Goal: Task Accomplishment & Management: Manage account settings

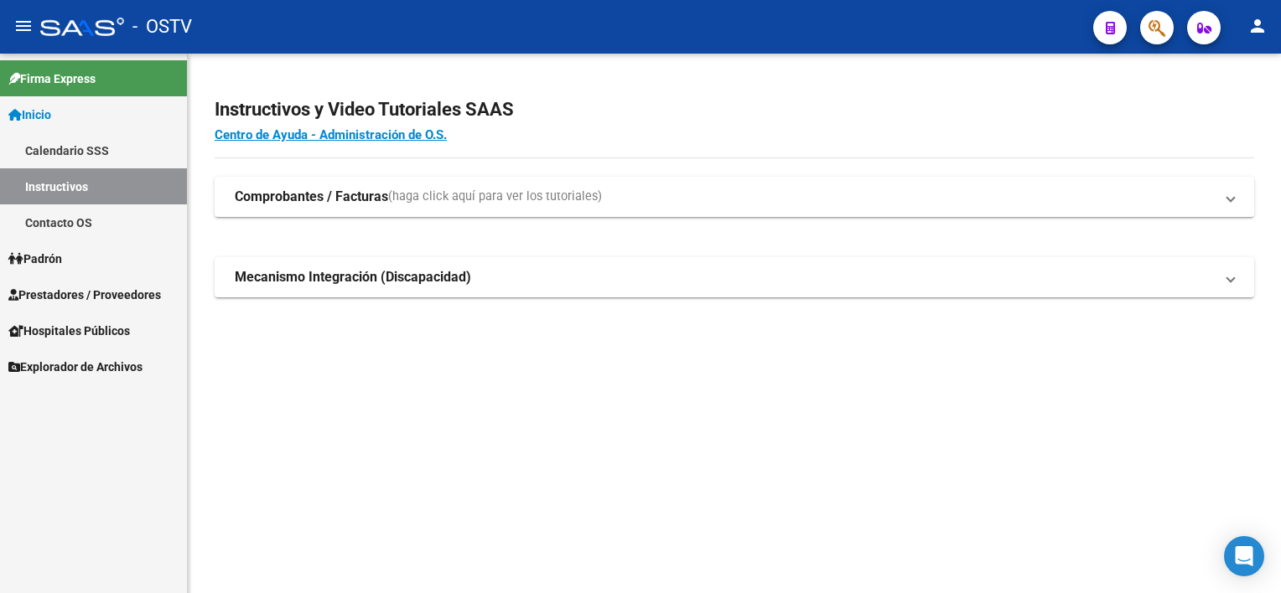
click at [51, 117] on span "Inicio" at bounding box center [29, 115] width 43 height 18
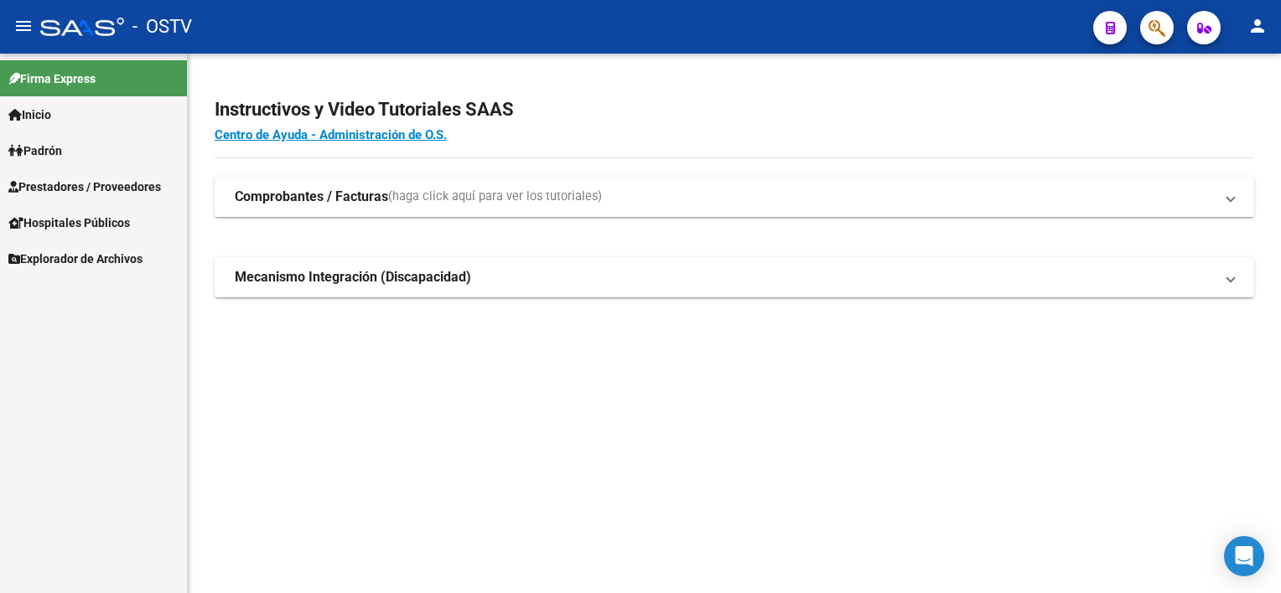
click at [56, 151] on span "Padrón" at bounding box center [35, 151] width 54 height 18
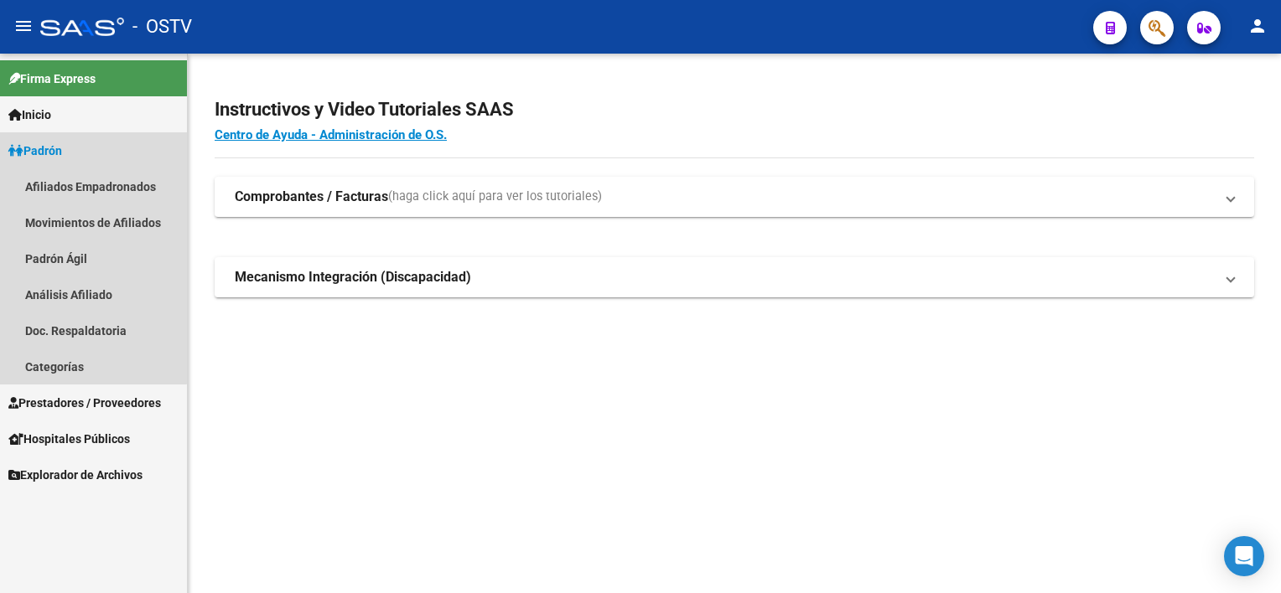
click at [54, 148] on span "Padrón" at bounding box center [35, 151] width 54 height 18
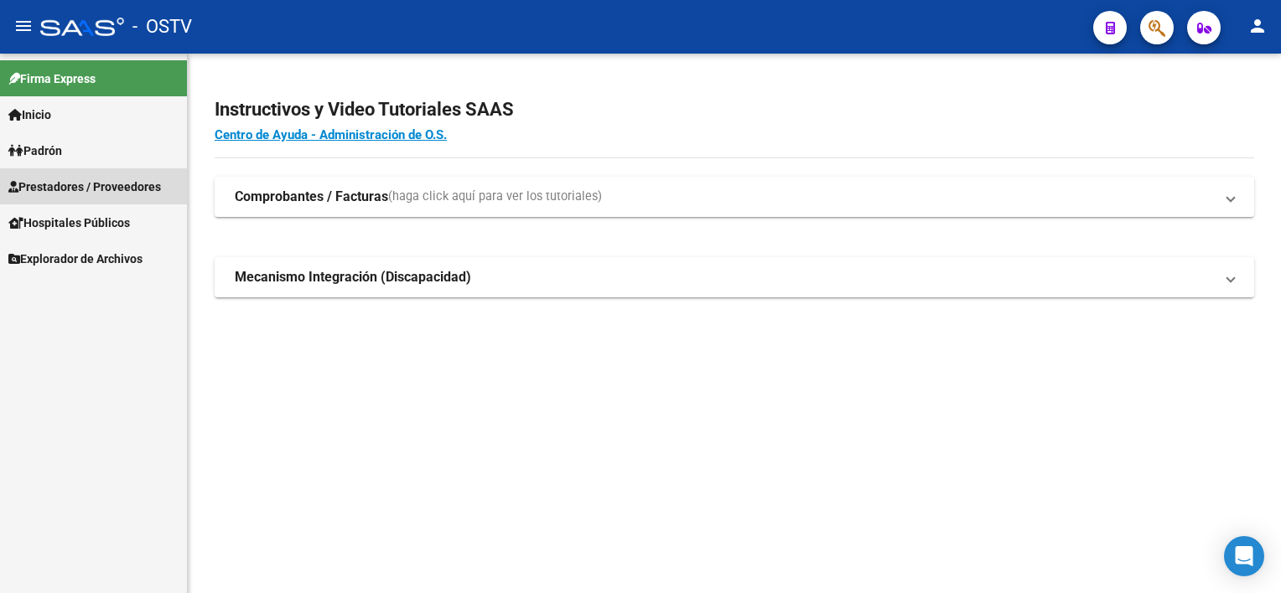
click at [60, 189] on span "Prestadores / Proveedores" at bounding box center [84, 187] width 153 height 18
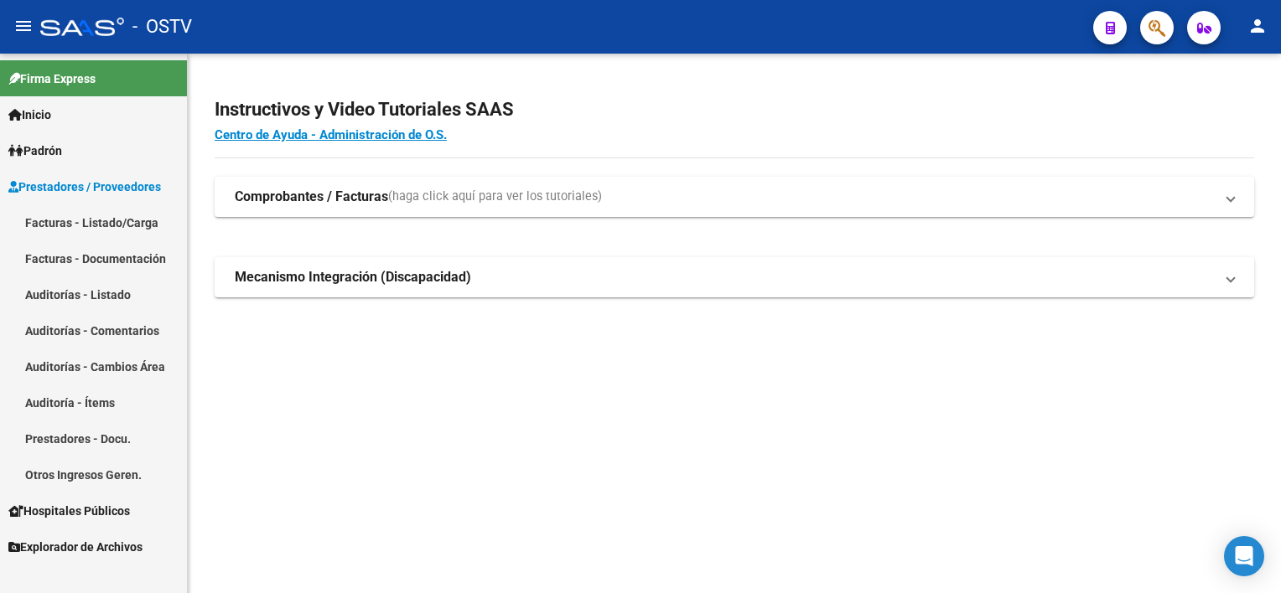
click at [75, 222] on link "Facturas - Listado/Carga" at bounding box center [93, 223] width 187 height 36
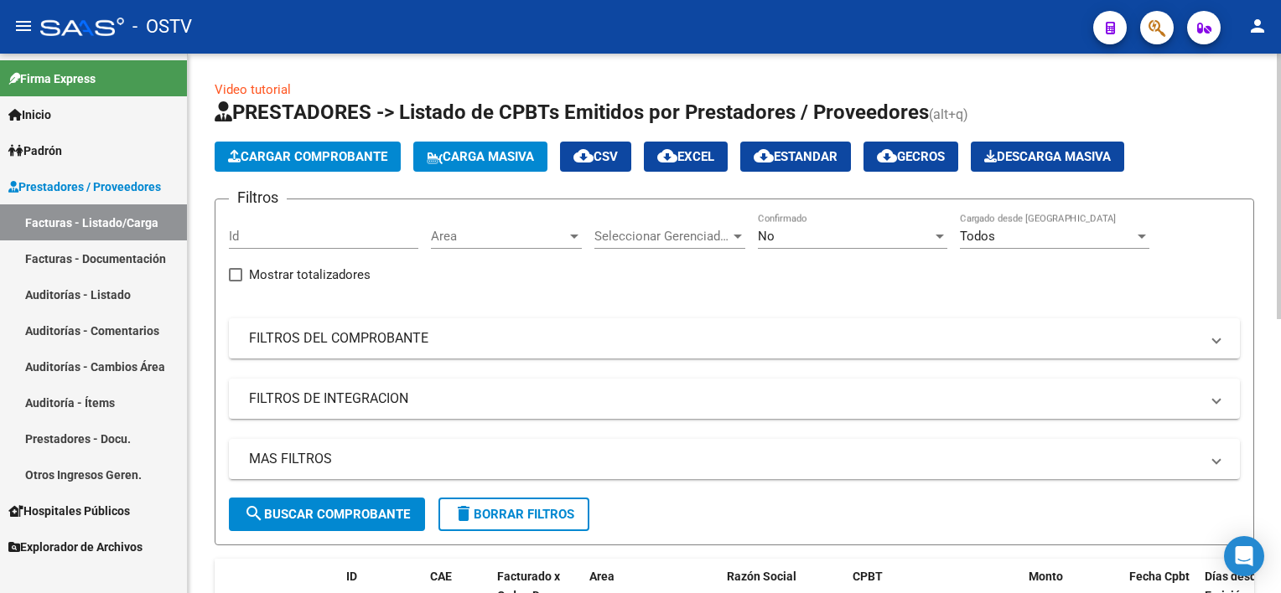
click at [821, 222] on div "No Confirmado" at bounding box center [852, 231] width 189 height 36
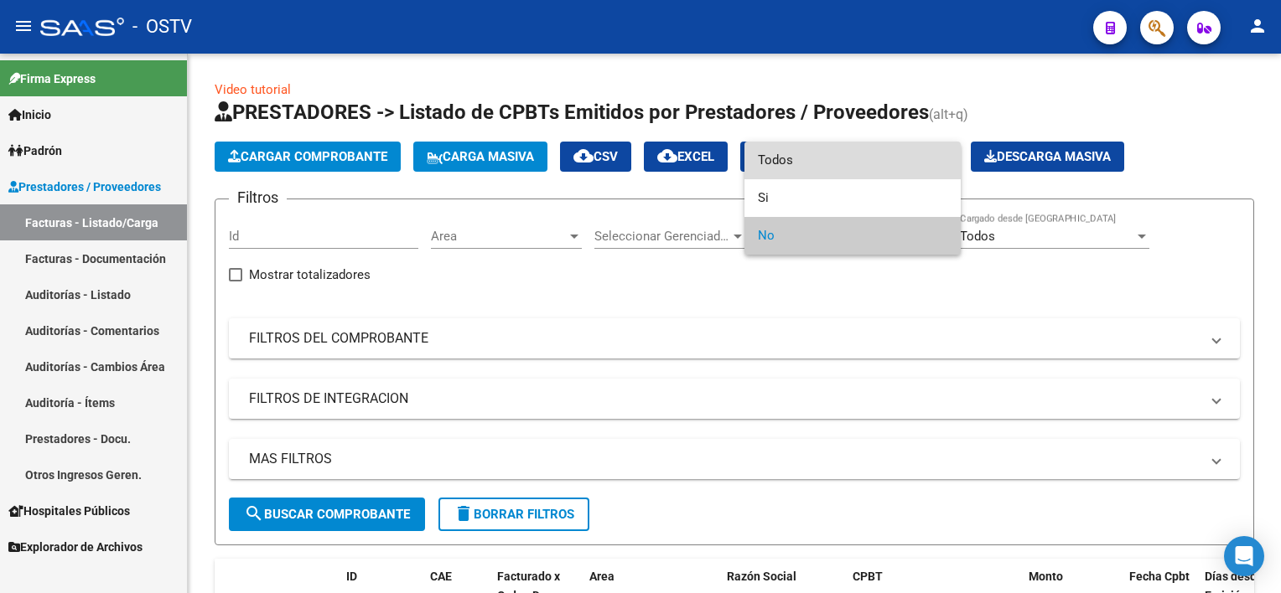
click at [797, 157] on span "Todos" at bounding box center [852, 161] width 189 height 38
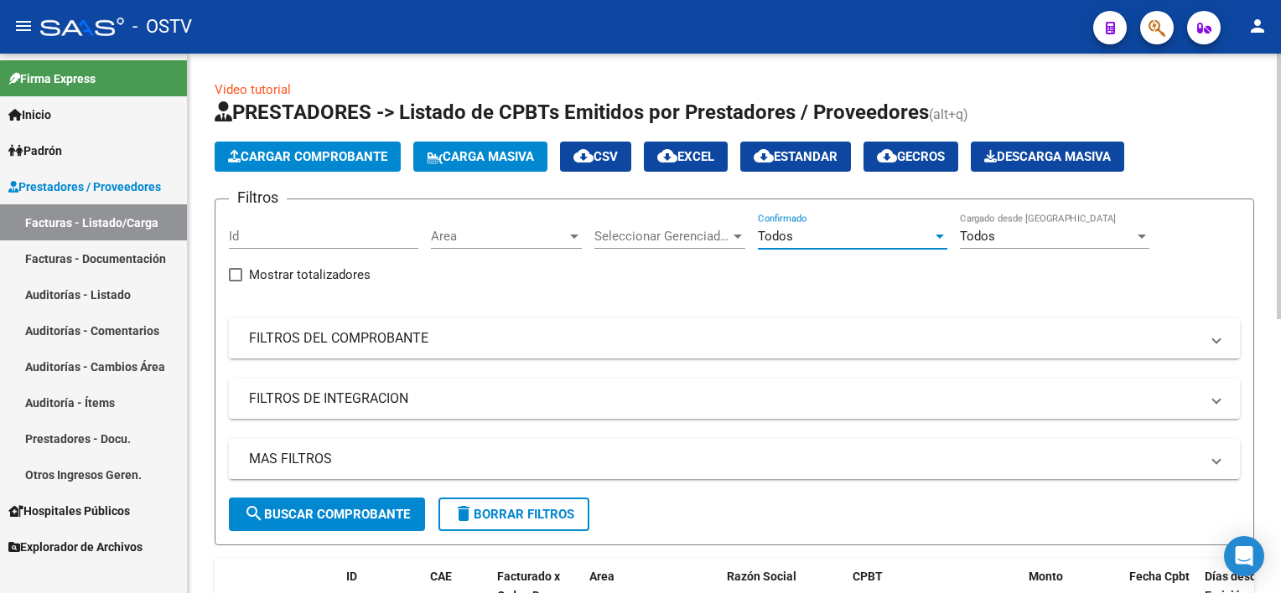
click at [389, 335] on mat-panel-title "FILTROS DEL COMPROBANTE" at bounding box center [724, 338] width 950 height 18
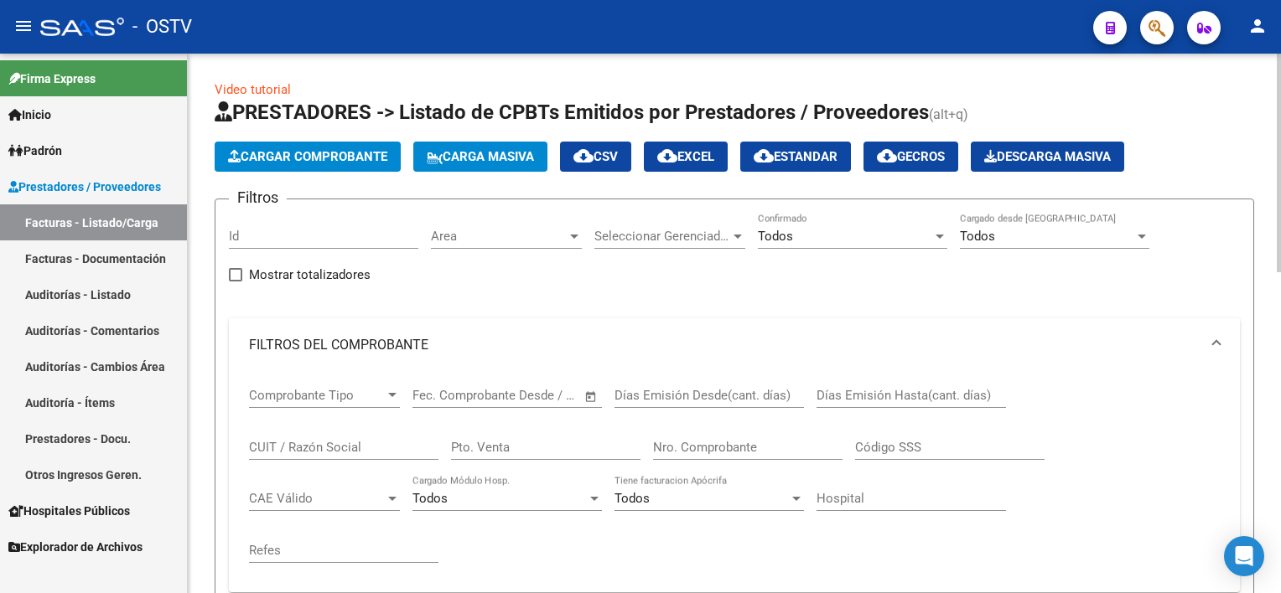
click at [769, 444] on input "Nro. Comprobante" at bounding box center [747, 447] width 189 height 15
type input "156"
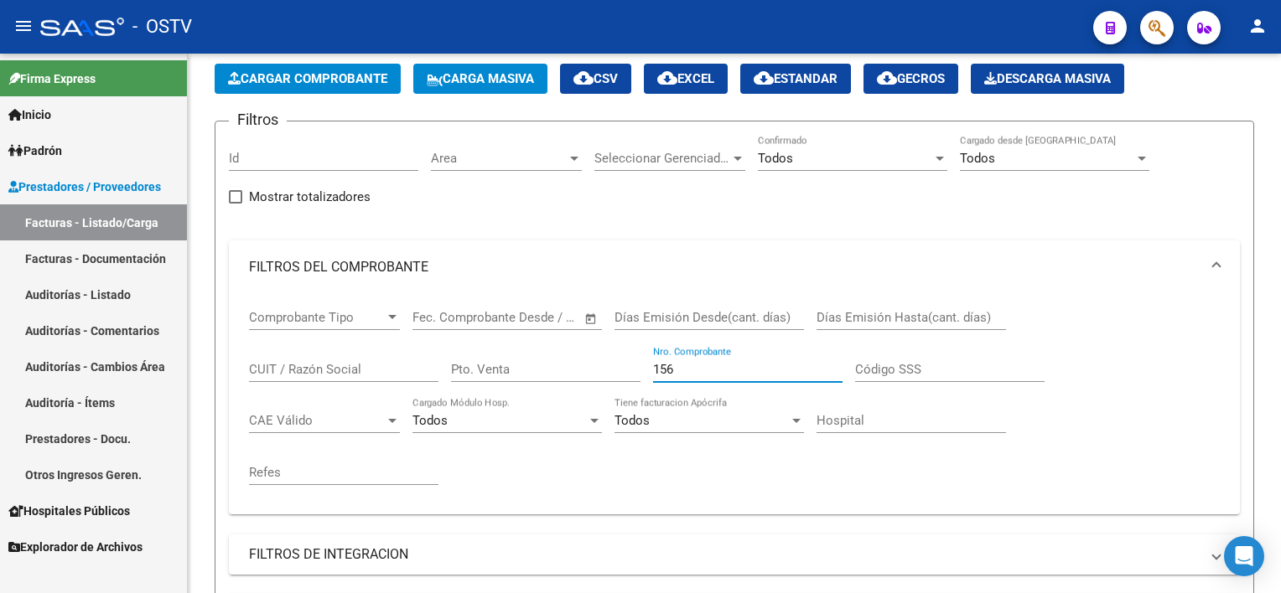
scroll to position [162, 0]
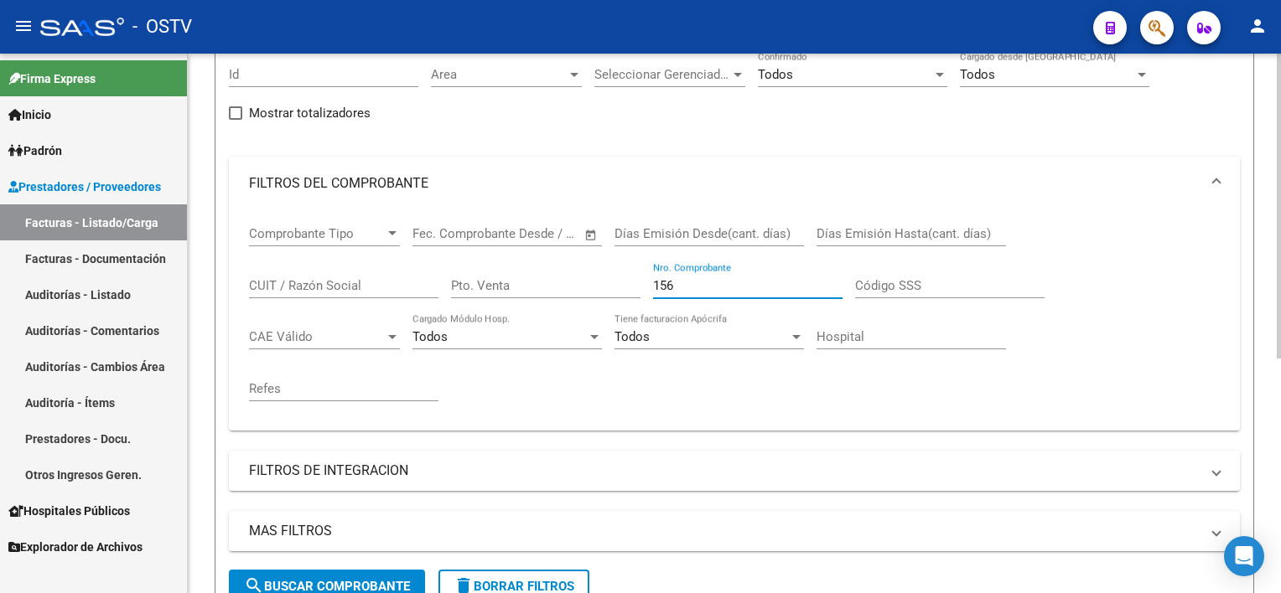
drag, startPoint x: 655, startPoint y: 282, endPoint x: 583, endPoint y: 282, distance: 72.1
click at [583, 282] on div "Comprobante Tipo Comprobante Tipo Fecha inicio – Fecha fin Fec. Comprobante Des…" at bounding box center [734, 313] width 971 height 207
click at [352, 287] on input "CUIT / Razón Social" at bounding box center [343, 285] width 189 height 15
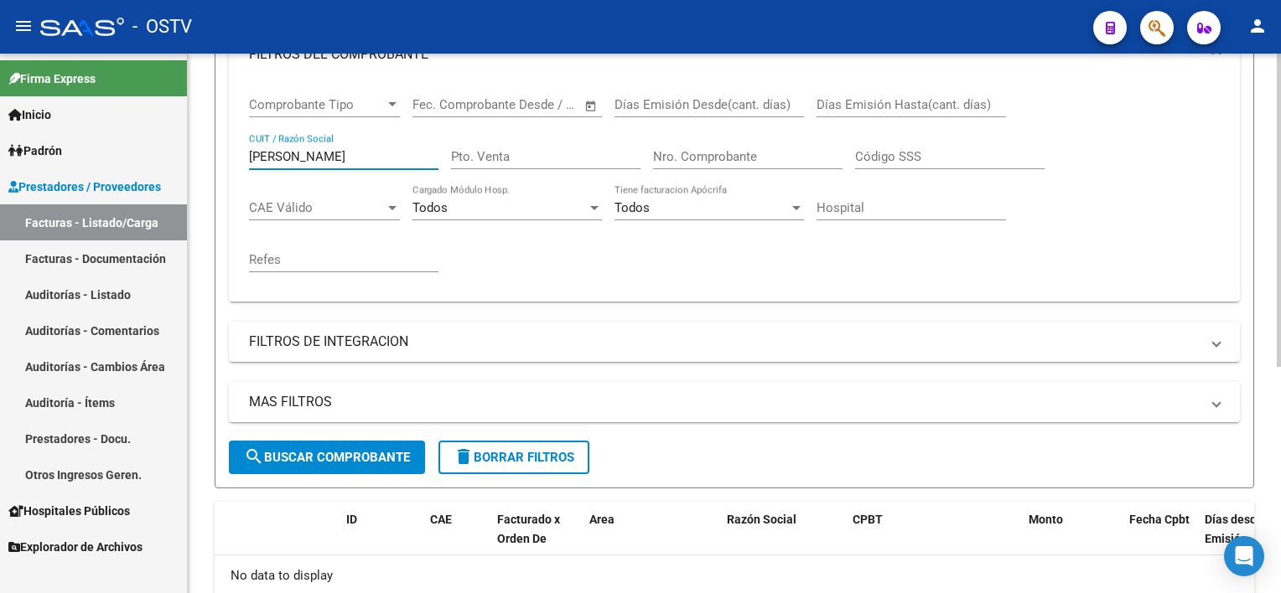
scroll to position [389, 0]
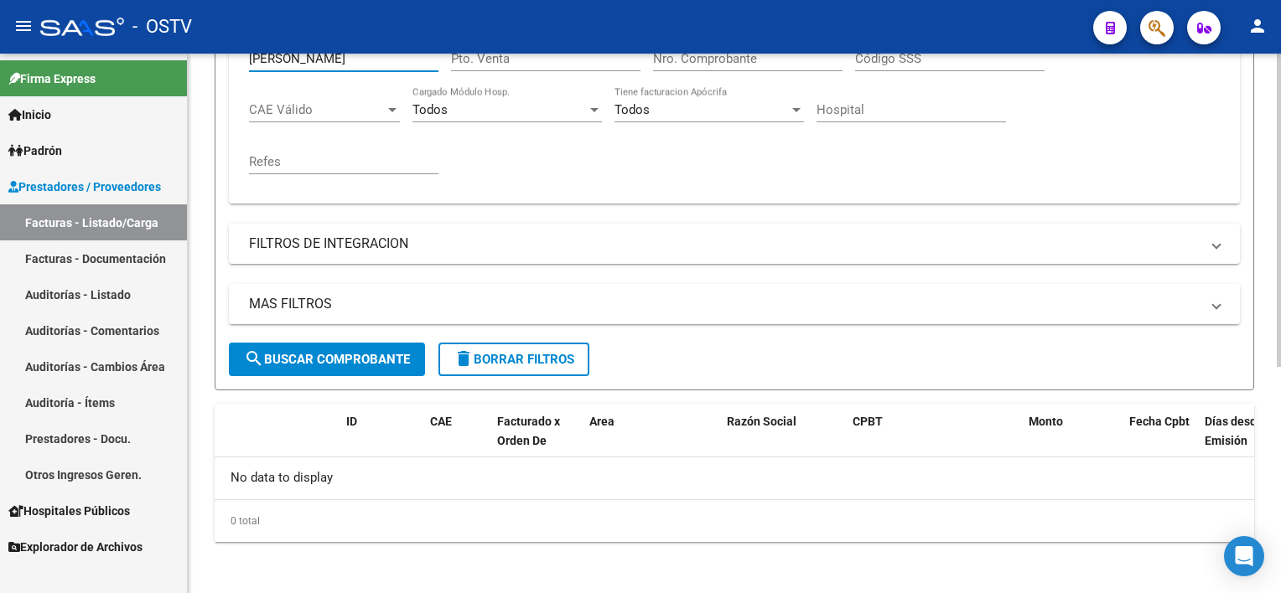
type input "[PERSON_NAME]"
click at [520, 375] on form "Filtros Id Area Area Seleccionar Gerenciador Seleccionar Gerenciador Todos Conf…" at bounding box center [734, 100] width 1039 height 581
click at [511, 362] on span "delete Borrar Filtros" at bounding box center [513, 359] width 121 height 15
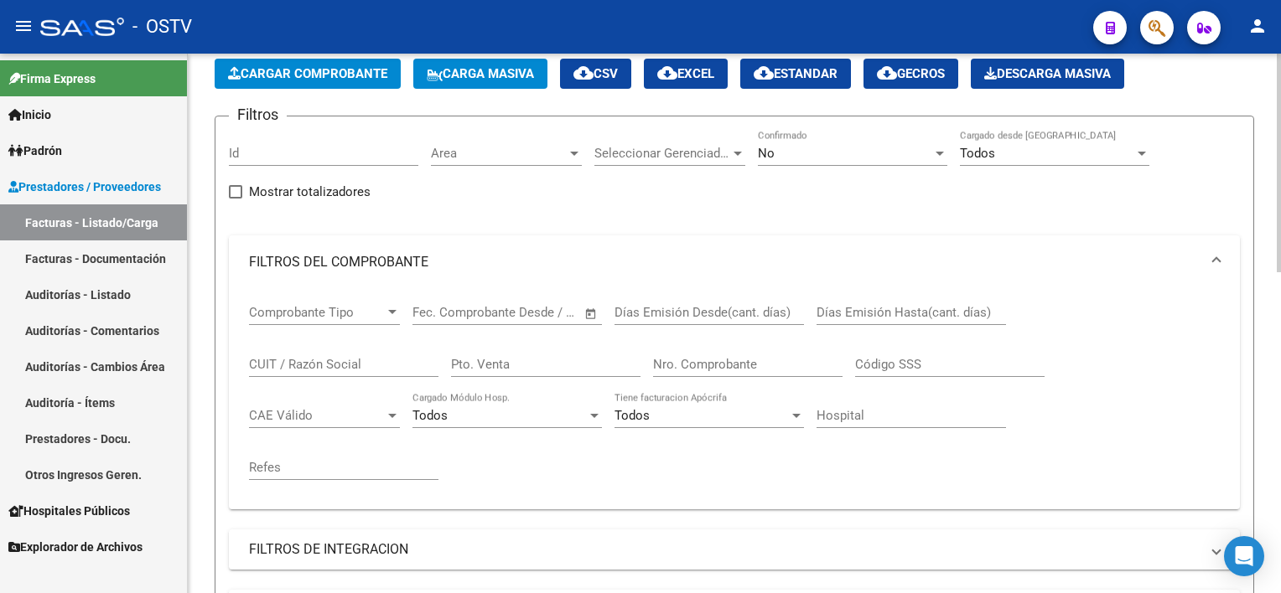
scroll to position [54, 0]
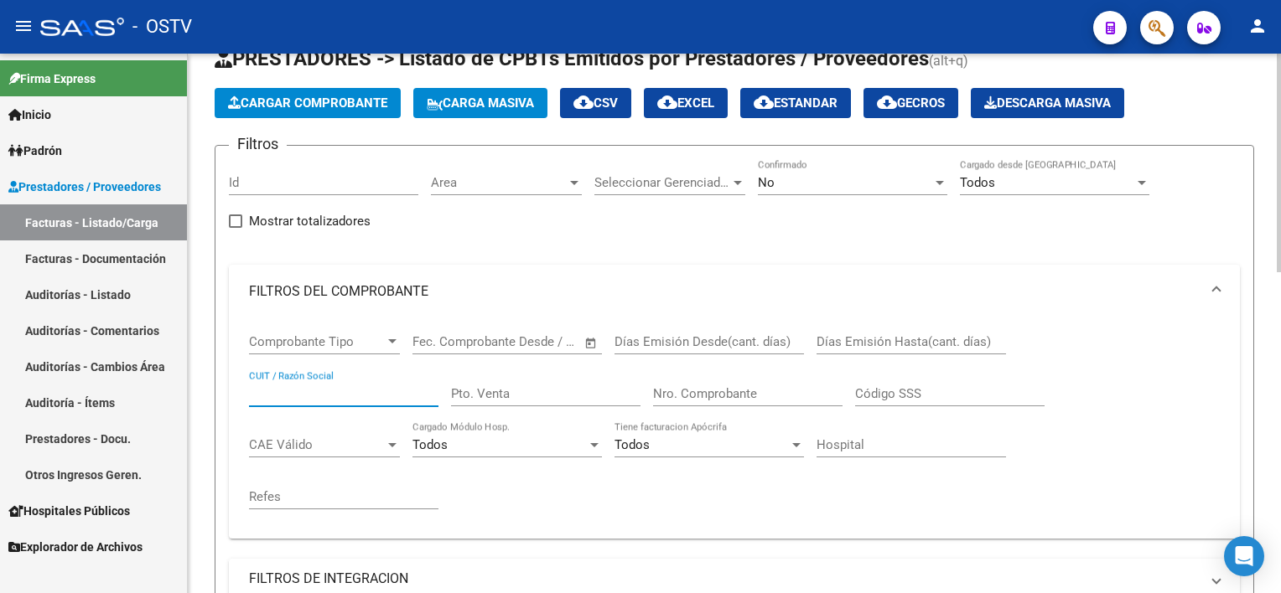
click at [355, 386] on input "CUIT / Razón Social" at bounding box center [343, 393] width 189 height 15
click at [800, 178] on div "No" at bounding box center [845, 182] width 174 height 15
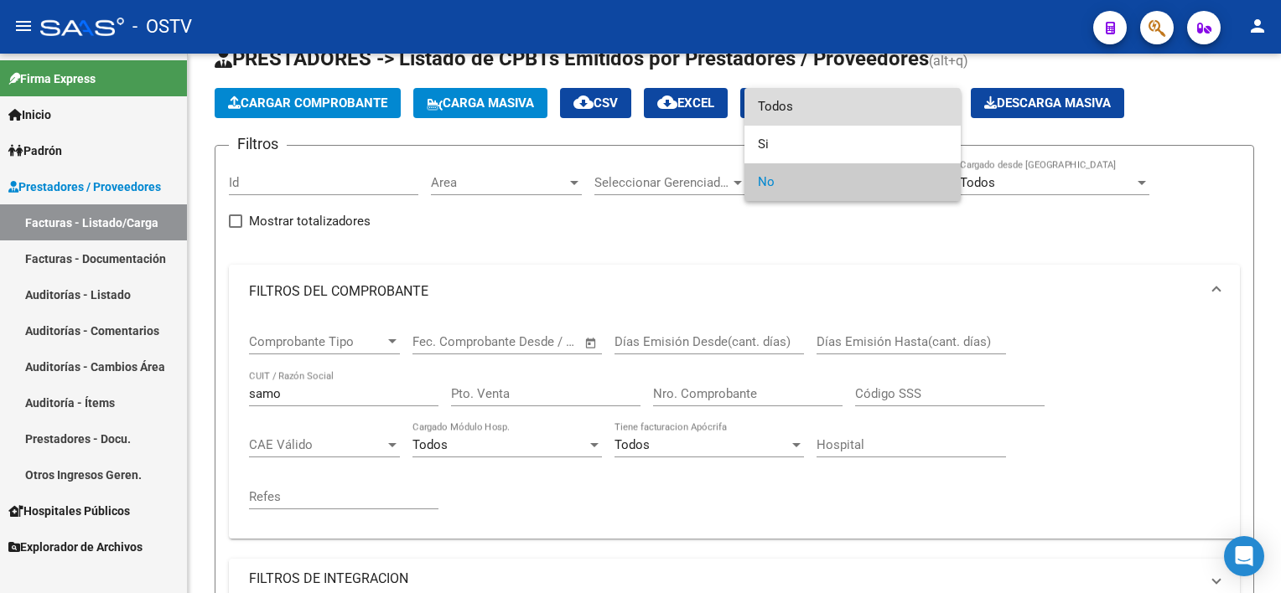
click at [782, 108] on span "Todos" at bounding box center [852, 107] width 189 height 38
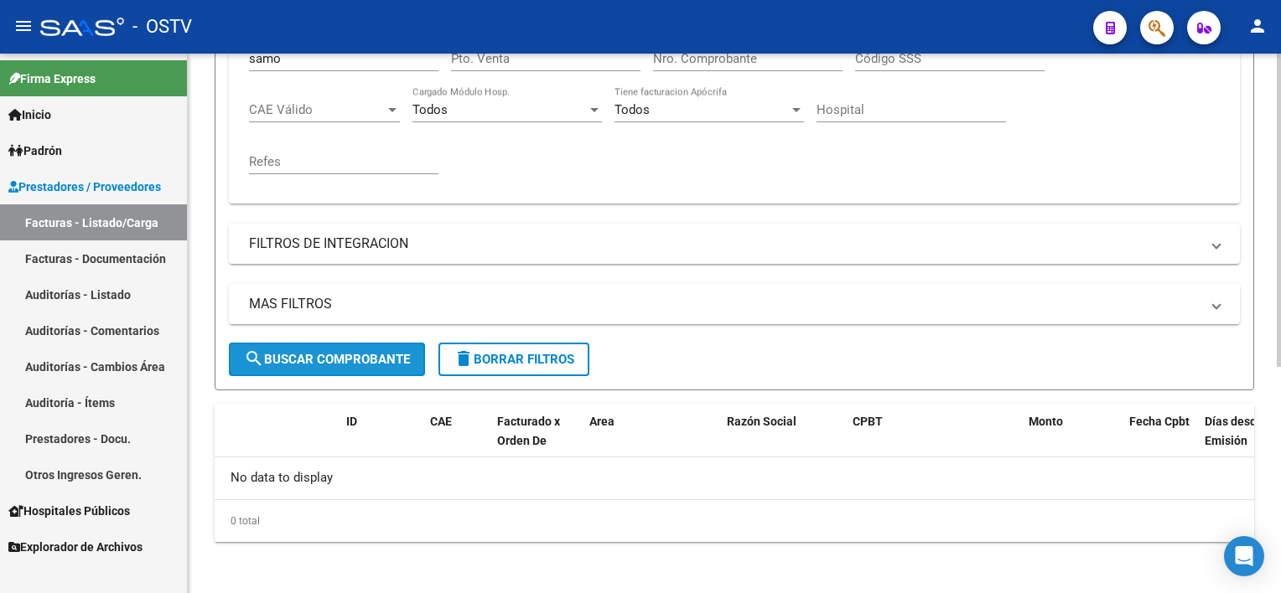
click at [359, 362] on span "search Buscar Comprobante" at bounding box center [327, 359] width 166 height 15
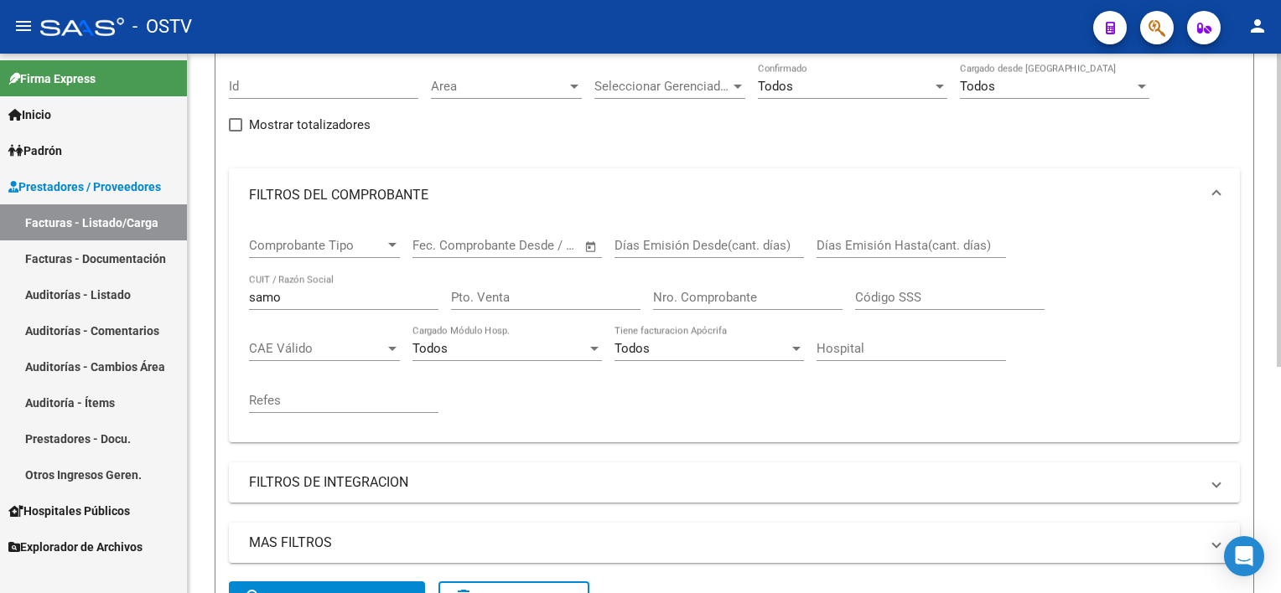
scroll to position [137, 0]
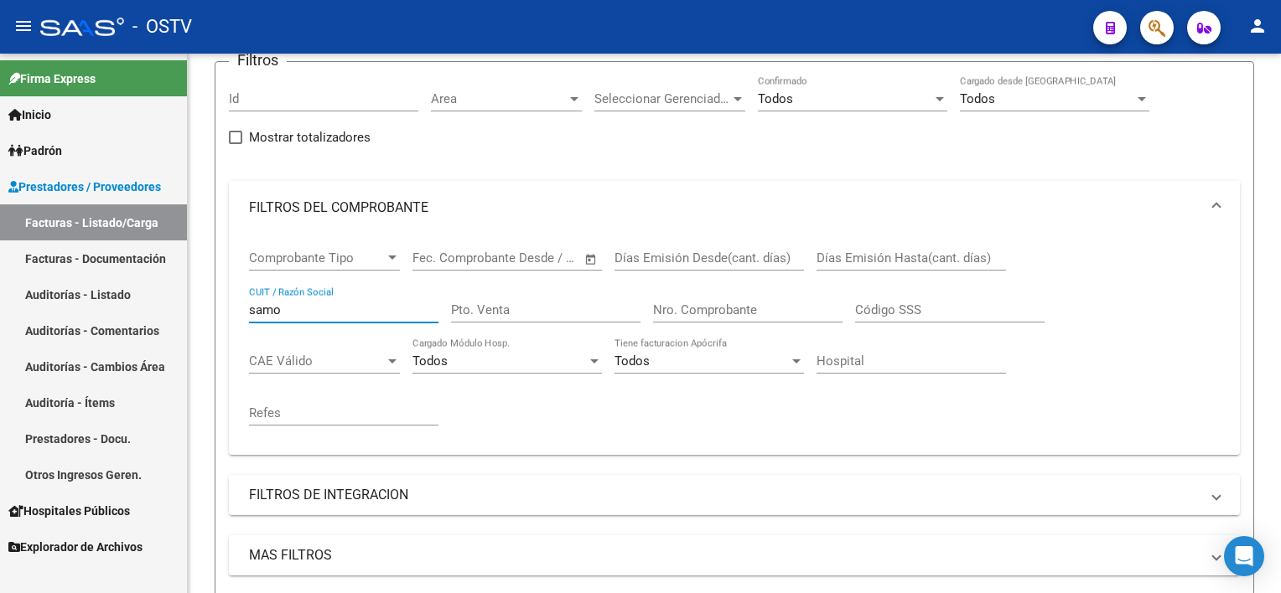
drag, startPoint x: 316, startPoint y: 312, endPoint x: 114, endPoint y: 301, distance: 202.3
click at [115, 301] on mat-sidenav-container "Firma Express Inicio Calendario SSS Instructivos Contacto OS Padrón Afiliados E…" at bounding box center [640, 324] width 1281 height 540
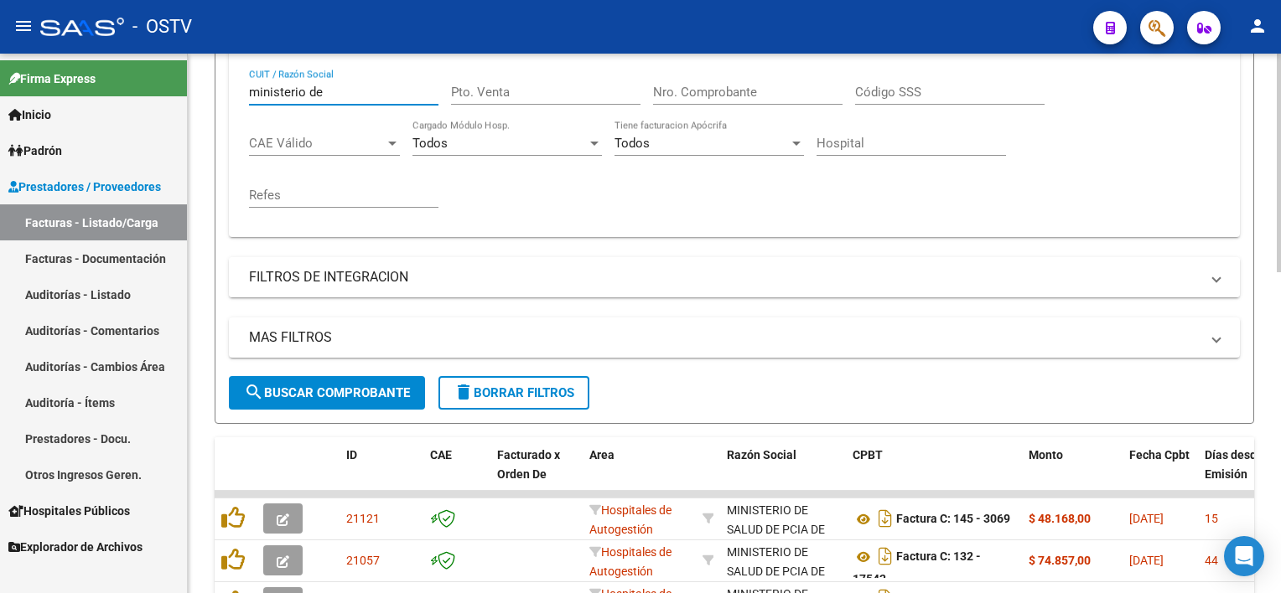
scroll to position [557, 0]
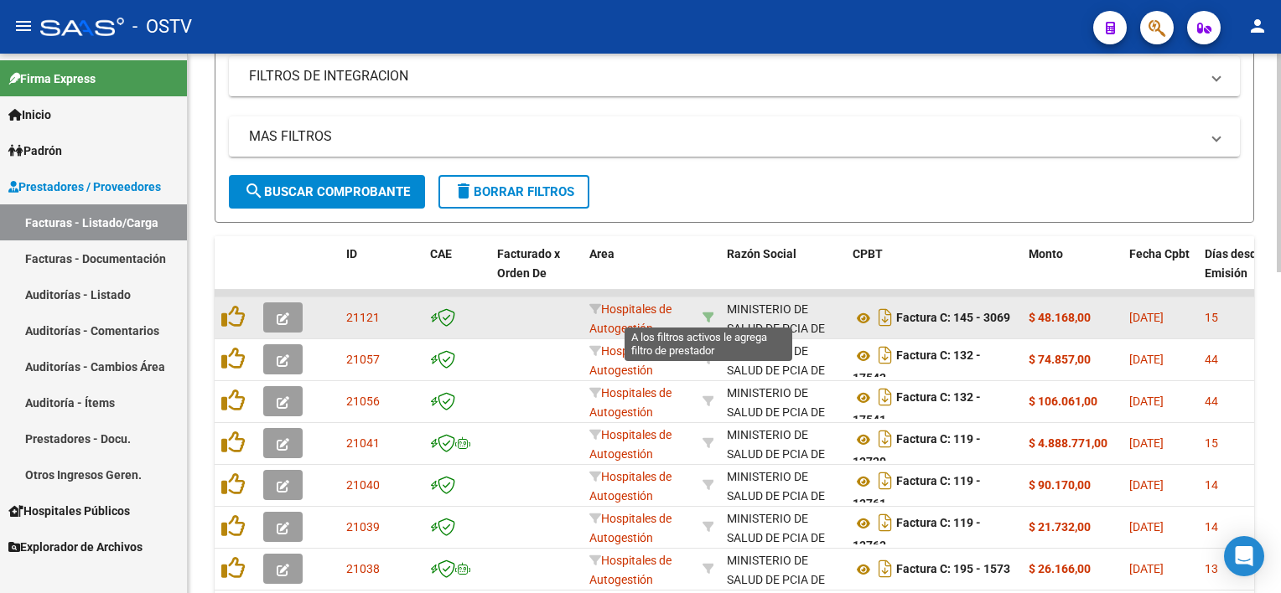
click at [707, 313] on icon at bounding box center [708, 318] width 12 height 12
type input "30626983398"
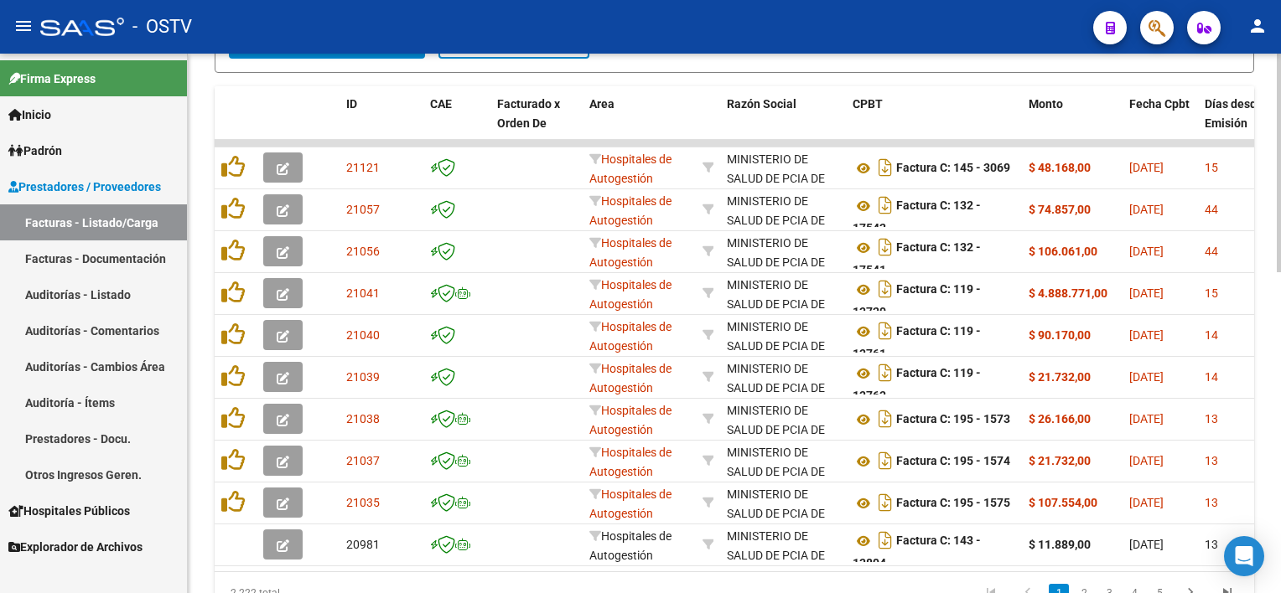
scroll to position [671, 0]
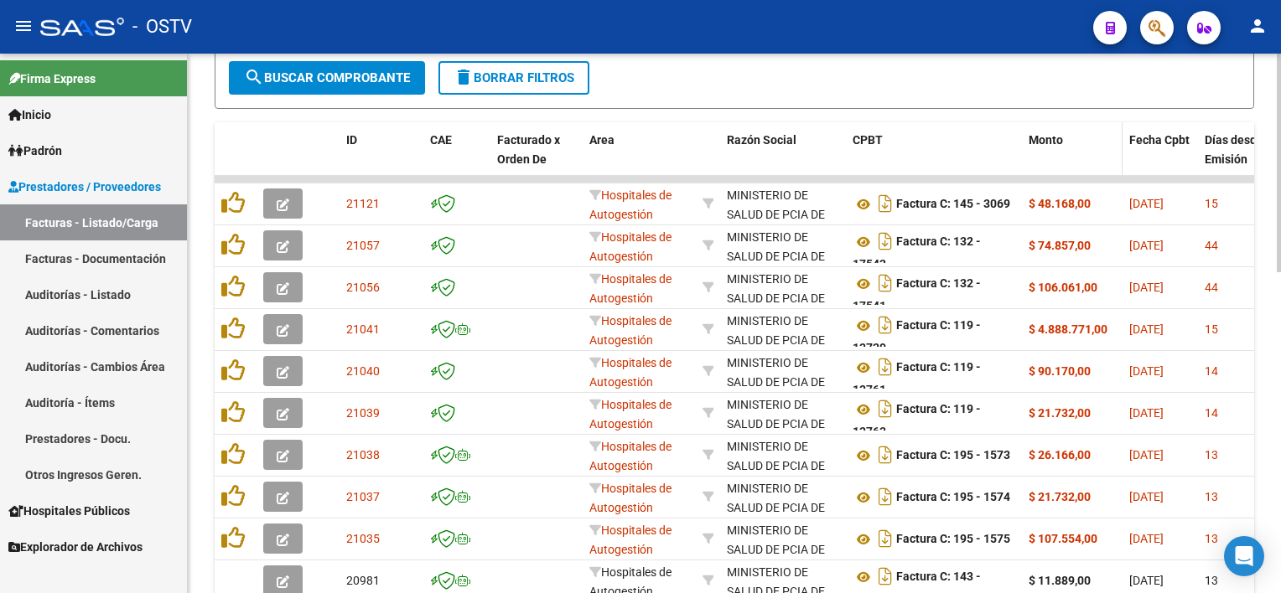
click at [1037, 136] on span "Monto" at bounding box center [1045, 139] width 34 height 13
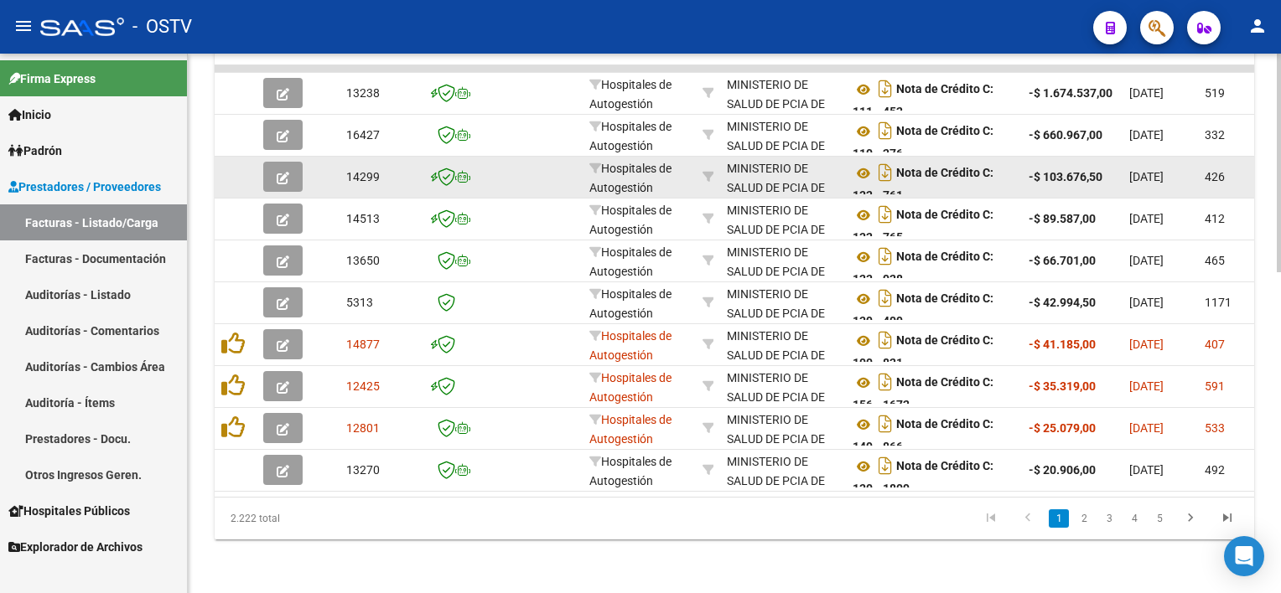
scroll to position [791, 0]
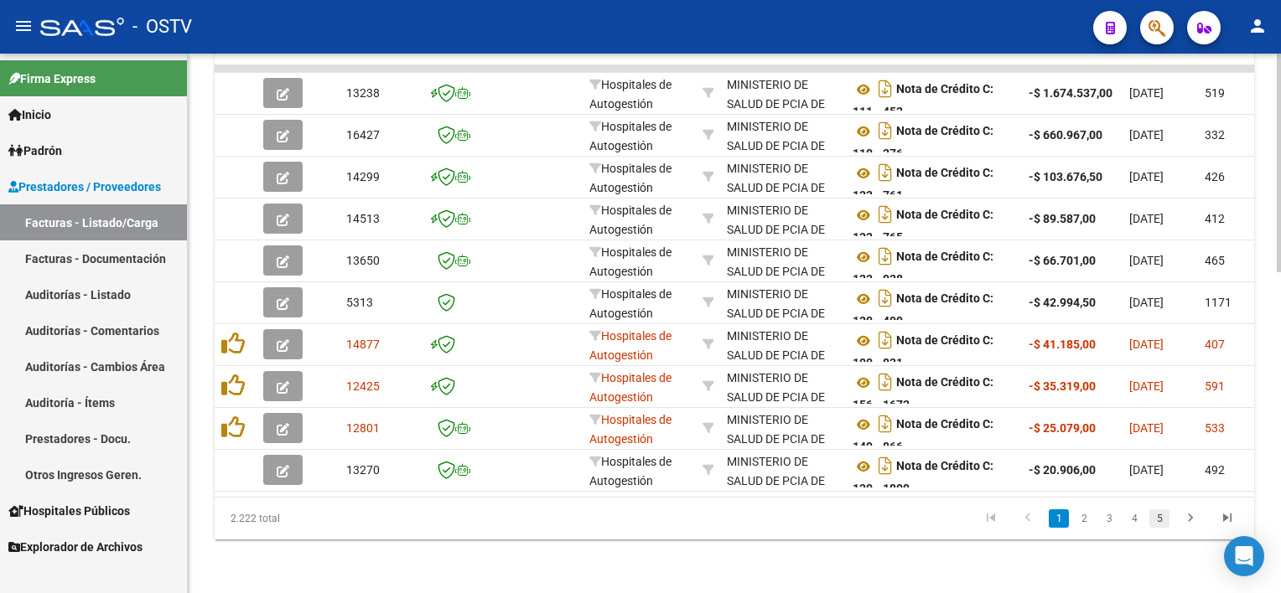
click at [1160, 520] on link "5" at bounding box center [1159, 519] width 20 height 18
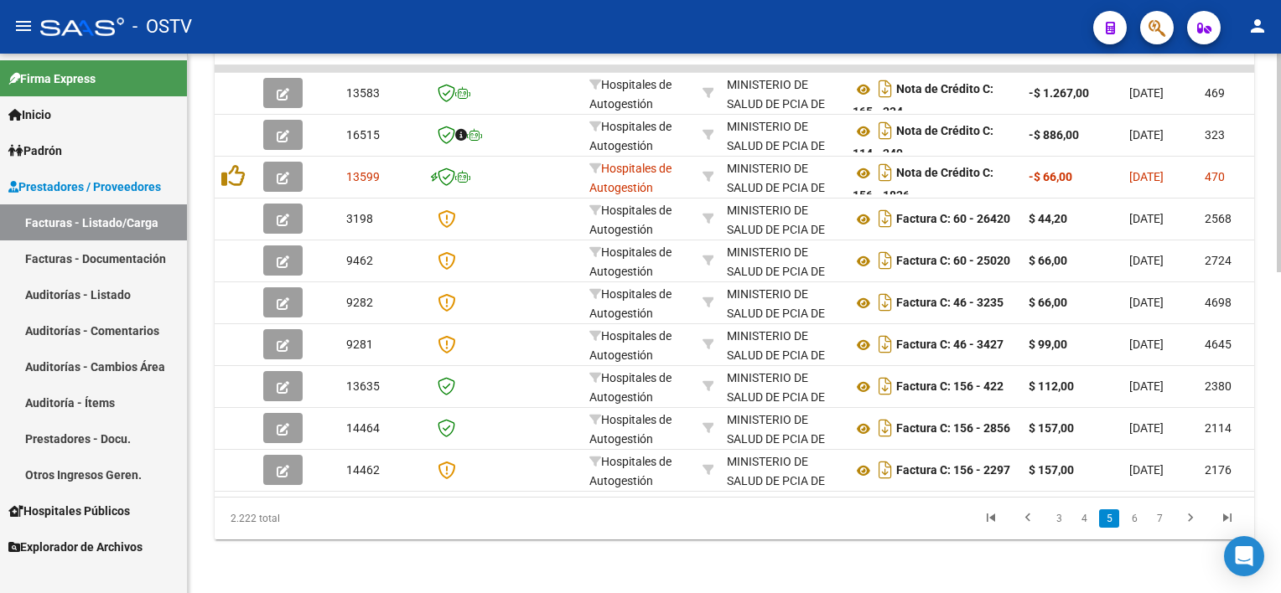
click at [1160, 520] on link "7" at bounding box center [1159, 519] width 20 height 18
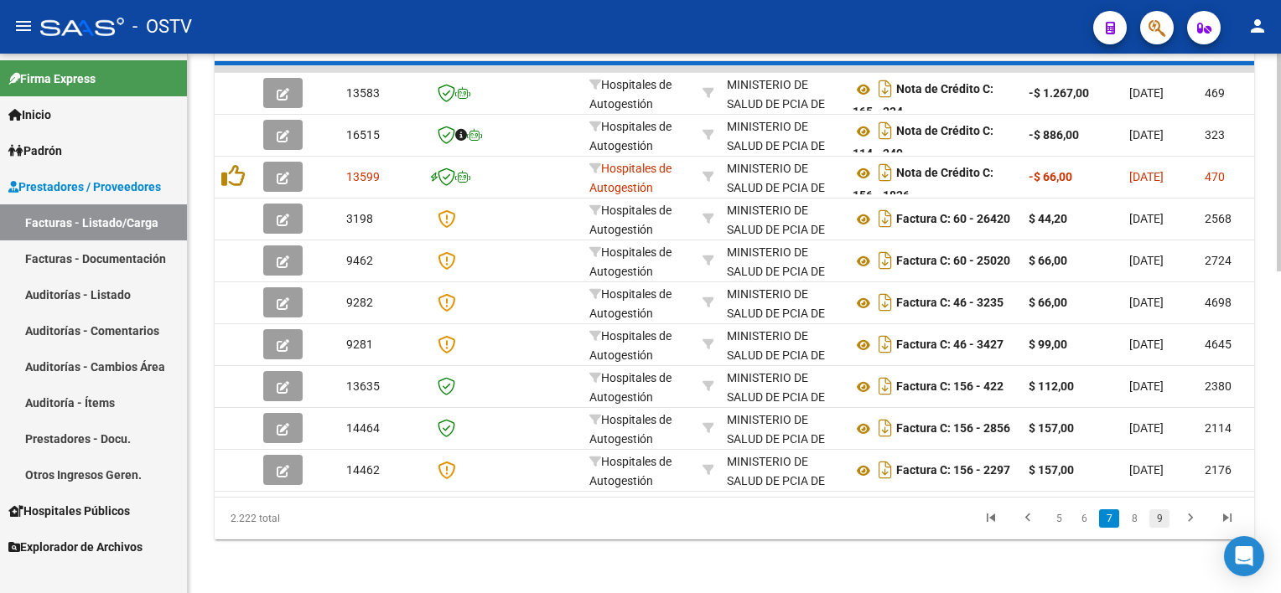
click at [1160, 520] on div "2.222 total 5 6 7 8 9" at bounding box center [734, 519] width 1039 height 42
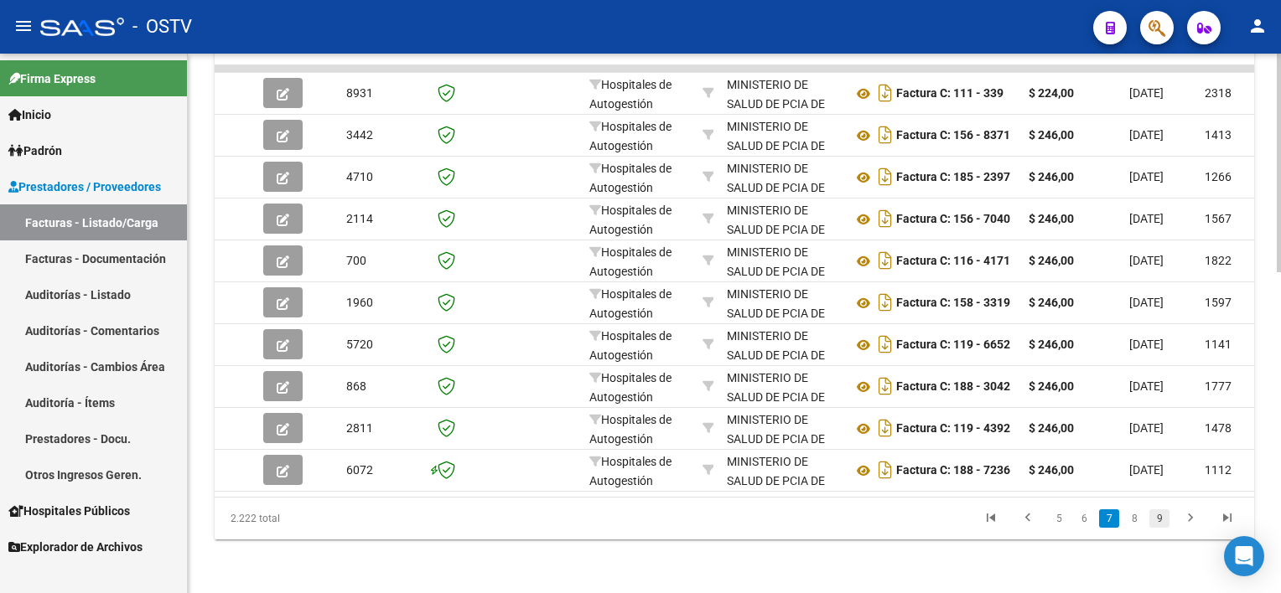
click at [1160, 520] on link "9" at bounding box center [1159, 519] width 20 height 18
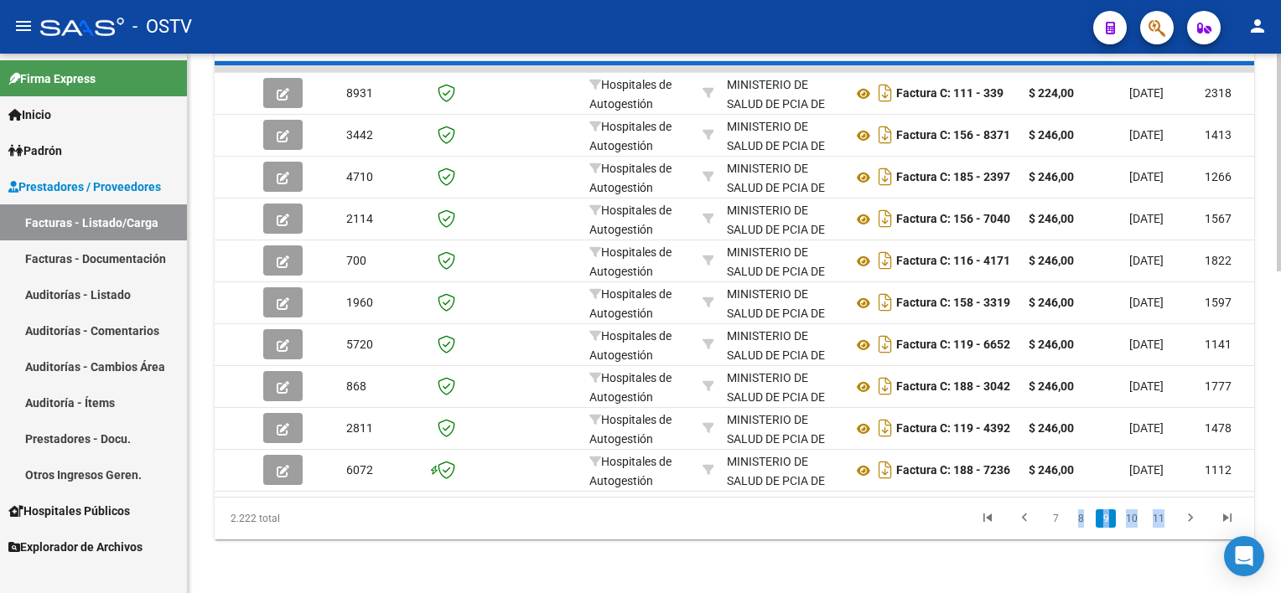
click at [1160, 520] on div "2.222 total 7 8 9 10 11" at bounding box center [734, 519] width 1039 height 42
click at [1160, 520] on link "11" at bounding box center [1158, 519] width 22 height 18
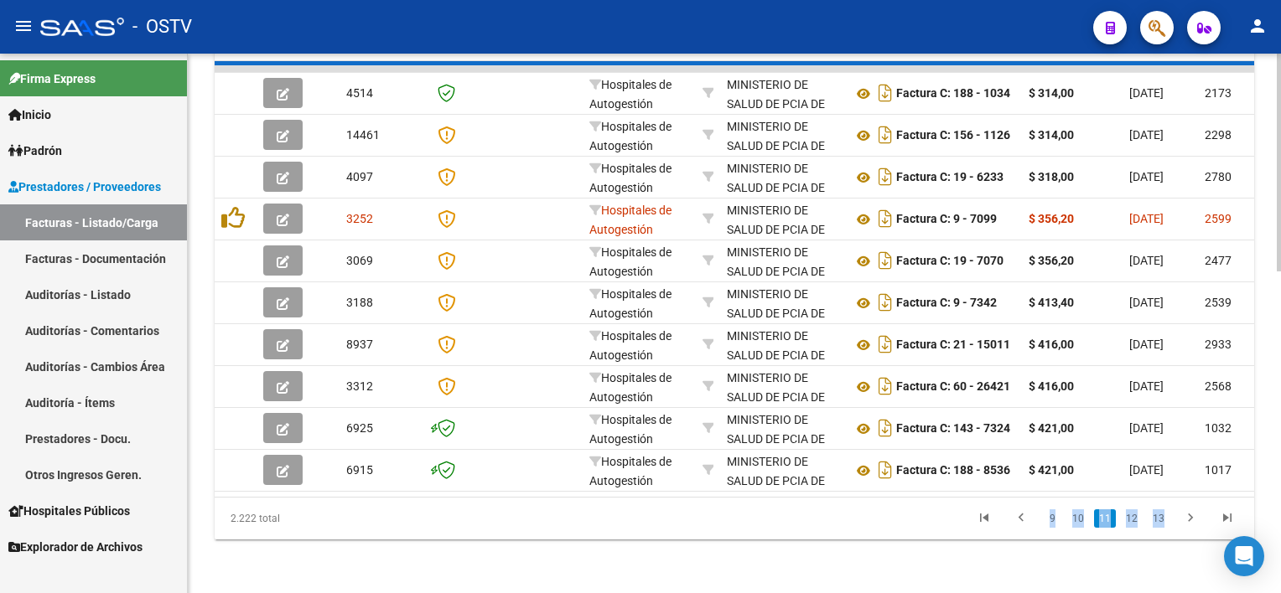
click at [1160, 520] on div "2.222 total 9 10 11 12 13" at bounding box center [734, 519] width 1039 height 42
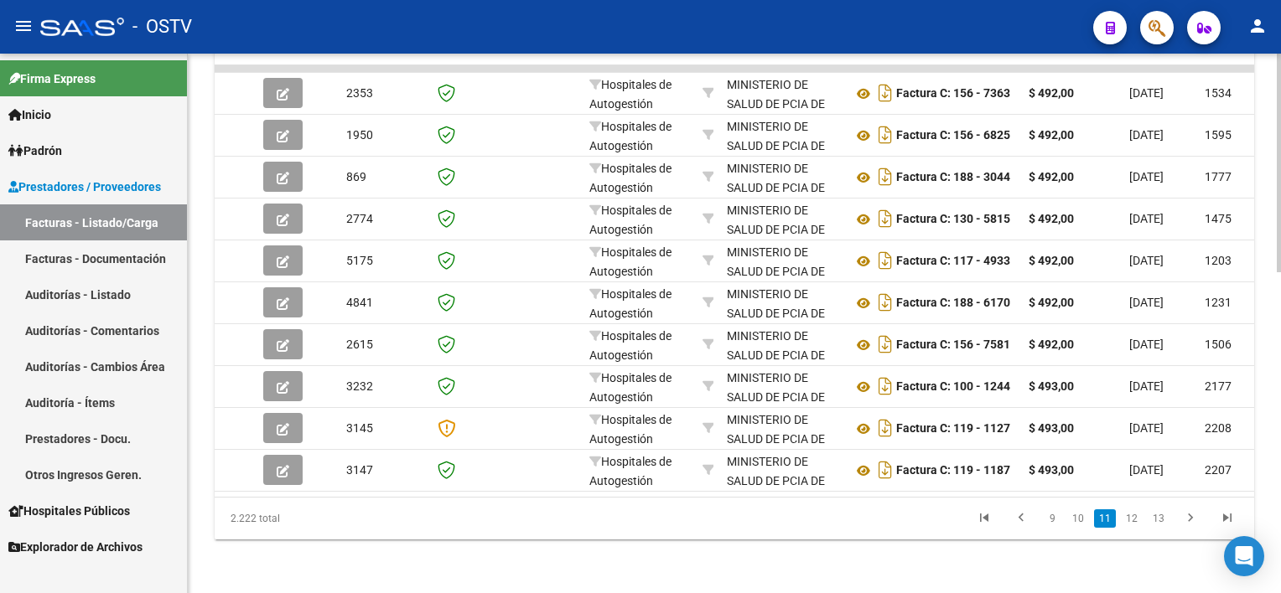
click at [1160, 520] on link "13" at bounding box center [1158, 519] width 22 height 18
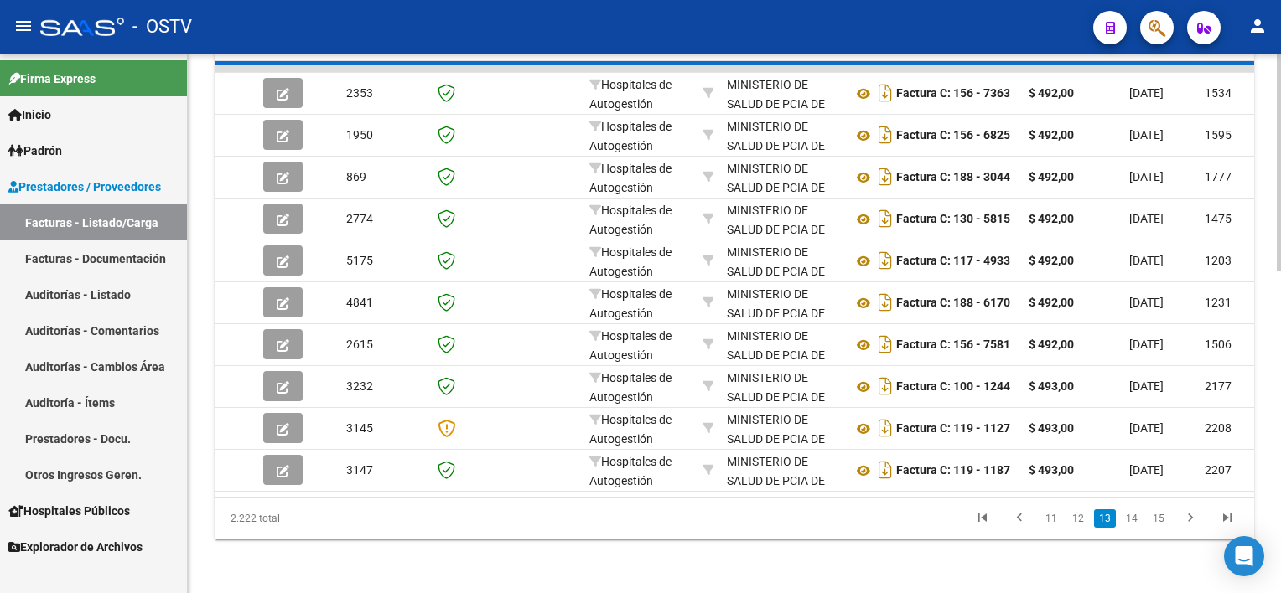
click at [1160, 520] on div "2.222 total 11 12 13 14 15" at bounding box center [734, 519] width 1039 height 42
click at [1160, 520] on link "15" at bounding box center [1158, 519] width 22 height 18
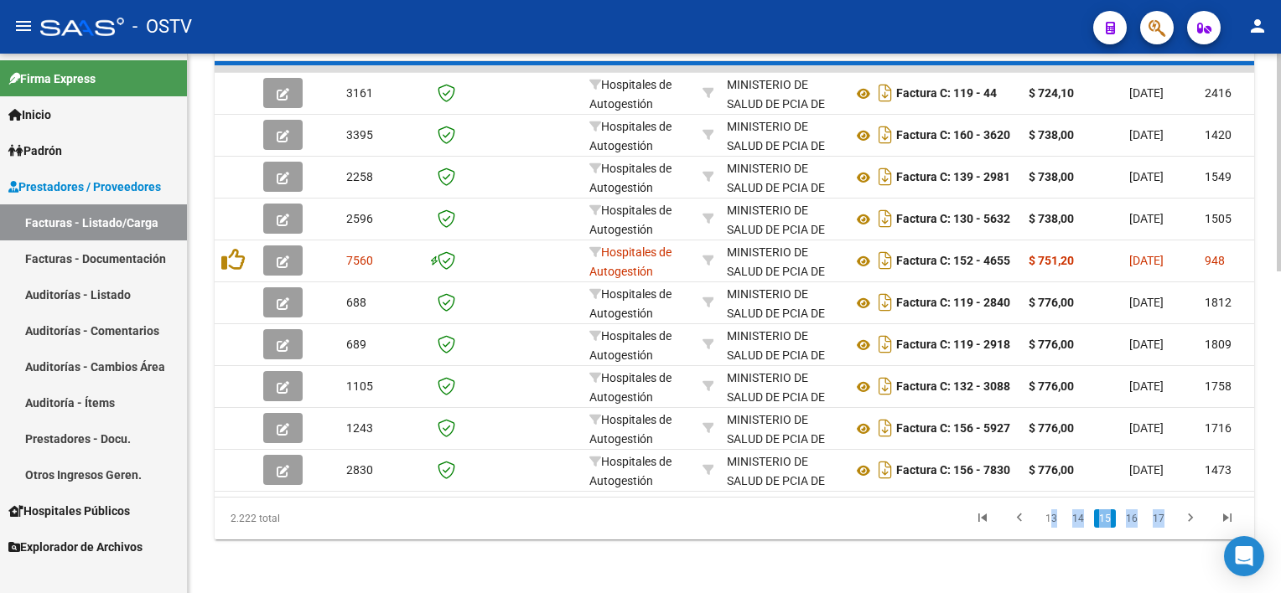
click at [1159, 520] on div "2.222 total 13 14 15 16 17" at bounding box center [734, 519] width 1039 height 42
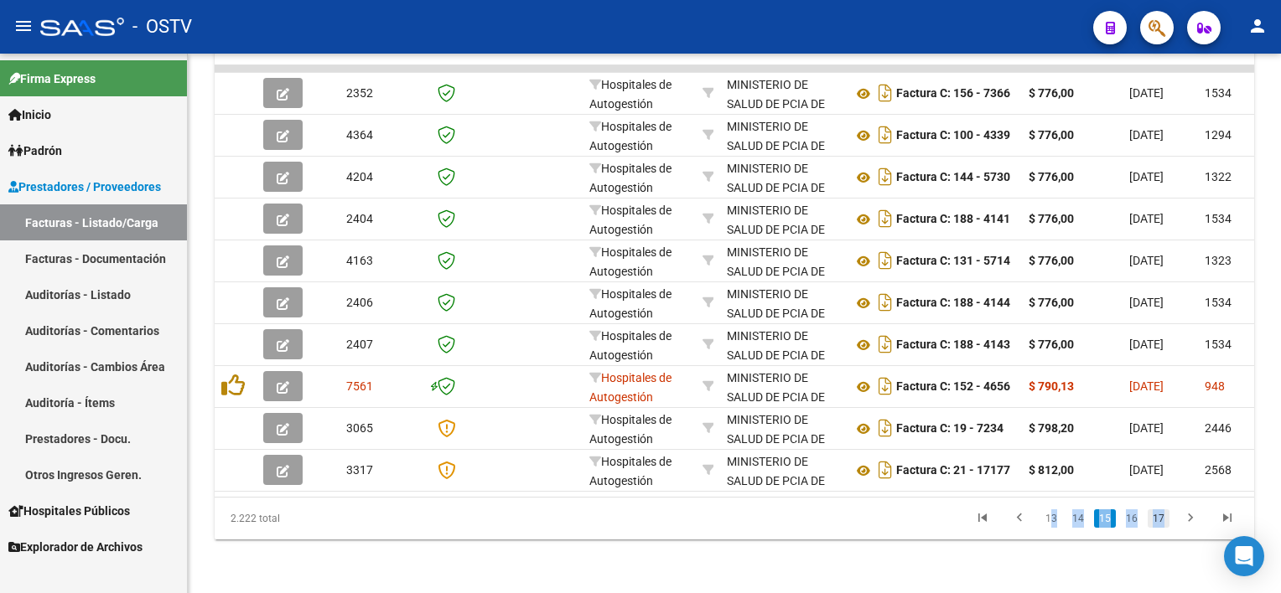
click at [1159, 520] on link "17" at bounding box center [1158, 519] width 22 height 18
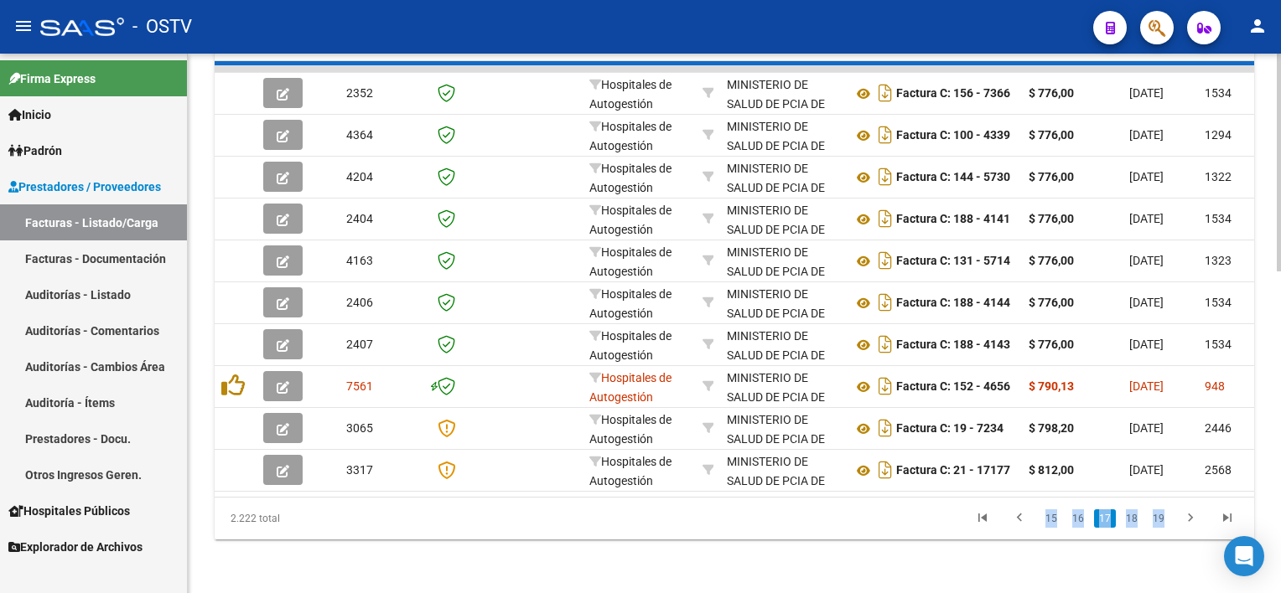
click at [1159, 520] on div "2.222 total 15 16 17 18 19" at bounding box center [734, 519] width 1039 height 42
click at [1159, 519] on div "2.222 total 15 16 17 18 19" at bounding box center [734, 519] width 1039 height 42
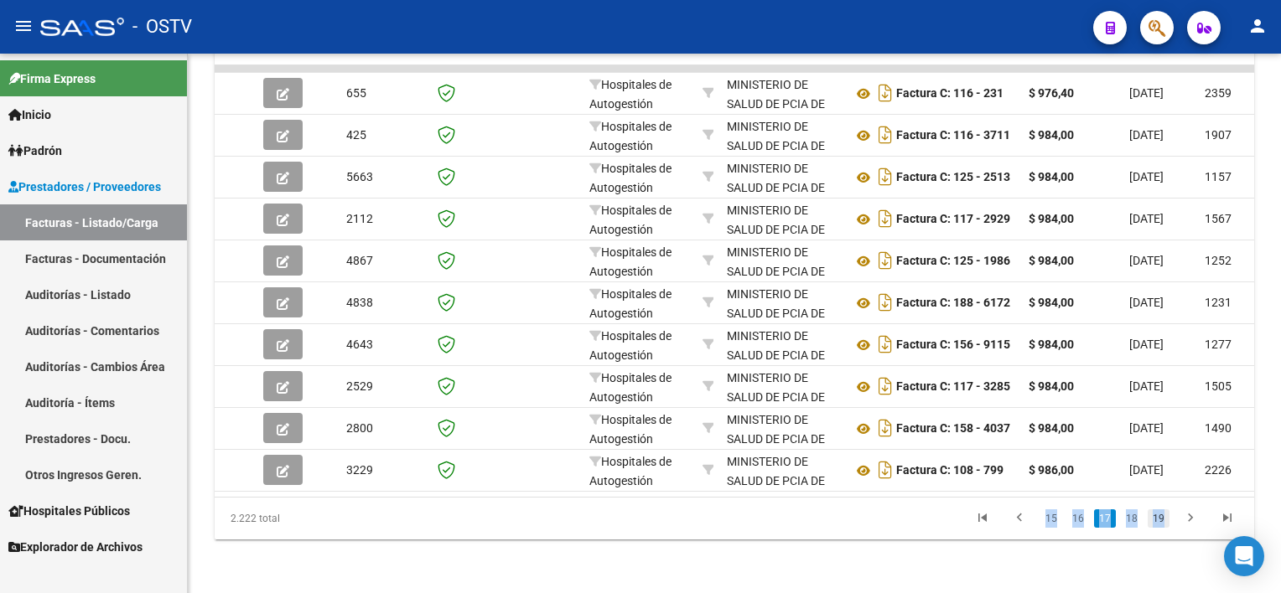
click at [1159, 519] on link "19" at bounding box center [1158, 519] width 22 height 18
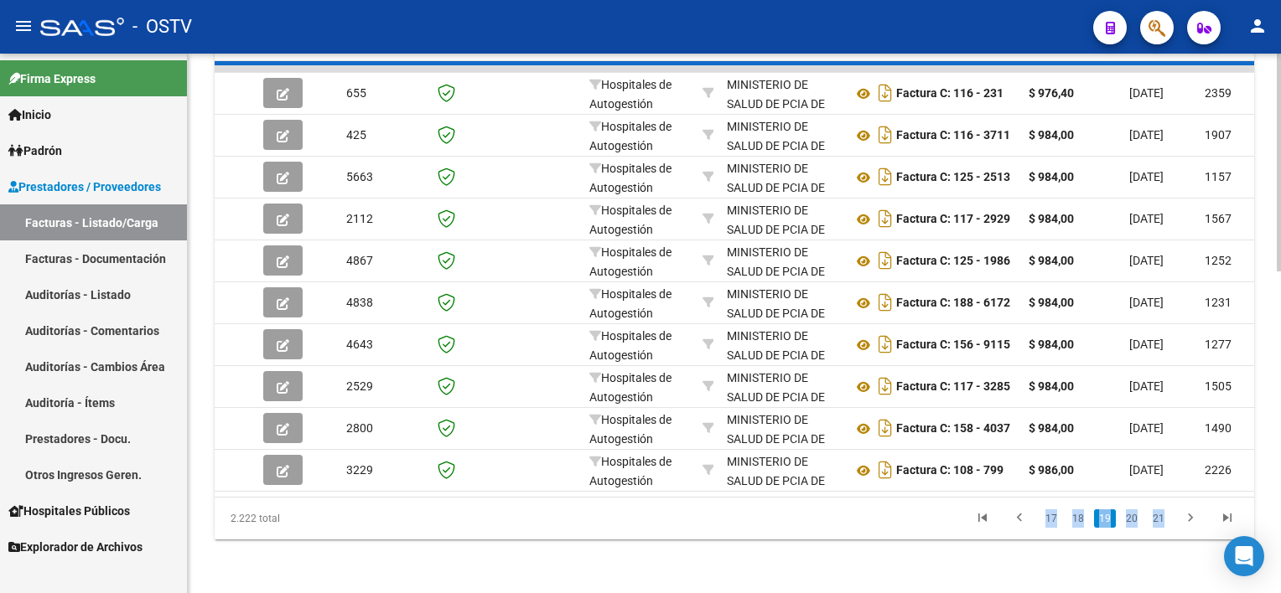
click at [1159, 519] on div "2.222 total 17 18 19 20 21" at bounding box center [734, 519] width 1039 height 42
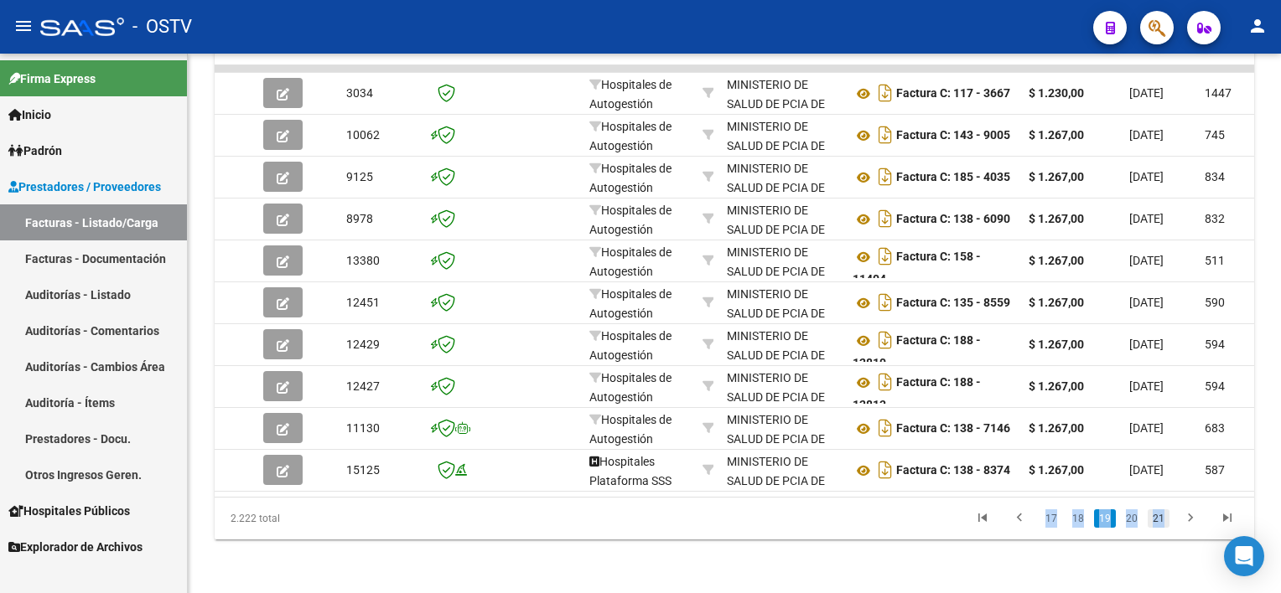
click at [1159, 519] on link "21" at bounding box center [1158, 519] width 22 height 18
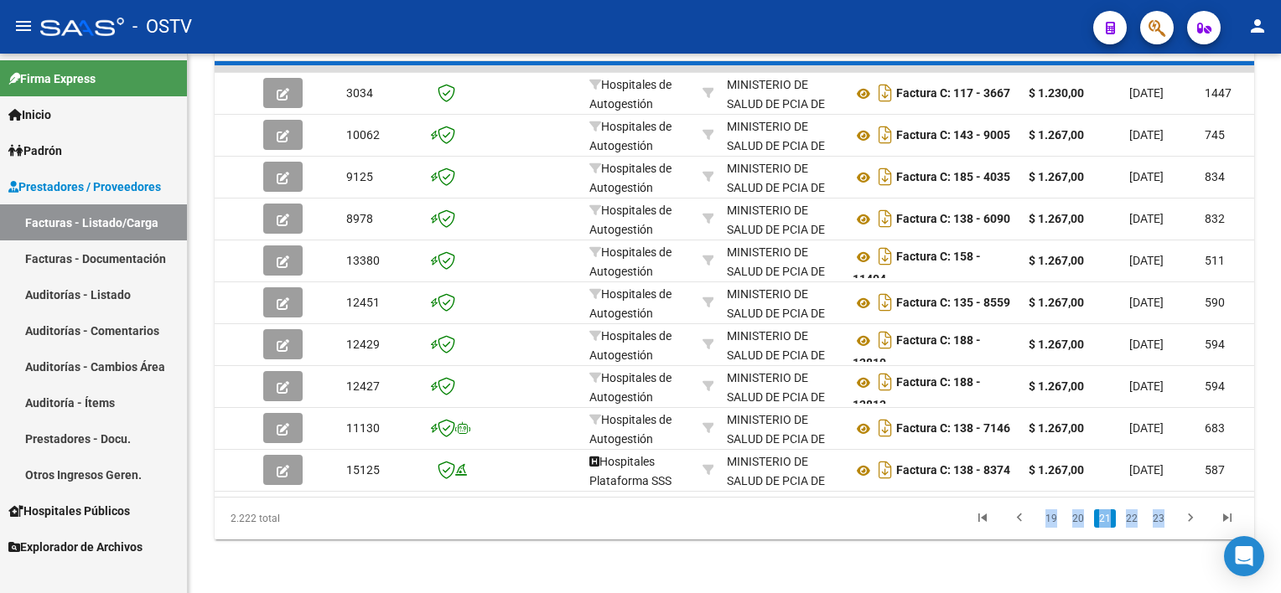
click at [1159, 519] on div "2.222 total 19 20 21 22 23" at bounding box center [734, 519] width 1039 height 42
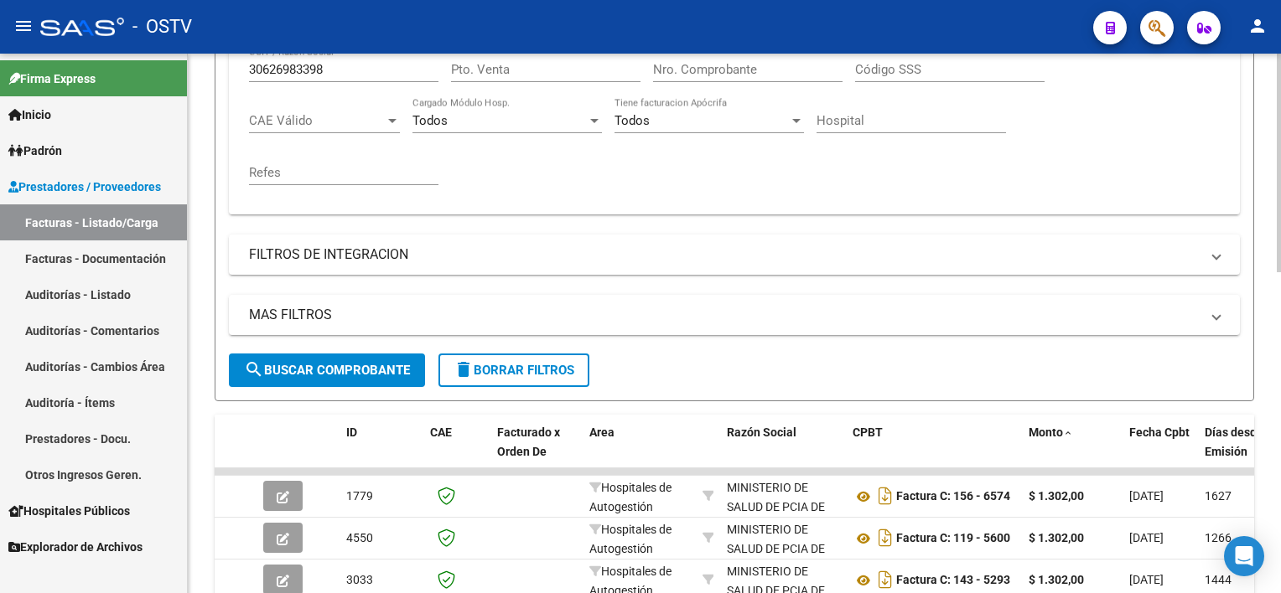
scroll to position [372, 0]
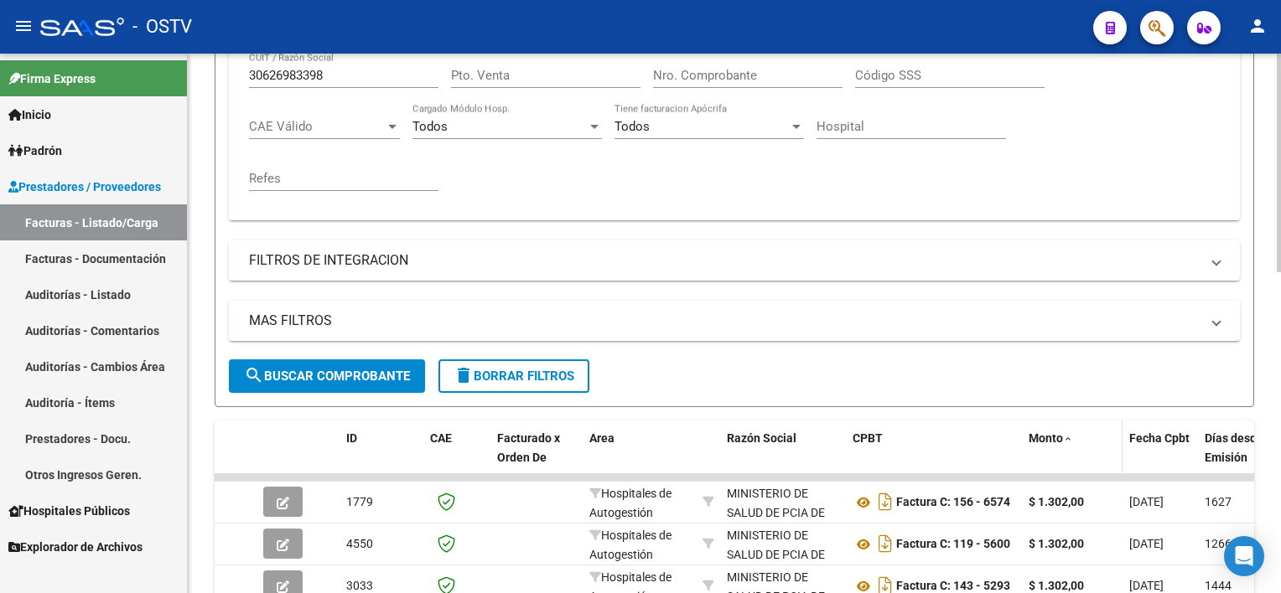
click at [1051, 439] on span "Monto" at bounding box center [1045, 438] width 34 height 13
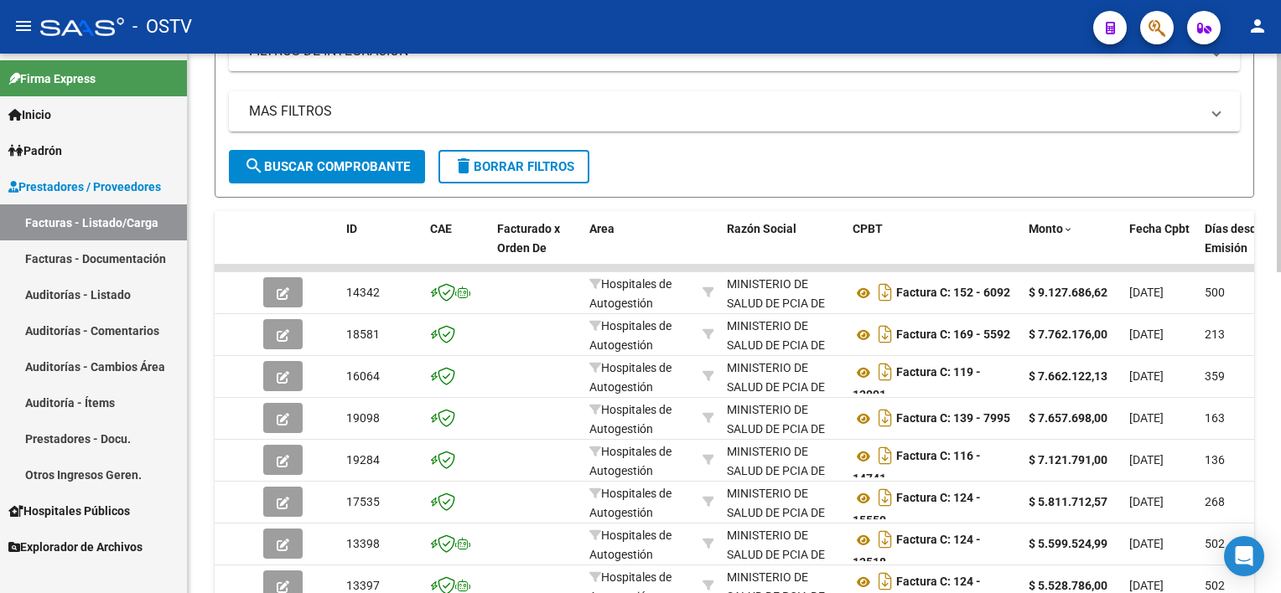
scroll to position [791, 0]
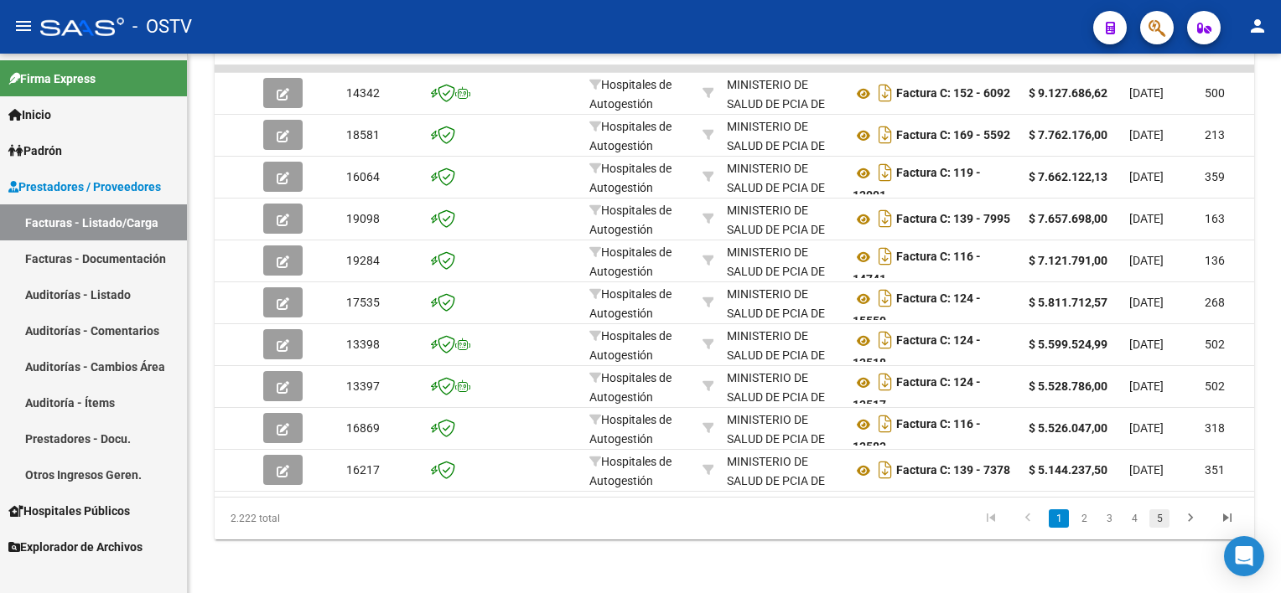
click at [1160, 515] on link "5" at bounding box center [1159, 519] width 20 height 18
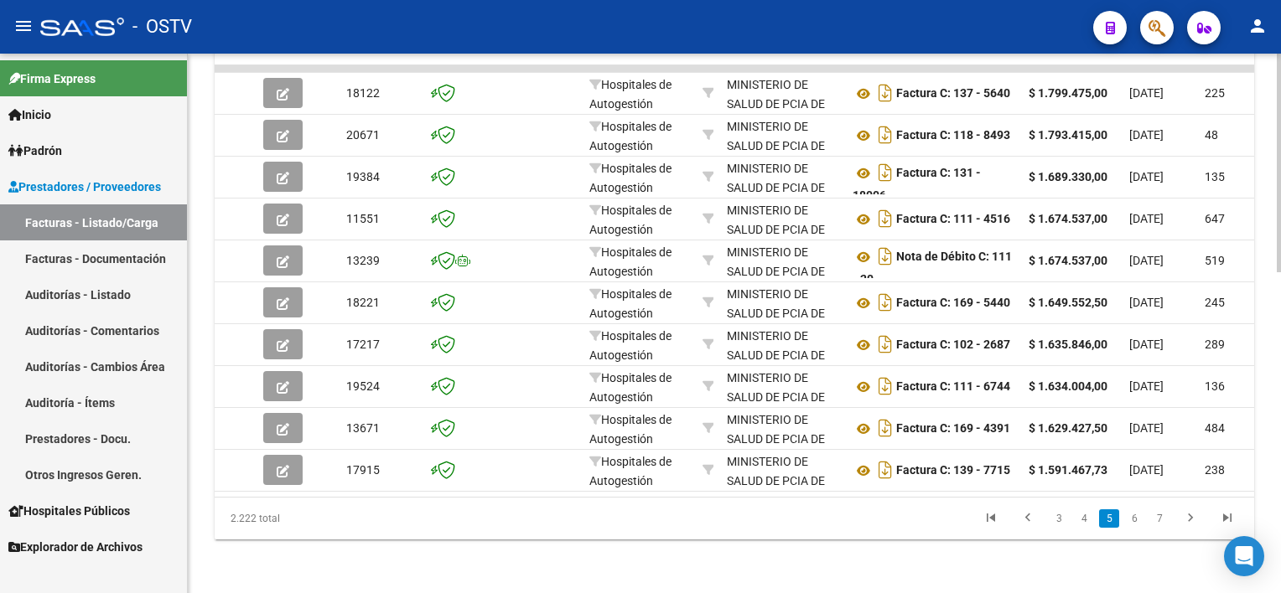
click at [1161, 516] on link "7" at bounding box center [1159, 519] width 20 height 18
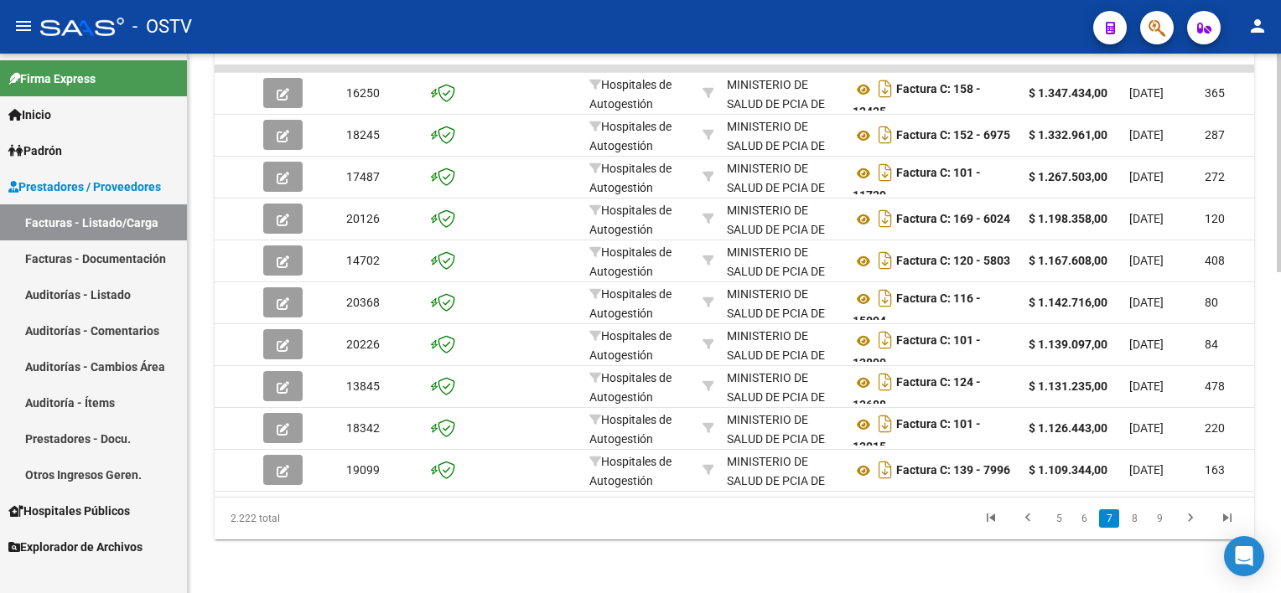
click at [1161, 516] on link "9" at bounding box center [1159, 519] width 20 height 18
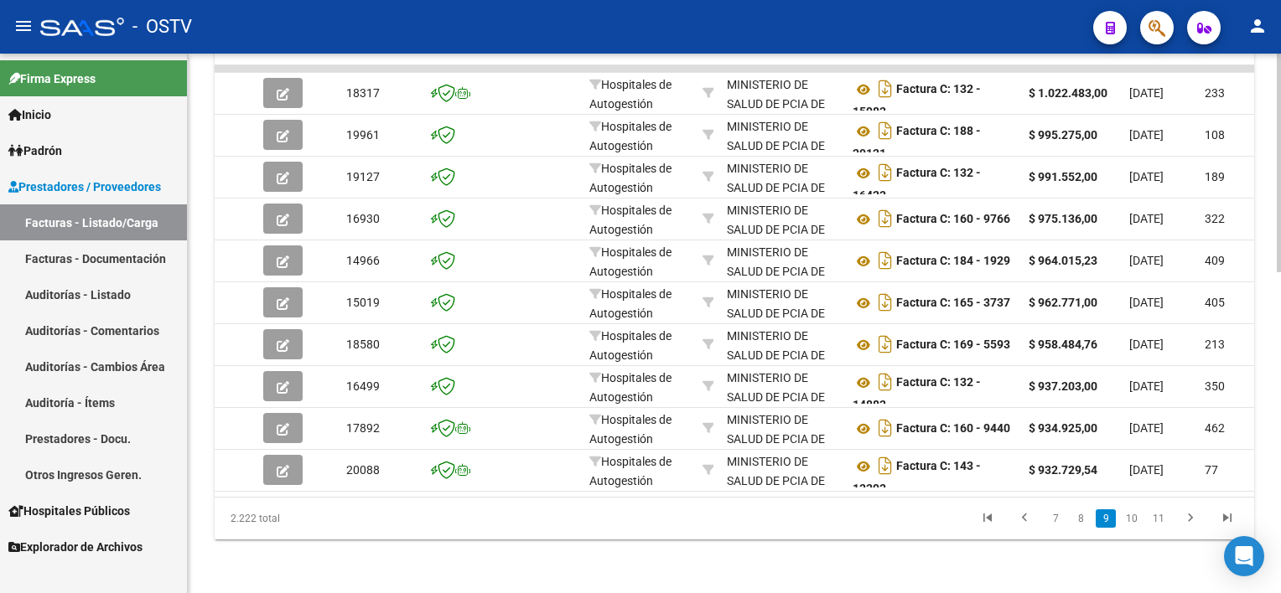
click at [1161, 516] on link "11" at bounding box center [1158, 519] width 22 height 18
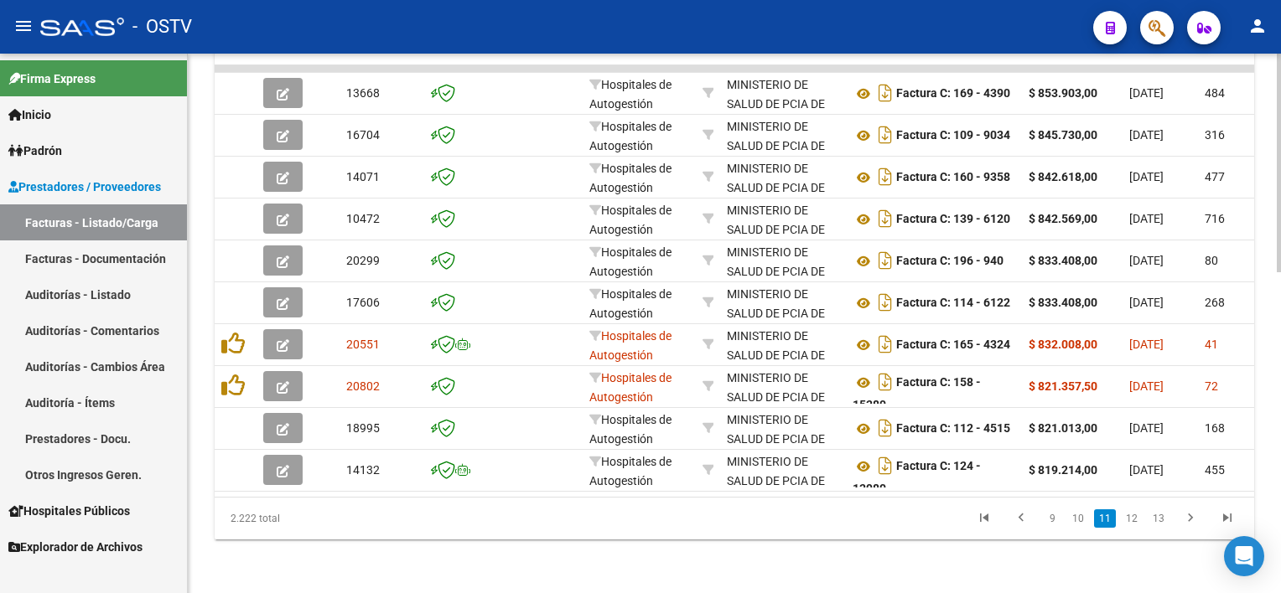
click at [1161, 516] on link "13" at bounding box center [1158, 519] width 22 height 18
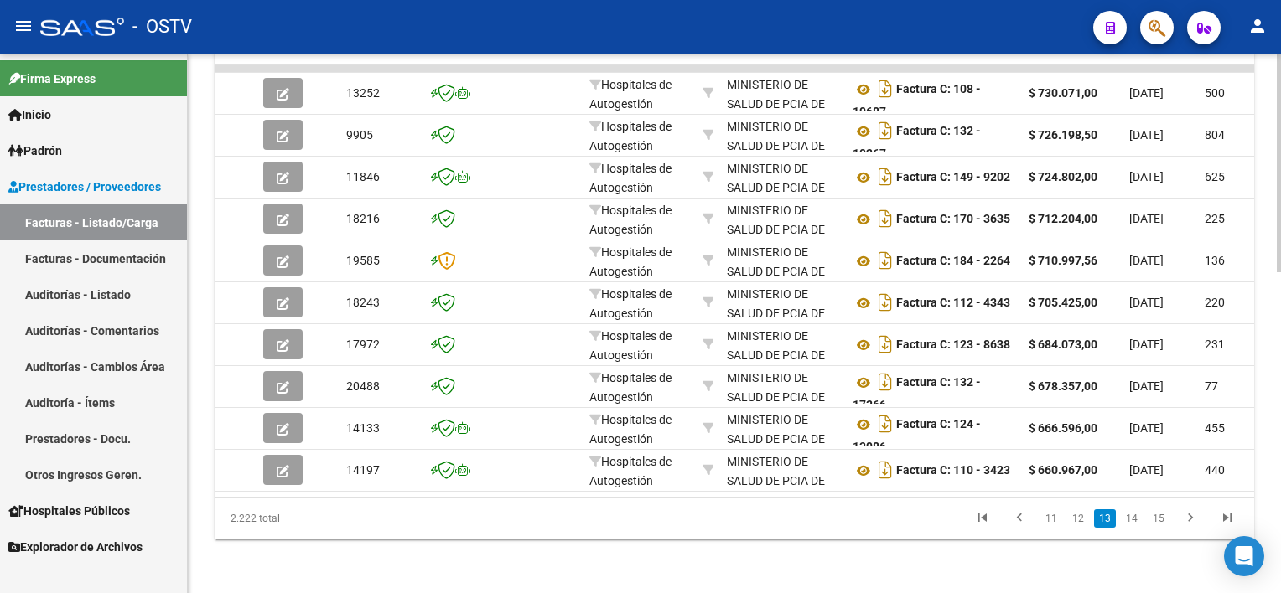
click at [1161, 516] on link "15" at bounding box center [1158, 519] width 22 height 18
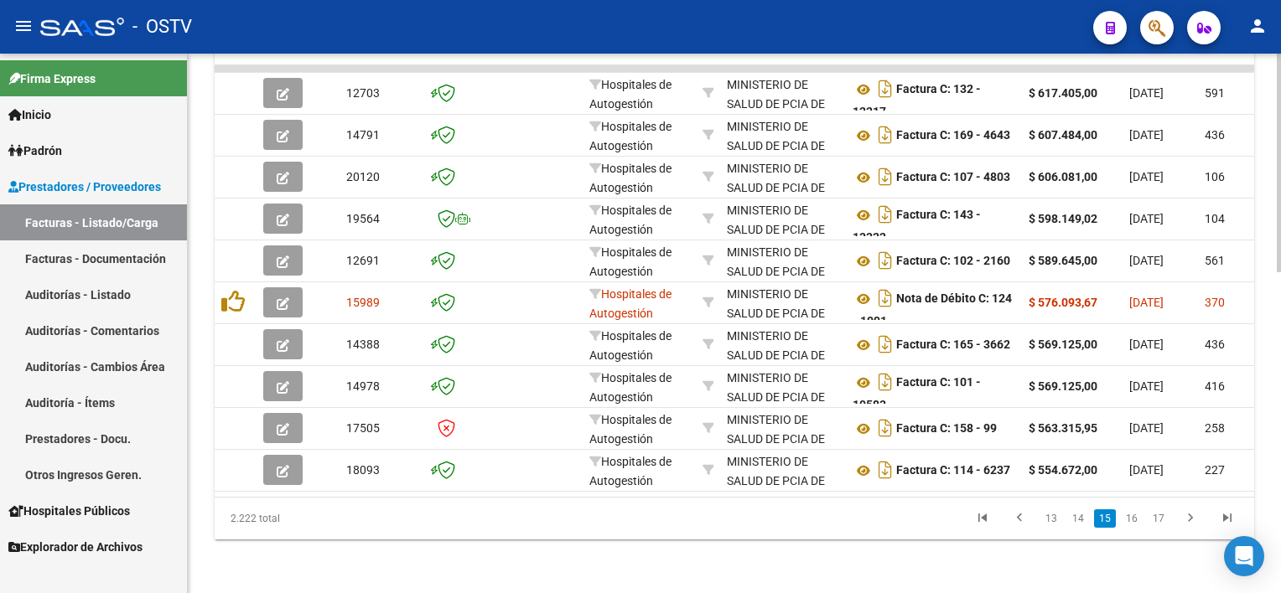
click at [1161, 516] on link "17" at bounding box center [1158, 519] width 22 height 18
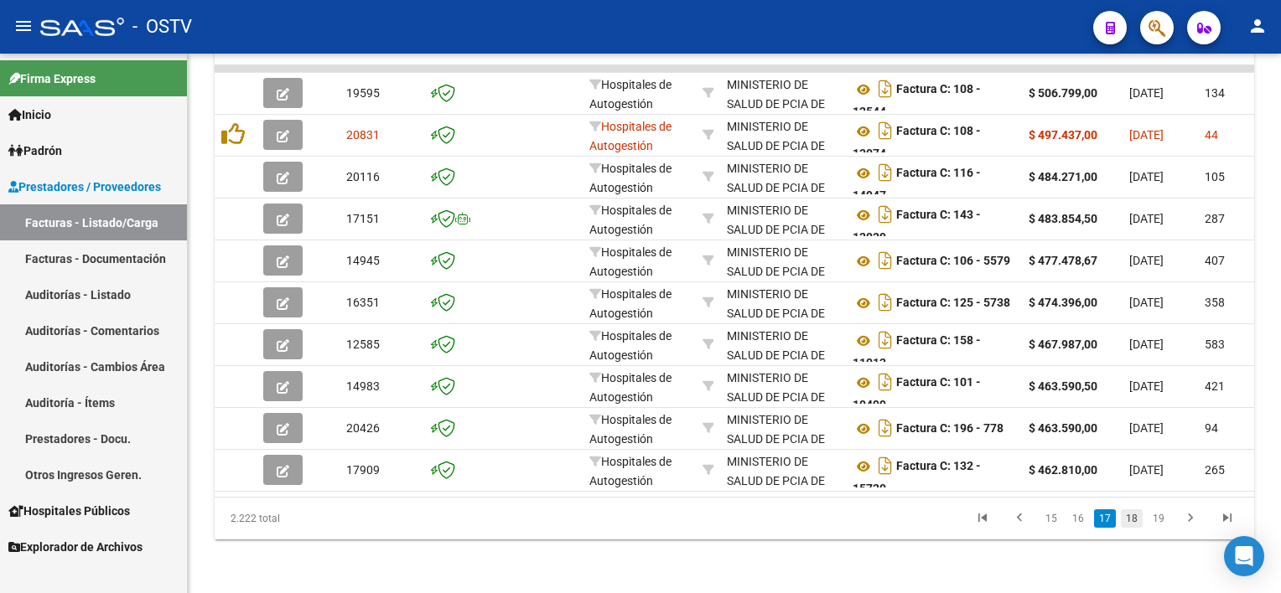
click at [1133, 520] on link "18" at bounding box center [1132, 519] width 22 height 18
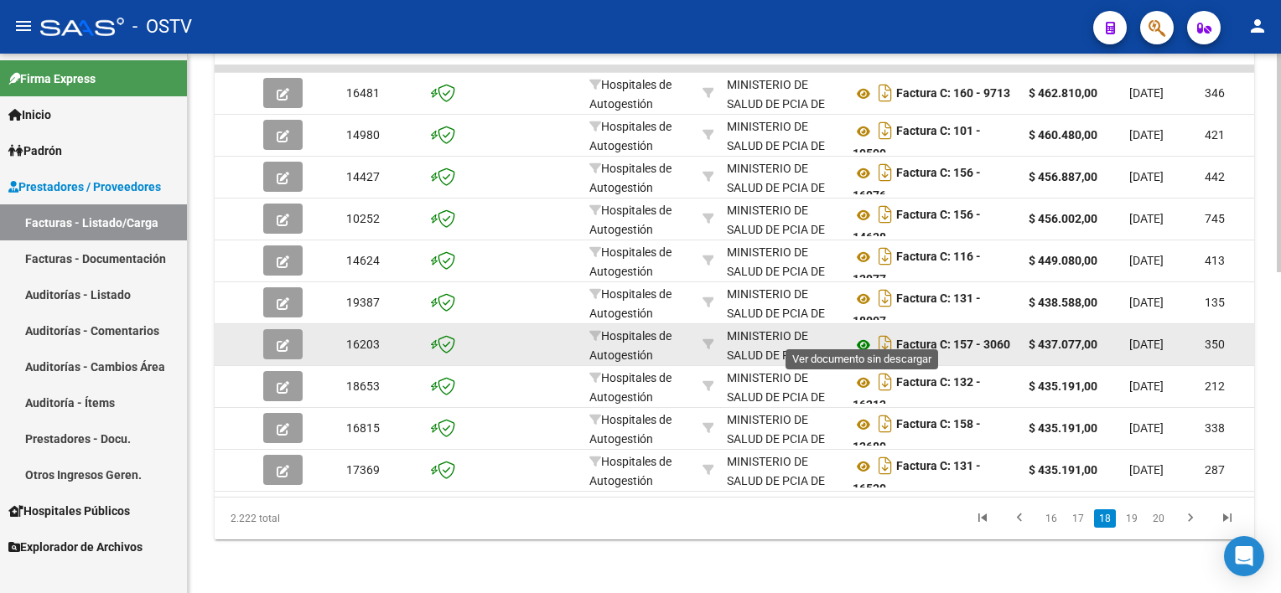
click at [862, 335] on icon at bounding box center [863, 345] width 22 height 20
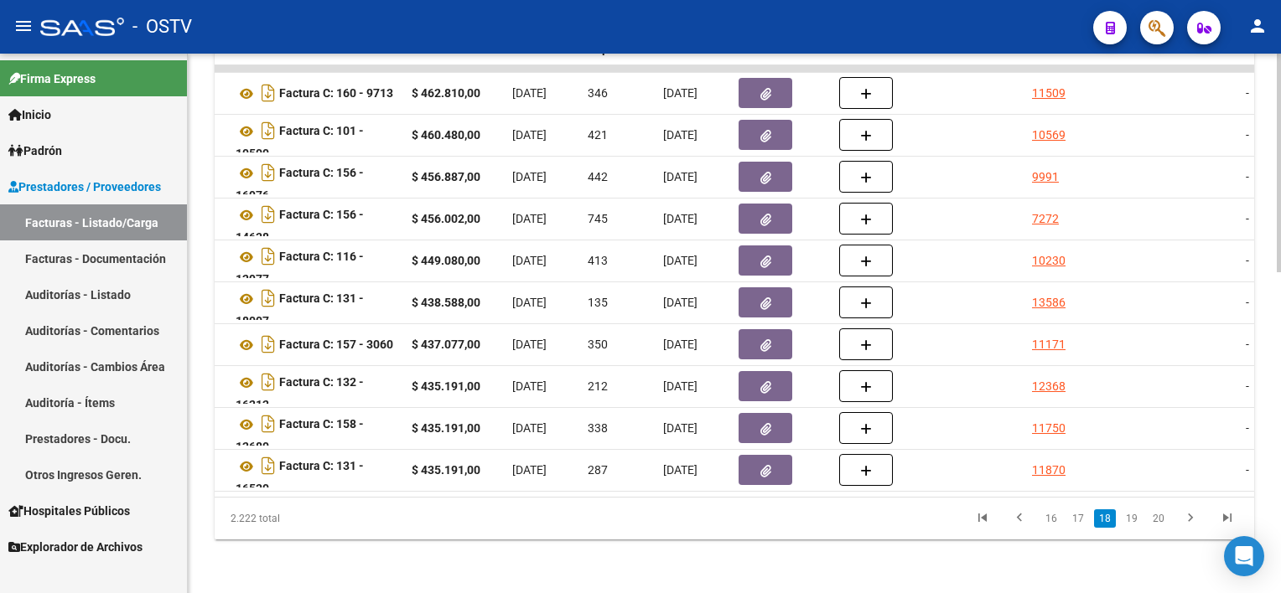
scroll to position [0, 774]
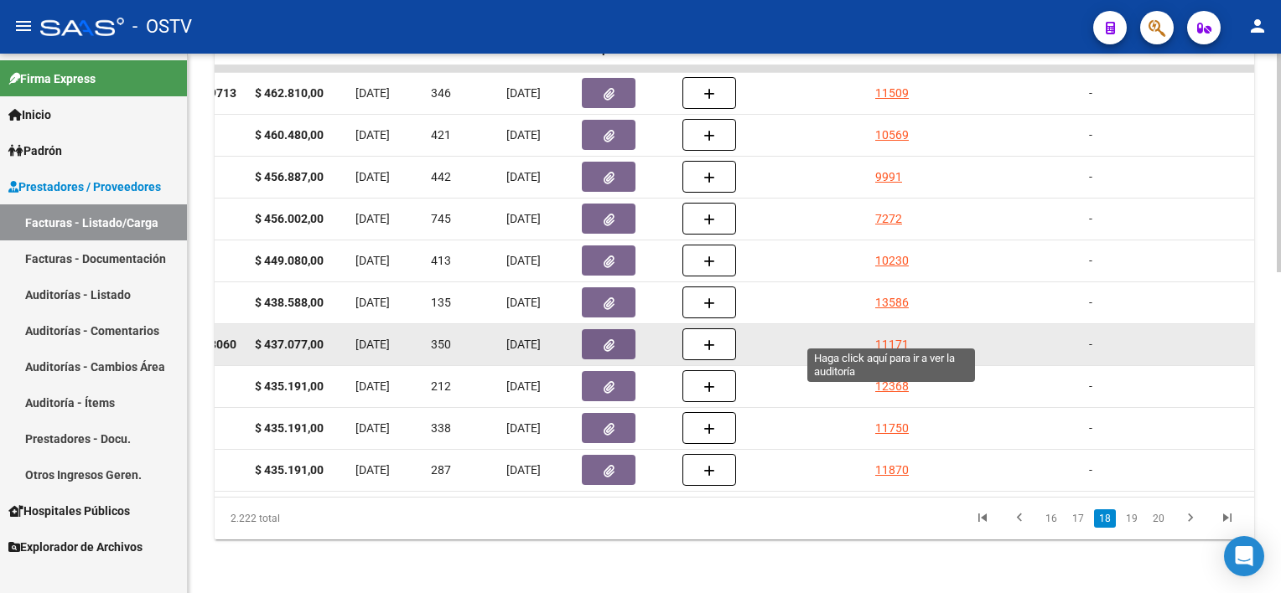
click at [896, 335] on div "11171" at bounding box center [892, 344] width 34 height 19
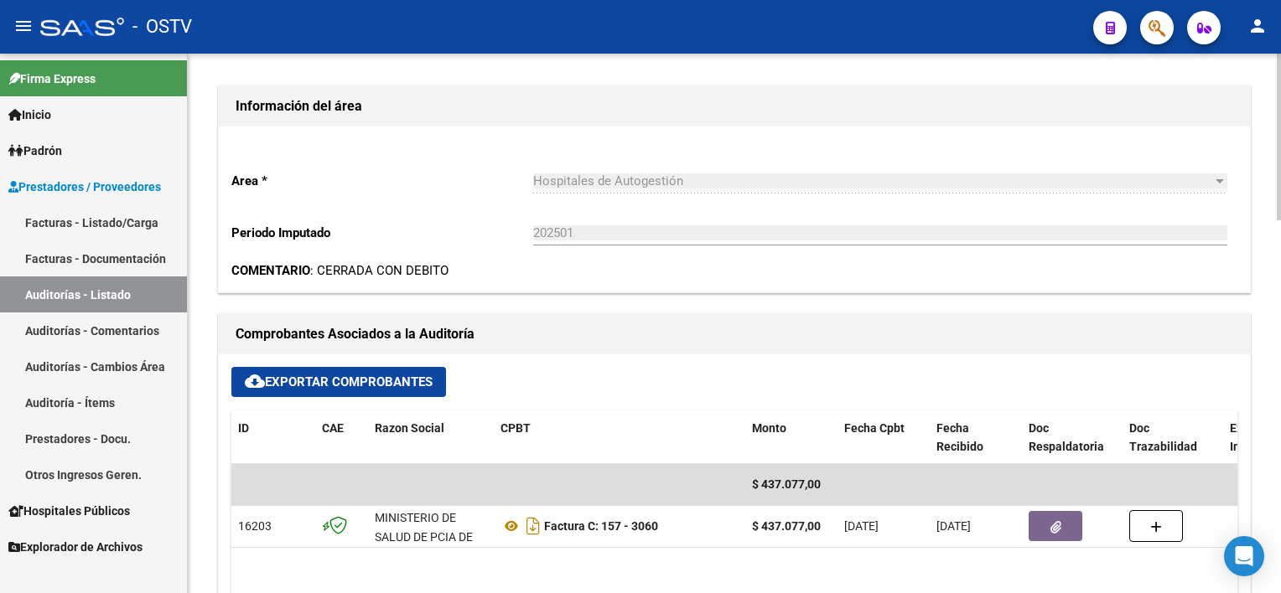
scroll to position [754, 0]
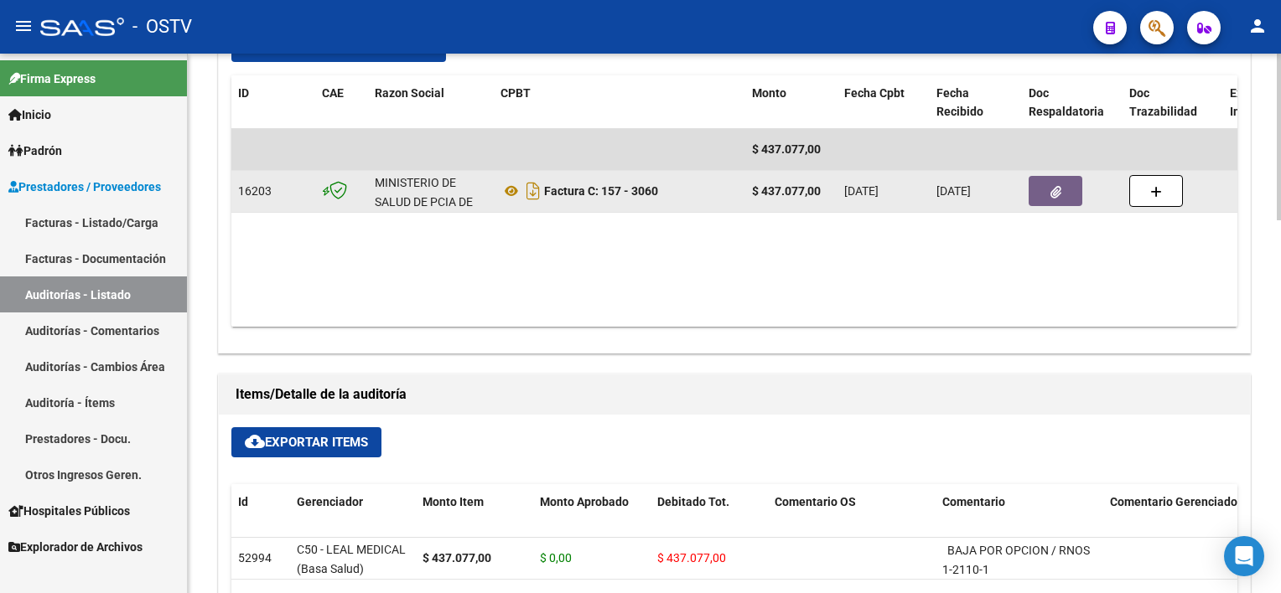
click at [1045, 194] on button "button" at bounding box center [1055, 191] width 54 height 30
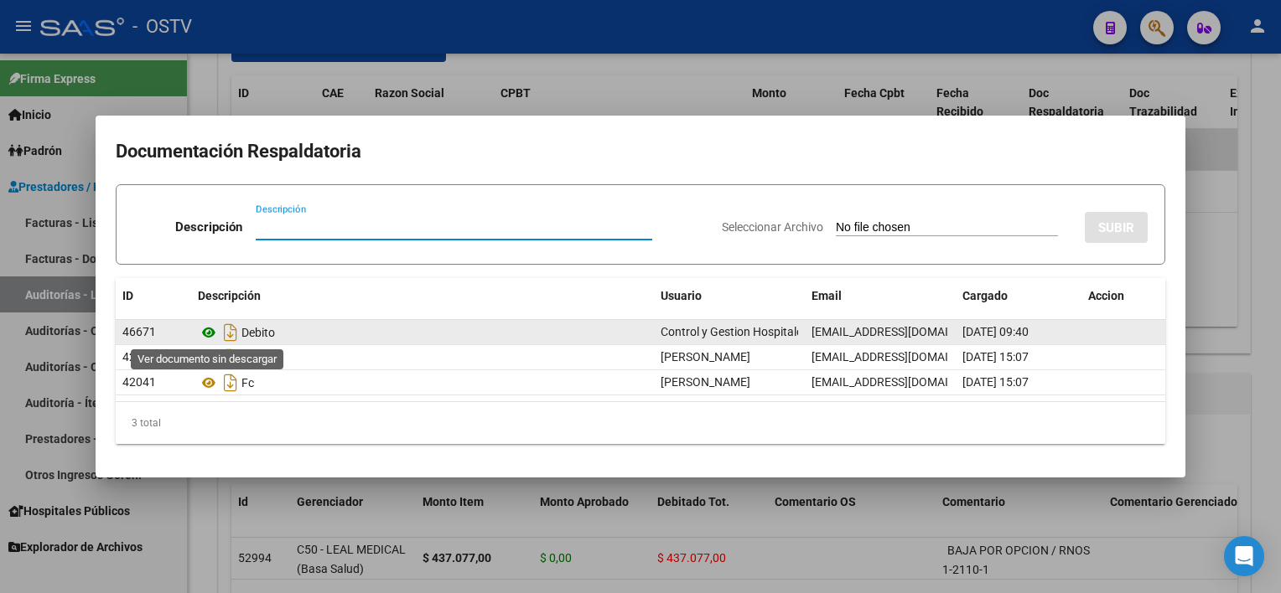
click at [209, 331] on icon at bounding box center [209, 333] width 22 height 20
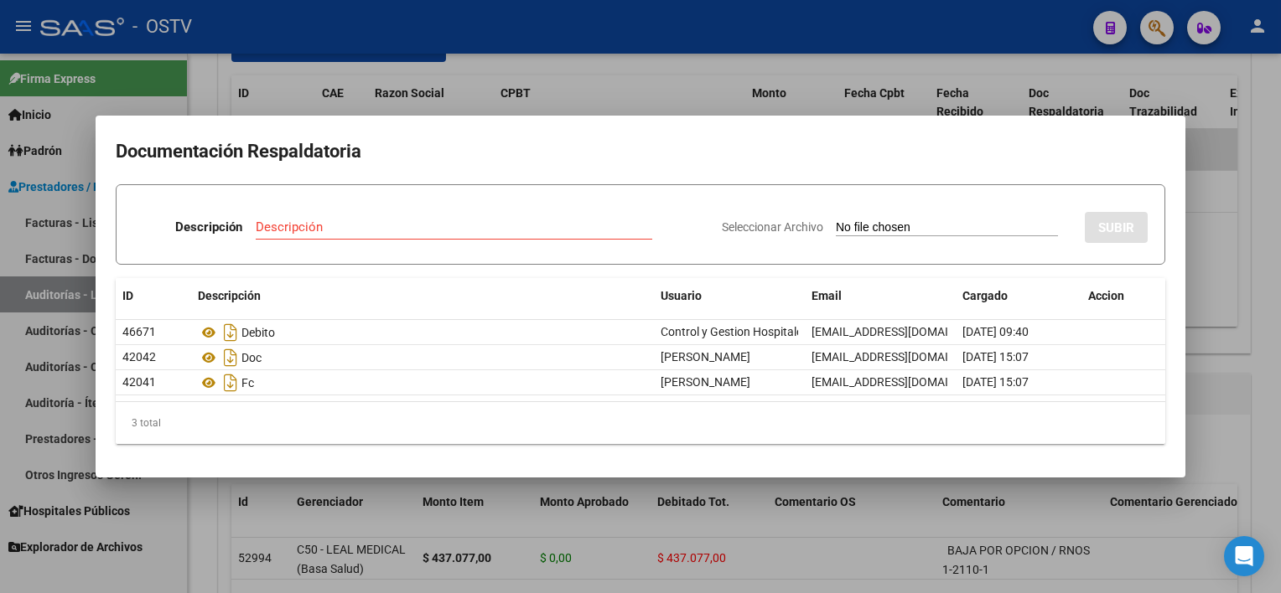
click at [776, 527] on div at bounding box center [640, 296] width 1281 height 593
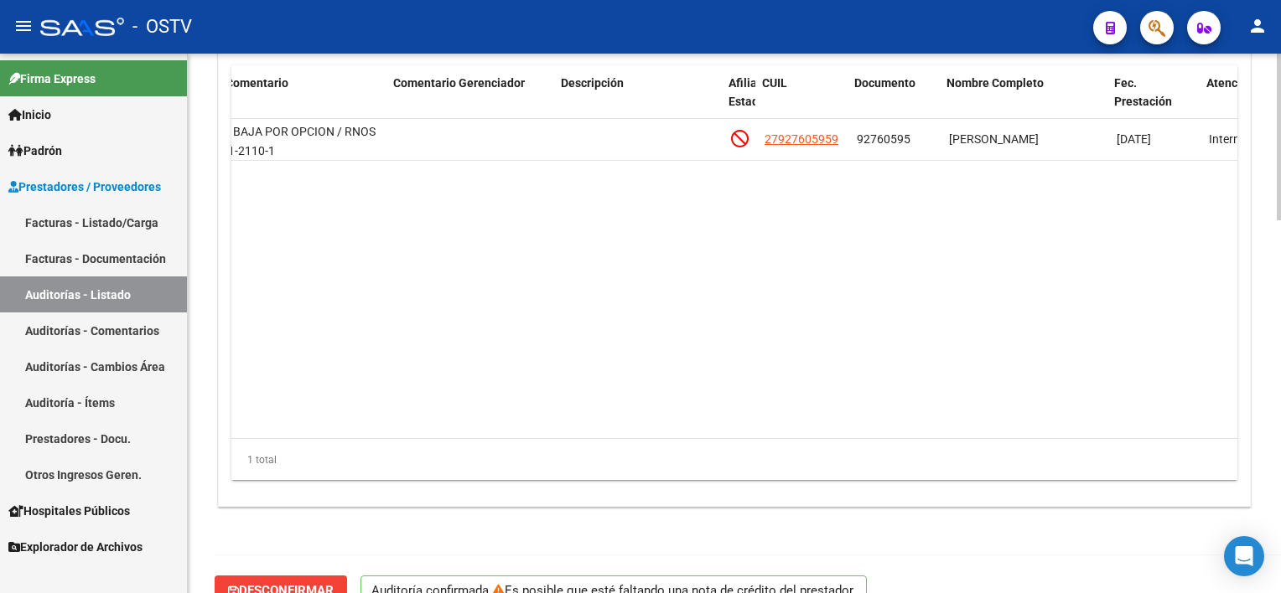
scroll to position [0, 740]
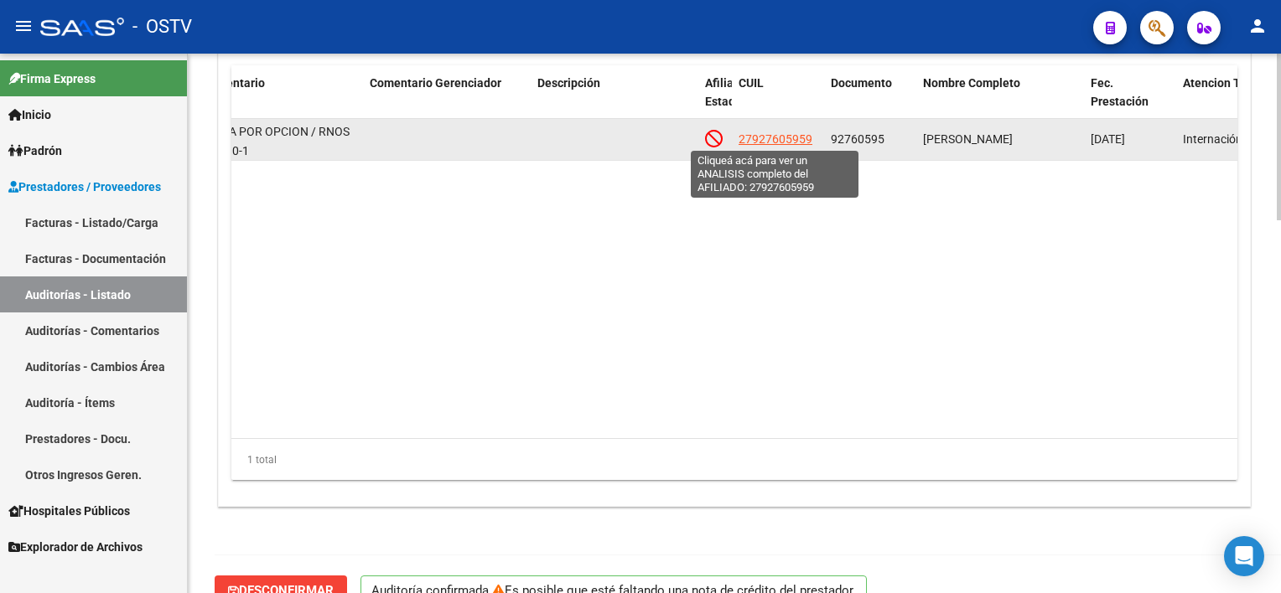
click at [764, 138] on span "27927605959" at bounding box center [775, 138] width 74 height 13
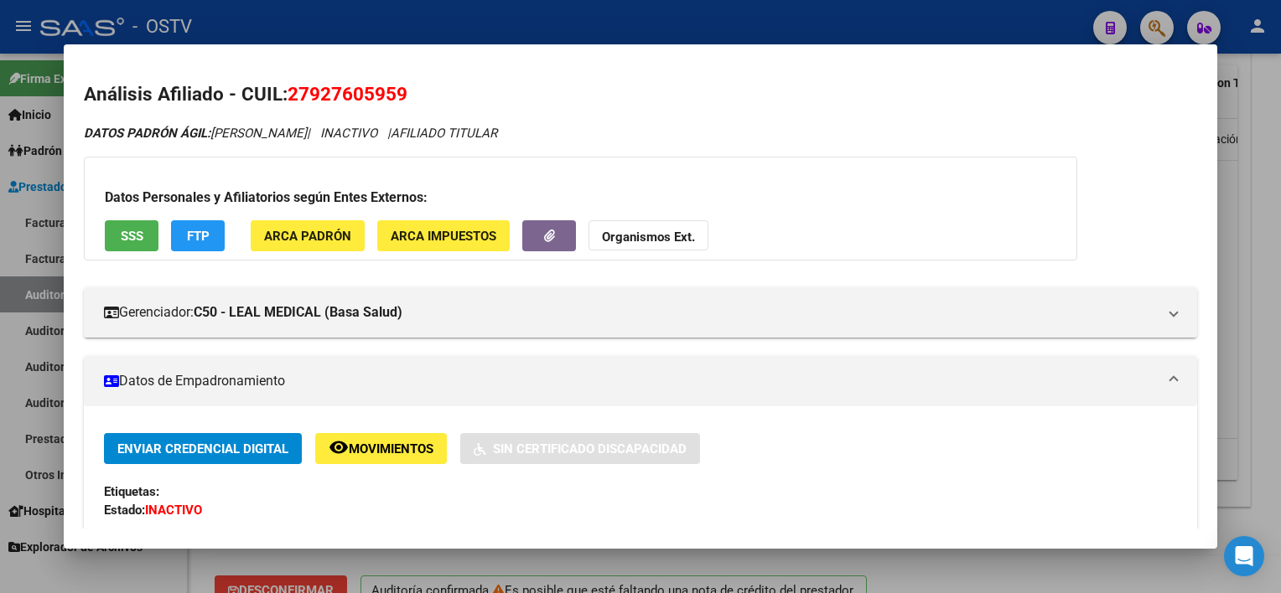
click at [136, 235] on span "SSS" at bounding box center [132, 236] width 23 height 15
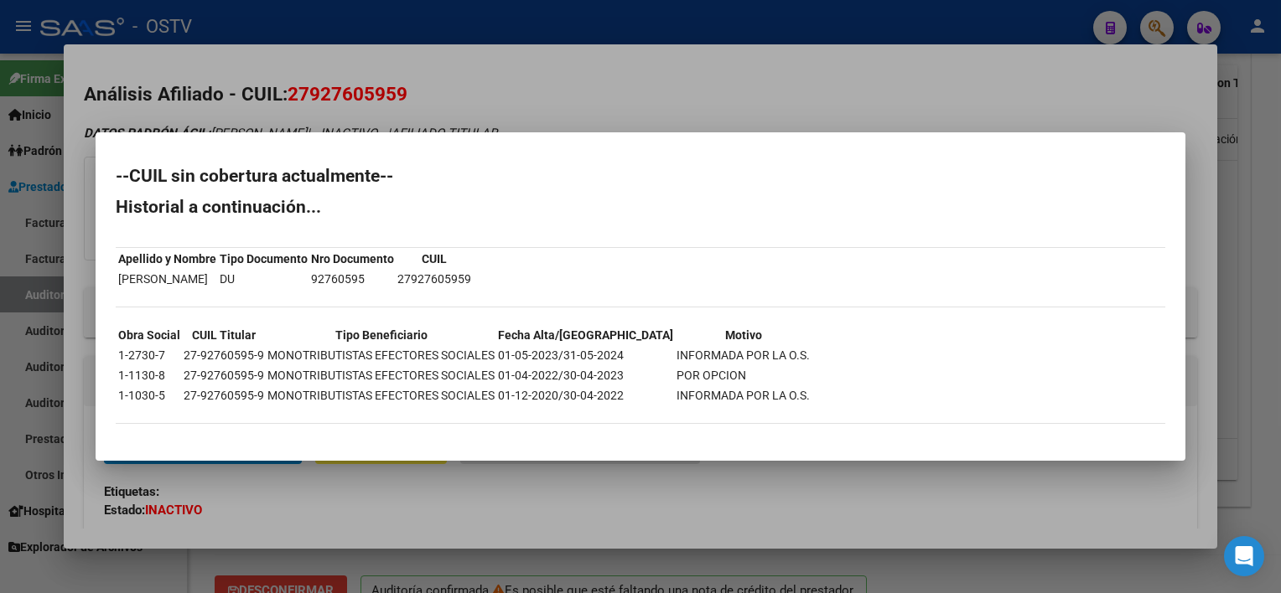
drag, startPoint x: 641, startPoint y: 360, endPoint x: 697, endPoint y: 359, distance: 56.2
click at [697, 359] on tr "1-2730-7 27-92760595-9 MONOTRIBUTISTAS EFECTORES SOCIALES 01-05-2023/31-05-2024…" at bounding box center [463, 355] width 693 height 18
click at [679, 509] on div at bounding box center [640, 296] width 1281 height 593
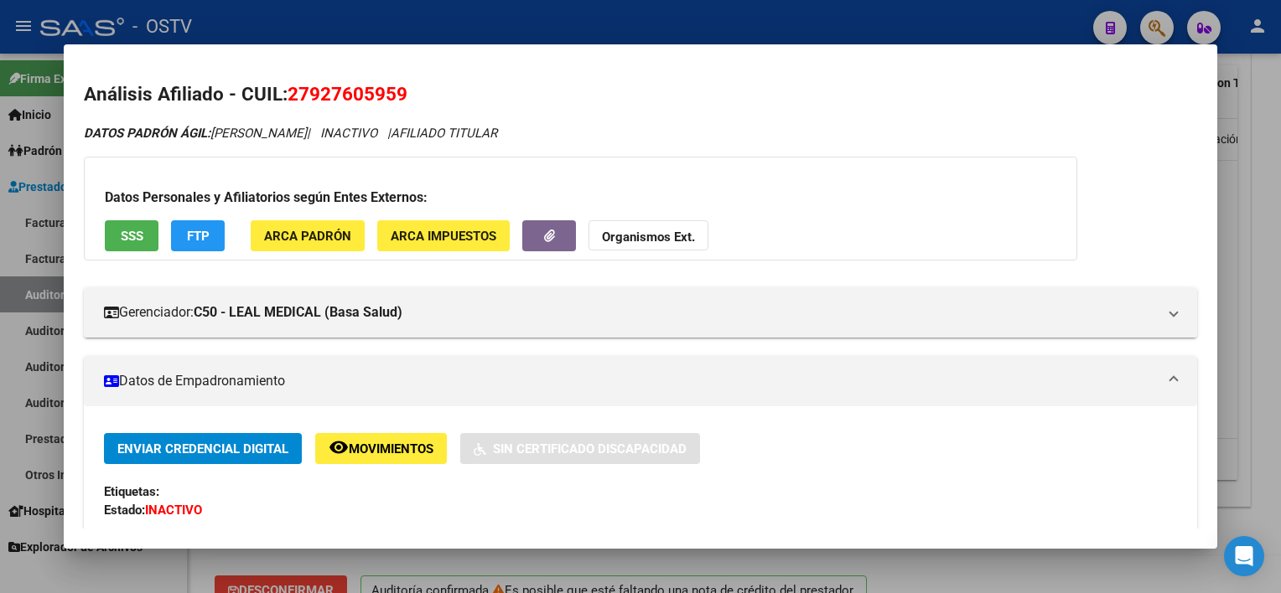
scroll to position [335, 0]
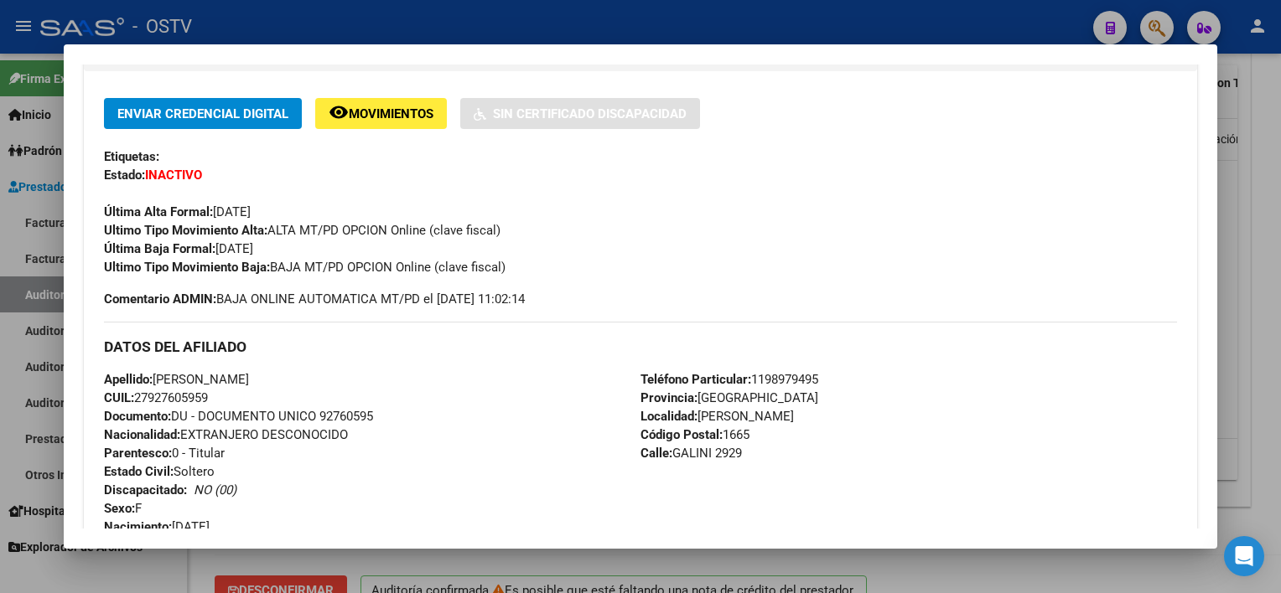
click at [848, 557] on div at bounding box center [640, 296] width 1281 height 593
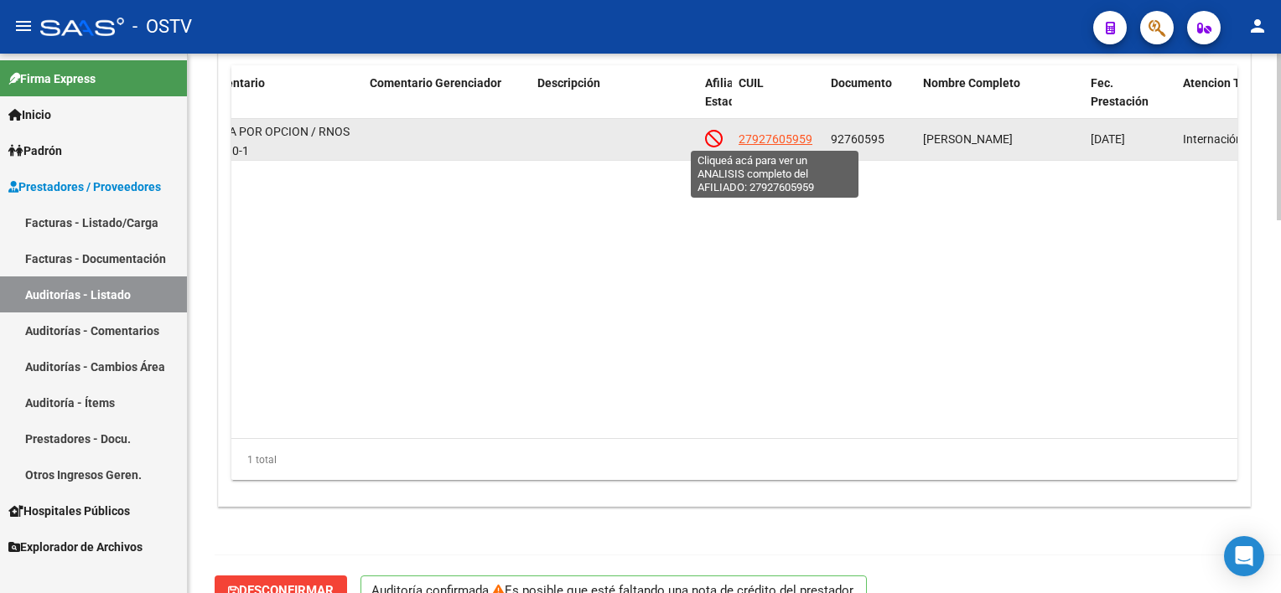
click at [768, 134] on span "27927605959" at bounding box center [775, 138] width 74 height 13
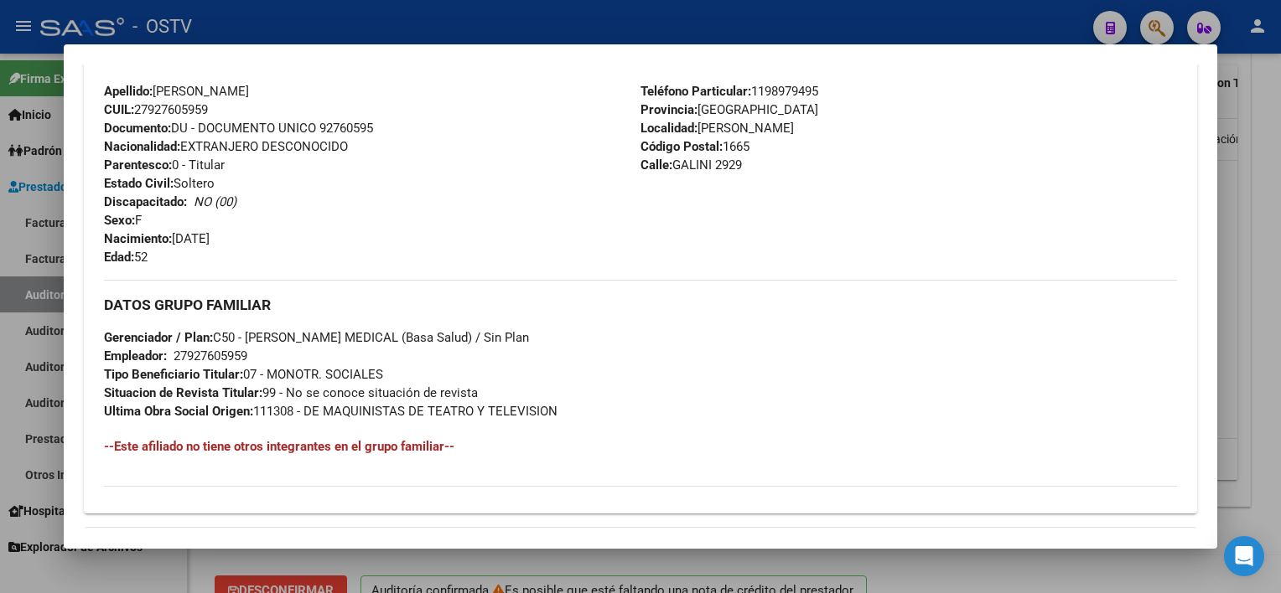
scroll to position [828, 0]
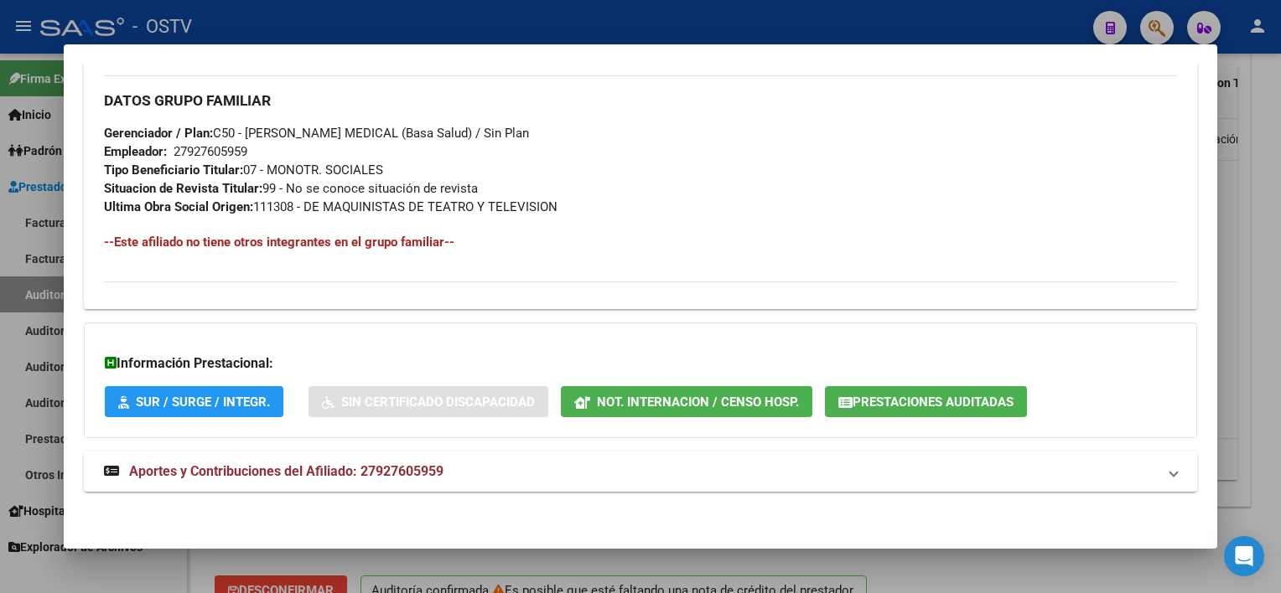
drag, startPoint x: 389, startPoint y: 473, endPoint x: 407, endPoint y: 473, distance: 18.4
click at [388, 473] on span "Aportes y Contribuciones del Afiliado: 27927605959" at bounding box center [286, 472] width 314 height 16
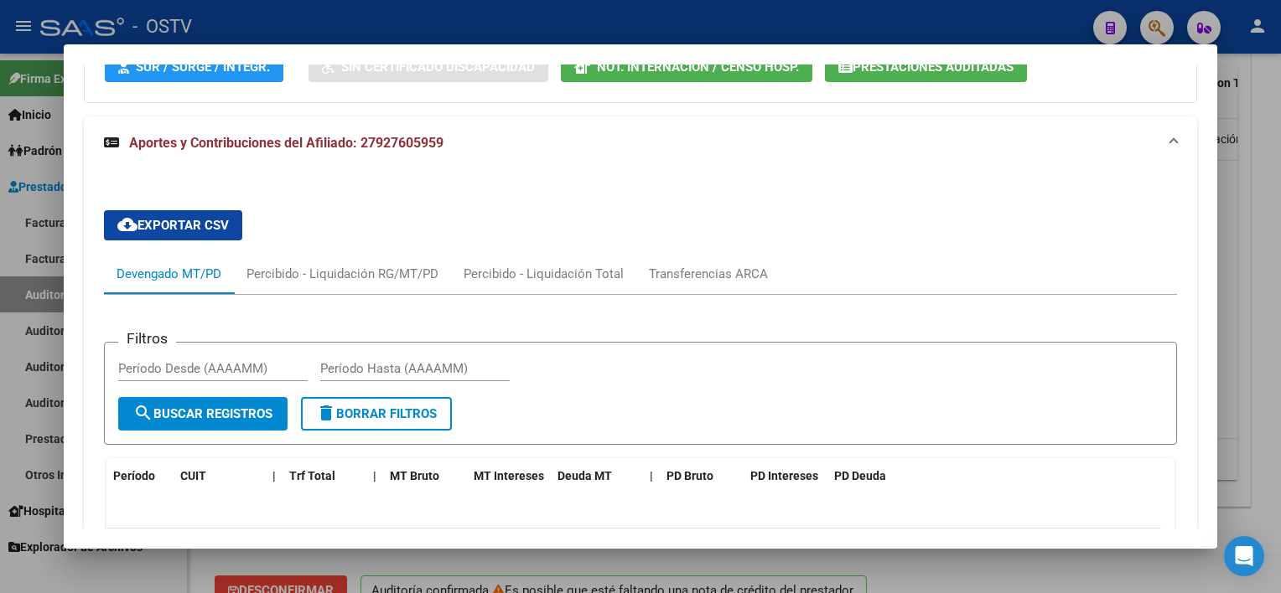
scroll to position [1499, 0]
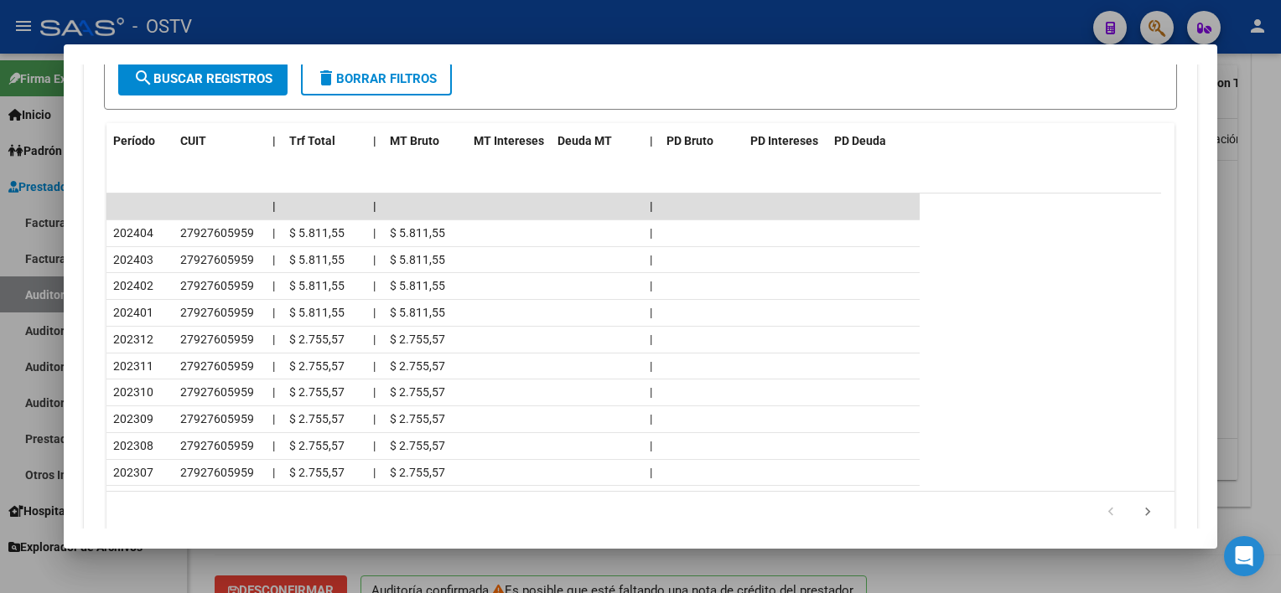
click at [845, 563] on div at bounding box center [640, 296] width 1281 height 593
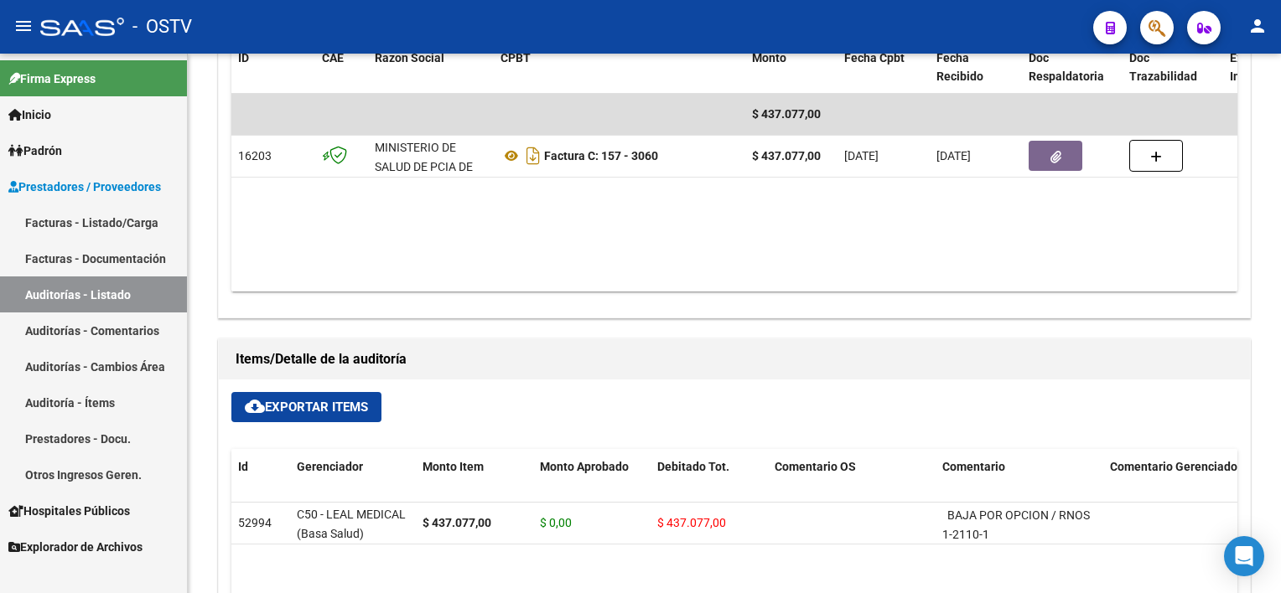
scroll to position [754, 0]
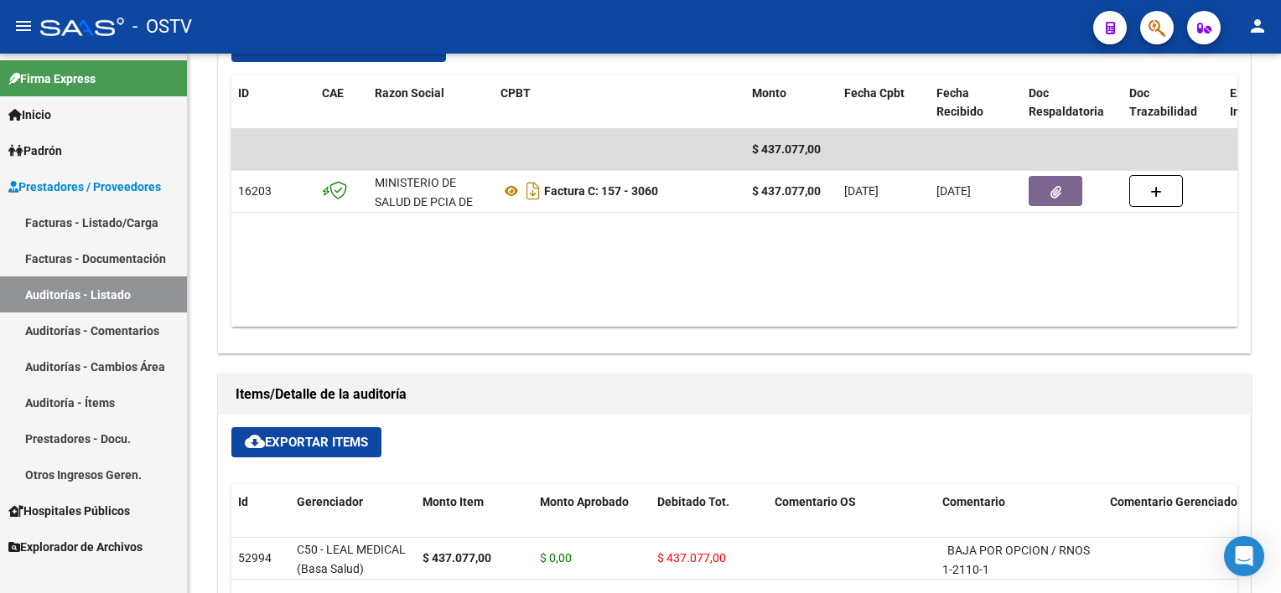
click at [70, 226] on link "Facturas - Listado/Carga" at bounding box center [93, 223] width 187 height 36
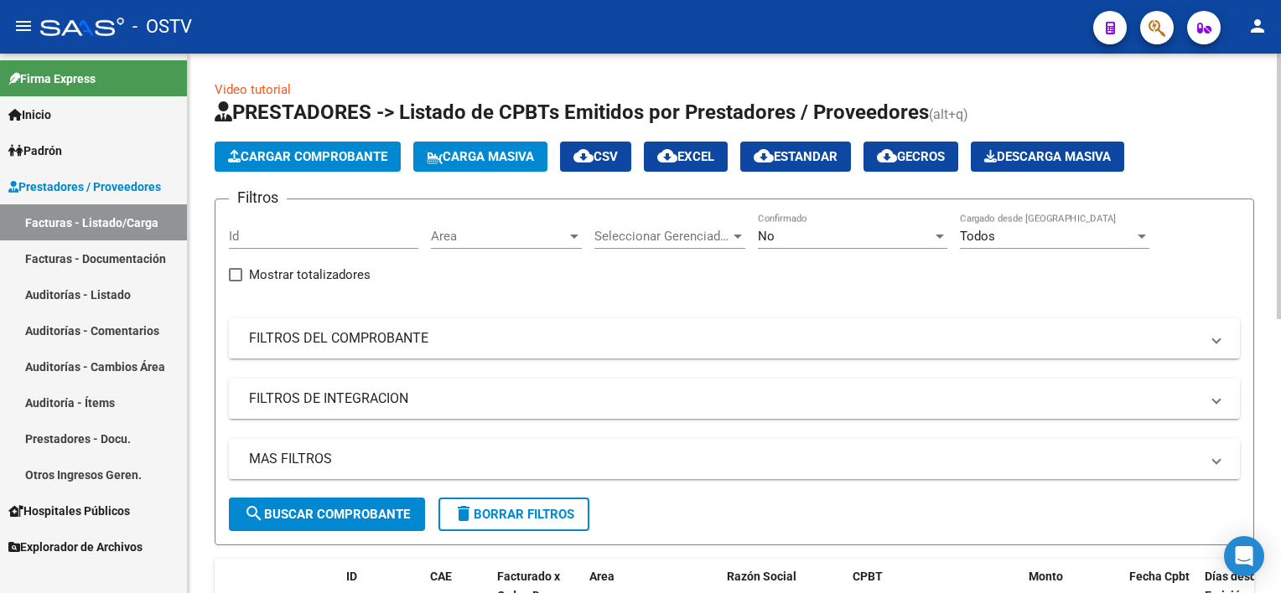
click at [286, 151] on span "Cargar Comprobante" at bounding box center [307, 156] width 159 height 15
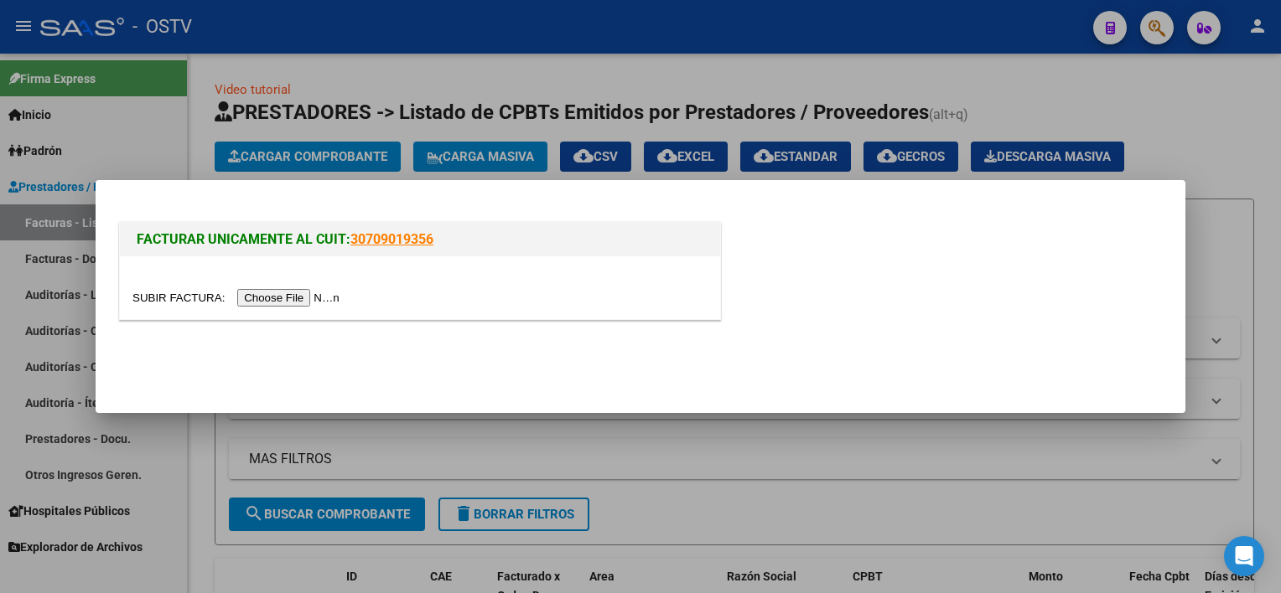
click at [262, 295] on input "file" at bounding box center [238, 298] width 212 height 18
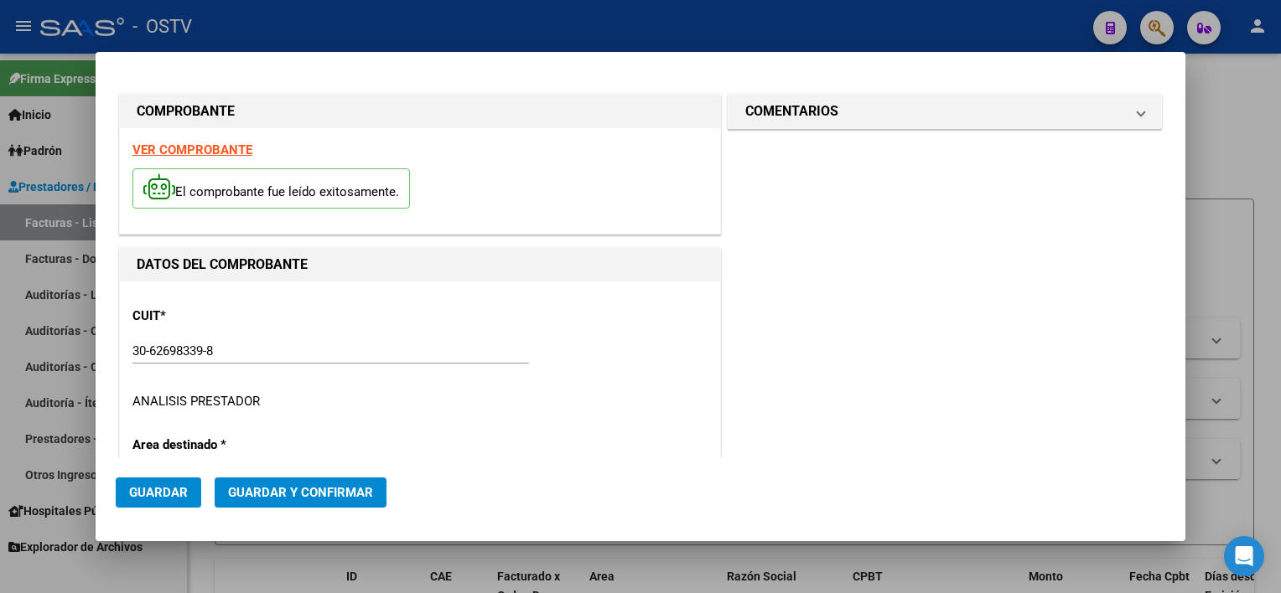
type input "156"
type input "$ 437.077,00"
type input "[DATE]"
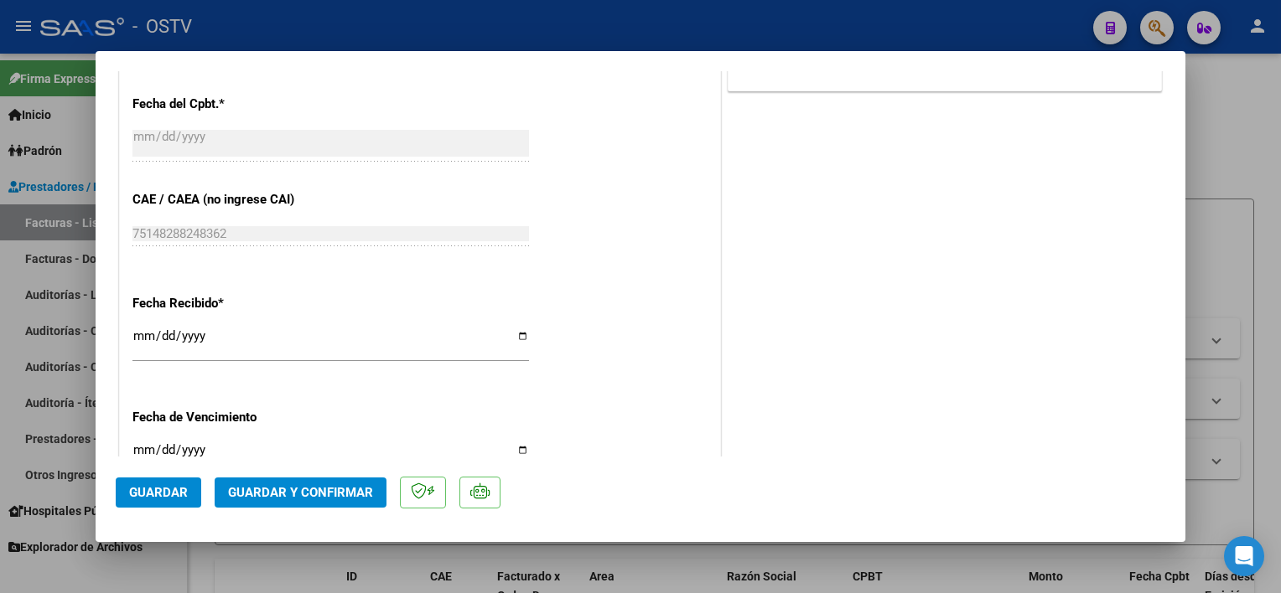
scroll to position [838, 0]
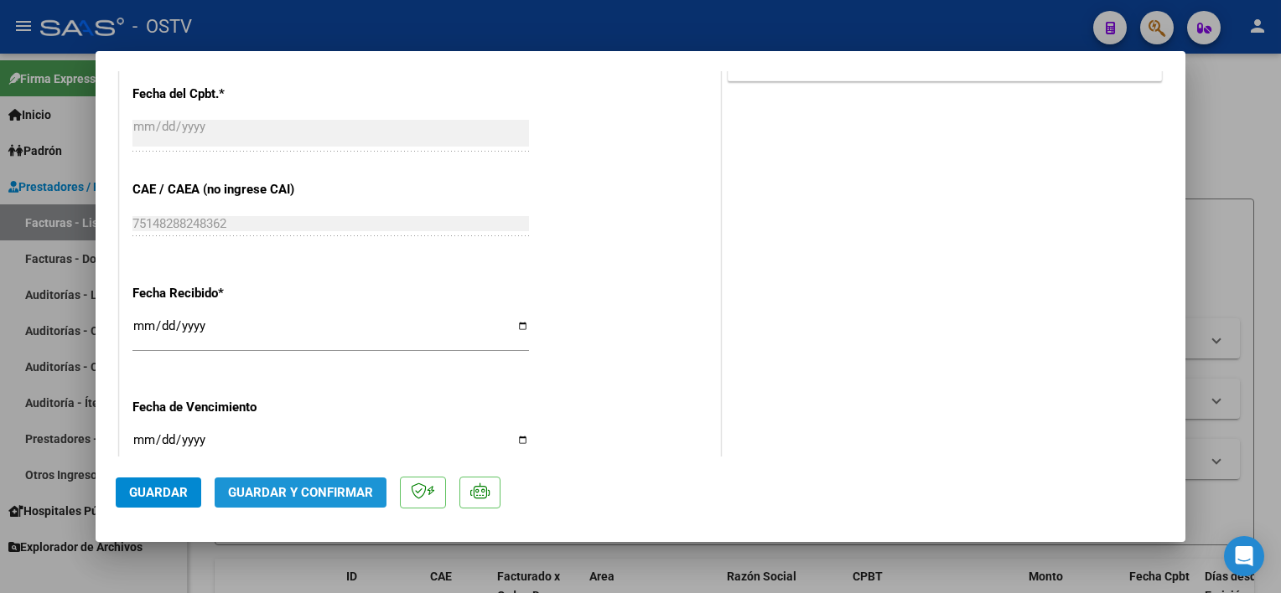
click at [351, 491] on span "Guardar y Confirmar" at bounding box center [300, 492] width 145 height 15
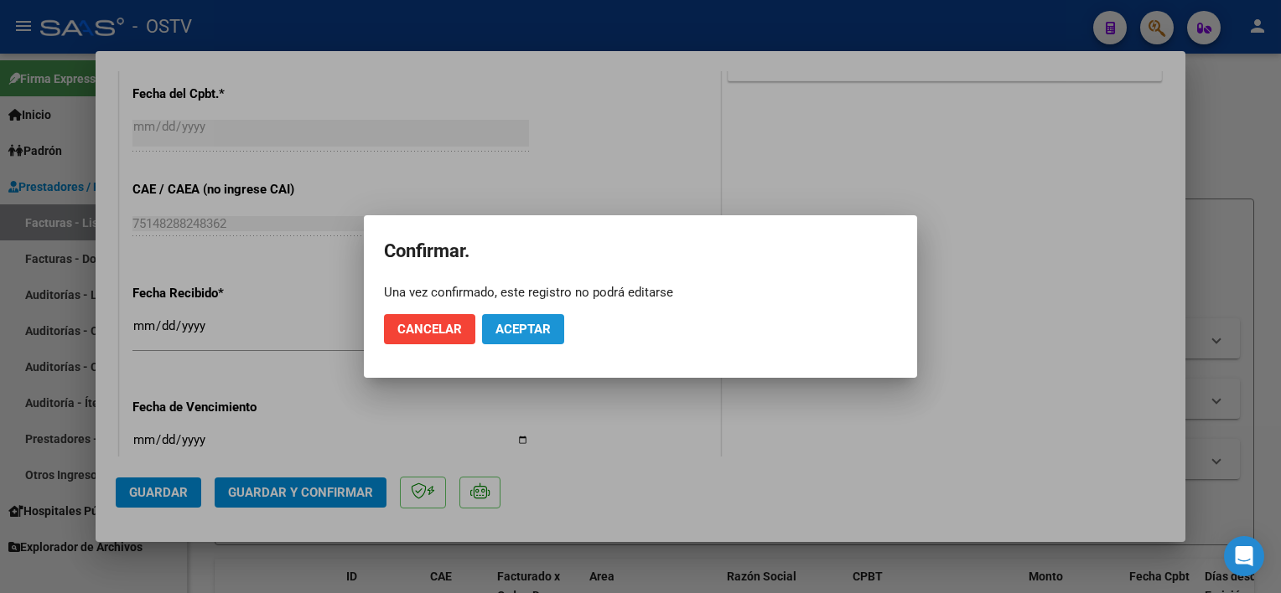
click at [544, 336] on span "Aceptar" at bounding box center [522, 329] width 55 height 15
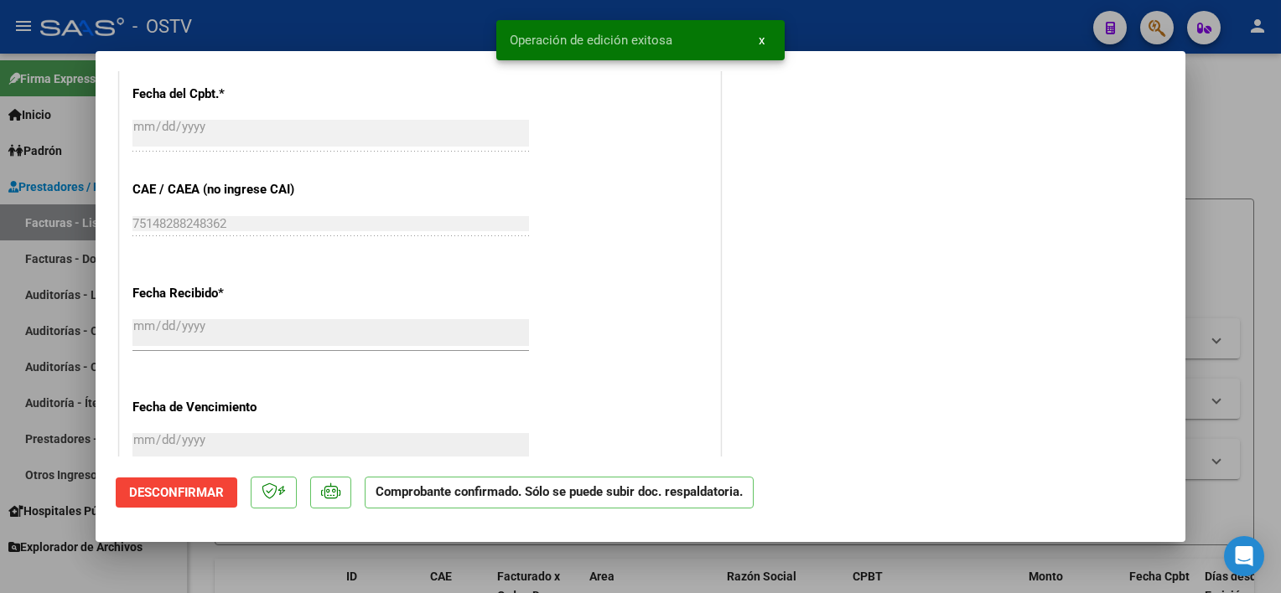
click at [1254, 400] on div at bounding box center [640, 296] width 1281 height 593
type input "$ 0,00"
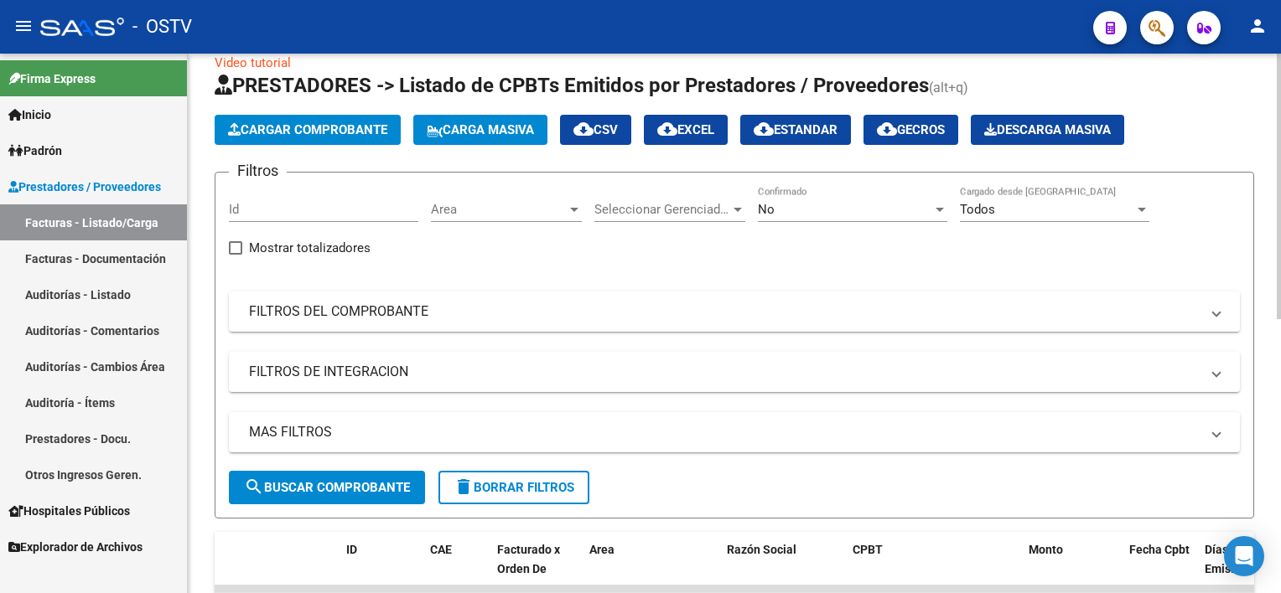
scroll to position [0, 0]
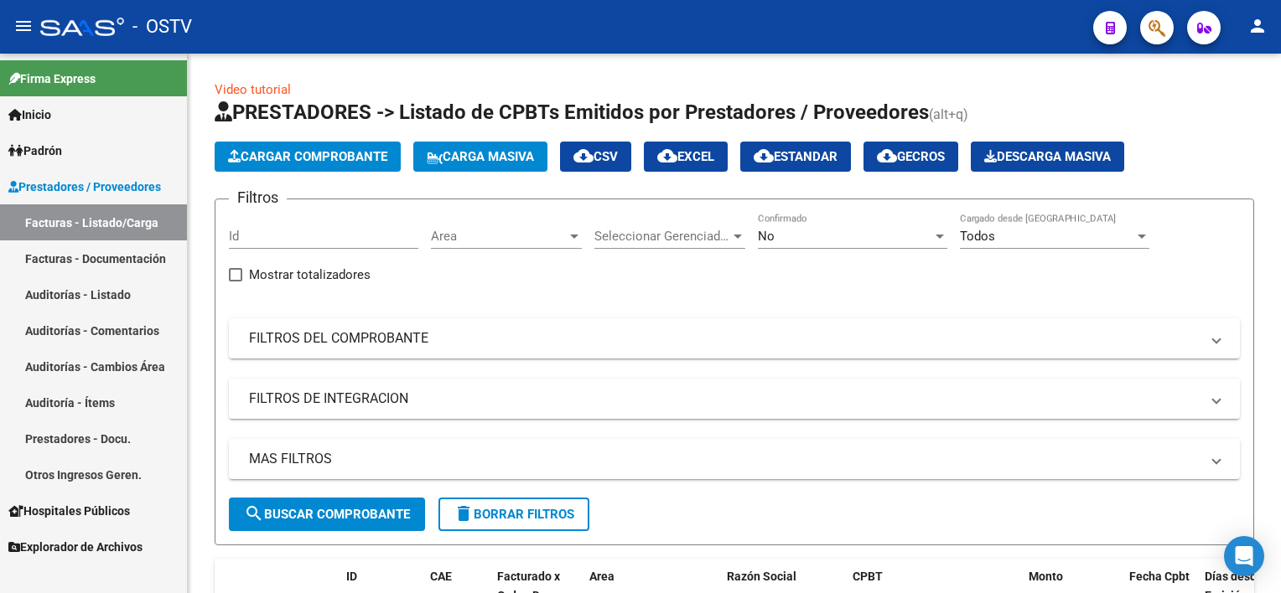
click at [70, 298] on link "Auditorías - Listado" at bounding box center [93, 295] width 187 height 36
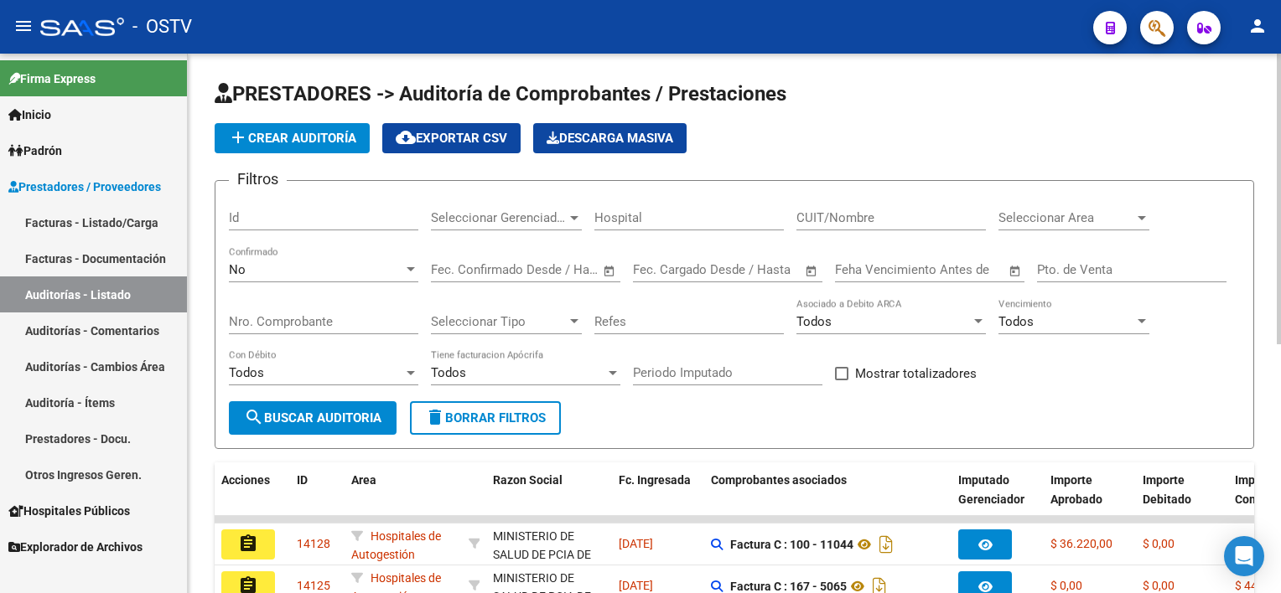
click at [305, 134] on span "add Crear Auditoría" at bounding box center [292, 138] width 128 height 15
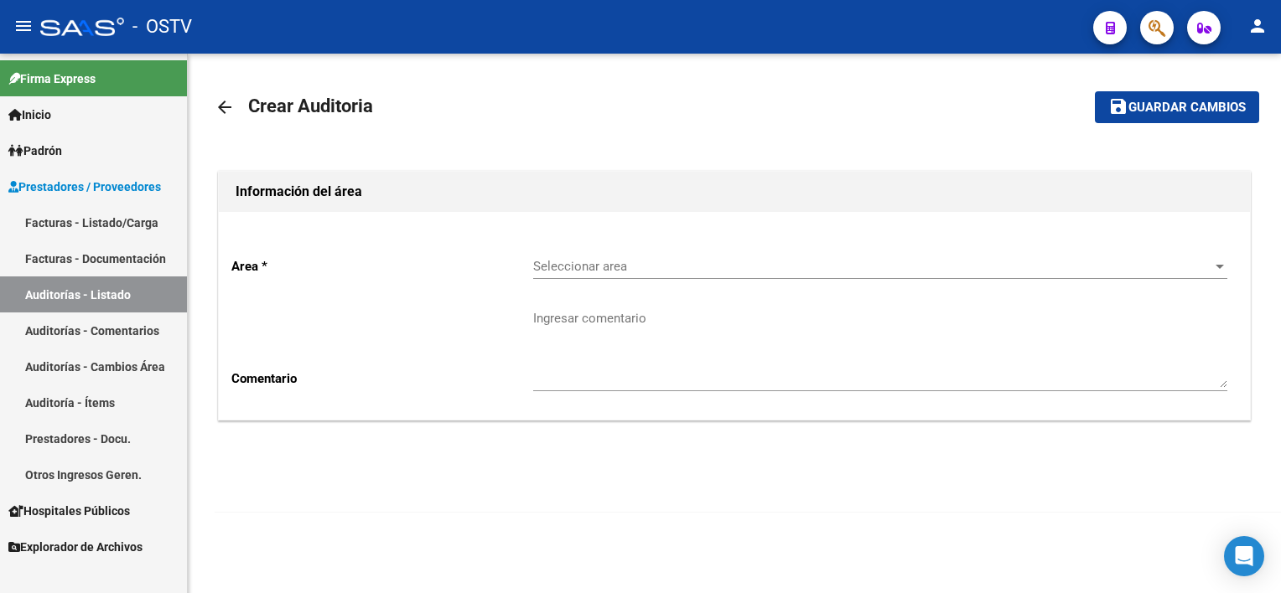
click at [641, 259] on span "Seleccionar area" at bounding box center [872, 266] width 679 height 15
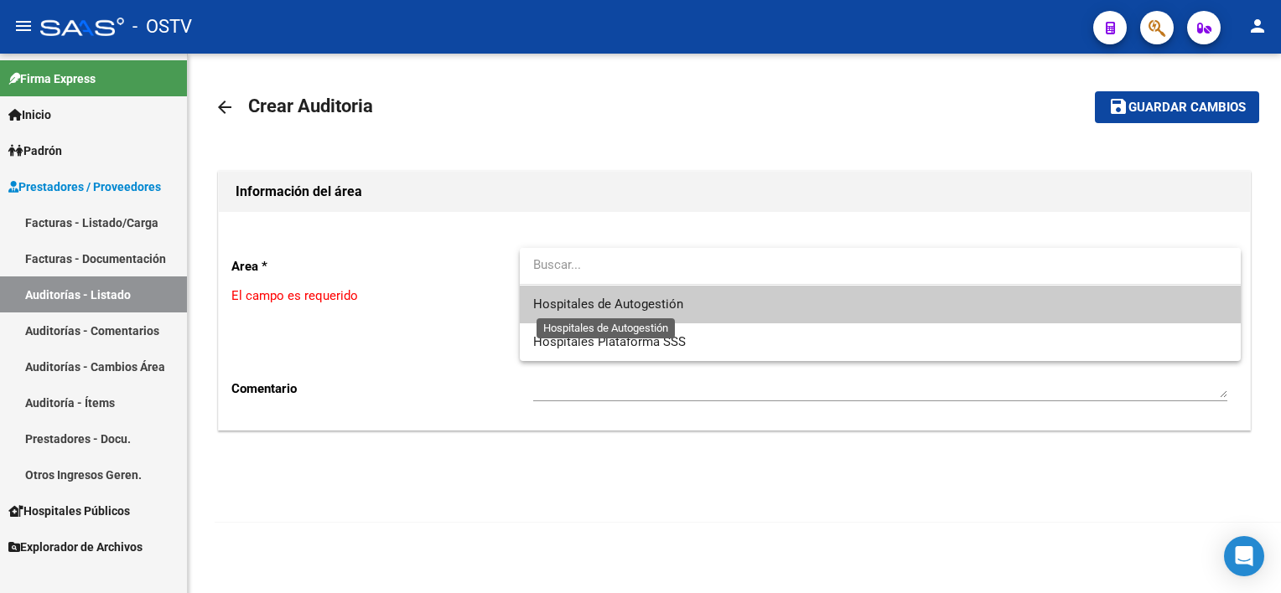
click at [619, 302] on span "Hospitales de Autogestión" at bounding box center [608, 304] width 150 height 15
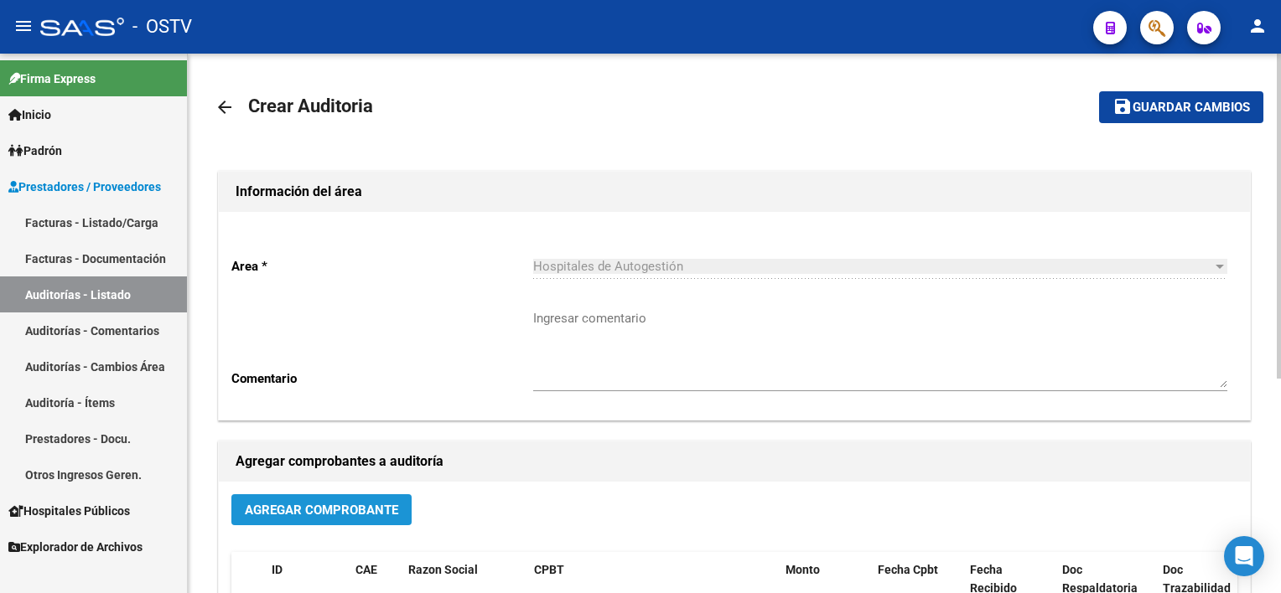
click at [364, 516] on span "Agregar Comprobante" at bounding box center [321, 510] width 153 height 15
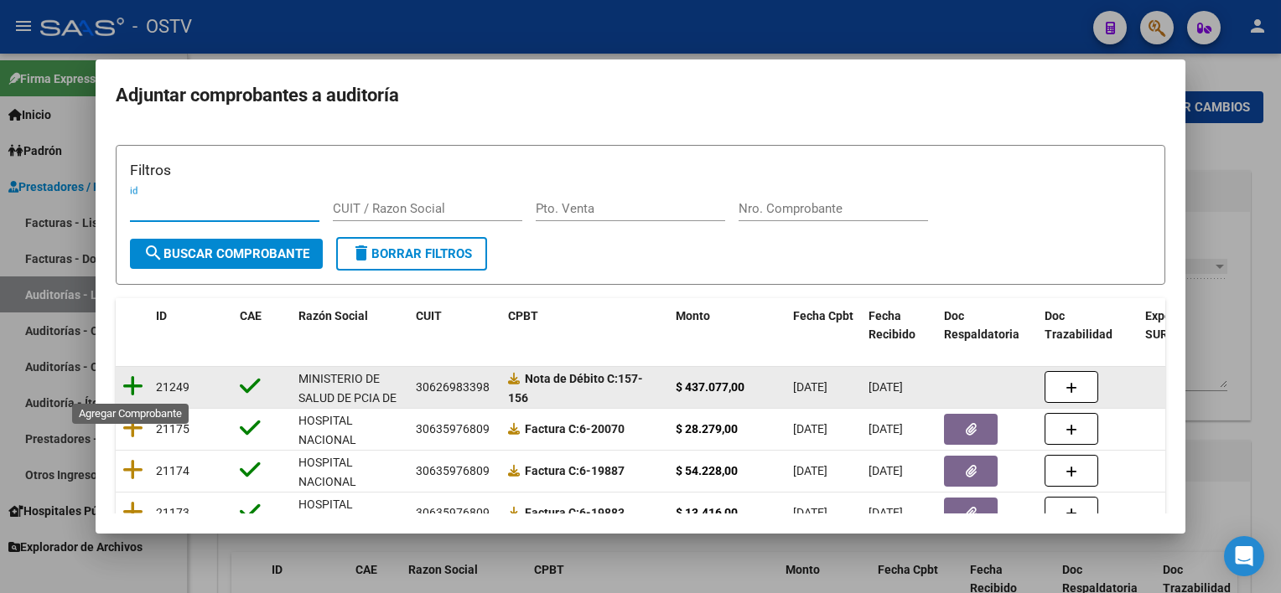
click at [127, 381] on icon at bounding box center [132, 386] width 21 height 23
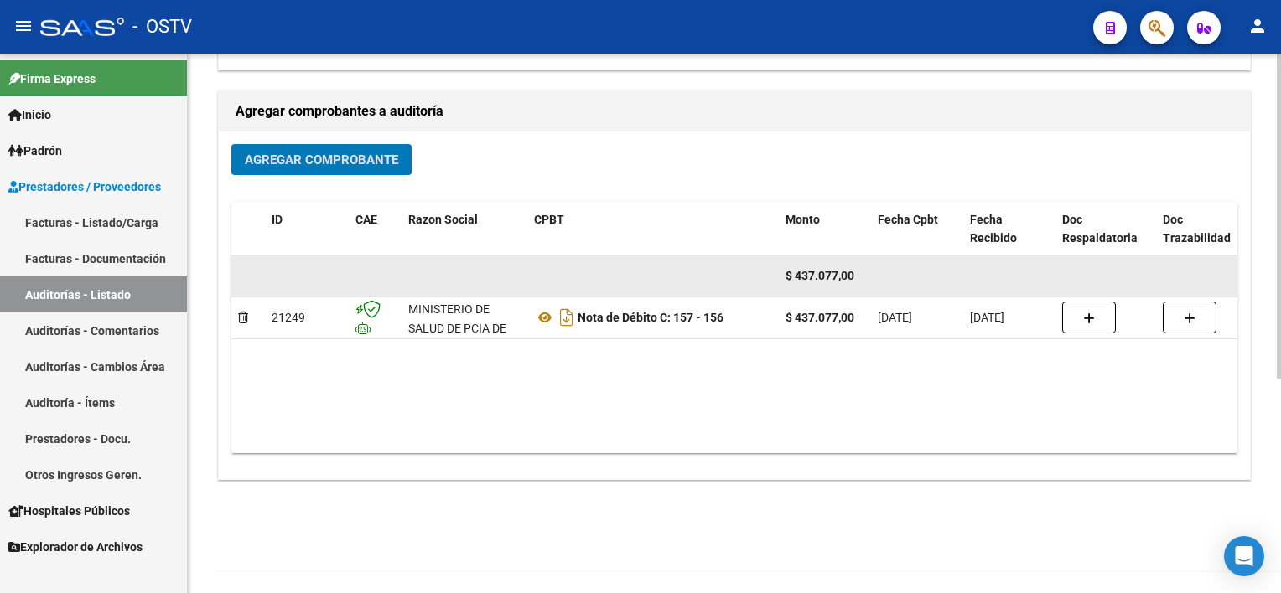
scroll to position [355, 0]
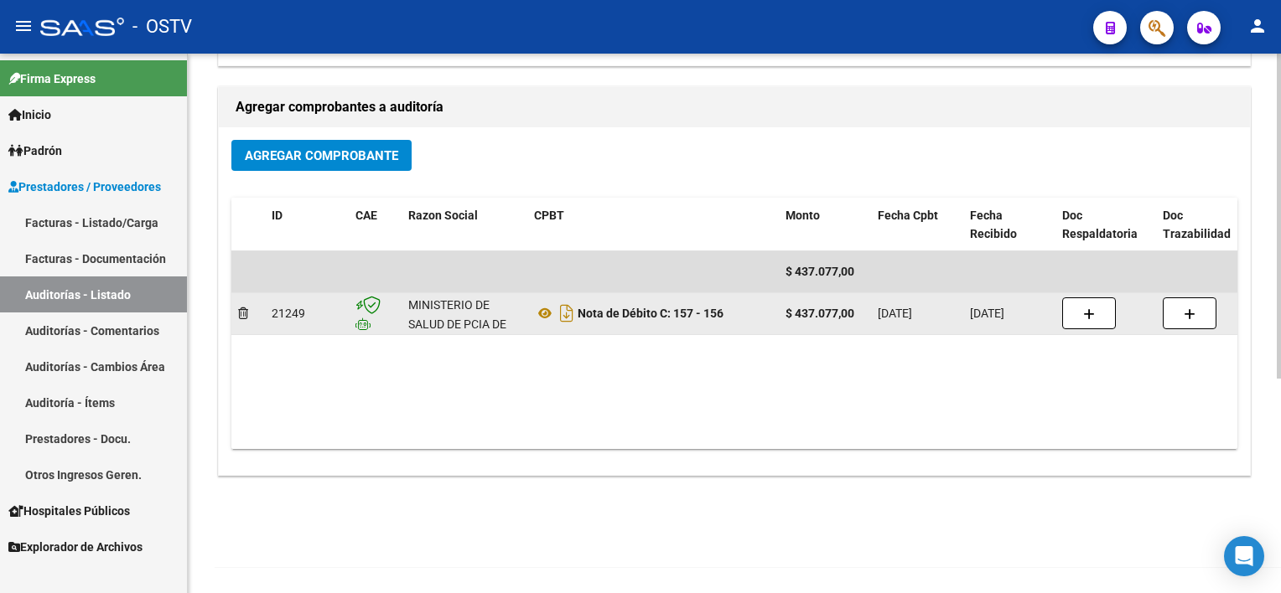
drag, startPoint x: 681, startPoint y: 309, endPoint x: 728, endPoint y: 308, distance: 46.9
click at [728, 308] on div "Nota de Débito C: 157 - 156" at bounding box center [653, 313] width 238 height 27
drag, startPoint x: 728, startPoint y: 308, endPoint x: 713, endPoint y: 309, distance: 14.3
copy strong "157 - 156"
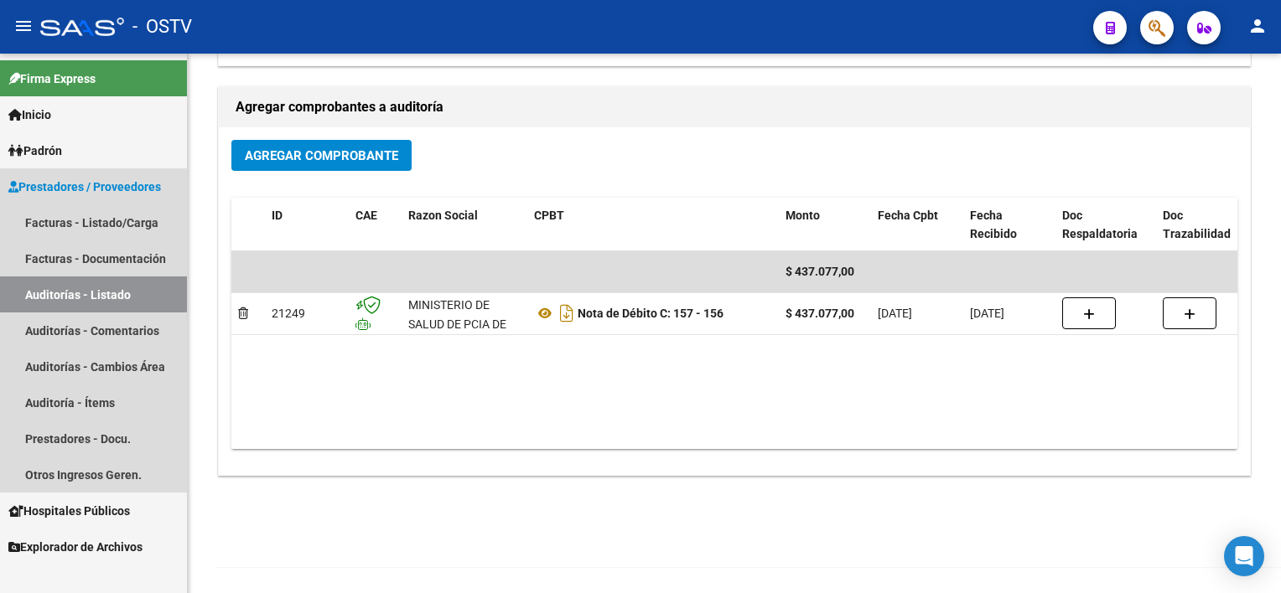
click at [127, 302] on link "Auditorías - Listado" at bounding box center [93, 295] width 187 height 36
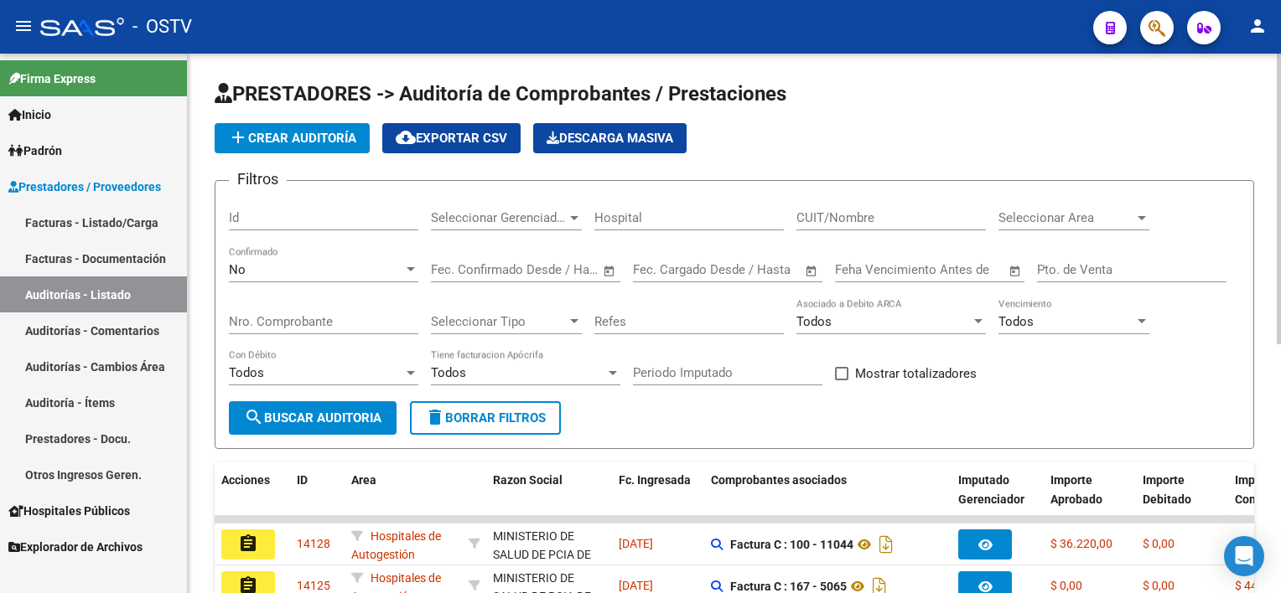
click at [332, 319] on input "Nro. Comprobante" at bounding box center [323, 321] width 189 height 15
type input "3060"
click at [296, 262] on div "No" at bounding box center [316, 269] width 174 height 15
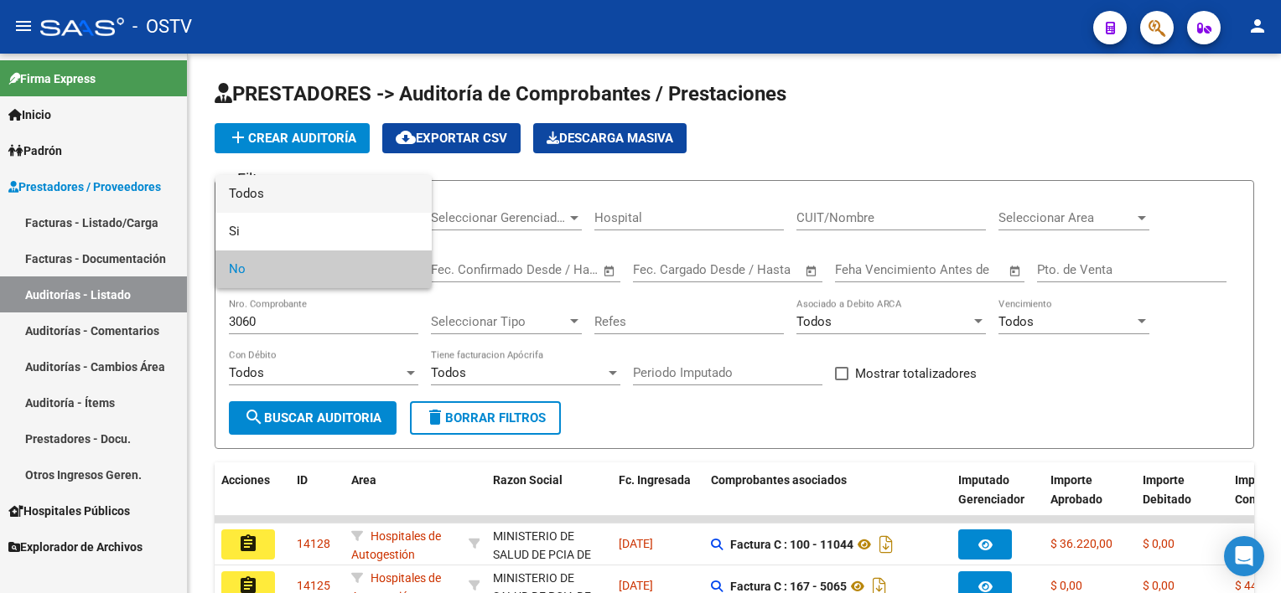
click at [285, 199] on span "Todos" at bounding box center [323, 194] width 189 height 38
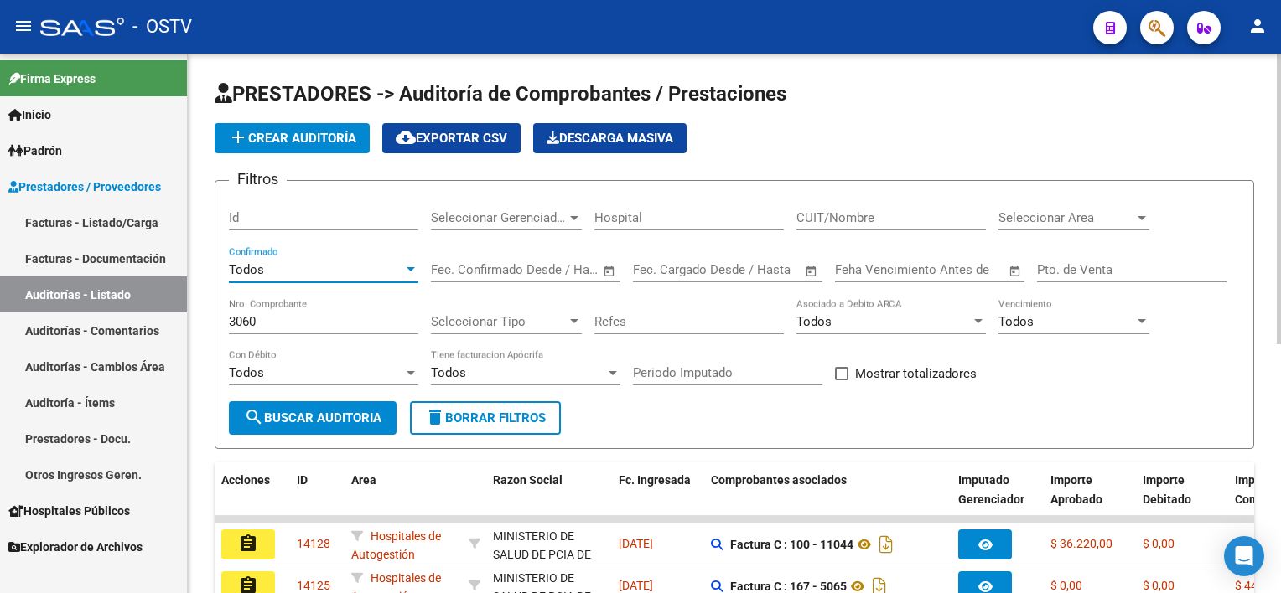
click at [277, 426] on button "search Buscar Auditoria" at bounding box center [313, 418] width 168 height 34
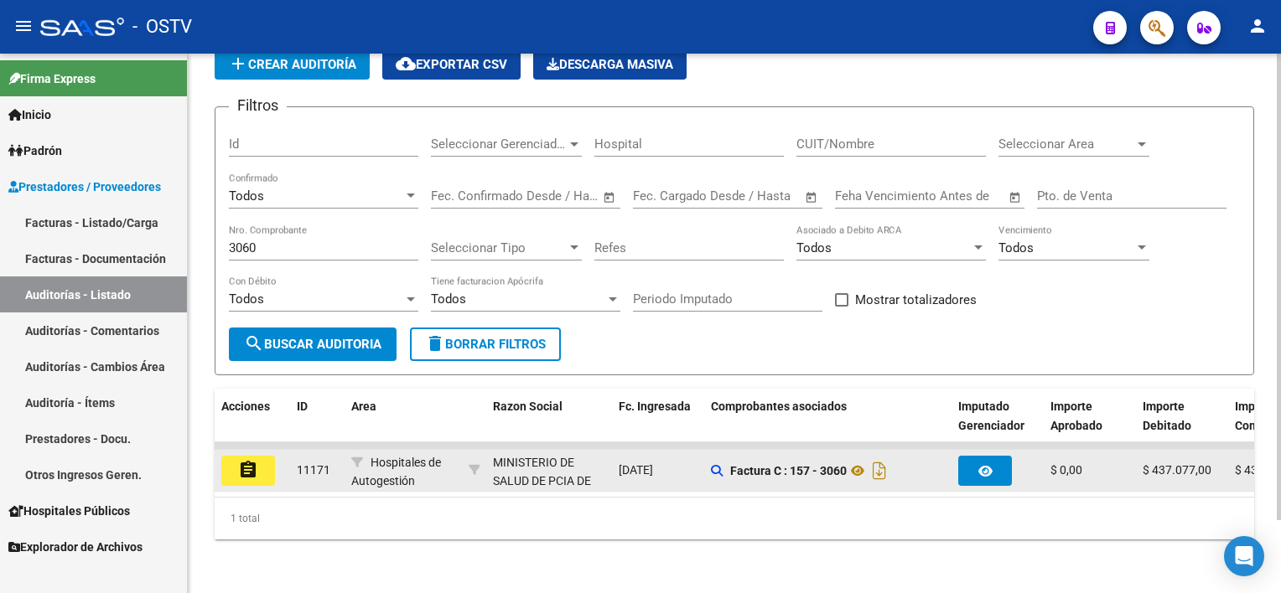
click at [233, 459] on button "assignment" at bounding box center [248, 471] width 54 height 30
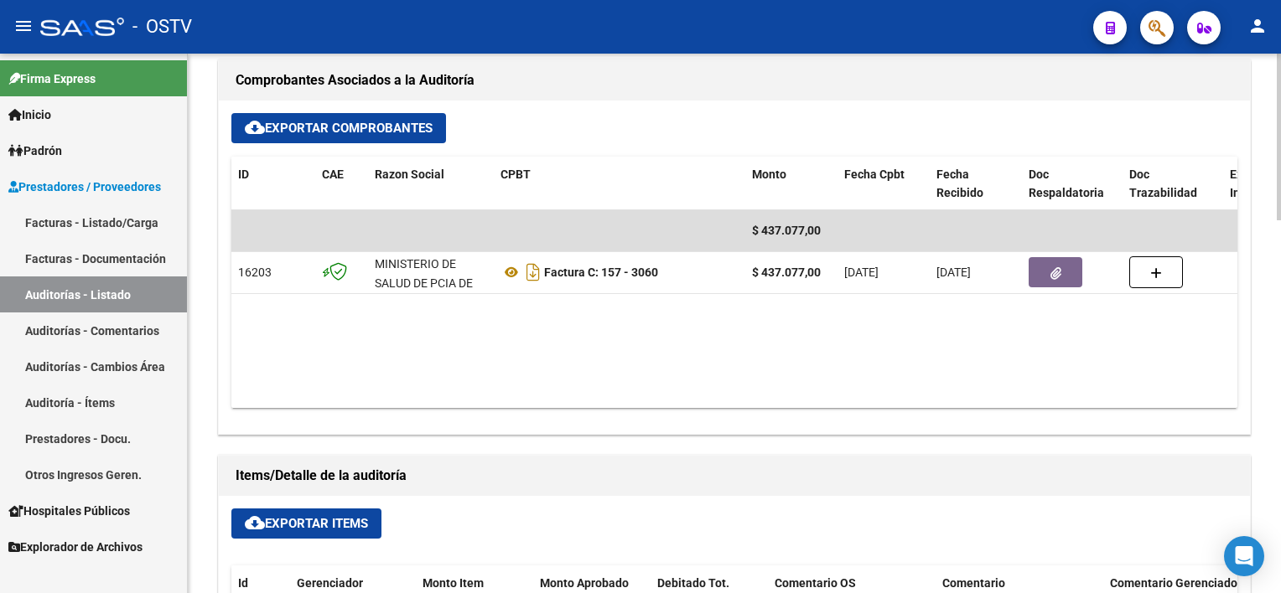
scroll to position [587, 0]
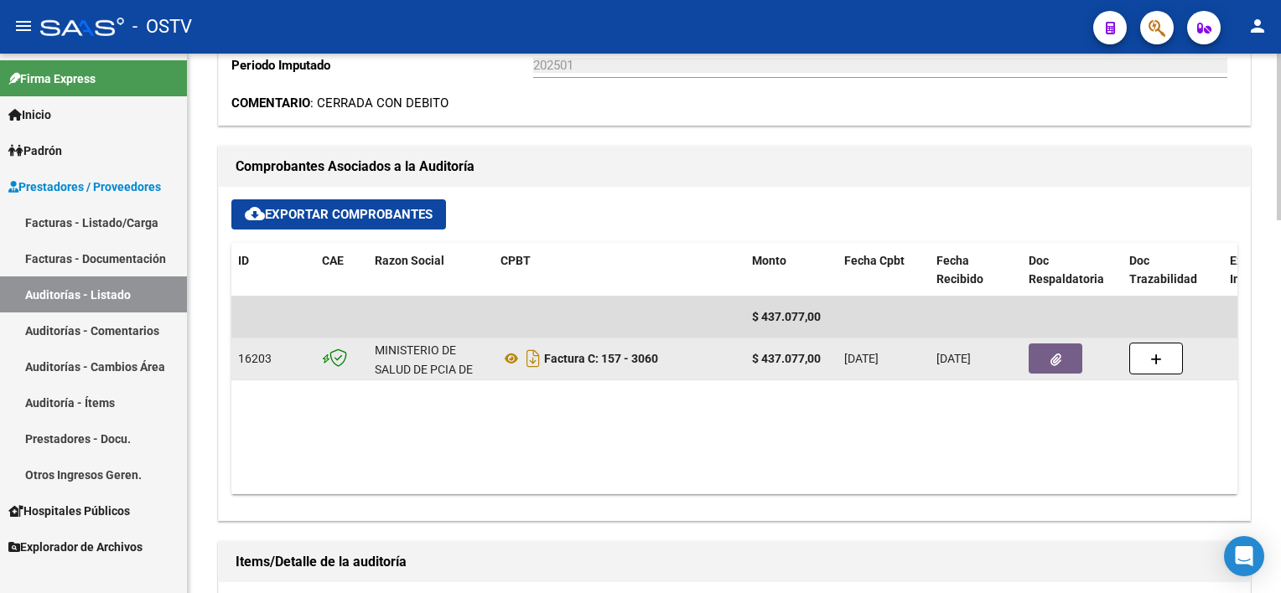
click at [1065, 359] on button "button" at bounding box center [1055, 359] width 54 height 30
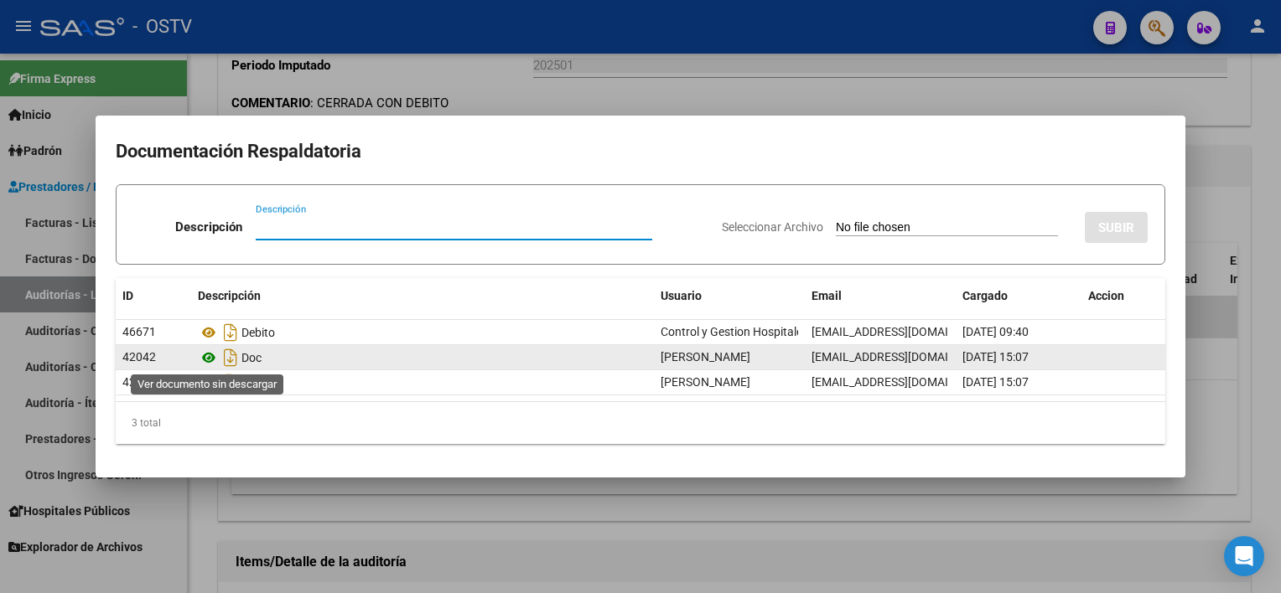
click at [215, 353] on icon at bounding box center [209, 358] width 22 height 20
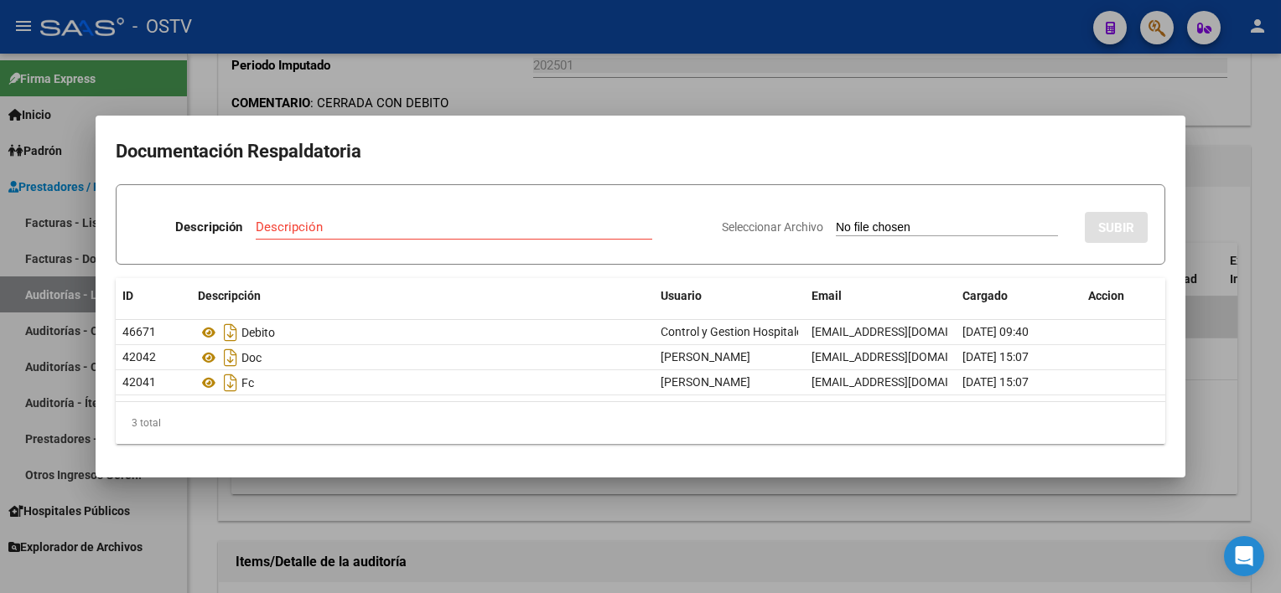
click at [606, 519] on div at bounding box center [640, 296] width 1281 height 593
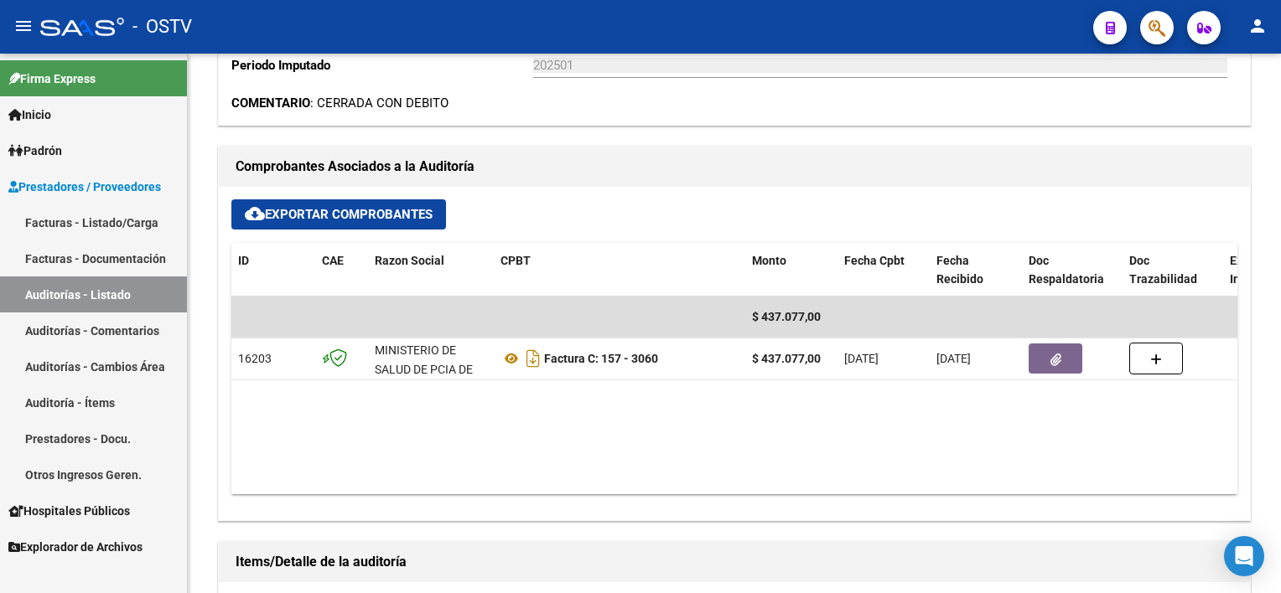
click at [112, 296] on link "Auditorías - Listado" at bounding box center [93, 295] width 187 height 36
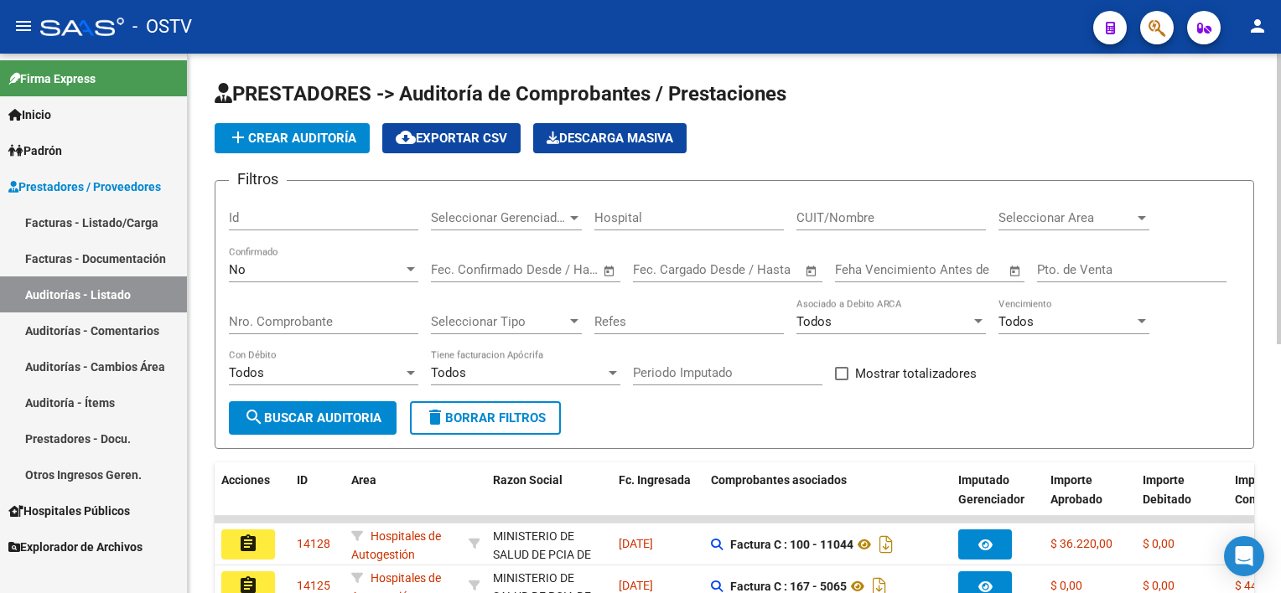
click at [347, 315] on input "Nro. Comprobante" at bounding box center [323, 321] width 189 height 15
paste input "156"
drag, startPoint x: 254, startPoint y: 319, endPoint x: 163, endPoint y: 314, distance: 90.6
click at [163, 309] on mat-sidenav-container "Firma Express Inicio Calendario SSS Instructivos Contacto OS Padrón Afiliados E…" at bounding box center [640, 324] width 1281 height 540
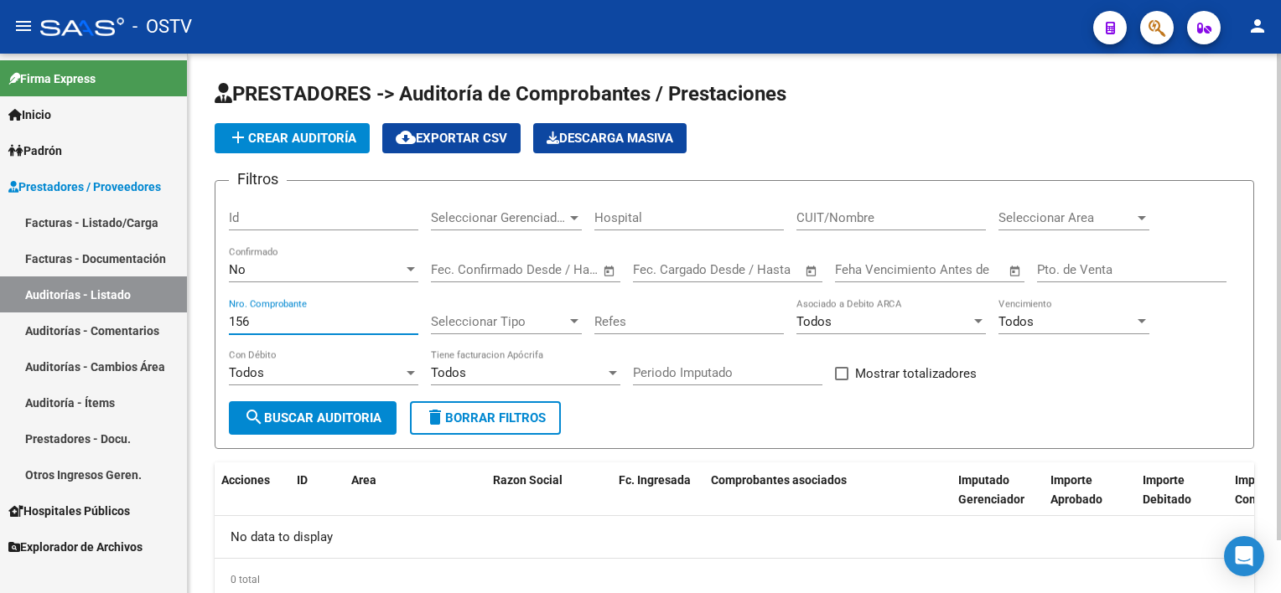
type input "156"
click at [268, 144] on button "add Crear Auditoría" at bounding box center [292, 138] width 155 height 30
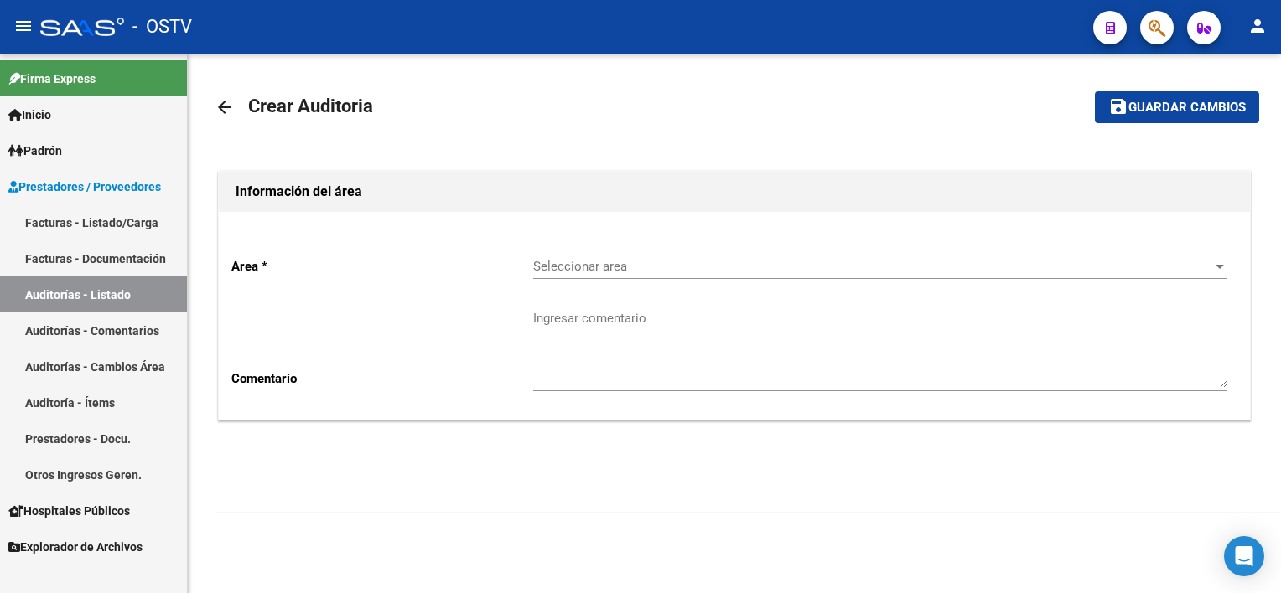
click at [99, 298] on link "Auditorías - Listado" at bounding box center [93, 295] width 187 height 36
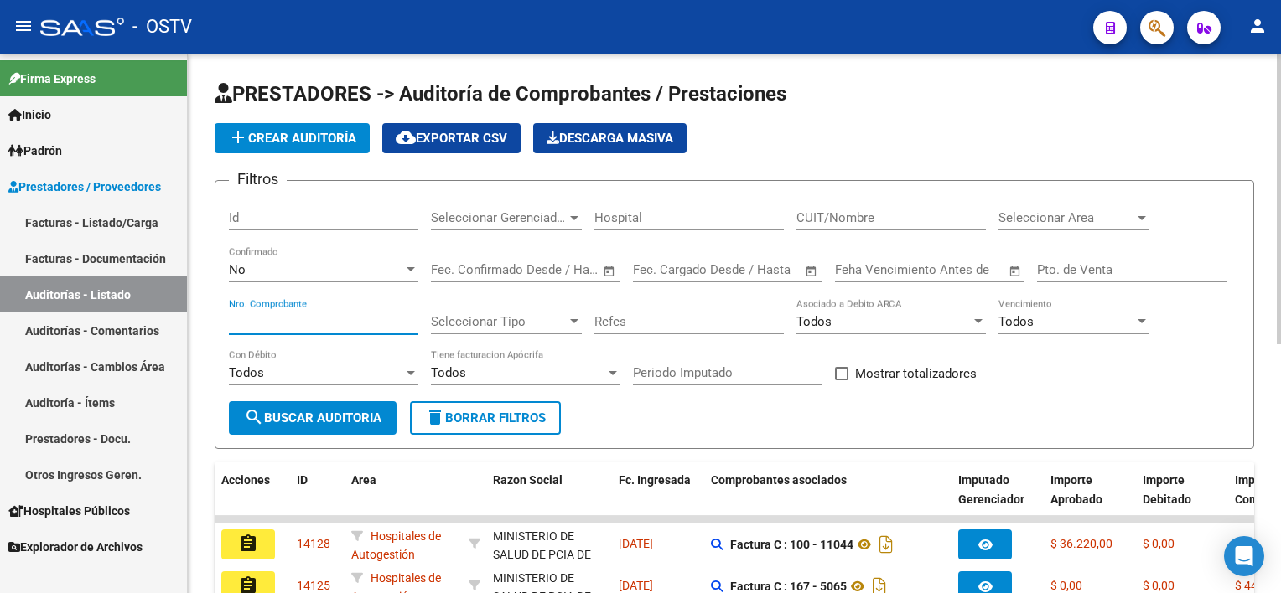
click at [265, 319] on input "Nro. Comprobante" at bounding box center [323, 321] width 189 height 15
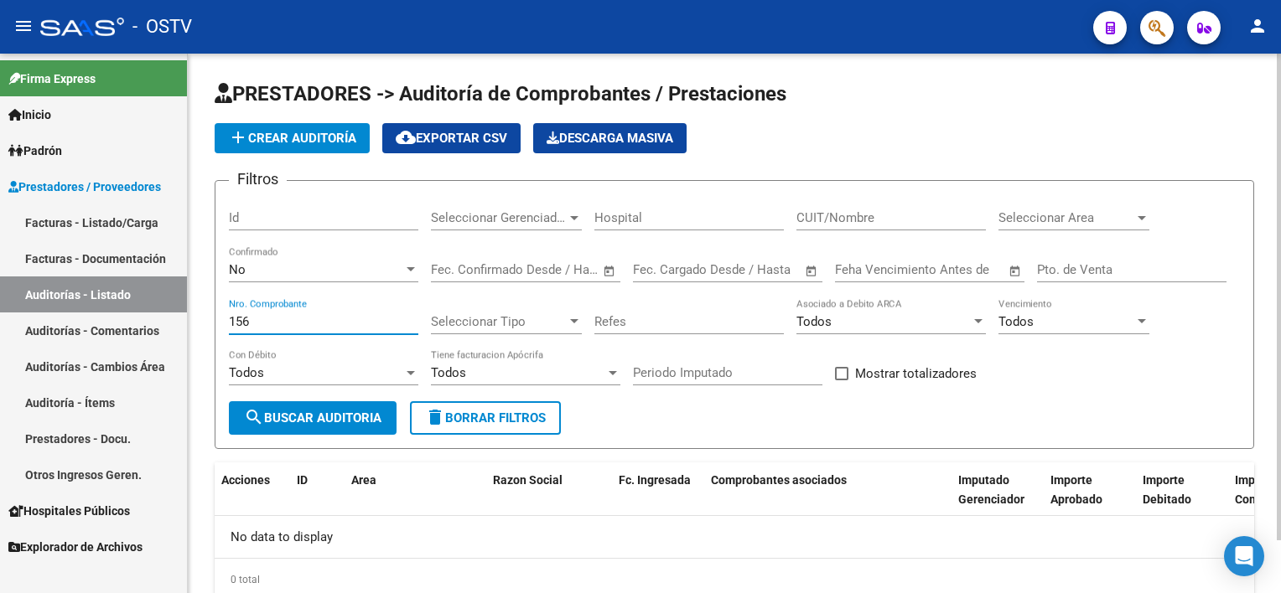
type input "156"
click at [256, 273] on div "No" at bounding box center [316, 269] width 174 height 15
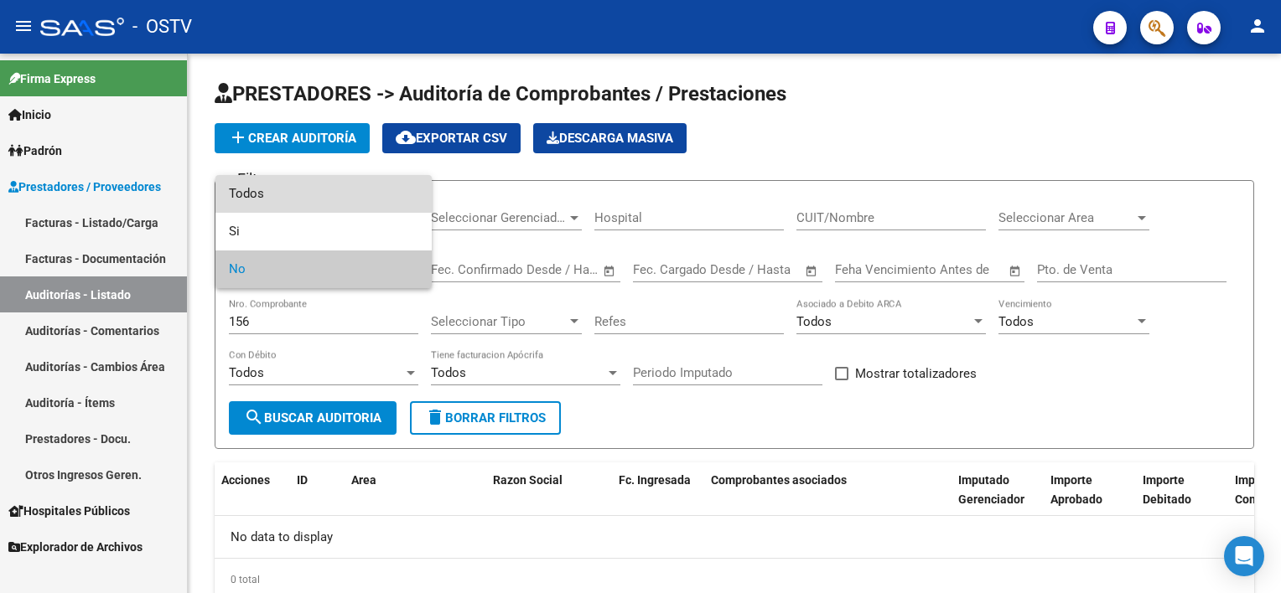
click at [265, 197] on span "Todos" at bounding box center [323, 194] width 189 height 38
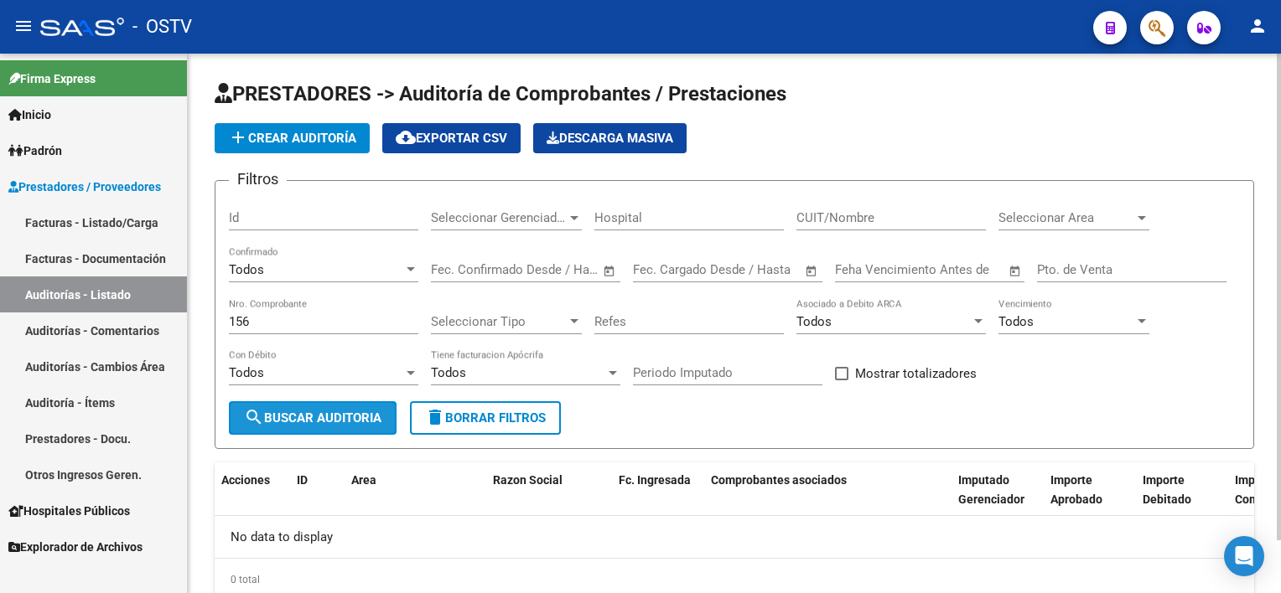
click at [315, 422] on span "search Buscar Auditoria" at bounding box center [312, 418] width 137 height 15
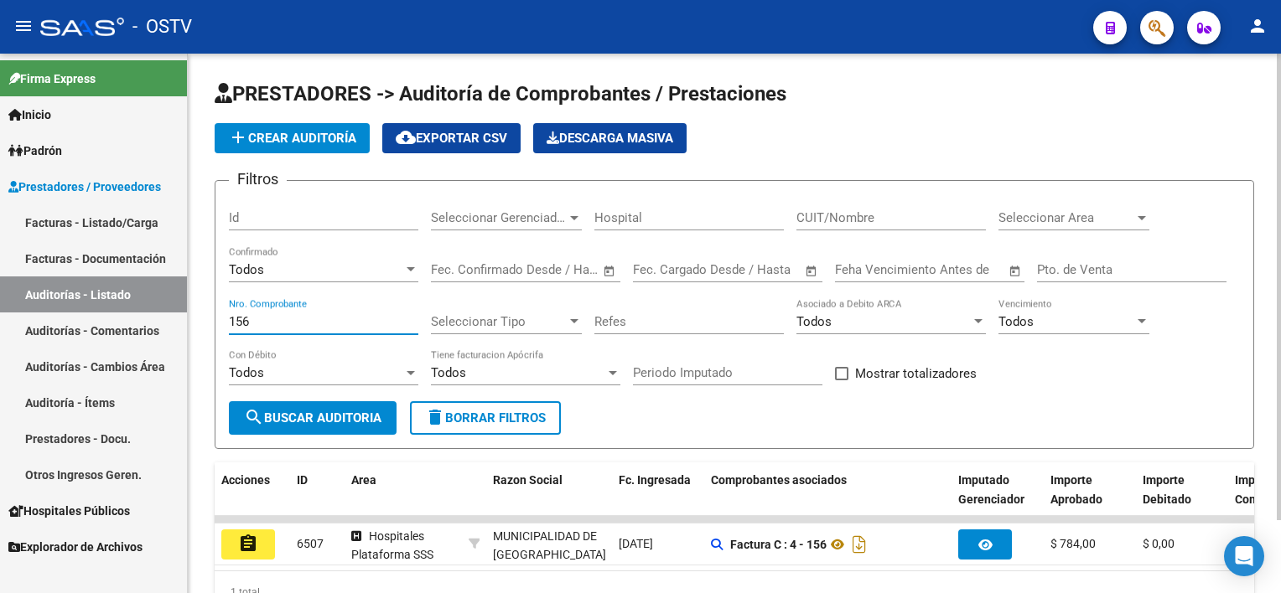
click at [267, 315] on input "156" at bounding box center [323, 321] width 189 height 15
click at [269, 278] on div "Todos Confirmado" at bounding box center [323, 264] width 189 height 36
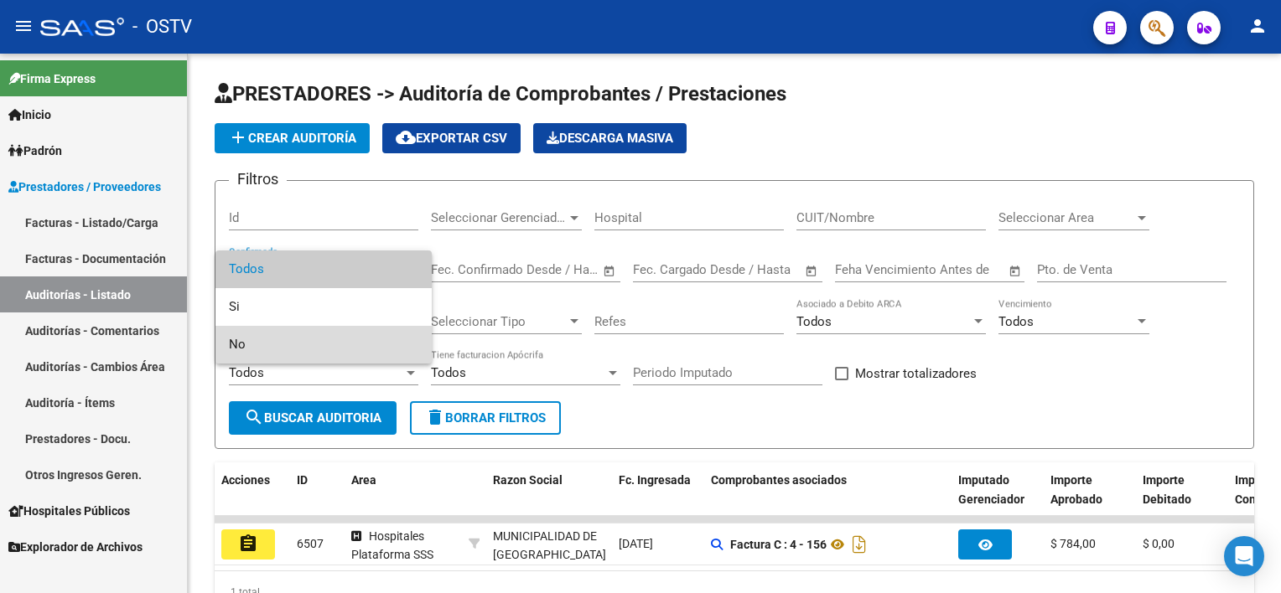
click at [254, 357] on span "No" at bounding box center [323, 345] width 189 height 38
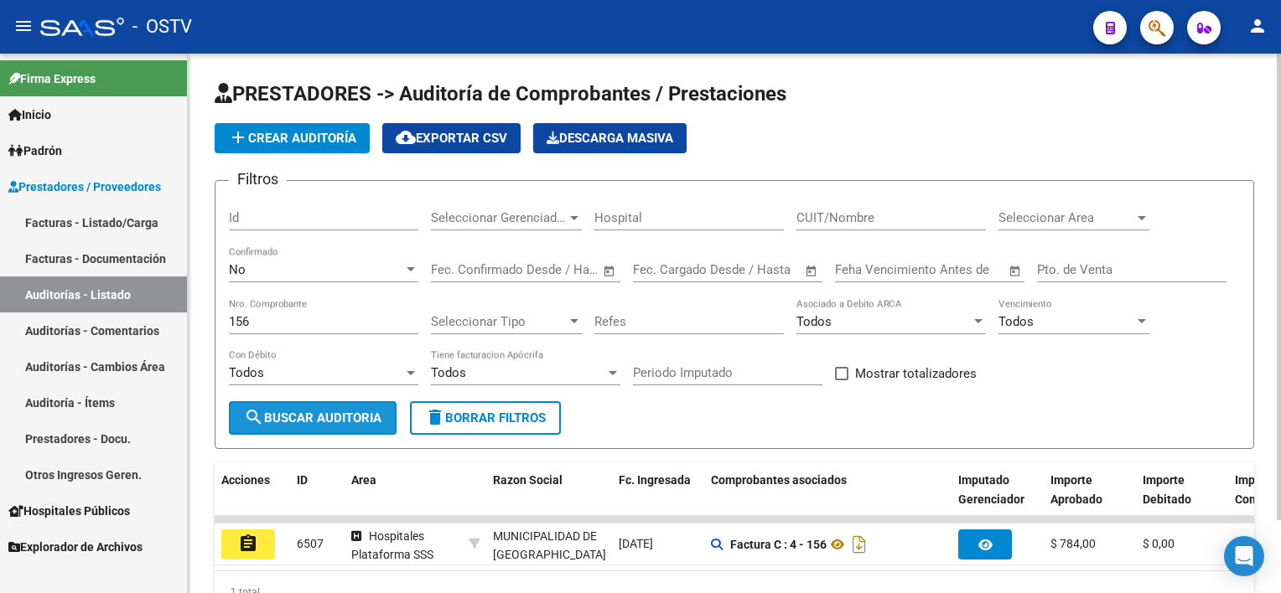
click at [256, 417] on mat-icon "search" at bounding box center [254, 417] width 20 height 20
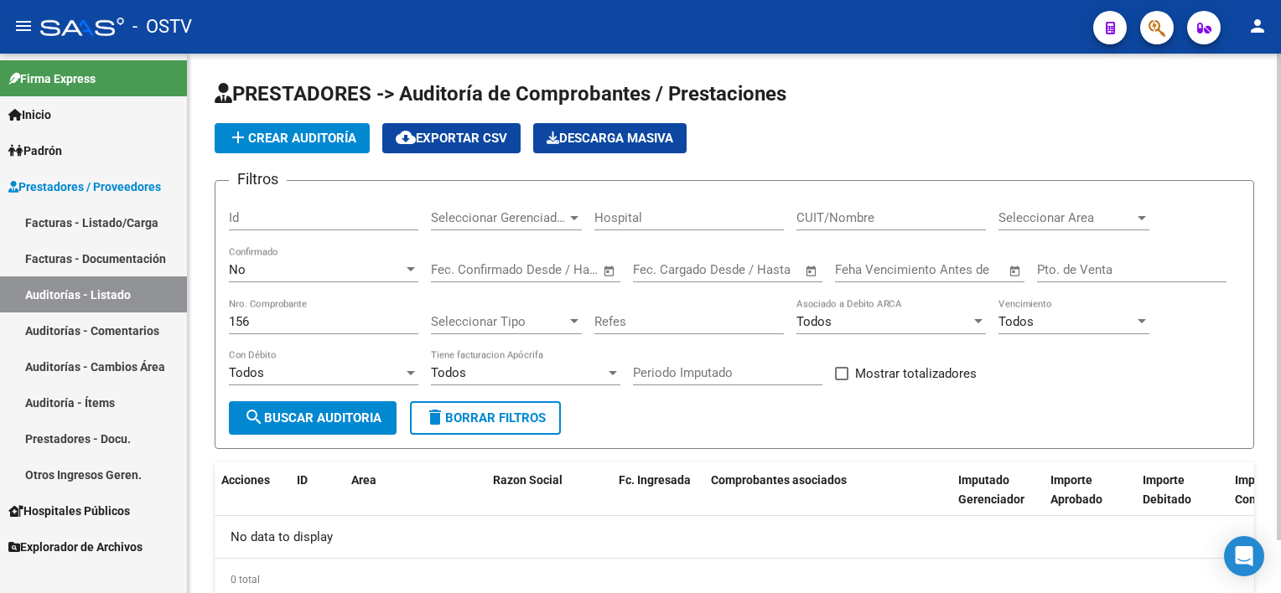
click at [300, 139] on span "add Crear Auditoría" at bounding box center [292, 138] width 128 height 15
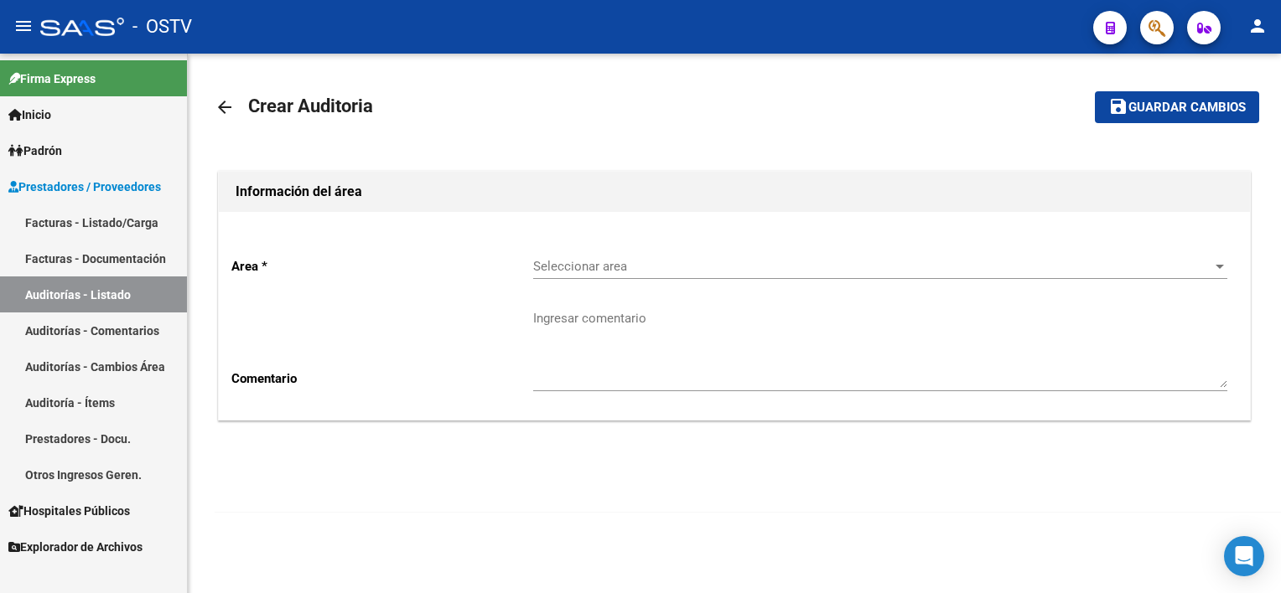
click at [603, 268] on span "Seleccionar area" at bounding box center [872, 266] width 679 height 15
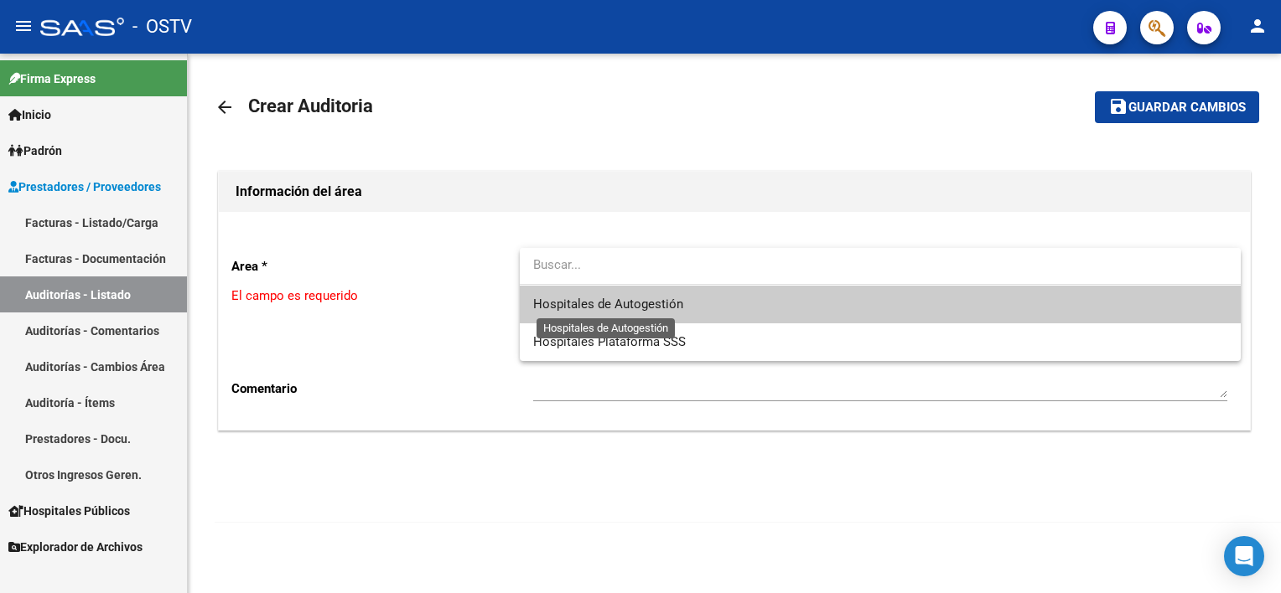
click at [601, 308] on span "Hospitales de Autogestión" at bounding box center [608, 304] width 150 height 15
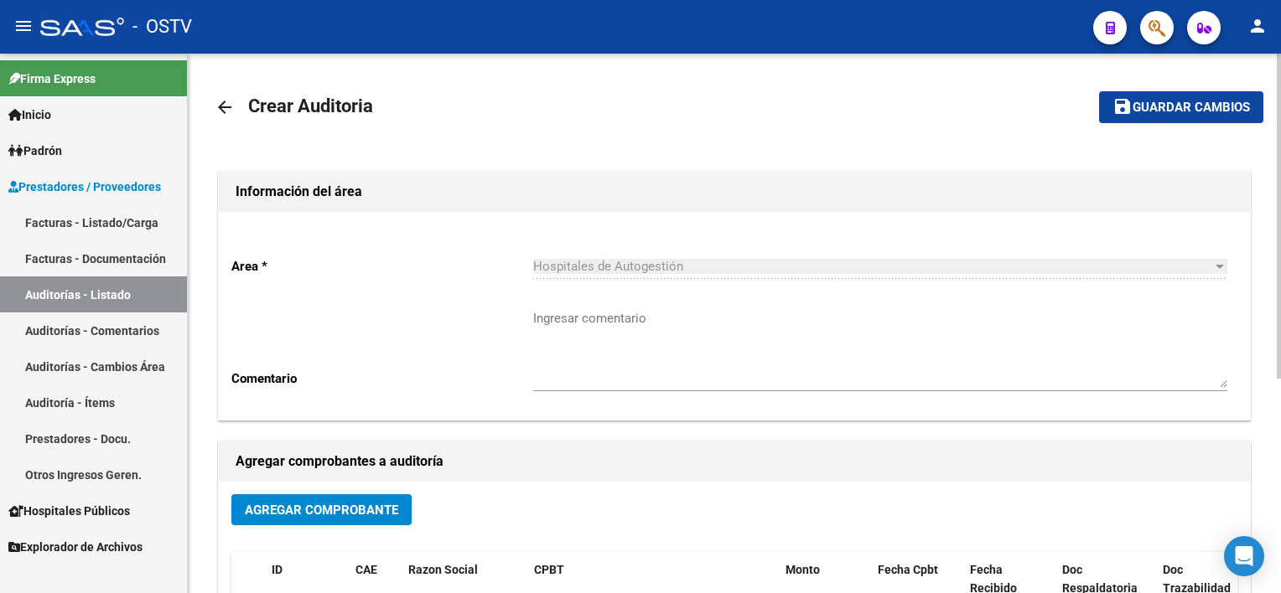
click at [332, 531] on div "Agregar Comprobante" at bounding box center [734, 517] width 1006 height 44
click at [332, 510] on span "Agregar Comprobante" at bounding box center [321, 510] width 153 height 15
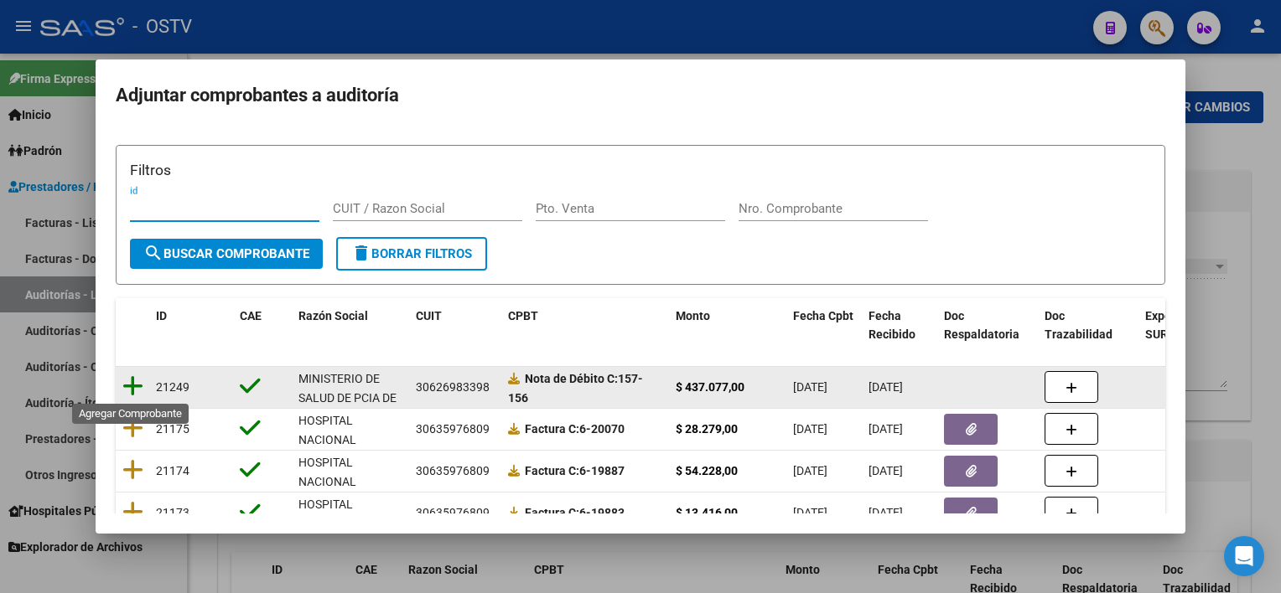
click at [126, 382] on icon at bounding box center [132, 386] width 21 height 23
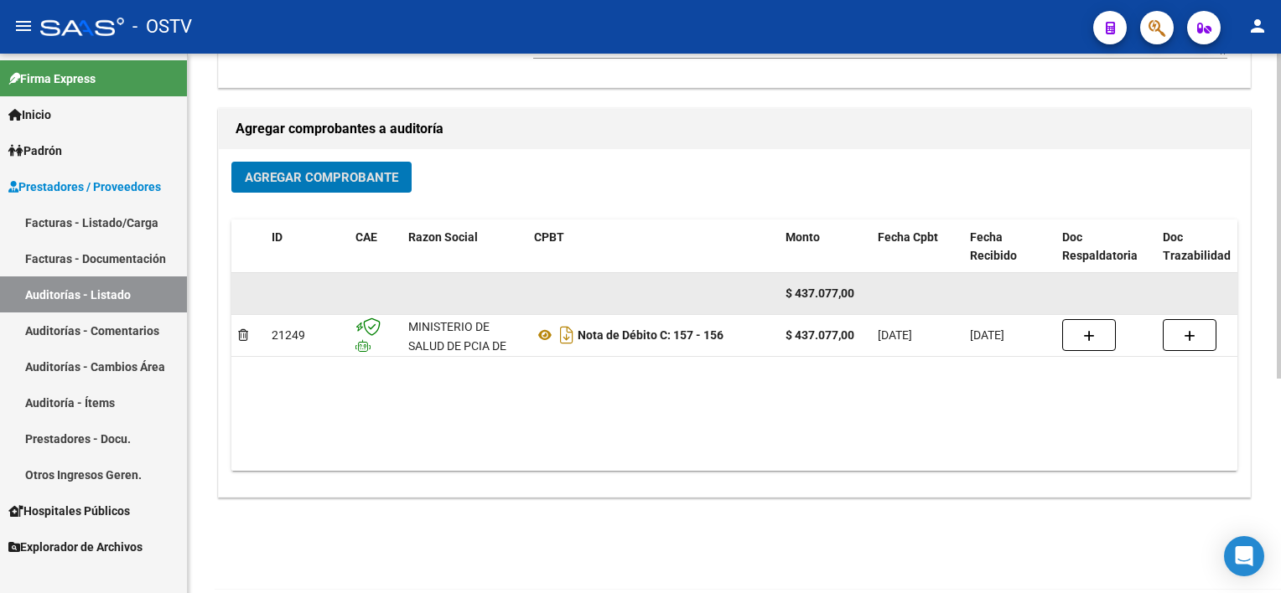
scroll to position [335, 0]
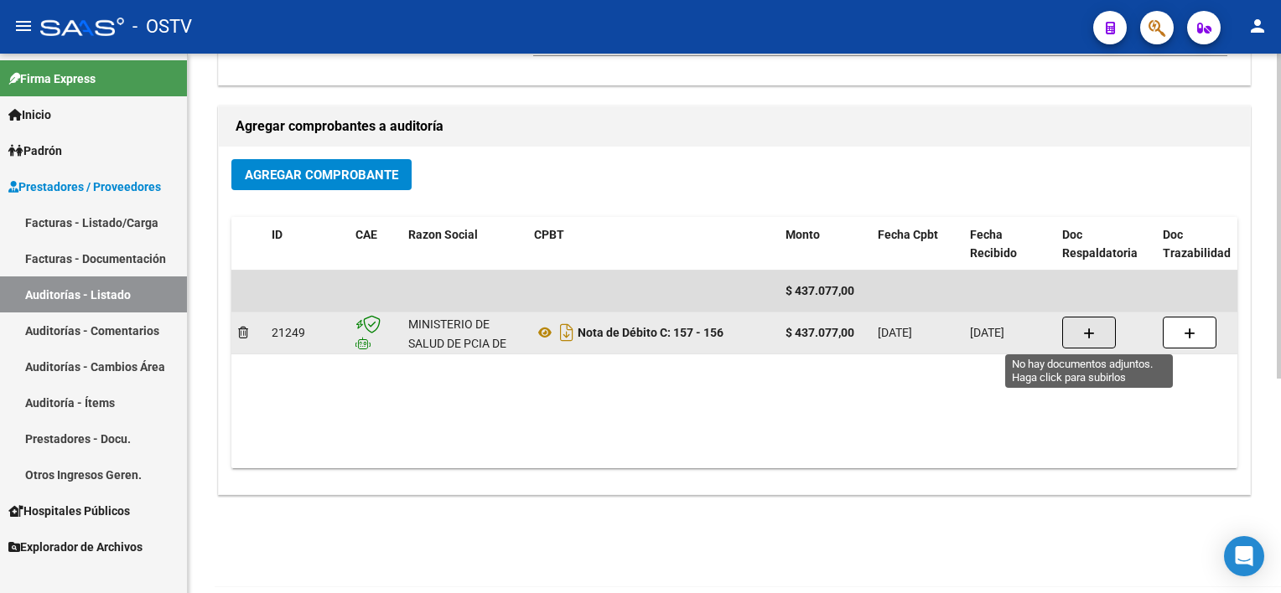
click at [1093, 342] on button "button" at bounding box center [1089, 333] width 54 height 32
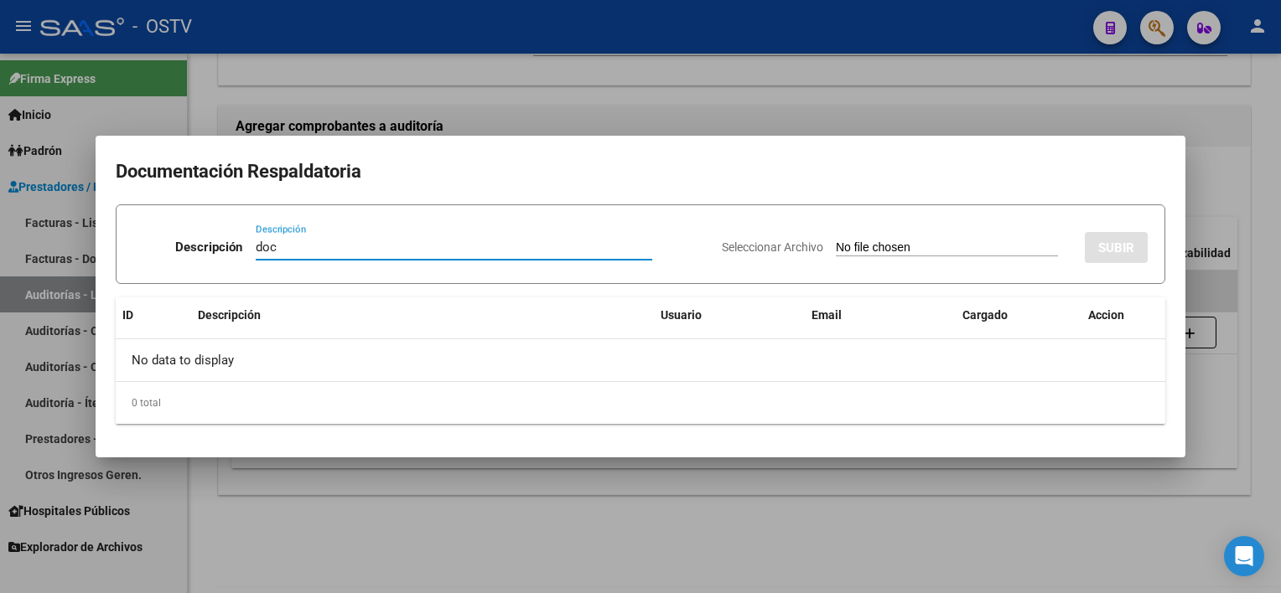
type input "doc"
click at [901, 236] on div "Seleccionar Archivo SUBIR" at bounding box center [935, 244] width 426 height 51
click at [895, 251] on input "Seleccionar Archivo" at bounding box center [947, 249] width 222 height 16
type input "C:\fakepath\30626983398-157-3060-doc-respaldatoria20241003-03-07-34-20241003-03…"
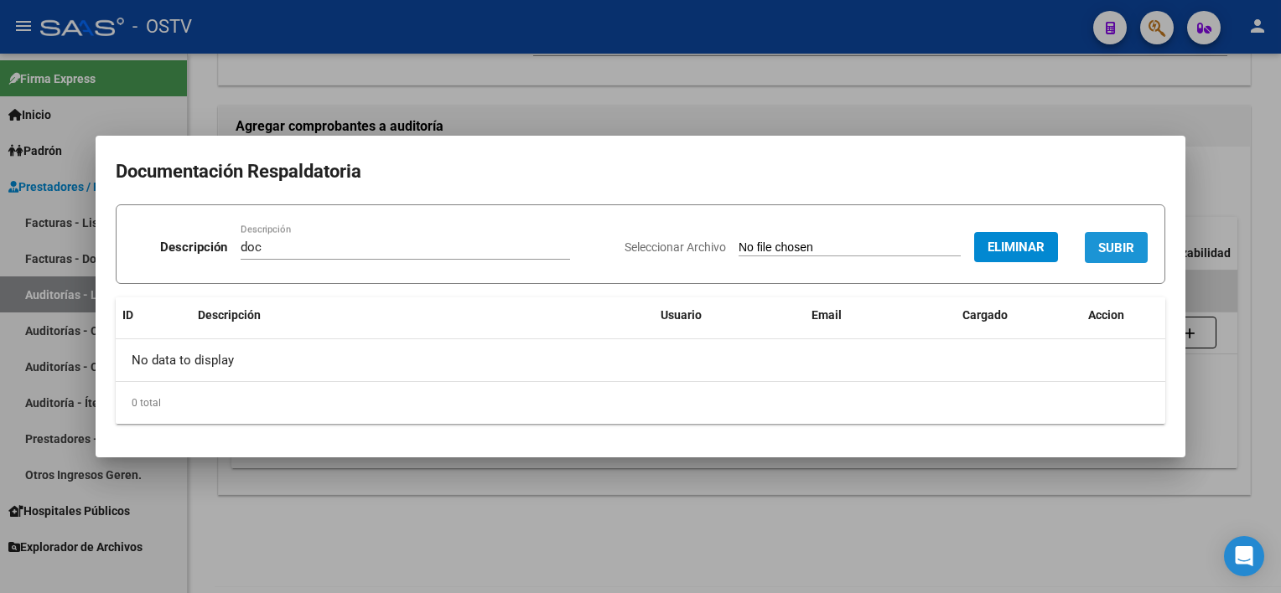
click at [1100, 257] on button "SUBIR" at bounding box center [1116, 247] width 63 height 31
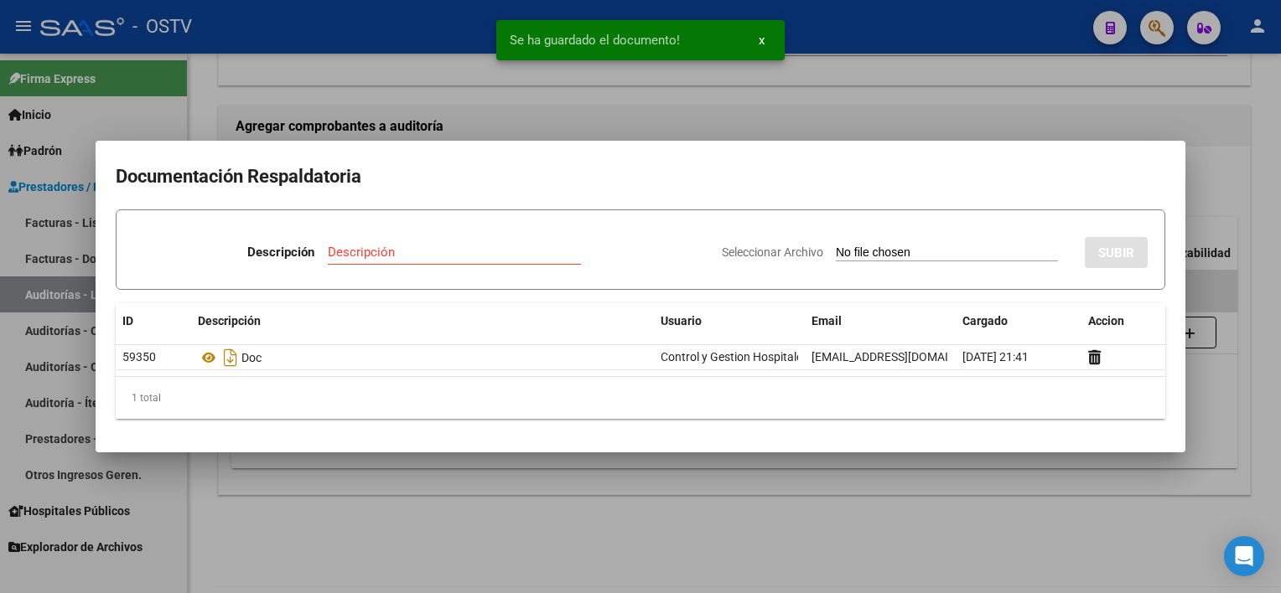
click at [1124, 492] on div at bounding box center [640, 296] width 1281 height 593
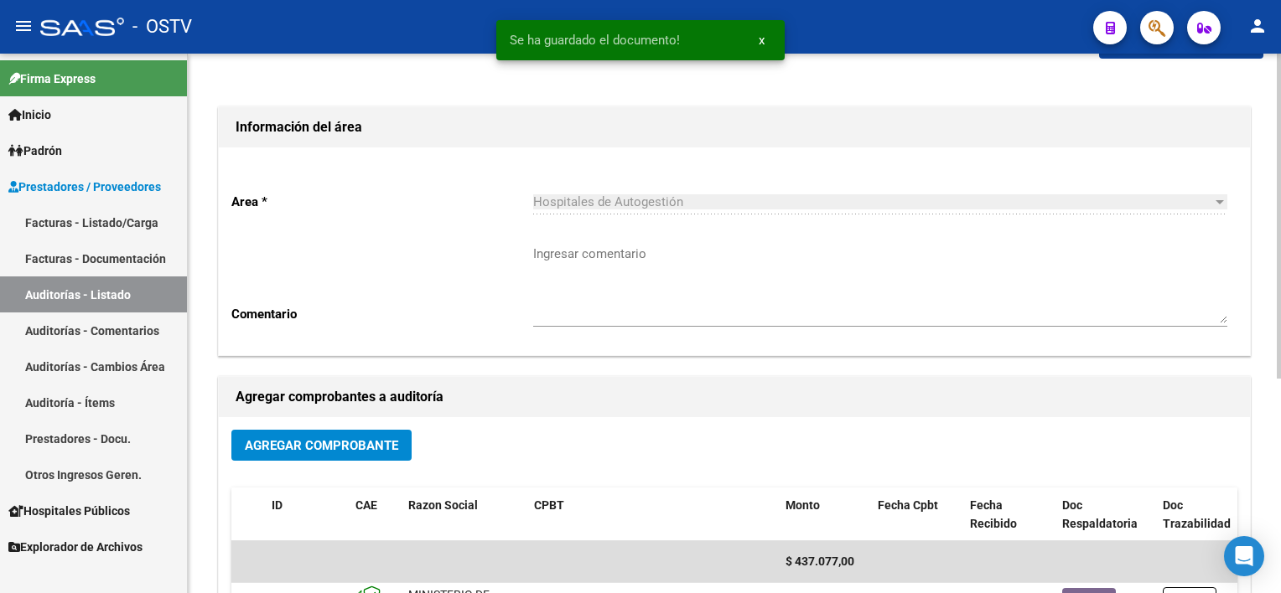
scroll to position [0, 0]
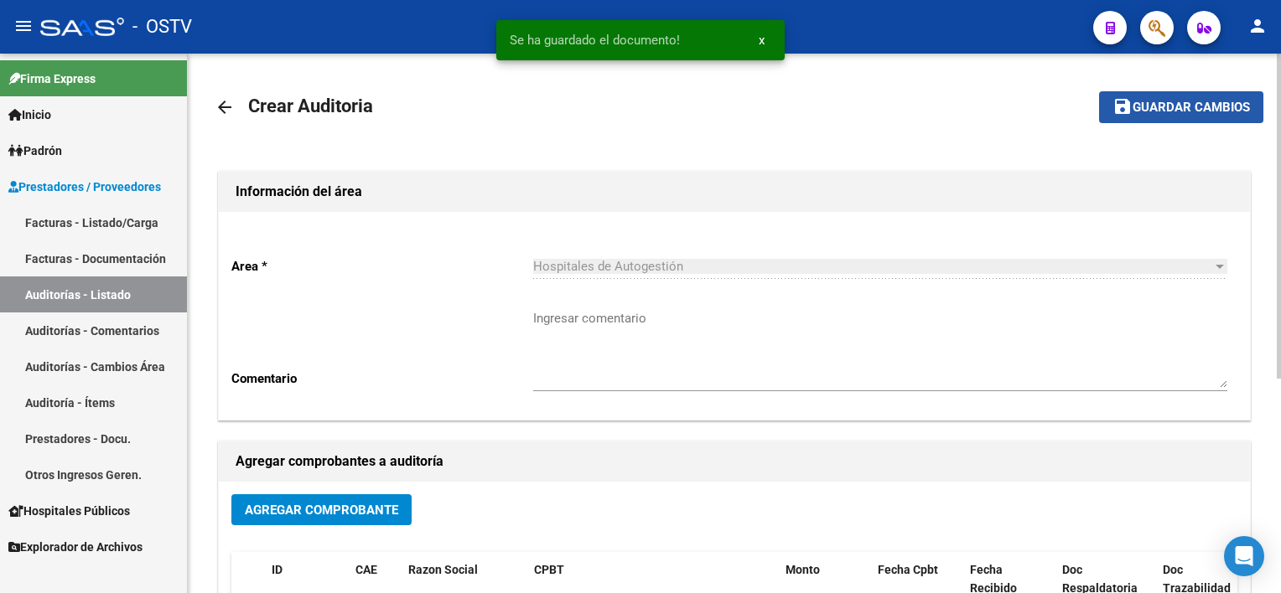
click at [1180, 112] on span "Guardar cambios" at bounding box center [1190, 108] width 117 height 15
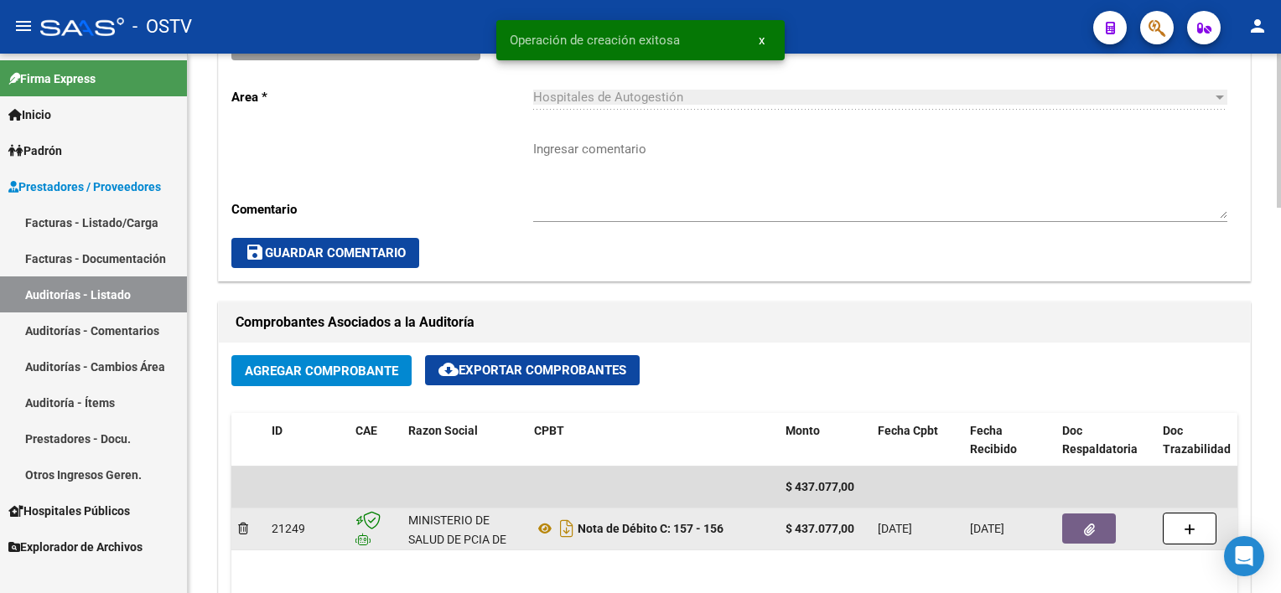
scroll to position [754, 0]
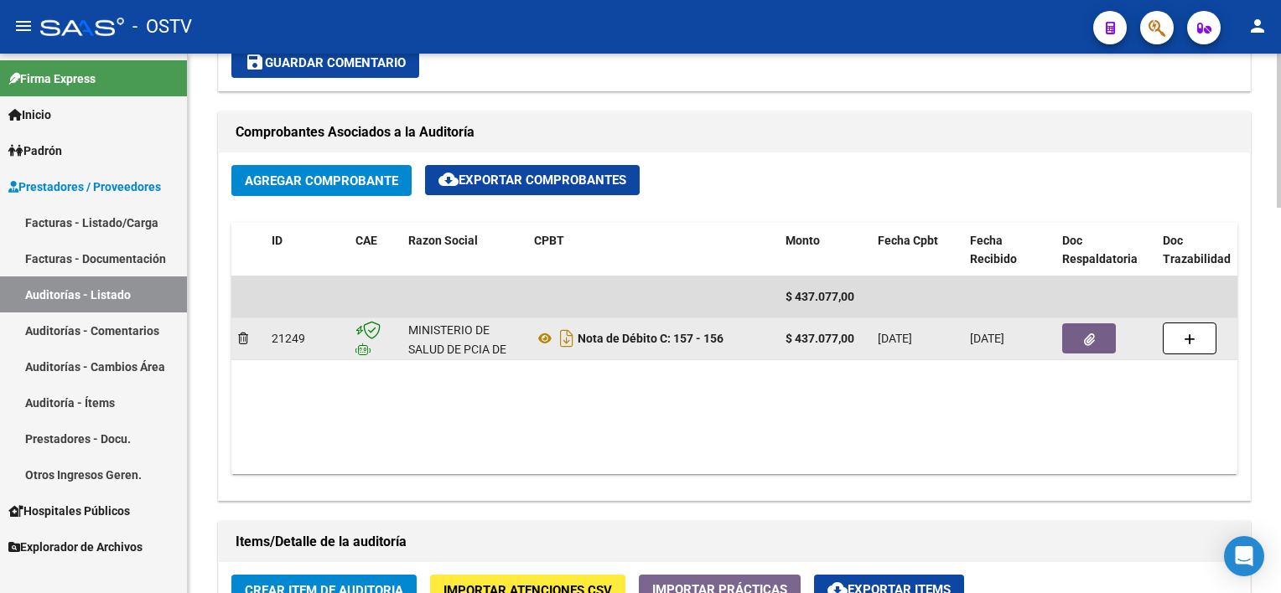
click at [1071, 339] on button "button" at bounding box center [1089, 339] width 54 height 30
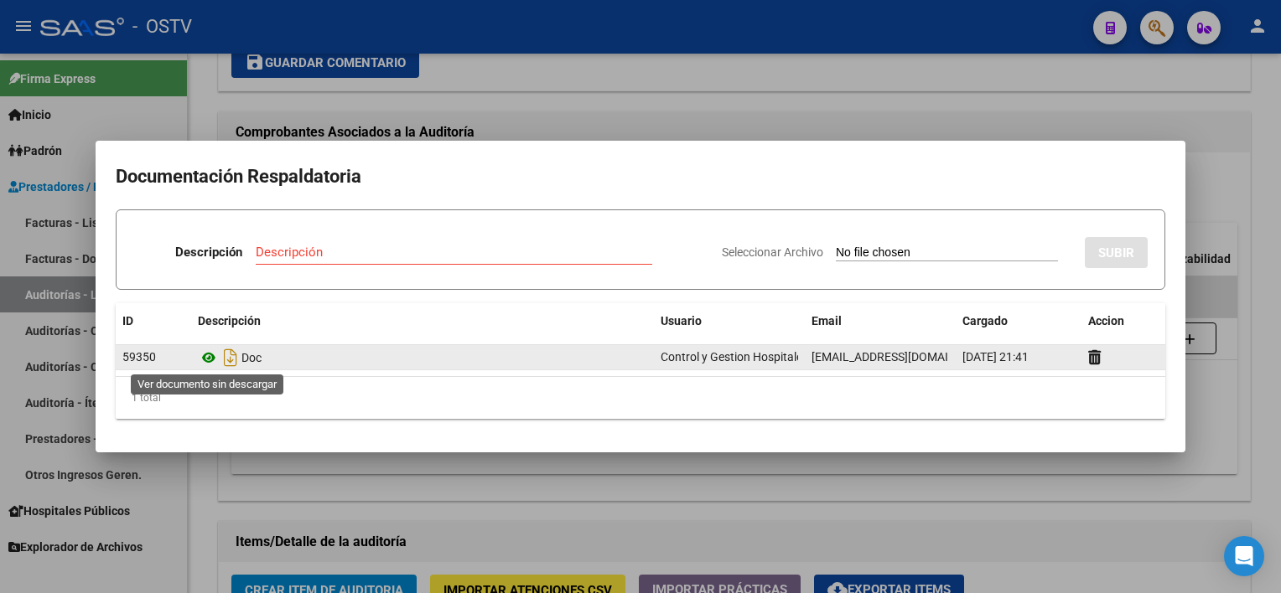
click at [208, 352] on icon at bounding box center [209, 358] width 22 height 20
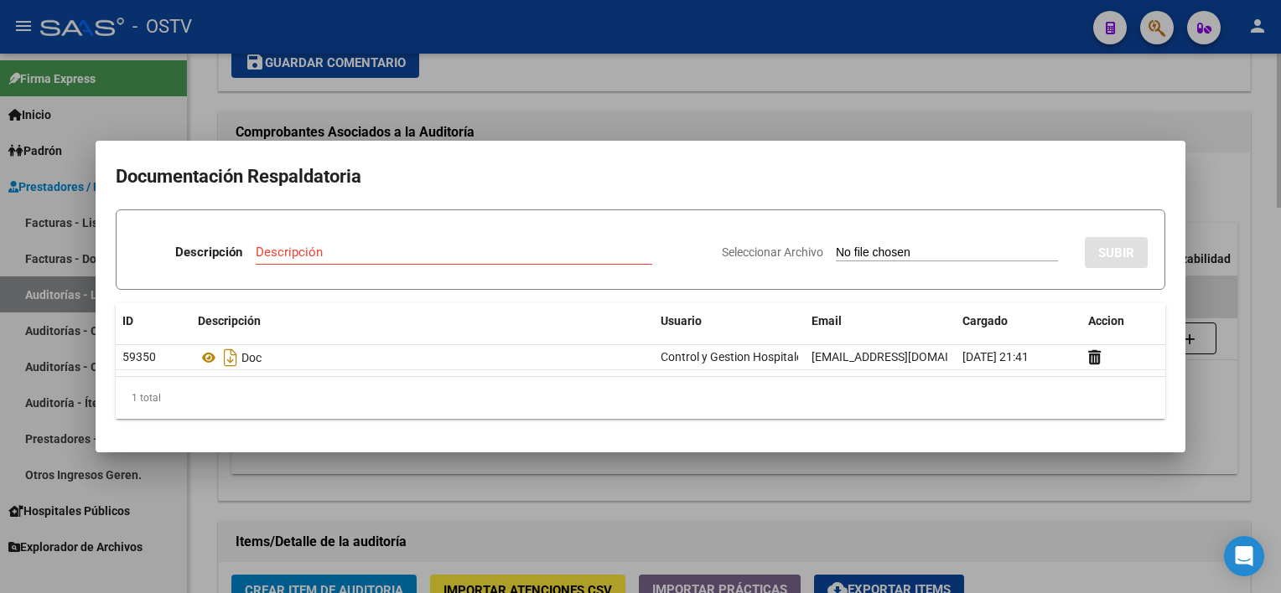
drag, startPoint x: 493, startPoint y: 481, endPoint x: 489, endPoint y: 469, distance: 12.5
click at [493, 482] on div at bounding box center [640, 296] width 1281 height 593
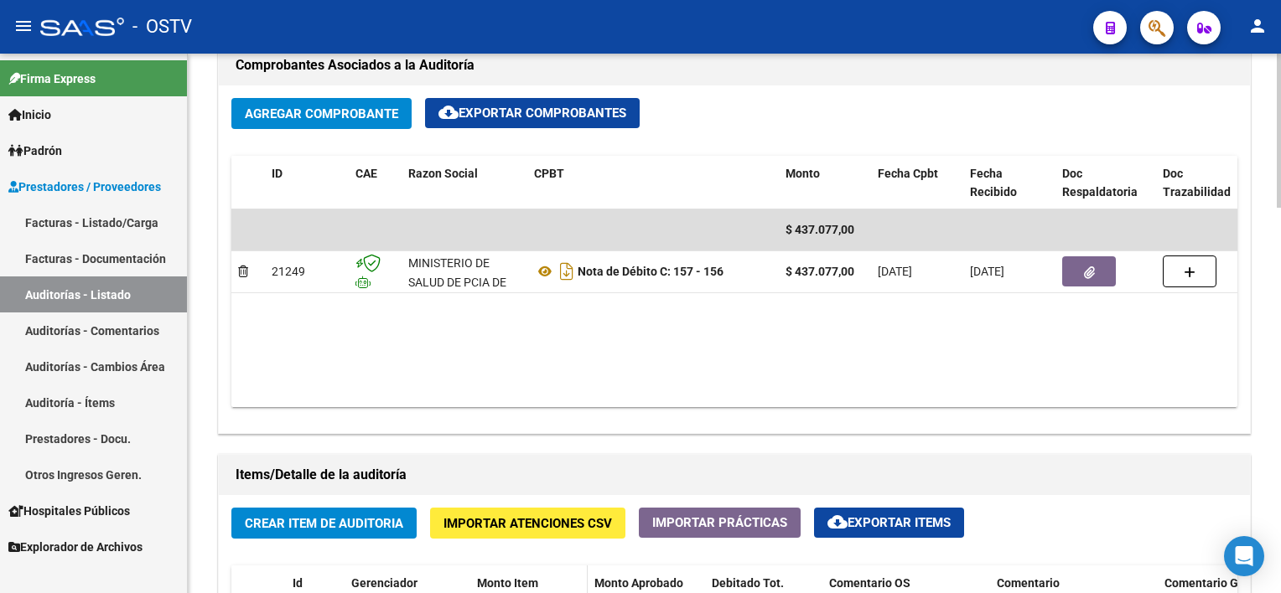
scroll to position [1006, 0]
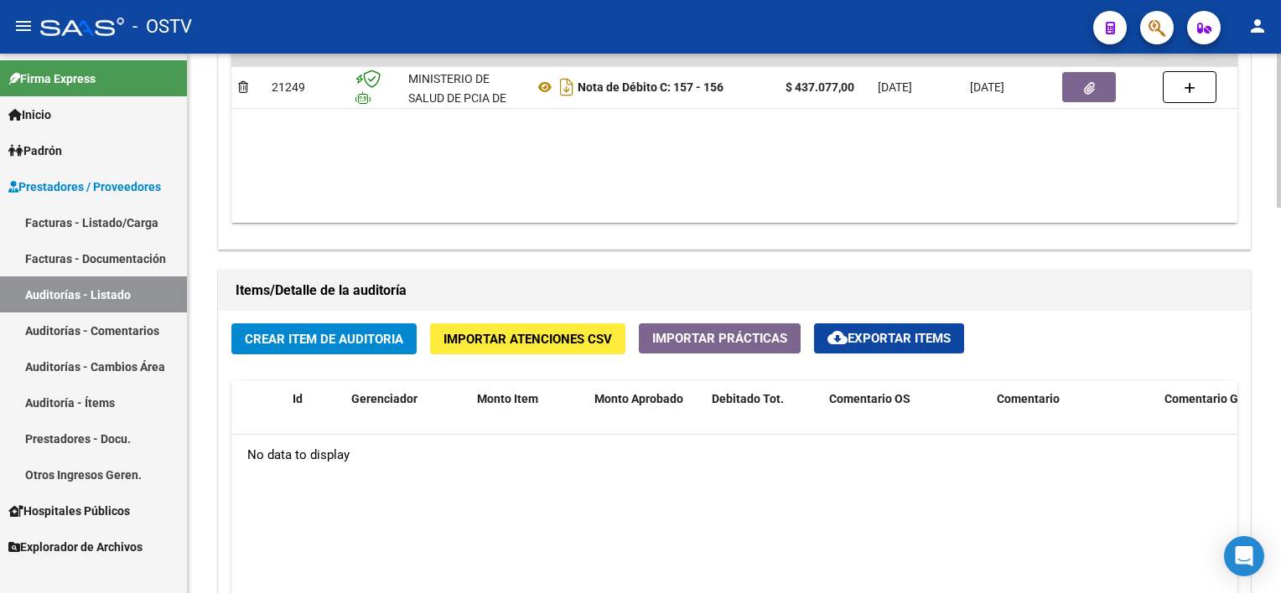
click at [345, 333] on span "Crear Item de Auditoria" at bounding box center [324, 339] width 158 height 15
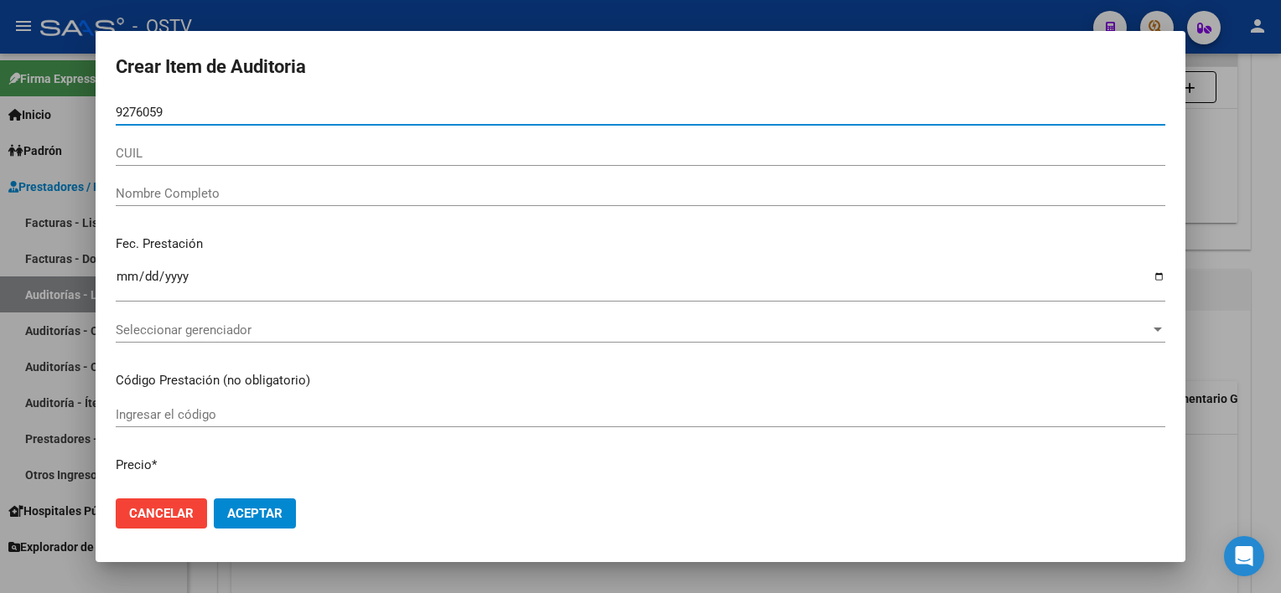
type input "92760595"
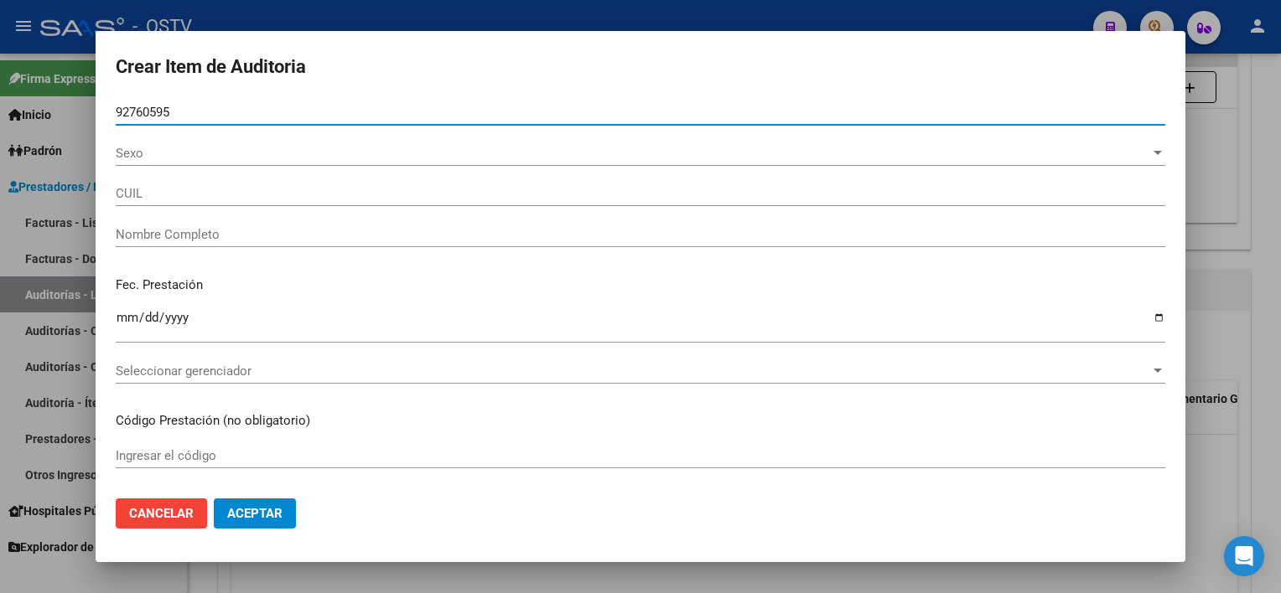
type input "27927605959"
type input "[PERSON_NAME]"
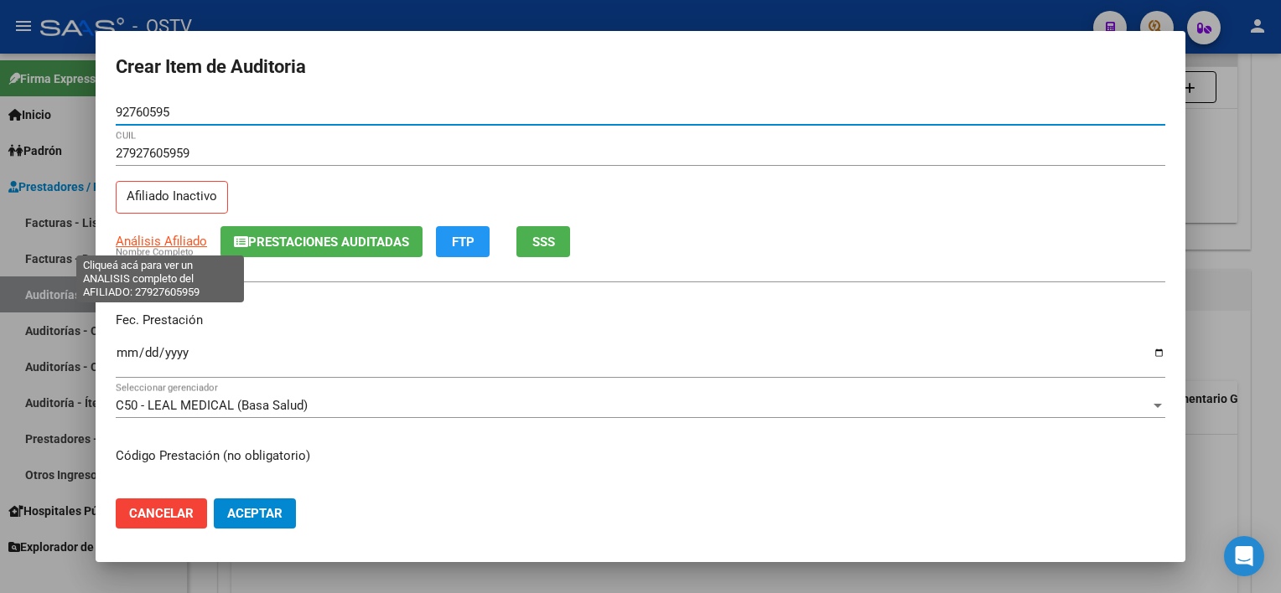
type input "92760595"
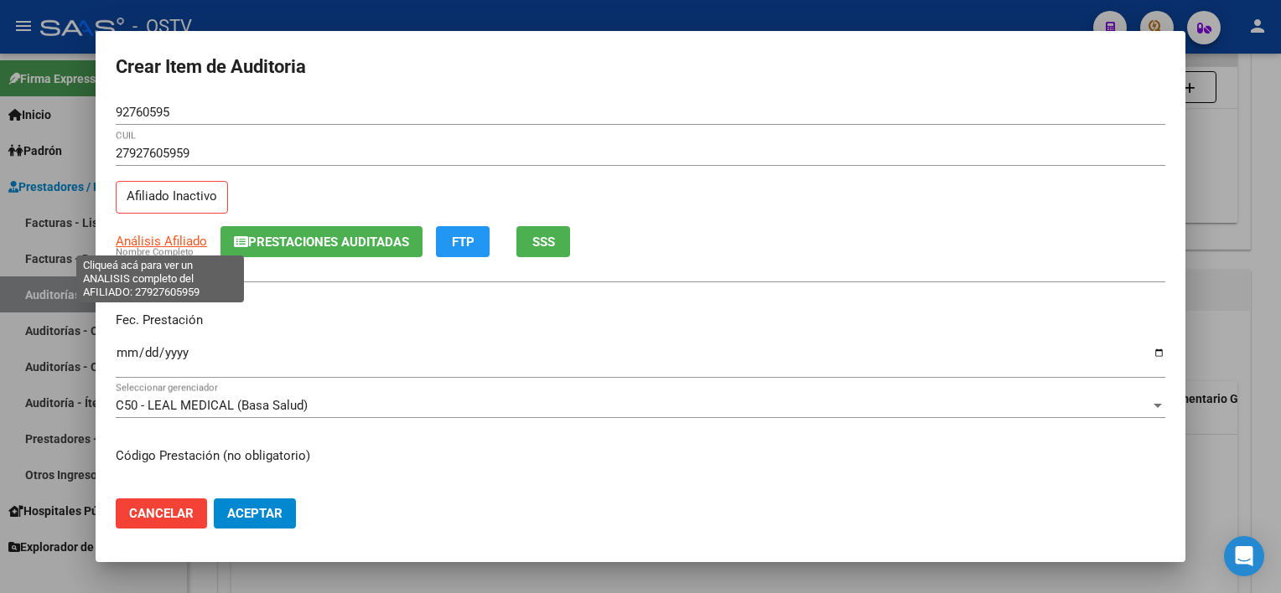
click at [157, 242] on span "Análisis Afiliado" at bounding box center [161, 241] width 91 height 15
copy span "s"
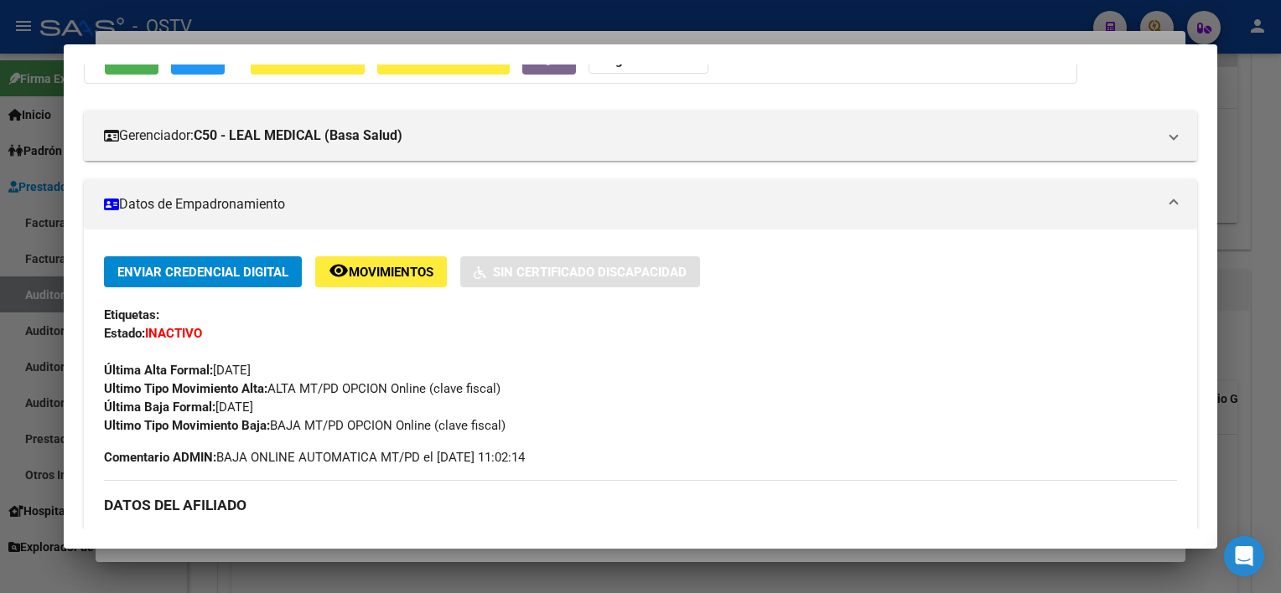
scroll to position [0, 0]
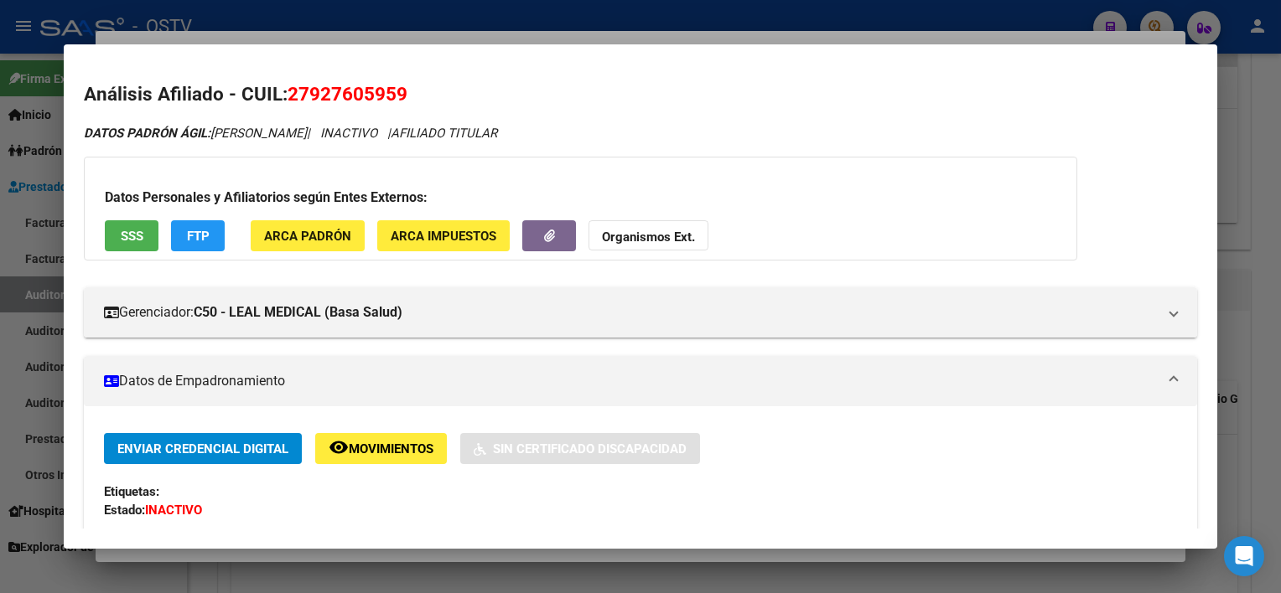
click at [134, 241] on span "SSS" at bounding box center [132, 236] width 23 height 15
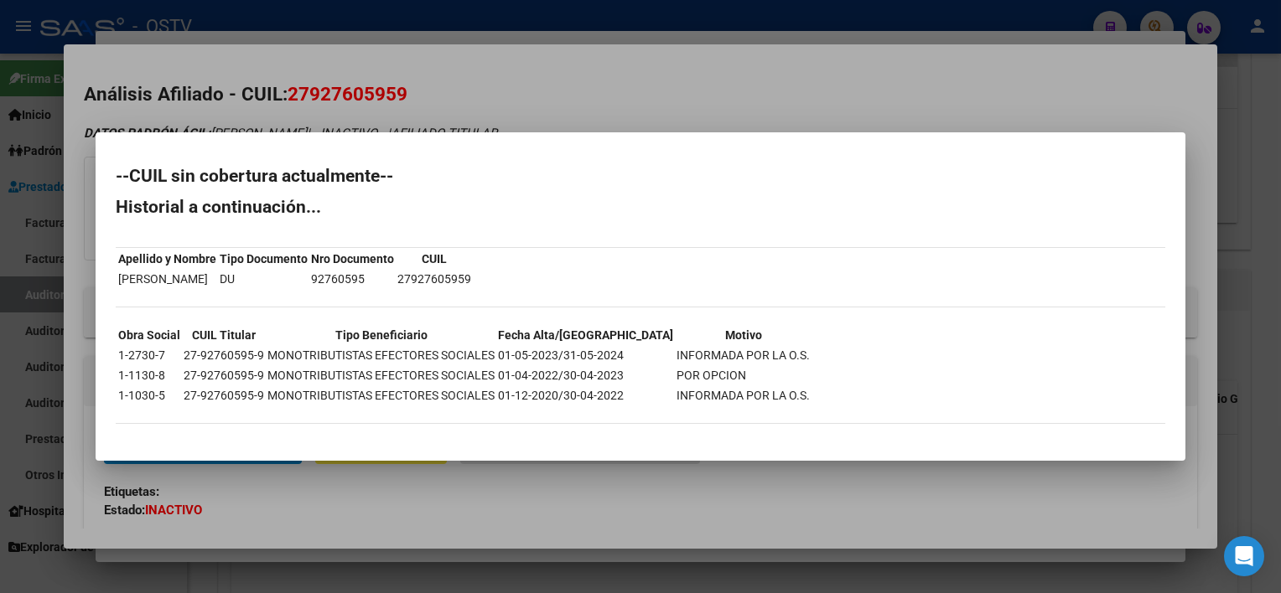
drag, startPoint x: 505, startPoint y: 349, endPoint x: 721, endPoint y: 362, distance: 215.8
click at [721, 362] on tr "1-2730-7 27-92760595-9 MONOTRIBUTISTAS EFECTORES SOCIALES 01-05-2023/31-05-2024…" at bounding box center [463, 355] width 693 height 18
drag, startPoint x: 721, startPoint y: 362, endPoint x: 672, endPoint y: 497, distance: 143.4
click at [672, 497] on div at bounding box center [640, 296] width 1281 height 593
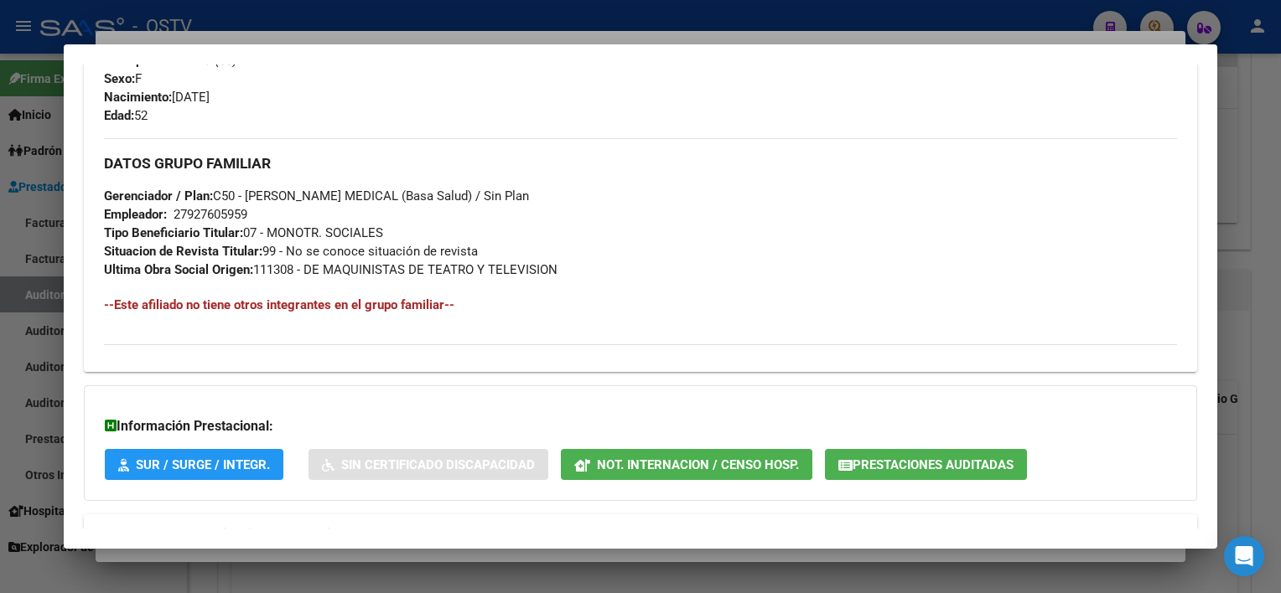
scroll to position [828, 0]
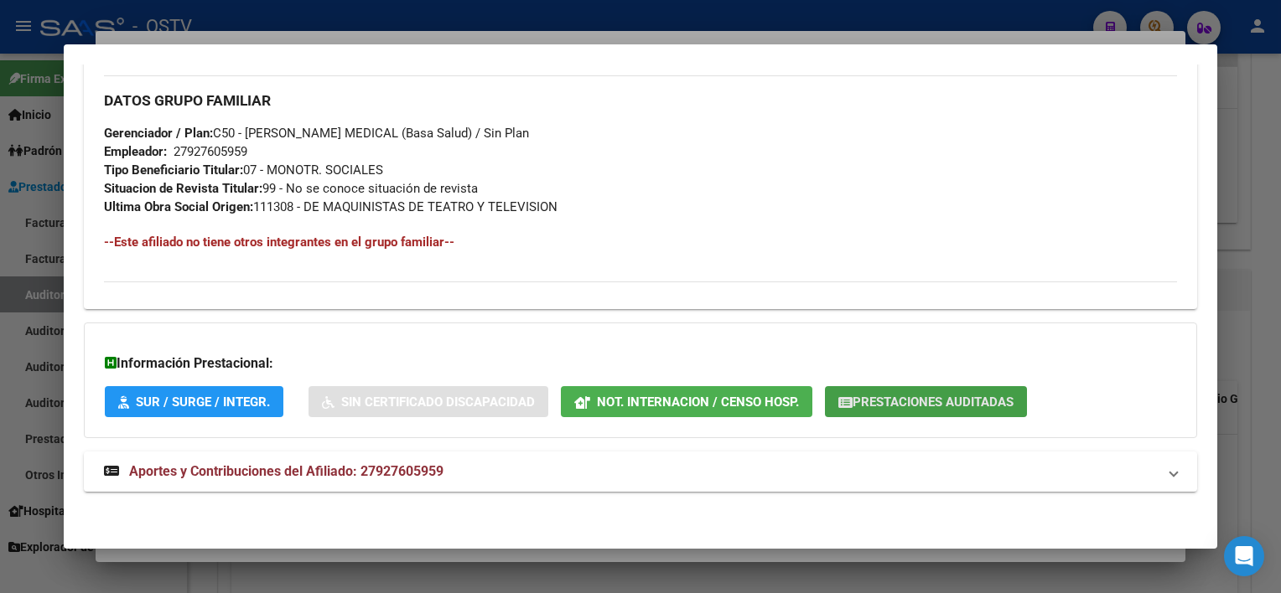
click at [927, 402] on span "Prestaciones Auditadas" at bounding box center [932, 402] width 161 height 15
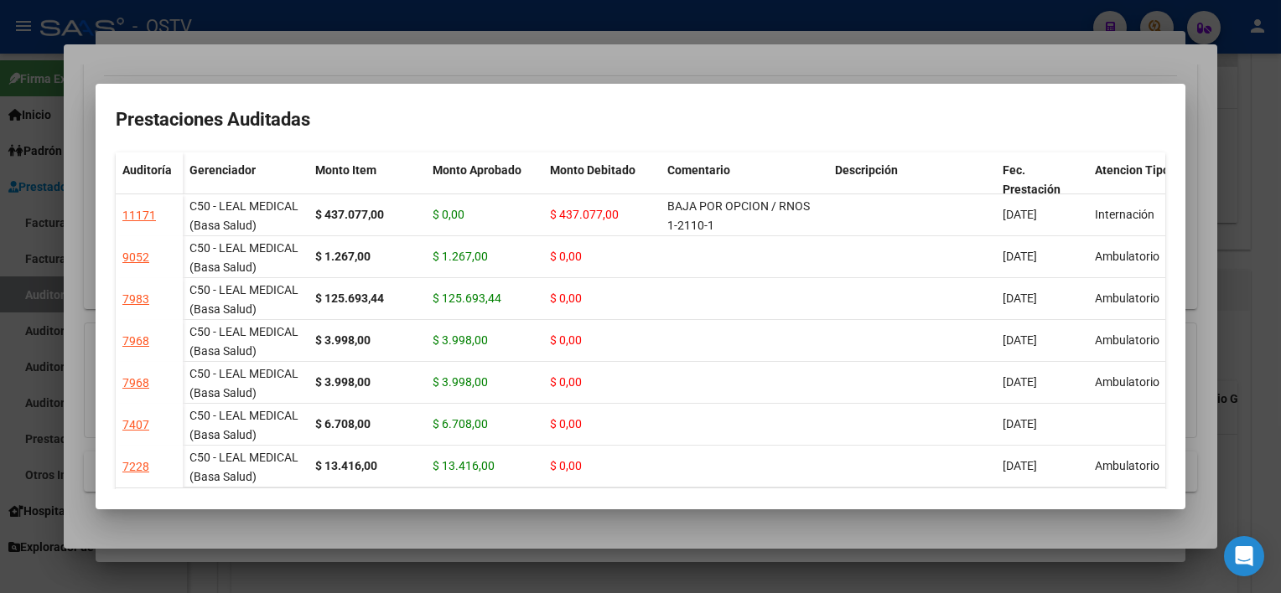
click at [872, 528] on div at bounding box center [640, 296] width 1281 height 593
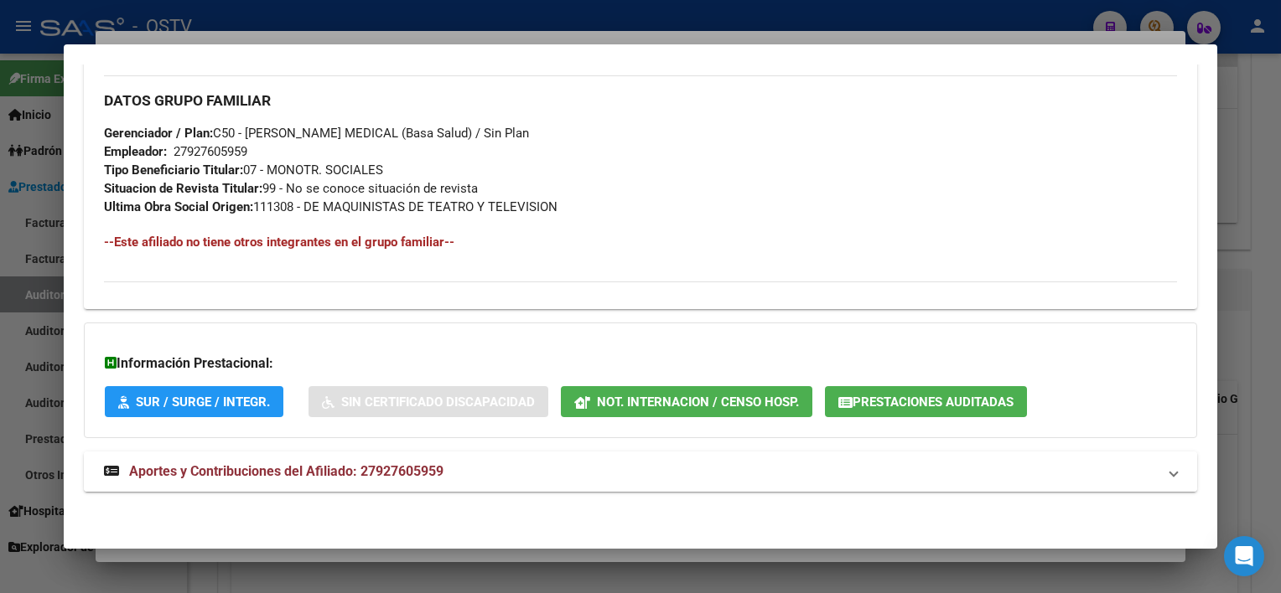
click at [382, 473] on span "Aportes y Contribuciones del Afiliado: 27927605959" at bounding box center [286, 472] width 314 height 16
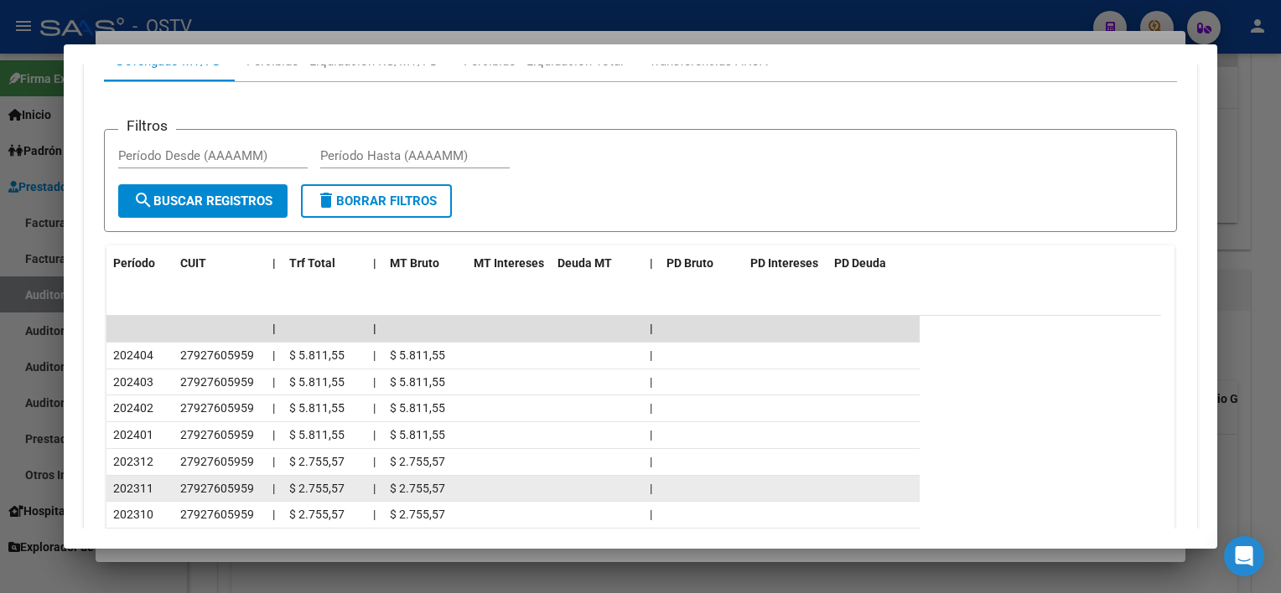
scroll to position [1510, 0]
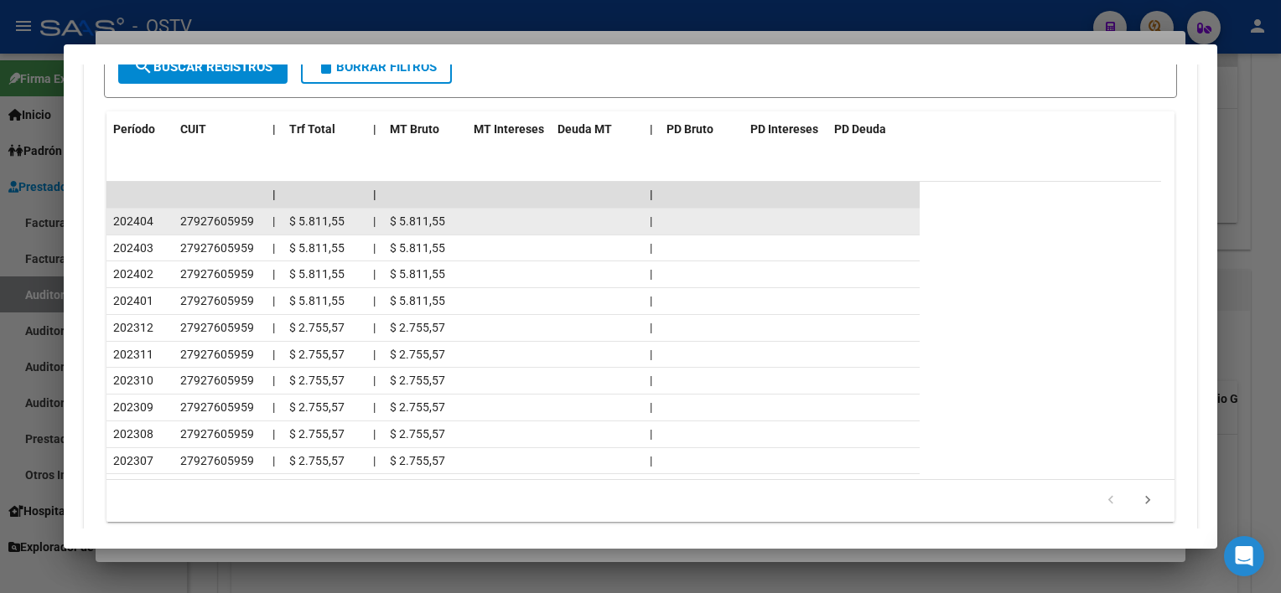
drag, startPoint x: 132, startPoint y: 217, endPoint x: 223, endPoint y: 228, distance: 91.2
click at [223, 228] on div "202404 27927605959 | $ 5.811,55 | $ 5.811,55 |" at bounding box center [512, 222] width 813 height 27
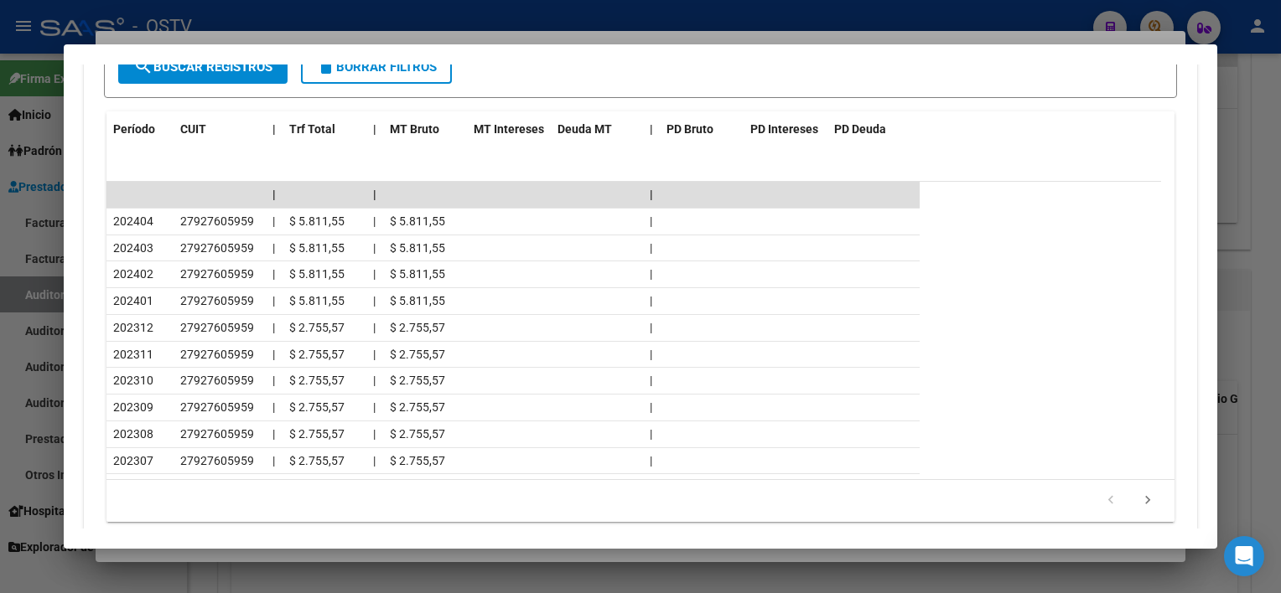
click at [466, 554] on div at bounding box center [640, 296] width 1281 height 593
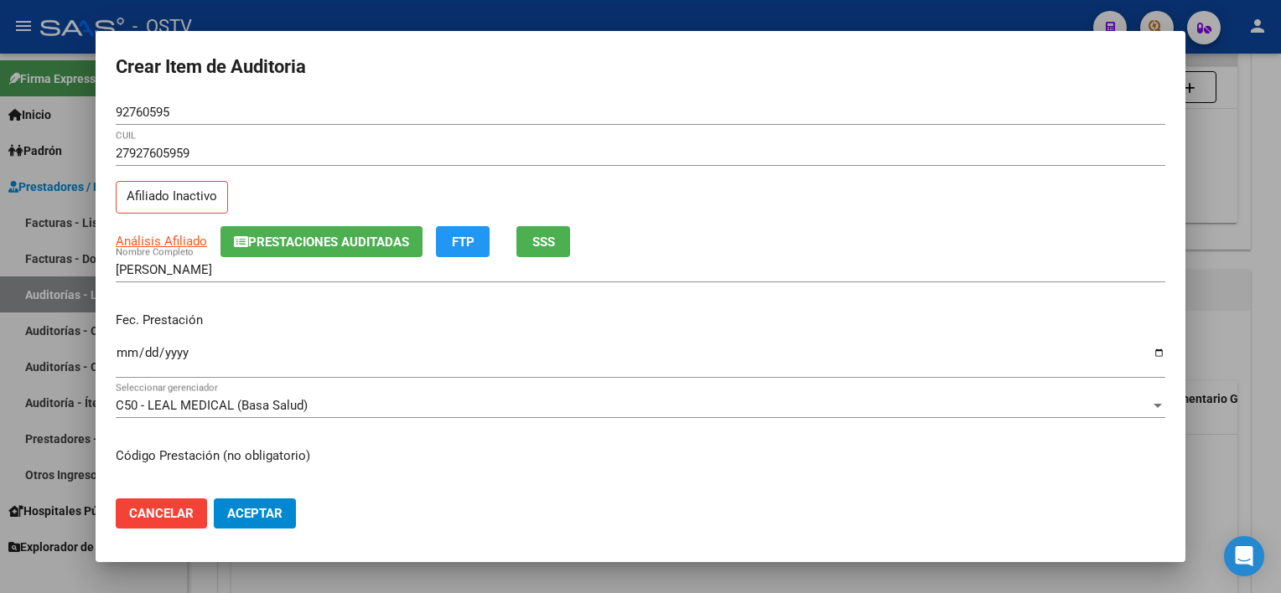
click at [335, 272] on input "[PERSON_NAME]" at bounding box center [640, 269] width 1049 height 15
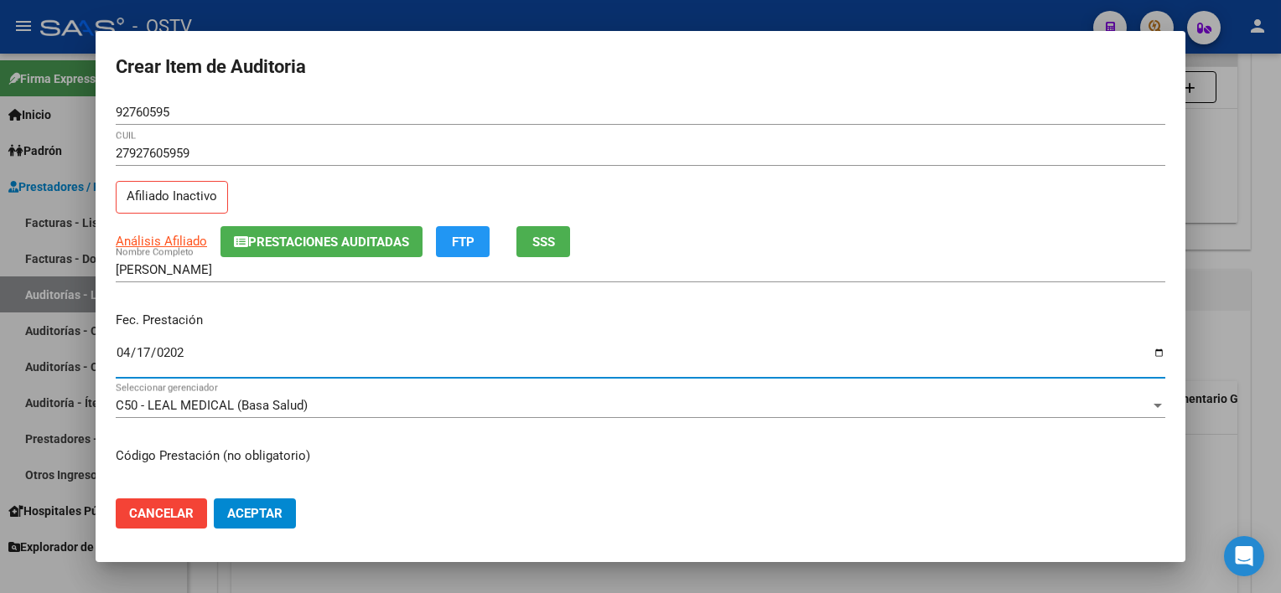
type input "[DATE]"
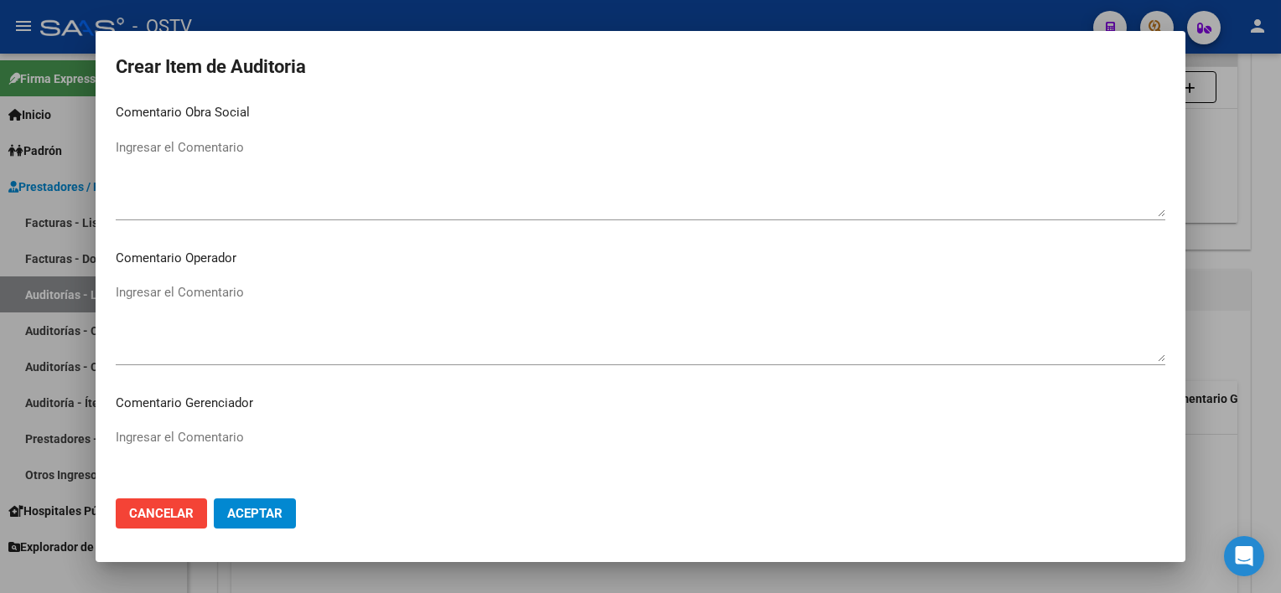
scroll to position [1058, 0]
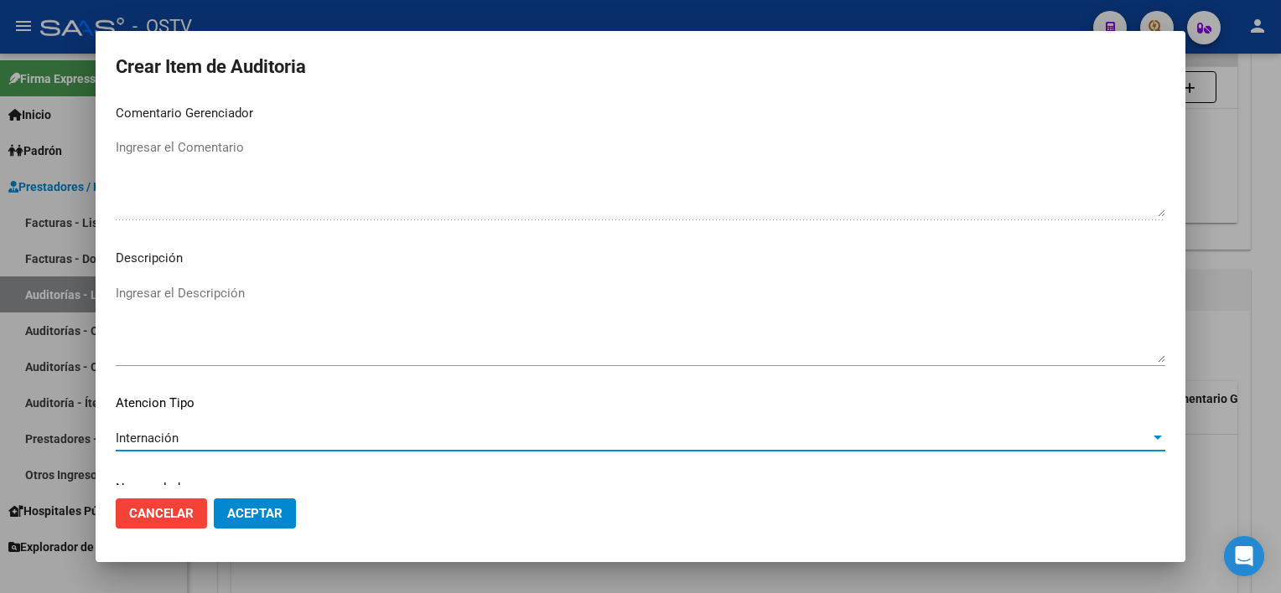
click at [262, 510] on span "Aceptar" at bounding box center [254, 513] width 55 height 15
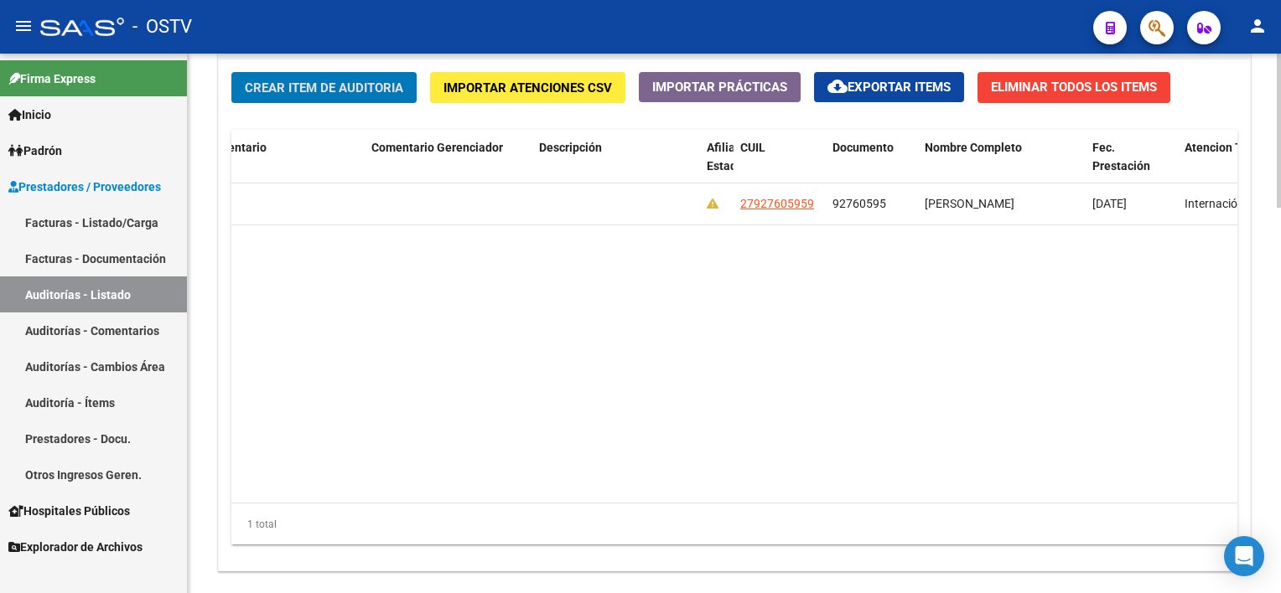
scroll to position [0, 795]
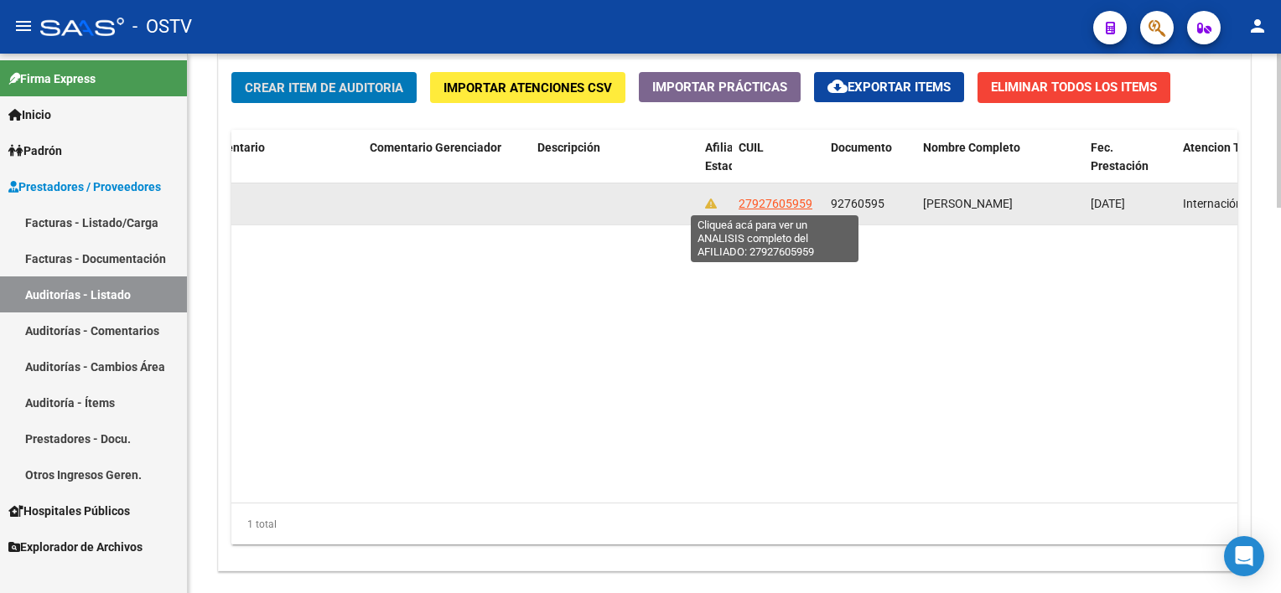
click at [775, 200] on span "27927605959" at bounding box center [775, 203] width 74 height 13
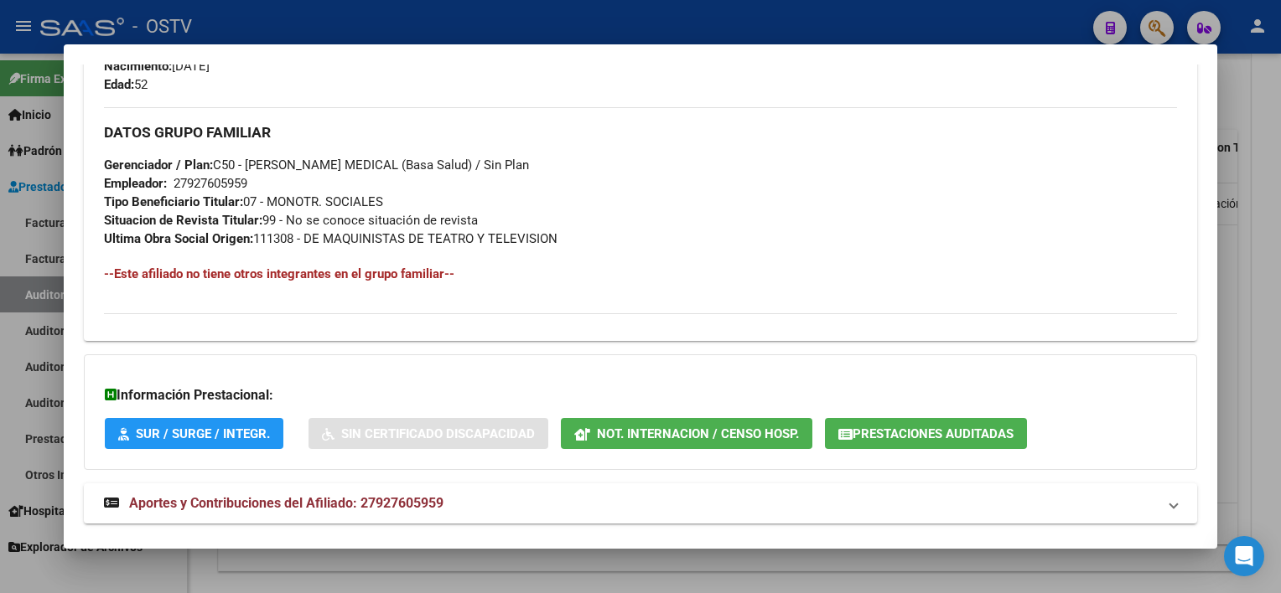
scroll to position [828, 0]
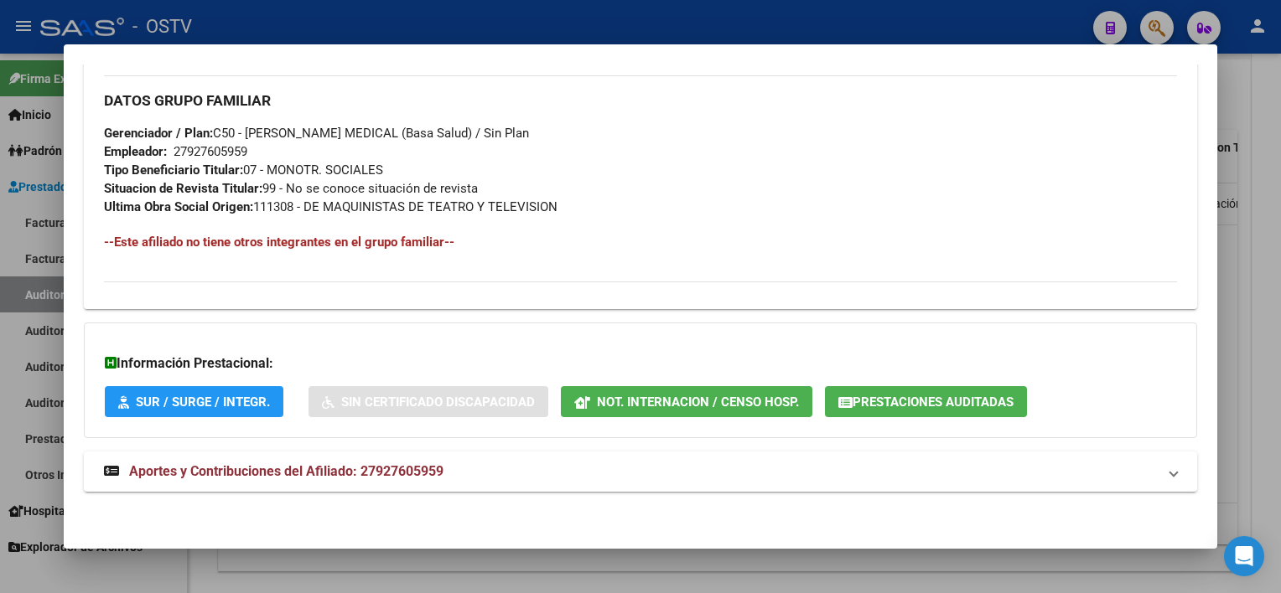
click at [677, 410] on button "Not. Internacion / Censo Hosp." at bounding box center [686, 401] width 251 height 31
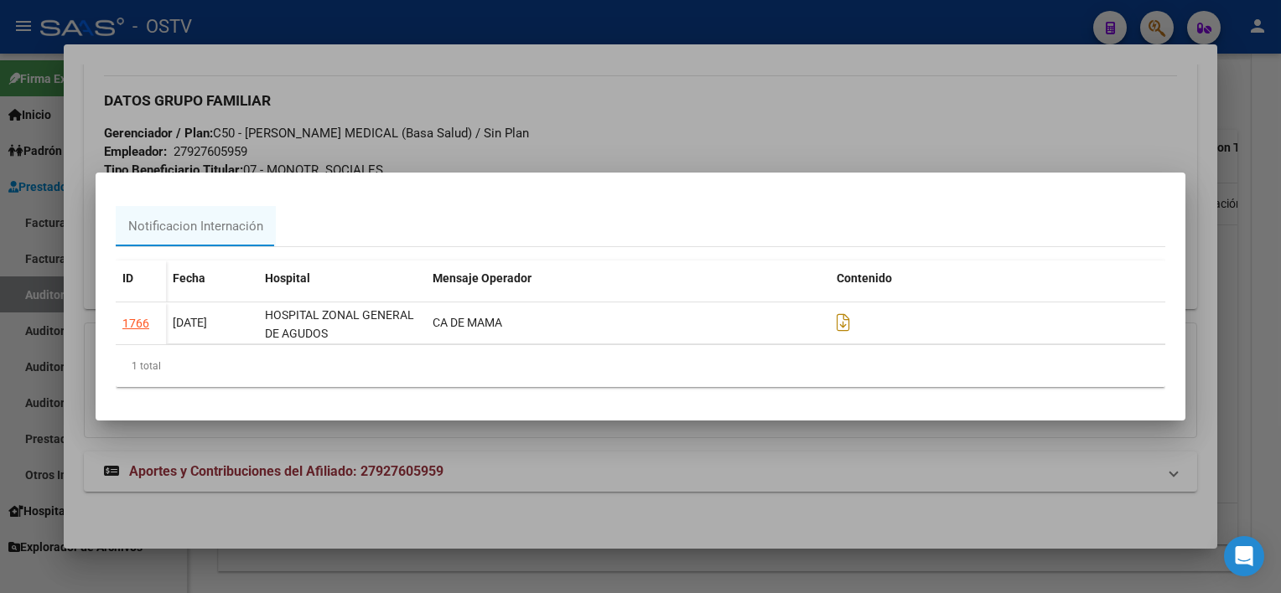
click at [691, 503] on div at bounding box center [640, 296] width 1281 height 593
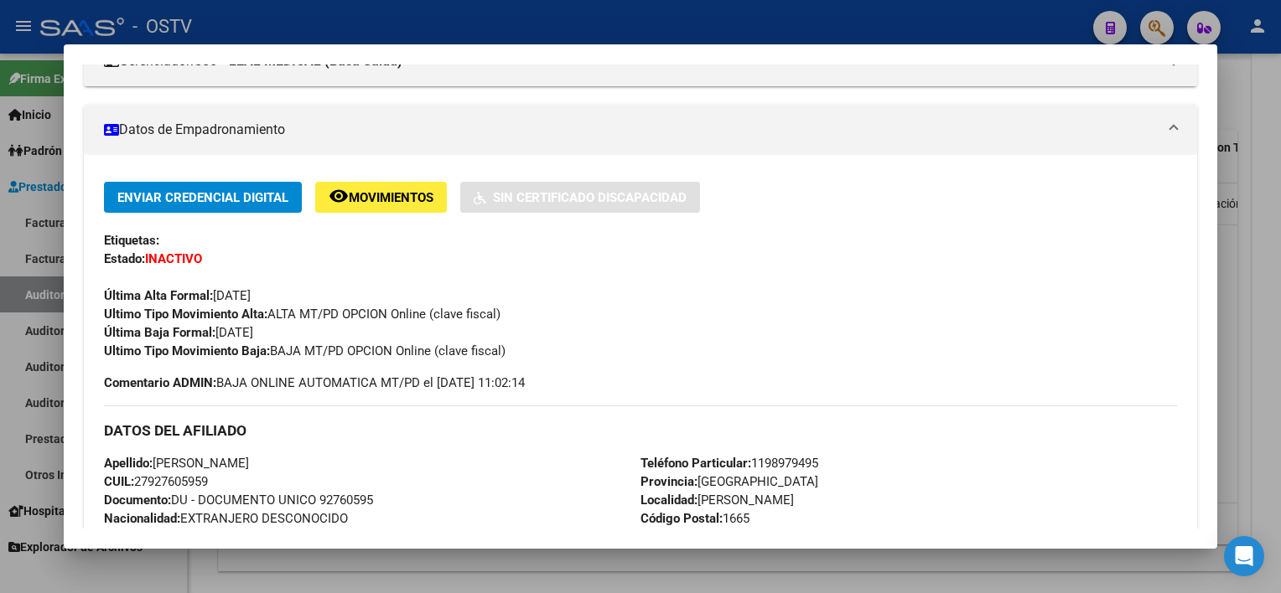
scroll to position [0, 0]
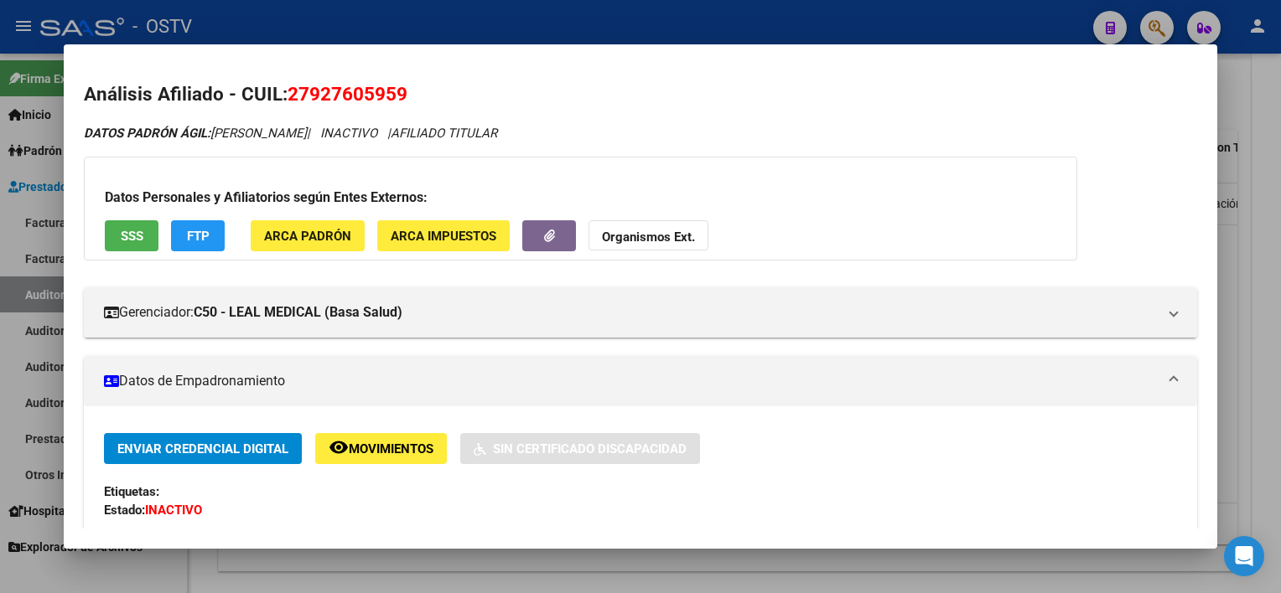
drag, startPoint x: 291, startPoint y: 94, endPoint x: 497, endPoint y: 80, distance: 206.7
click at [497, 80] on h2 "Análisis Afiliado - CUIL: 27927605959" at bounding box center [640, 94] width 1112 height 28
copy span "27927605959"
click at [595, 561] on div at bounding box center [640, 296] width 1281 height 593
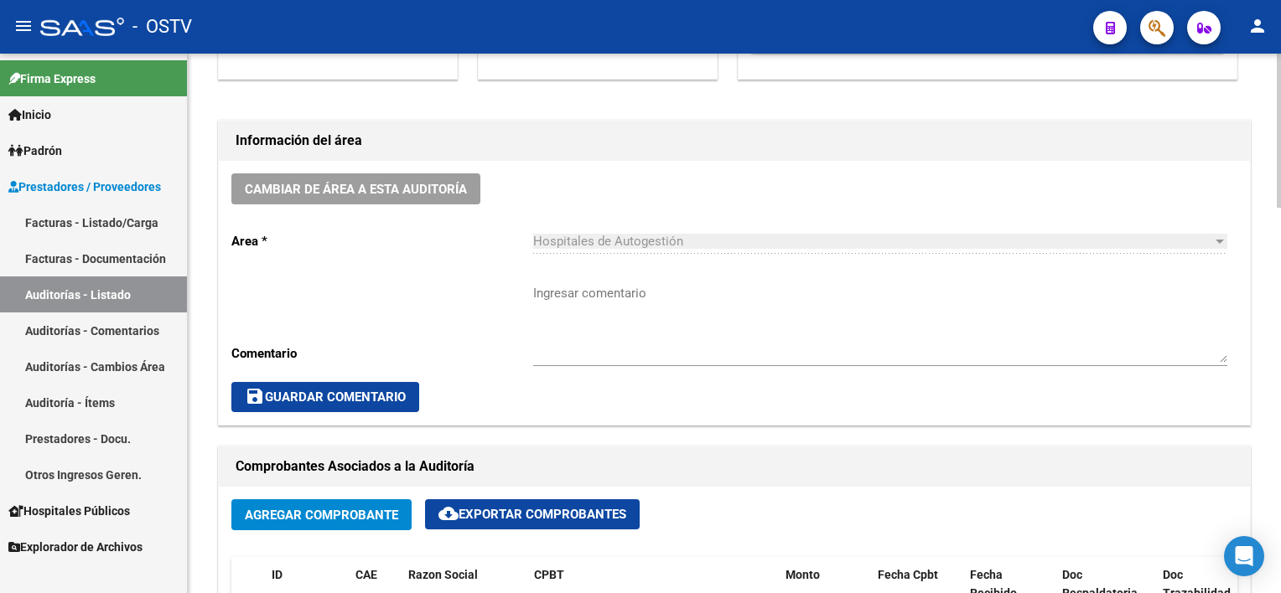
scroll to position [420, 0]
click at [659, 339] on textarea "Ingresar comentario" at bounding box center [880, 324] width 694 height 79
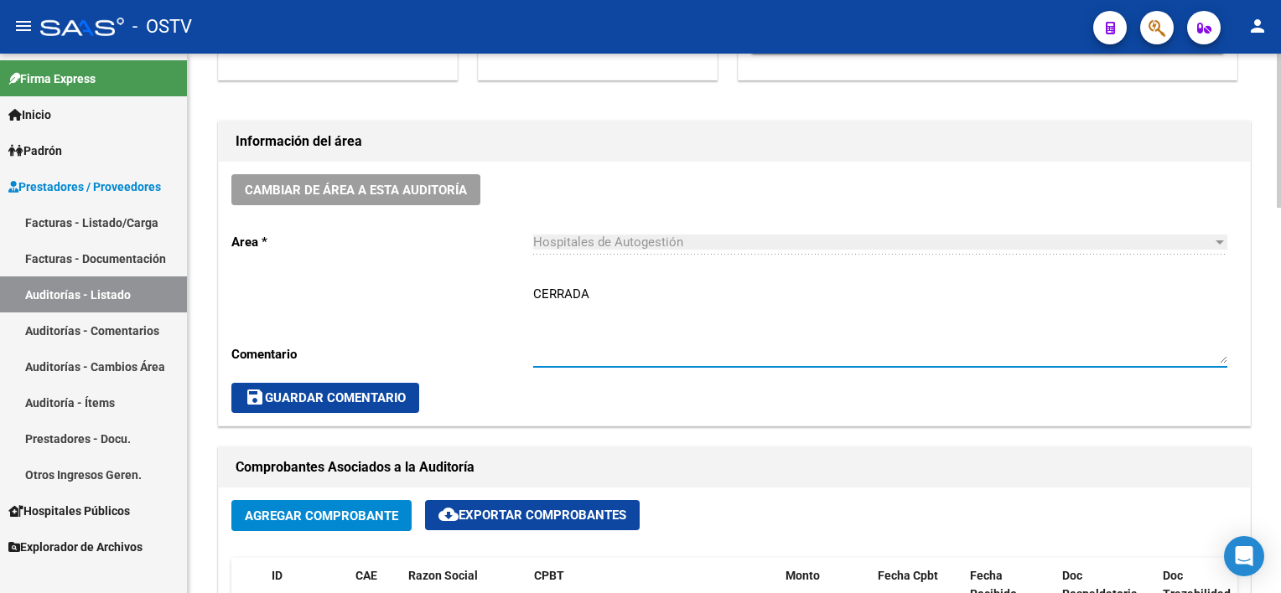
type textarea "CERRADA"
click at [395, 399] on span "save Guardar Comentario" at bounding box center [325, 398] width 161 height 15
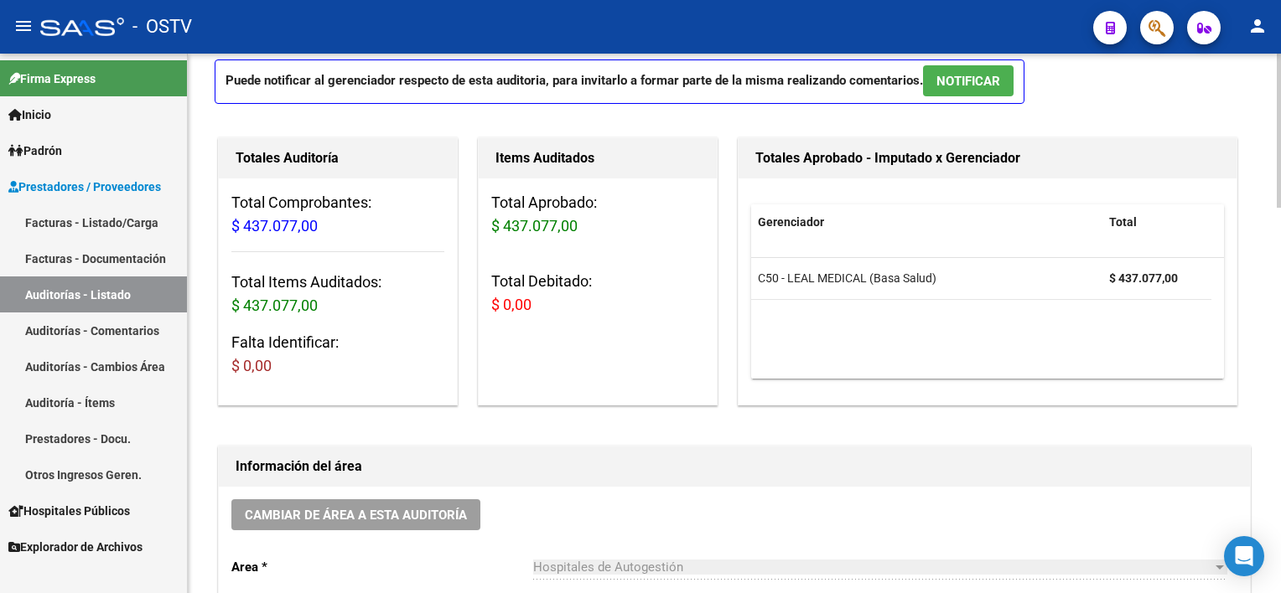
scroll to position [0, 0]
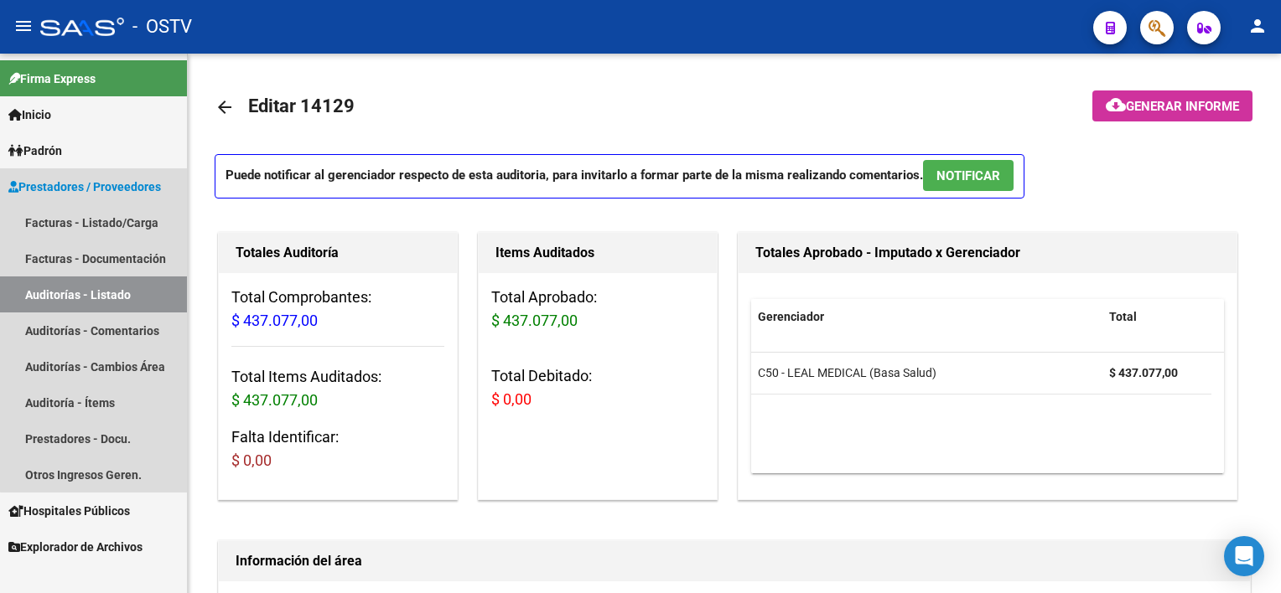
click at [98, 301] on link "Auditorías - Listado" at bounding box center [93, 295] width 187 height 36
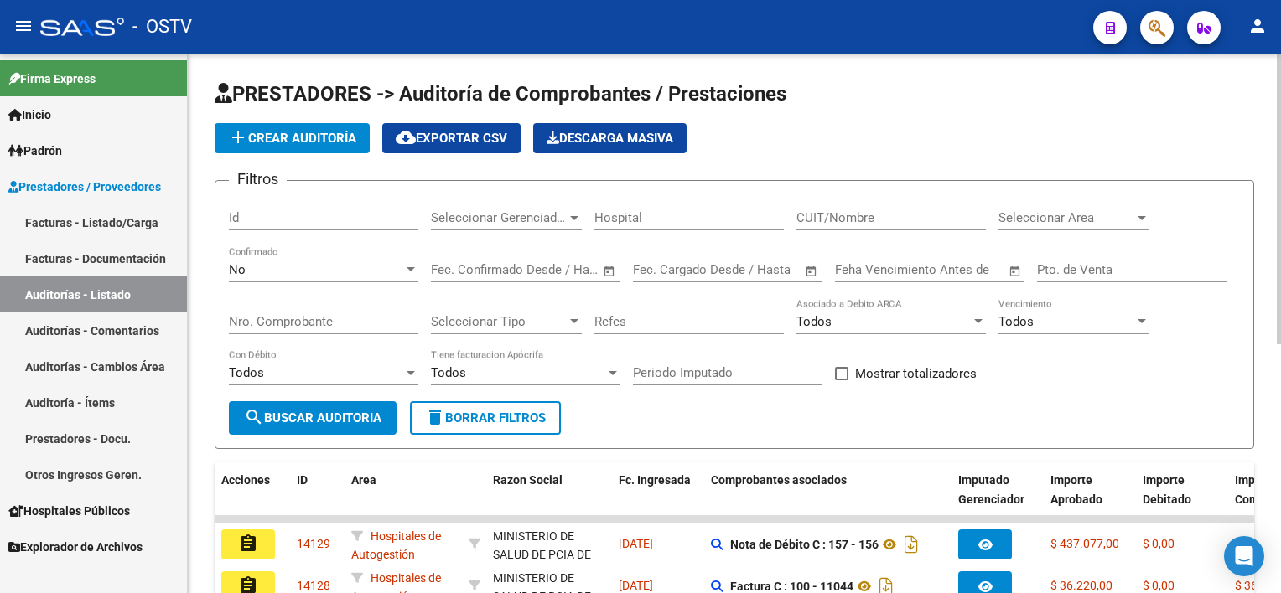
click at [501, 414] on span "delete Borrar Filtros" at bounding box center [485, 418] width 121 height 15
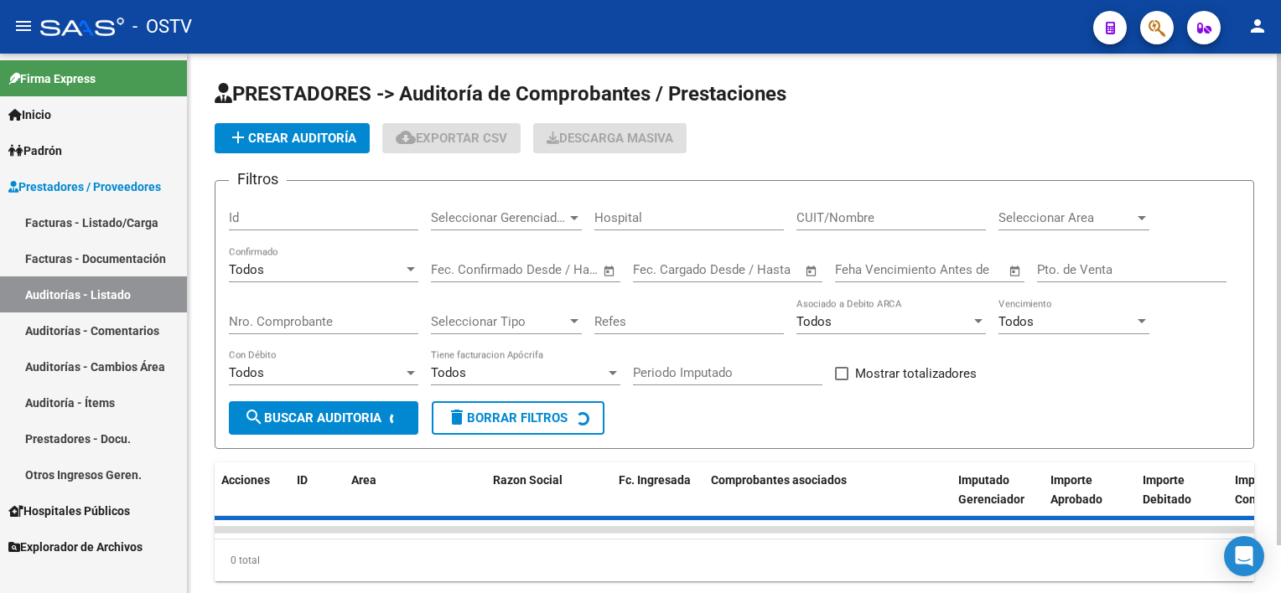
click at [235, 305] on div "Nro. Comprobante" at bounding box center [323, 316] width 189 height 36
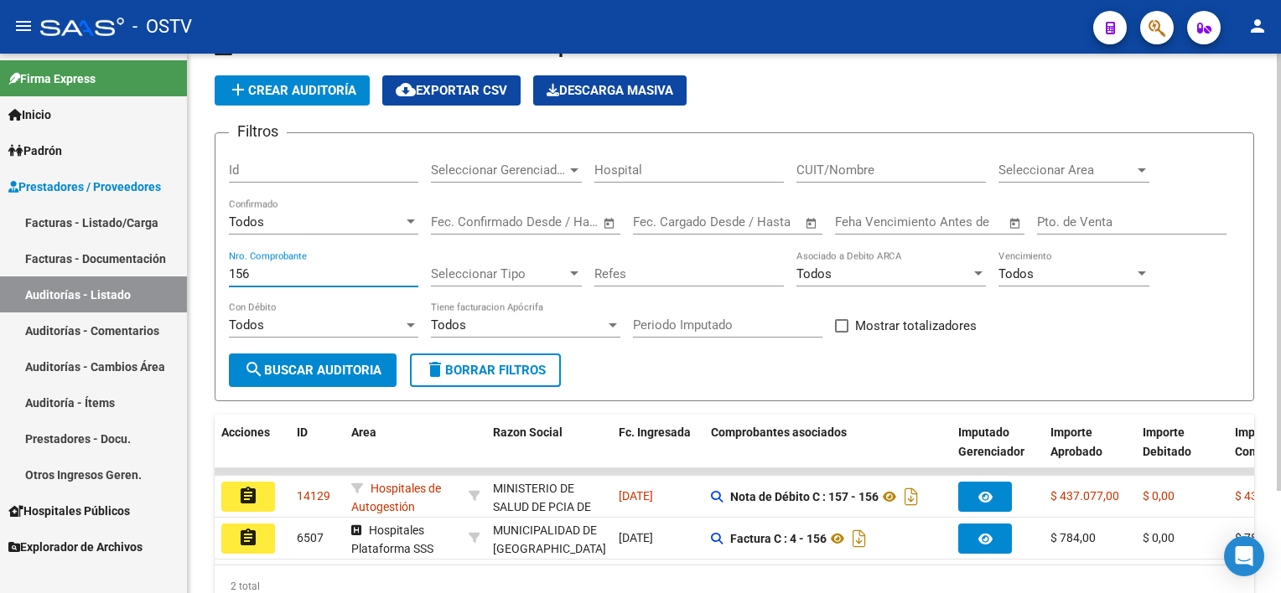
scroll to position [84, 0]
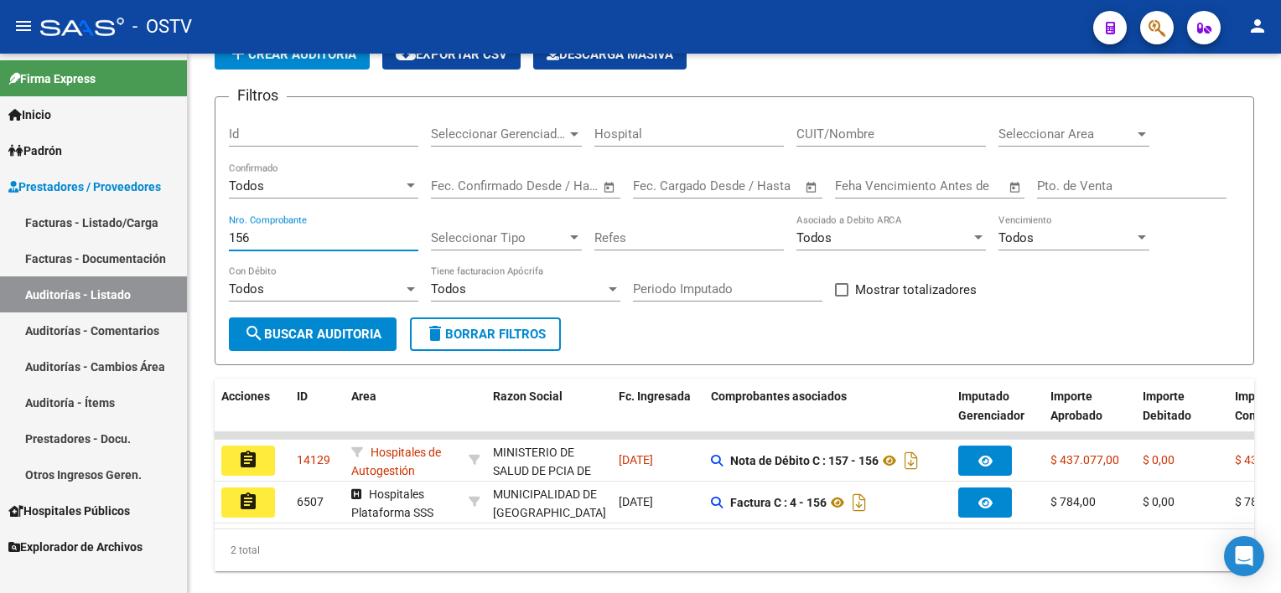
type input "156"
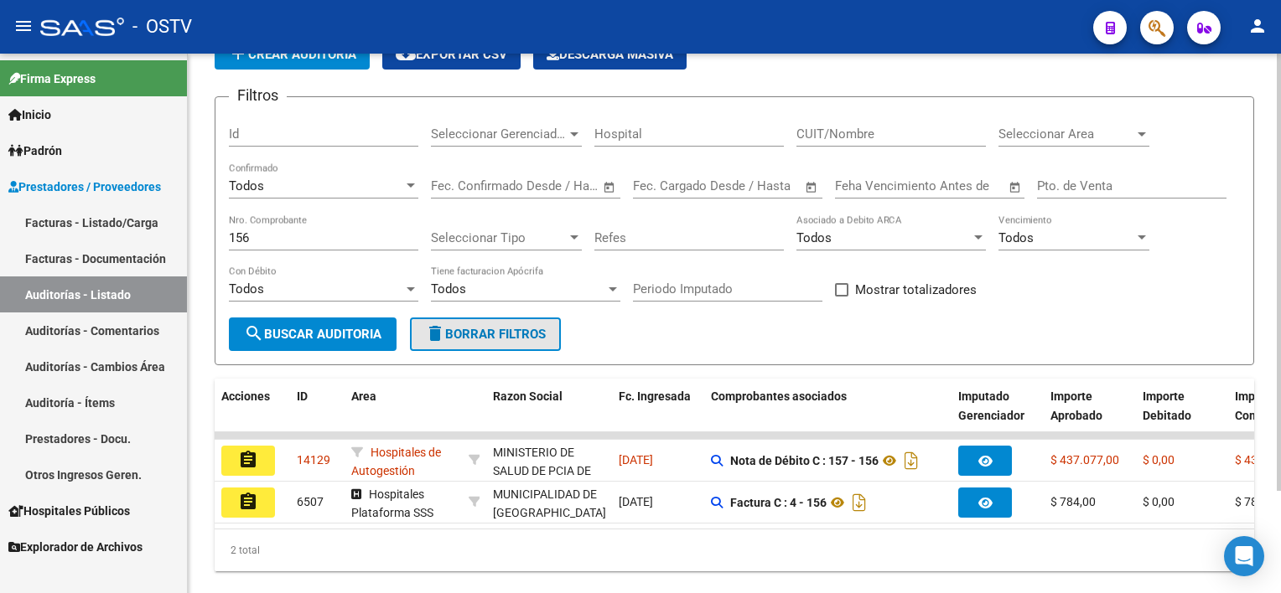
click at [480, 339] on span "delete Borrar Filtros" at bounding box center [485, 334] width 121 height 15
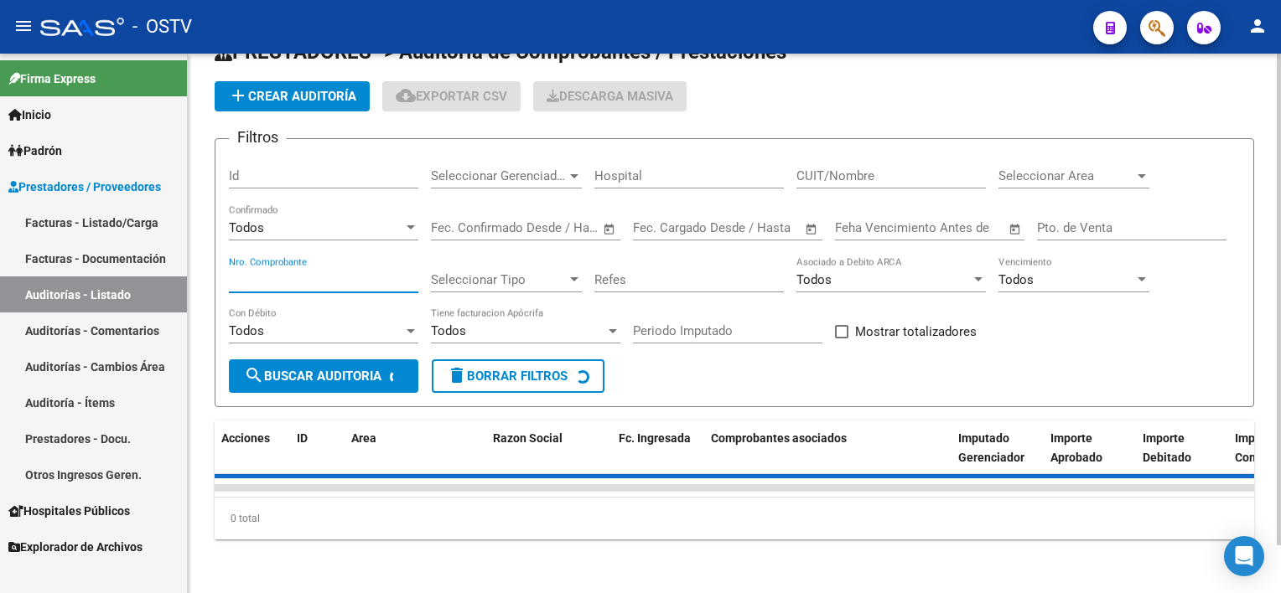
click at [332, 272] on input "Nro. Comprobante" at bounding box center [323, 279] width 189 height 15
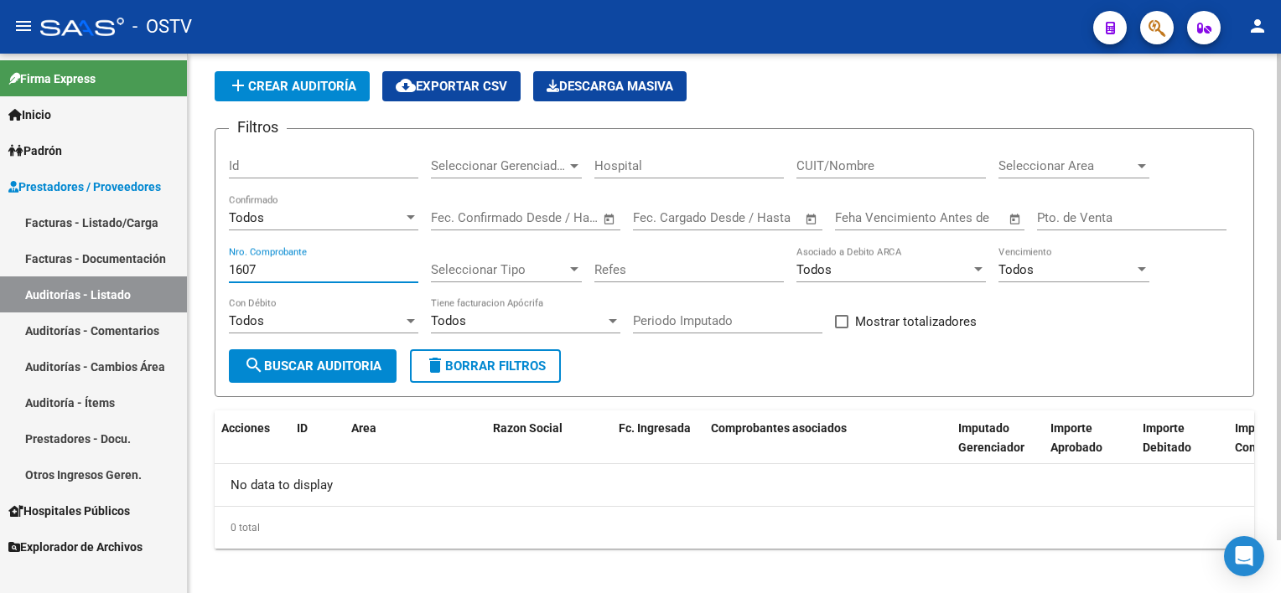
type input "1607"
click at [319, 75] on button "add Crear Auditoría" at bounding box center [292, 86] width 155 height 30
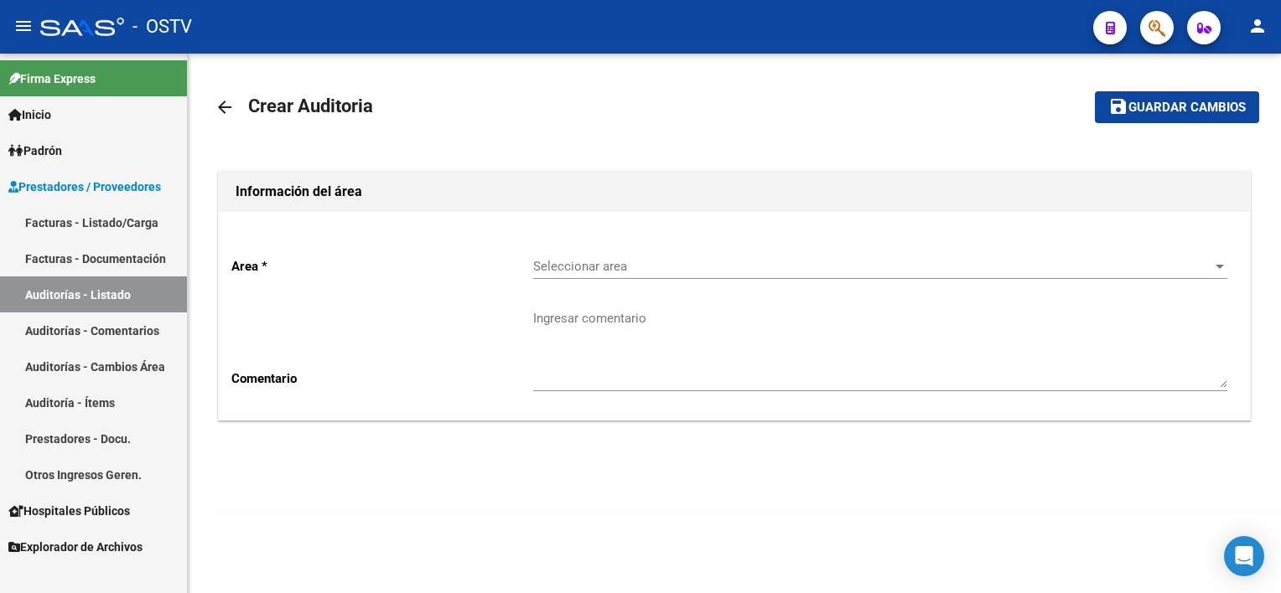
click at [589, 262] on span "Seleccionar area" at bounding box center [872, 266] width 679 height 15
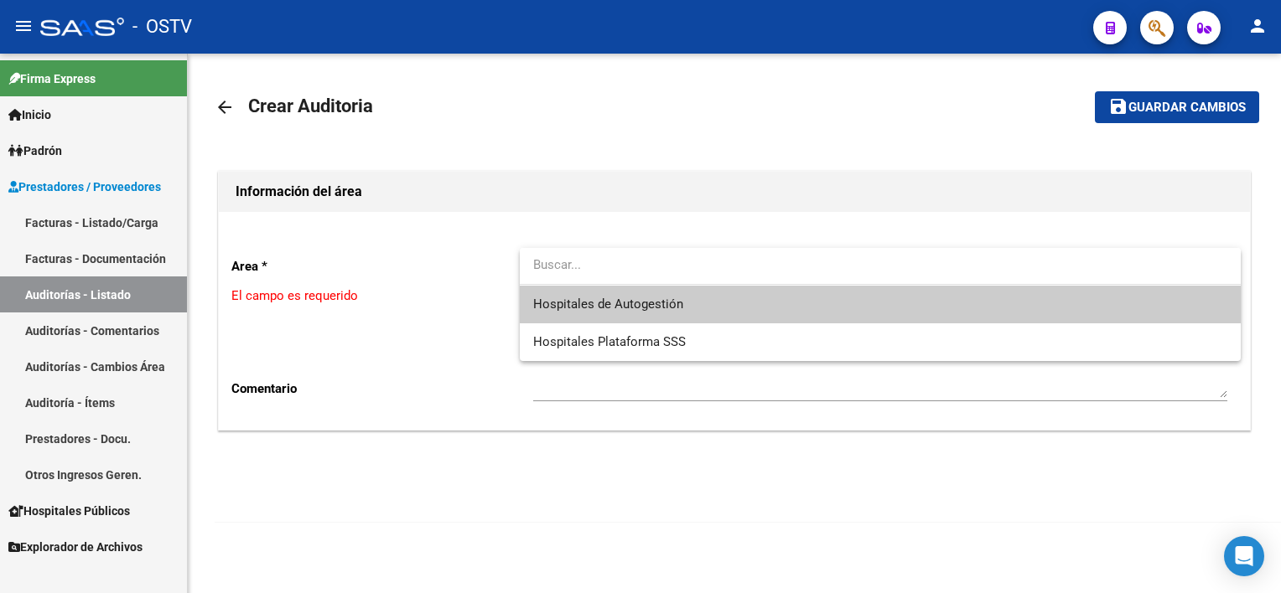
click at [607, 298] on span "Hospitales de Autogestión" at bounding box center [608, 304] width 150 height 15
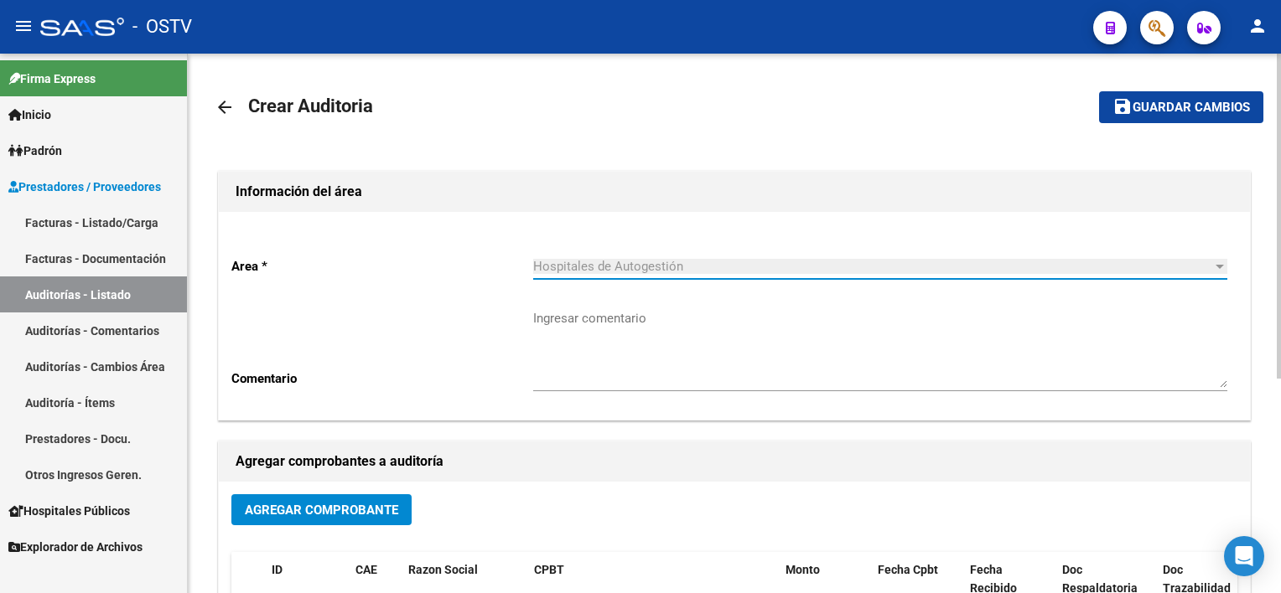
click at [337, 515] on span "Agregar Comprobante" at bounding box center [321, 510] width 153 height 15
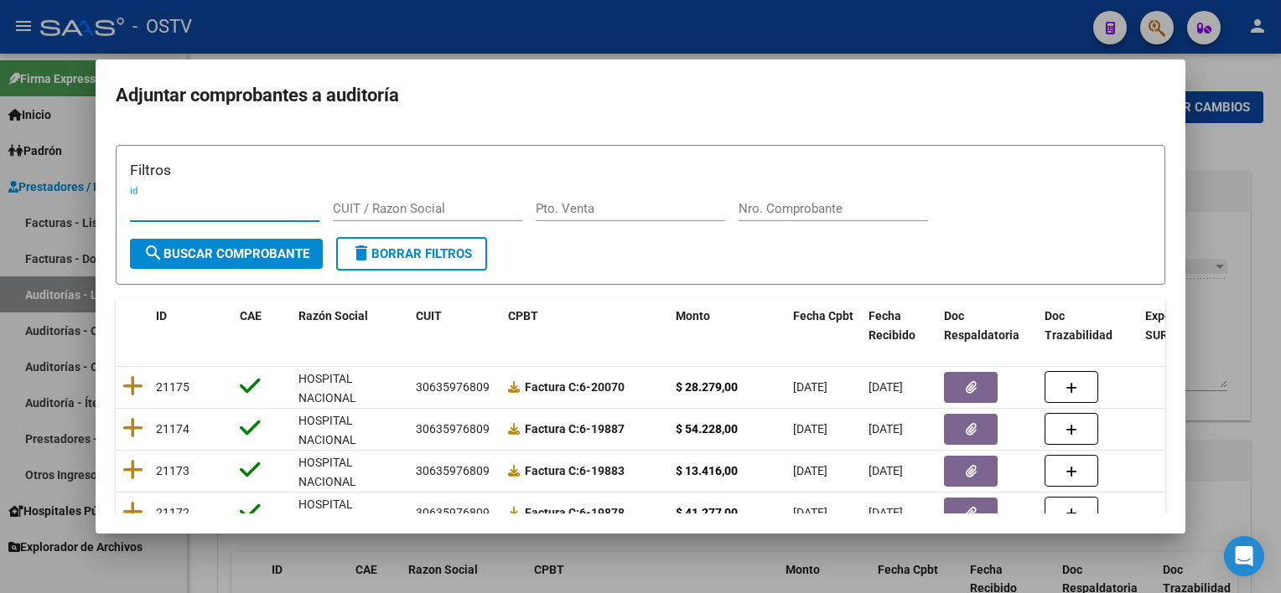
click at [822, 212] on input "Nro. Comprobante" at bounding box center [832, 208] width 189 height 15
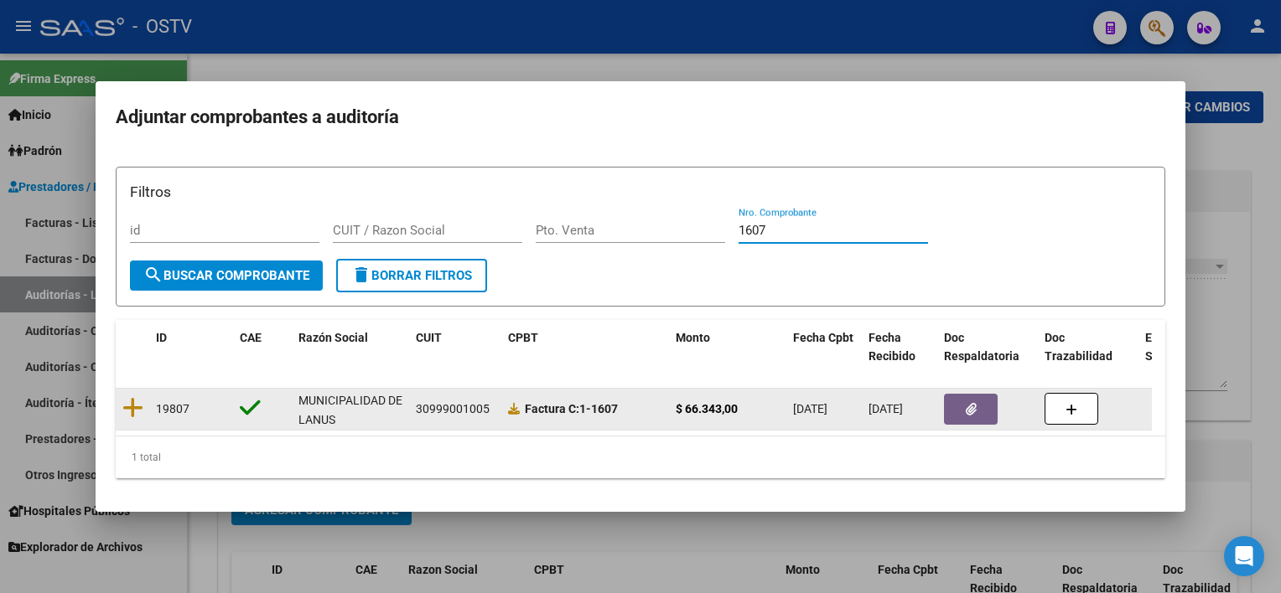
type input "1607"
click at [973, 406] on icon "button" at bounding box center [971, 409] width 11 height 13
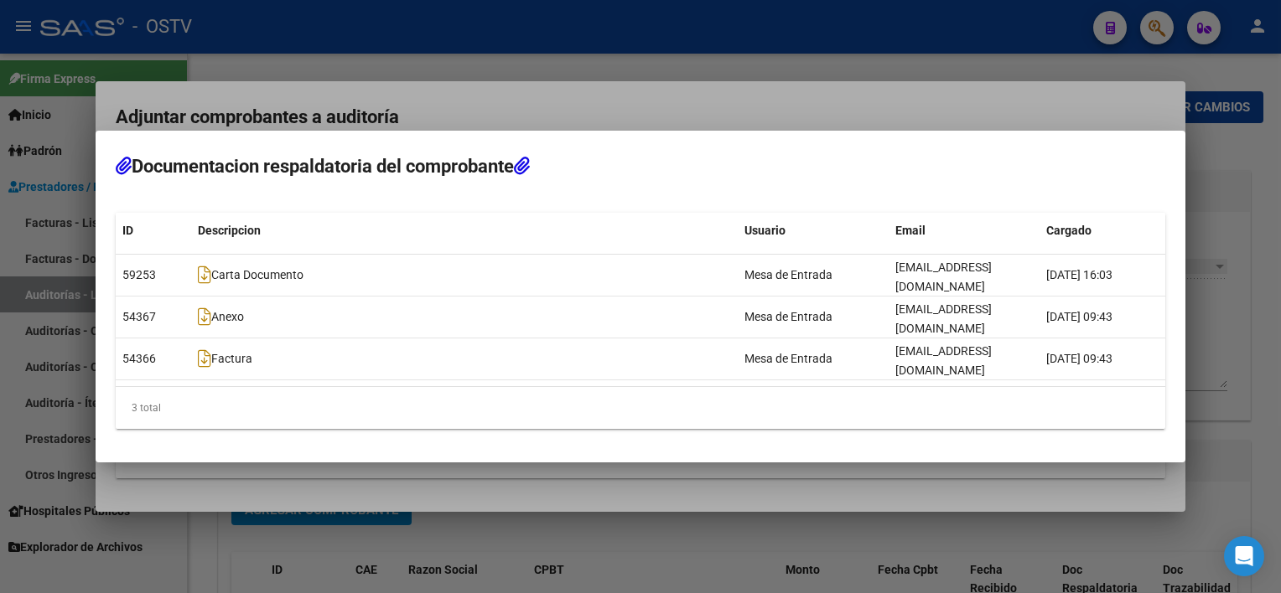
click at [776, 456] on div at bounding box center [640, 296] width 1281 height 593
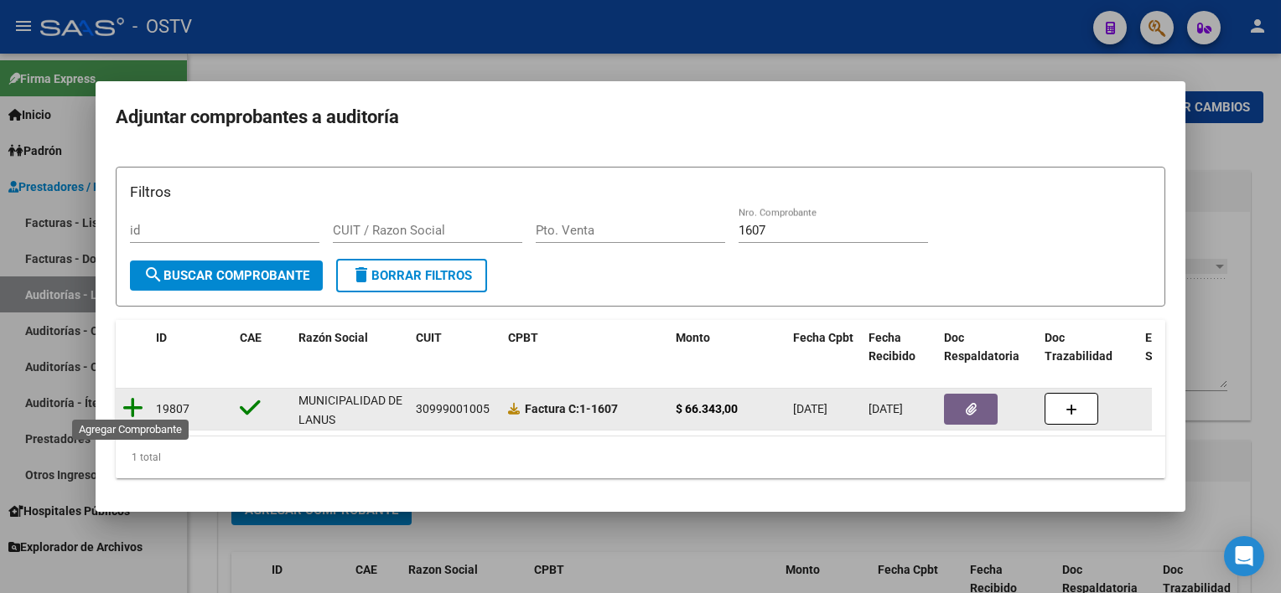
click at [135, 396] on icon at bounding box center [132, 407] width 21 height 23
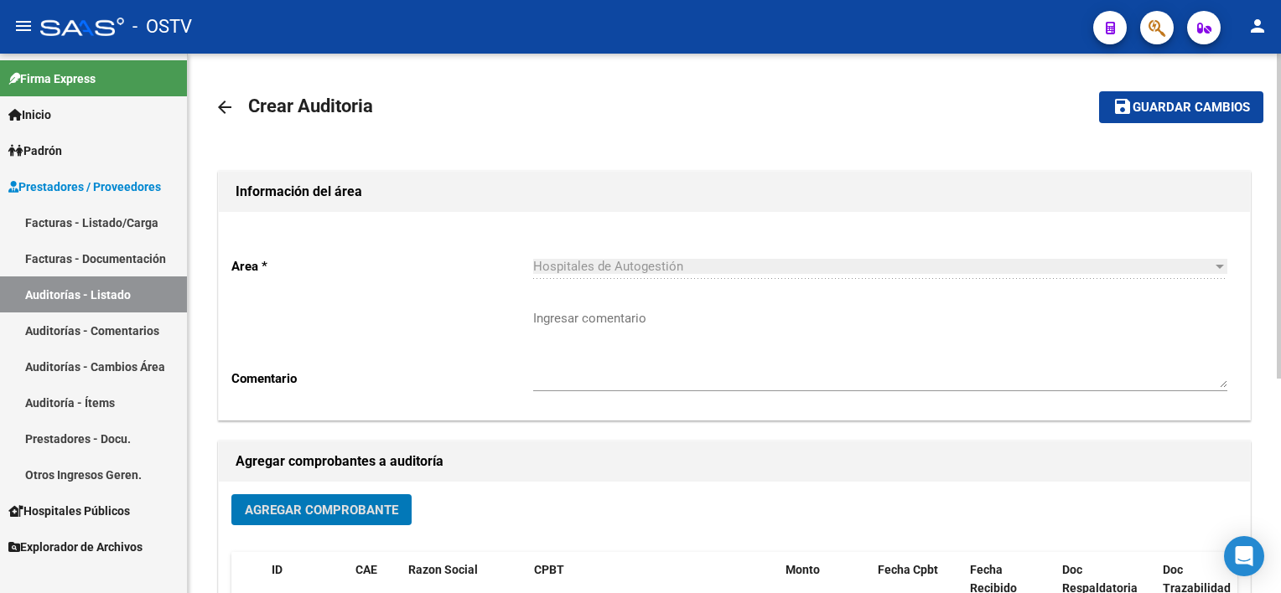
click at [1177, 105] on span "Guardar cambios" at bounding box center [1190, 108] width 117 height 15
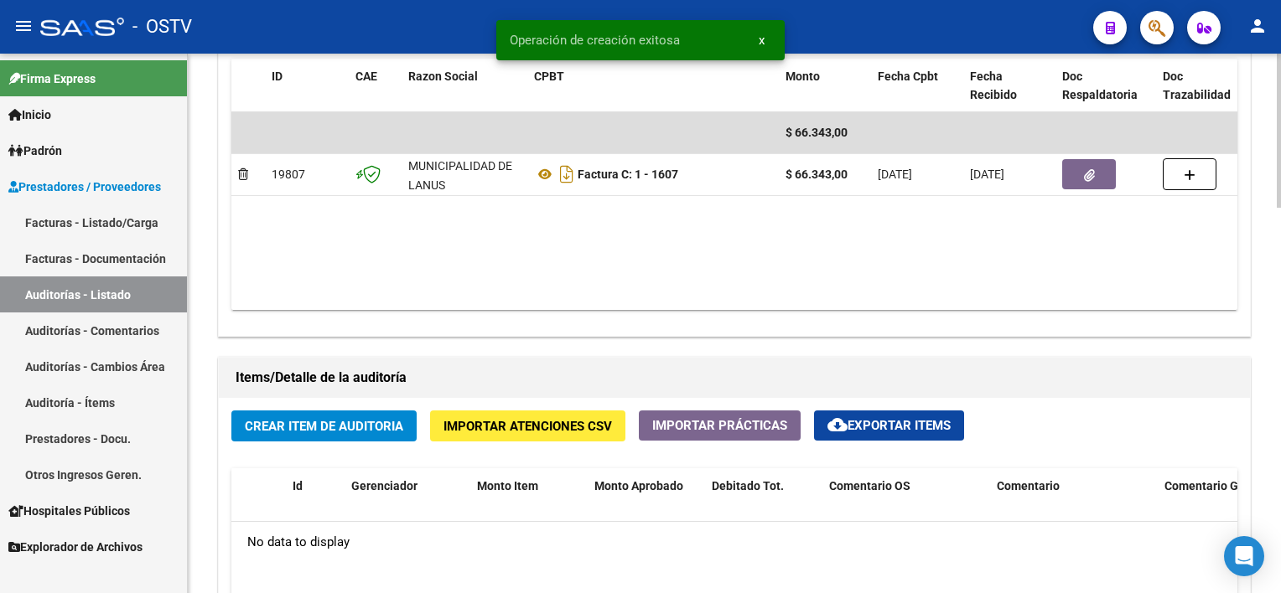
scroll to position [922, 0]
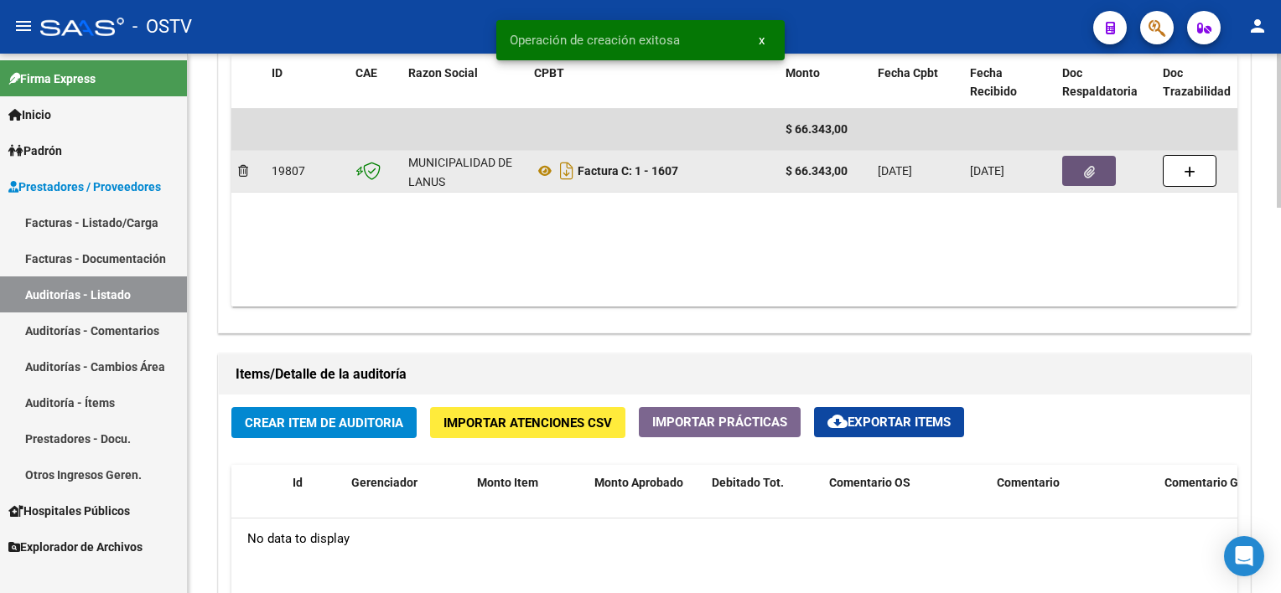
click at [1080, 166] on button "button" at bounding box center [1089, 171] width 54 height 30
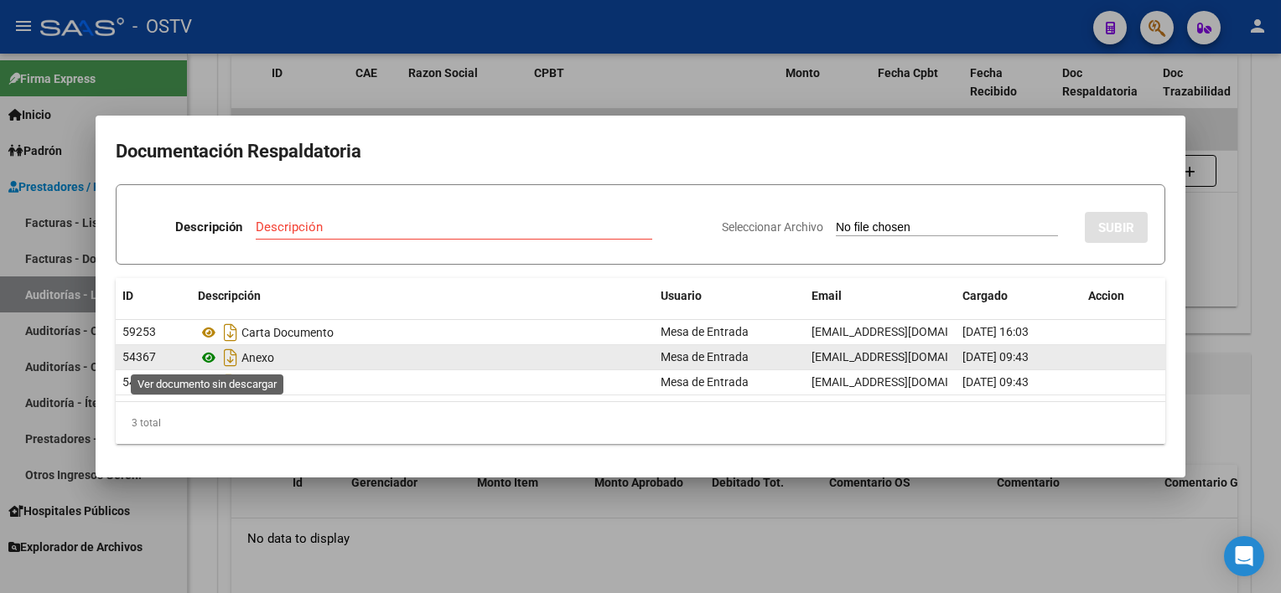
click at [210, 349] on icon at bounding box center [209, 358] width 22 height 20
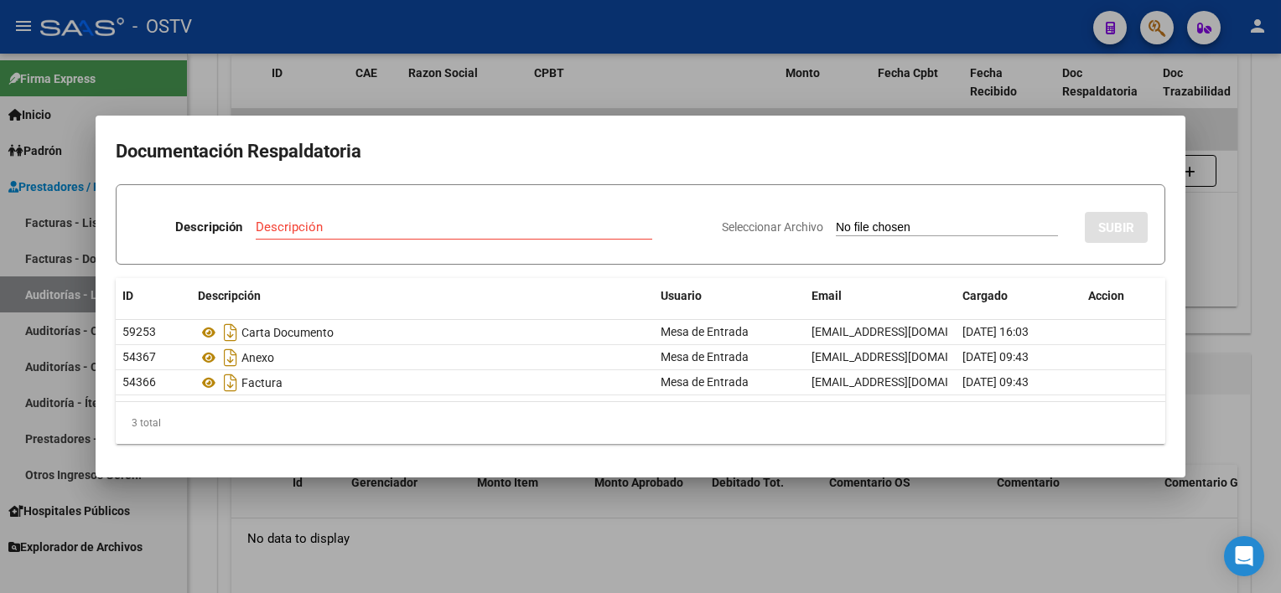
click at [423, 510] on div at bounding box center [640, 296] width 1281 height 593
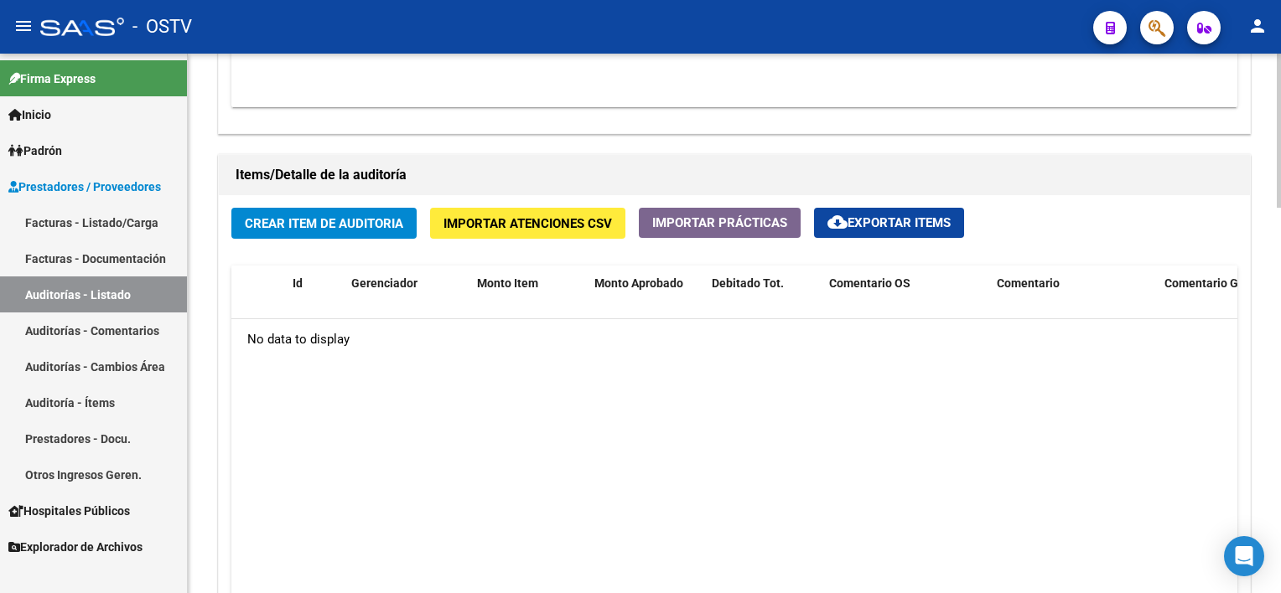
scroll to position [1173, 0]
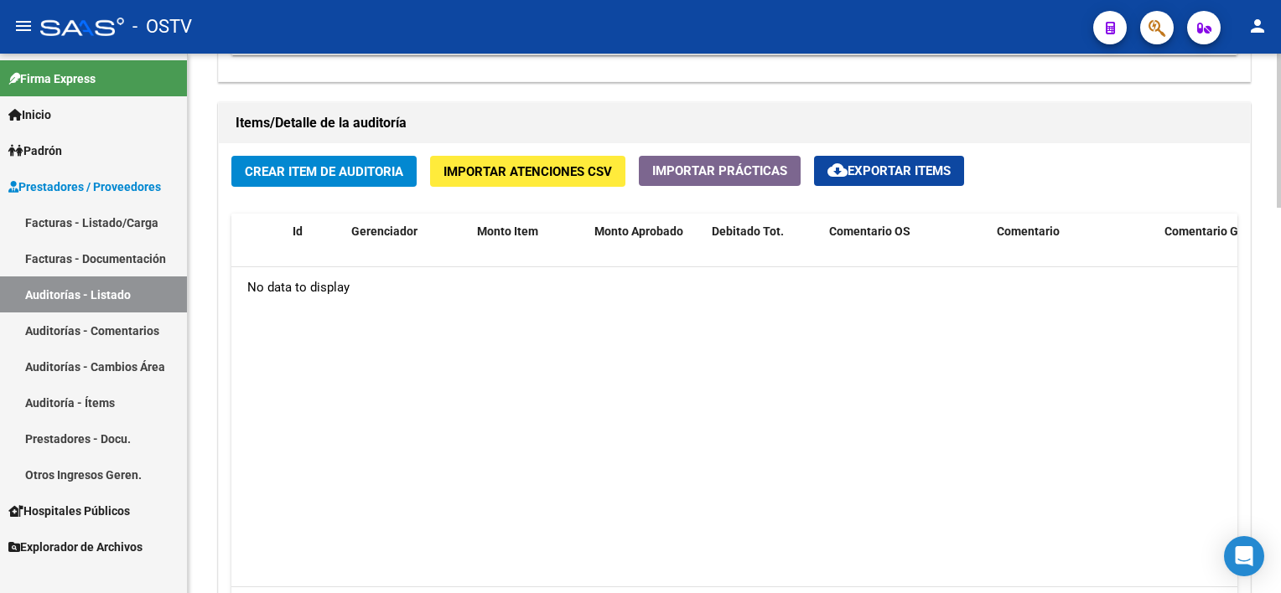
click at [366, 167] on span "Crear Item de Auditoria" at bounding box center [324, 171] width 158 height 15
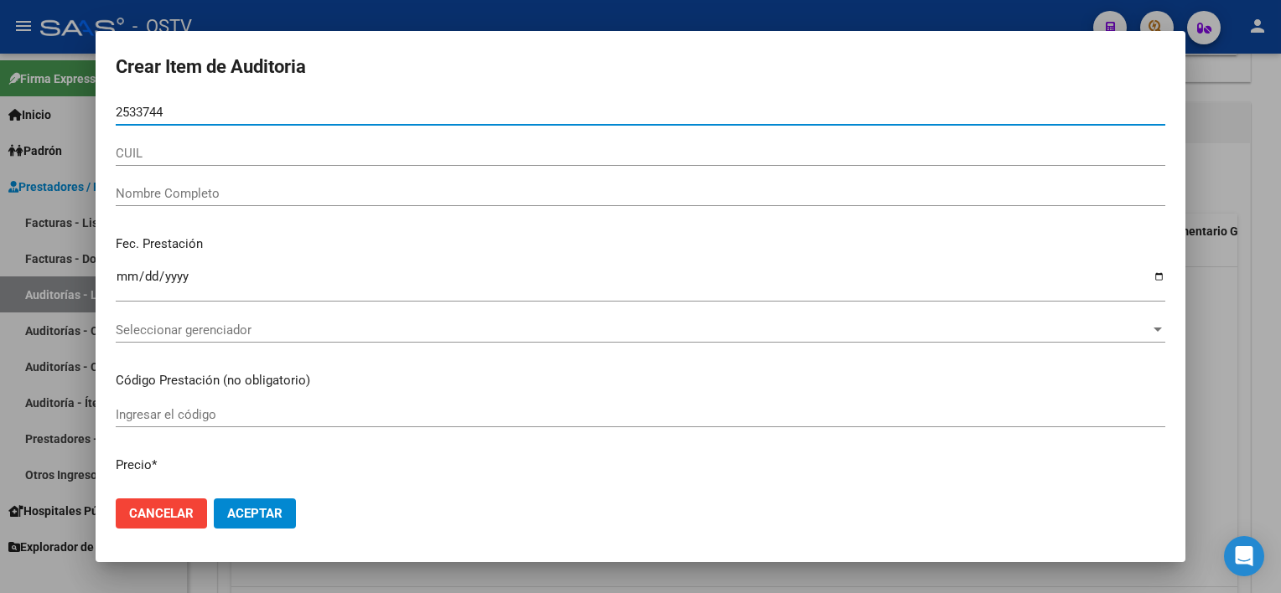
type input "25337449"
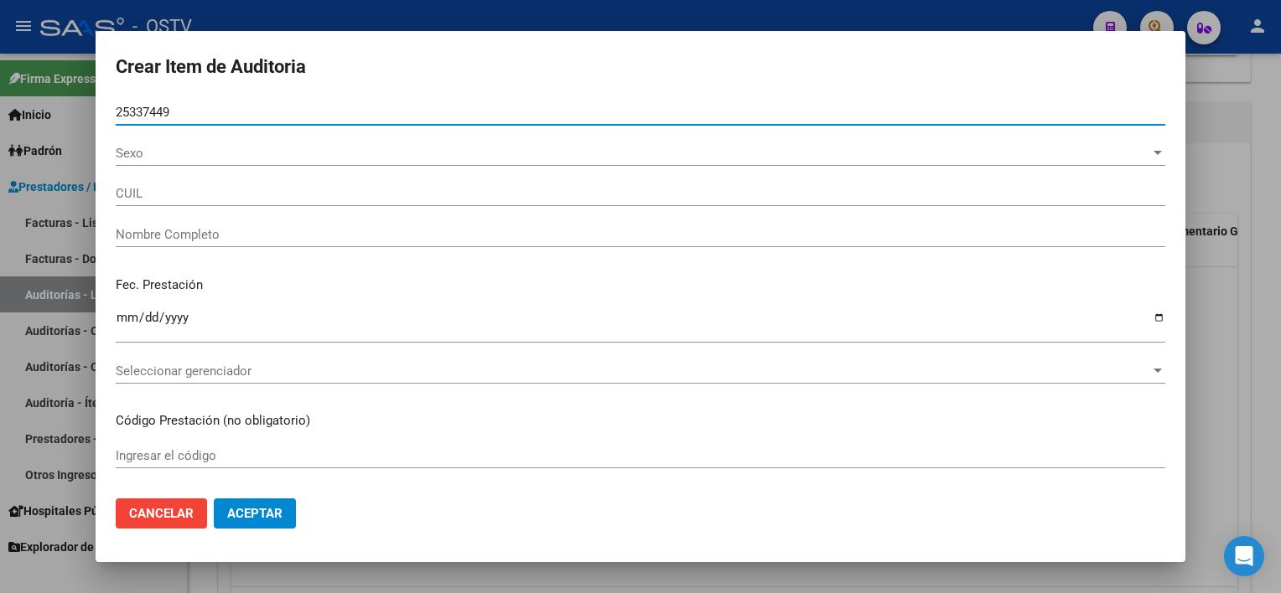
type input "27253374492"
type input "[PERSON_NAME]"
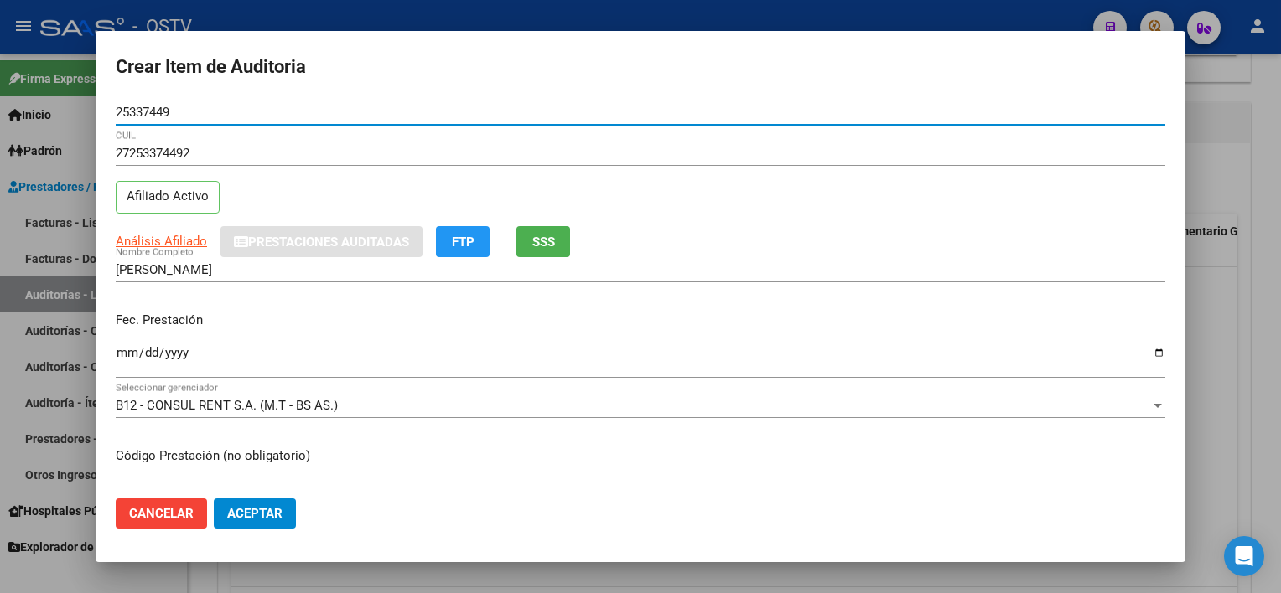
type input "25337449"
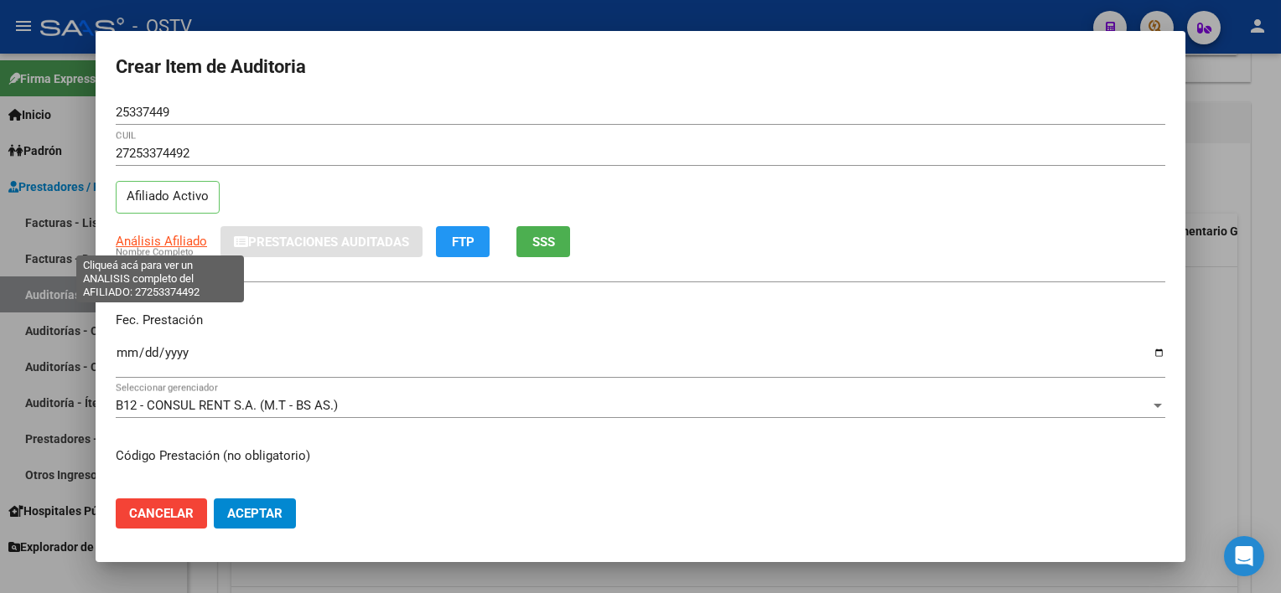
click at [121, 246] on span "Análisis Afiliado" at bounding box center [161, 241] width 91 height 15
type textarea "27253374492"
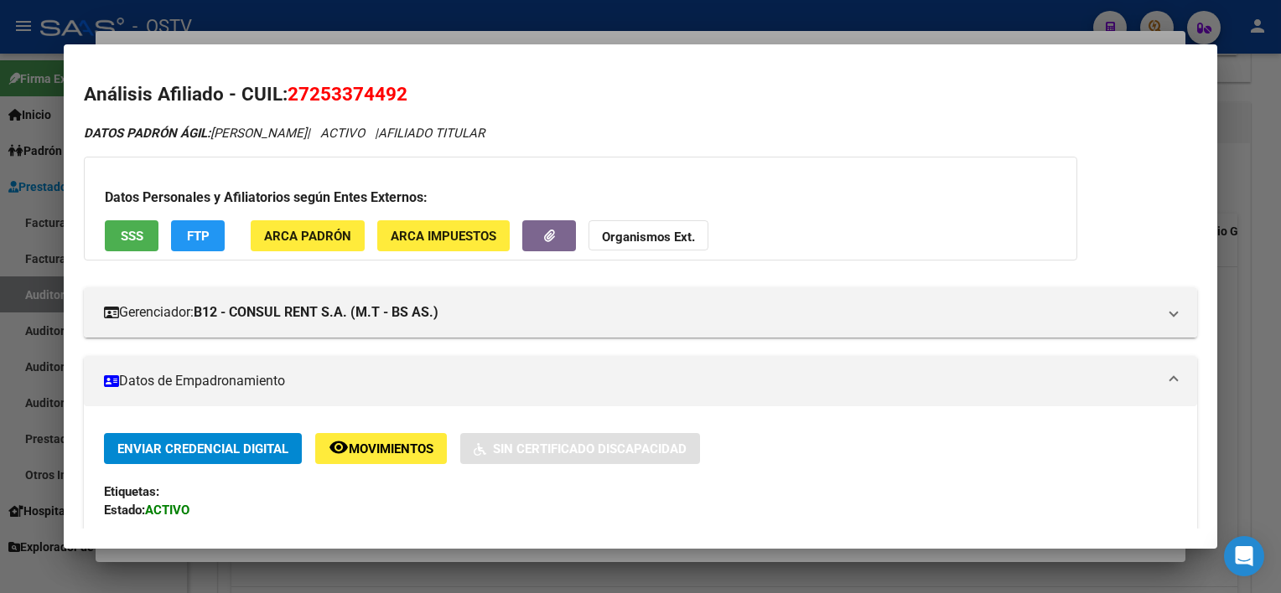
click at [324, 557] on div at bounding box center [640, 296] width 1281 height 593
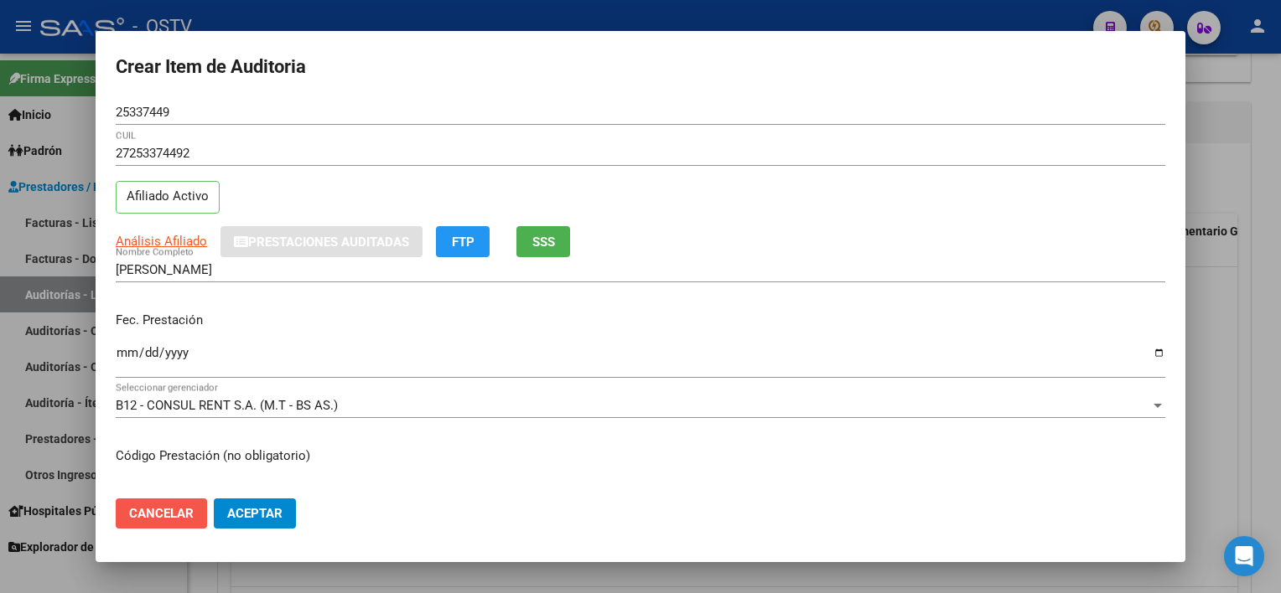
click at [138, 509] on span "Cancelar" at bounding box center [161, 513] width 65 height 15
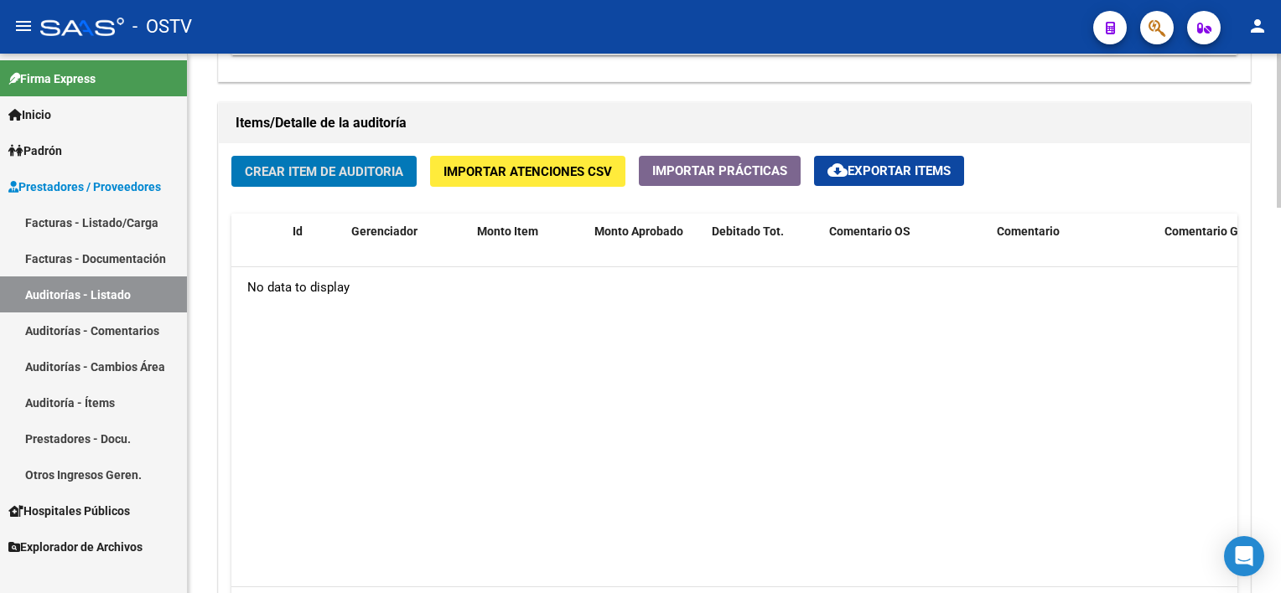
click at [275, 153] on div "Crear Item de Auditoria Importar Atenciones CSV Importar Prácticas cloud_downlo…" at bounding box center [734, 399] width 1031 height 512
click at [272, 168] on span "Crear Item de Auditoria" at bounding box center [324, 171] width 158 height 15
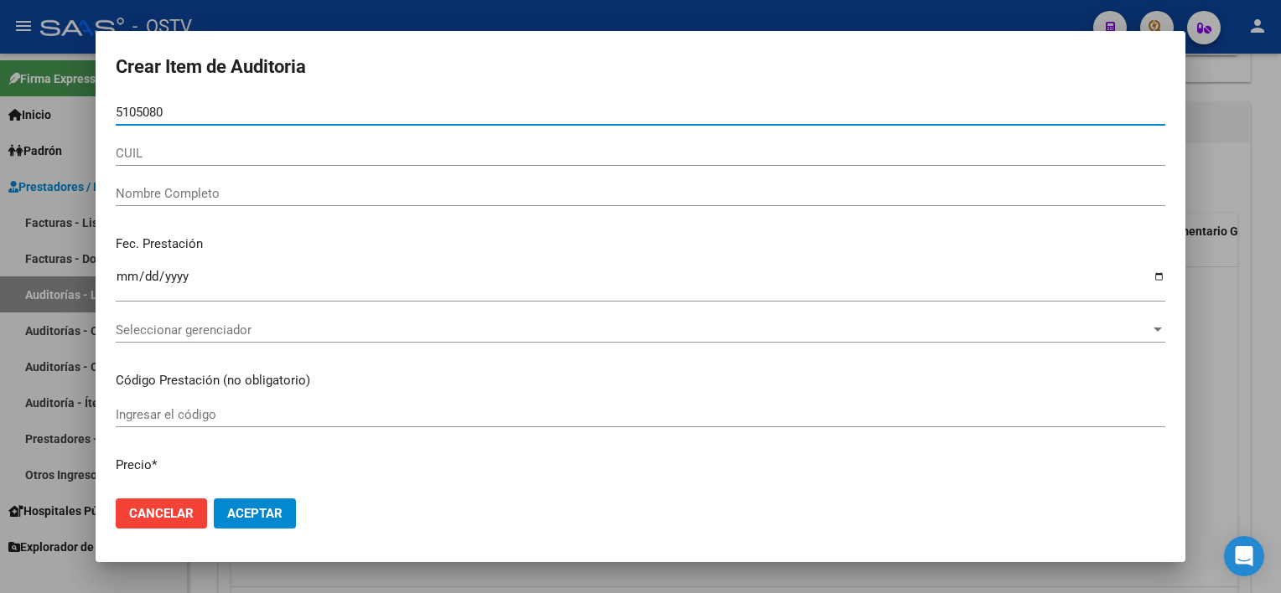
type input "51050809"
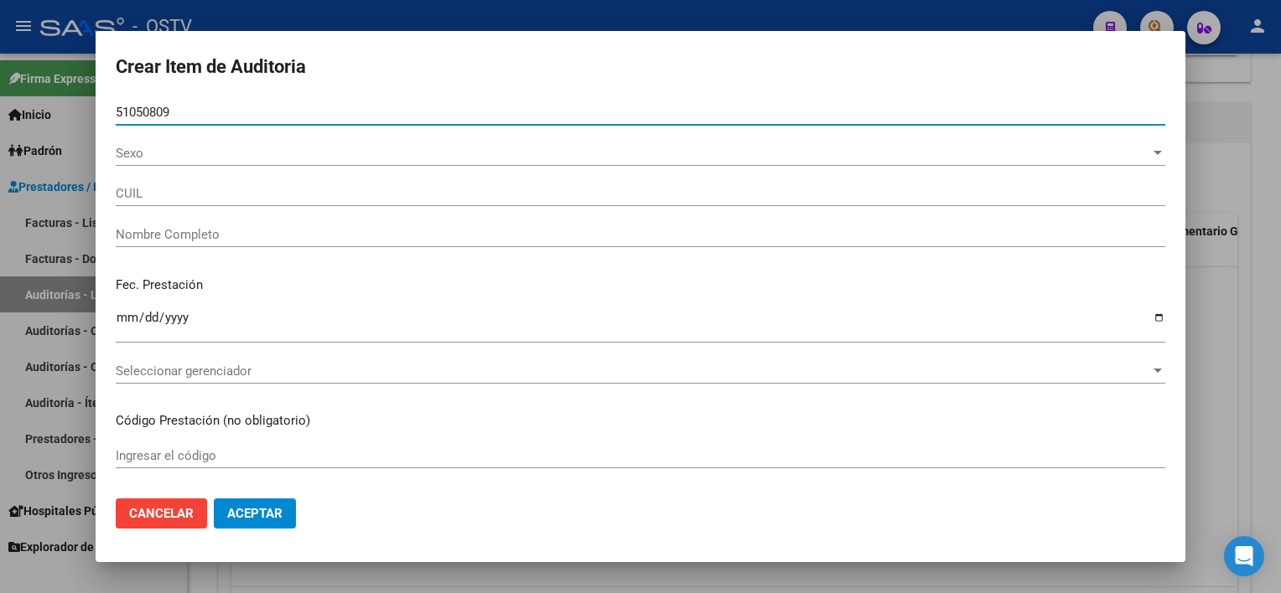
type input "20510508093"
type input "[PERSON_NAME]"
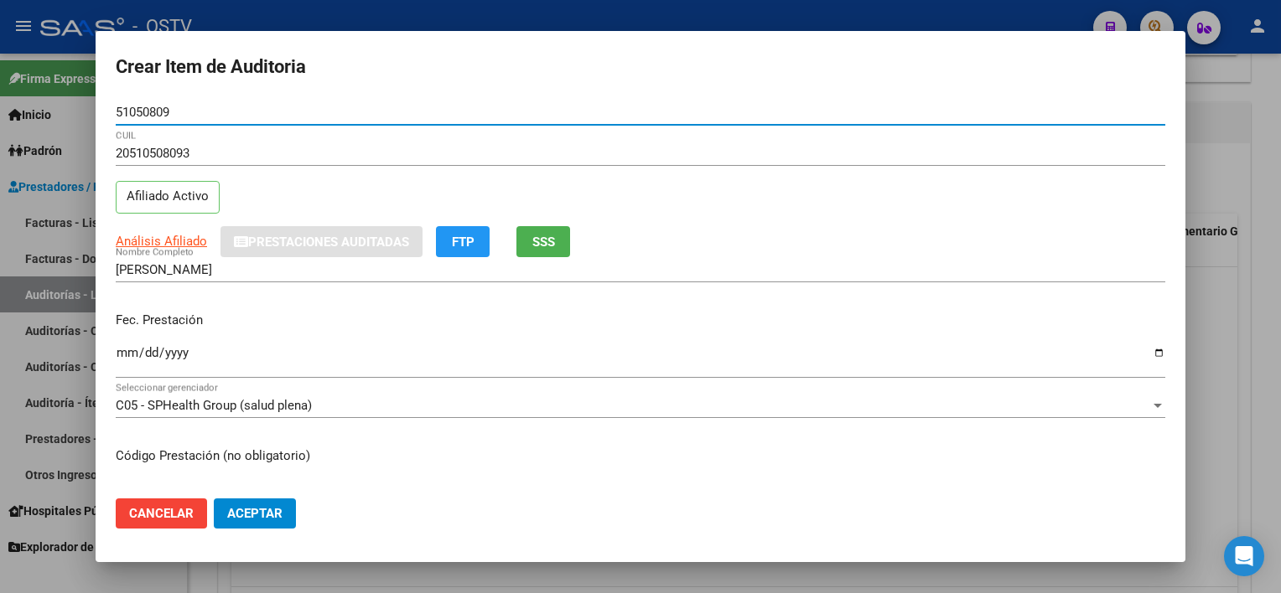
type input "51050809"
click at [143, 247] on span "Análisis Afiliado" at bounding box center [161, 241] width 91 height 15
type textarea "20510508093"
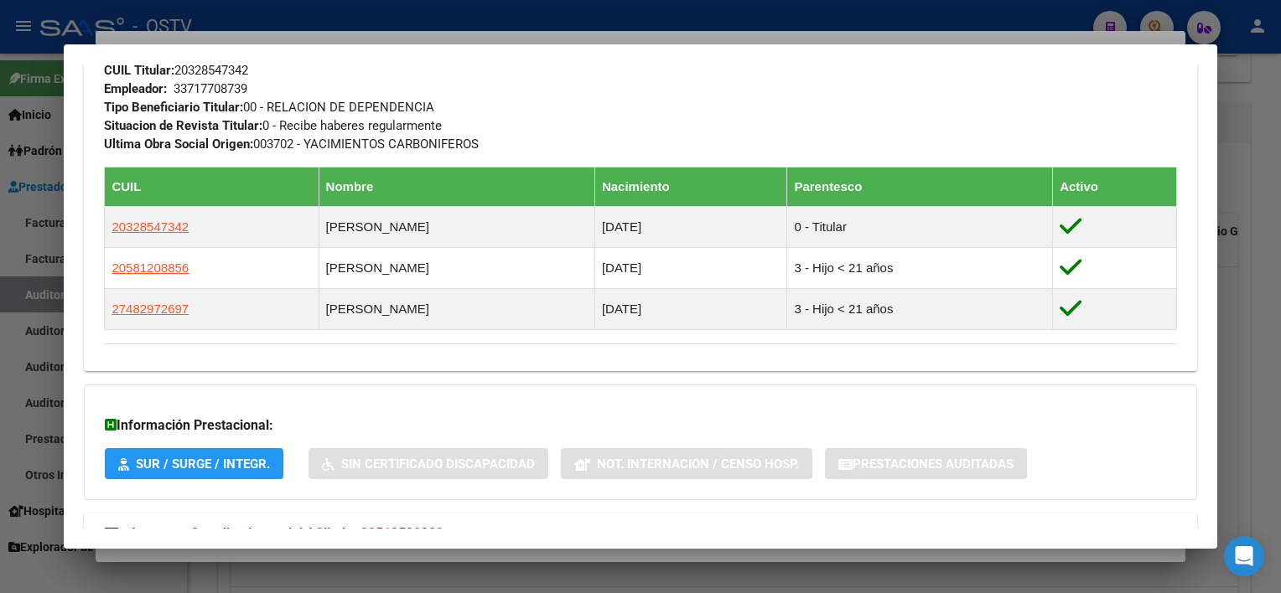
scroll to position [976, 0]
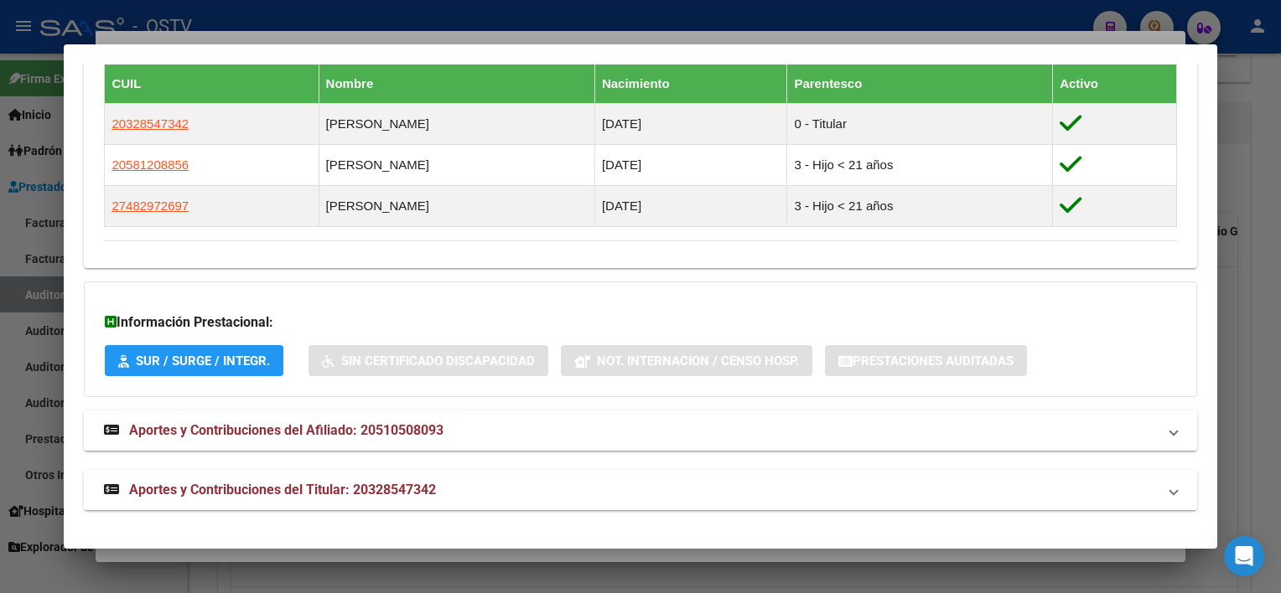
click at [449, 484] on mat-panel-title "Aportes y Contribuciones del Titular: 20328547342" at bounding box center [630, 490] width 1052 height 20
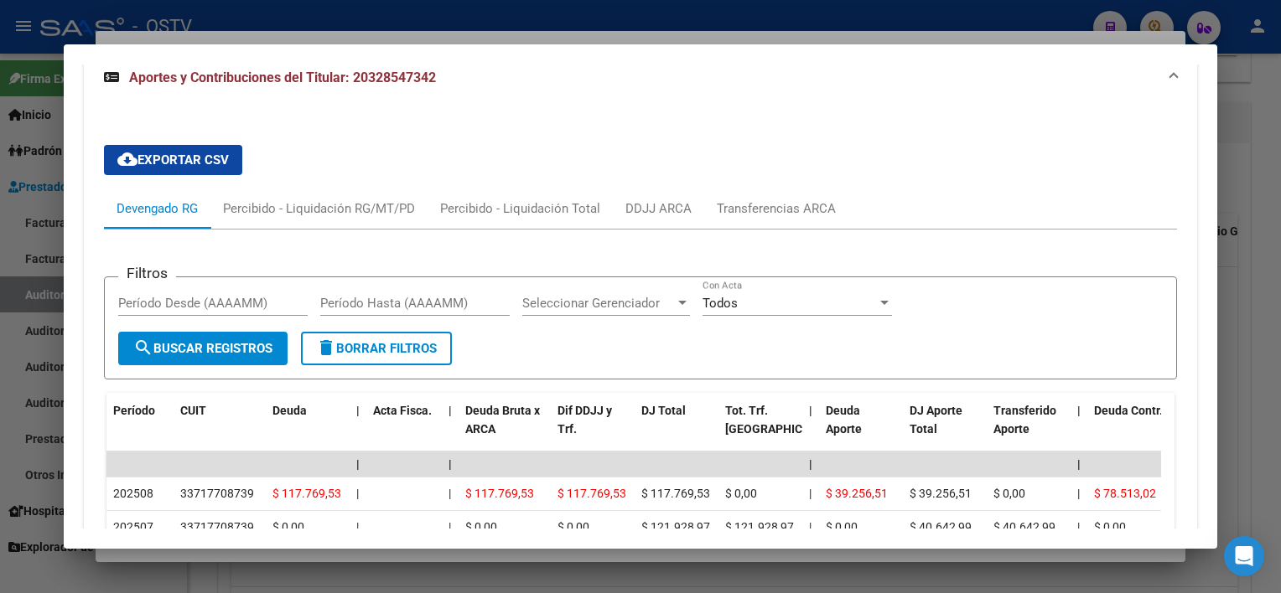
scroll to position [1793, 0]
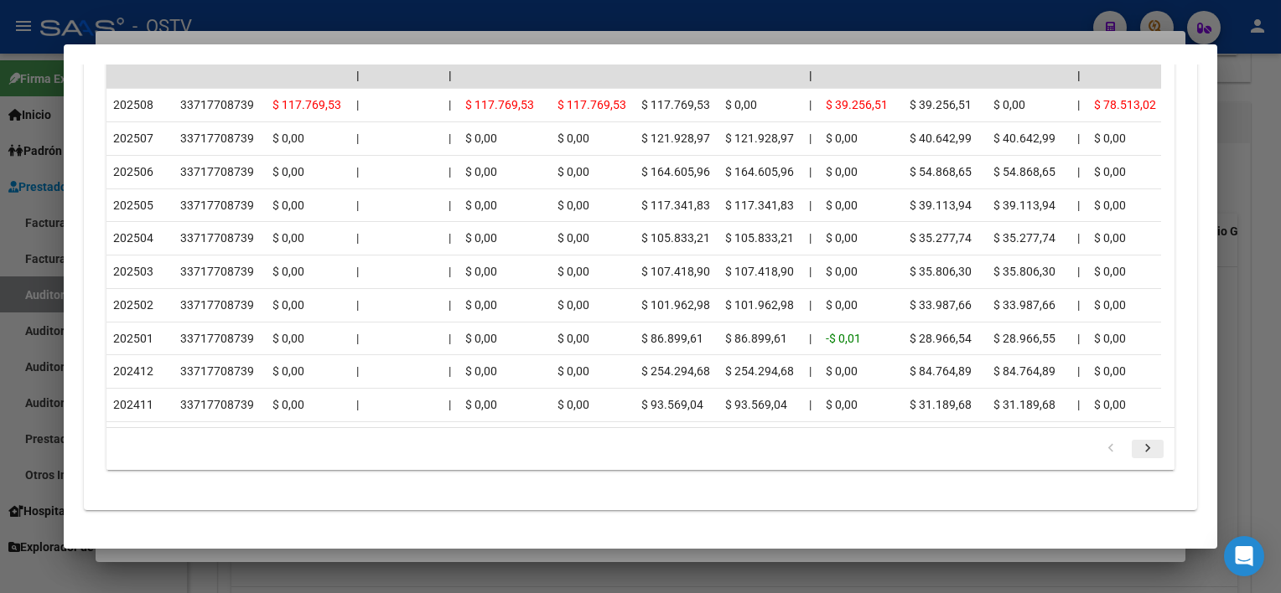
click at [1137, 449] on icon "go to next page" at bounding box center [1148, 451] width 22 height 20
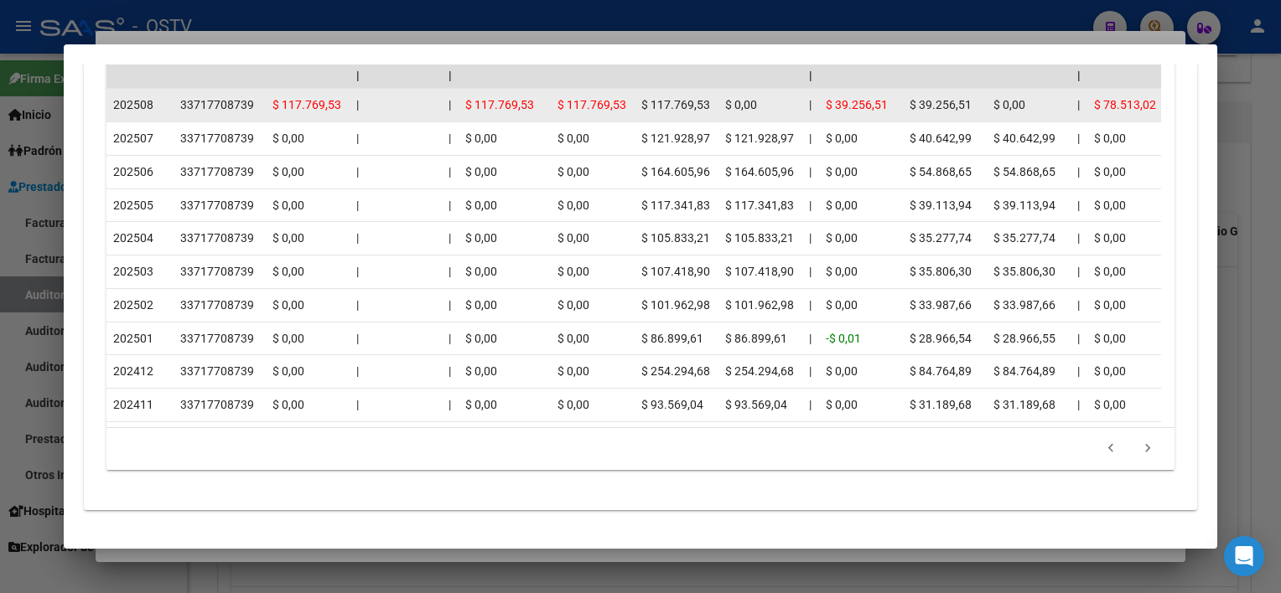
scroll to position [1660, 0]
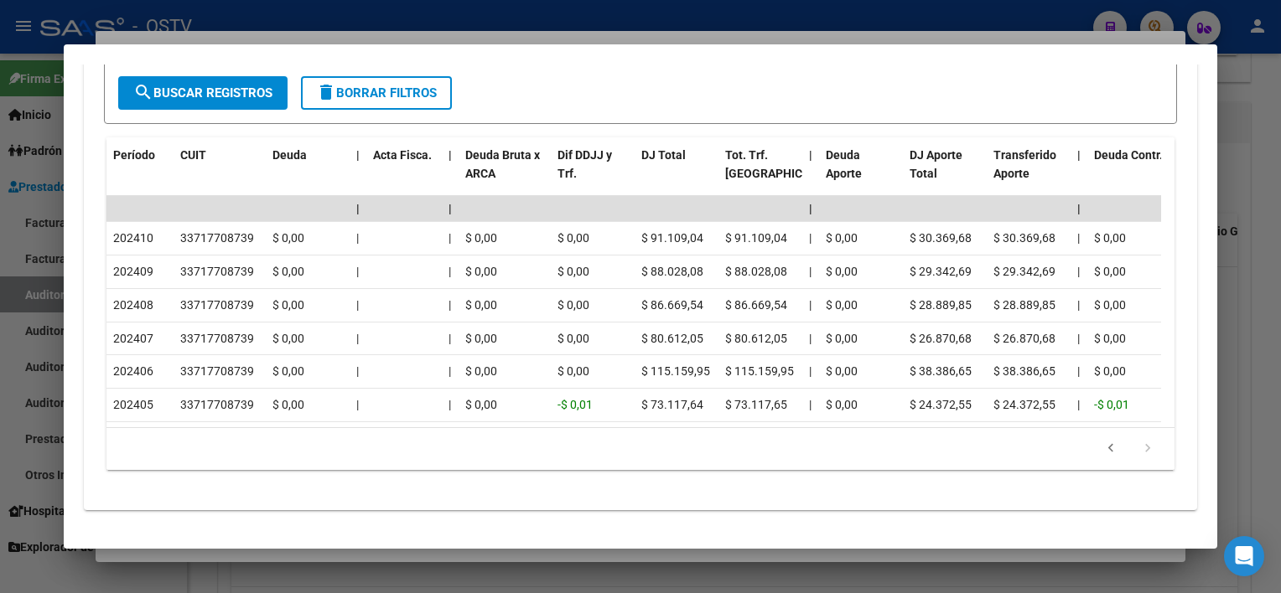
click at [407, 556] on div at bounding box center [640, 296] width 1281 height 593
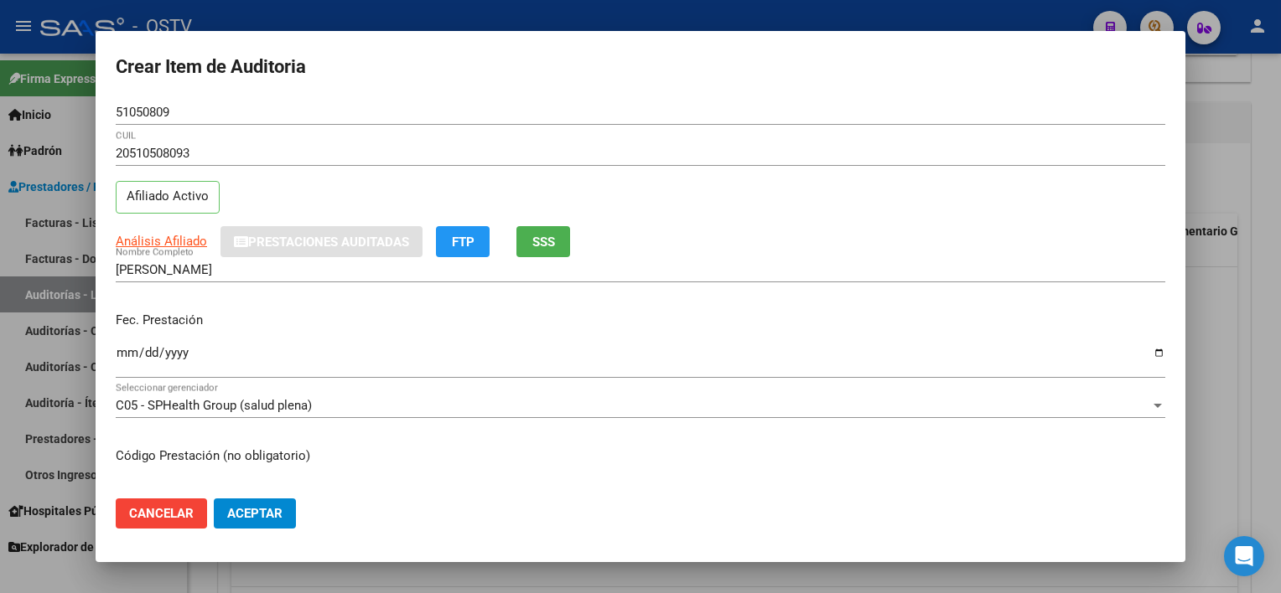
click at [282, 271] on input "[PERSON_NAME]" at bounding box center [640, 269] width 1049 height 15
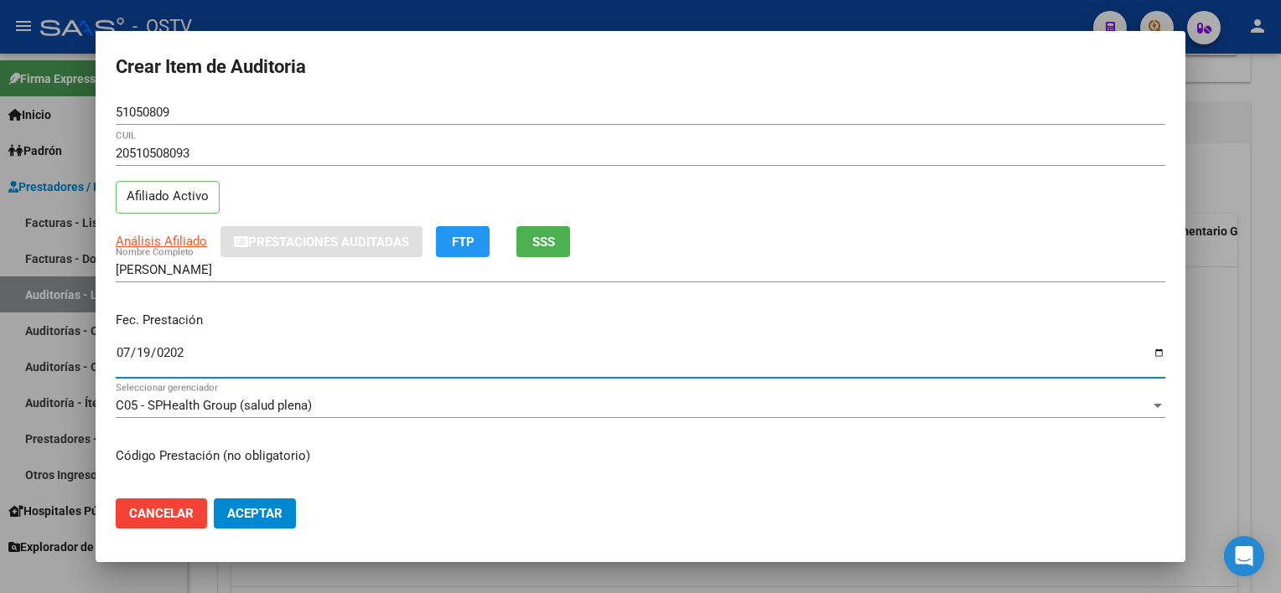
type input "[DATE]"
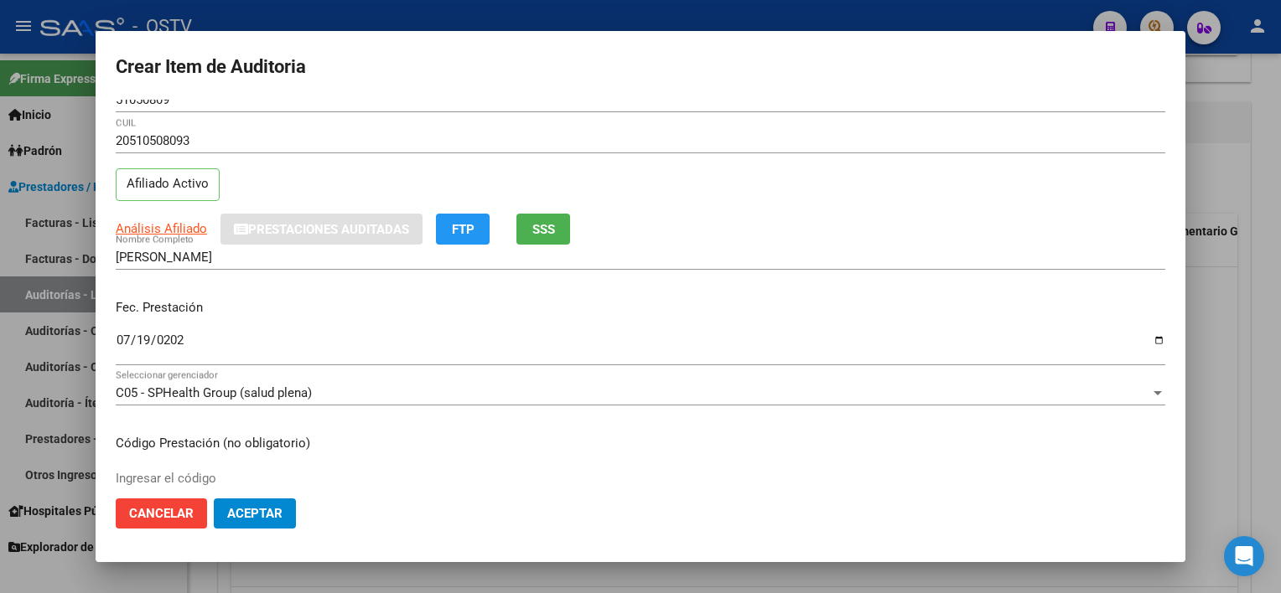
scroll to position [282, 0]
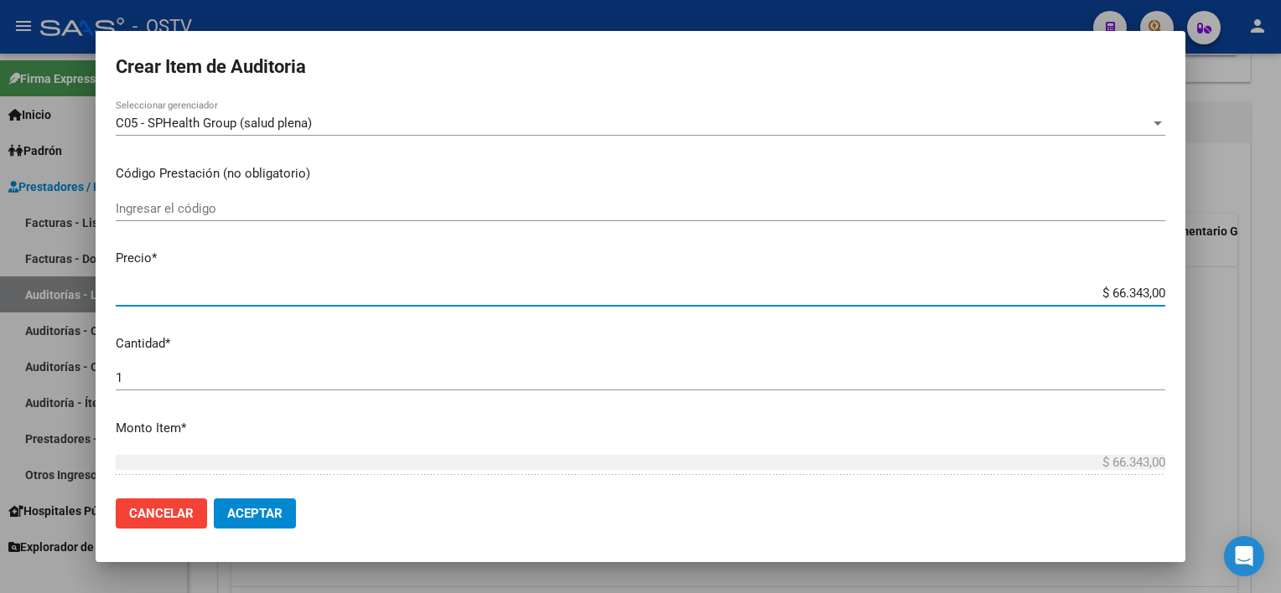
type input "$ 0,03"
type input "$ 0,32"
type input "$ 3,22"
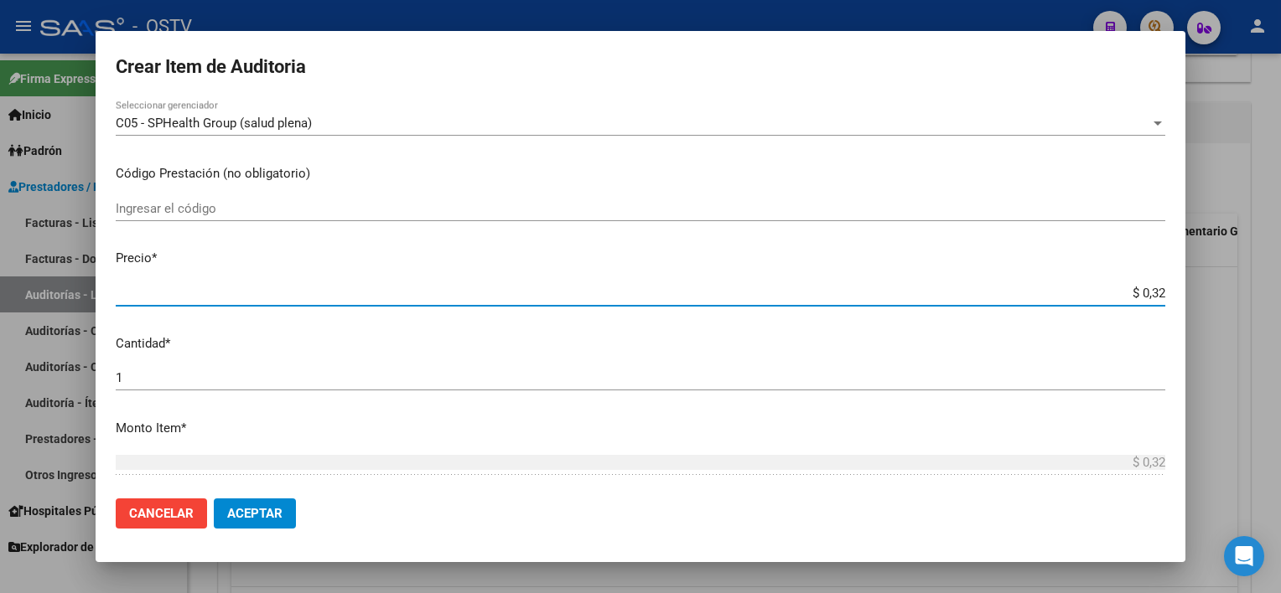
type input "$ 3,22"
type input "$ 32,23"
type input "$ 322,30"
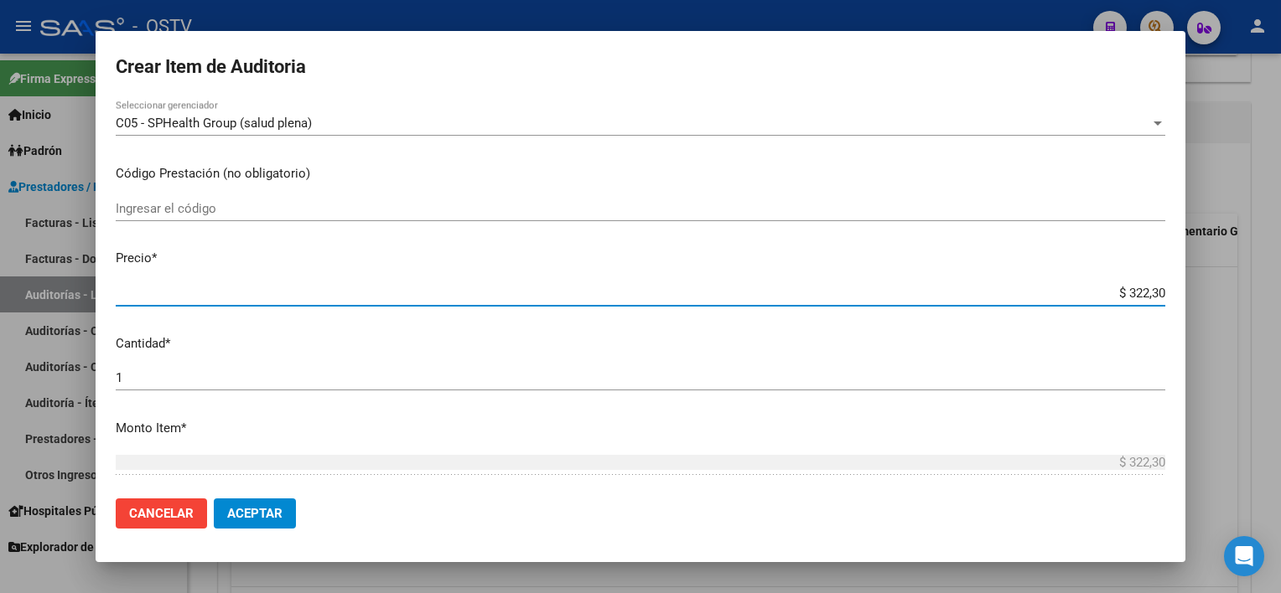
type input "$ 3.223,00"
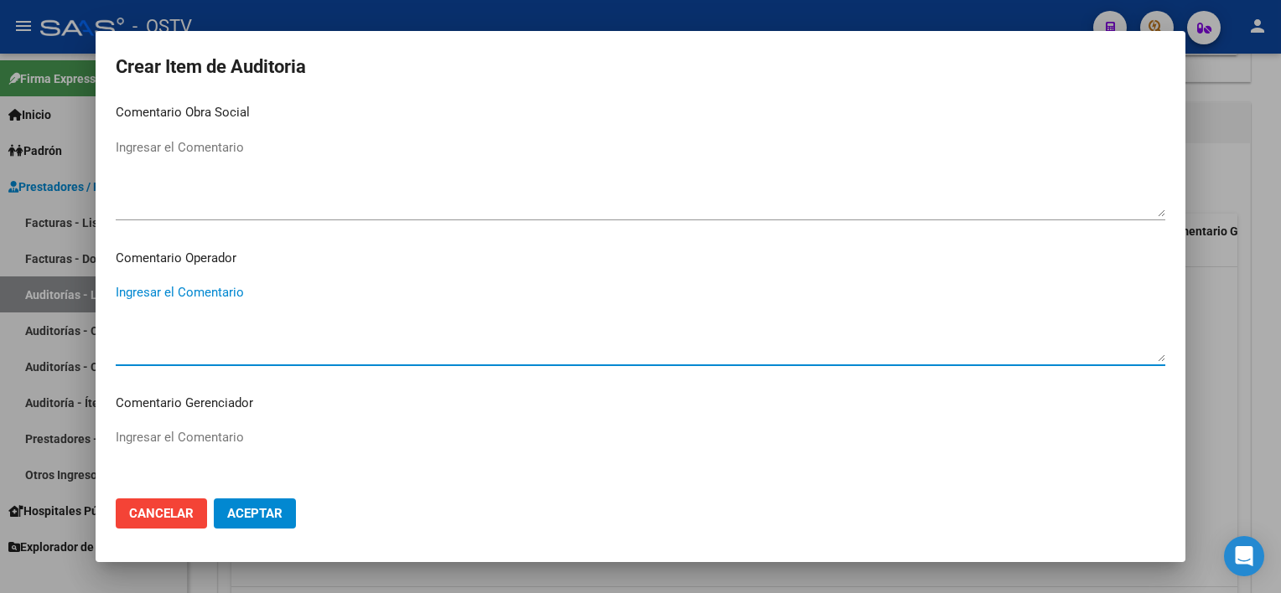
scroll to position [1058, 0]
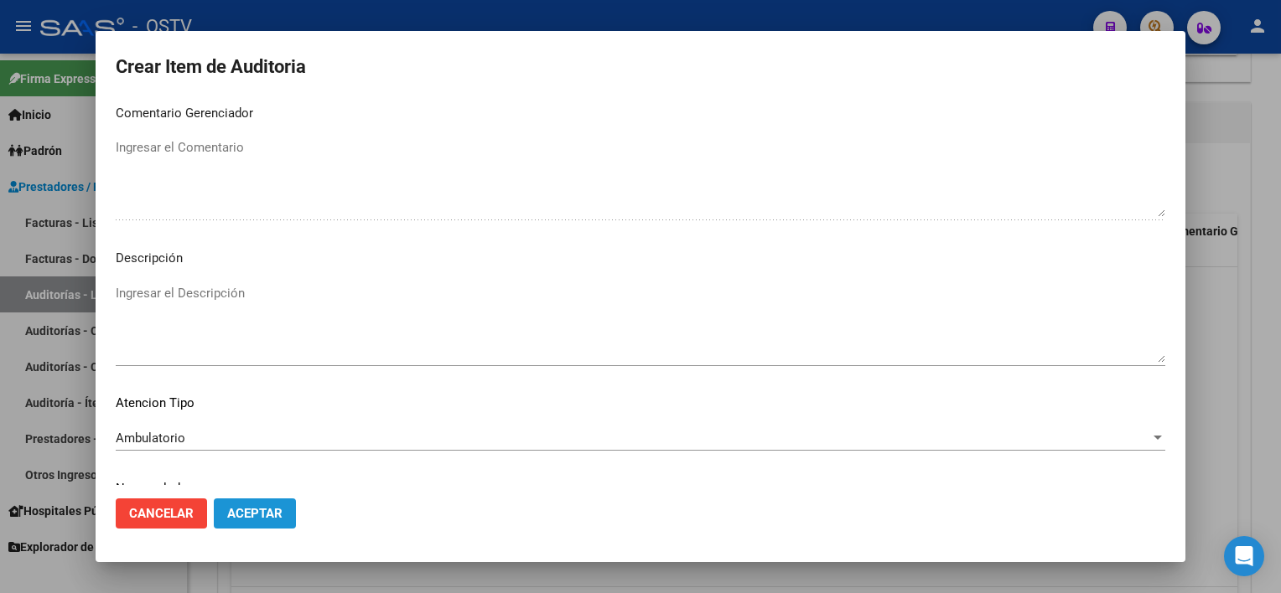
click at [263, 514] on span "Aceptar" at bounding box center [254, 513] width 55 height 15
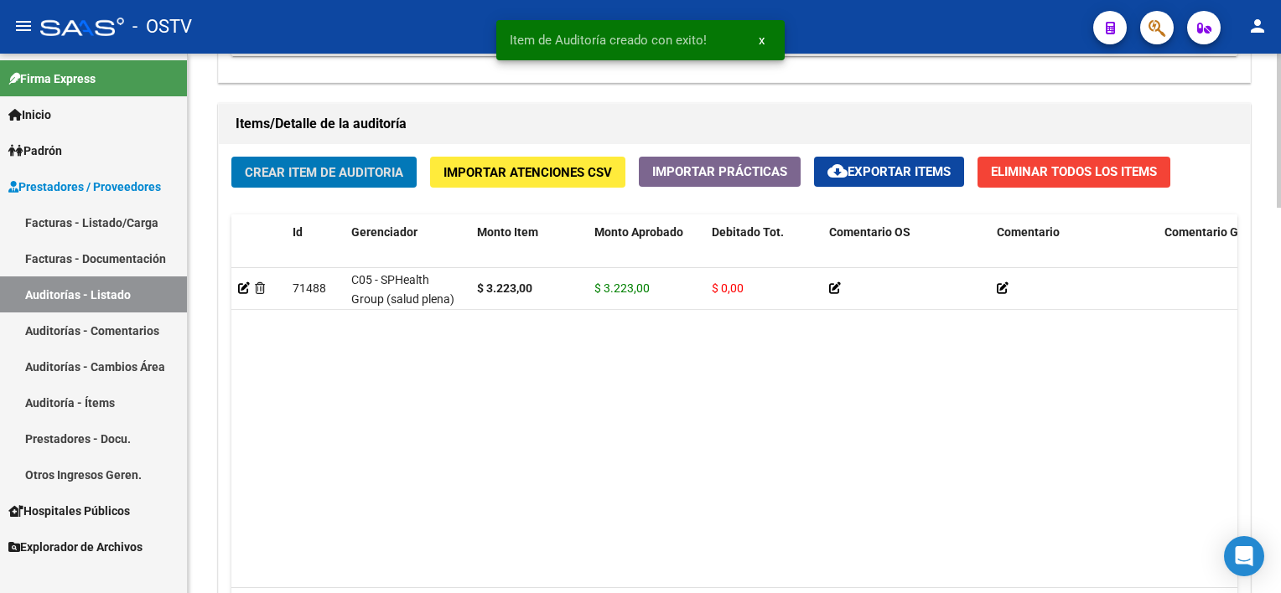
scroll to position [1174, 0]
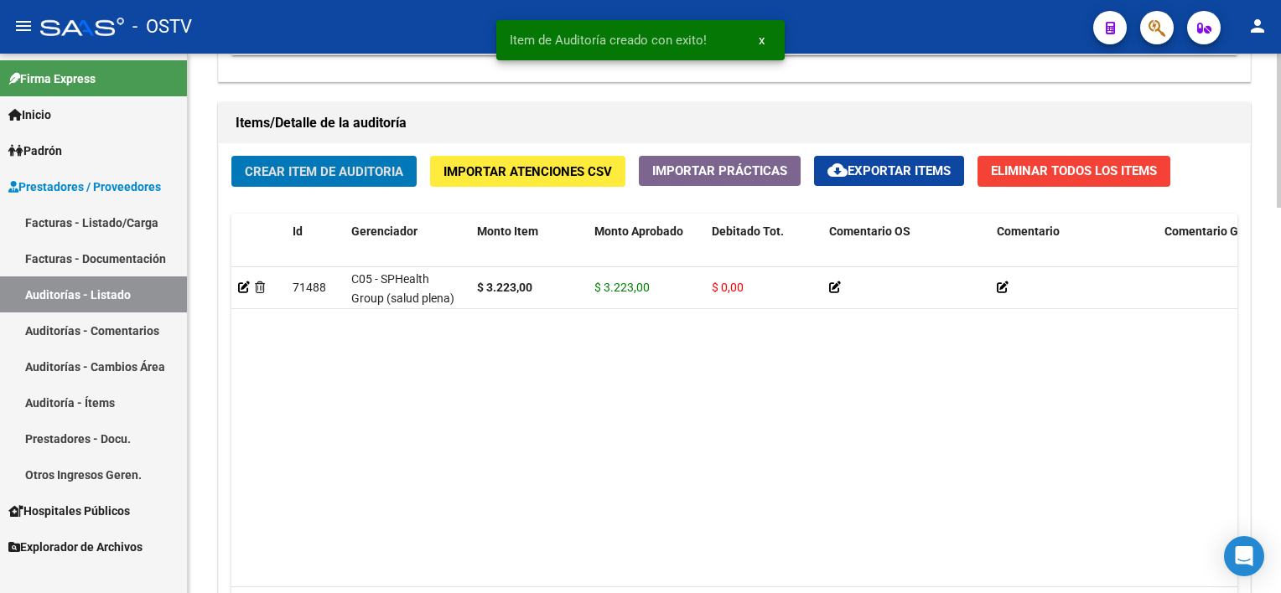
click at [358, 150] on div "Crear Item de Auditoria Importar Atenciones CSV Importar Prácticas cloud_downlo…" at bounding box center [734, 399] width 1031 height 512
click at [359, 164] on span "Crear Item de Auditoria" at bounding box center [324, 171] width 158 height 15
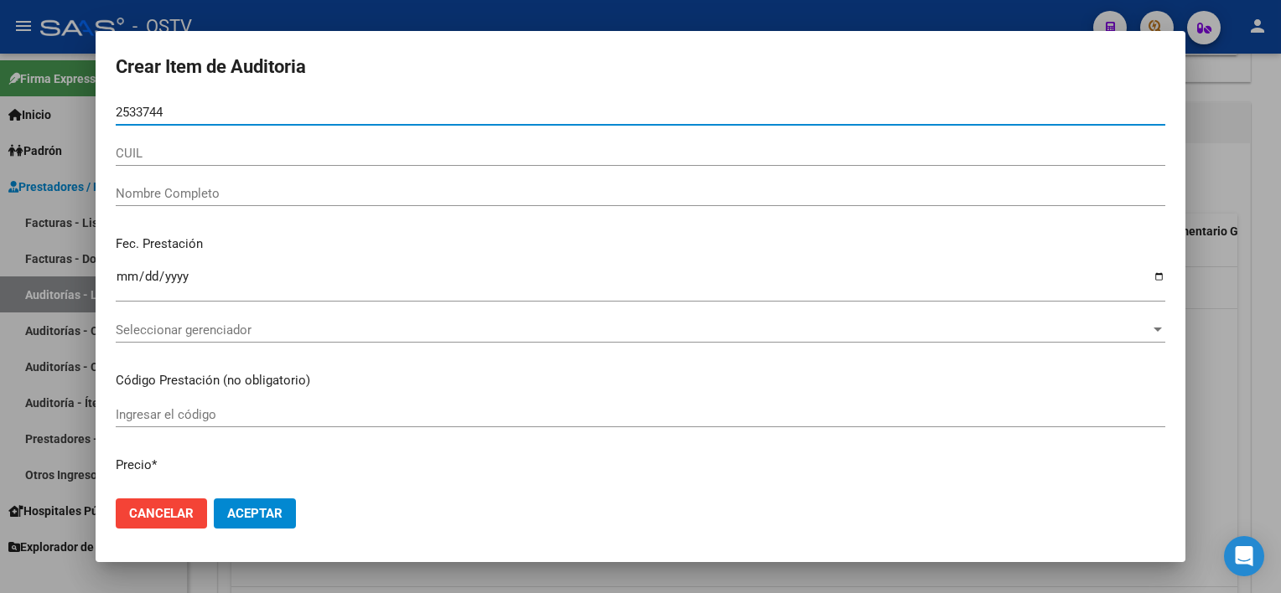
type input "25337449"
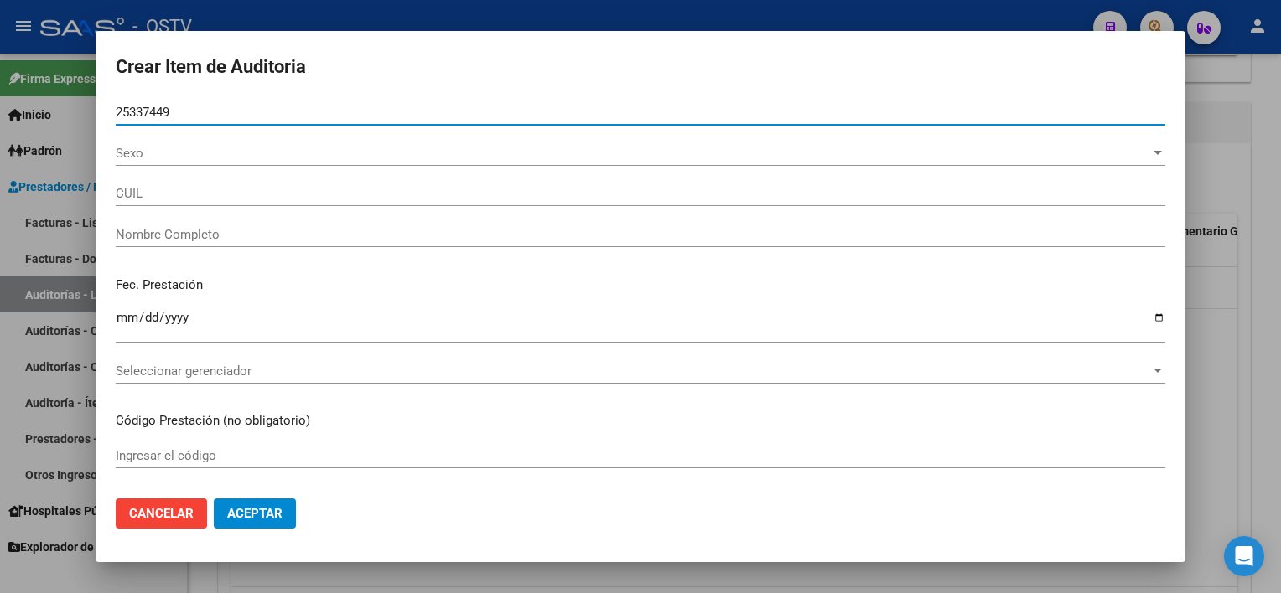
type input "27253374492"
type input "[PERSON_NAME]"
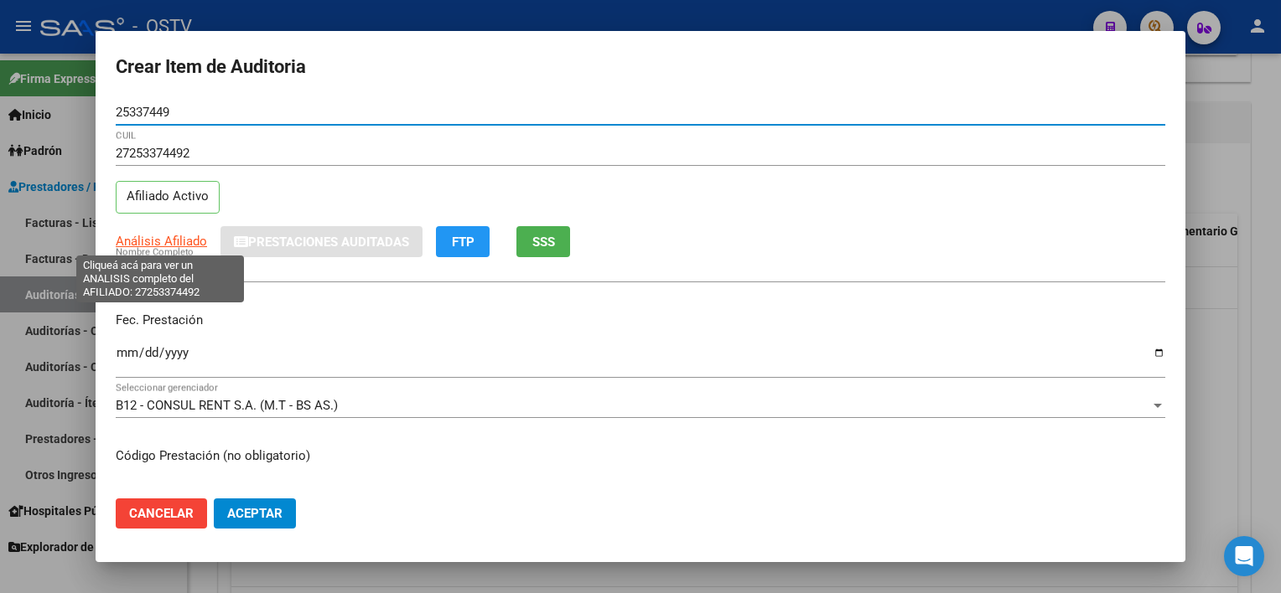
type input "25337449"
click at [137, 236] on span "Análisis Afiliado" at bounding box center [161, 241] width 91 height 15
type textarea "27253374492"
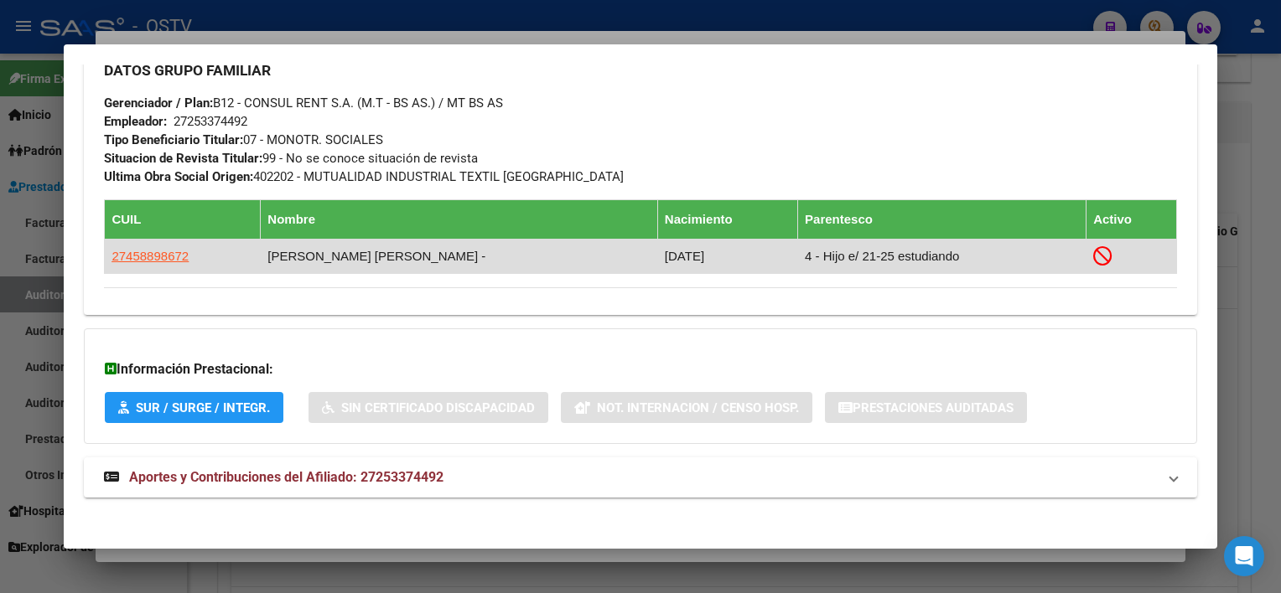
scroll to position [826, 0]
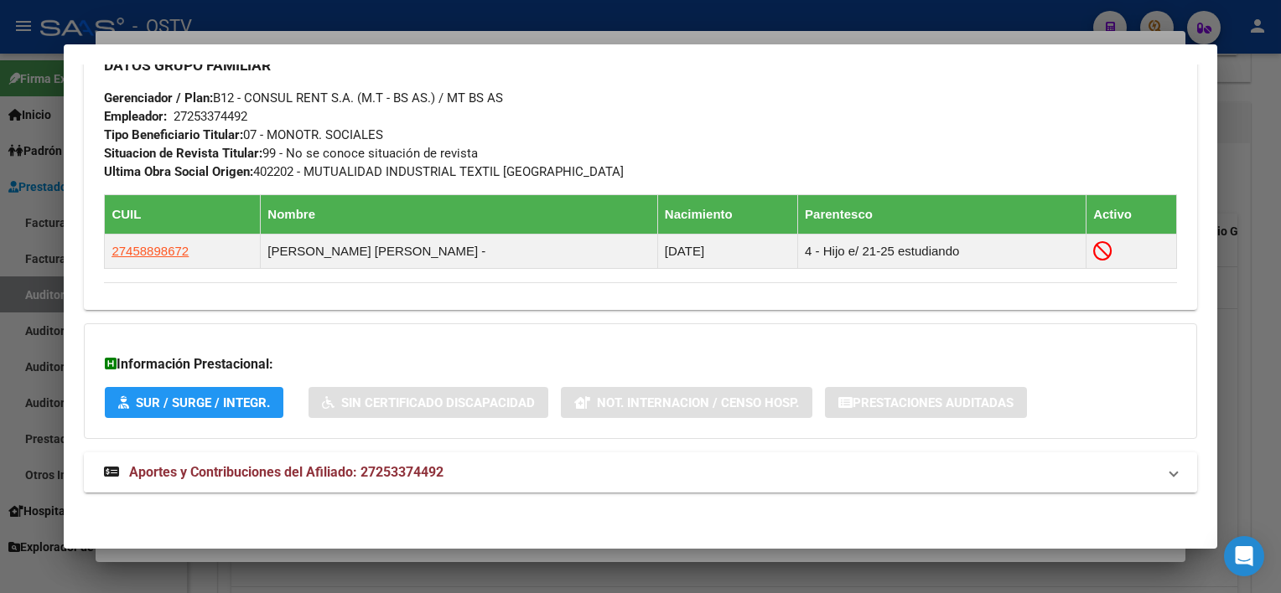
click at [443, 470] on span "Aportes y Contribuciones del Afiliado: 27253374492" at bounding box center [286, 472] width 314 height 16
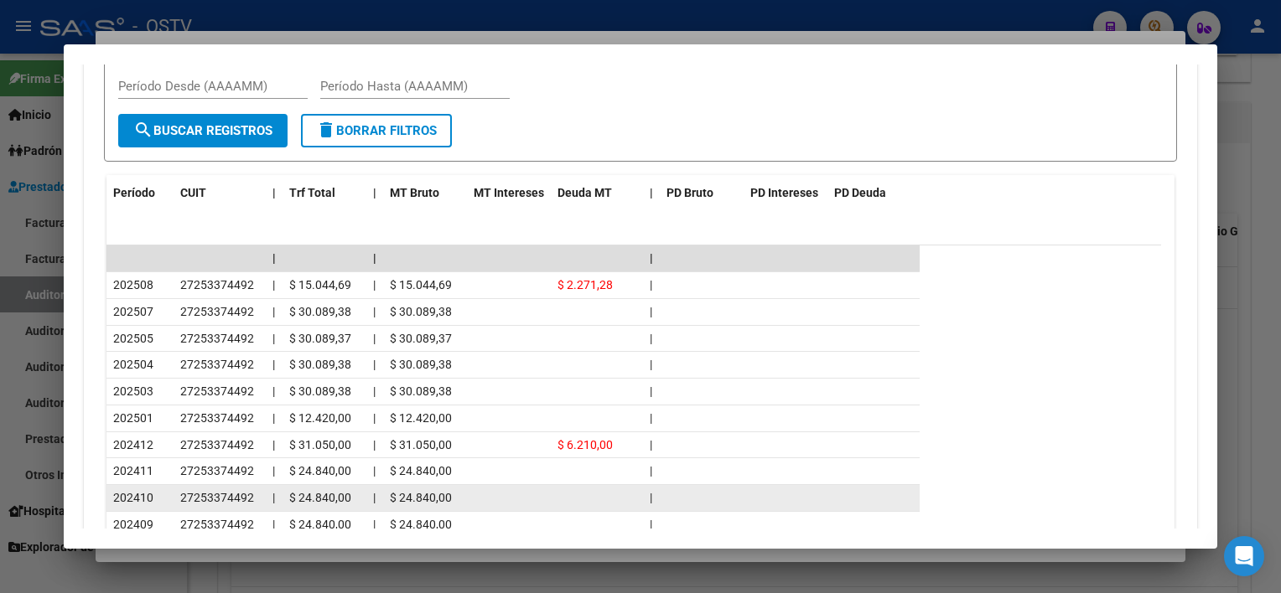
scroll to position [1576, 0]
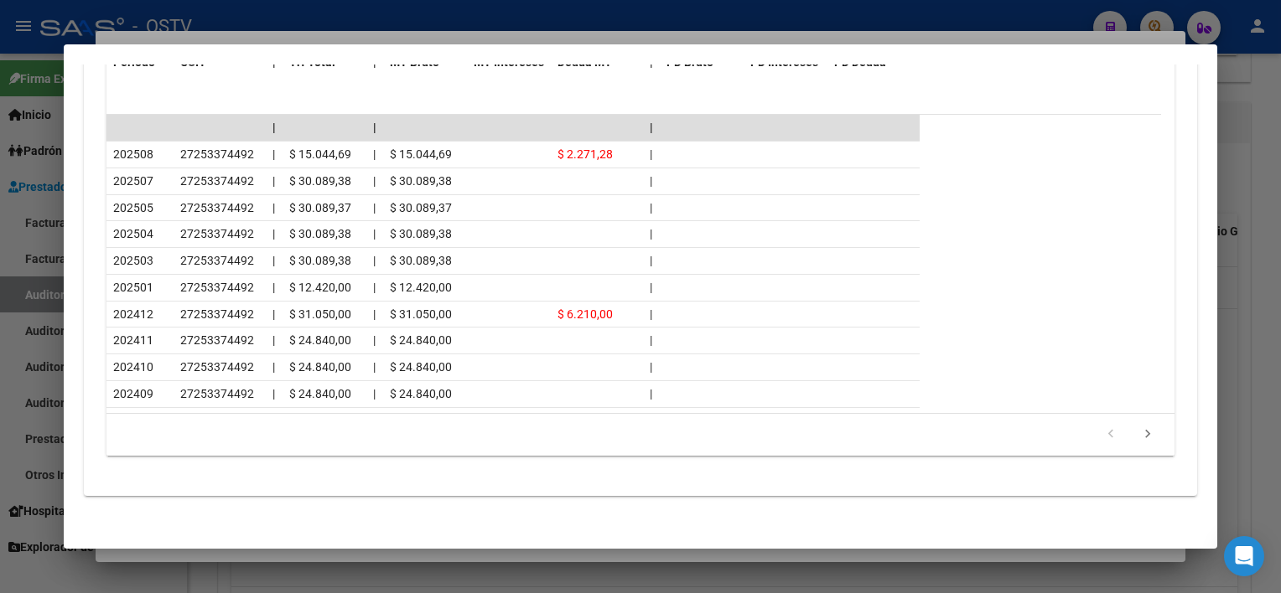
click at [1080, 550] on div at bounding box center [640, 296] width 1281 height 593
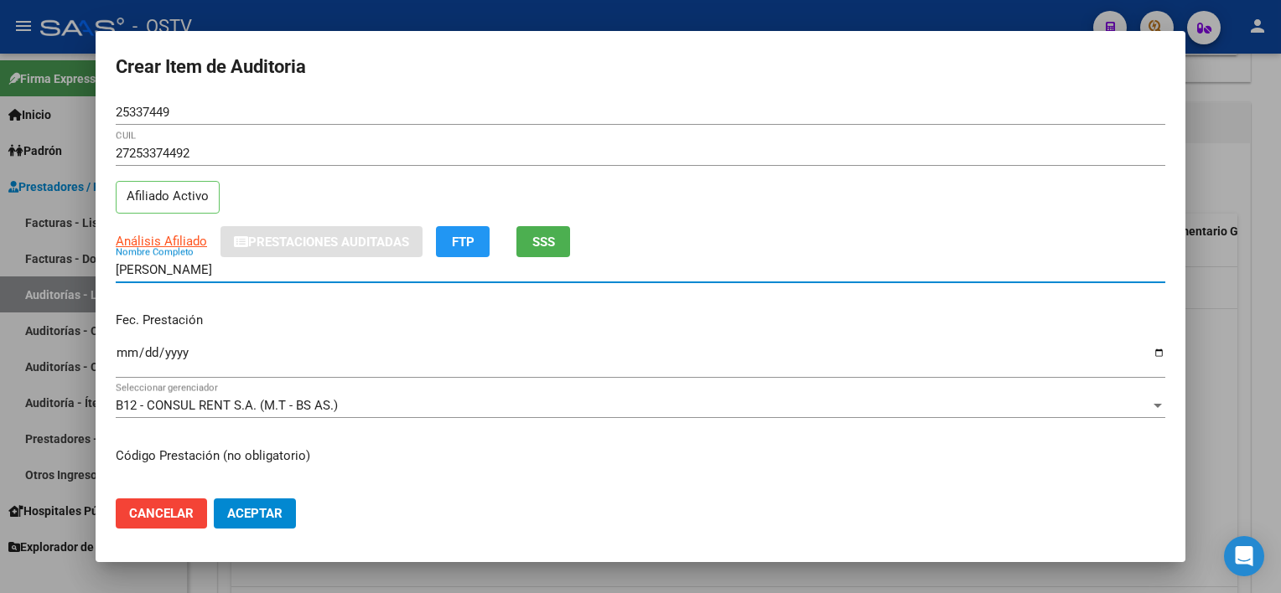
click at [324, 268] on input "[PERSON_NAME]" at bounding box center [640, 269] width 1049 height 15
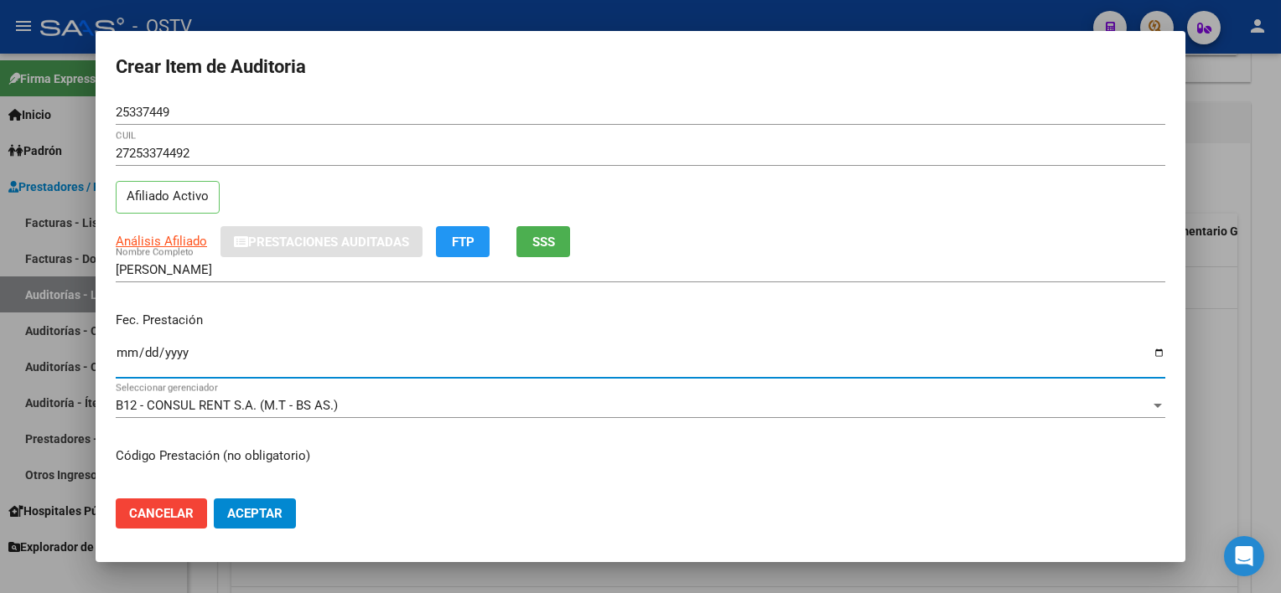
click at [122, 349] on input "Ingresar la fecha" at bounding box center [640, 359] width 1049 height 27
click at [151, 353] on input "Ingresar la fecha" at bounding box center [640, 359] width 1049 height 27
type input "[DATE]"
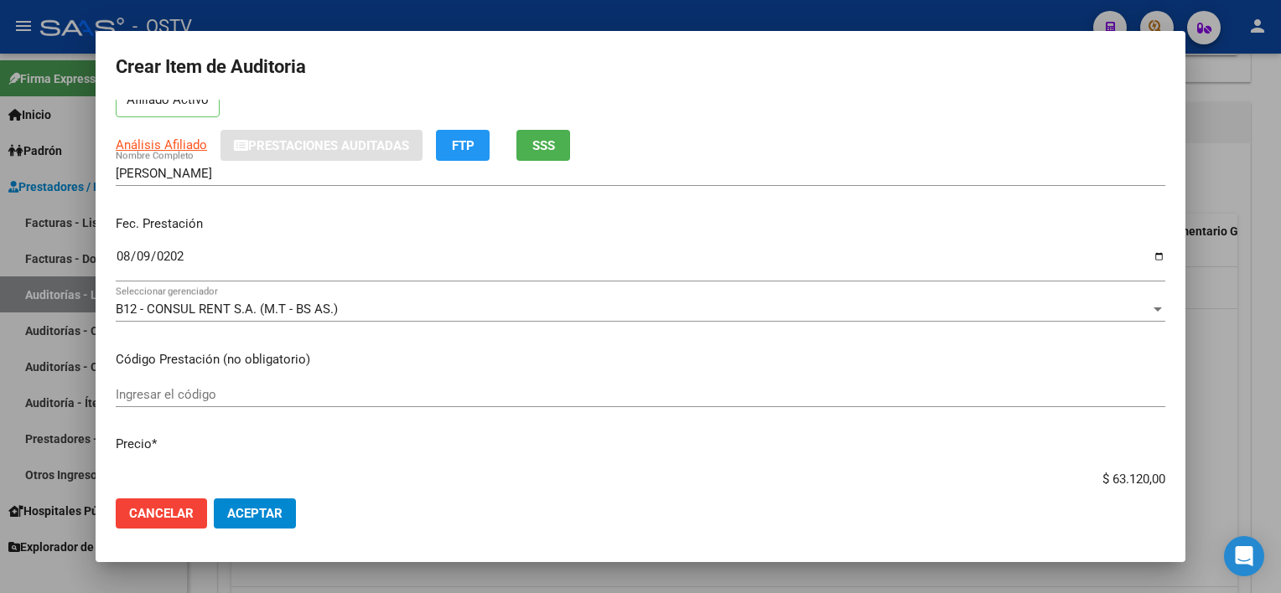
scroll to position [97, 0]
type input "$ 0,07"
type input "$ 0,78"
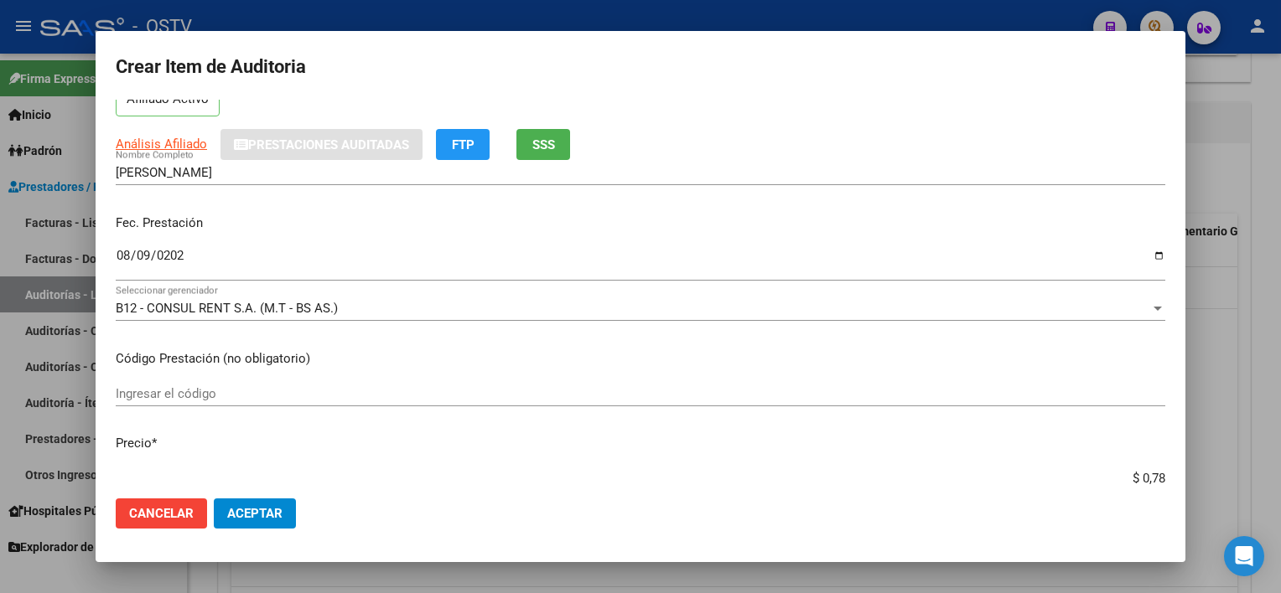
type input "$ 7,87"
type input "$ 78,78"
type input "$ 787,80"
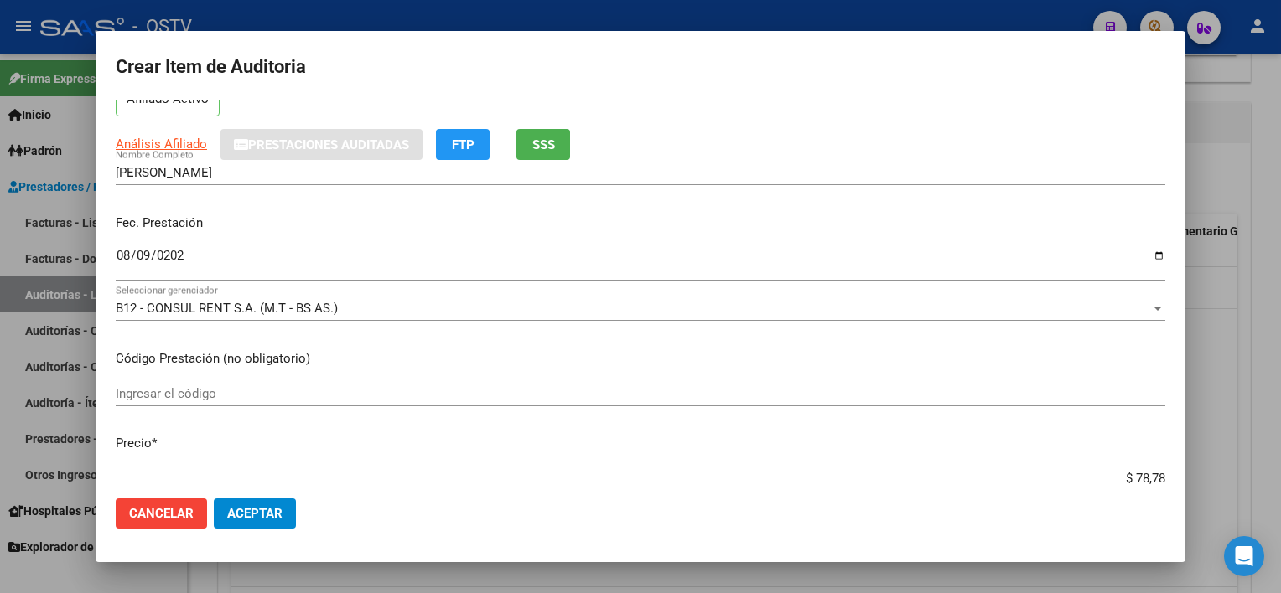
type input "$ 787,80"
type input "$ 7.878,00"
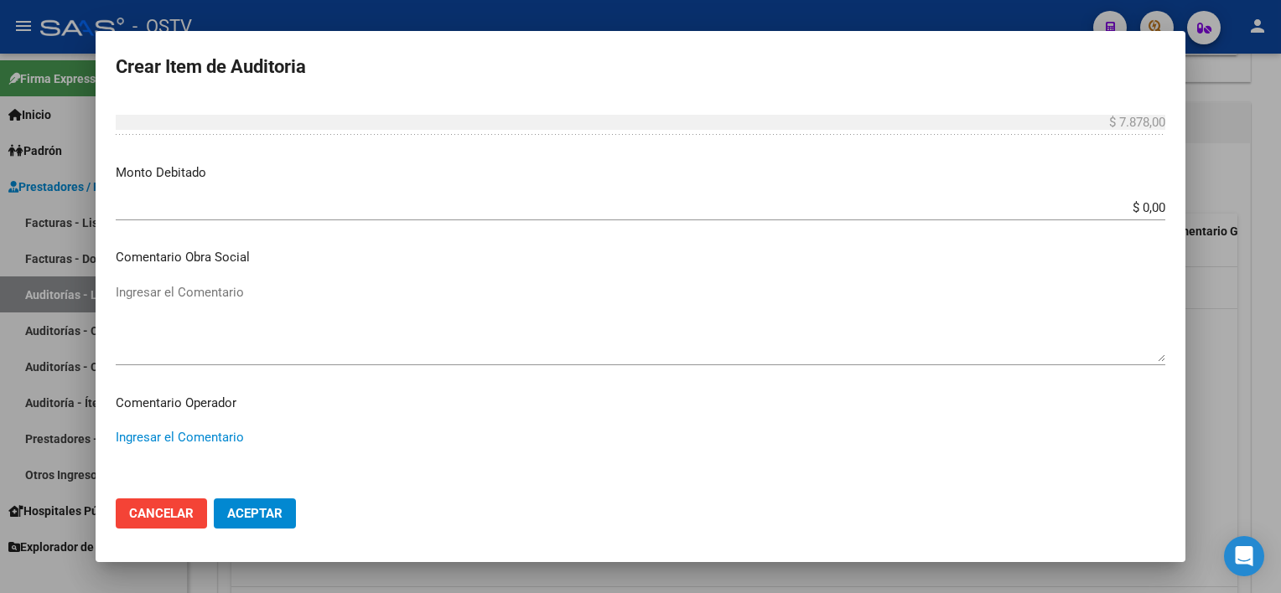
scroll to position [1058, 0]
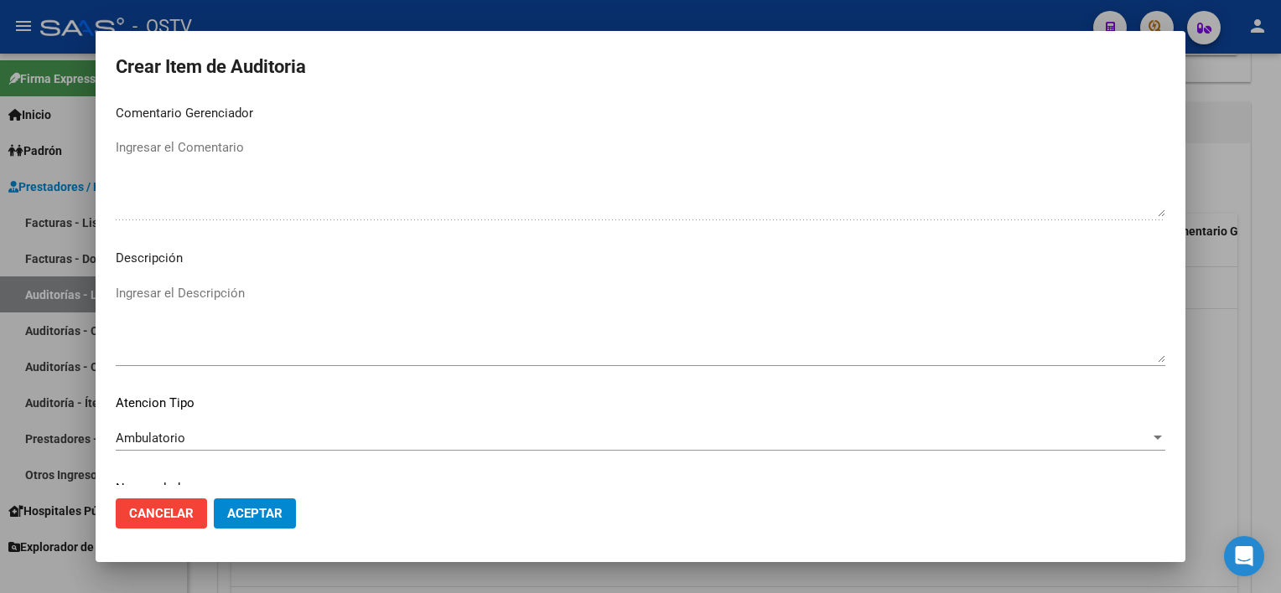
click at [303, 505] on mat-dialog-actions "Cancelar Aceptar" at bounding box center [640, 513] width 1049 height 57
click at [246, 521] on span "Aceptar" at bounding box center [254, 513] width 55 height 15
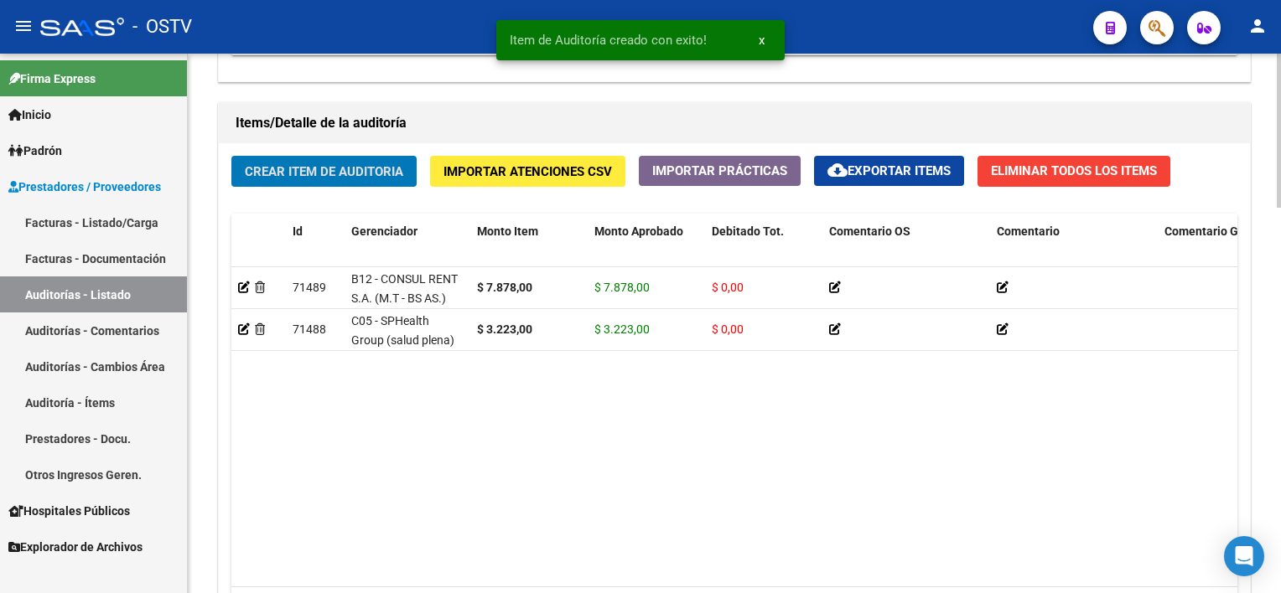
click at [381, 164] on span "Crear Item de Auditoria" at bounding box center [324, 171] width 158 height 15
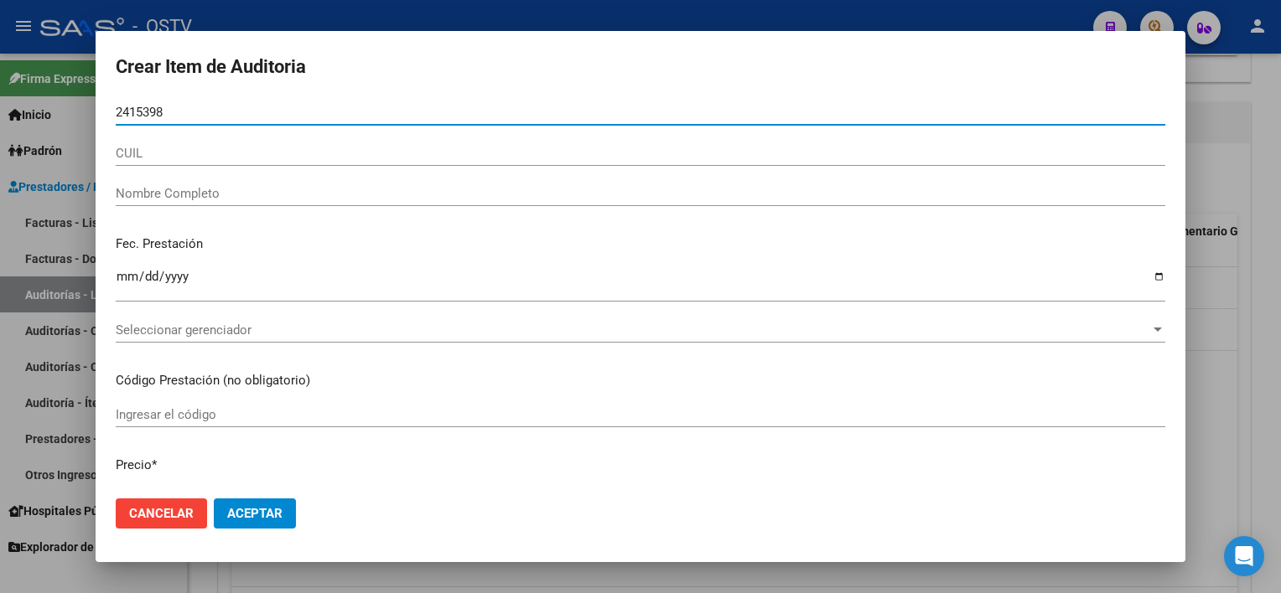
type input "24153988"
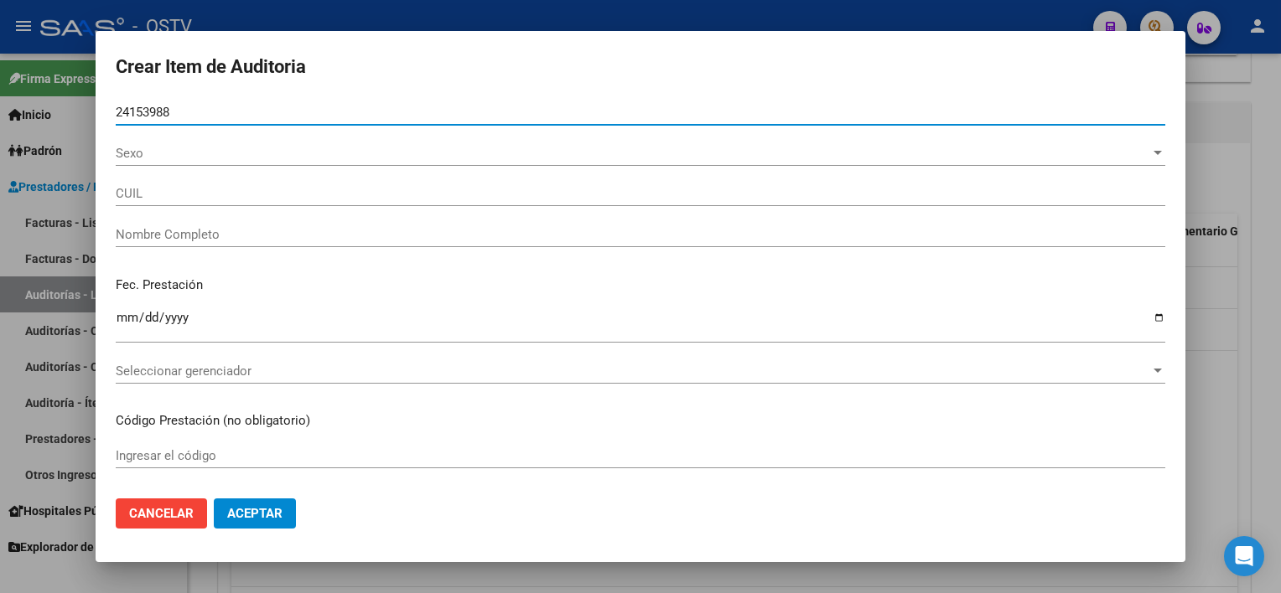
type input "27241539887"
type input "[PERSON_NAME] [PERSON_NAME]"
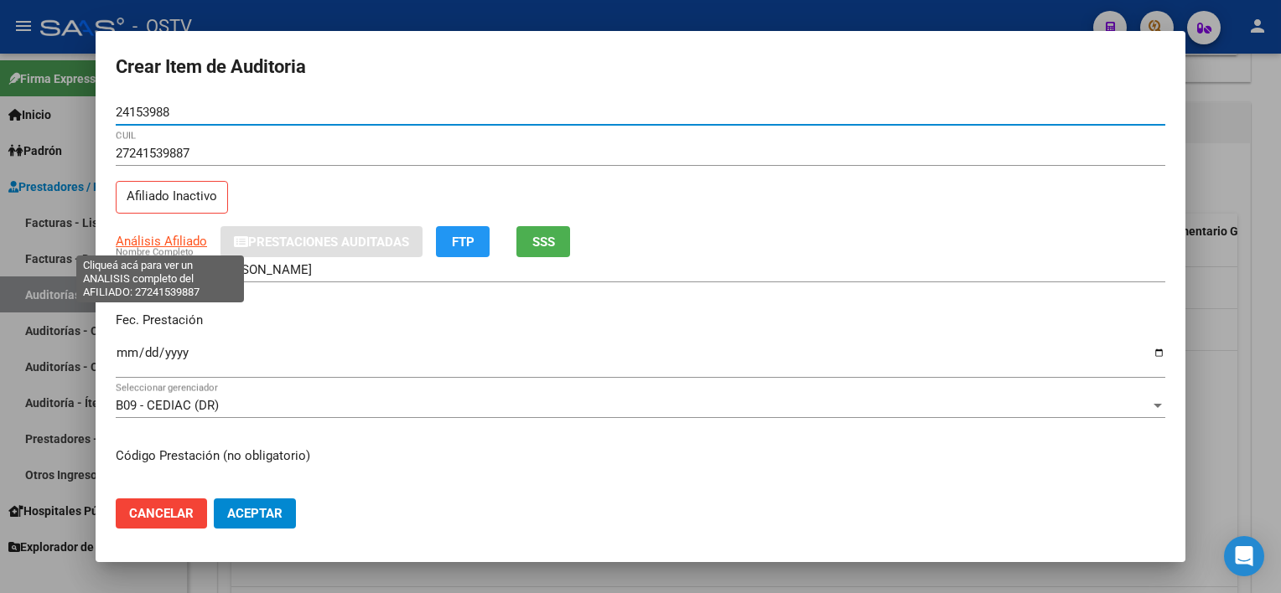
type input "24153988"
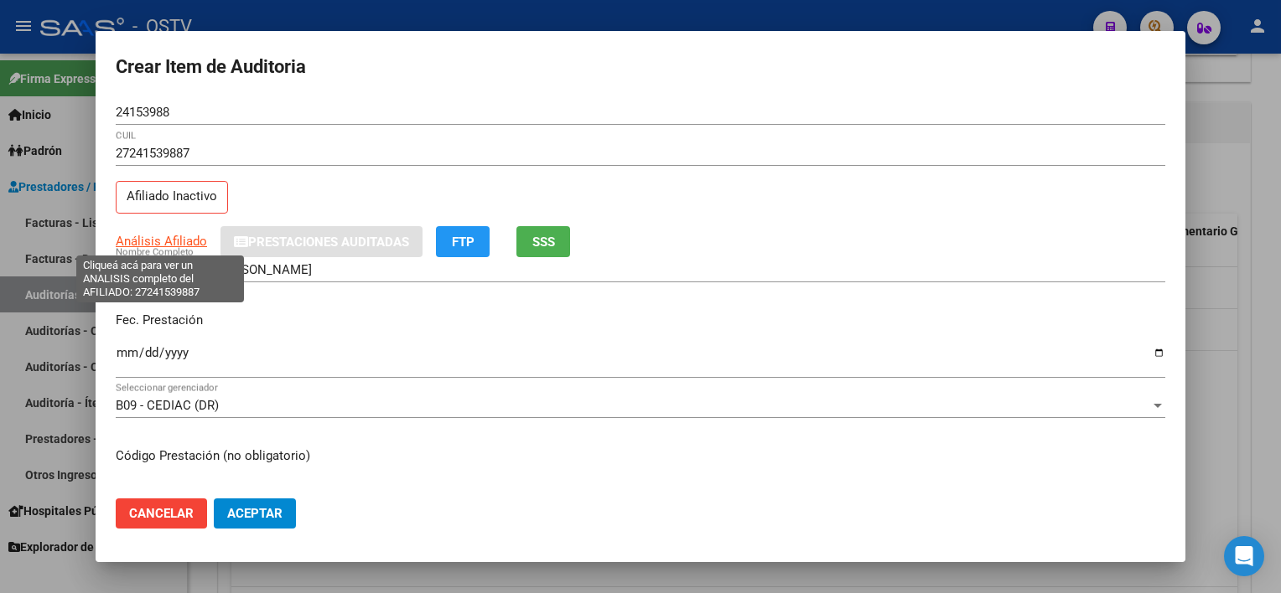
click at [172, 241] on span "Análisis Afiliado" at bounding box center [161, 241] width 91 height 15
type textarea "27241539887"
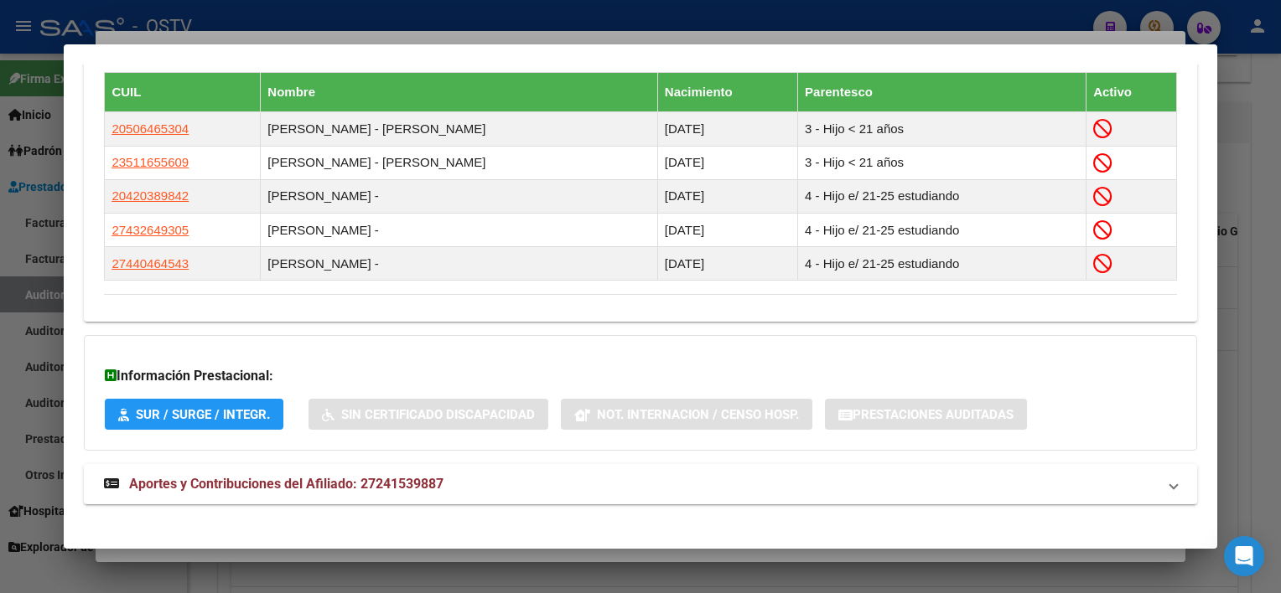
scroll to position [997, 0]
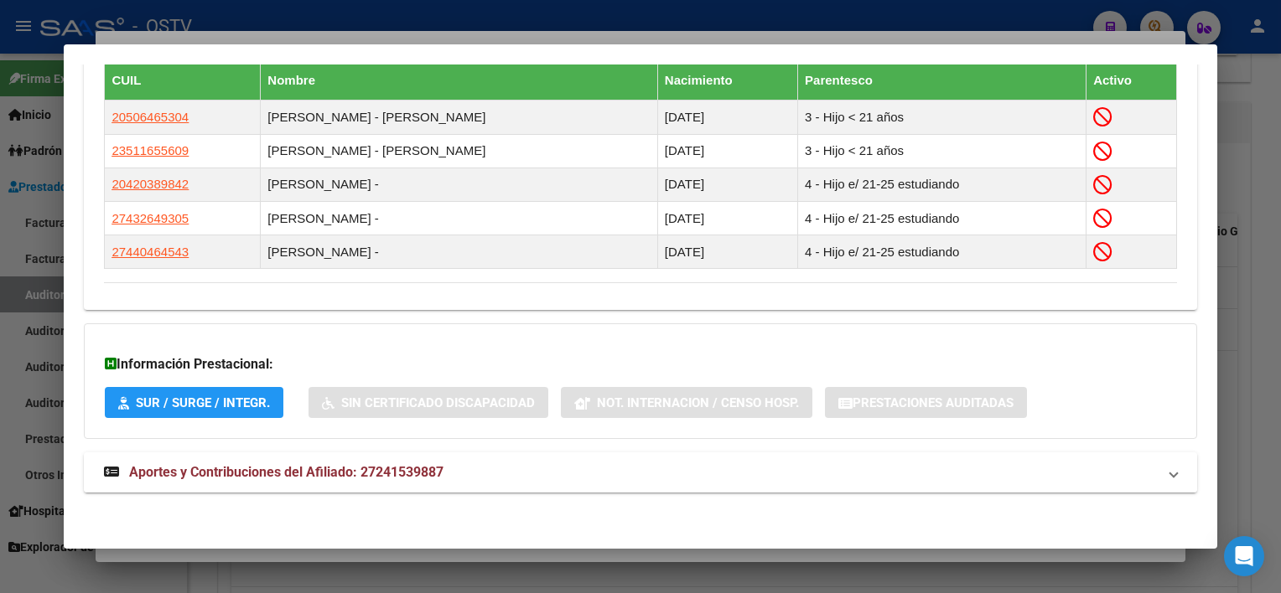
click at [458, 466] on mat-panel-title "Aportes y Contribuciones del Afiliado: 27241539887" at bounding box center [630, 473] width 1052 height 20
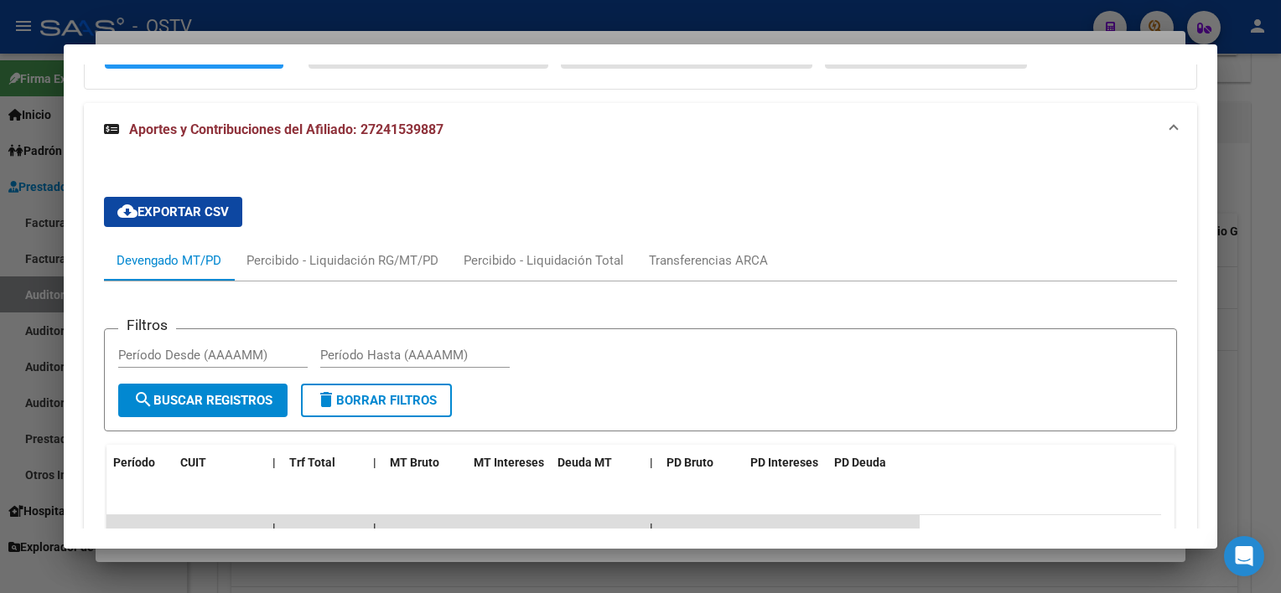
scroll to position [1598, 0]
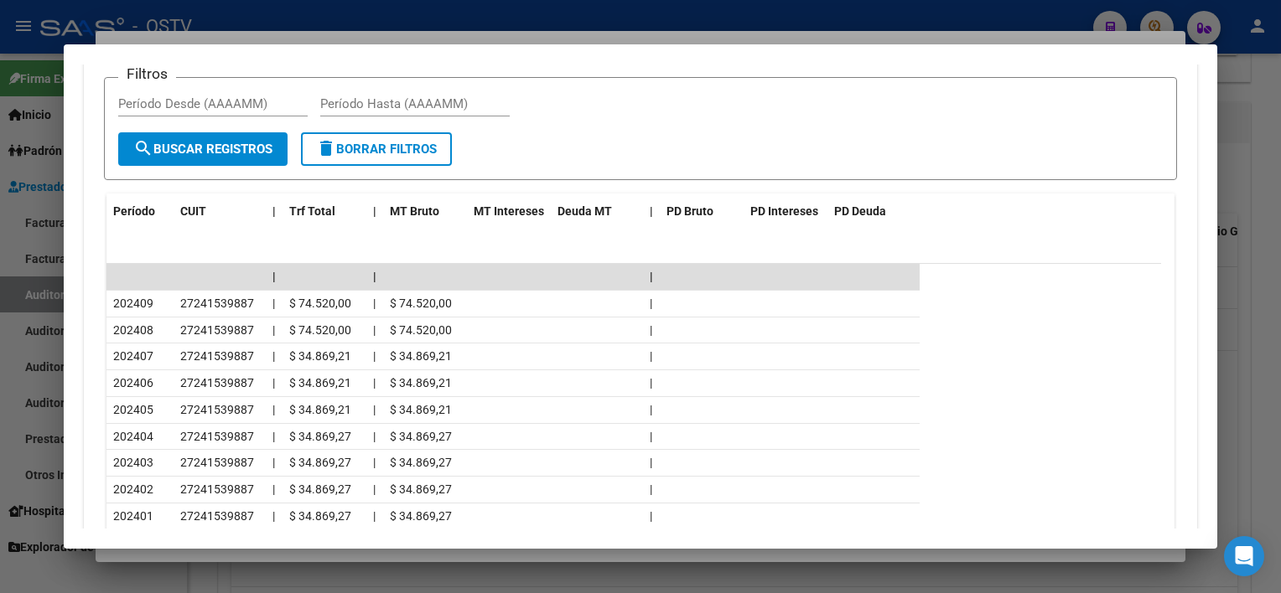
click at [477, 557] on div at bounding box center [640, 296] width 1281 height 593
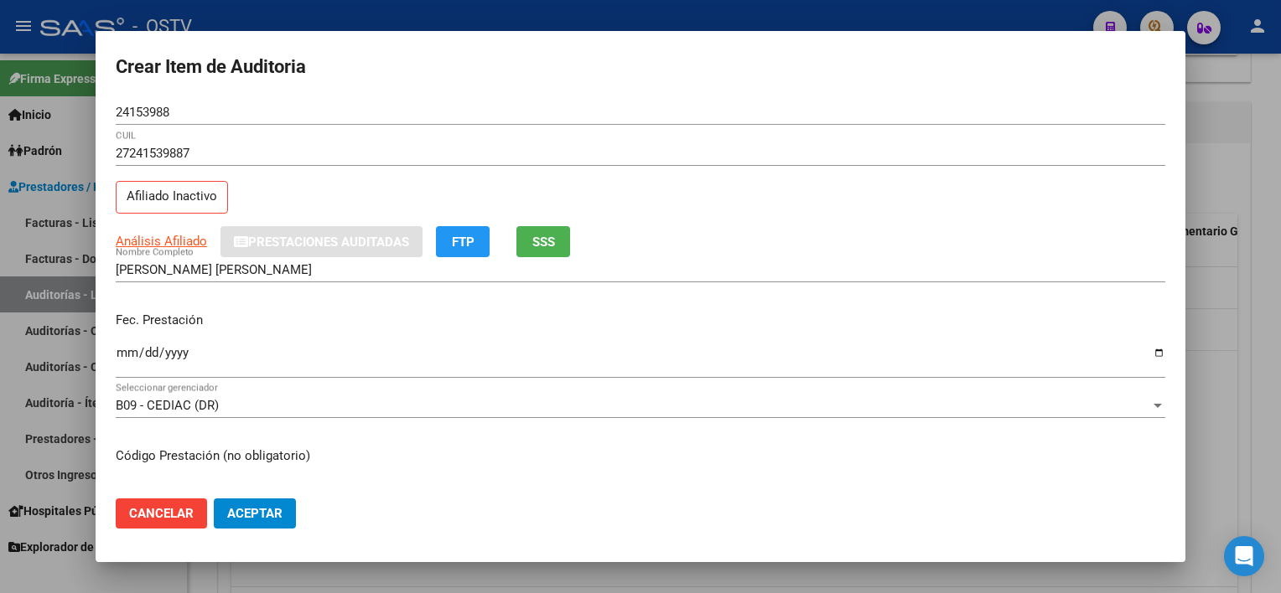
click at [301, 270] on input "[PERSON_NAME] [PERSON_NAME]" at bounding box center [640, 269] width 1049 height 15
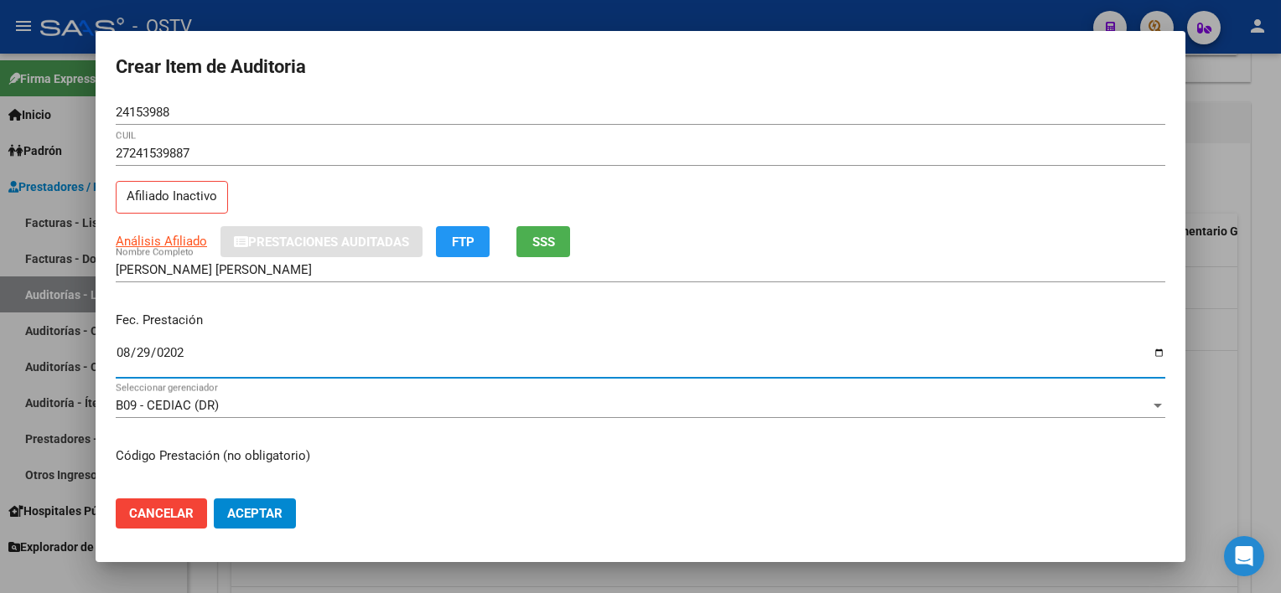
type input "[DATE]"
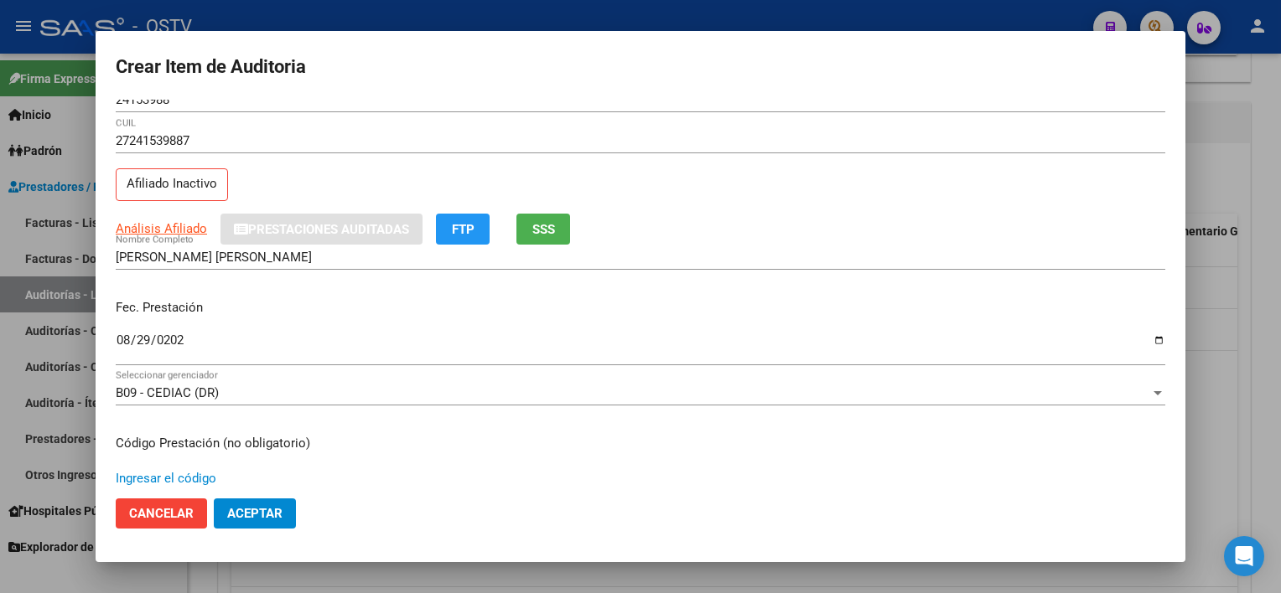
scroll to position [282, 0]
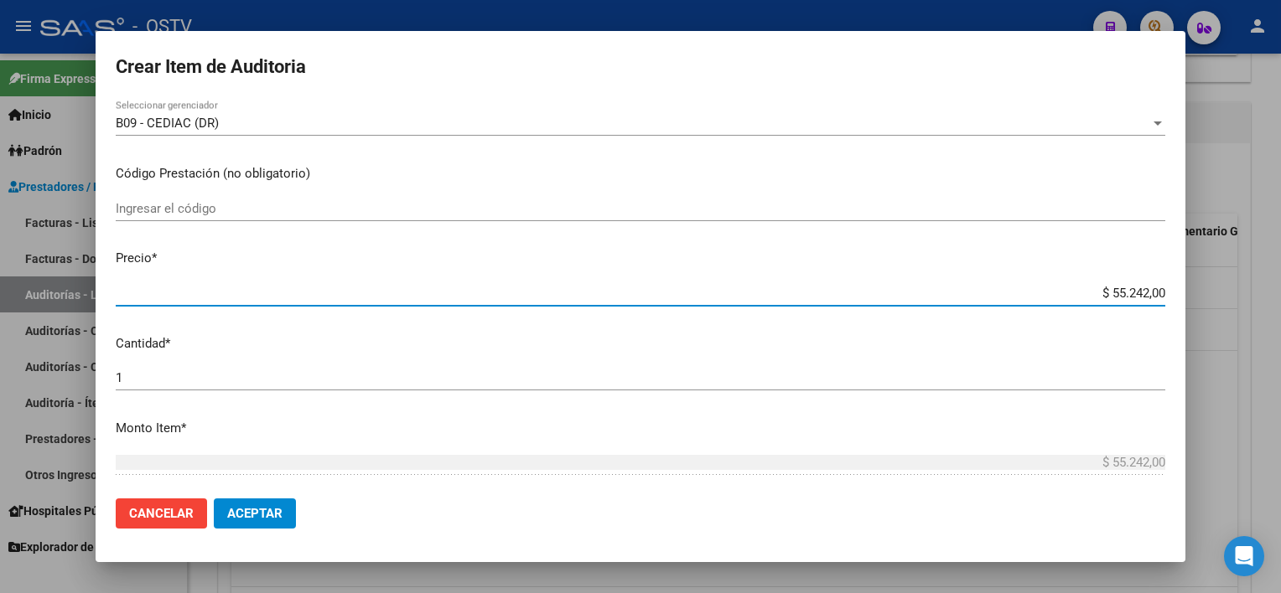
type input "$ 0,06"
type input "$ 0,68"
type input "$ 6,80"
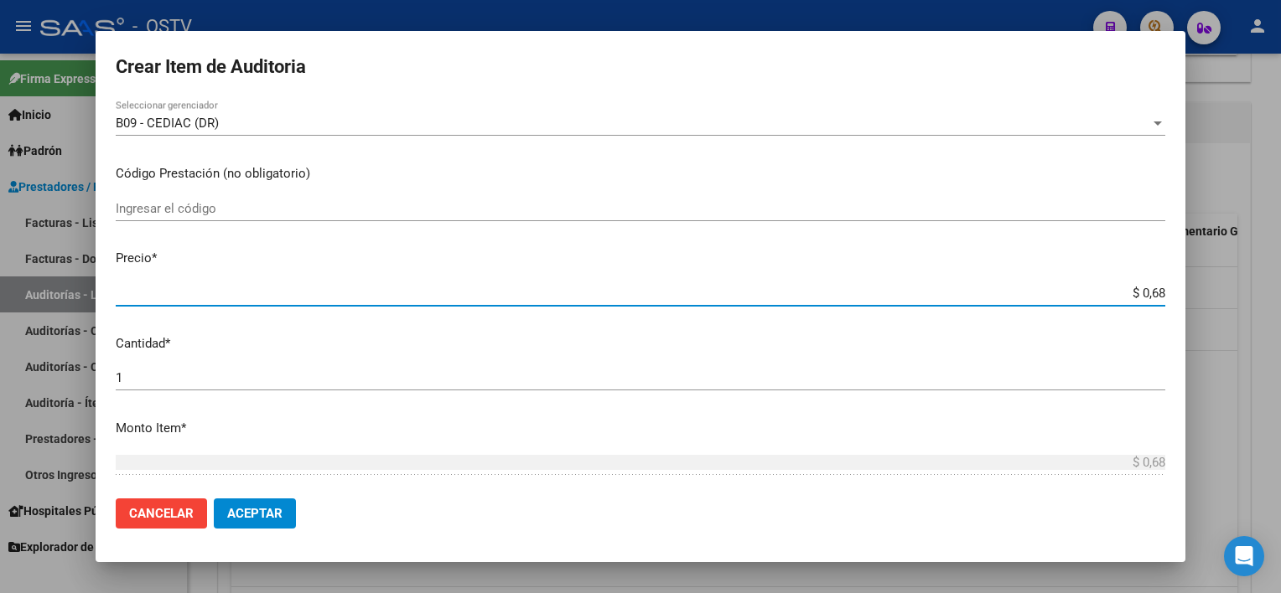
type input "$ 6,80"
type input "$ 68,04"
type input "$ 680,40"
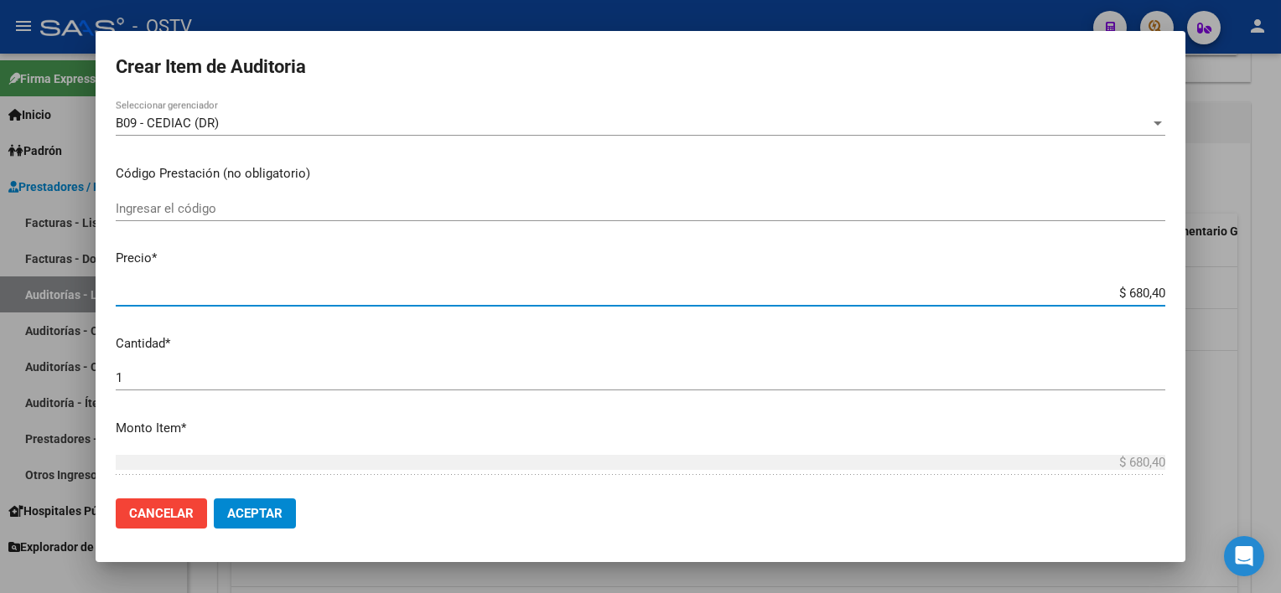
type input "$ 6.804,00"
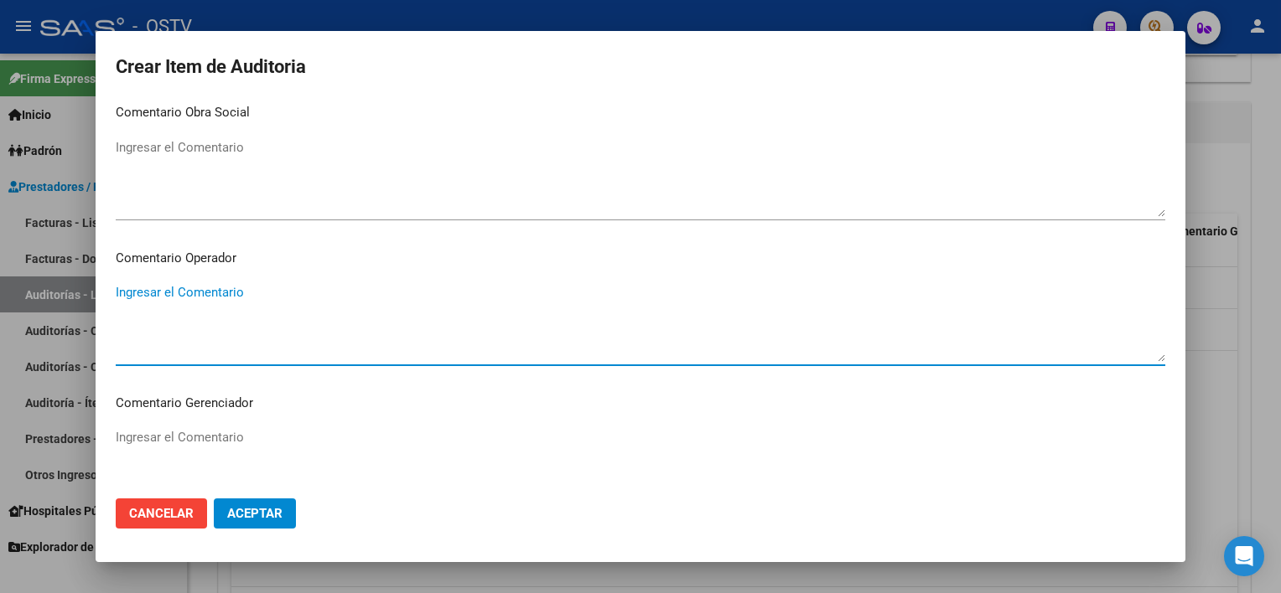
scroll to position [1058, 0]
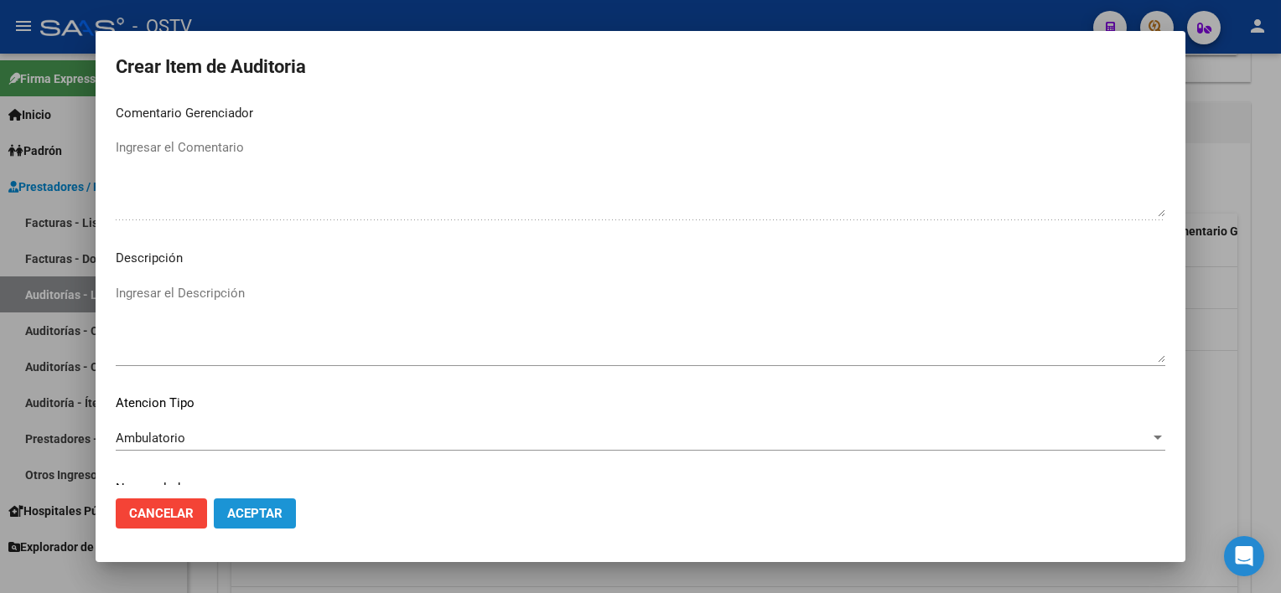
click at [265, 512] on span "Aceptar" at bounding box center [254, 513] width 55 height 15
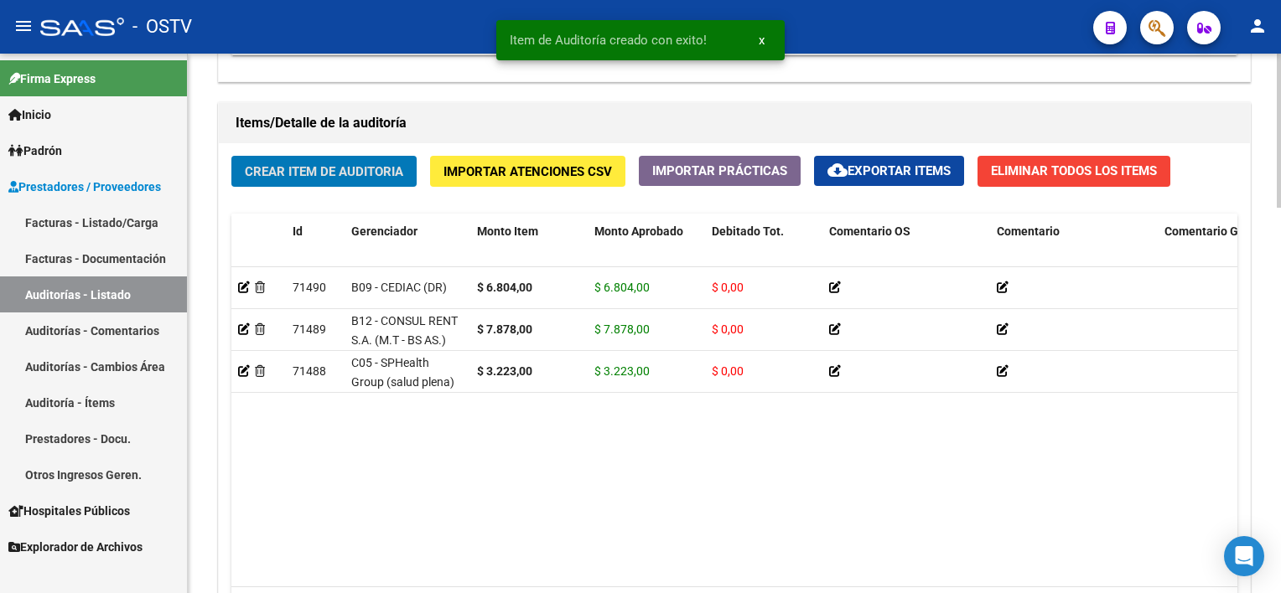
click at [330, 168] on span "Crear Item de Auditoria" at bounding box center [324, 171] width 158 height 15
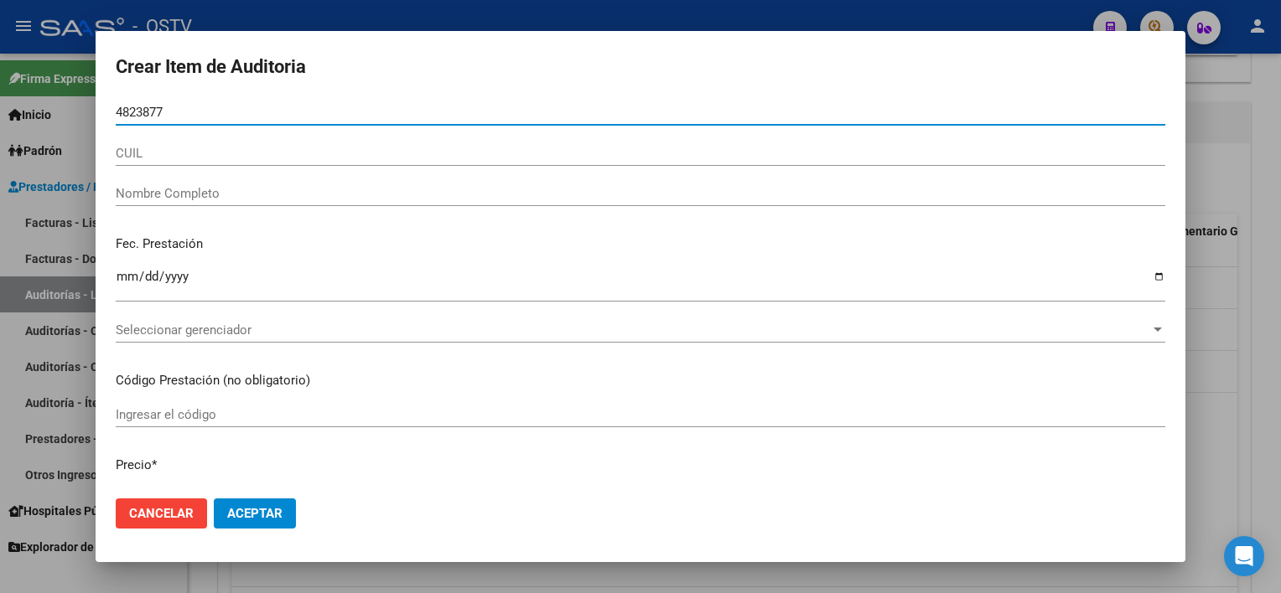
type input "48238776"
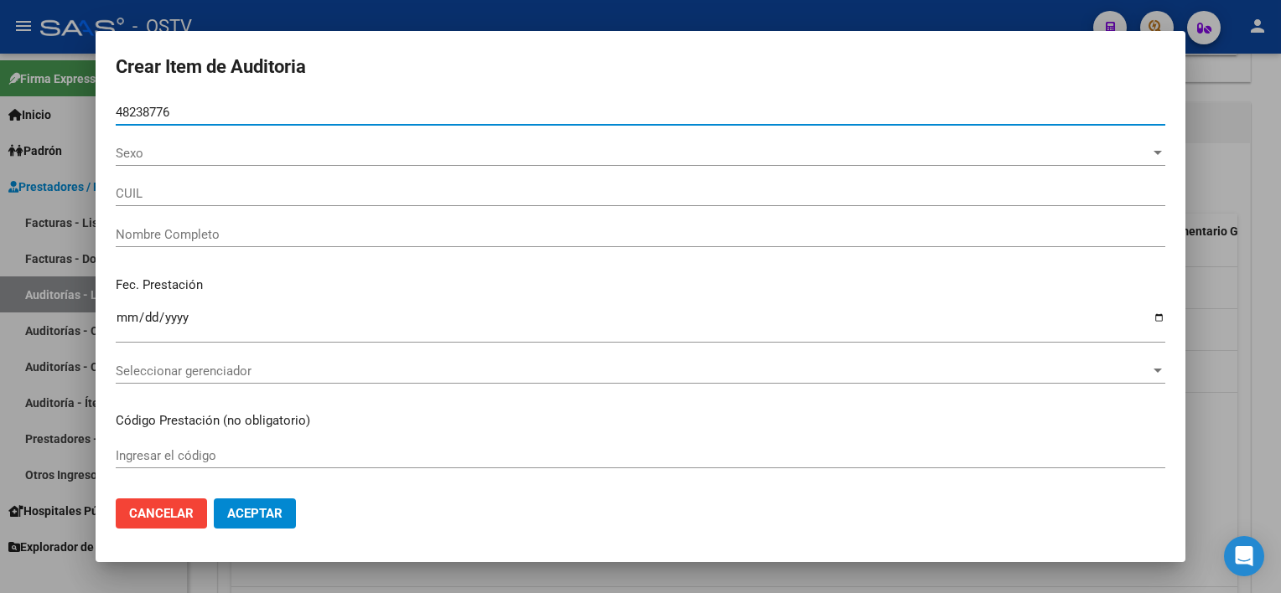
type input "23482387764"
type input "[PERSON_NAME]"
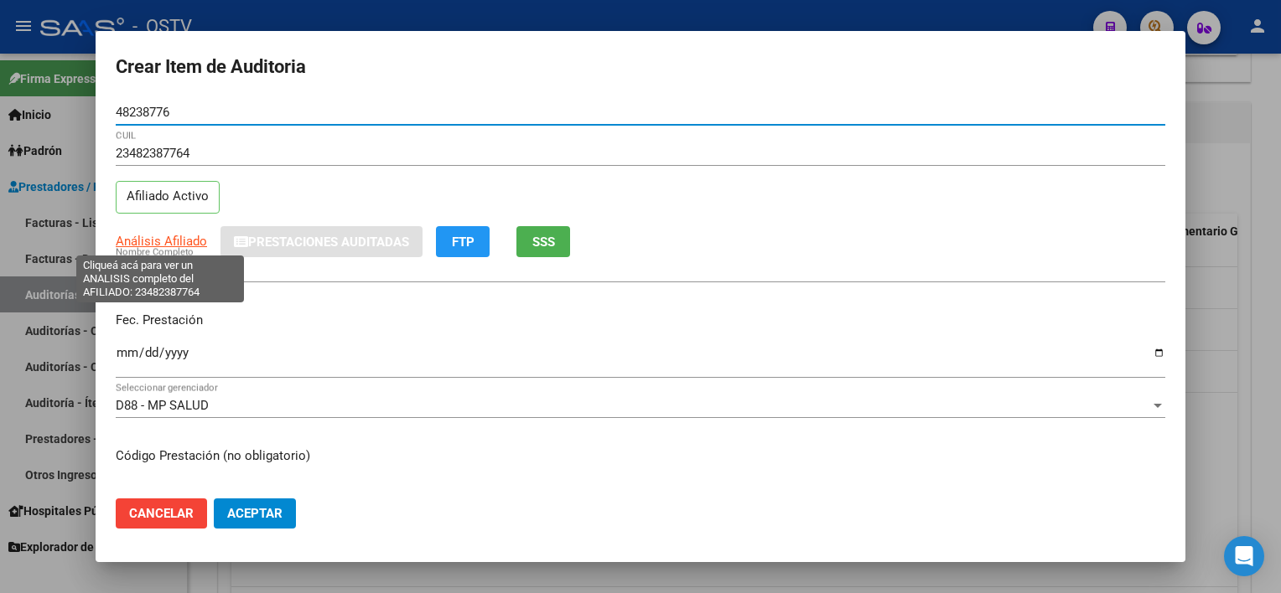
type input "48238776"
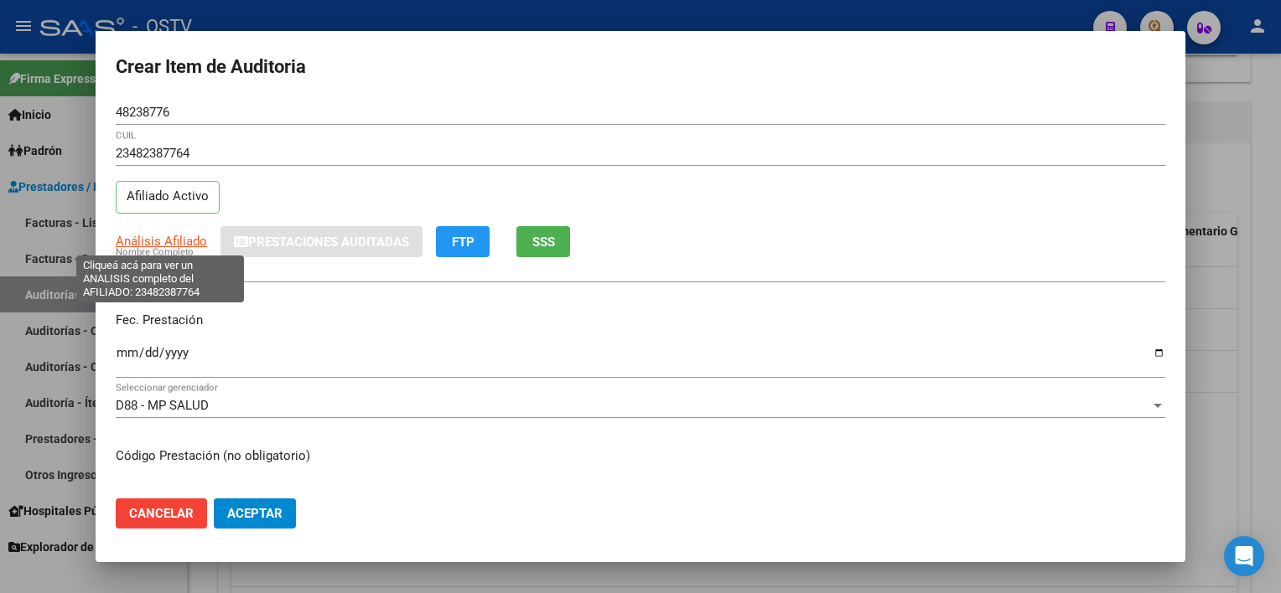
click at [160, 241] on span "Análisis Afiliado" at bounding box center [161, 241] width 91 height 15
type textarea "23482387764"
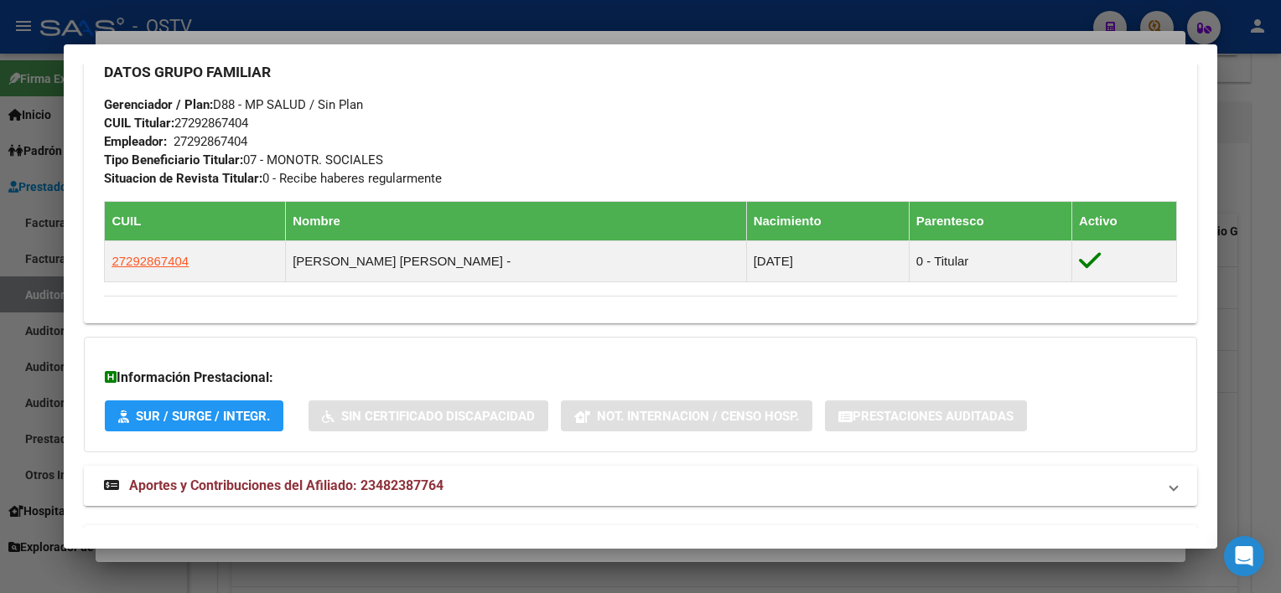
scroll to position [893, 0]
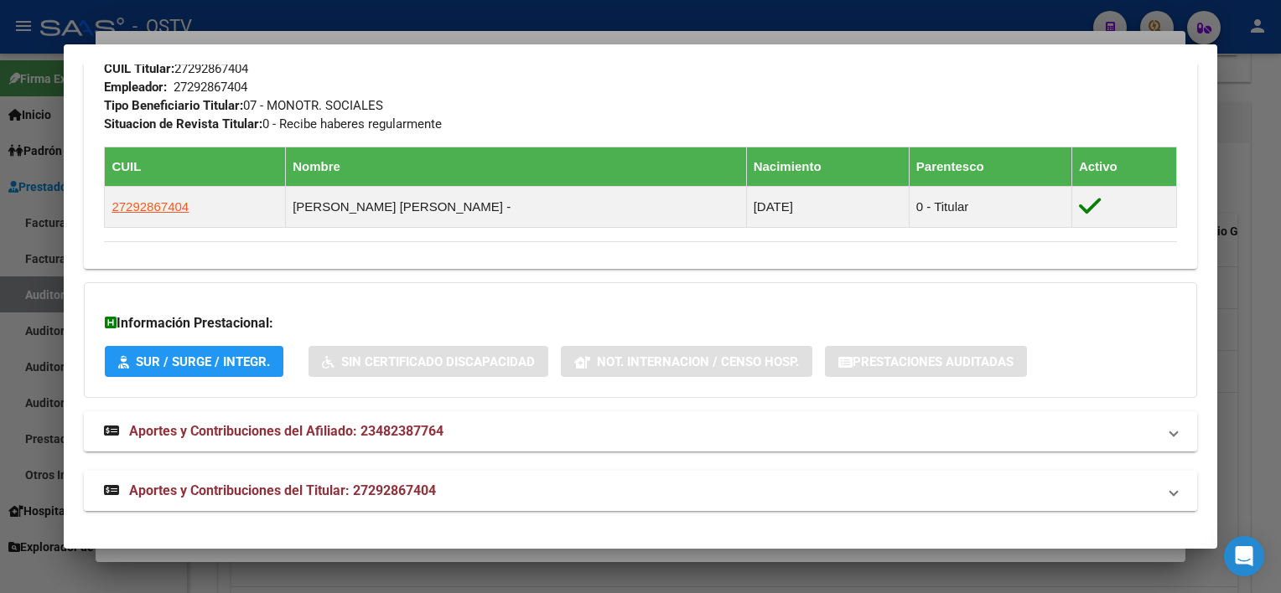
click at [436, 500] on mat-expansion-panel-header "Aportes y Contribuciones del Titular: 27292867404" at bounding box center [640, 491] width 1112 height 40
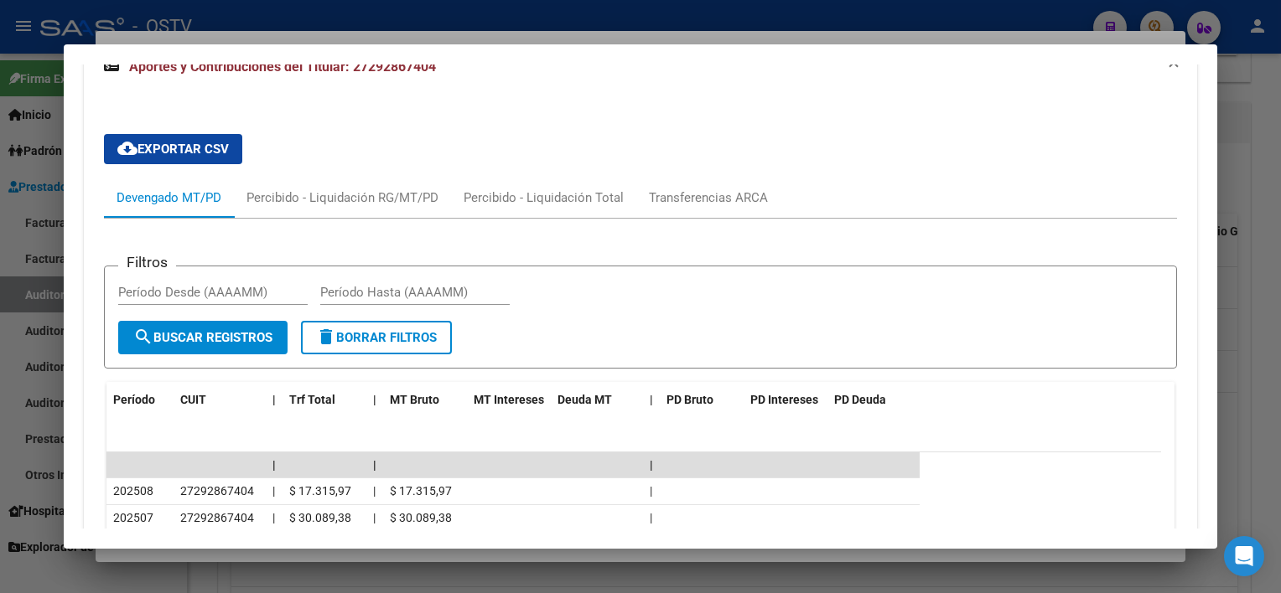
scroll to position [1575, 0]
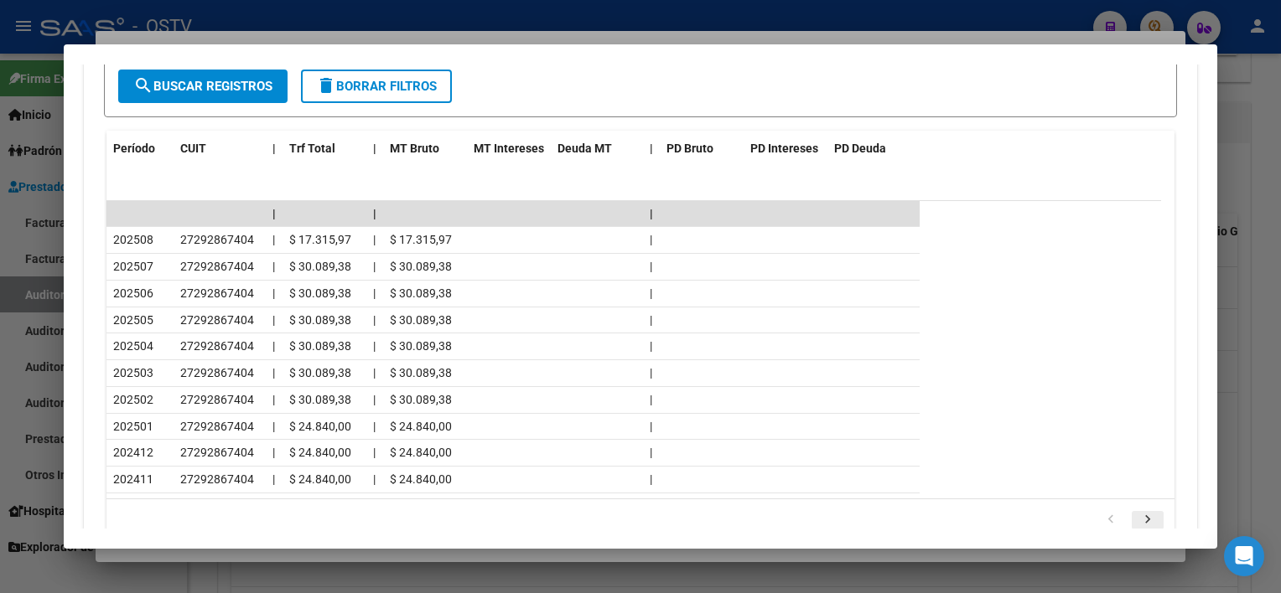
click at [1137, 513] on icon "go to next page" at bounding box center [1148, 522] width 22 height 20
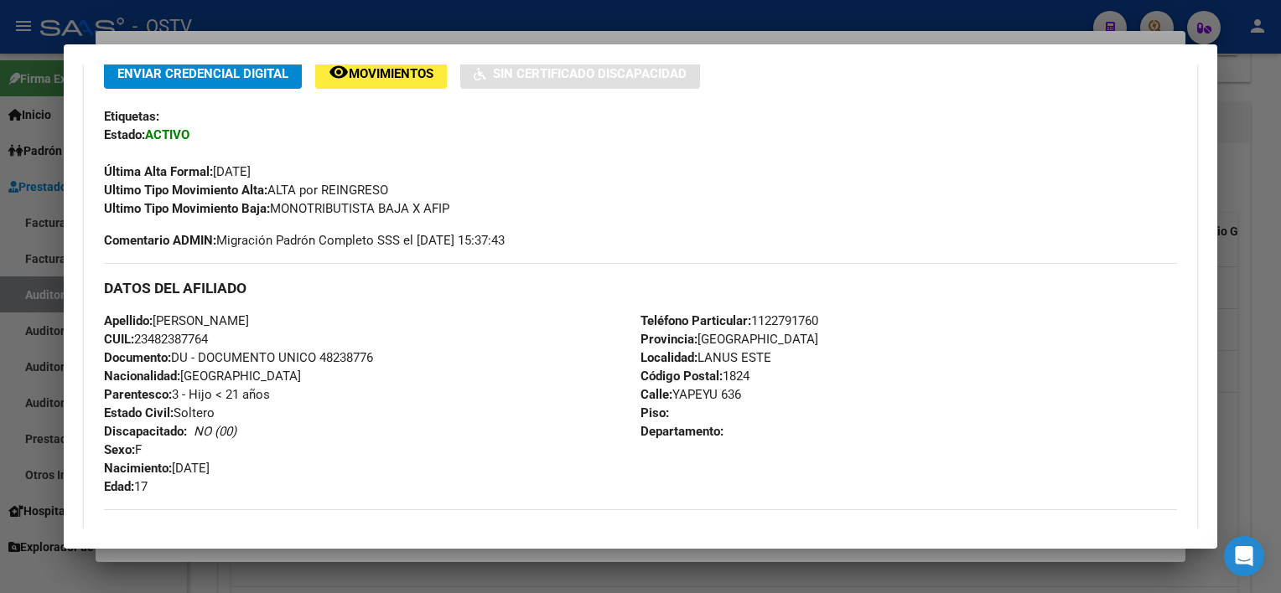
scroll to position [150, 0]
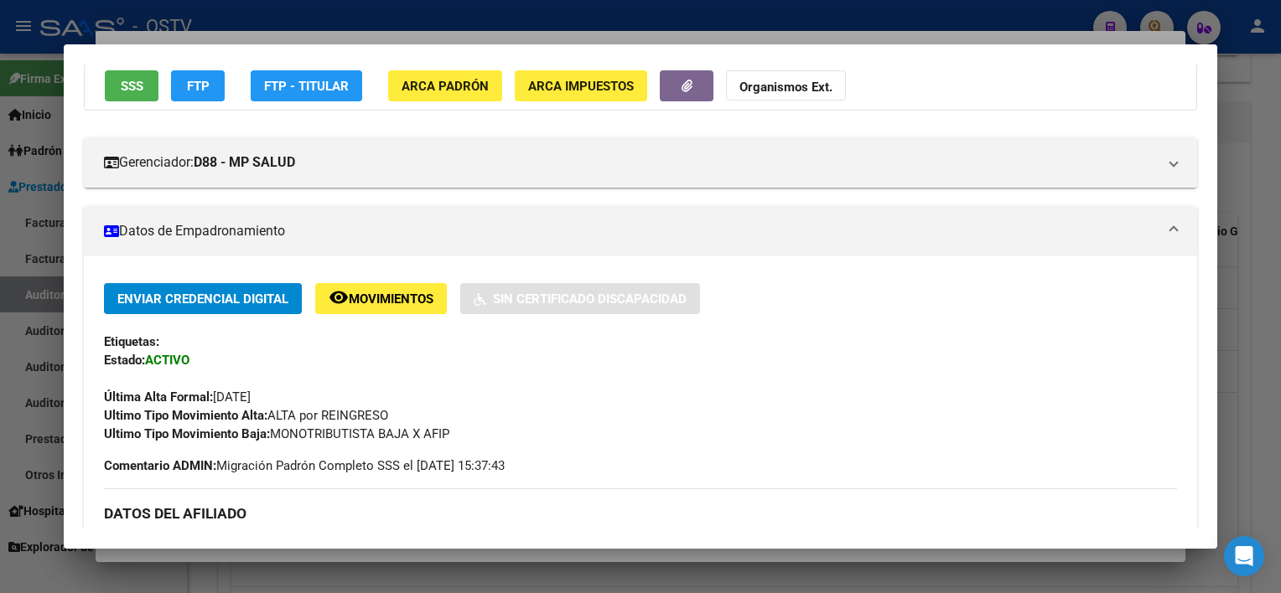
click at [145, 89] on button "SSS" at bounding box center [132, 85] width 54 height 31
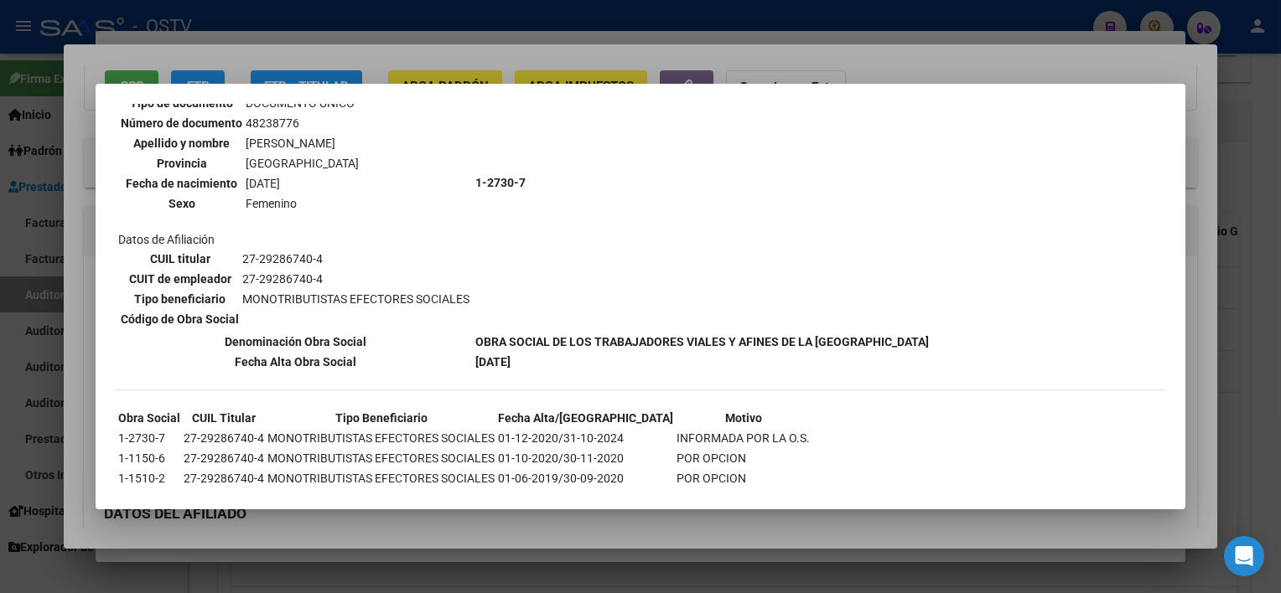
scroll to position [588, 0]
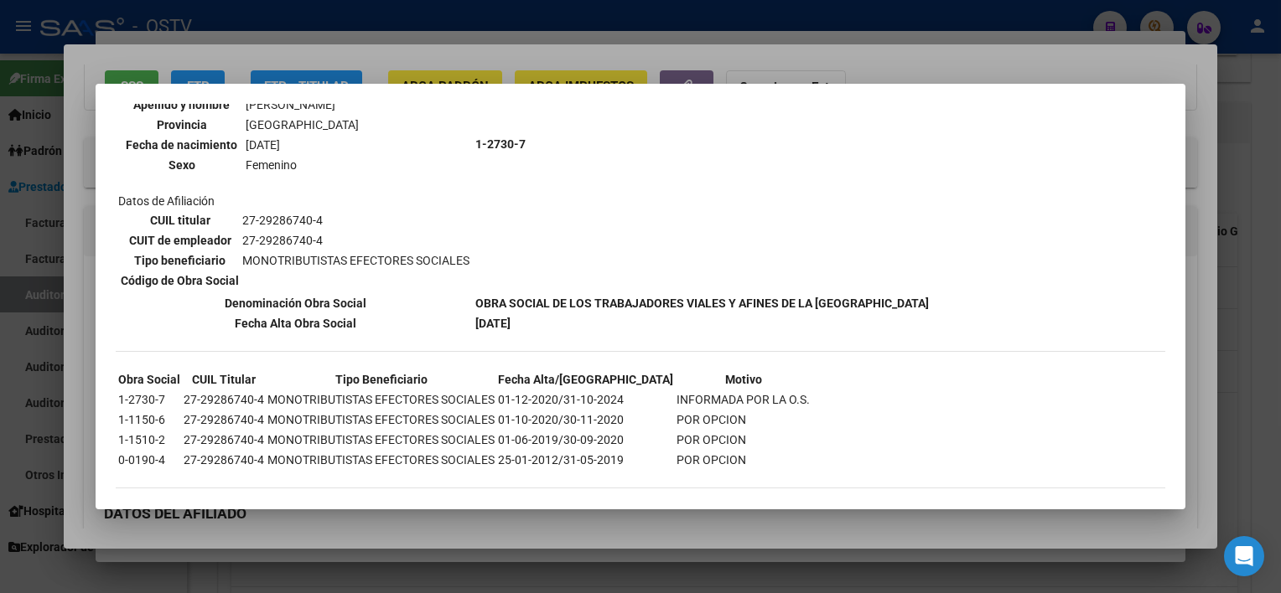
drag, startPoint x: 547, startPoint y: 379, endPoint x: 732, endPoint y: 379, distance: 184.4
click at [732, 391] on tr "1-2730-7 27-29286740-4 MONOTRIBUTISTAS EFECTORES SOCIALES 01-12-2020/31-10-2024…" at bounding box center [463, 400] width 693 height 18
click at [680, 531] on div at bounding box center [640, 296] width 1281 height 593
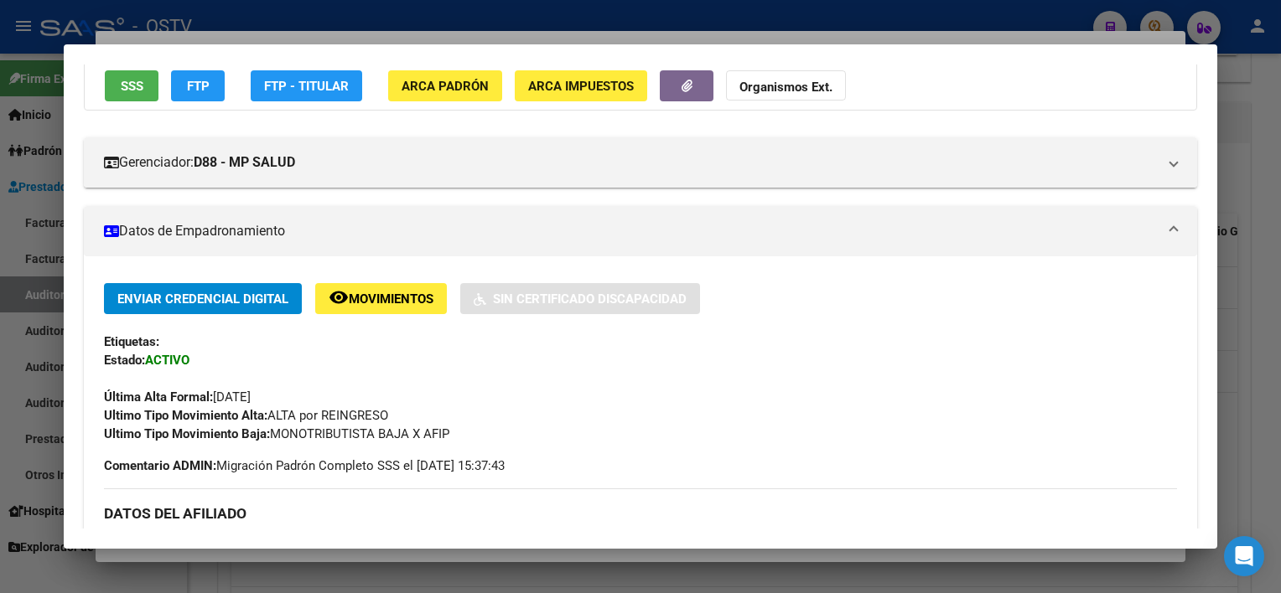
click at [654, 553] on div at bounding box center [640, 296] width 1281 height 593
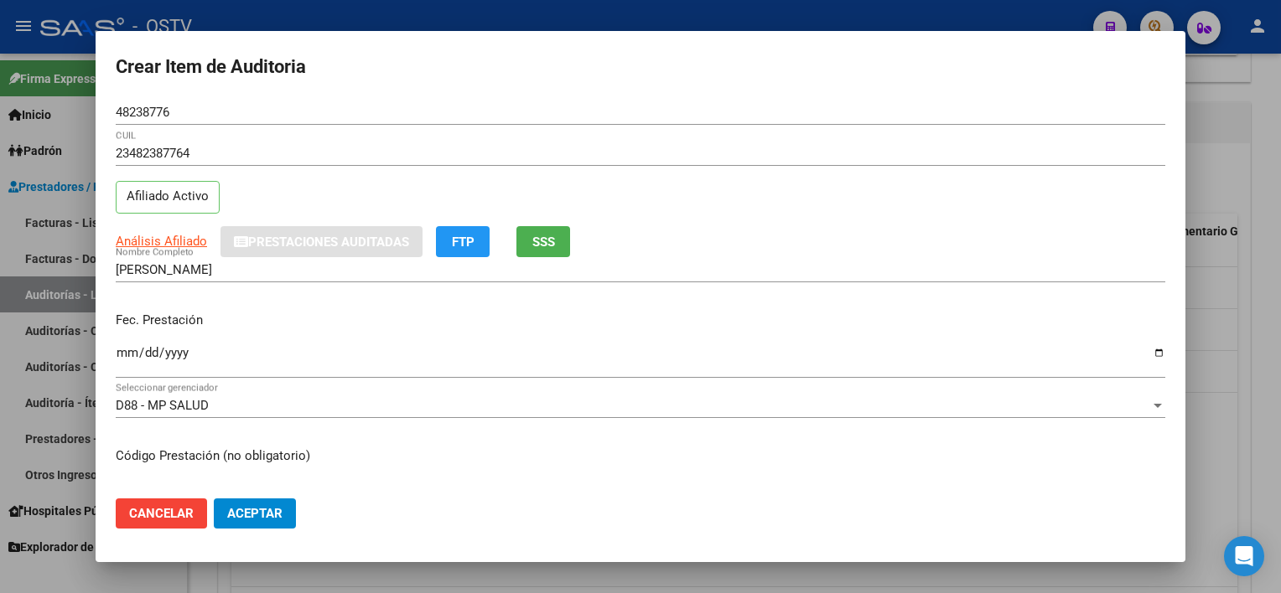
click at [386, 268] on input "[PERSON_NAME]" at bounding box center [640, 269] width 1049 height 15
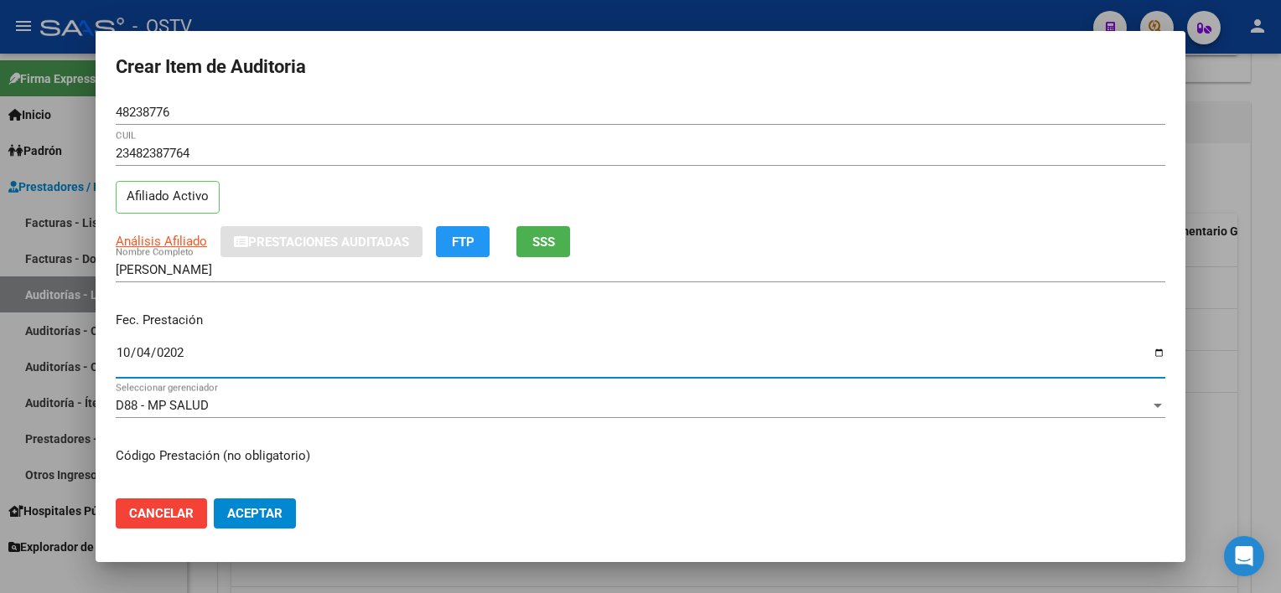
type input "[DATE]"
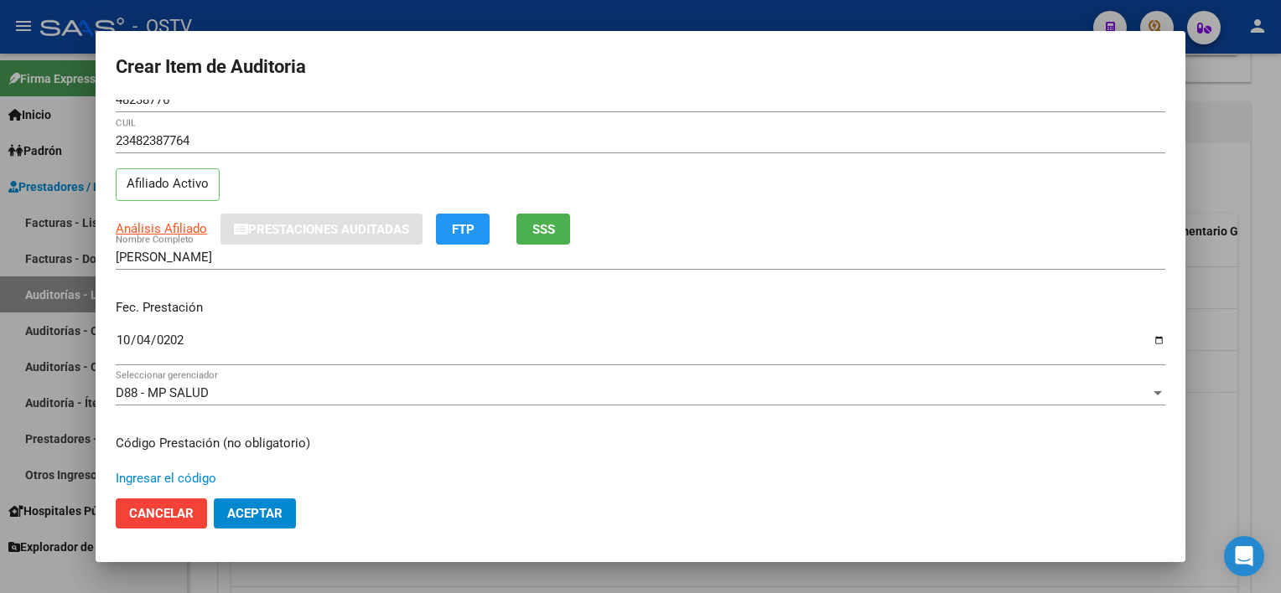
scroll to position [282, 0]
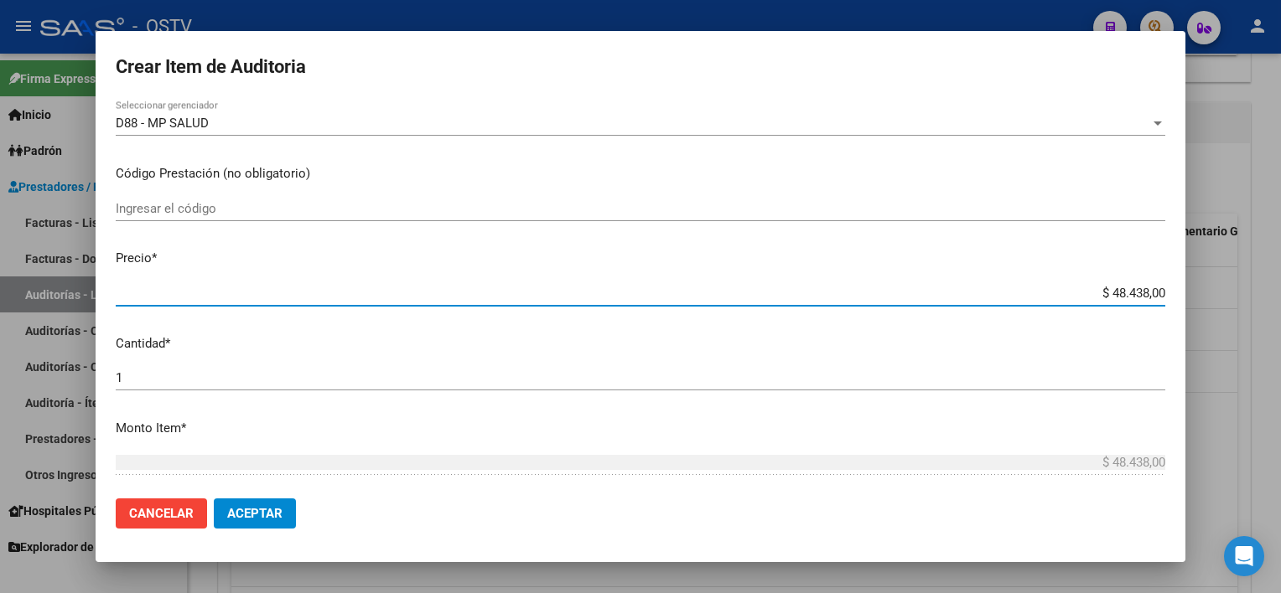
type input "$ 0,03"
type input "$ 0,31"
type input "$ 3,11"
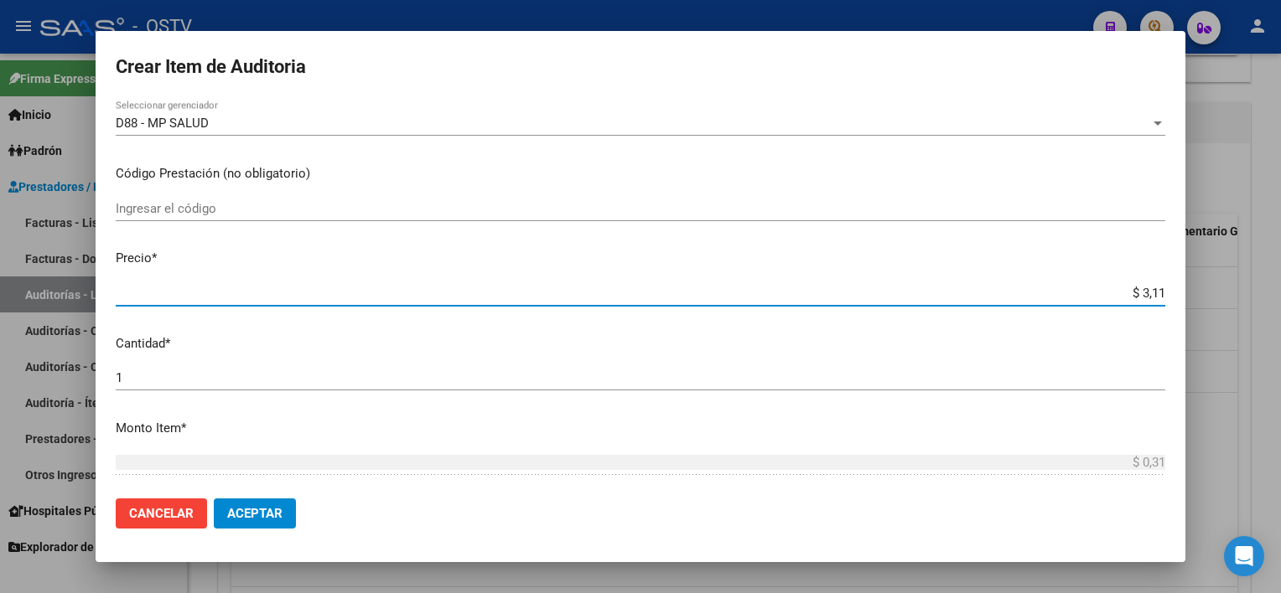
type input "$ 3,11"
type input "$ 31,14"
type input "$ 311,40"
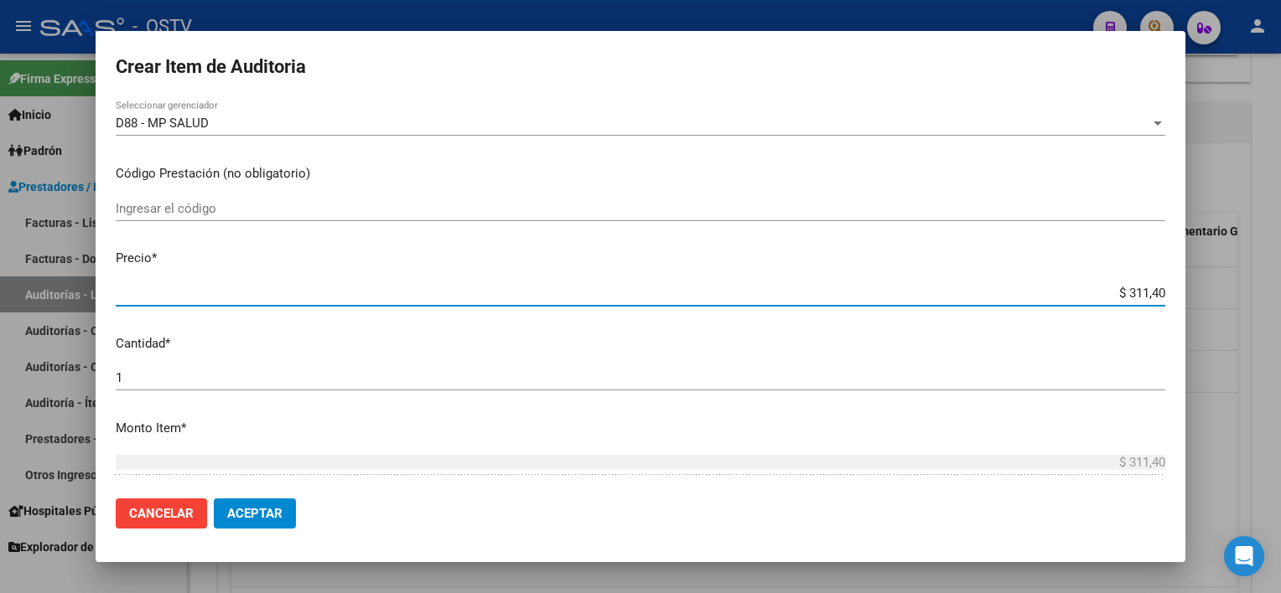
type input "$ 3.114,00"
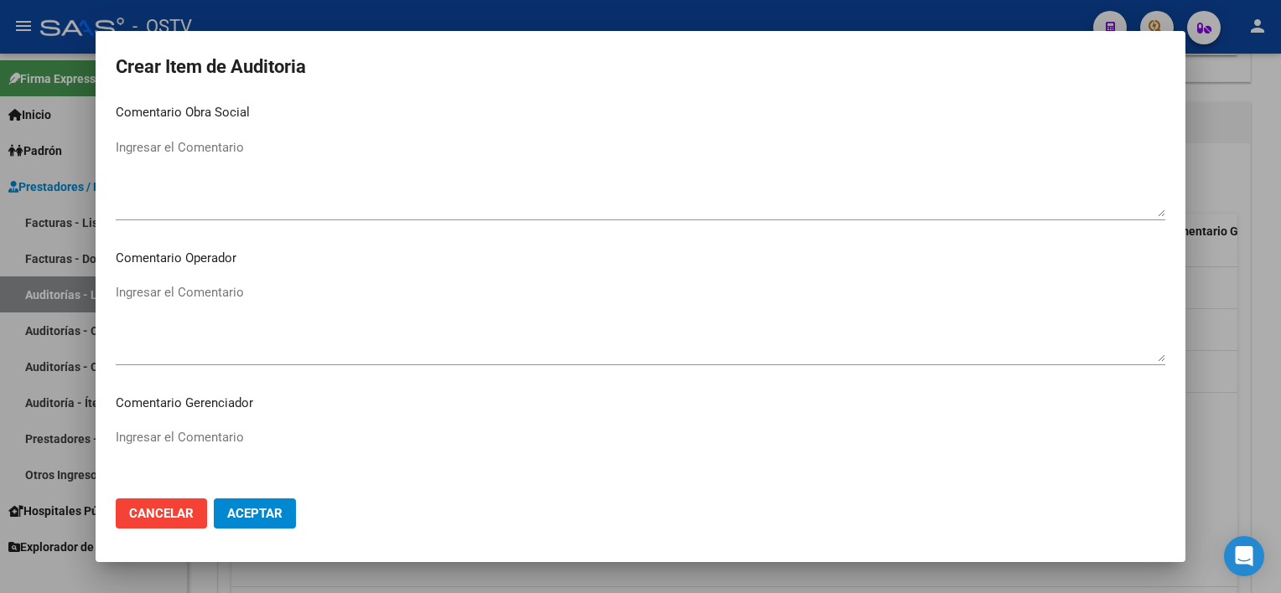
scroll to position [1058, 0]
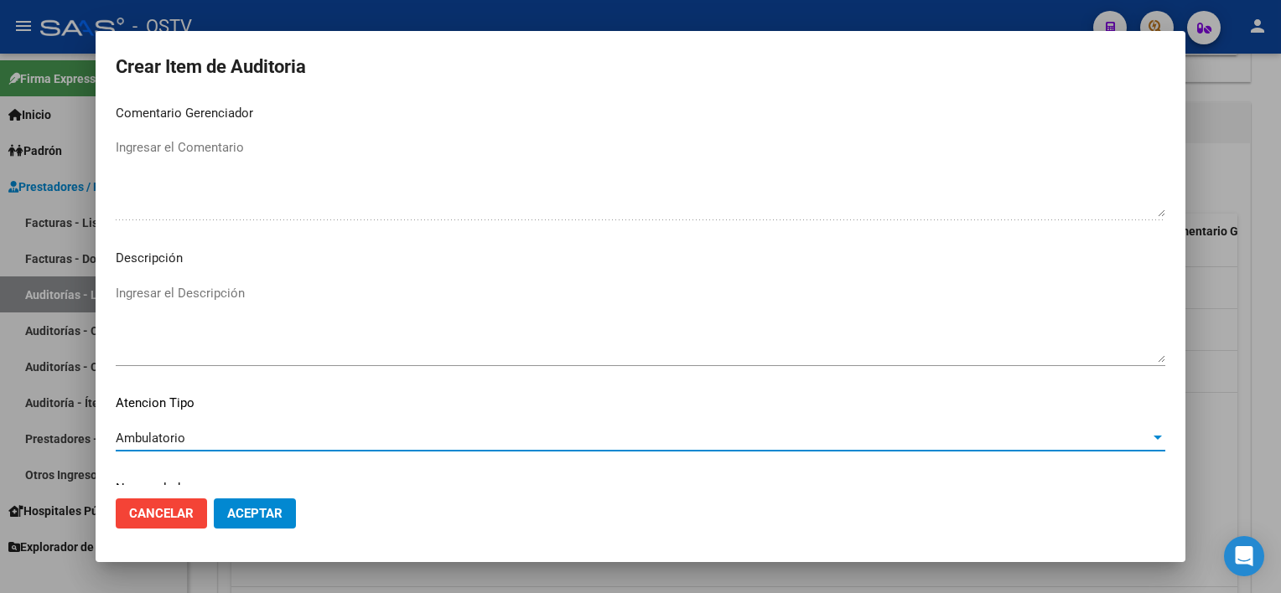
click at [252, 503] on button "Aceptar" at bounding box center [255, 514] width 82 height 30
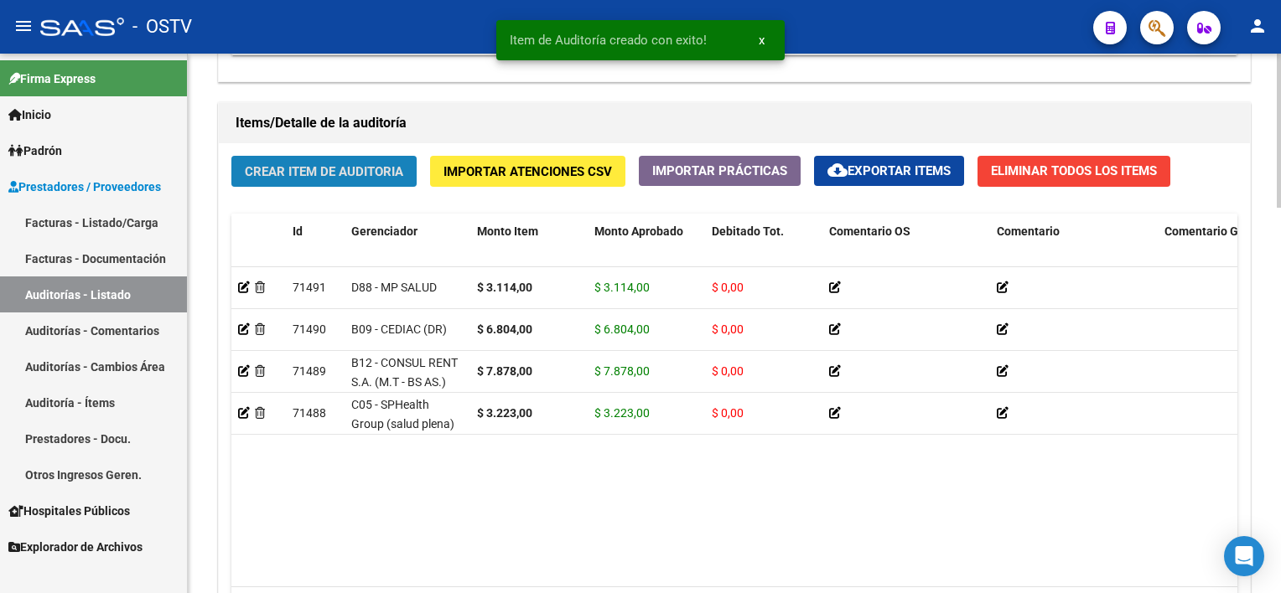
click at [301, 174] on span "Crear Item de Auditoria" at bounding box center [324, 171] width 158 height 15
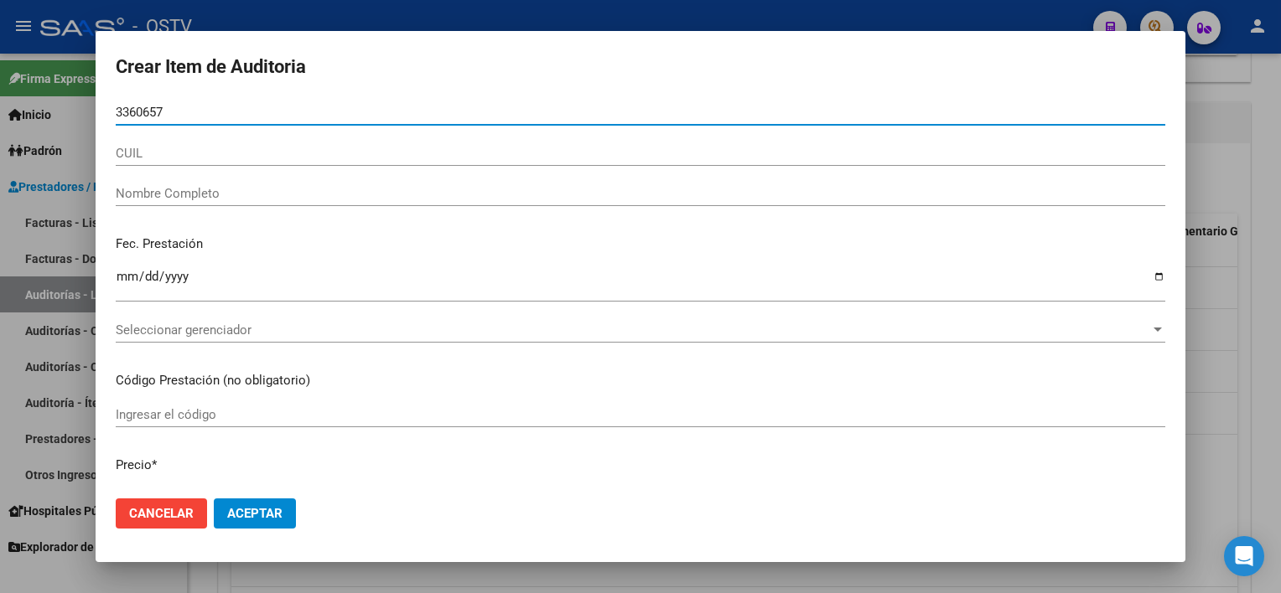
type input "33606570"
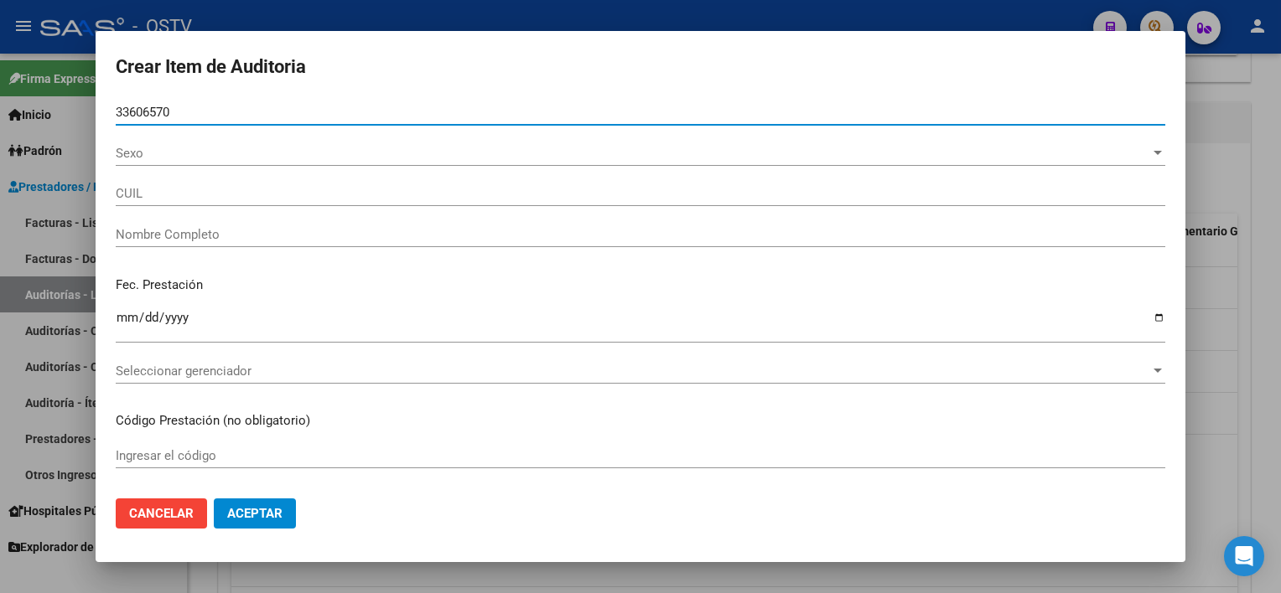
type input "23336065704"
type input "[PERSON_NAME] SOLEDAD"
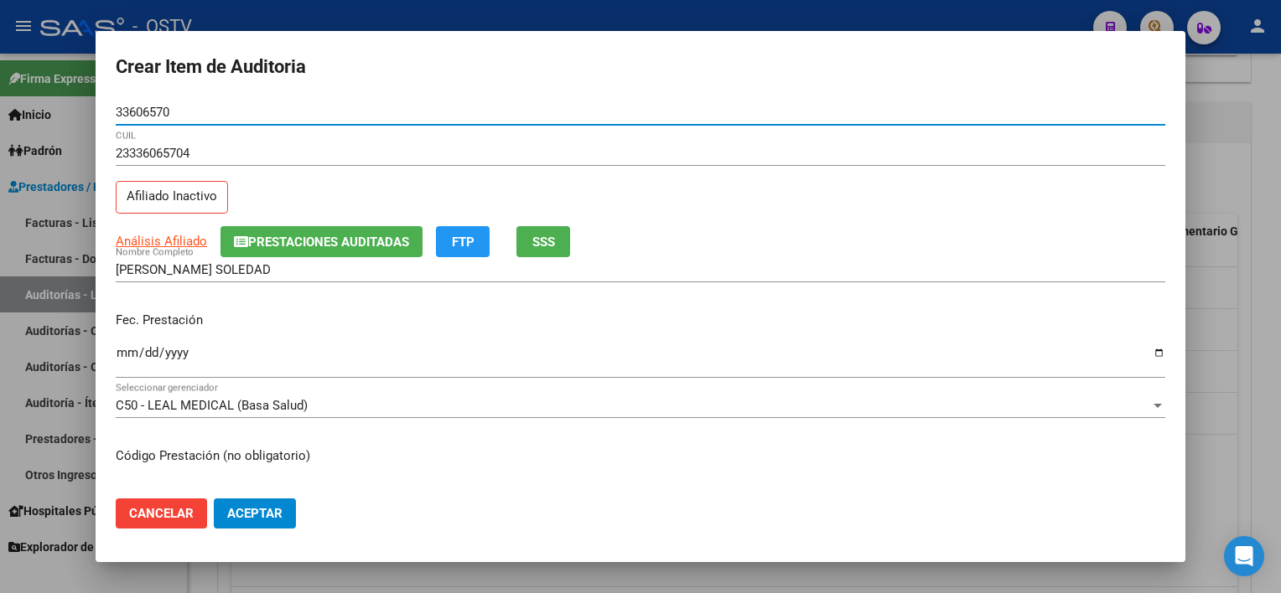
type input "33606570"
click at [167, 256] on div "Análisis Afiliado Prestaciones Auditadas FTP SSS" at bounding box center [640, 241] width 1049 height 31
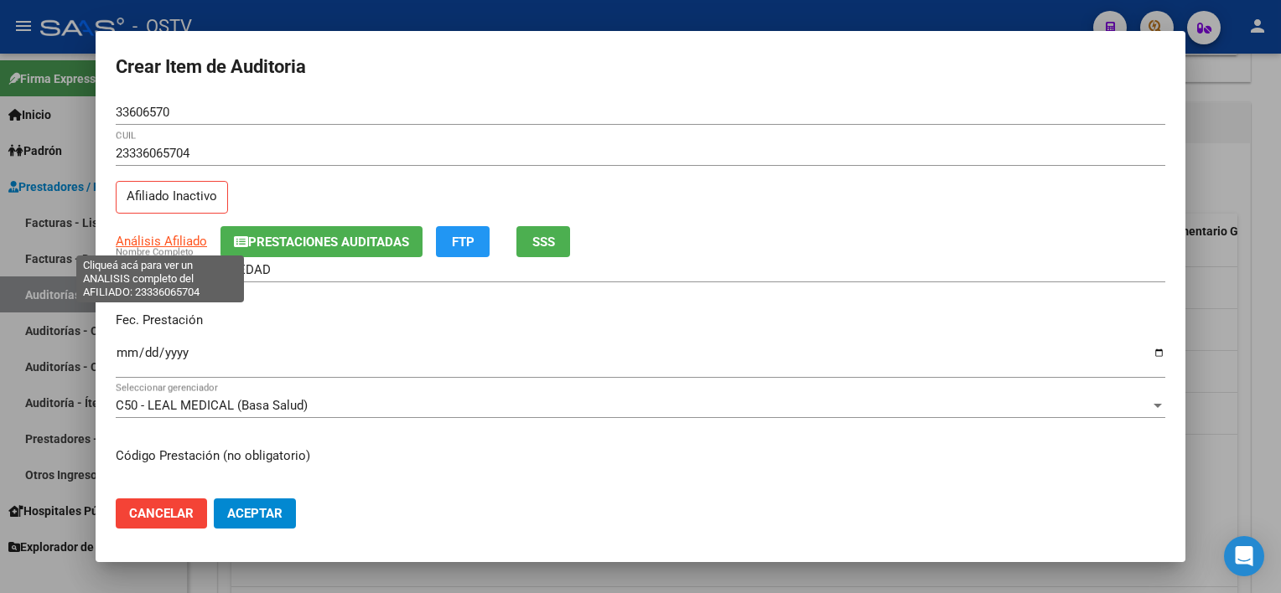
click at [163, 243] on span "Análisis Afiliado" at bounding box center [161, 241] width 91 height 15
type textarea "23336065704"
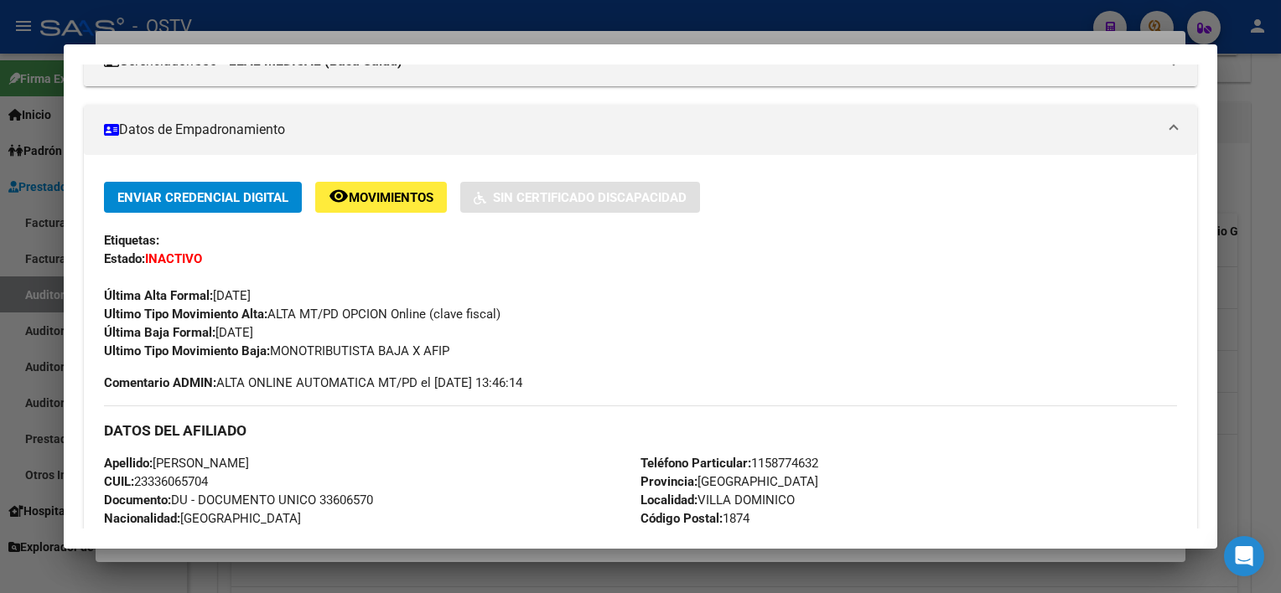
scroll to position [0, 0]
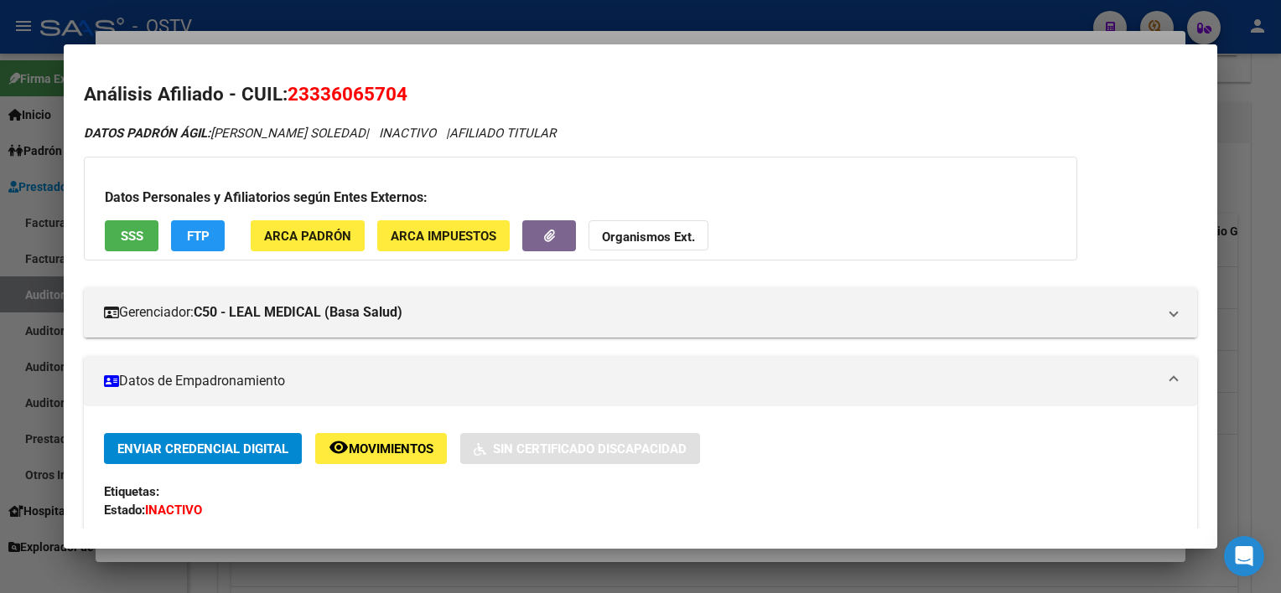
click at [121, 233] on span "SSS" at bounding box center [132, 236] width 23 height 15
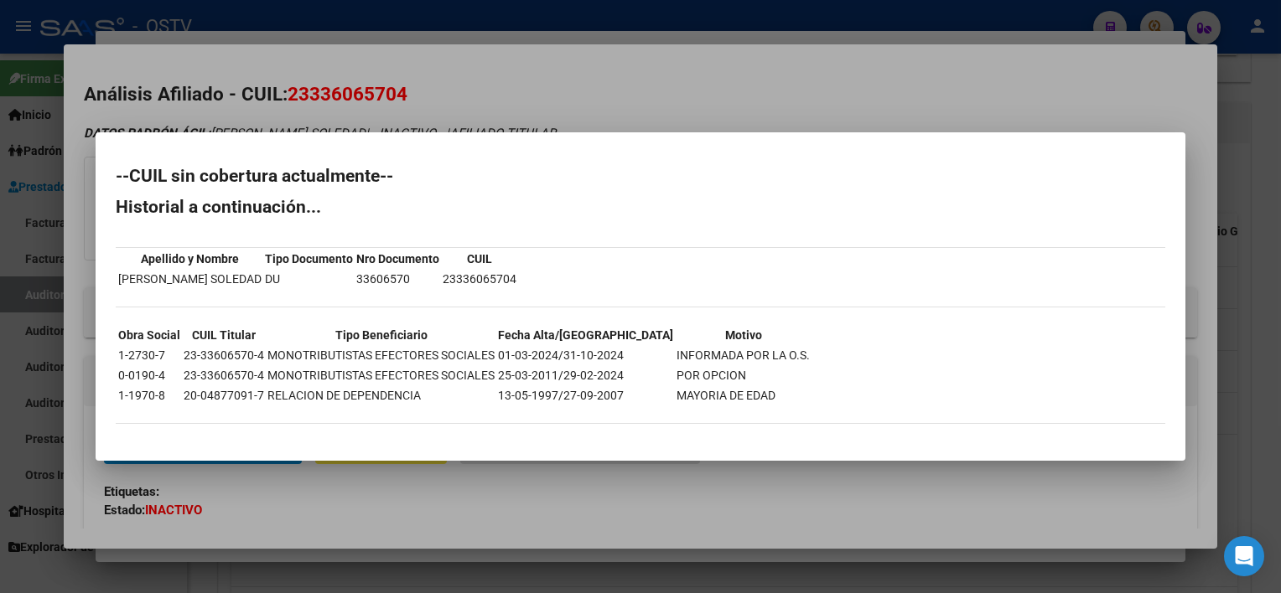
click at [734, 459] on div at bounding box center [640, 296] width 1281 height 593
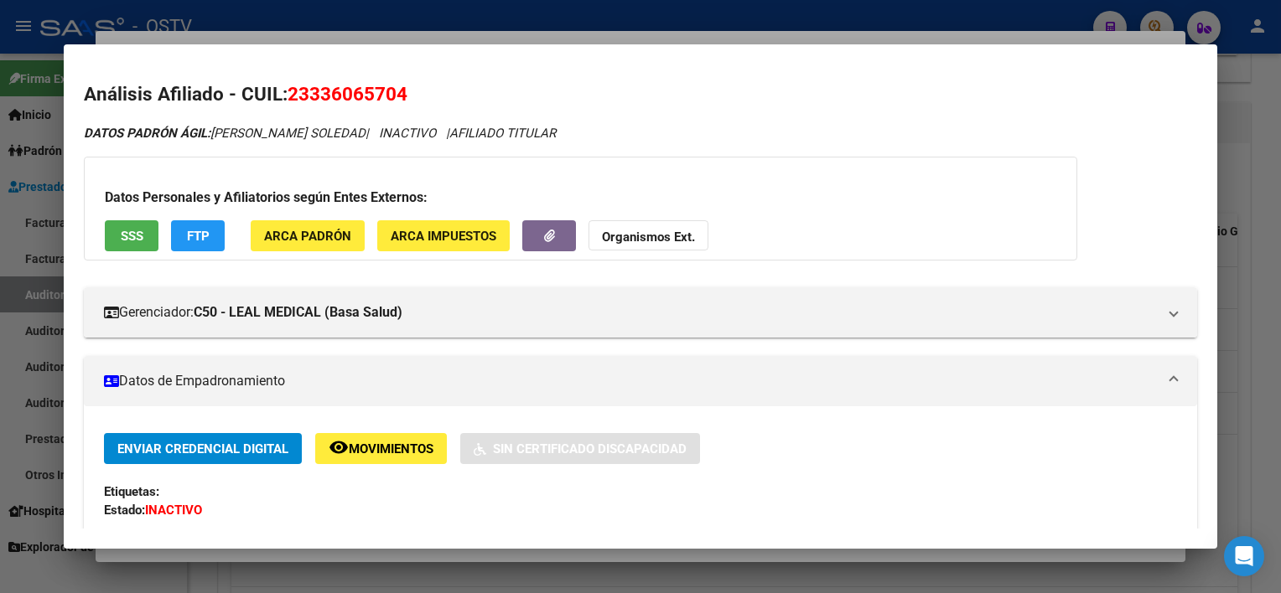
drag, startPoint x: 292, startPoint y: 88, endPoint x: 413, endPoint y: 91, distance: 121.6
click at [413, 91] on h2 "Análisis Afiliado - CUIL: 23336065704" at bounding box center [640, 94] width 1112 height 28
copy span "23336065704"
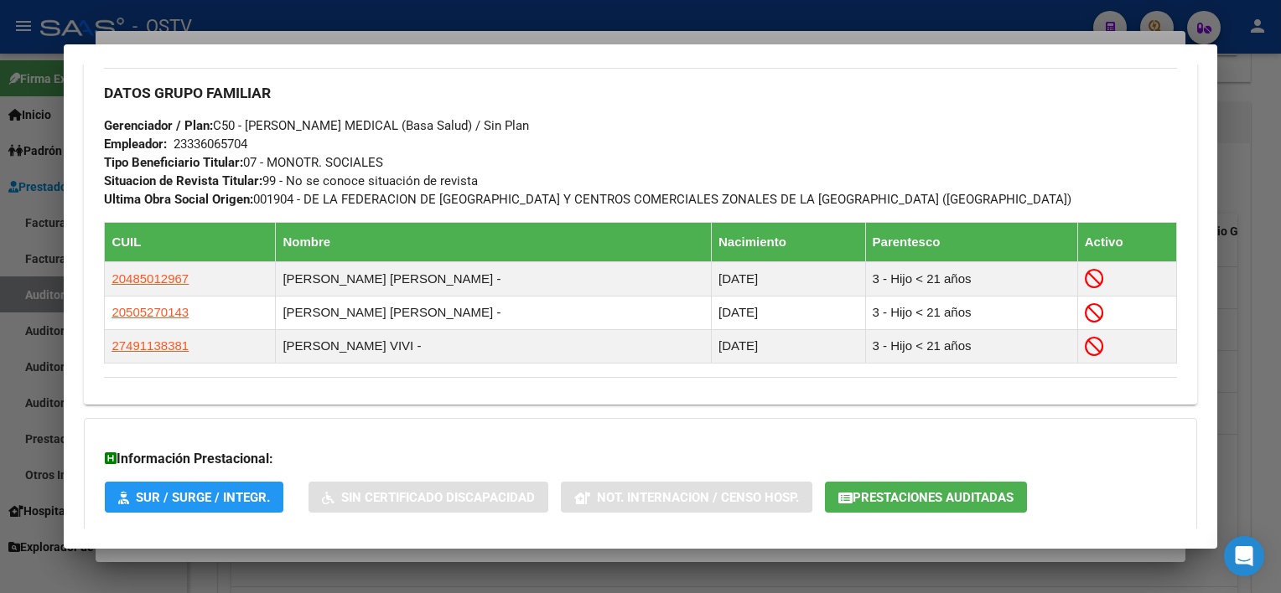
scroll to position [930, 0]
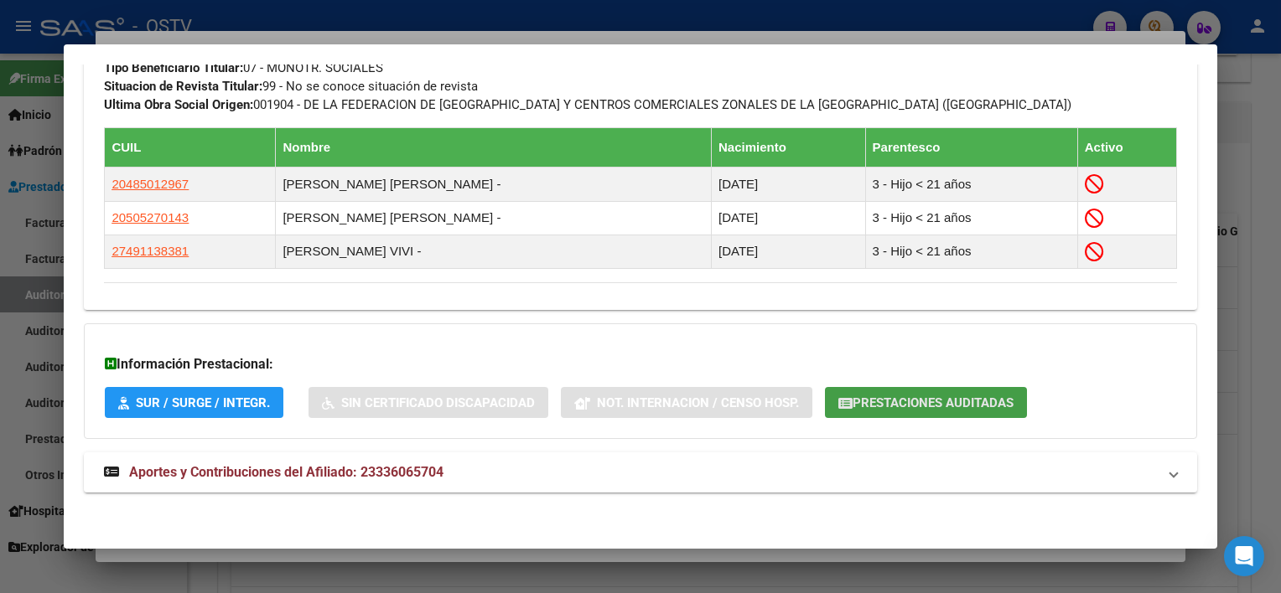
click at [940, 389] on button "Prestaciones Auditadas" at bounding box center [926, 402] width 202 height 31
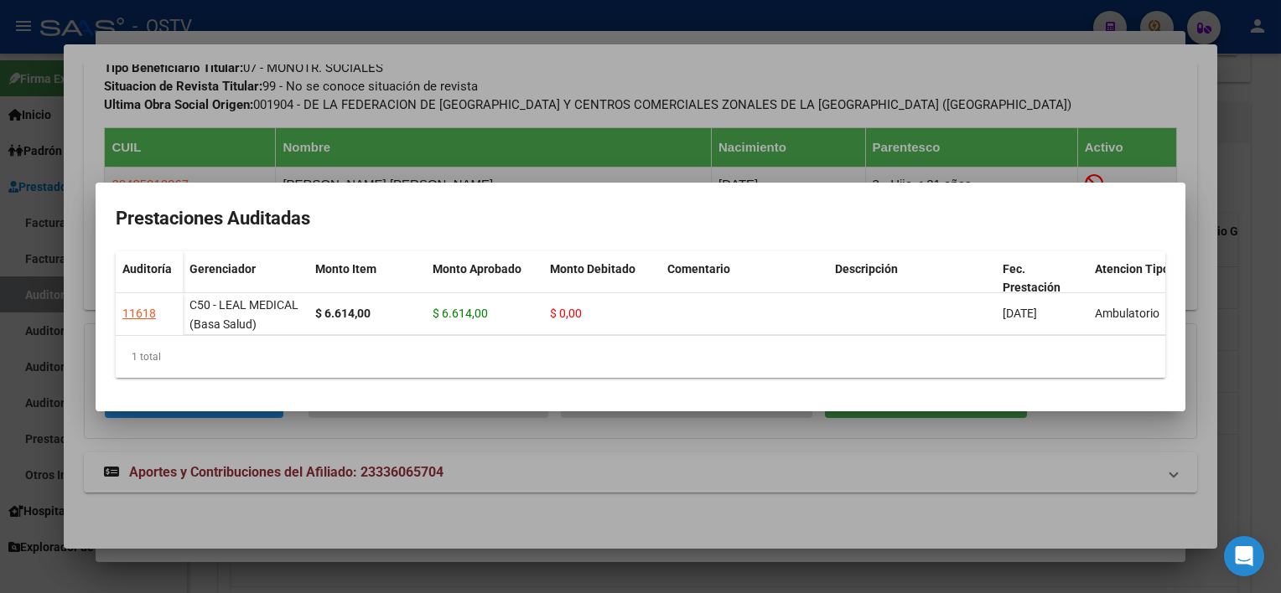
click at [901, 454] on div at bounding box center [640, 296] width 1281 height 593
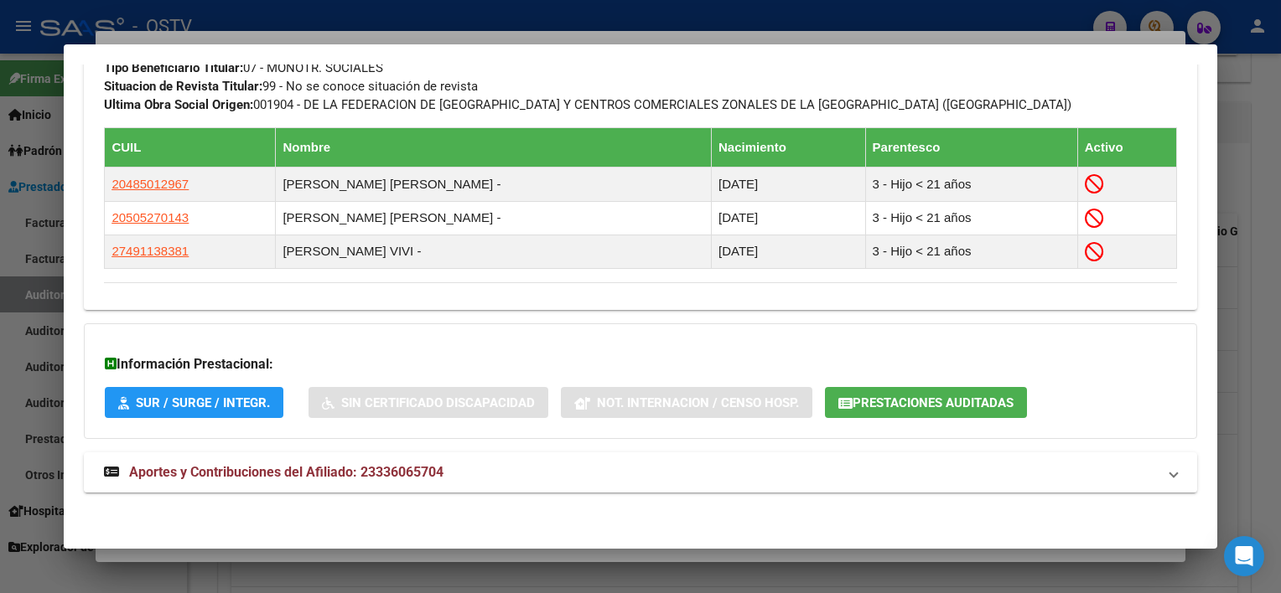
click at [503, 557] on div at bounding box center [640, 296] width 1281 height 593
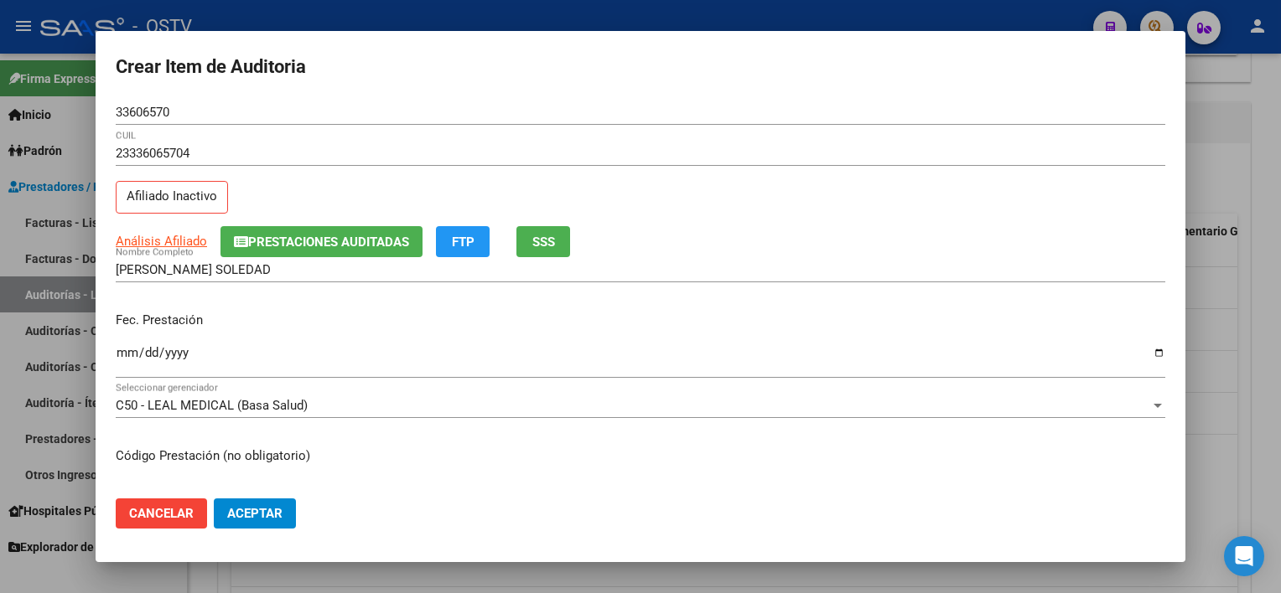
click at [336, 277] on div "[PERSON_NAME] SOLEDAD Nombre Completo" at bounding box center [640, 269] width 1049 height 25
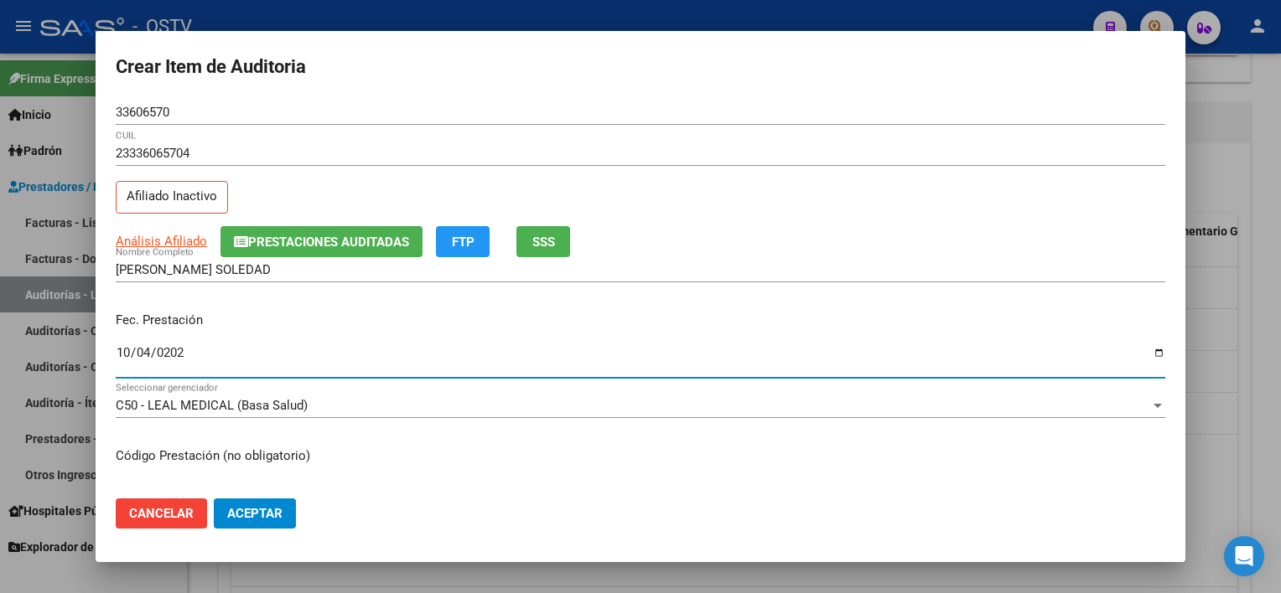
type input "[DATE]"
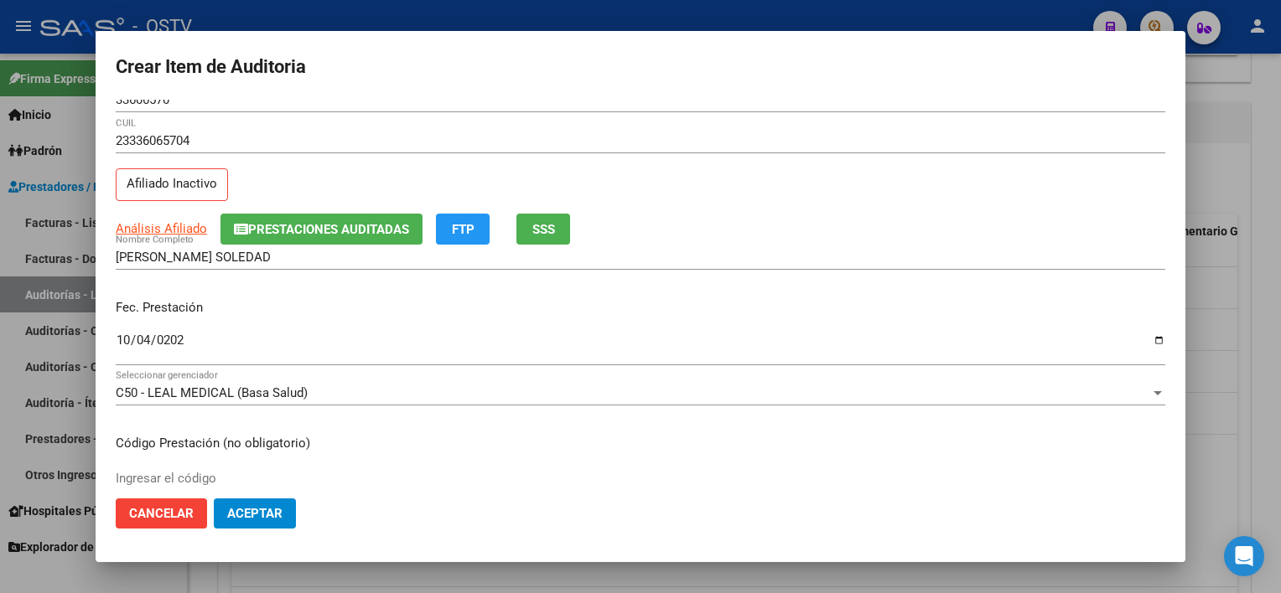
scroll to position [282, 0]
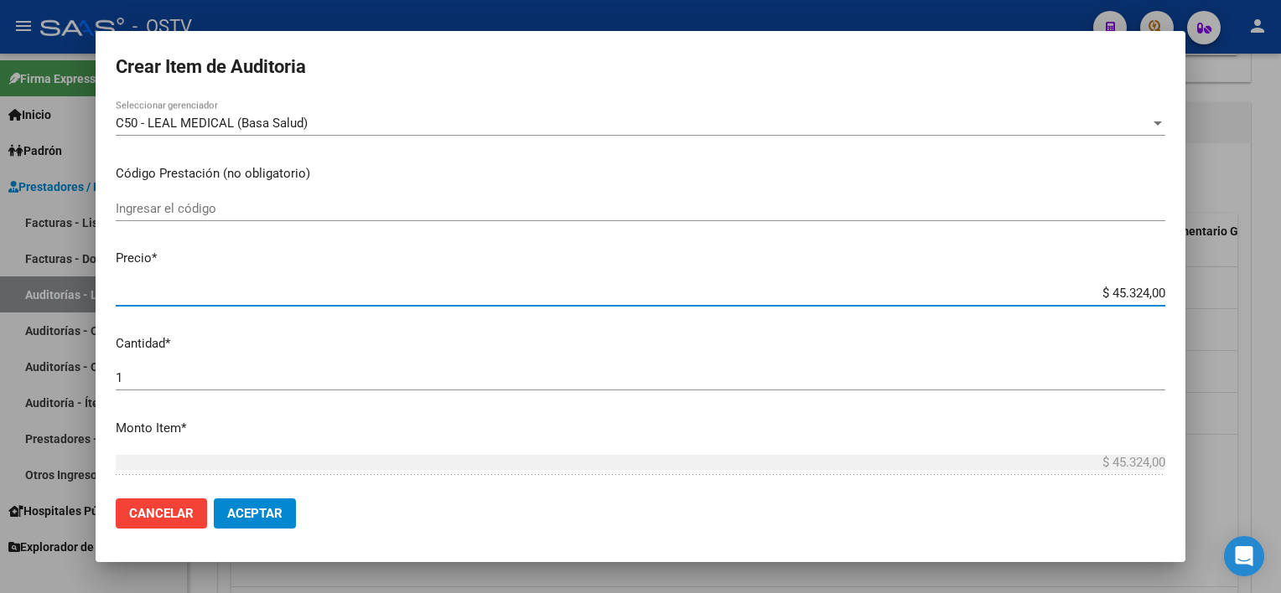
type input "$ 0,02"
type input "$ 0,23"
type input "$ 2,39"
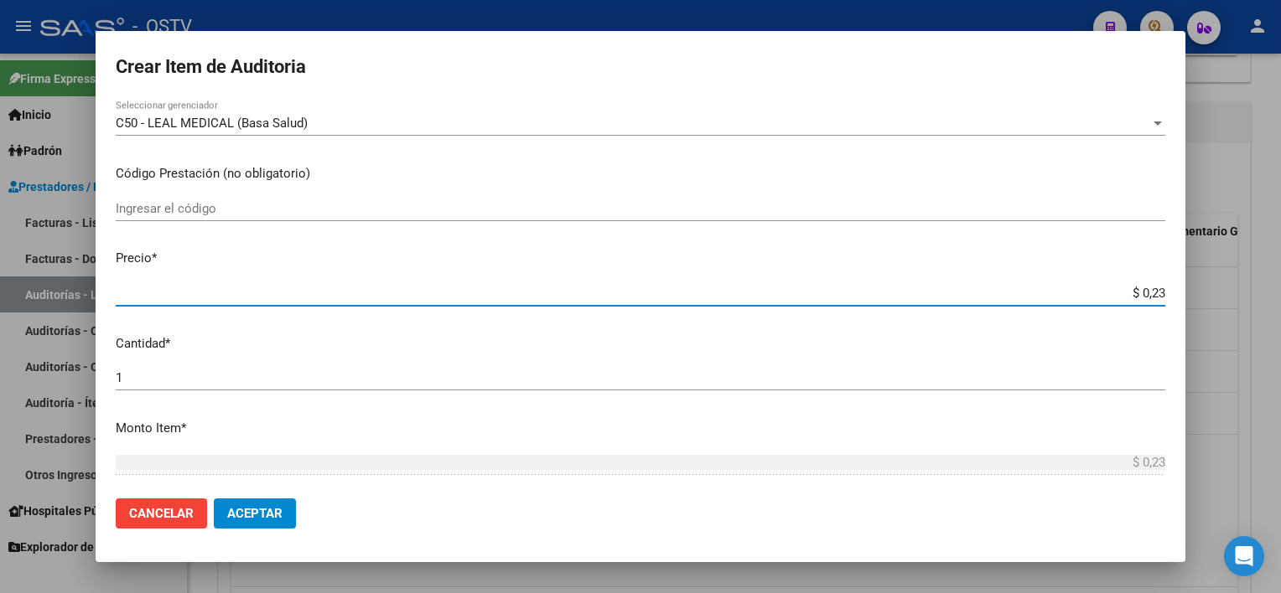
type input "$ 2,39"
type input "$ 23,93"
type input "$ 239,30"
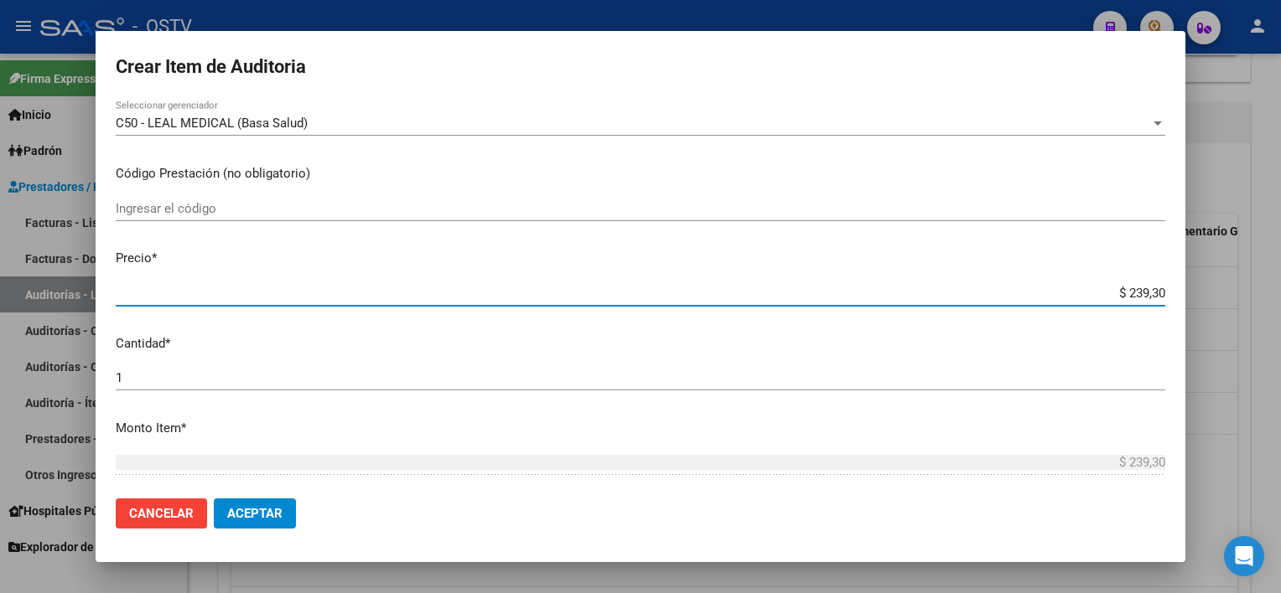
type input "$ 2.393,00"
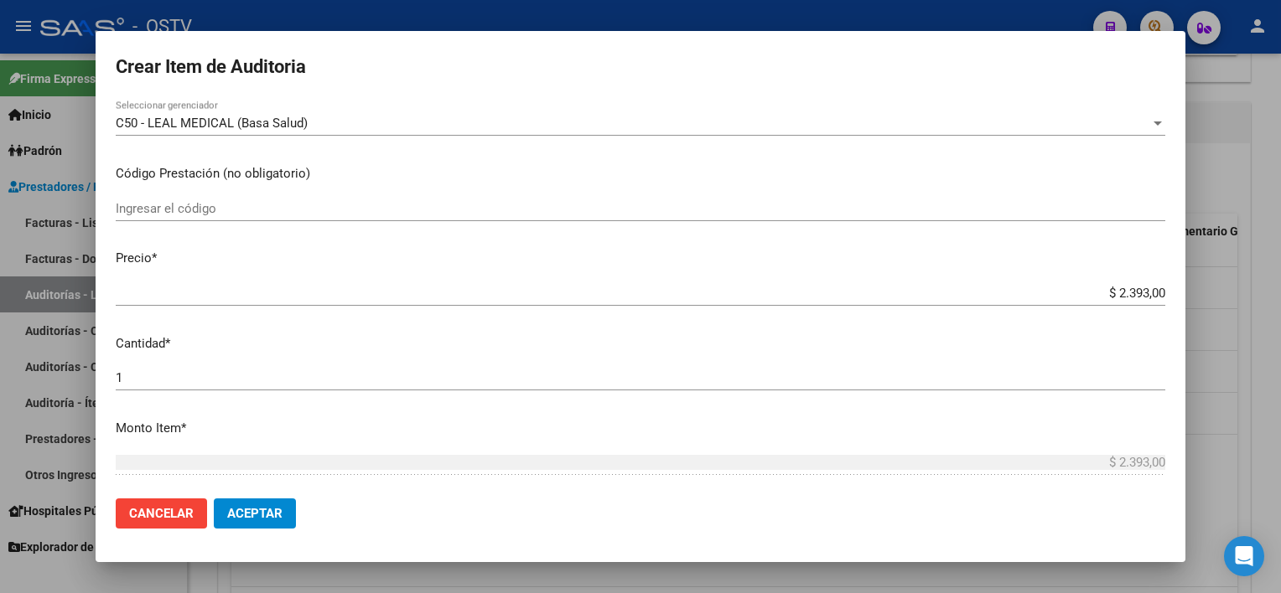
scroll to position [537, 0]
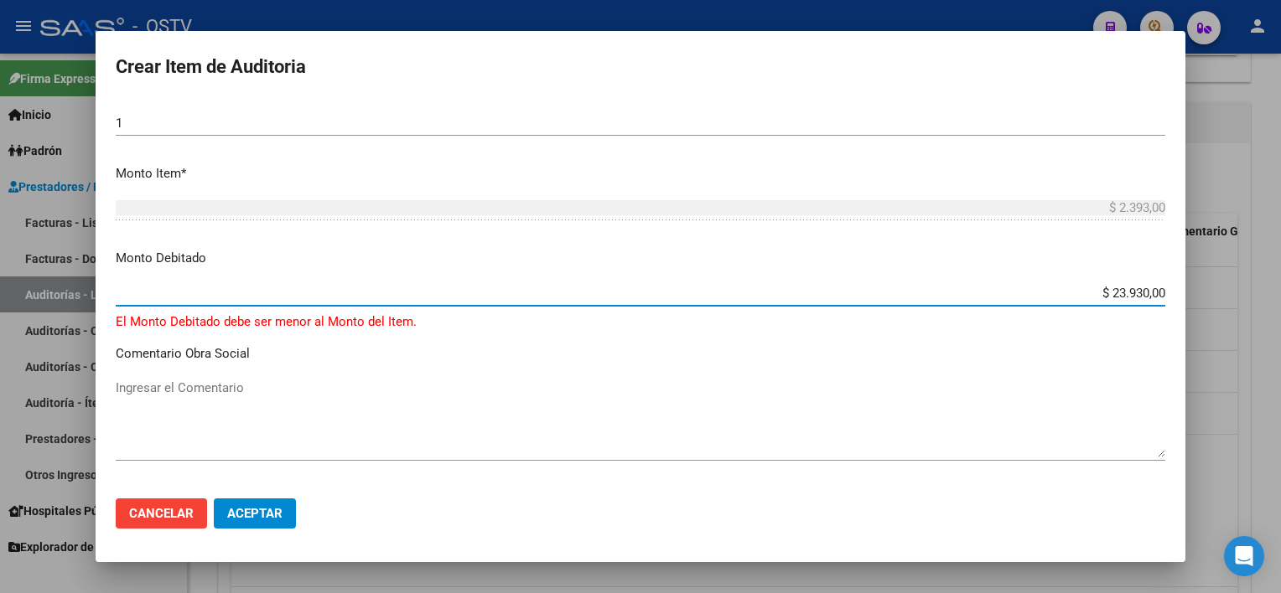
type input "$ 2.393,00"
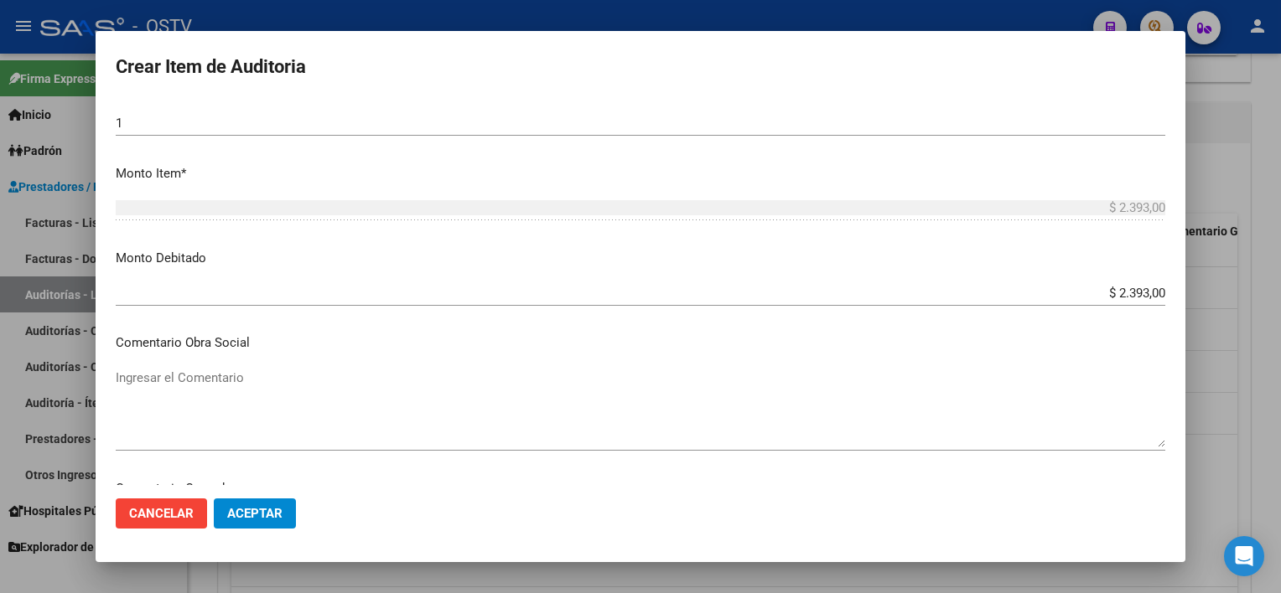
scroll to position [768, 0]
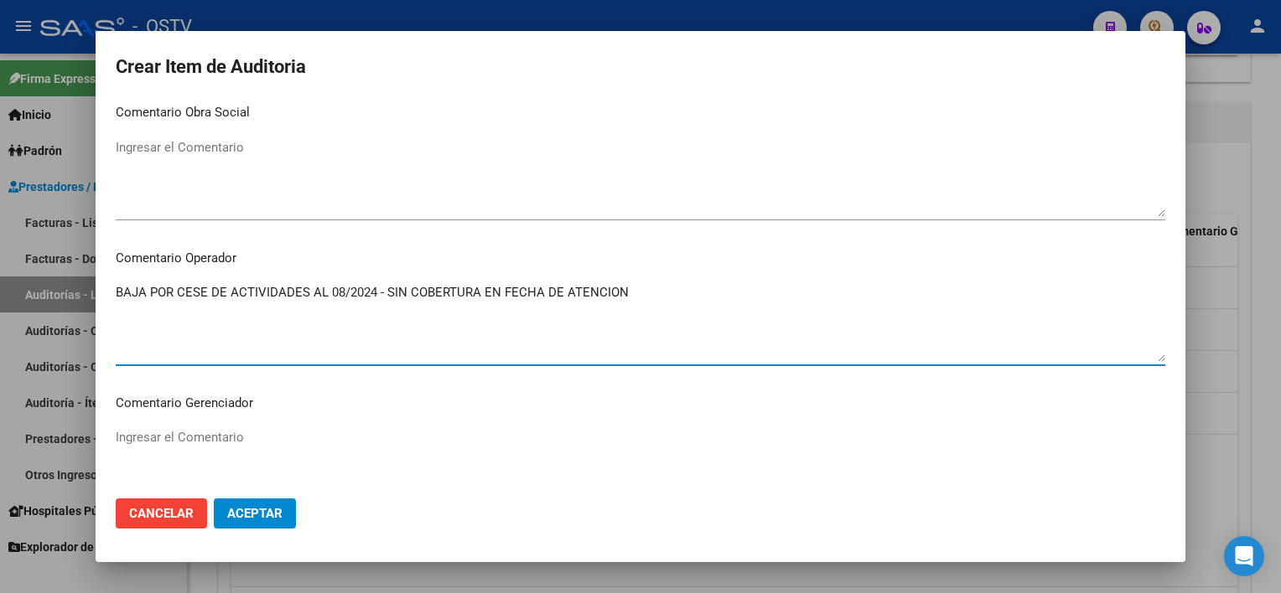
type textarea "BAJA POR CESE DE ACTIVIDADES AL 08/2024 - SIN COBERTURA EN FECHA DE ATENCION"
click at [268, 516] on span "Aceptar" at bounding box center [254, 513] width 55 height 15
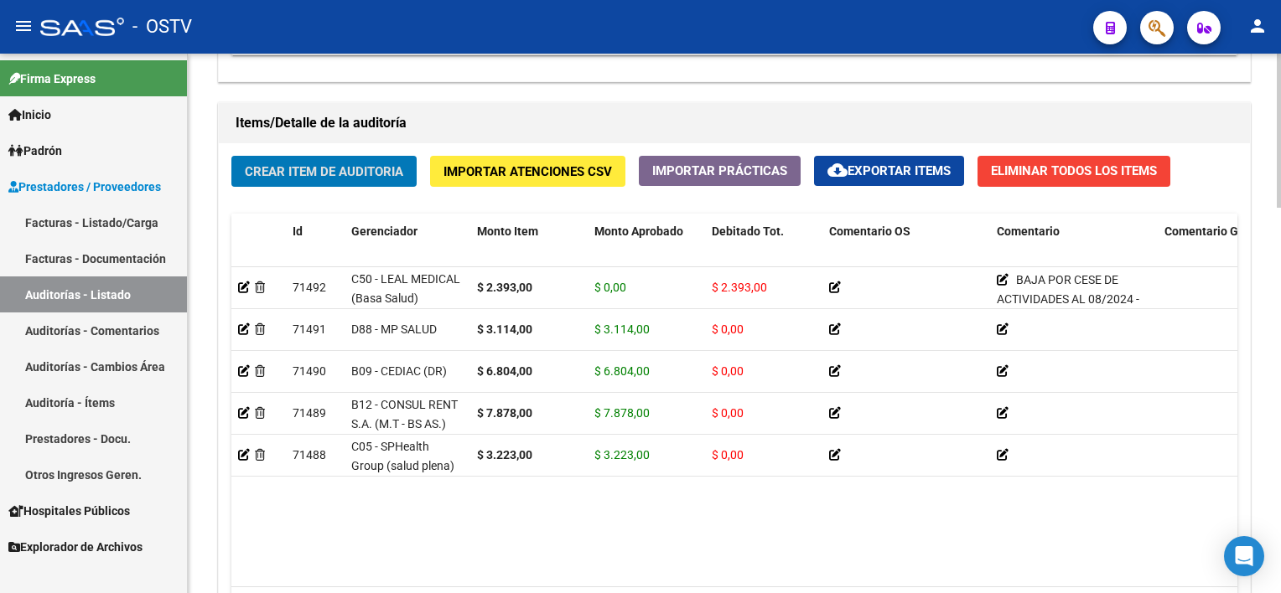
click at [301, 171] on span "Crear Item de Auditoria" at bounding box center [324, 171] width 158 height 15
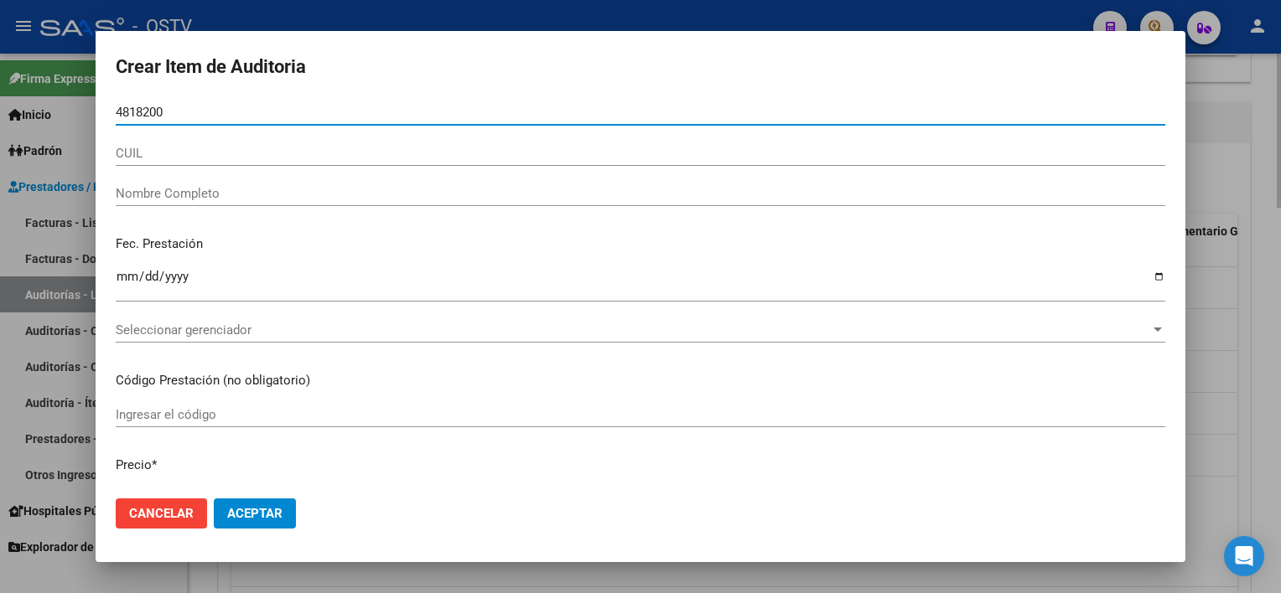
type input "48182001"
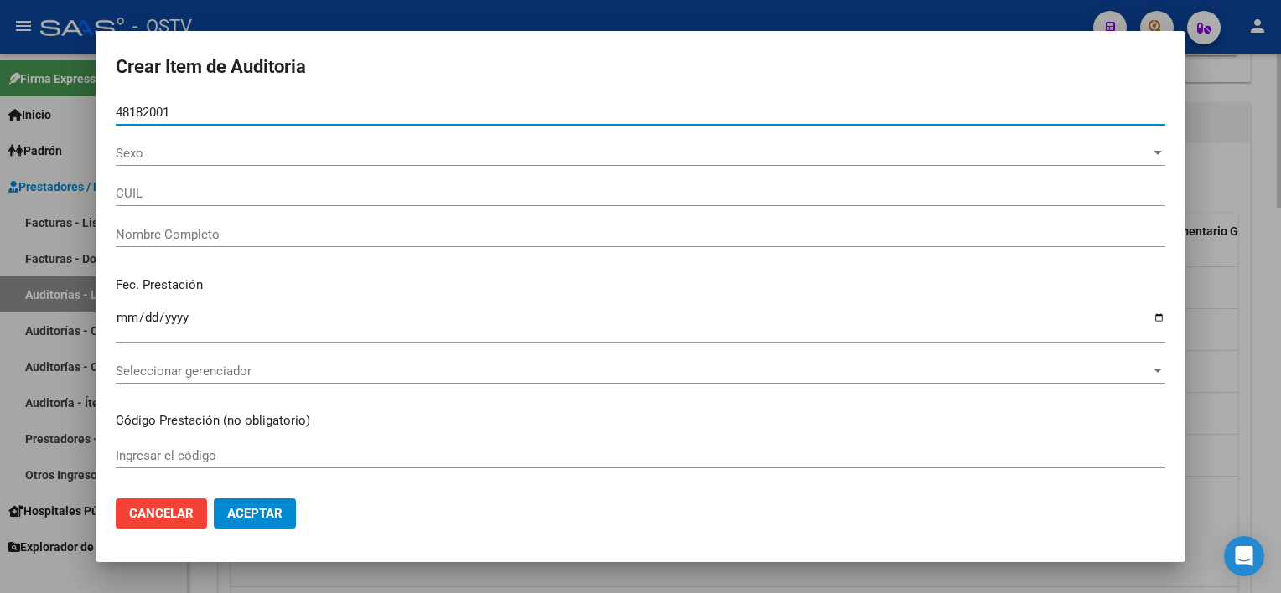
type input "23481820014"
type input "[PERSON_NAME]"
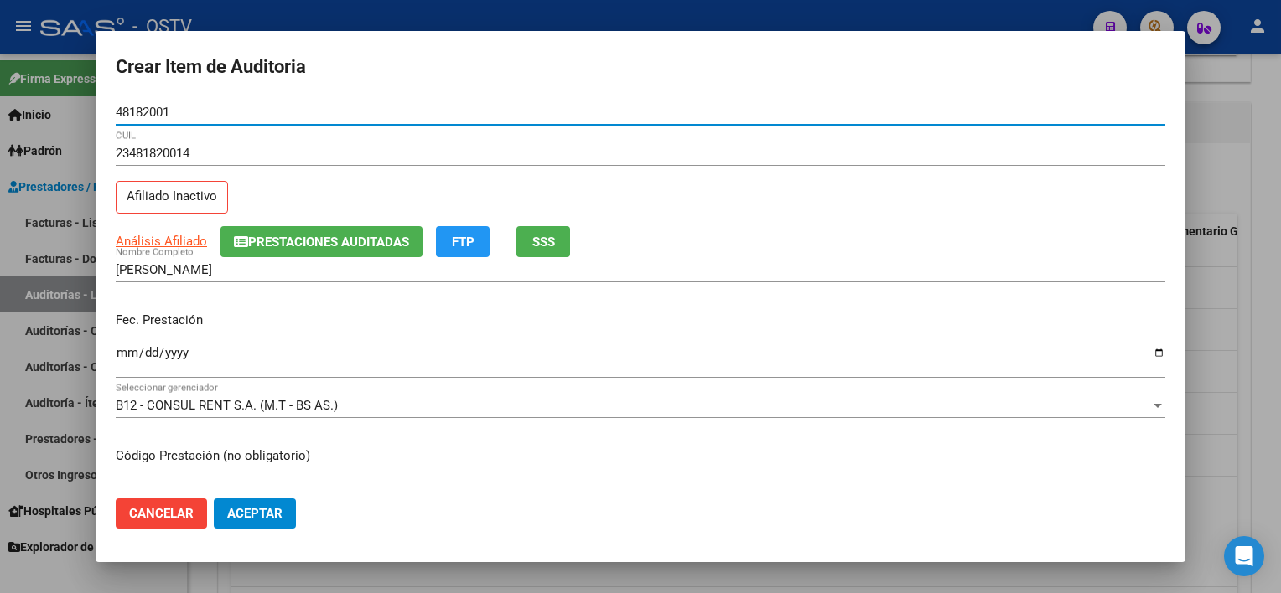
type input "48182001"
click at [131, 251] on div "Análisis Afiliado Prestaciones Auditadas FTP SSS" at bounding box center [640, 241] width 1049 height 31
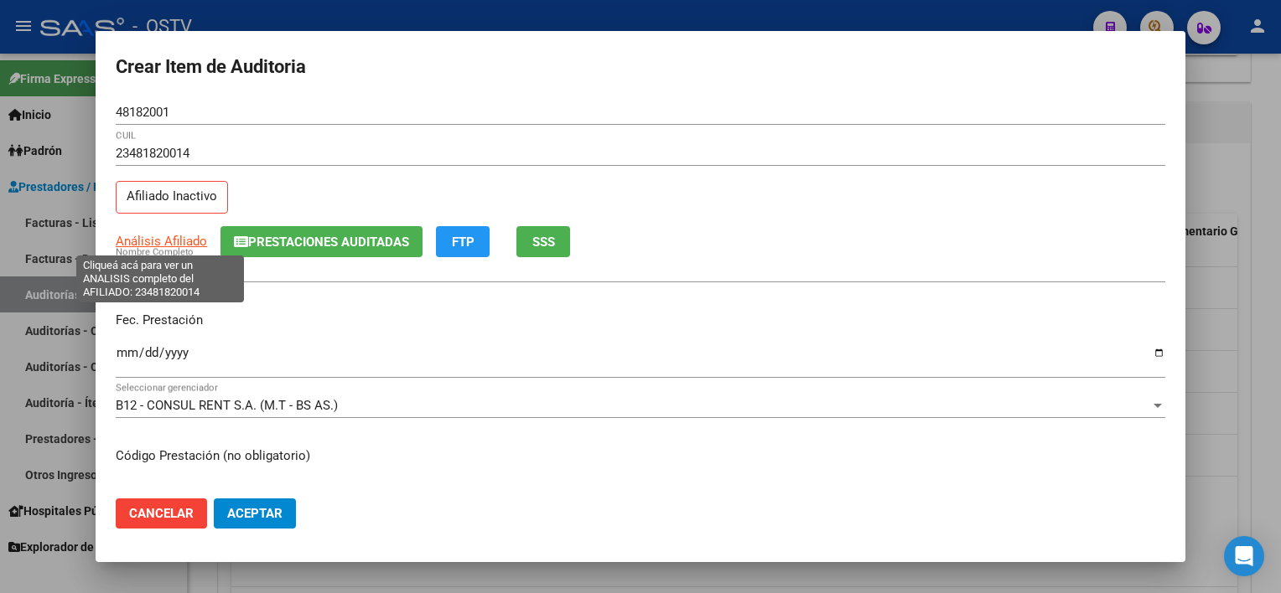
click at [132, 236] on span "Análisis Afiliado" at bounding box center [161, 241] width 91 height 15
type textarea "23481820014"
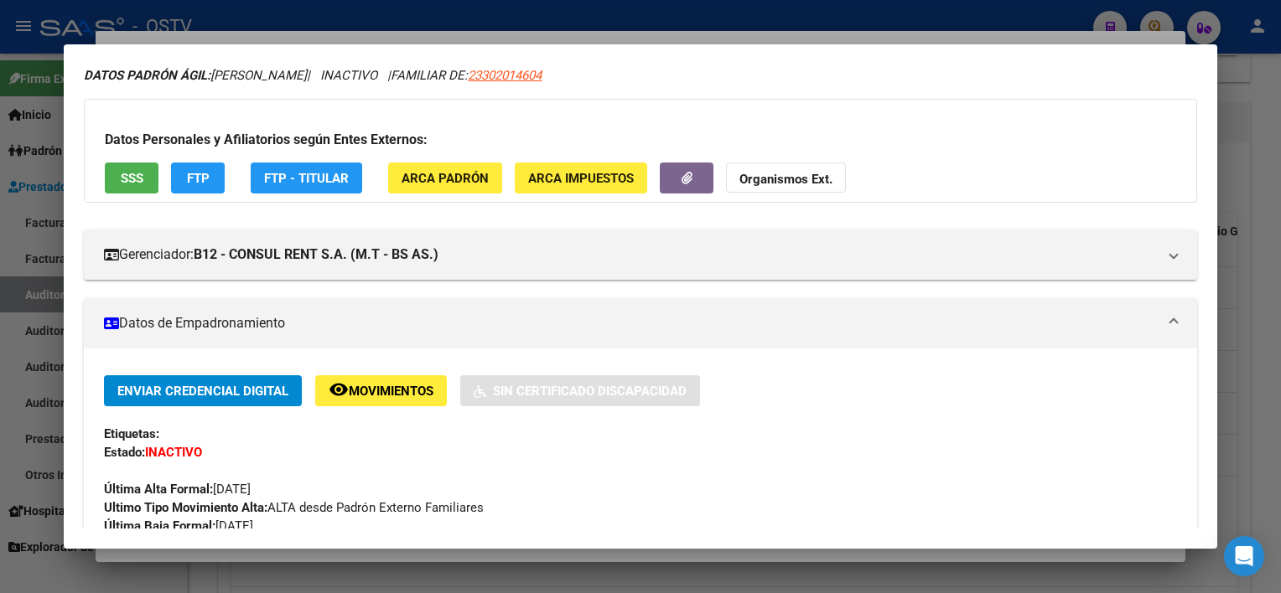
scroll to position [0, 0]
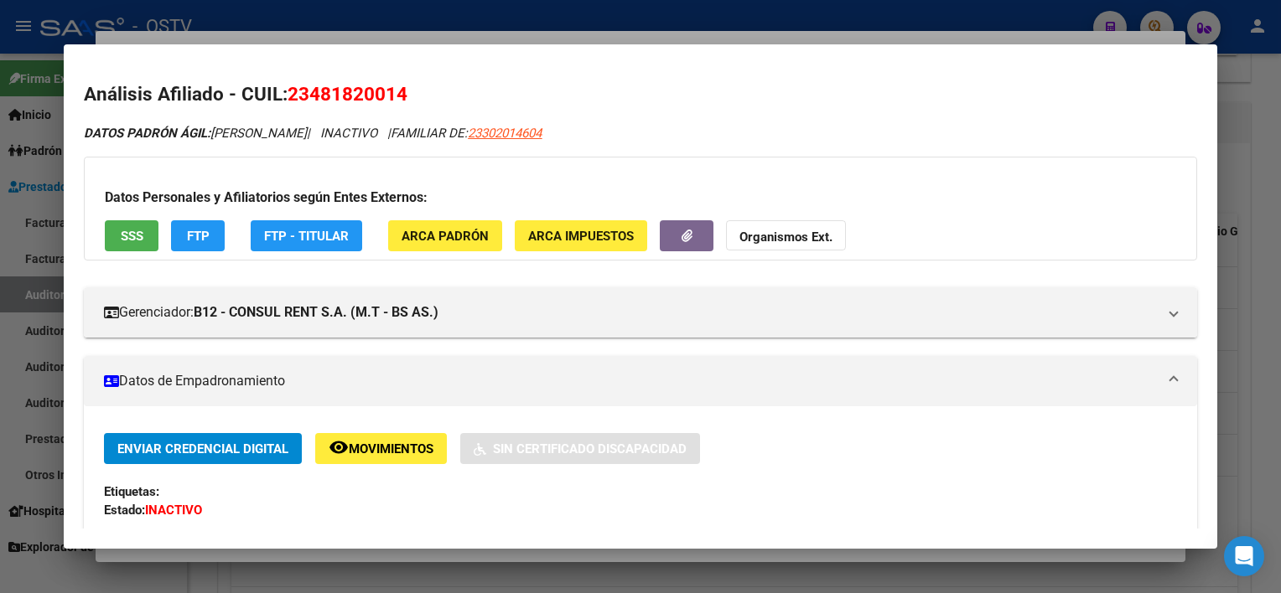
drag, startPoint x: 549, startPoint y: 132, endPoint x: 654, endPoint y: 132, distance: 104.8
click at [654, 132] on div "DATOS PADRÓN ÁGIL: [PERSON_NAME] | INACTIVO | FAMILIAR DE: 23302014604" at bounding box center [640, 133] width 1112 height 19
copy span "23302014604"
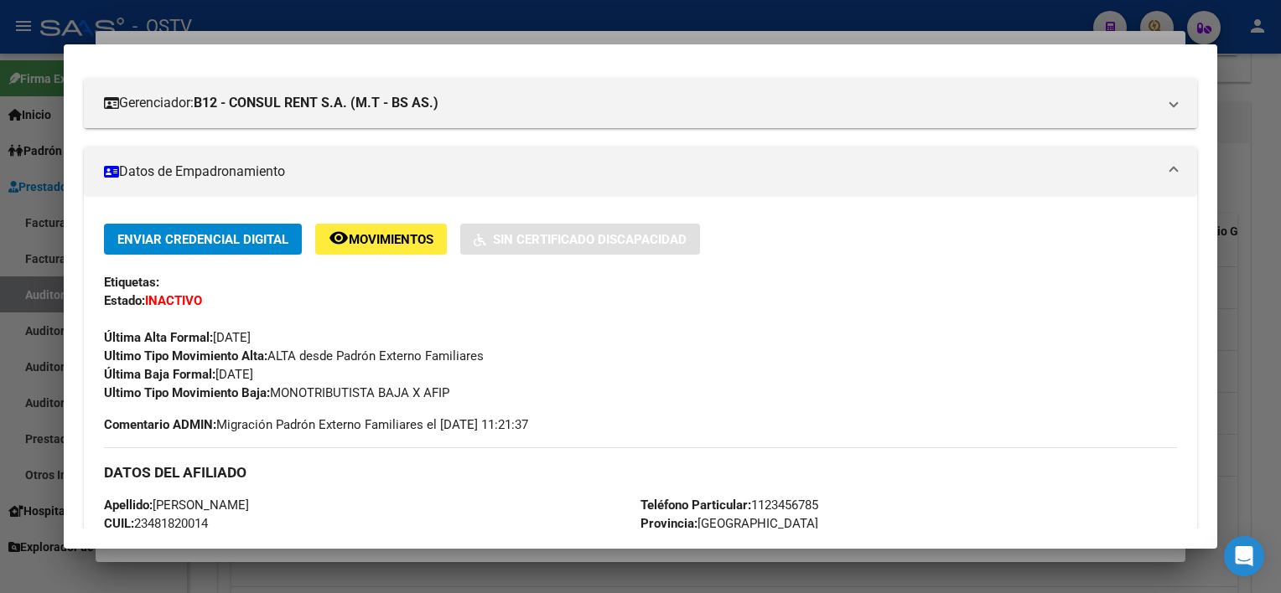
scroll to position [251, 0]
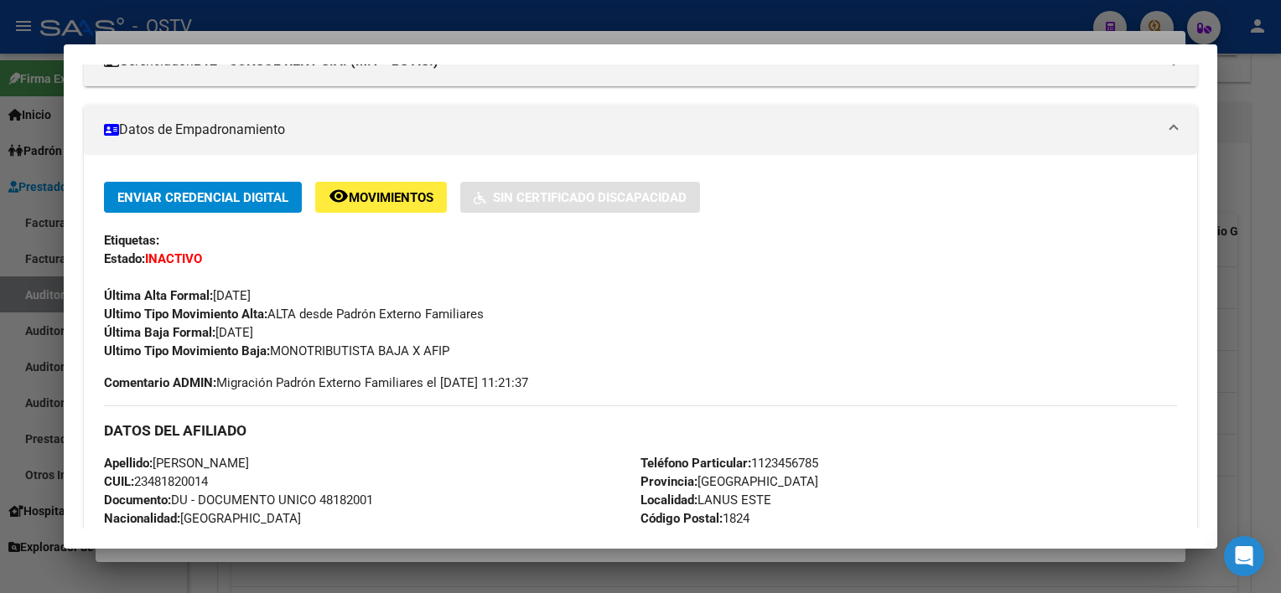
click at [464, 553] on div at bounding box center [640, 296] width 1281 height 593
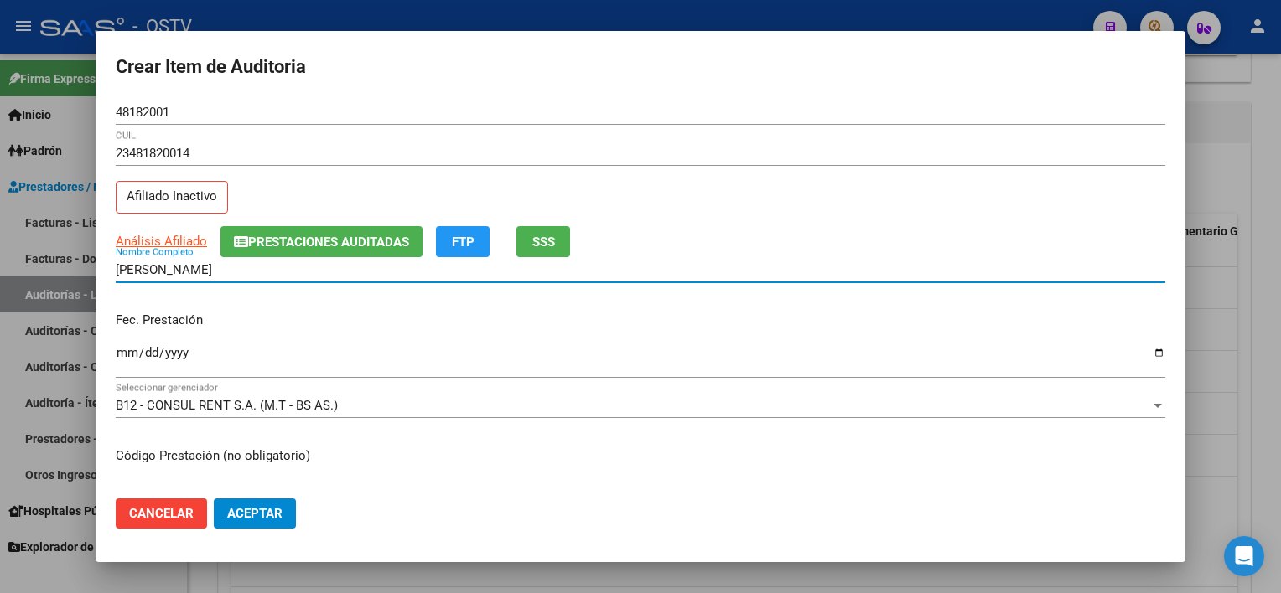
click at [344, 275] on input "[PERSON_NAME]" at bounding box center [640, 269] width 1049 height 15
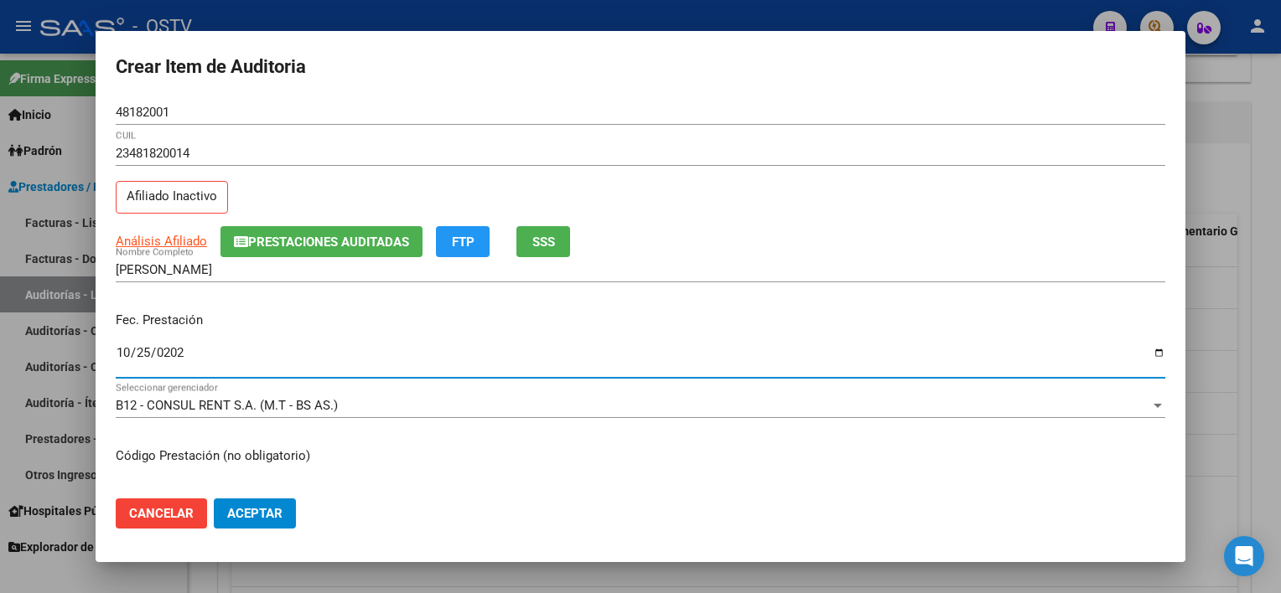
type input "[DATE]"
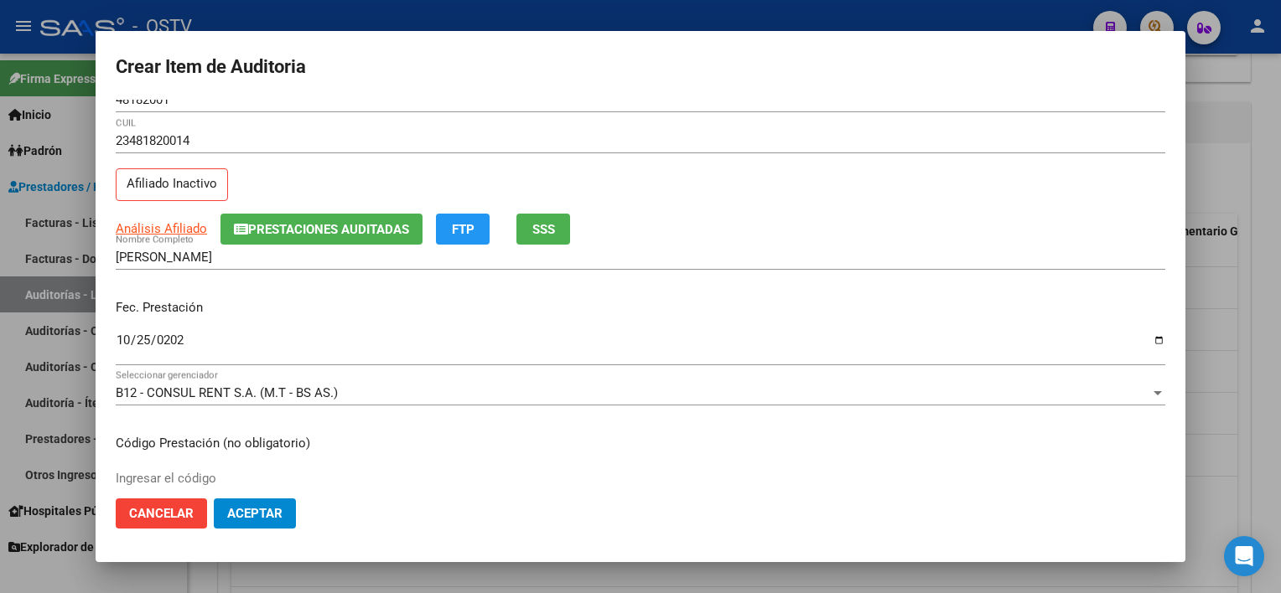
scroll to position [282, 0]
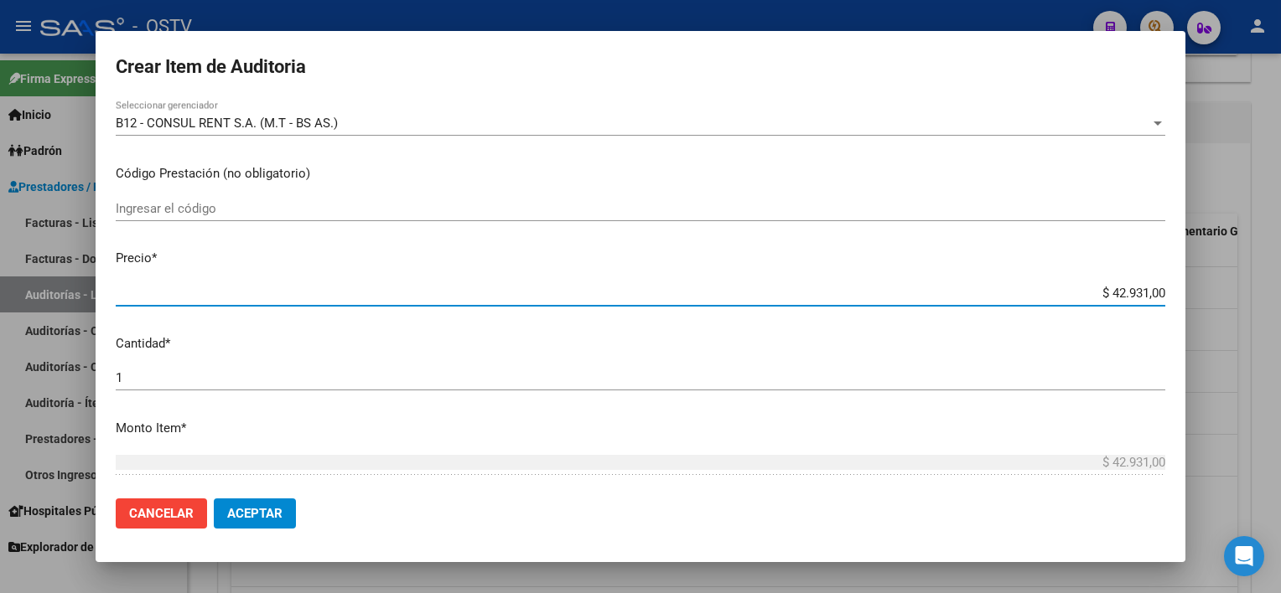
type input "$ 0,01"
type input "$ 0,10"
type input "$ 1,05"
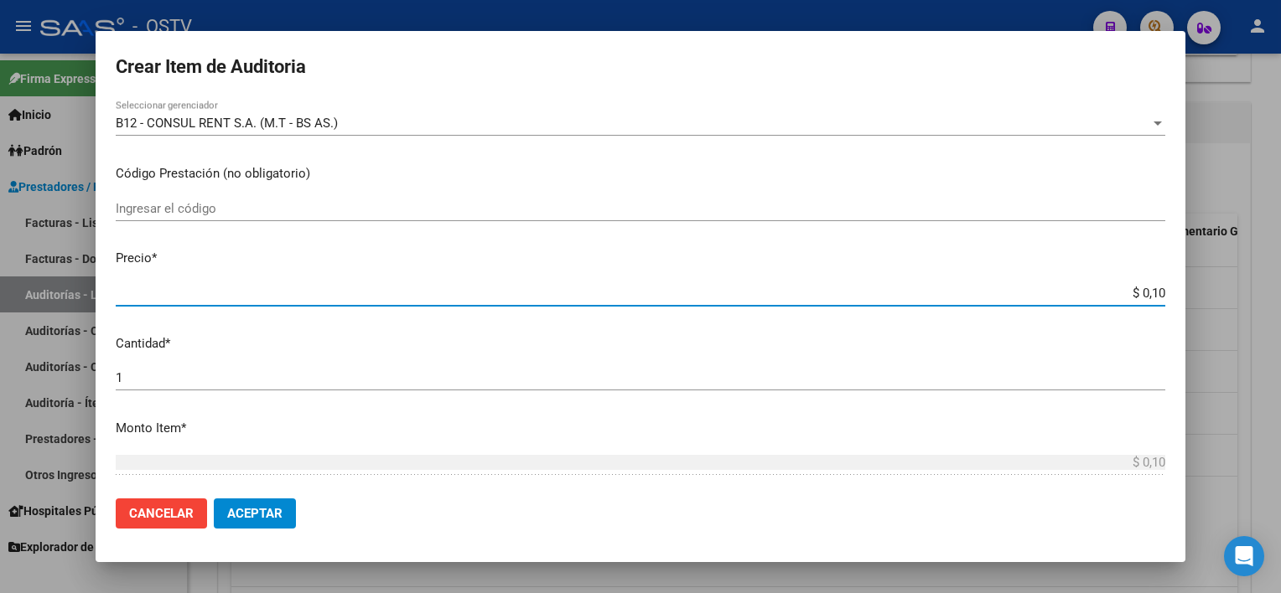
type input "$ 1,05"
type input "$ 10,55"
type input "$ 105,52"
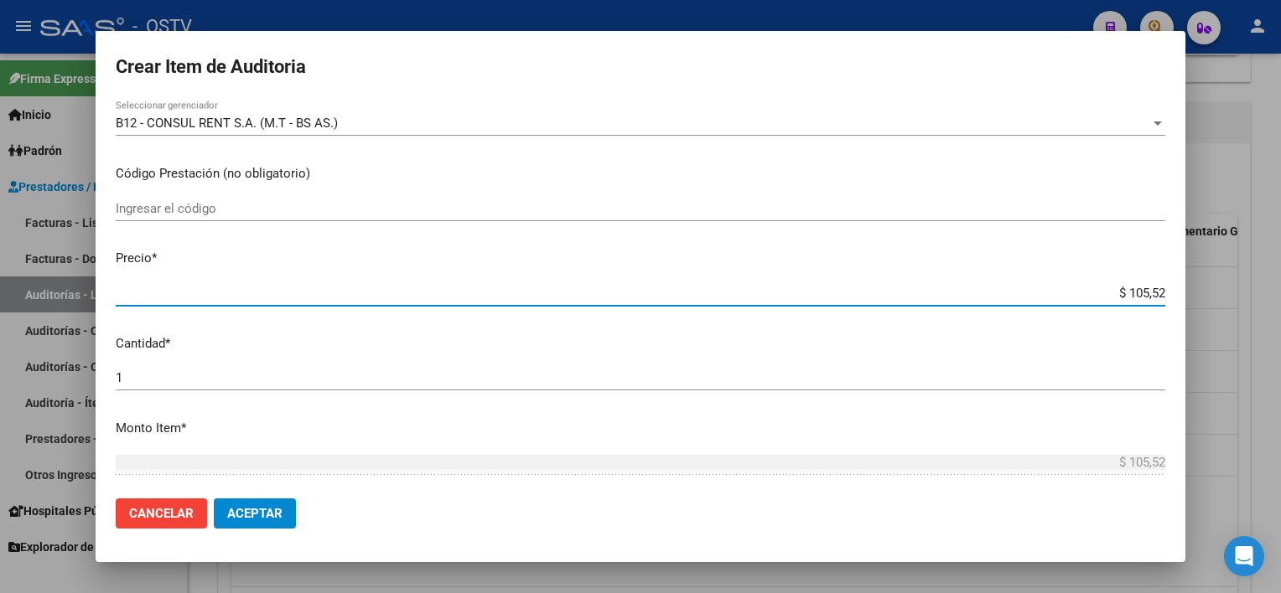
type input "$ 1.055,20"
type input "$ 10.552,00"
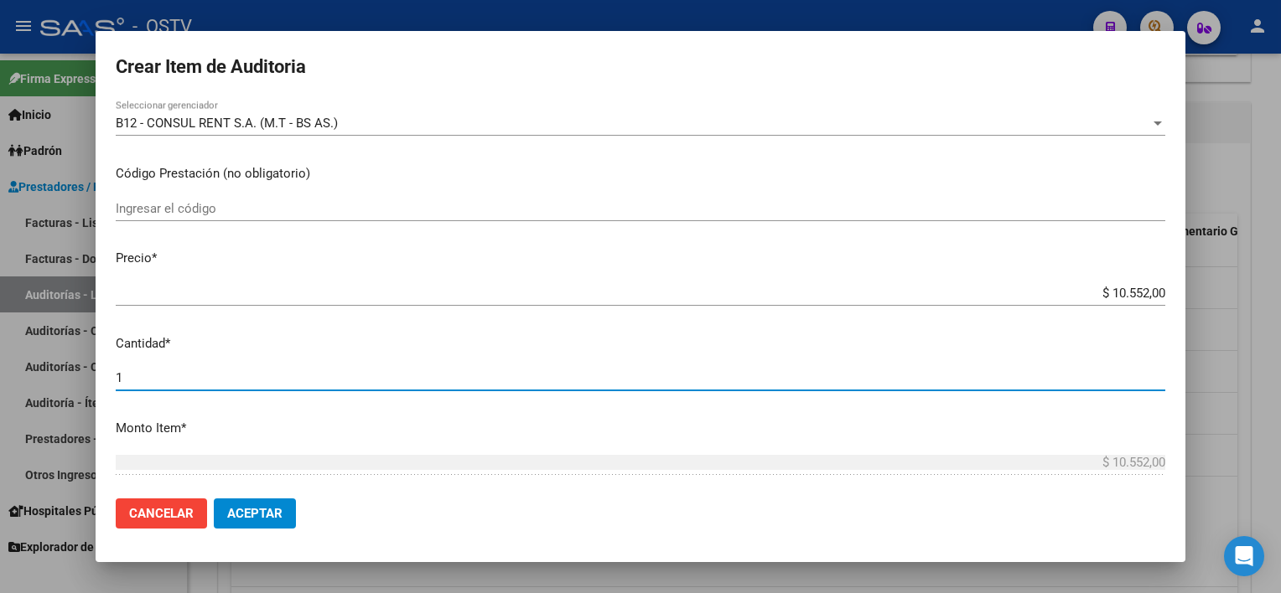
scroll to position [537, 0]
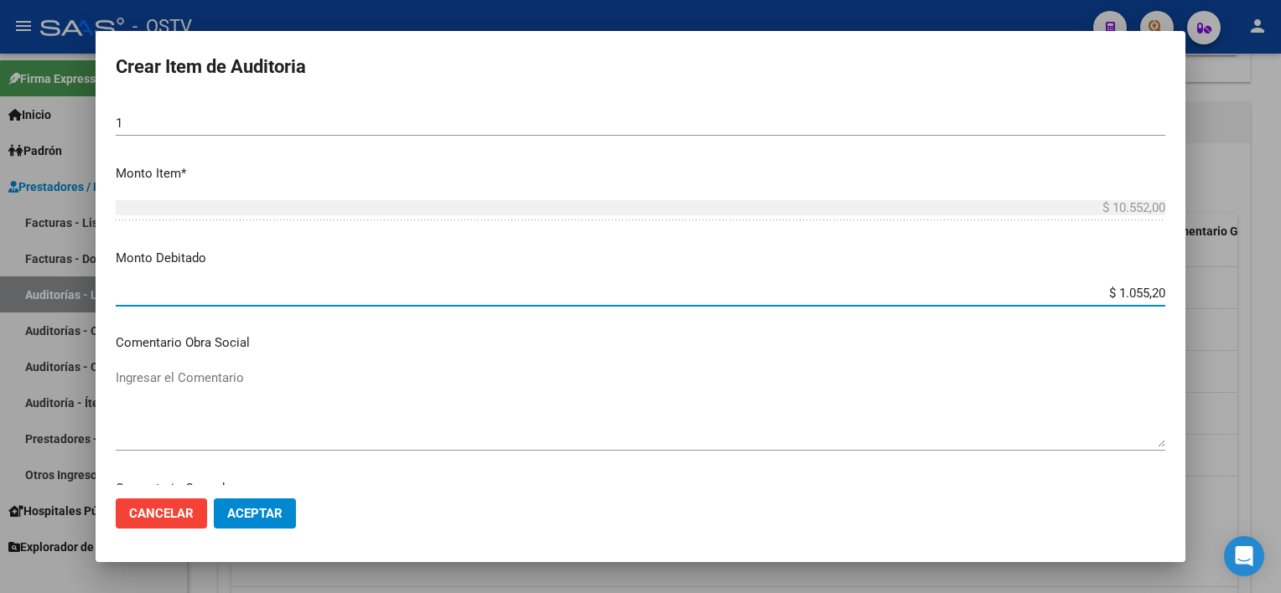
type input "$ 10.552,00"
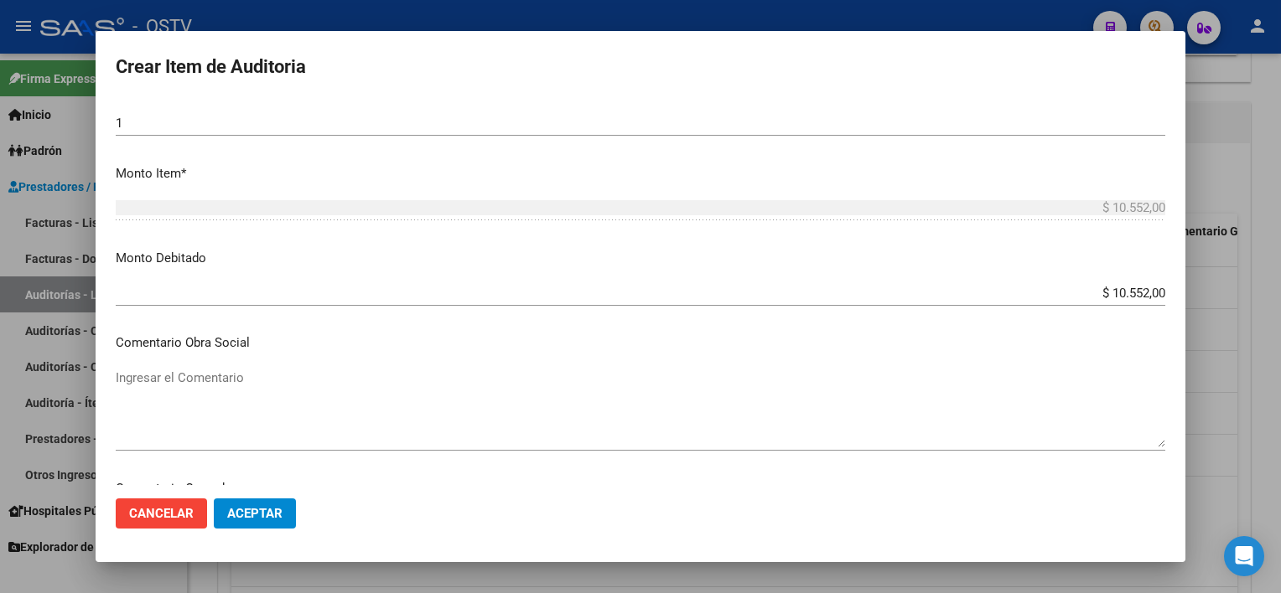
scroll to position [768, 0]
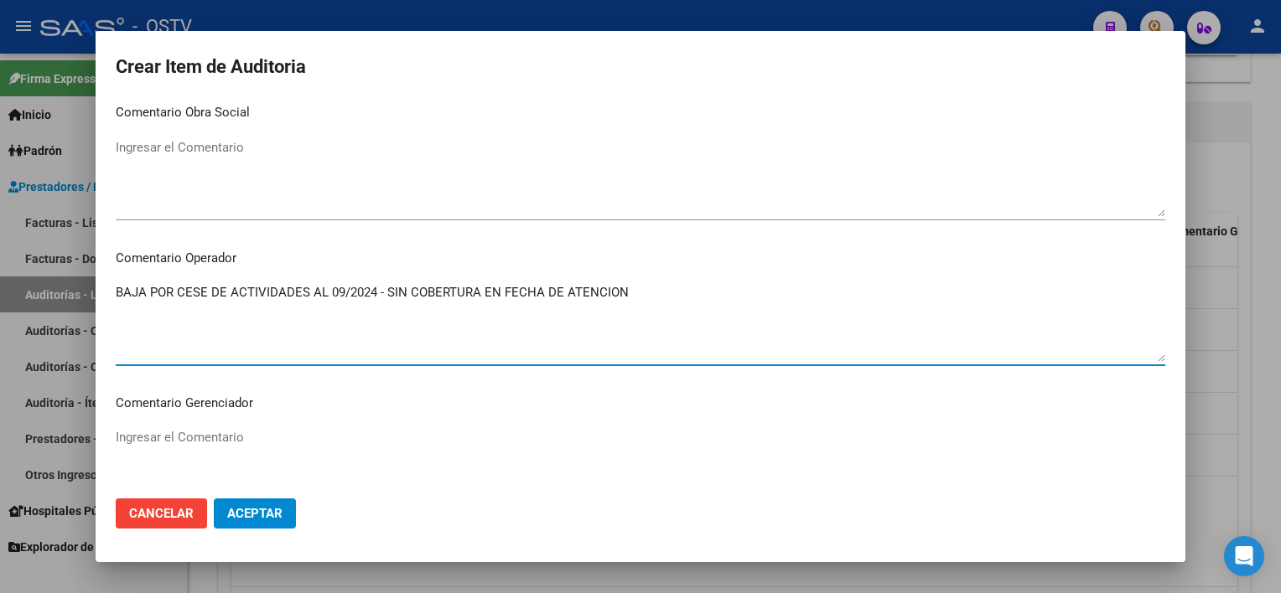
type textarea "BAJA POR CESE DE ACTIVIDADES AL 09/2024 - SIN COBERTURA EN FECHA DE ATENCION"
click at [242, 524] on button "Aceptar" at bounding box center [255, 514] width 82 height 30
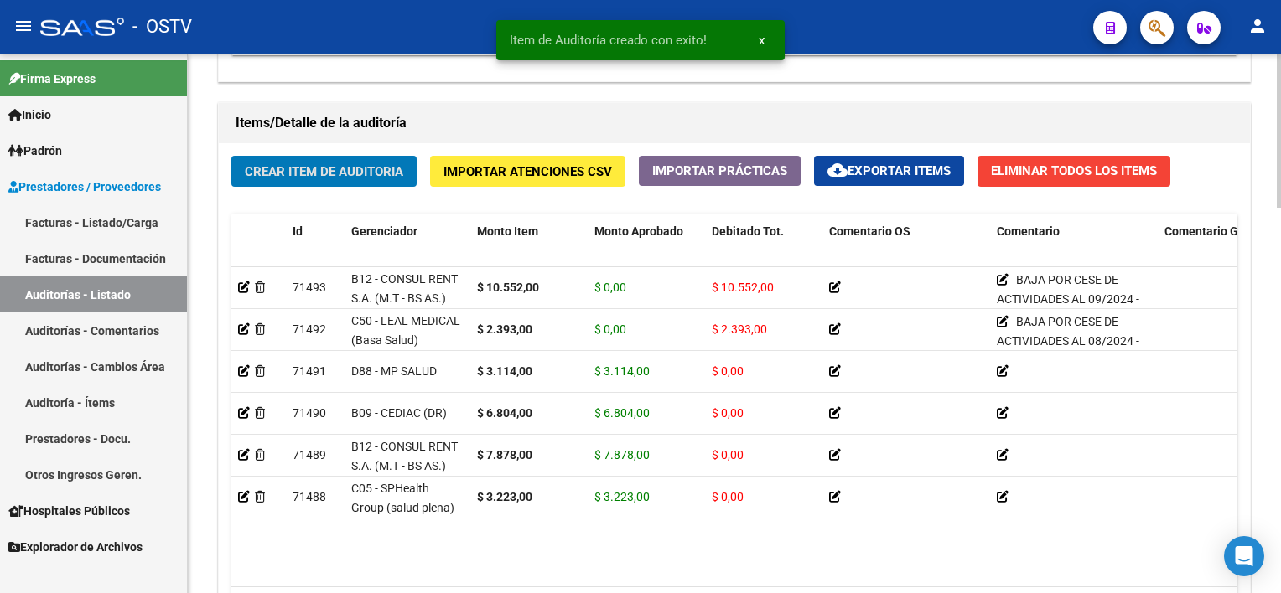
click at [387, 164] on span "Crear Item de Auditoria" at bounding box center [324, 171] width 158 height 15
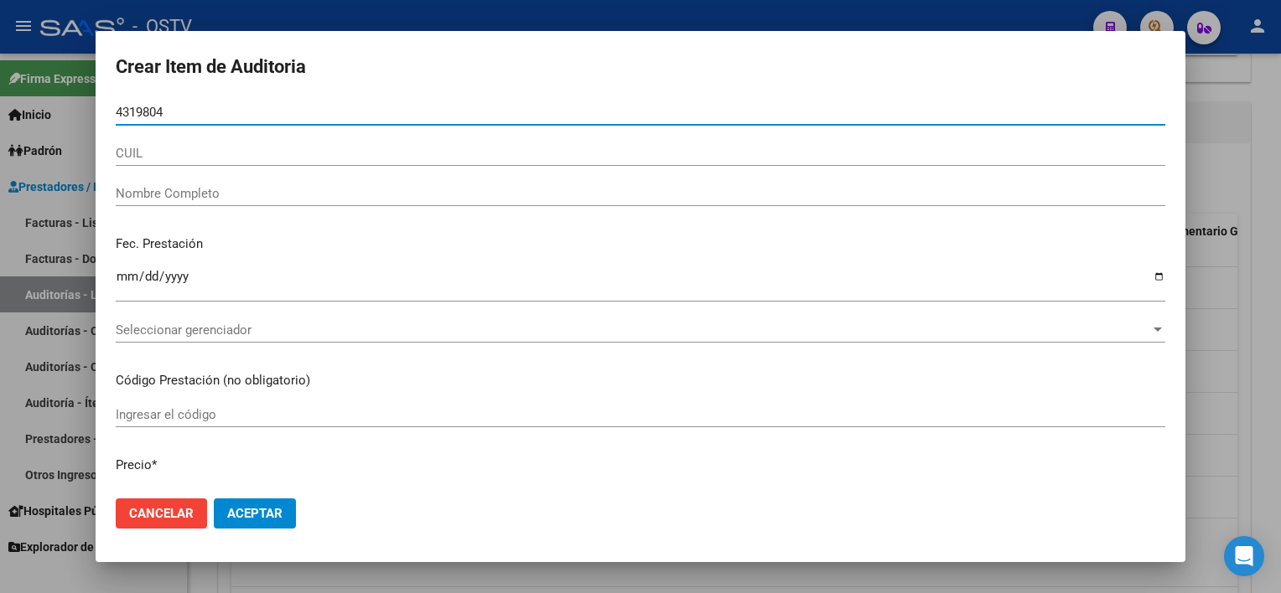
type input "43198046"
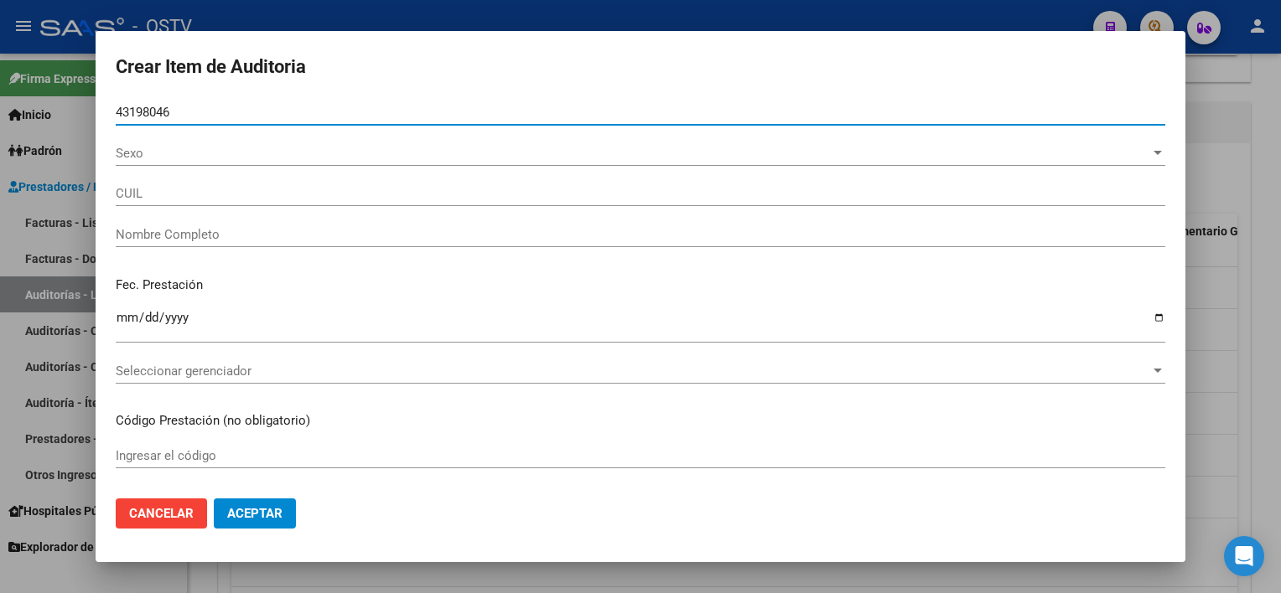
type input "27431980466"
type input "CARRERA [PERSON_NAME]"
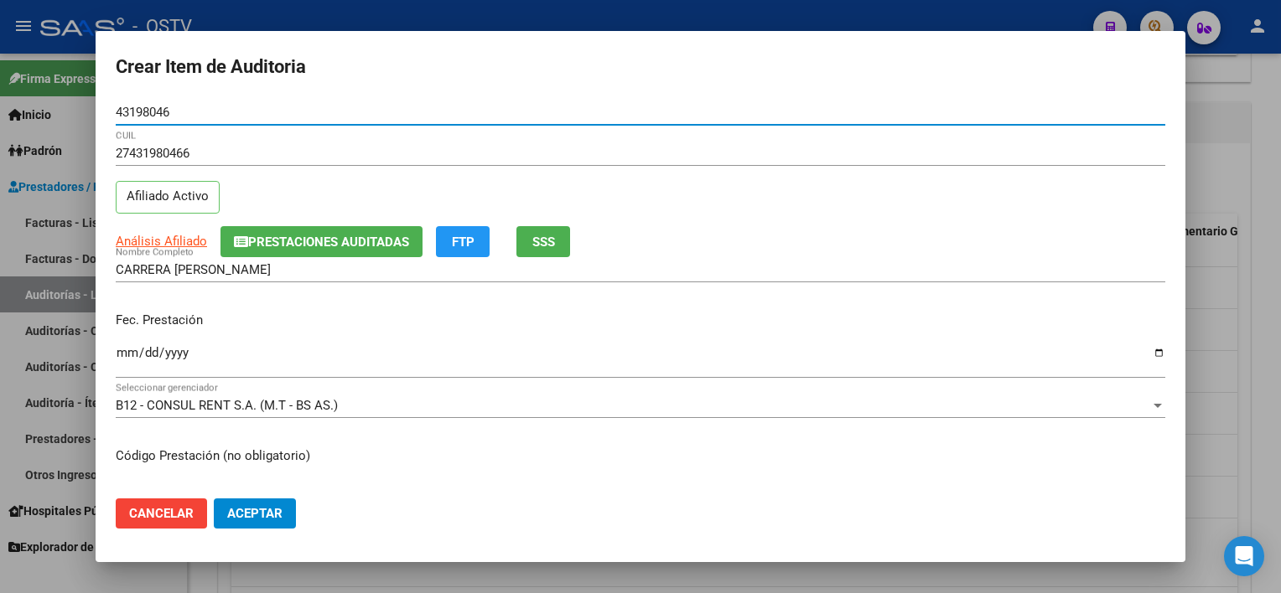
type input "43198046"
click at [165, 250] on app-link-go-to "Análisis Afiliado" at bounding box center [161, 241] width 91 height 19
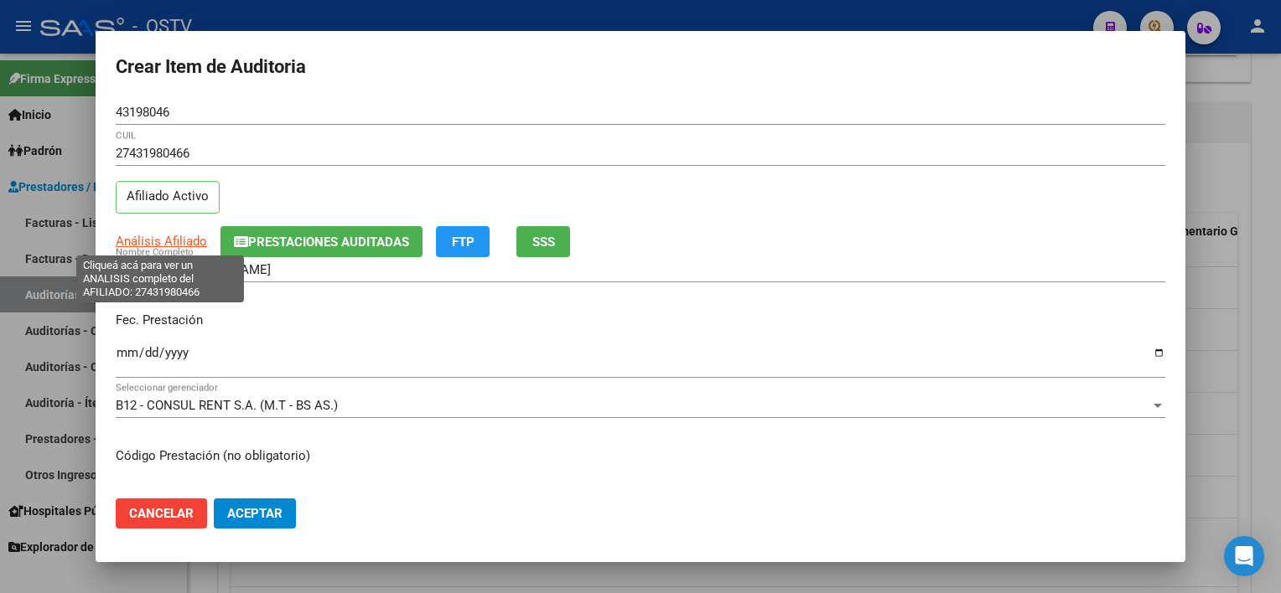
click at [165, 235] on span "Análisis Afiliado" at bounding box center [161, 241] width 91 height 15
type textarea "27431980466"
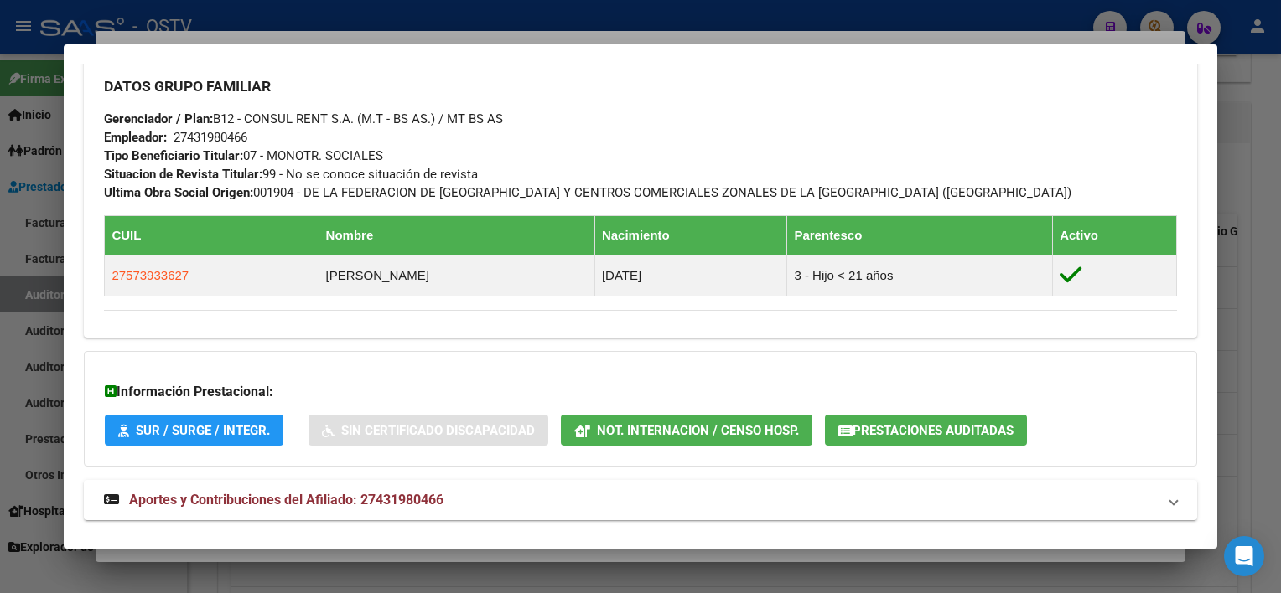
scroll to position [834, 0]
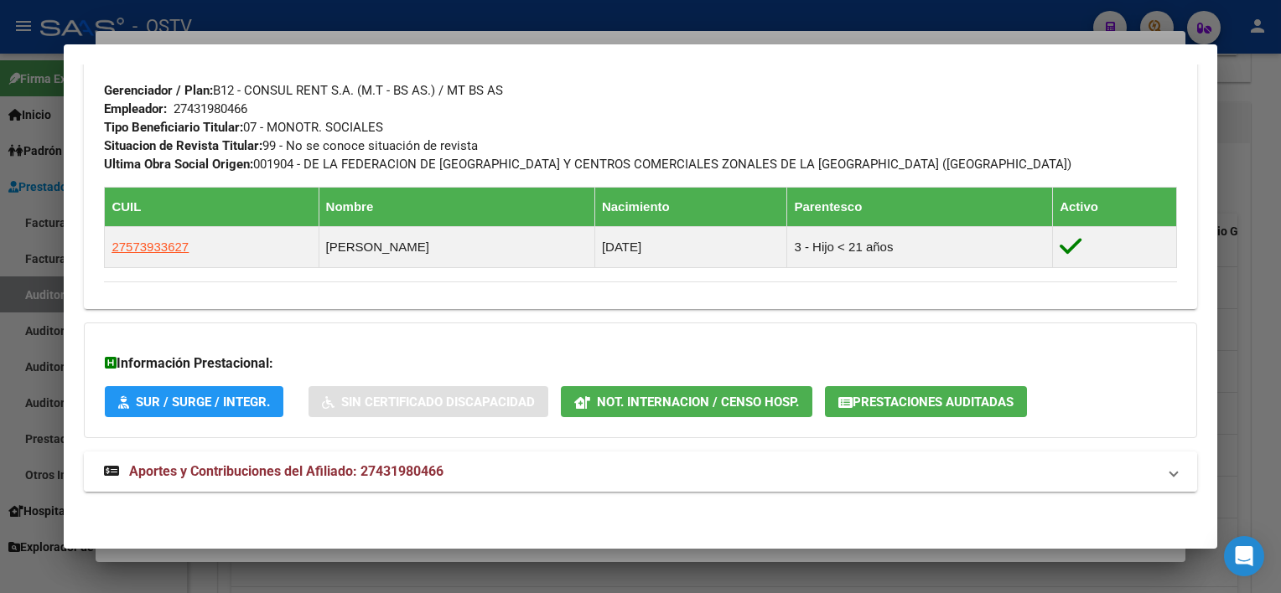
click at [532, 483] on mat-expansion-panel-header "Aportes y Contribuciones del Afiliado: 27431980466" at bounding box center [640, 472] width 1112 height 40
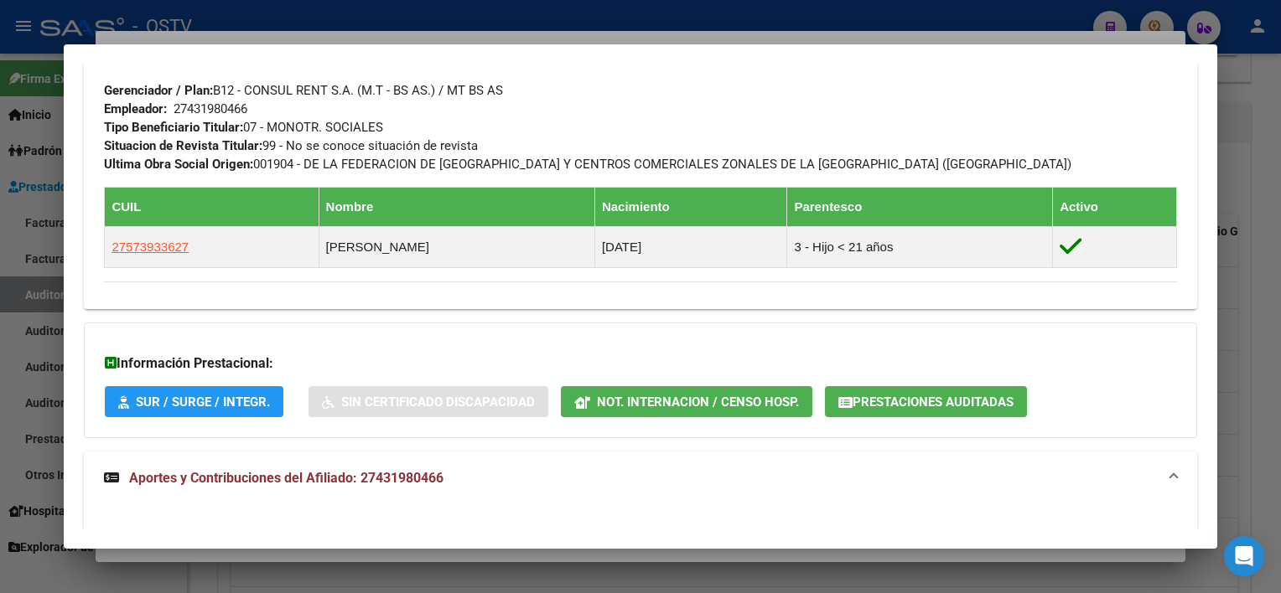
click at [882, 399] on span "Prestaciones Auditadas" at bounding box center [932, 402] width 161 height 15
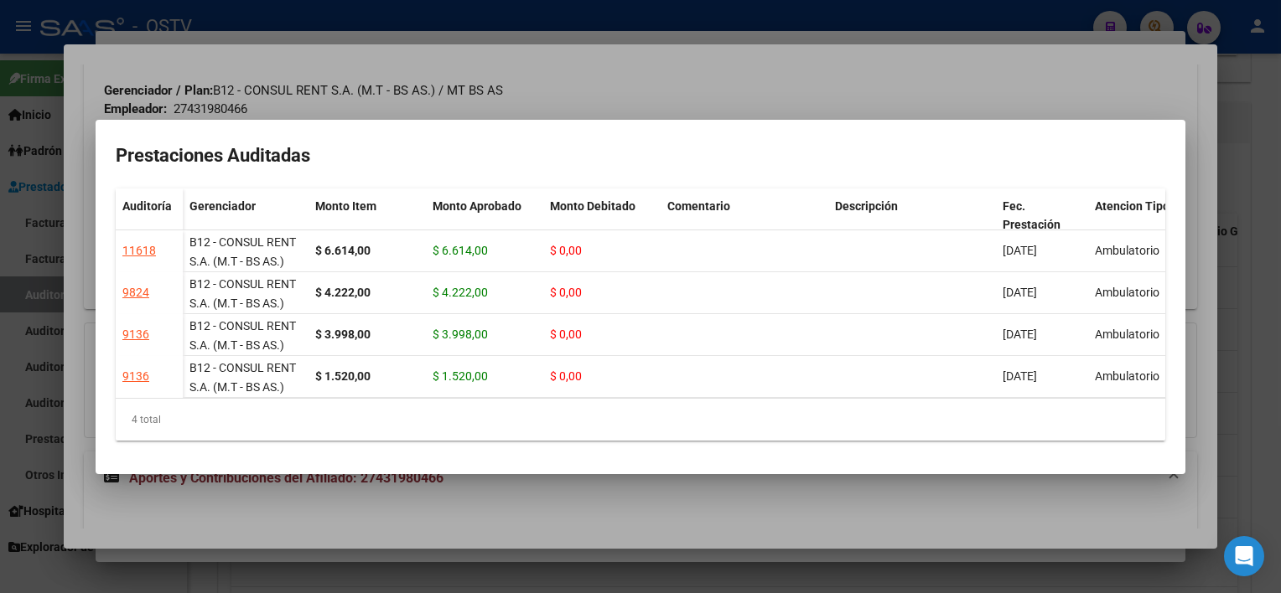
click at [841, 484] on div at bounding box center [640, 296] width 1281 height 593
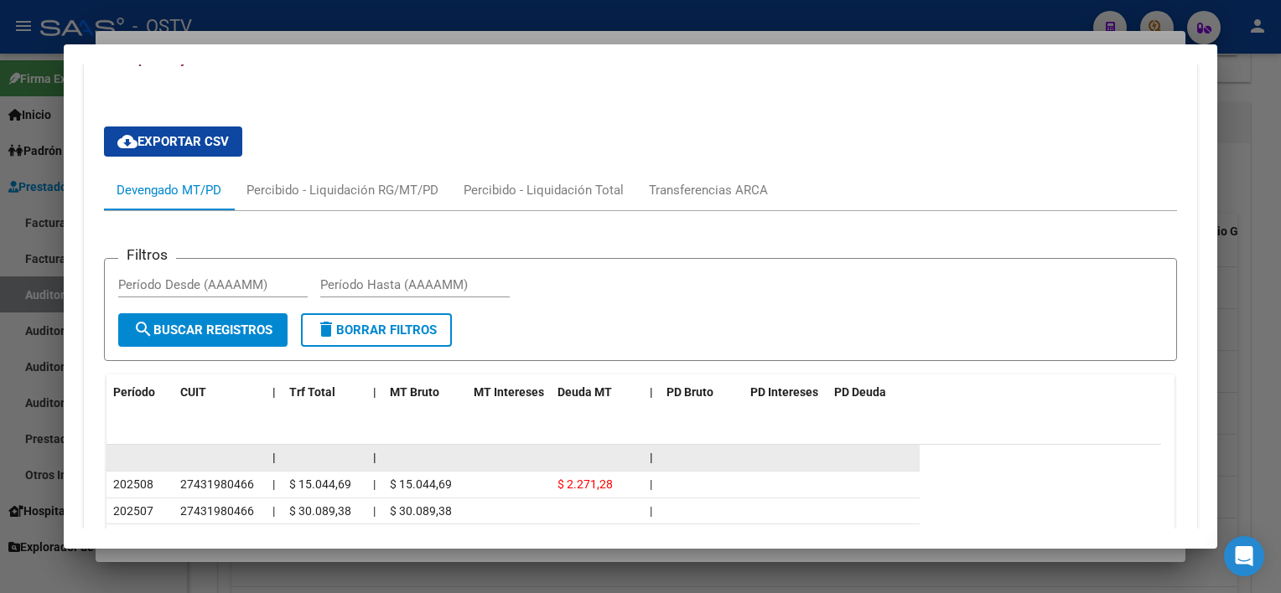
scroll to position [1583, 0]
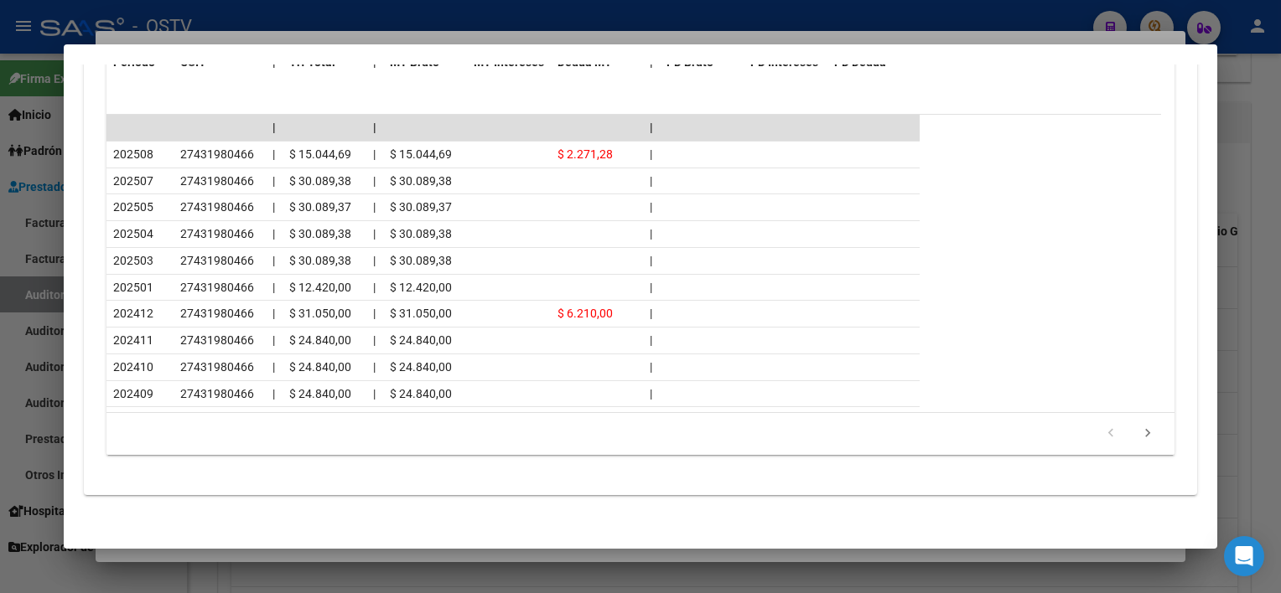
click at [605, 560] on div at bounding box center [640, 296] width 1281 height 593
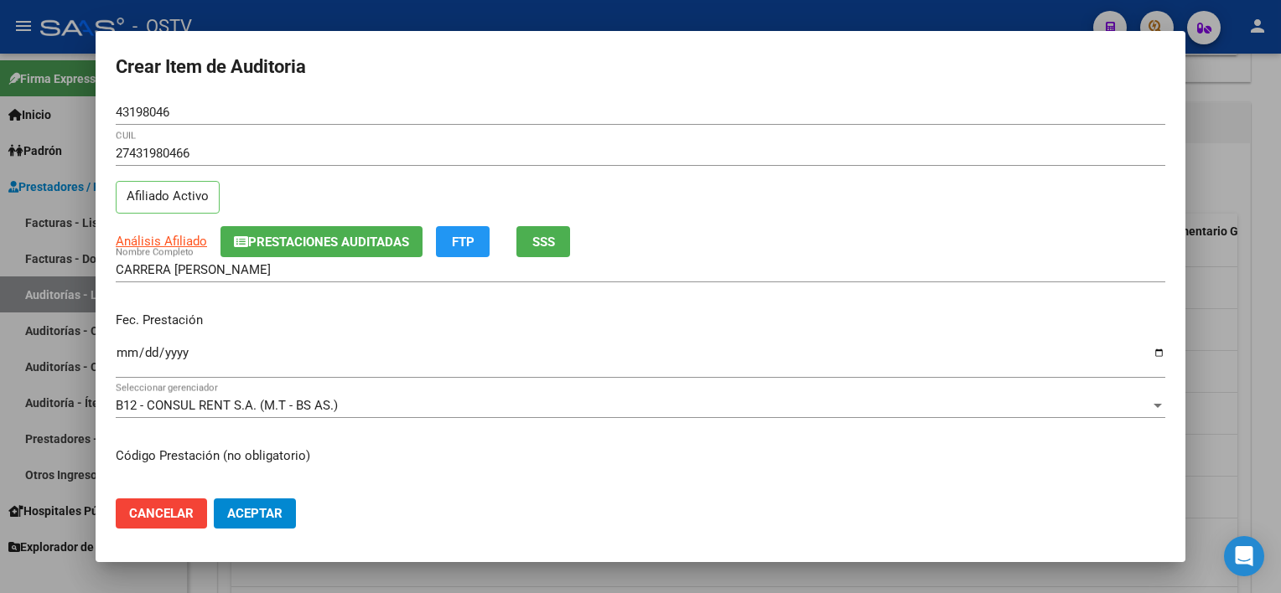
click at [345, 276] on input "CARRERA [PERSON_NAME]" at bounding box center [640, 269] width 1049 height 15
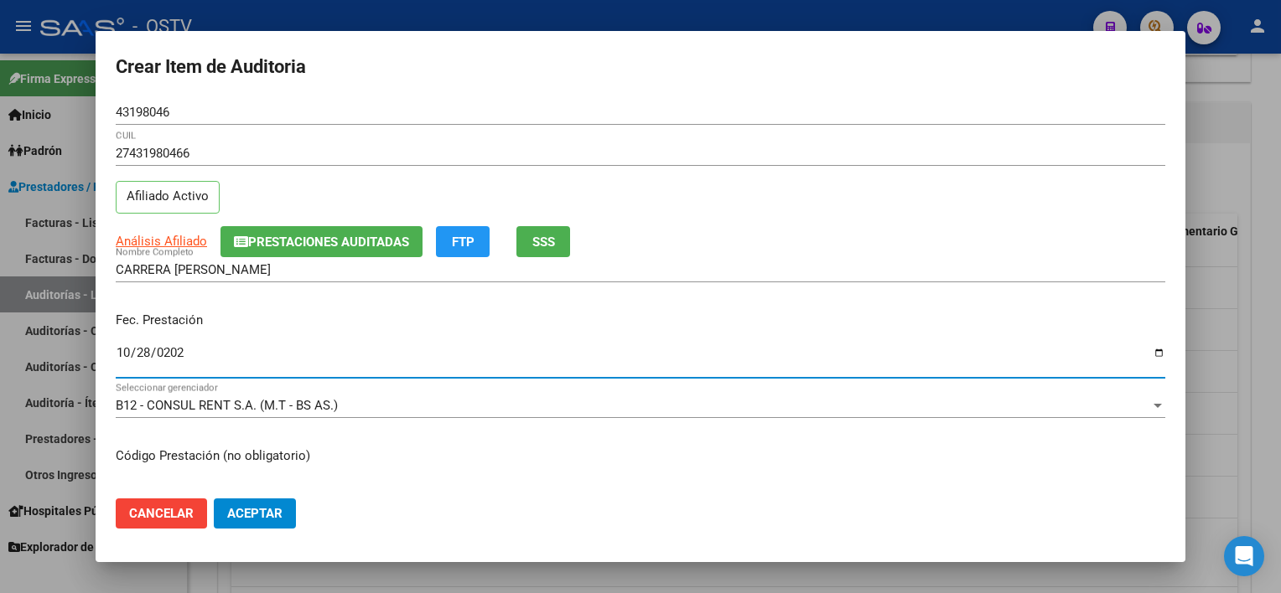
type input "[DATE]"
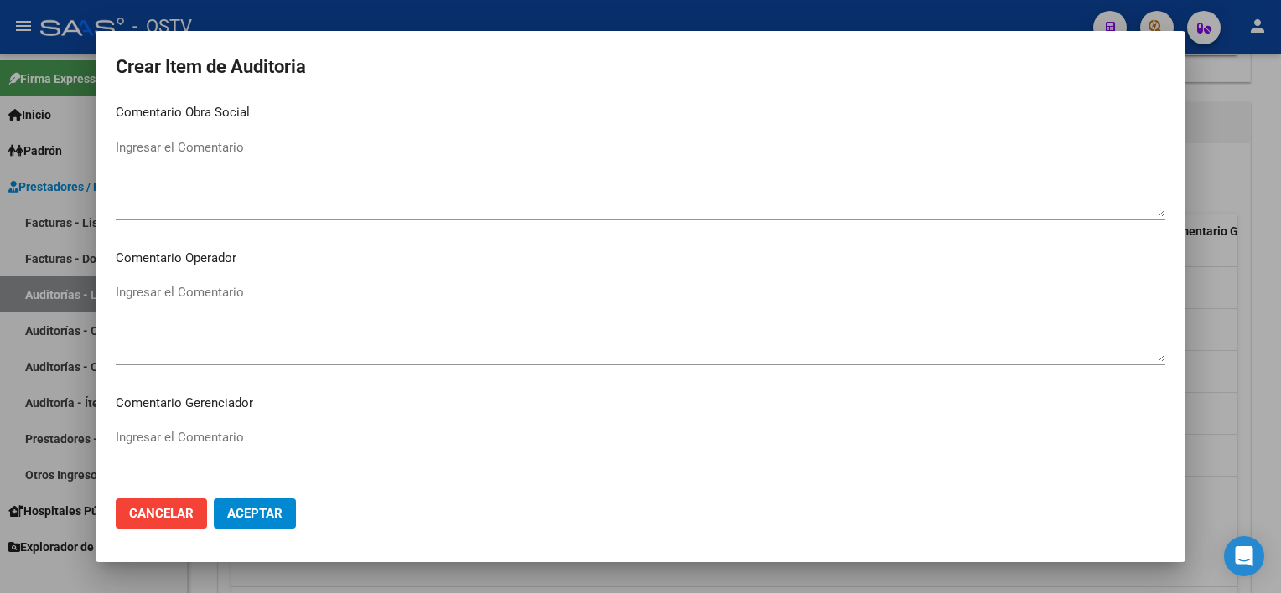
scroll to position [1058, 0]
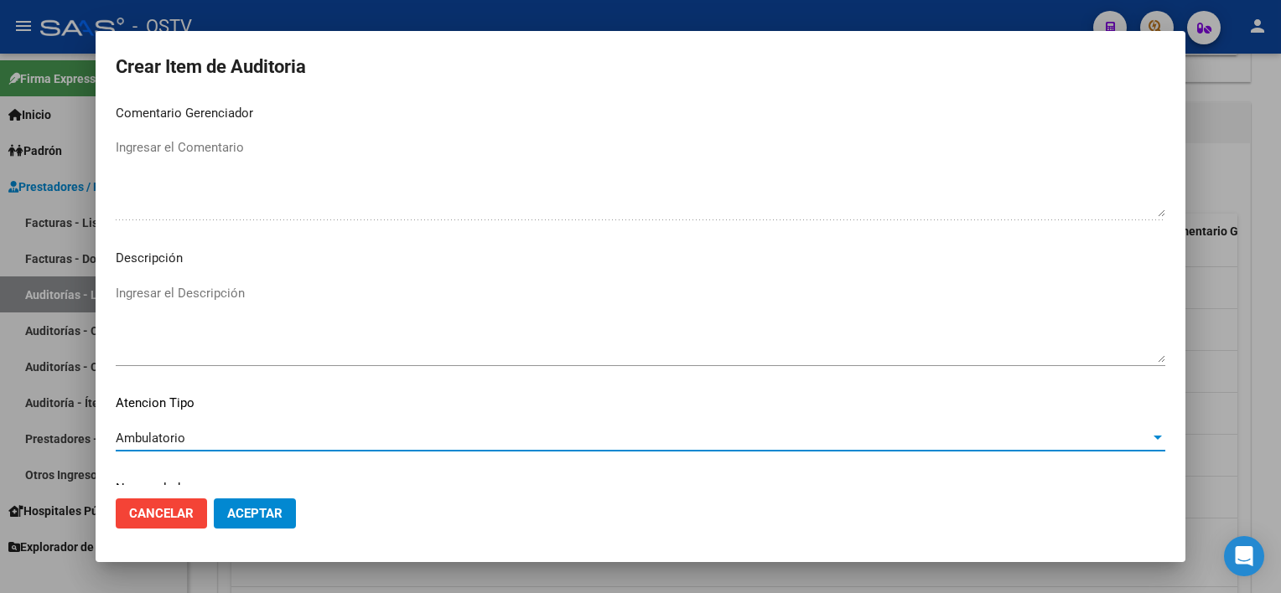
click at [261, 510] on span "Aceptar" at bounding box center [254, 513] width 55 height 15
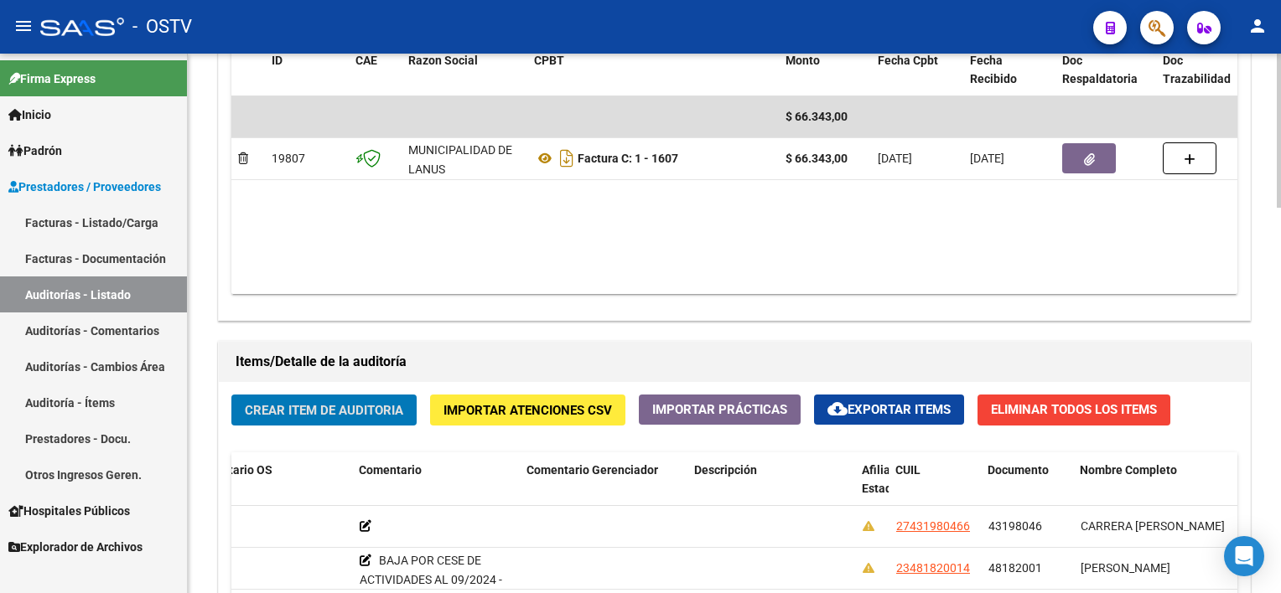
scroll to position [839, 0]
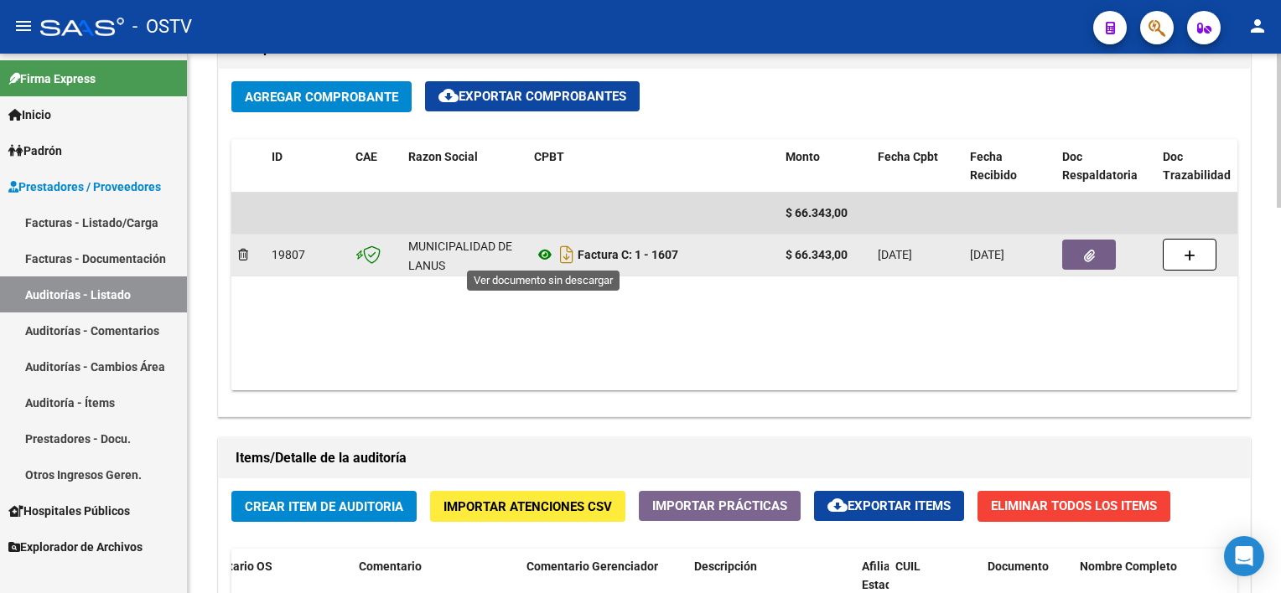
click at [543, 251] on icon at bounding box center [545, 255] width 22 height 20
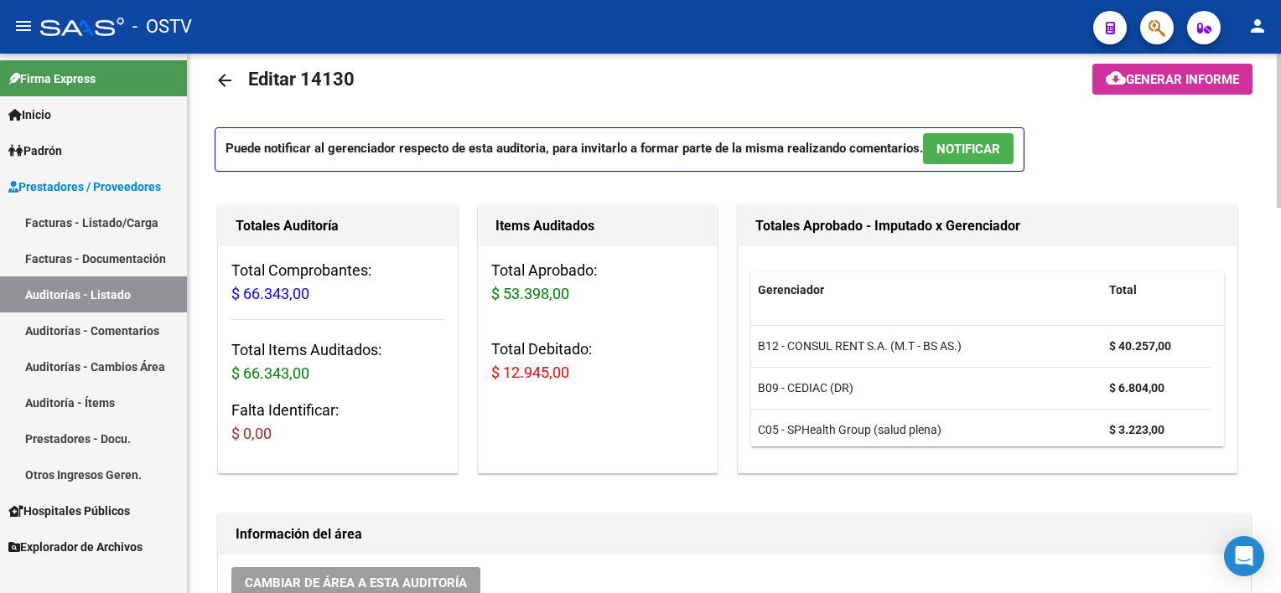
scroll to position [0, 0]
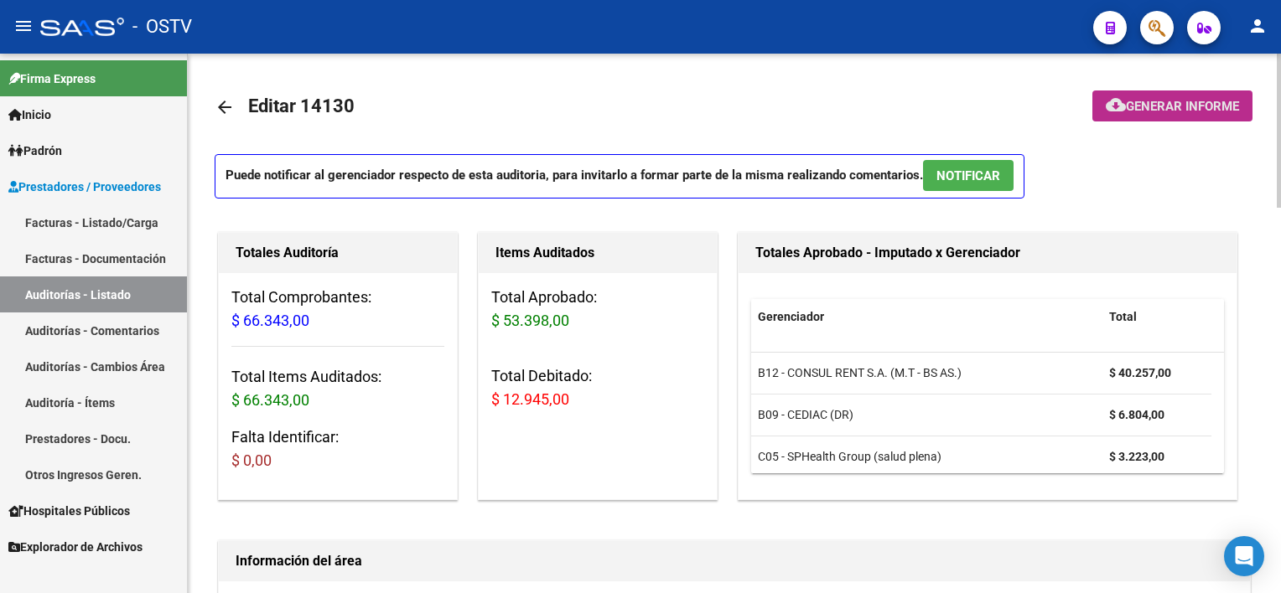
click at [1123, 98] on span "cloud_download Generar informe" at bounding box center [1172, 105] width 133 height 15
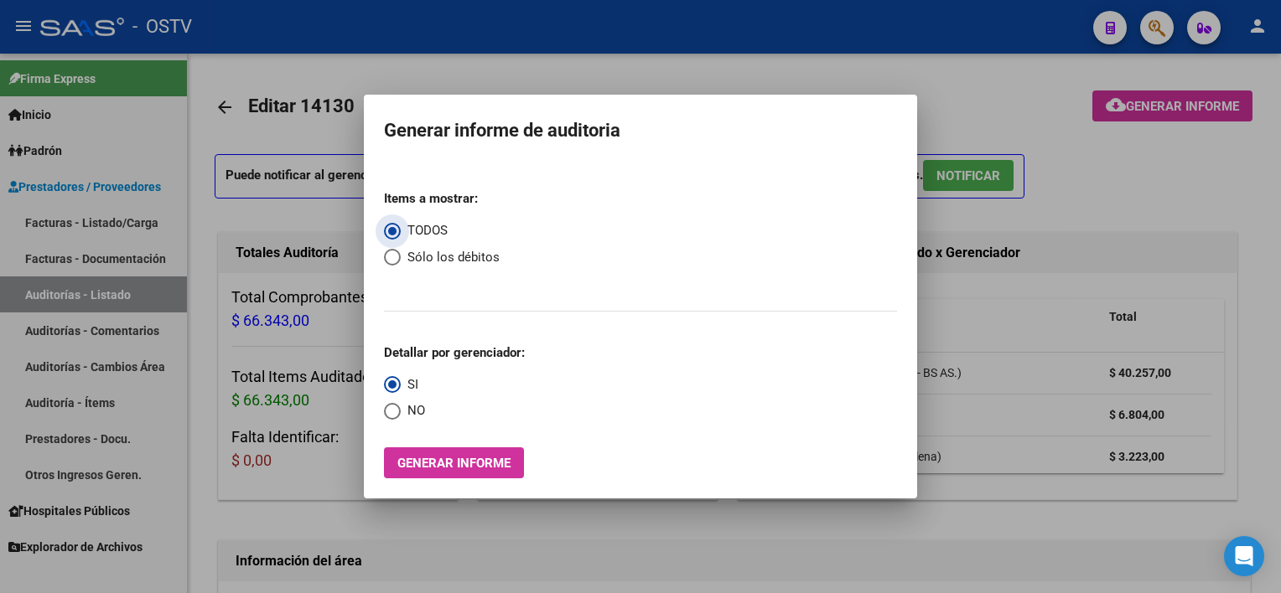
click at [432, 257] on span "Sólo los débitos" at bounding box center [450, 257] width 99 height 19
click at [401, 257] on input "Sólo los débitos" at bounding box center [392, 257] width 17 height 17
radio input "true"
click at [399, 419] on span "Select an option" at bounding box center [392, 411] width 17 height 17
click at [399, 419] on input "NO" at bounding box center [392, 411] width 17 height 17
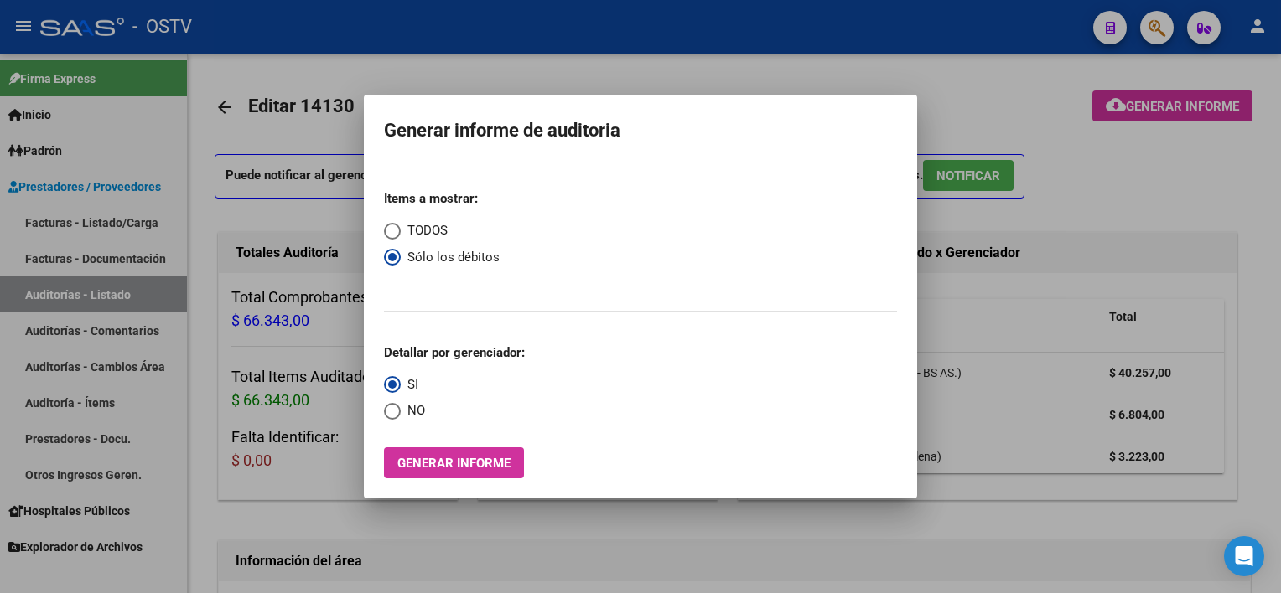
radio input "true"
click at [398, 458] on span "Generar informe" at bounding box center [453, 463] width 113 height 15
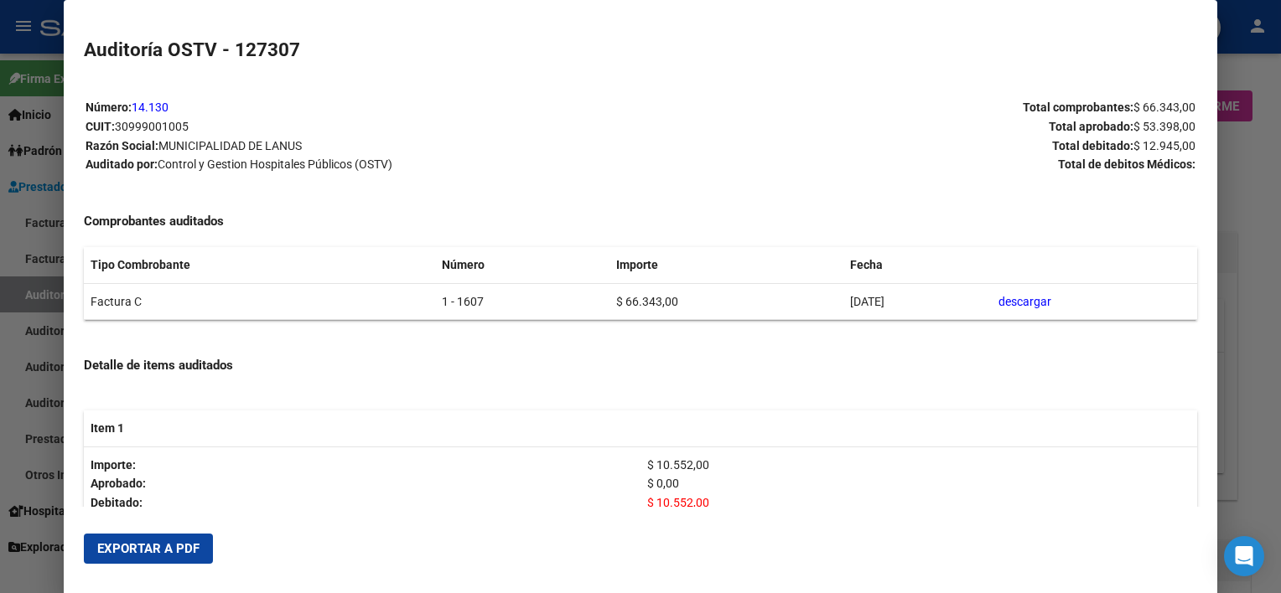
click at [178, 537] on button "Exportar a PDF" at bounding box center [148, 549] width 129 height 30
click at [1251, 308] on div at bounding box center [640, 296] width 1281 height 593
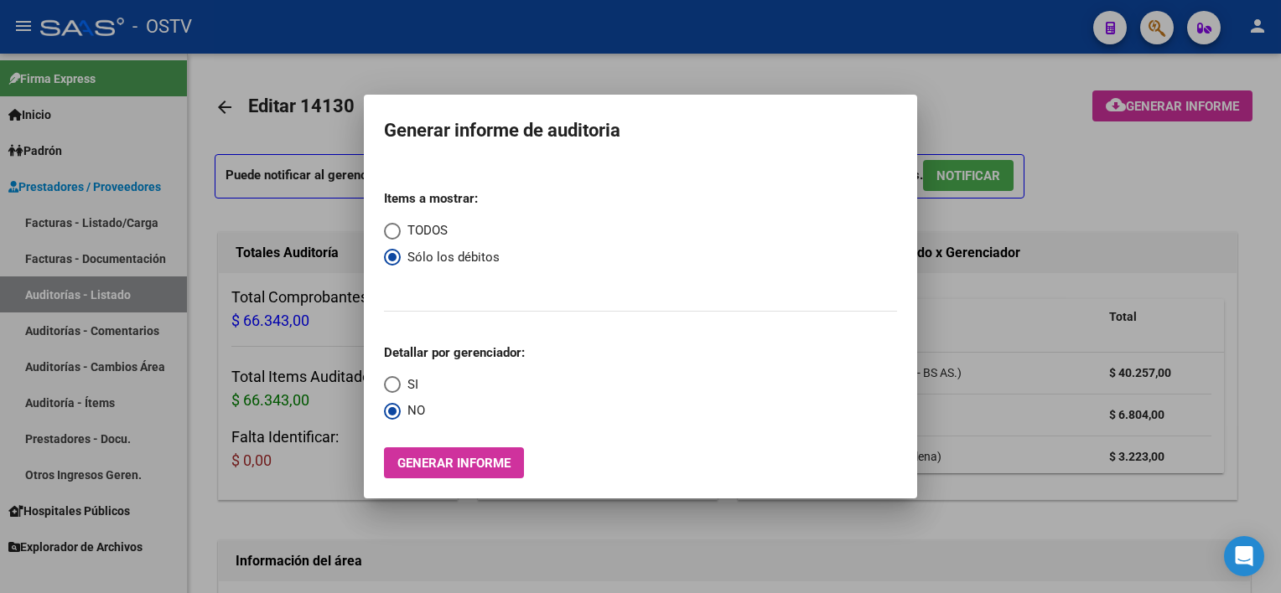
click at [1250, 307] on div at bounding box center [640, 296] width 1281 height 593
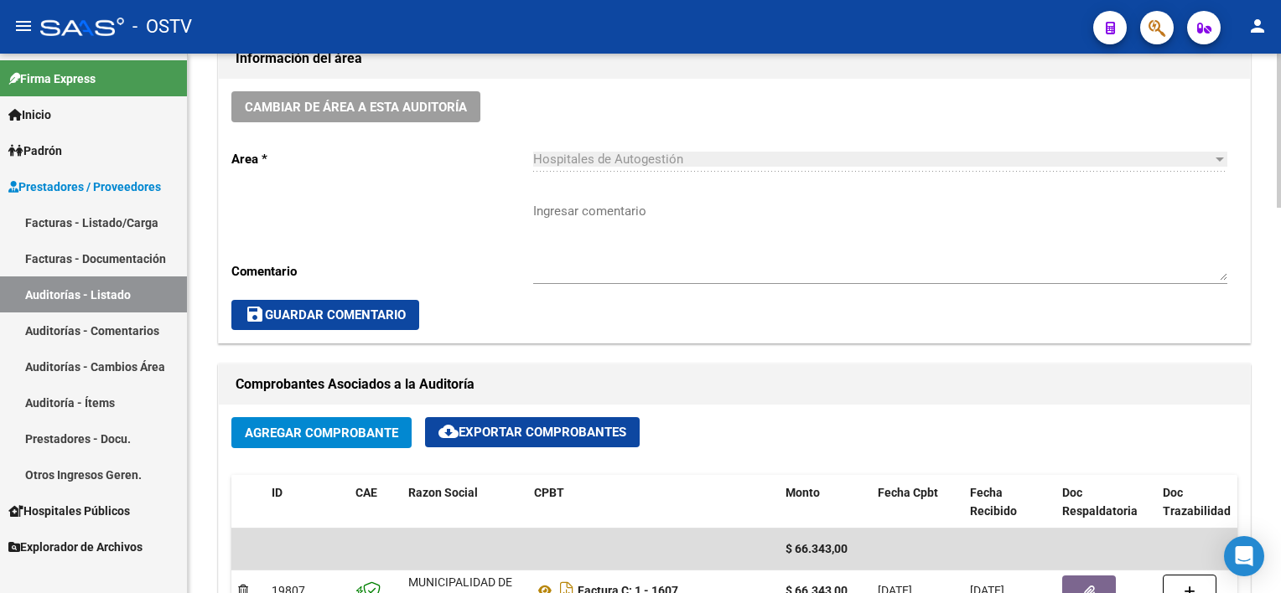
scroll to position [503, 0]
click at [583, 255] on textarea "Ingresar comentario" at bounding box center [880, 241] width 694 height 79
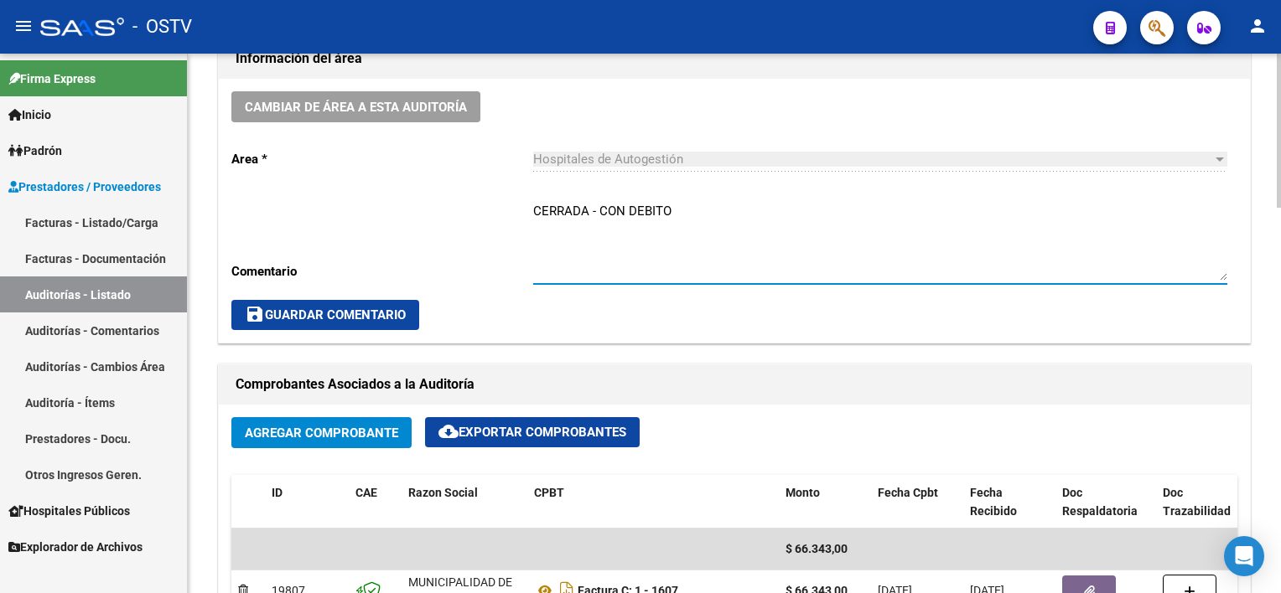
type textarea "CERRADA - CON DEBITO"
click at [345, 324] on button "save Guardar Comentario" at bounding box center [325, 315] width 188 height 30
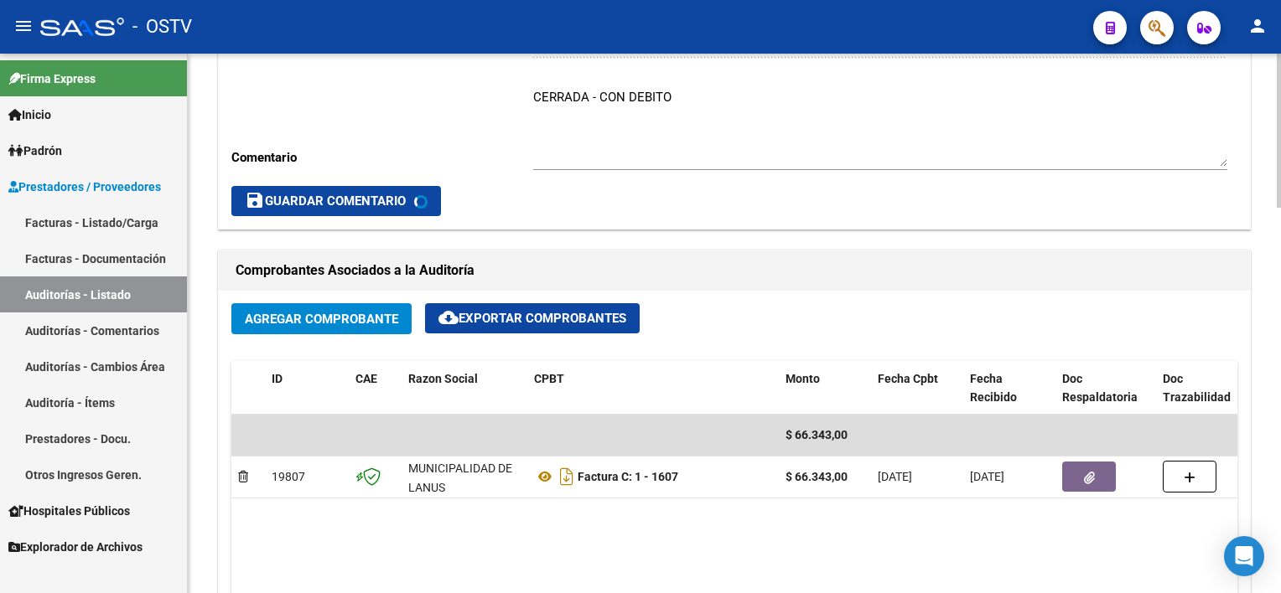
scroll to position [838, 0]
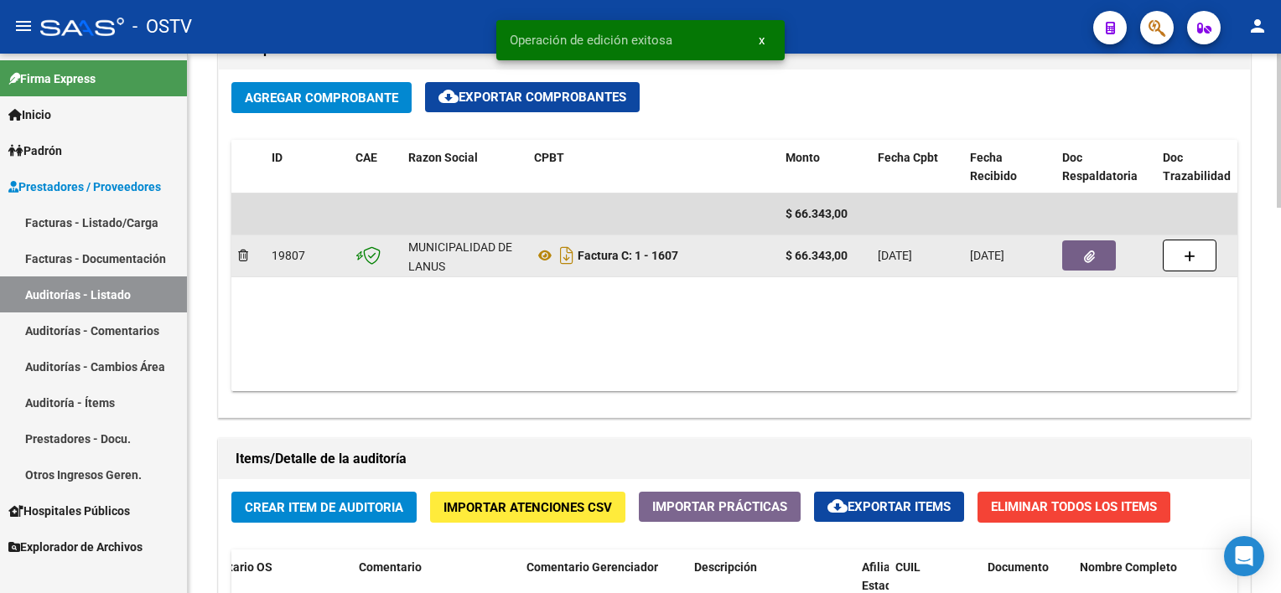
click at [1079, 266] on button "button" at bounding box center [1089, 256] width 54 height 30
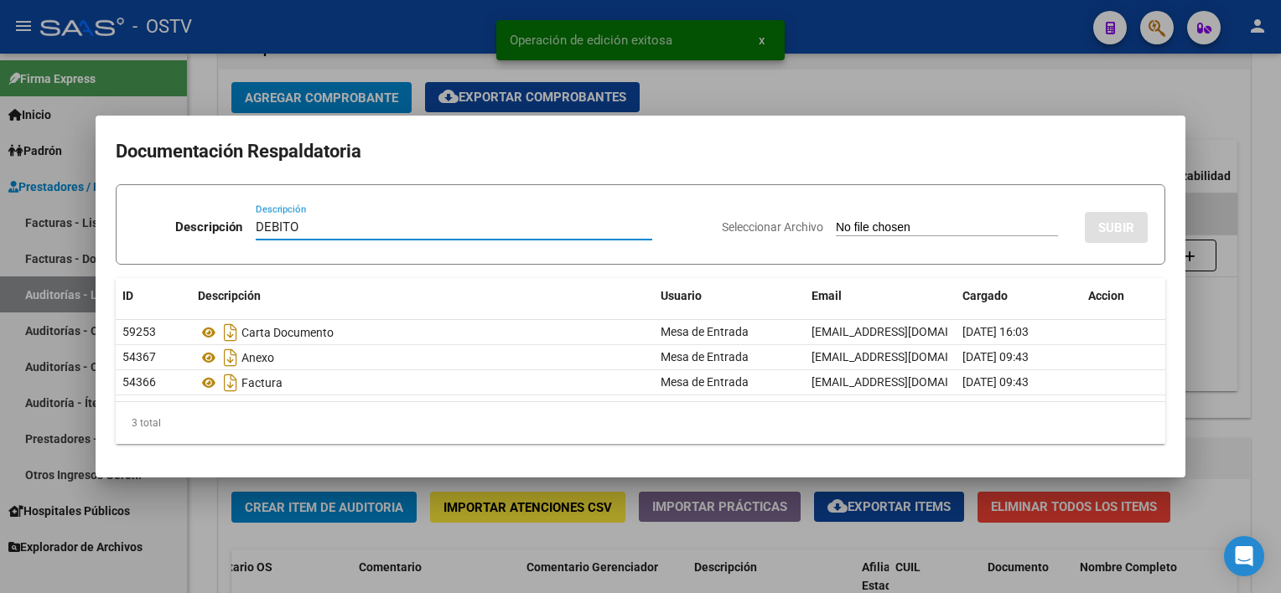
type input "DEBITO"
click at [900, 230] on input "Seleccionar Archivo" at bounding box center [947, 228] width 222 height 16
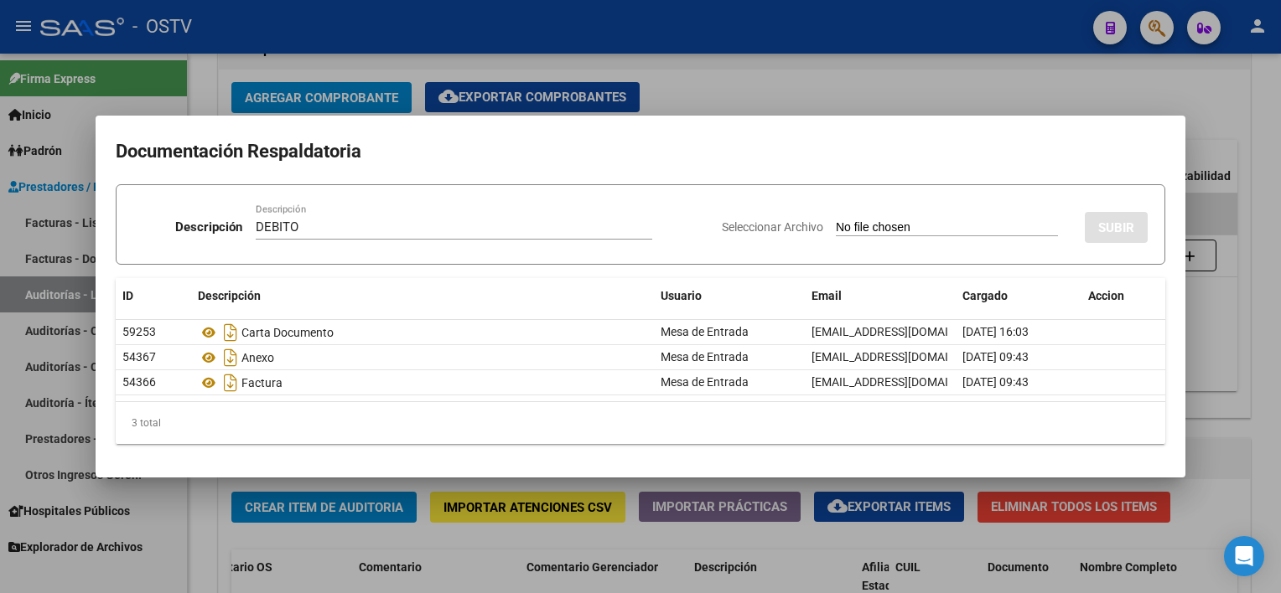
type input "C:\fakepath\DEBITO FC 1-1607.pdf"
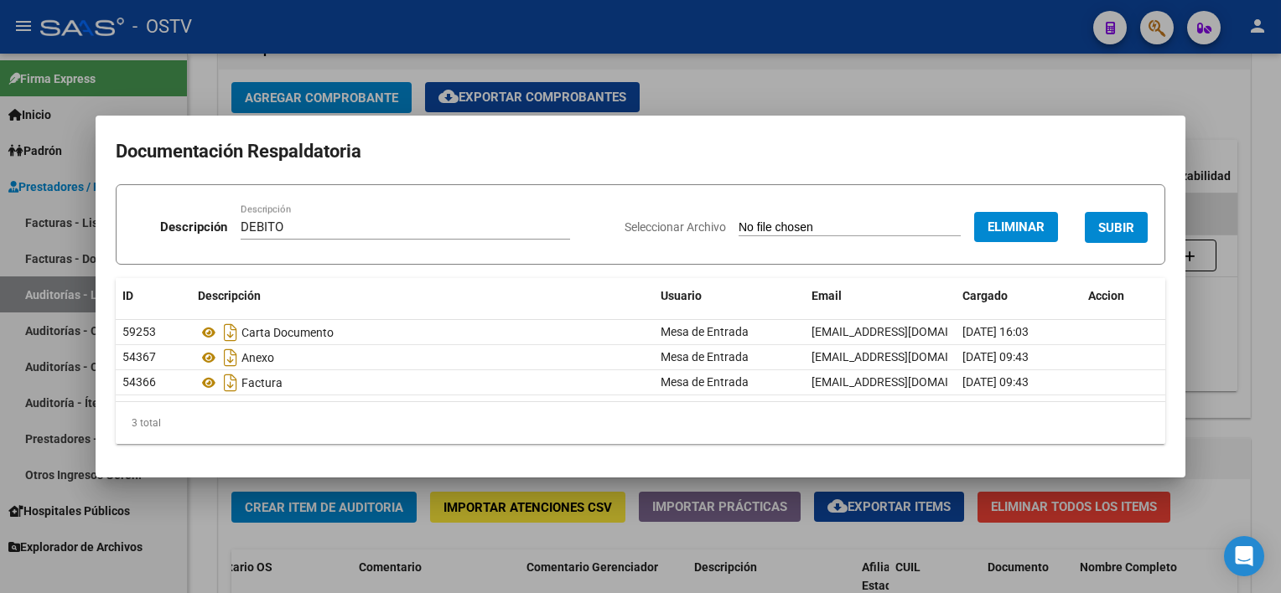
click at [1127, 230] on span "SUBIR" at bounding box center [1116, 227] width 36 height 15
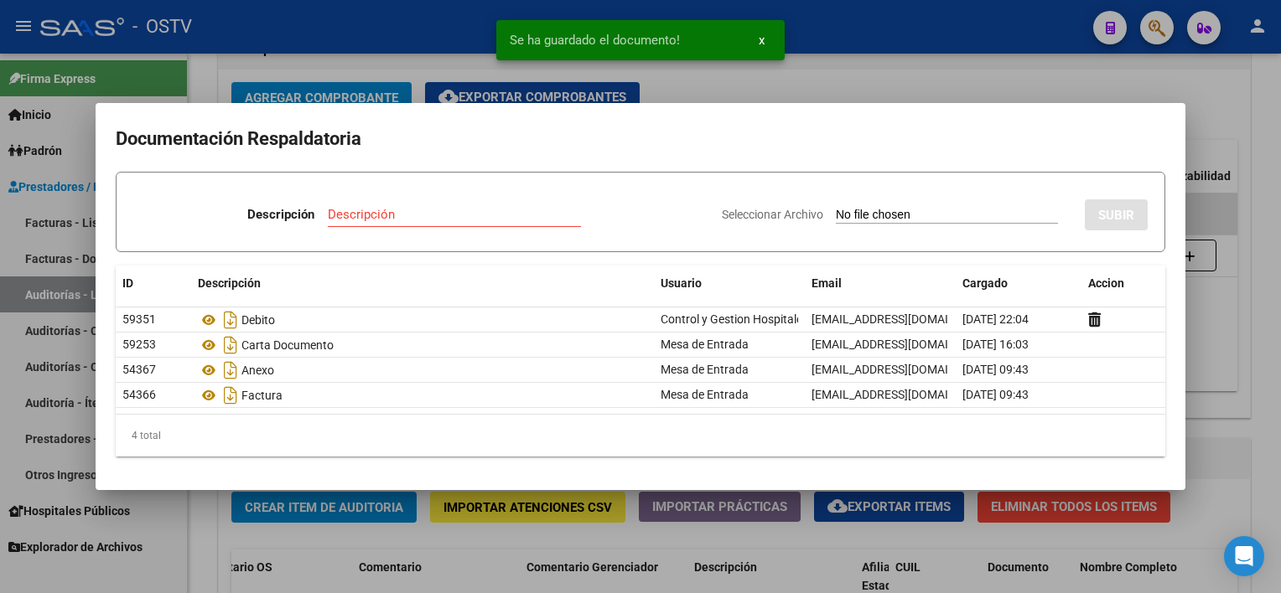
click at [1240, 324] on div at bounding box center [640, 296] width 1281 height 593
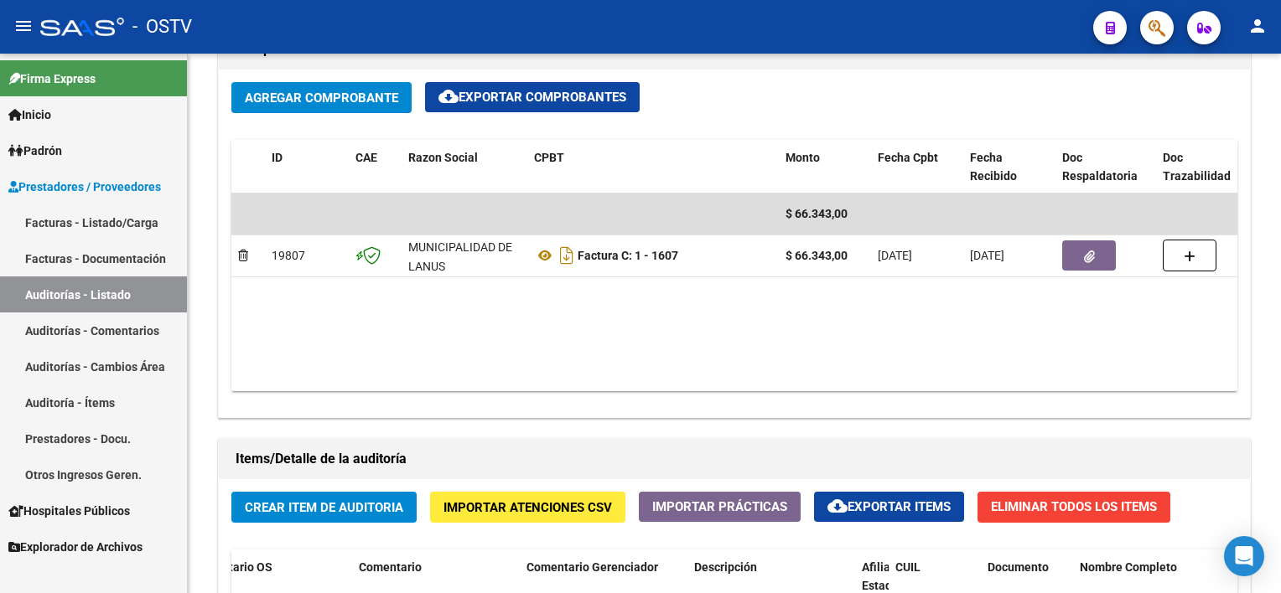
click at [131, 289] on link "Auditorías - Listado" at bounding box center [93, 295] width 187 height 36
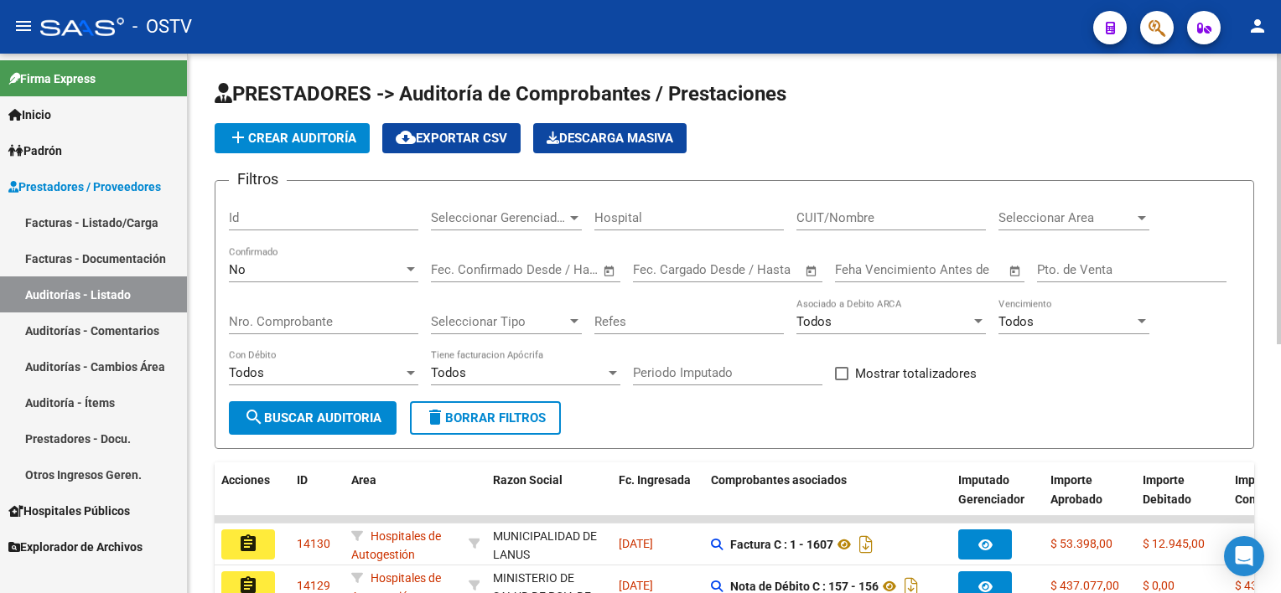
click at [274, 254] on div "No Confirmado" at bounding box center [323, 264] width 189 height 36
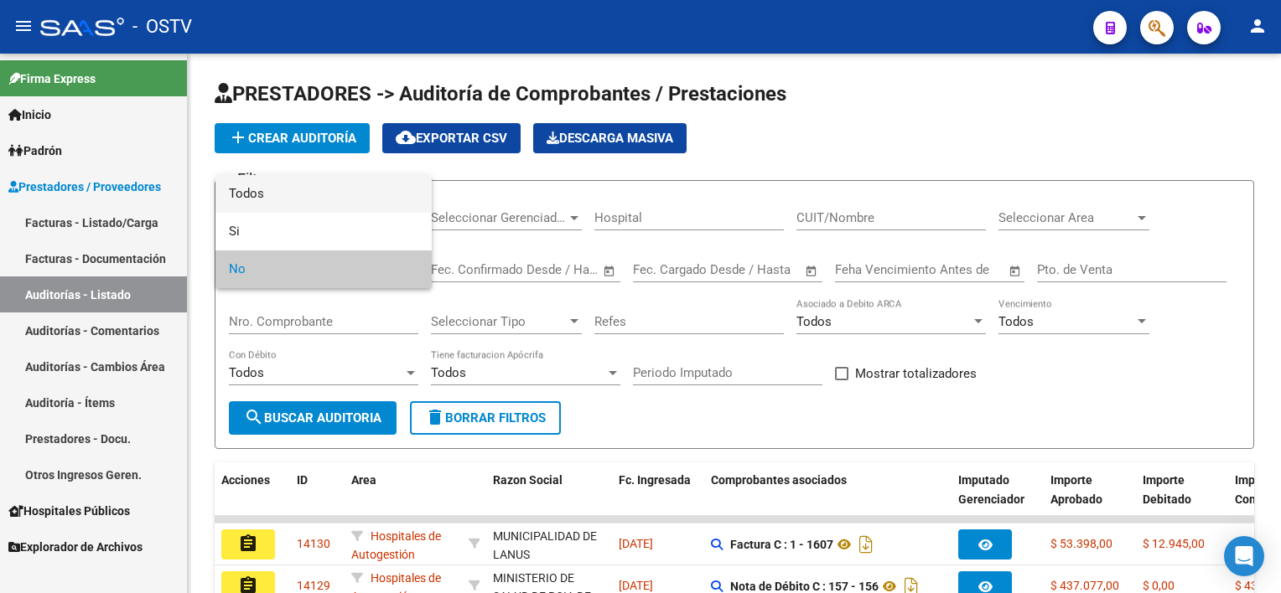
click at [275, 184] on span "Todos" at bounding box center [323, 194] width 189 height 38
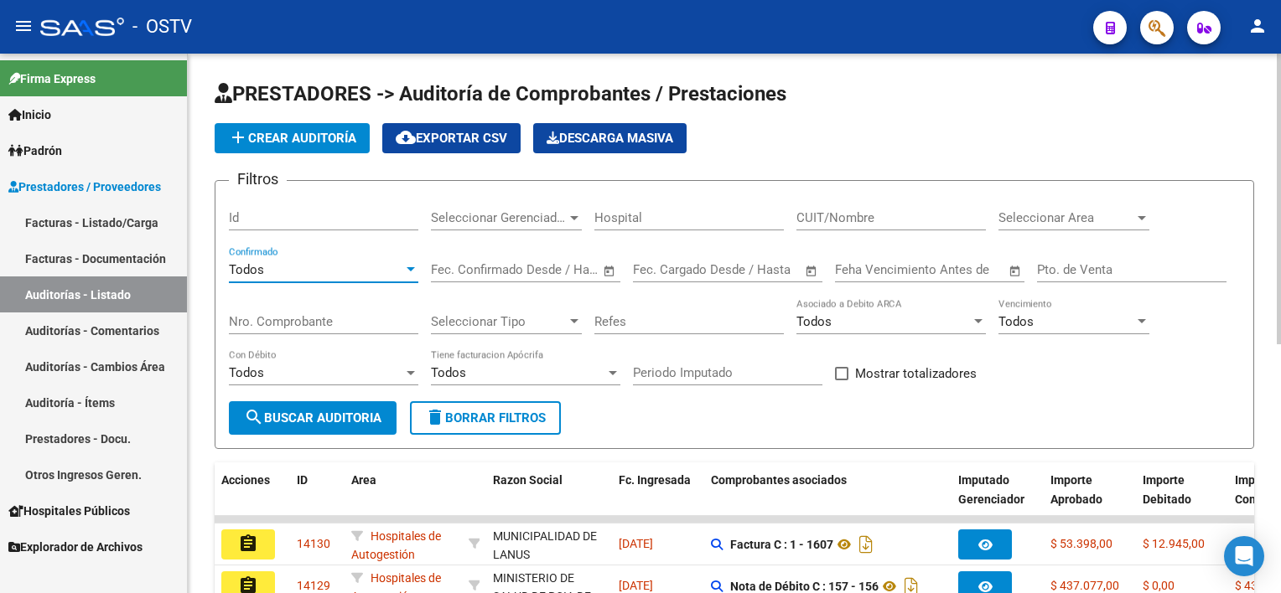
click at [306, 332] on div "Nro. Comprobante" at bounding box center [323, 316] width 189 height 36
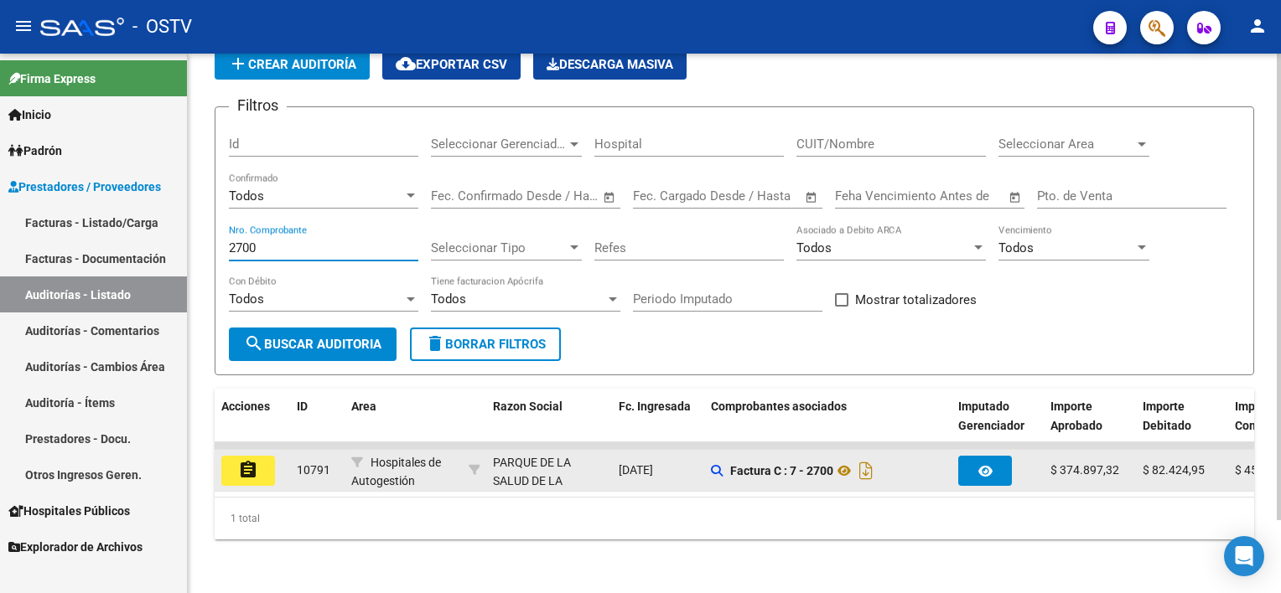
type input "2700"
click at [255, 460] on mat-icon "assignment" at bounding box center [248, 470] width 20 height 20
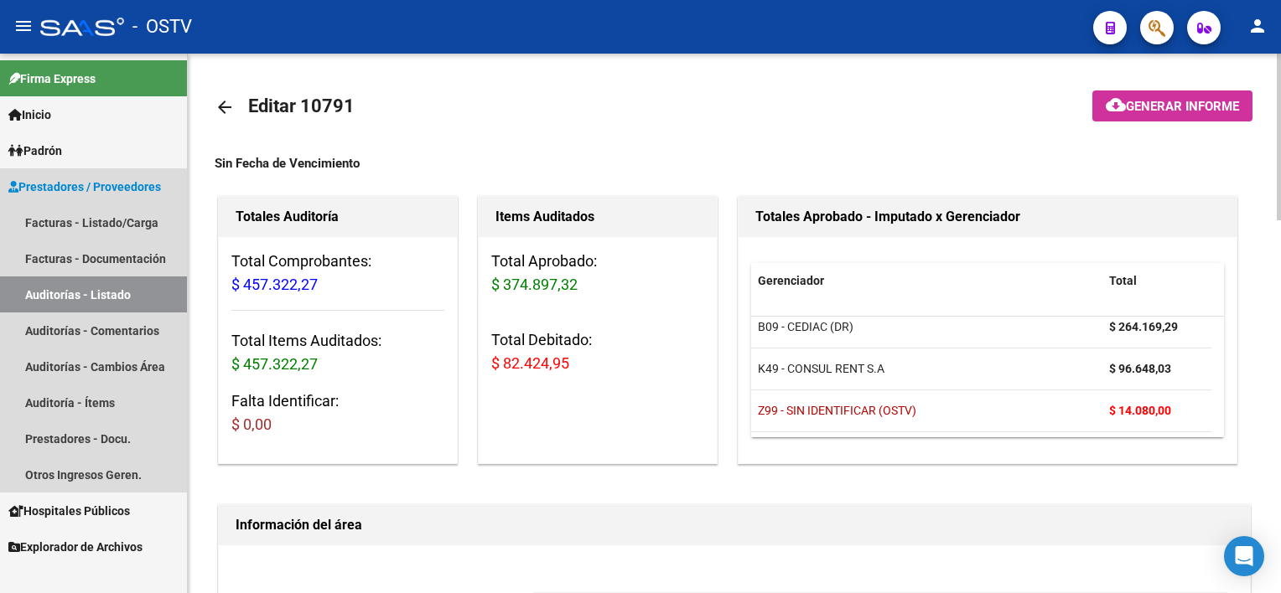
click at [131, 303] on link "Auditorías - Listado" at bounding box center [93, 295] width 187 height 36
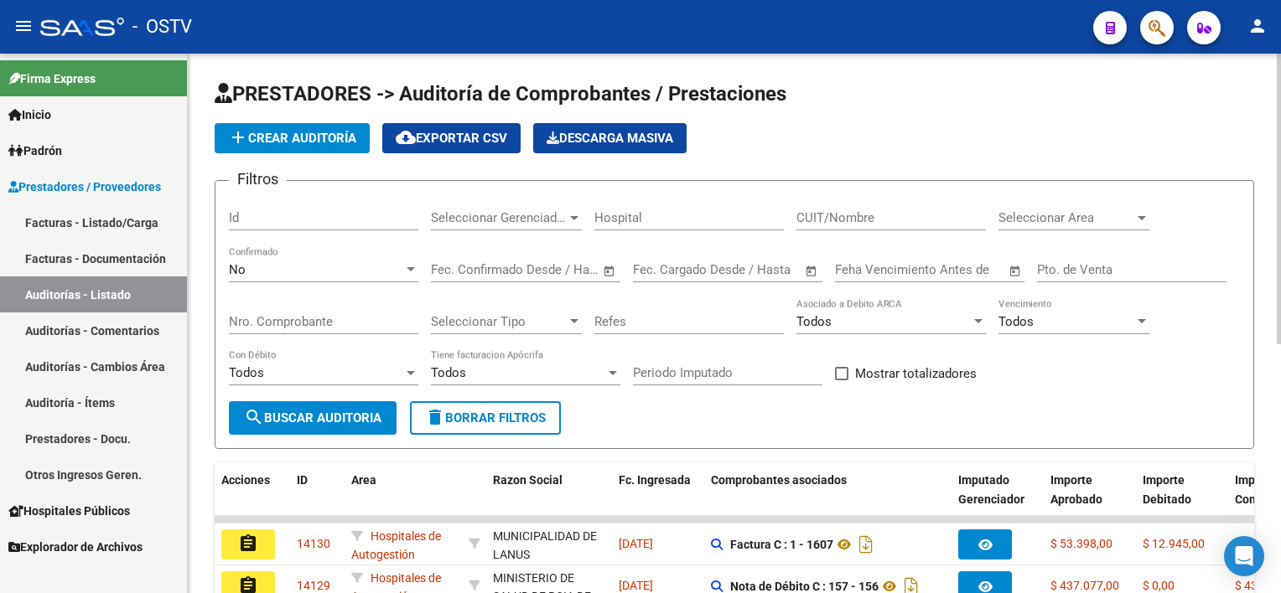
click at [298, 133] on span "add Crear Auditoría" at bounding box center [292, 138] width 128 height 15
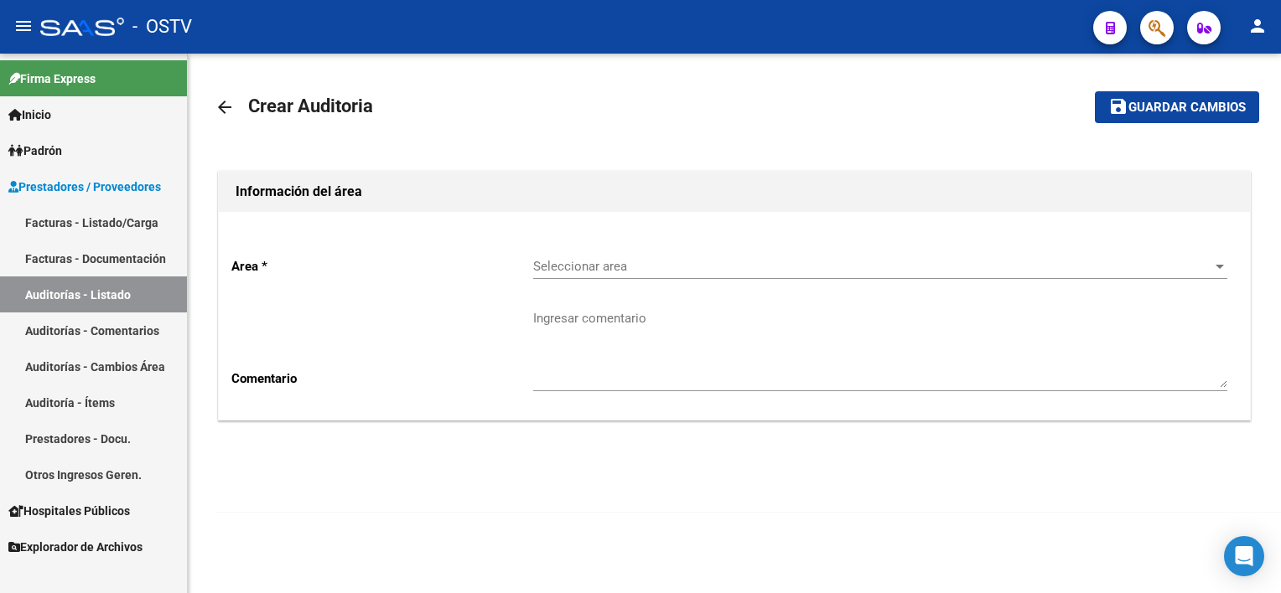
click at [594, 264] on span "Seleccionar area" at bounding box center [872, 266] width 679 height 15
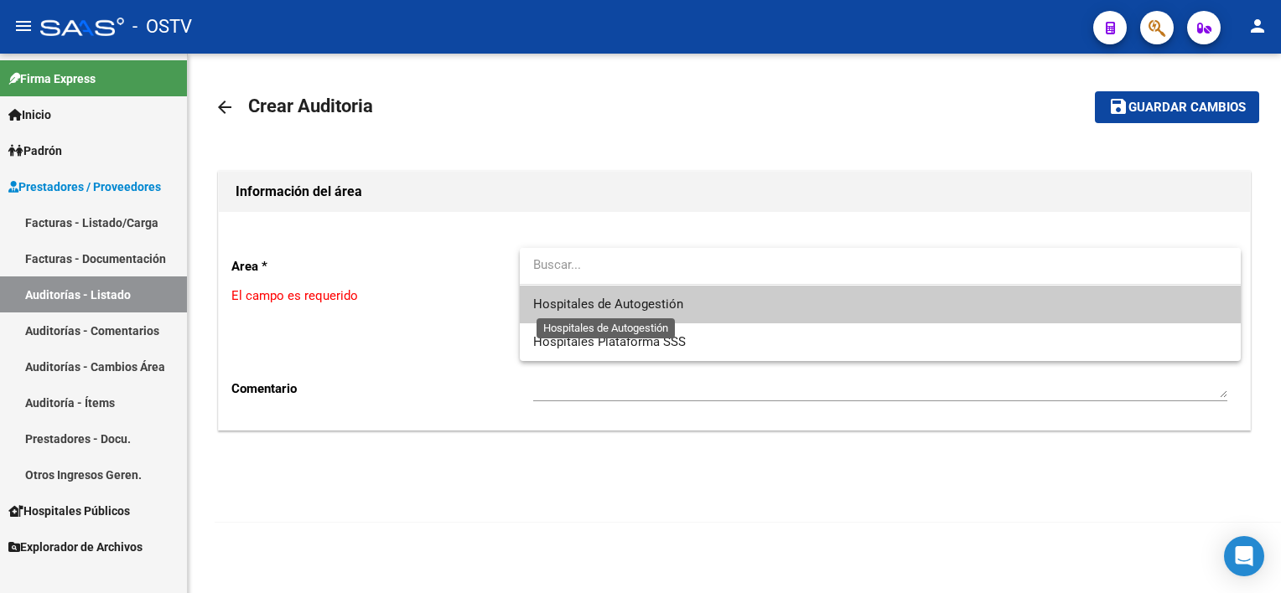
click at [600, 306] on span "Hospitales de Autogestión" at bounding box center [608, 304] width 150 height 15
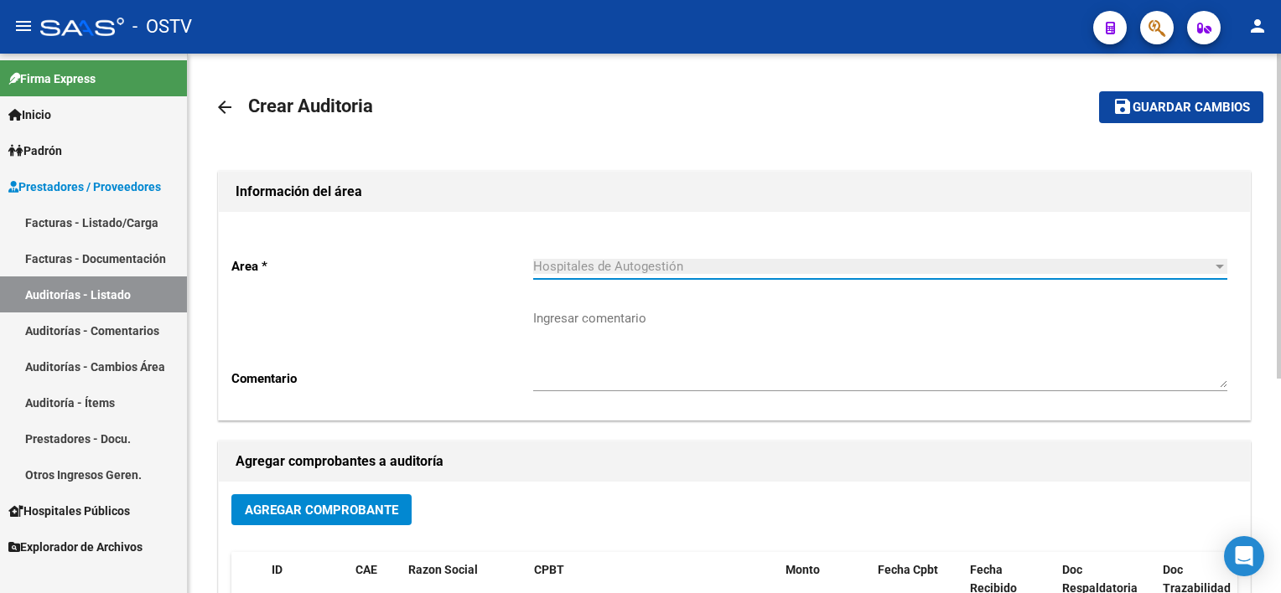
click at [324, 523] on button "Agregar Comprobante" at bounding box center [321, 510] width 180 height 31
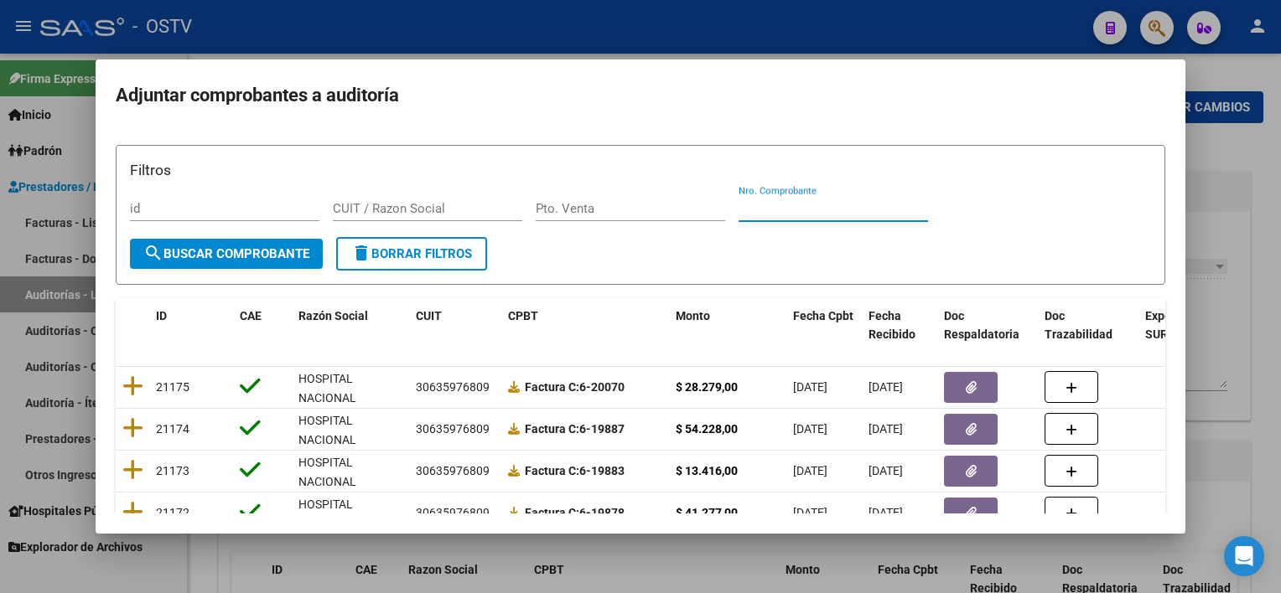
click at [815, 208] on input "Nro. Comprobante" at bounding box center [832, 208] width 189 height 15
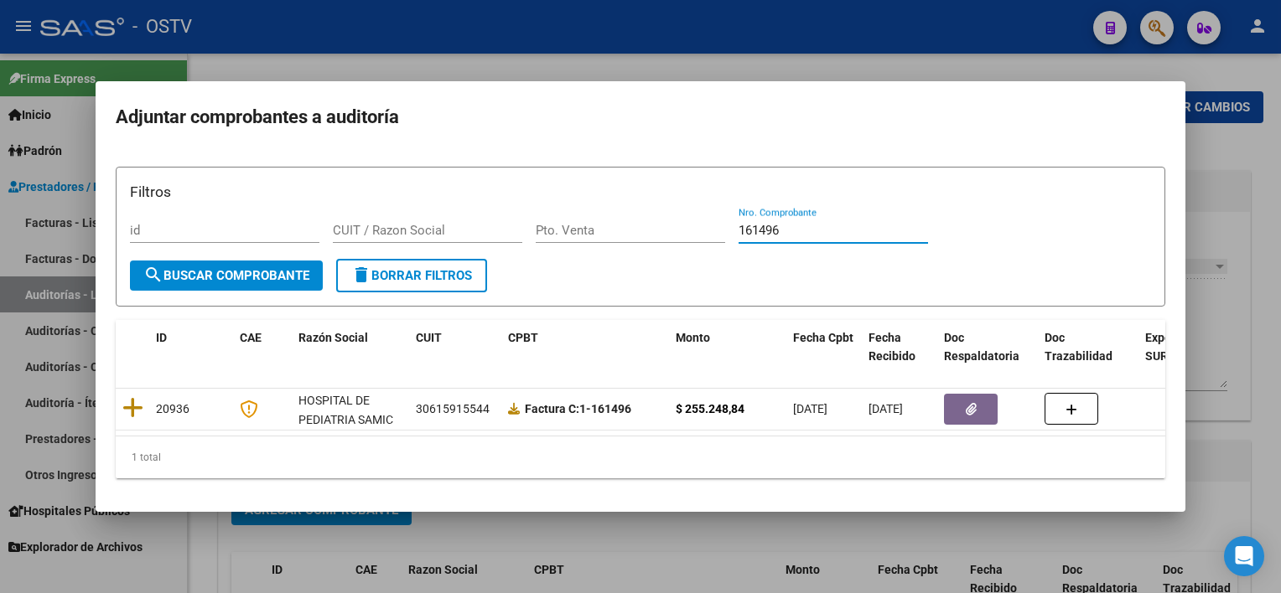
drag, startPoint x: 825, startPoint y: 225, endPoint x: 628, endPoint y: 227, distance: 197.0
click at [629, 225] on div "Filtros id CUIT / Razon Social Pto. Venta 161496 Nro. Comprobante" at bounding box center [640, 220] width 1021 height 78
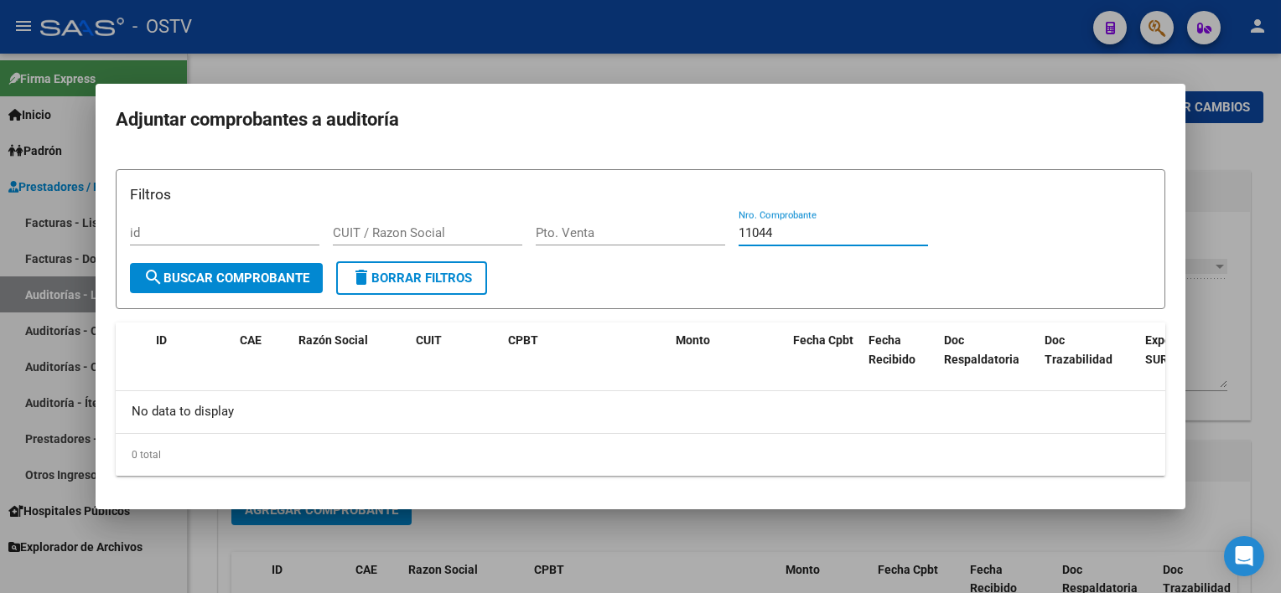
drag, startPoint x: 785, startPoint y: 233, endPoint x: 754, endPoint y: 235, distance: 31.1
click at [754, 235] on input "11044" at bounding box center [832, 232] width 189 height 15
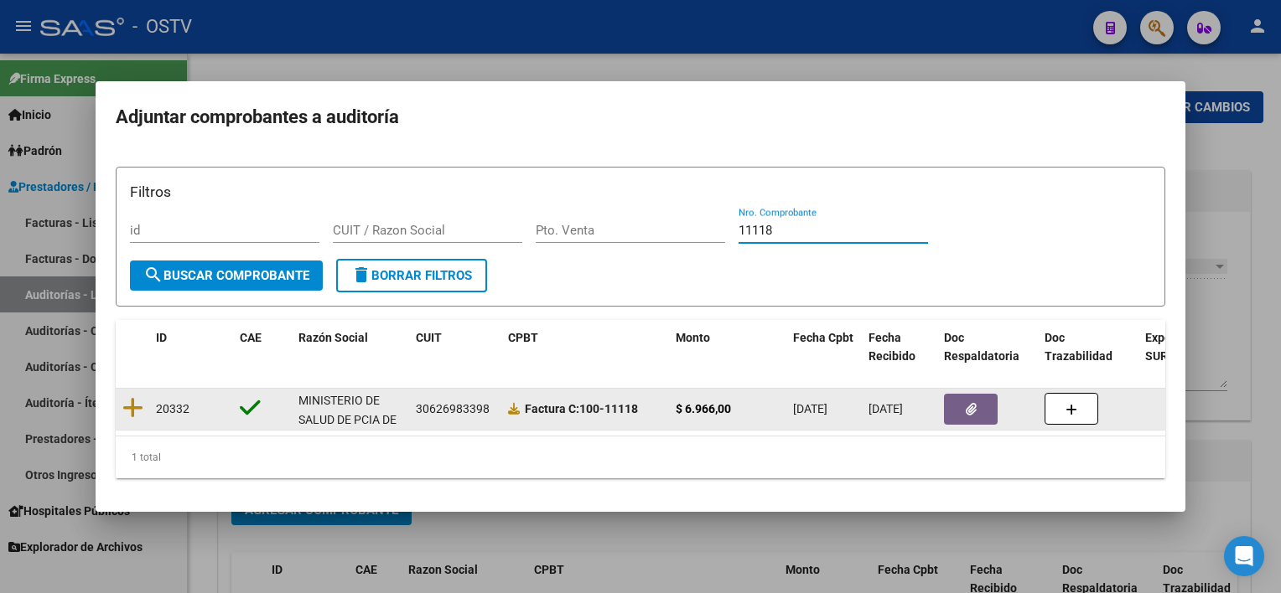
type input "11118"
click at [961, 401] on button "button" at bounding box center [971, 409] width 54 height 31
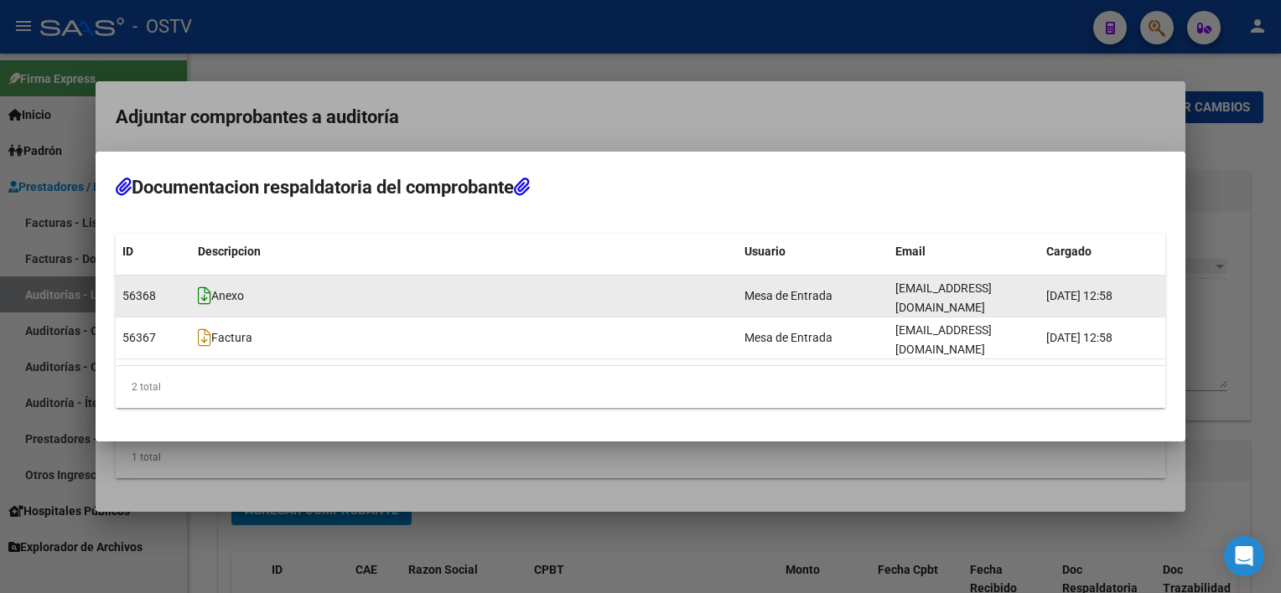
click at [204, 305] on icon at bounding box center [204, 296] width 13 height 18
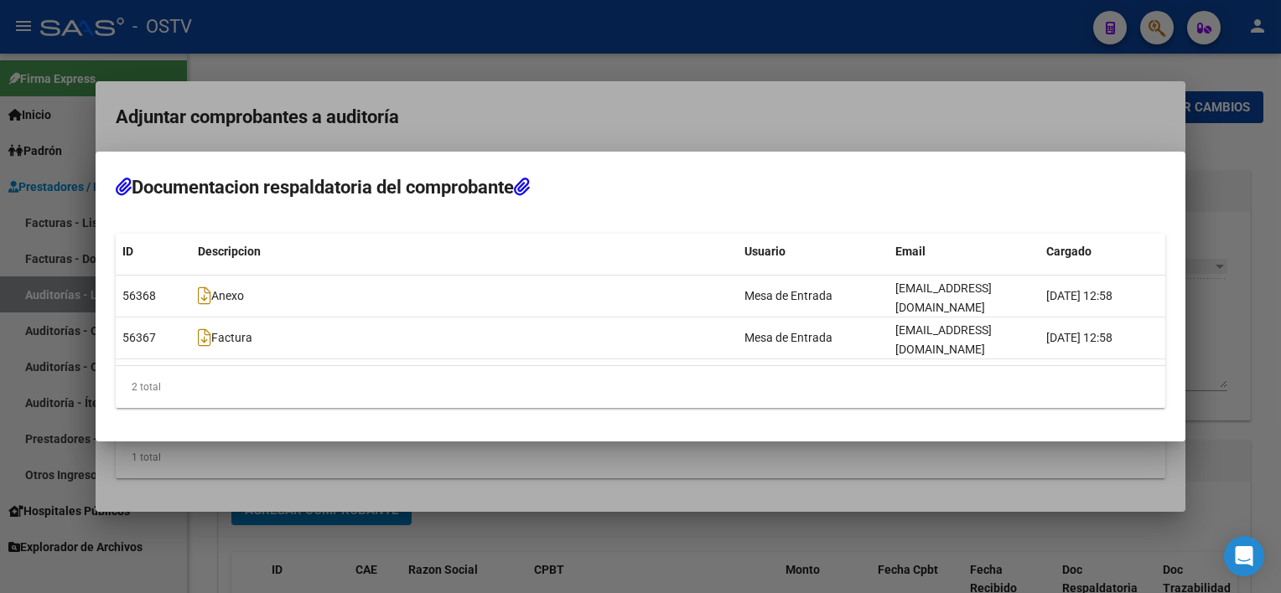
click at [563, 544] on div at bounding box center [640, 296] width 1281 height 593
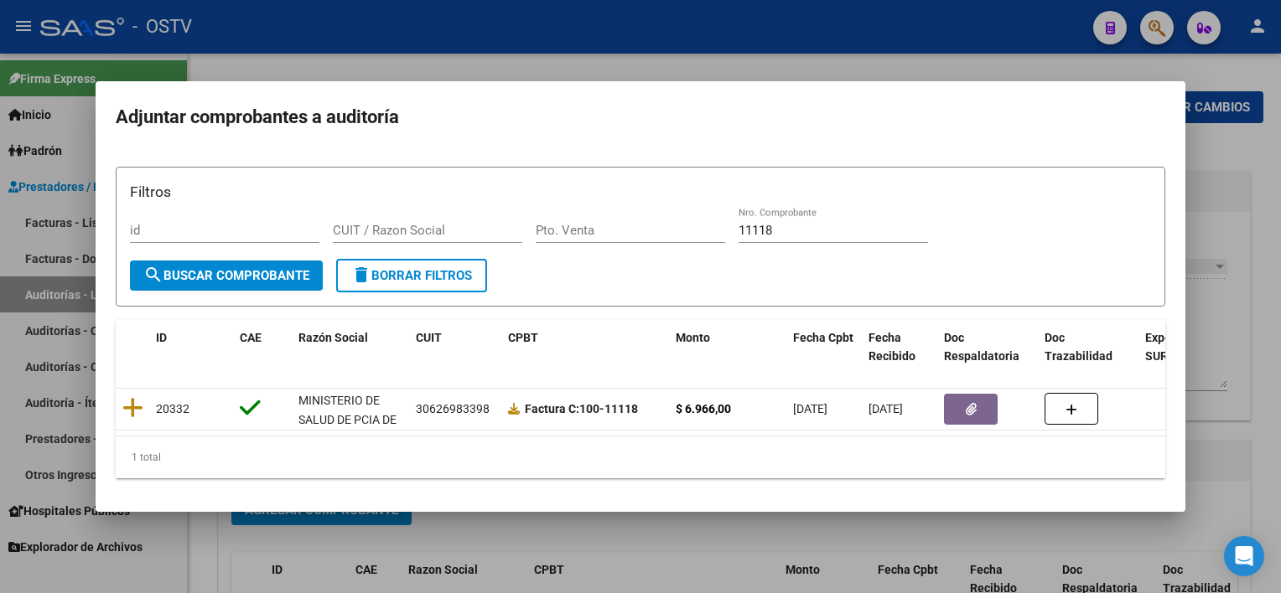
click at [563, 544] on div at bounding box center [640, 296] width 1281 height 593
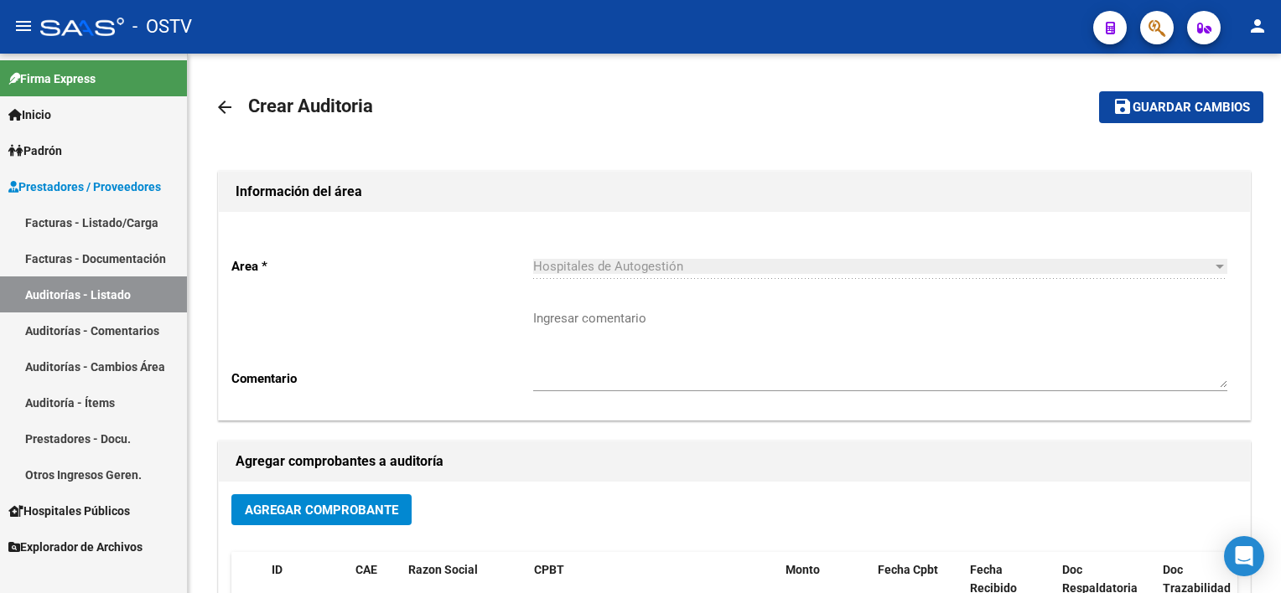
click at [157, 285] on link "Auditorías - Listado" at bounding box center [93, 295] width 187 height 36
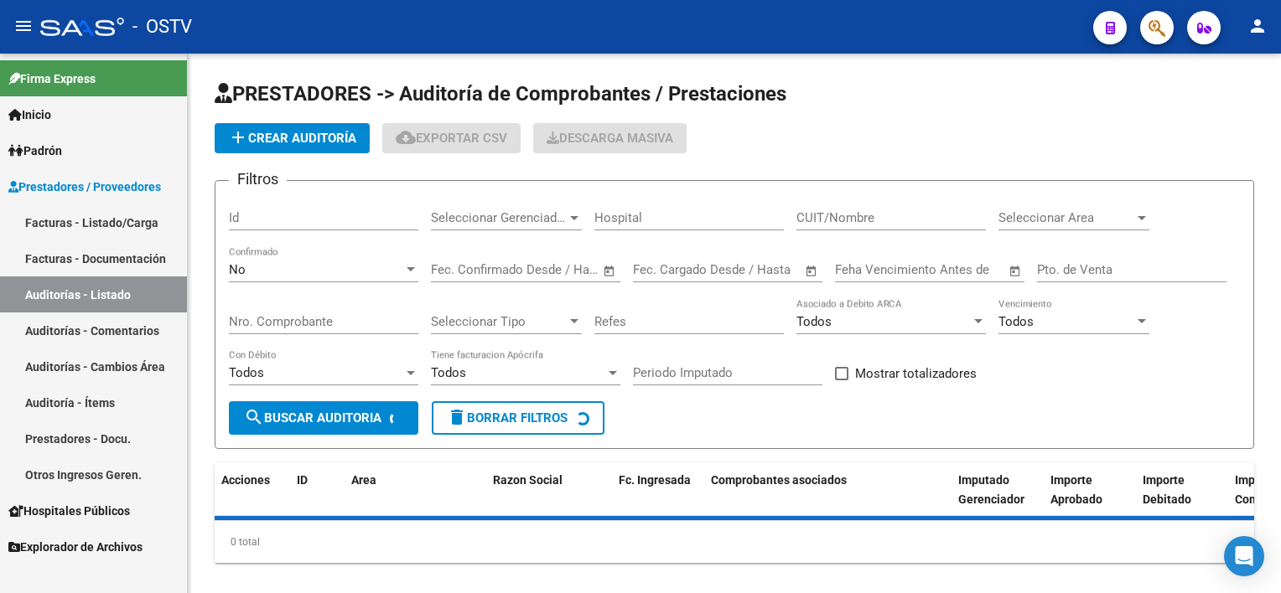
click at [134, 225] on link "Facturas - Listado/Carga" at bounding box center [93, 223] width 187 height 36
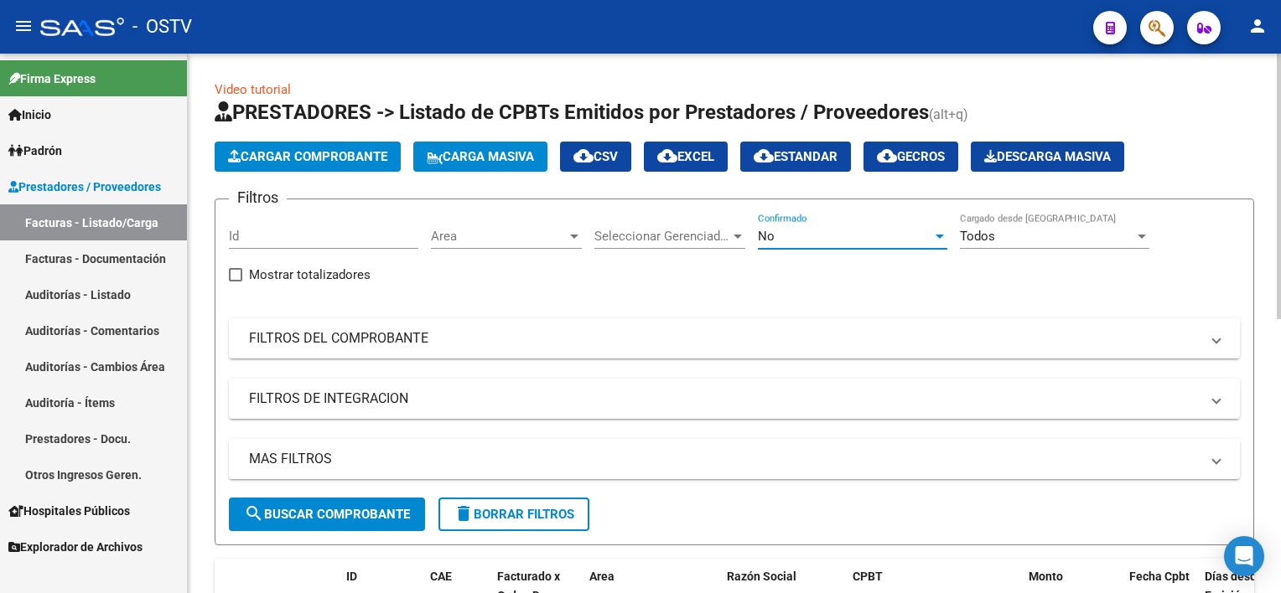
click at [781, 235] on div "No" at bounding box center [845, 236] width 174 height 15
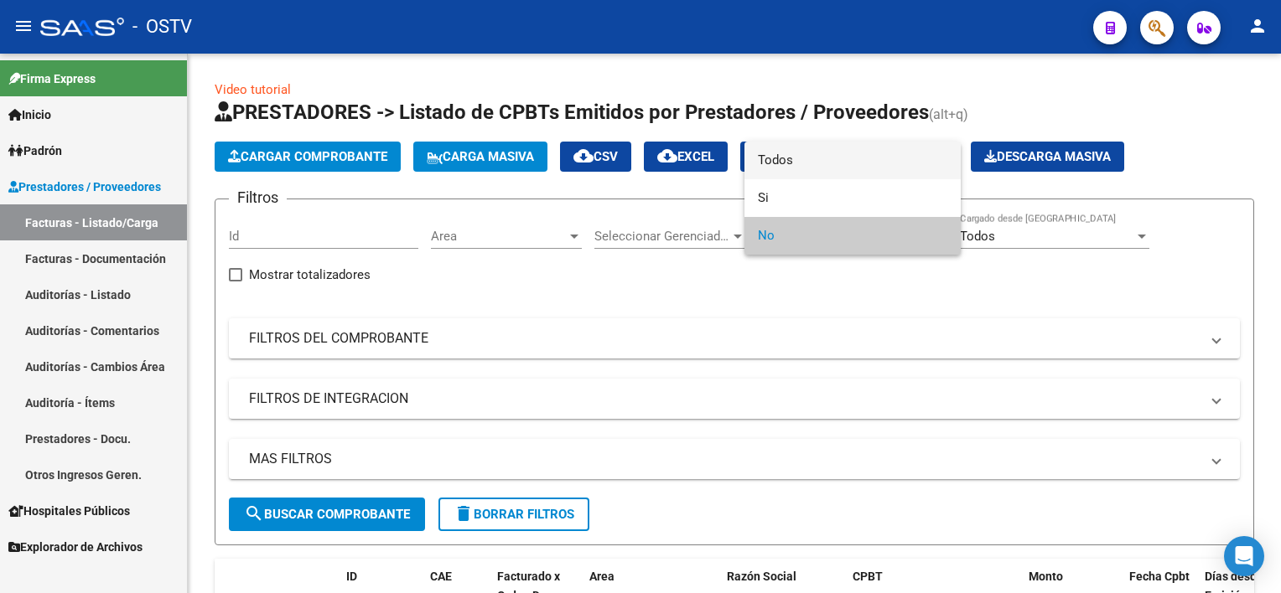
click at [792, 164] on span "Todos" at bounding box center [852, 161] width 189 height 38
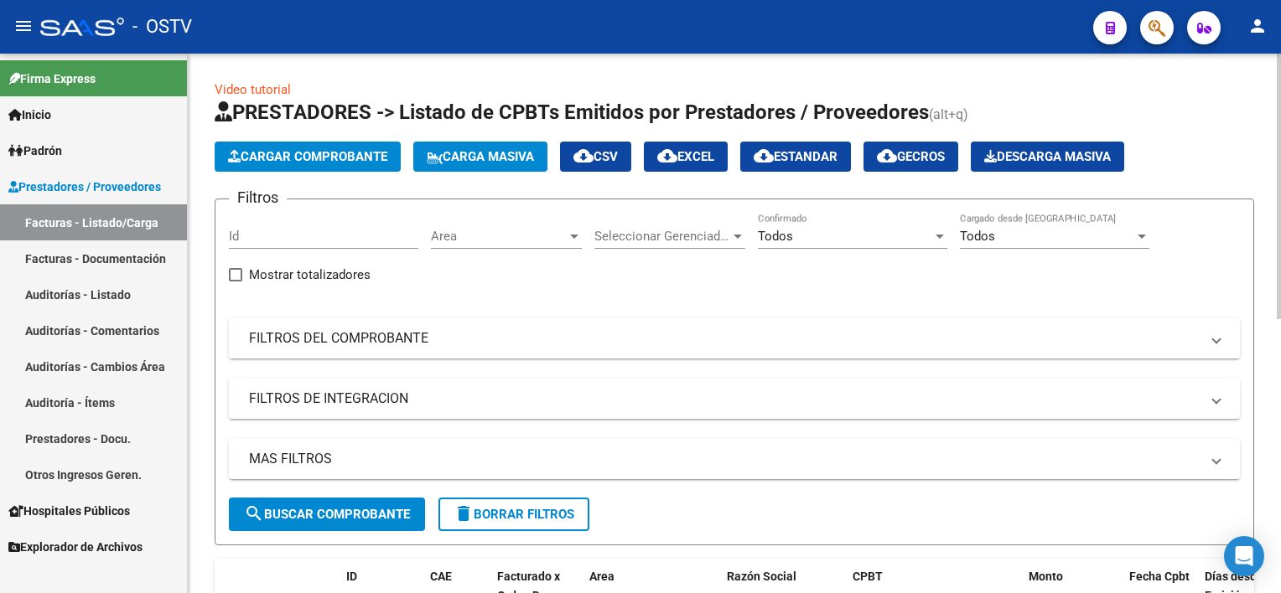
click at [438, 345] on mat-panel-title "FILTROS DEL COMPROBANTE" at bounding box center [724, 338] width 950 height 18
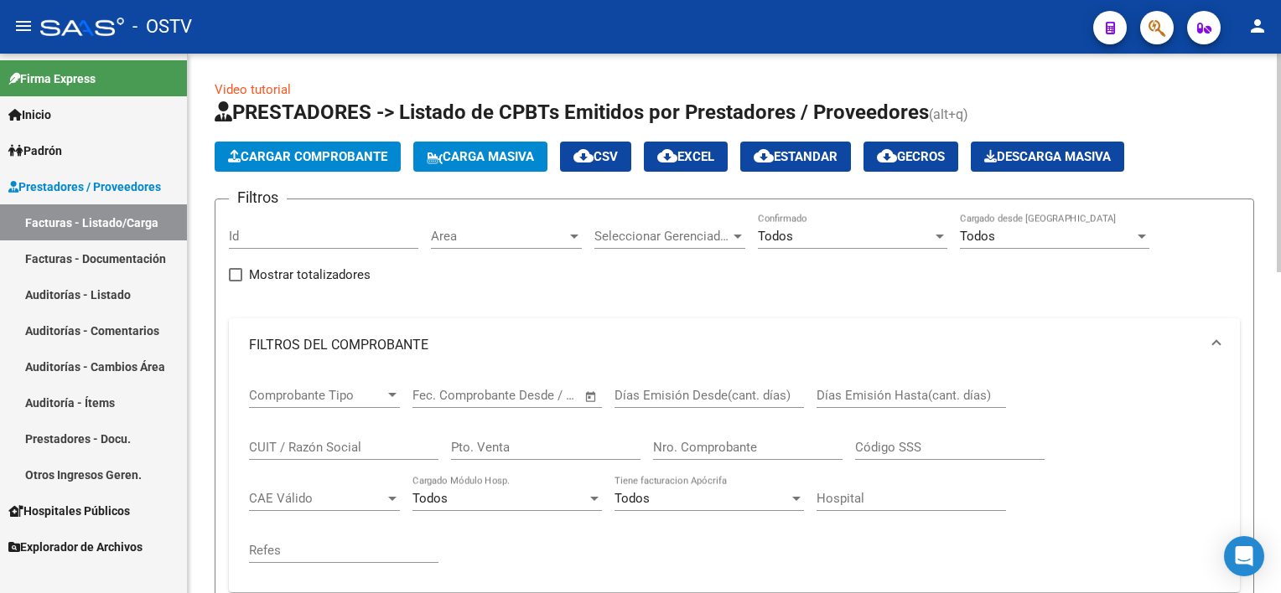
click at [523, 449] on input "Pto. Venta" at bounding box center [545, 447] width 189 height 15
type input "100"
click at [697, 440] on input "Nro. Comprobante" at bounding box center [747, 447] width 189 height 15
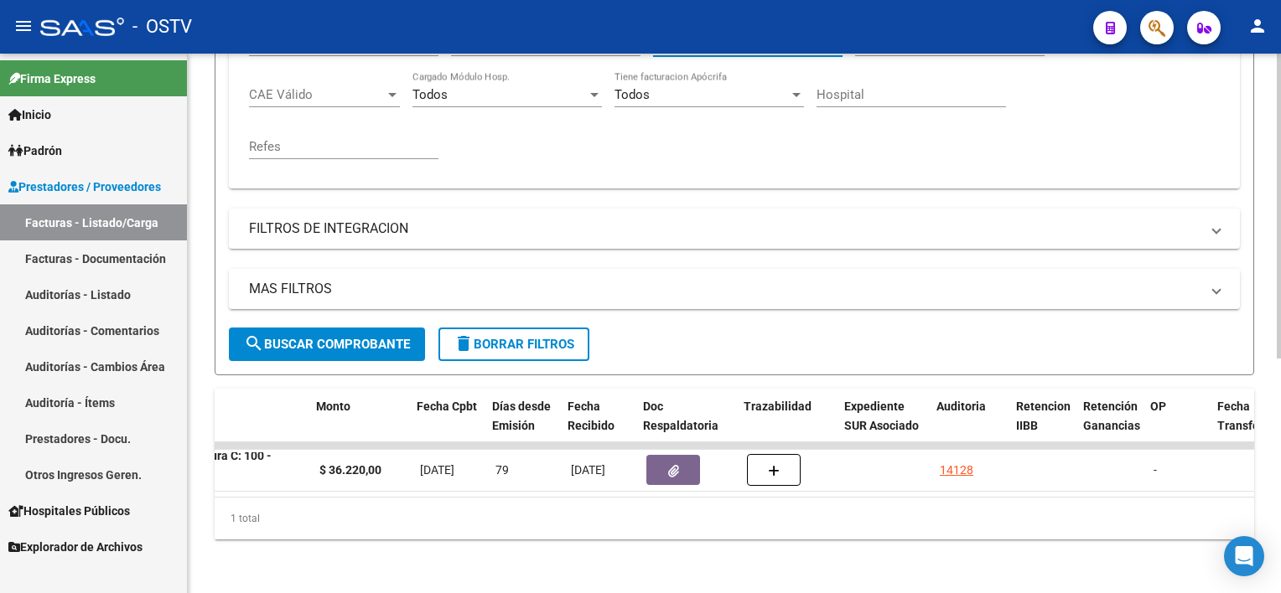
scroll to position [0, 712]
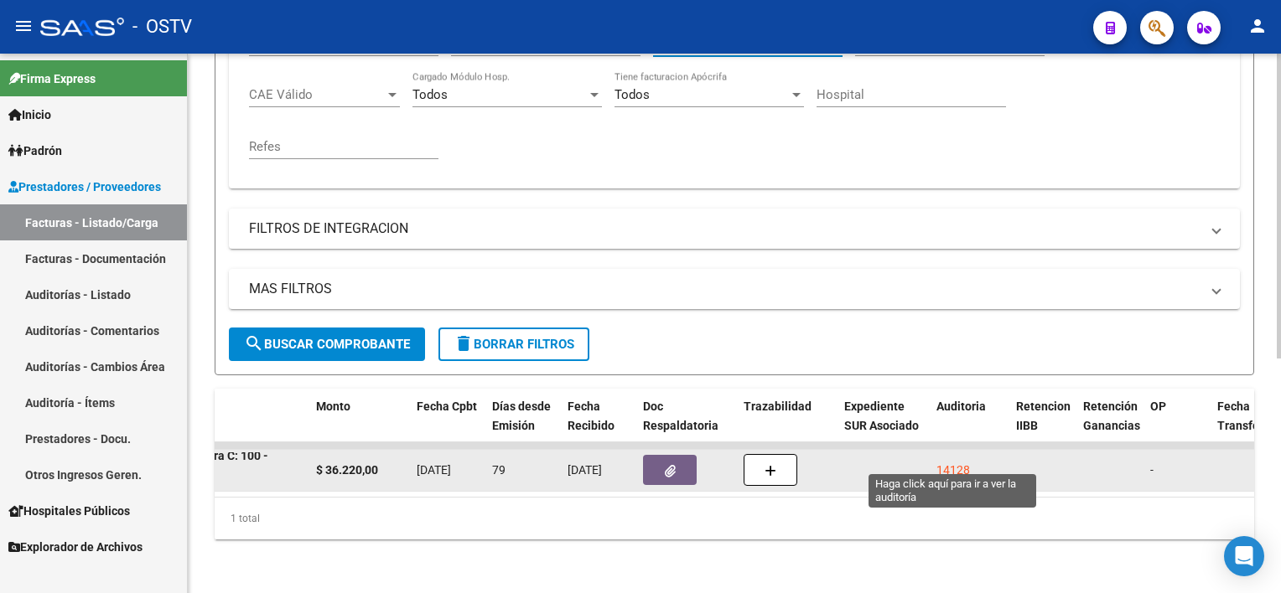
type input "11044"
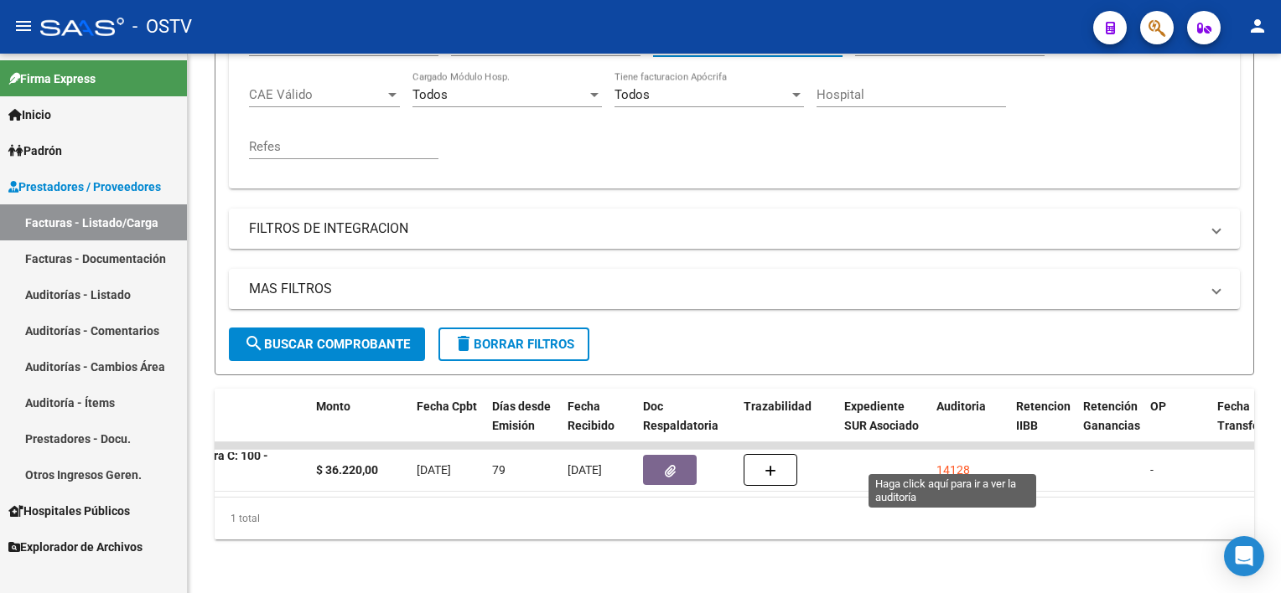
click at [952, 461] on div "14128" at bounding box center [953, 470] width 34 height 19
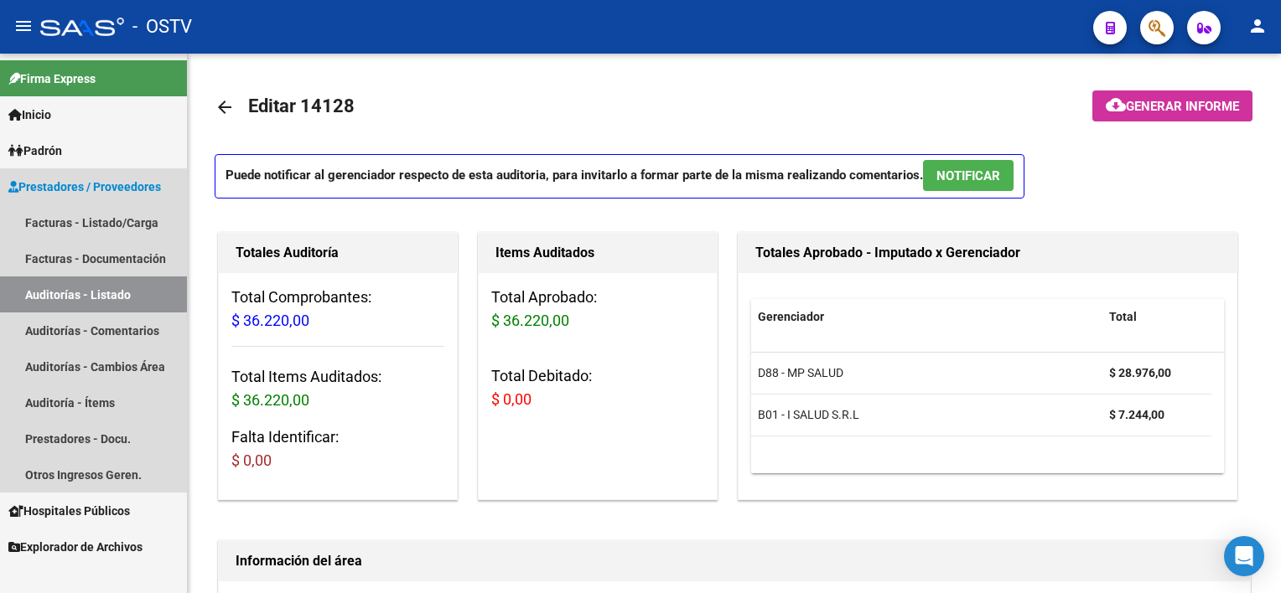
click at [115, 288] on link "Auditorías - Listado" at bounding box center [93, 295] width 187 height 36
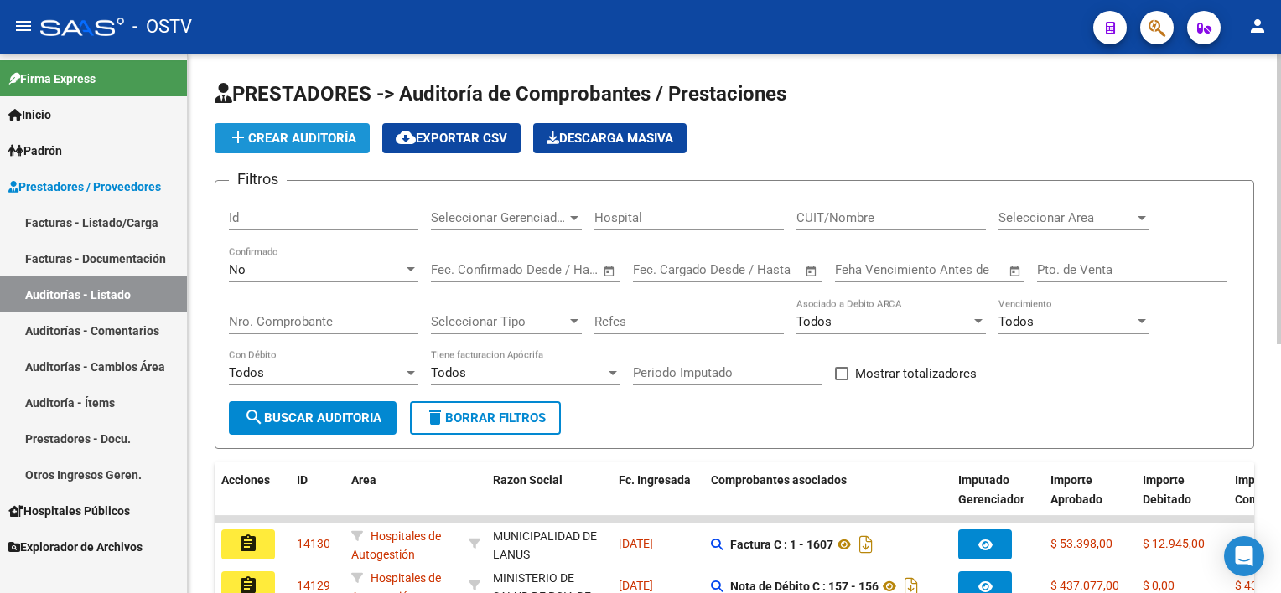
click at [281, 134] on span "add Crear Auditoría" at bounding box center [292, 138] width 128 height 15
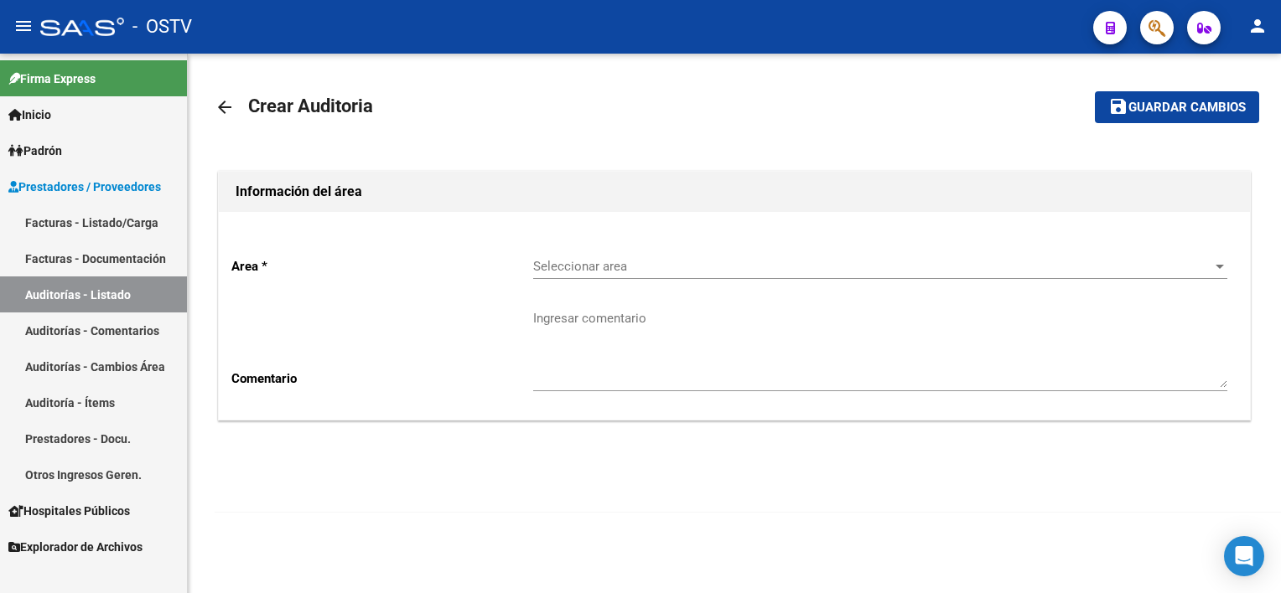
click at [604, 255] on div "Seleccionar area Seleccionar area" at bounding box center [880, 261] width 694 height 36
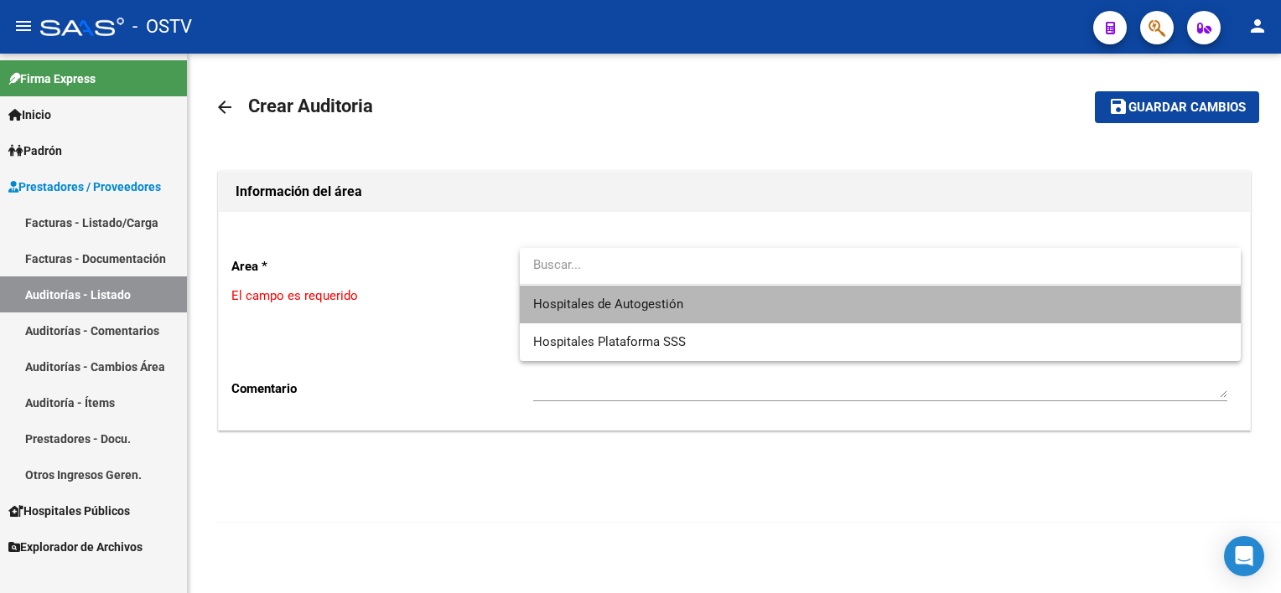
click at [605, 294] on span "Hospitales de Autogestión" at bounding box center [880, 305] width 694 height 38
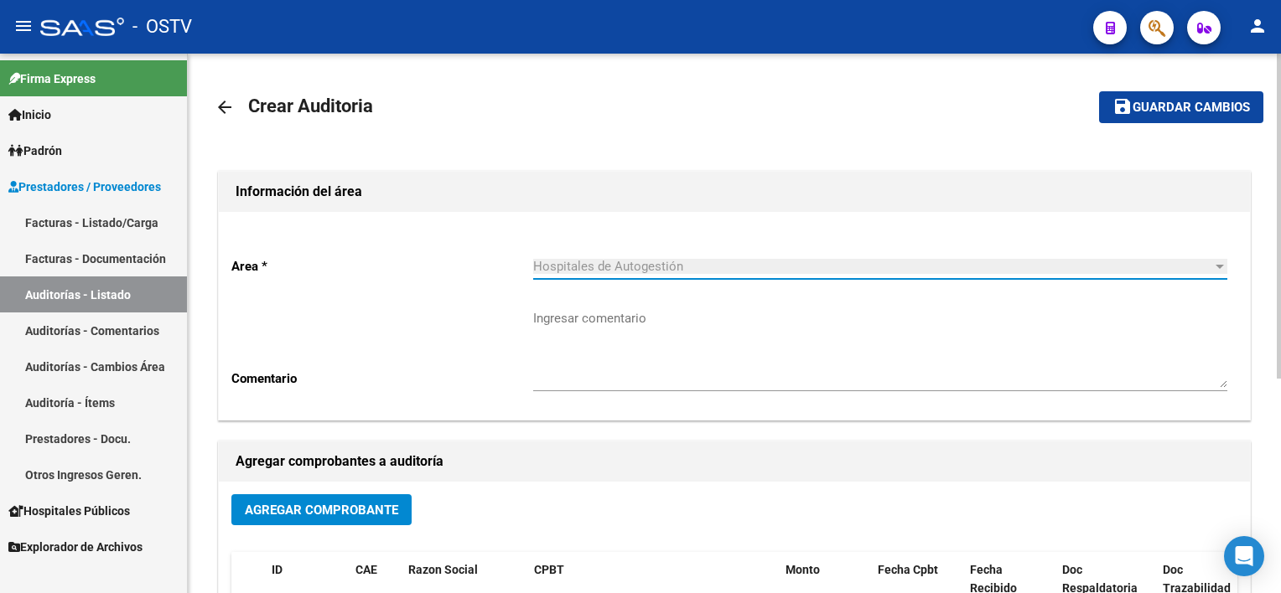
click at [311, 518] on button "Agregar Comprobante" at bounding box center [321, 510] width 180 height 31
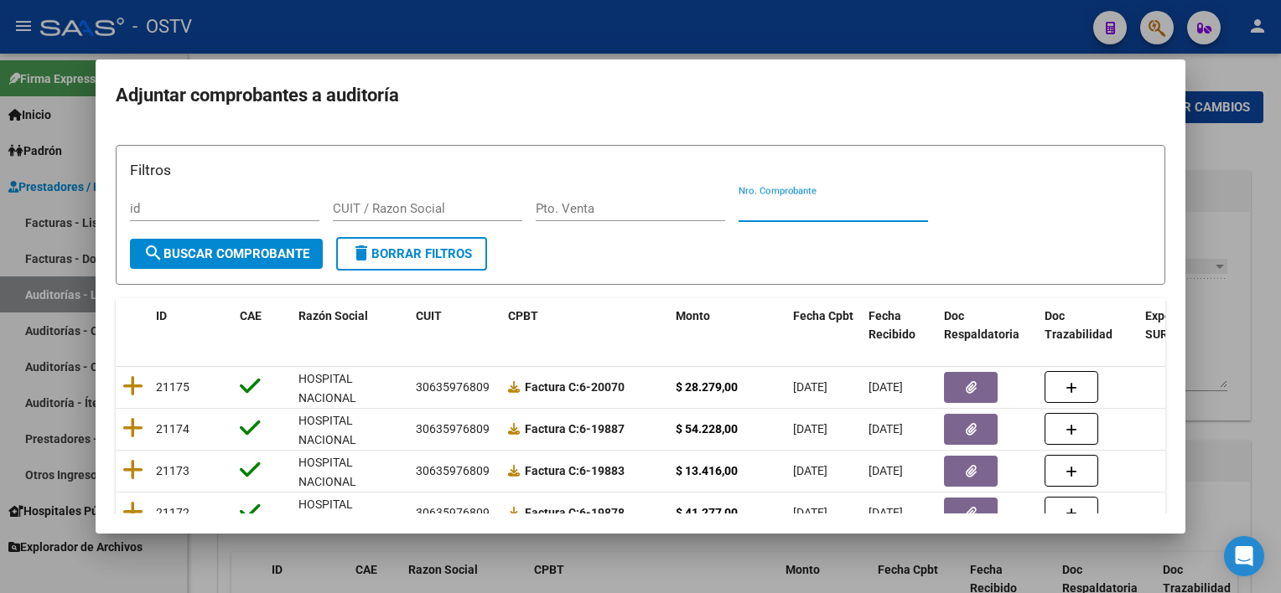
click at [812, 210] on input "Nro. Comprobante" at bounding box center [832, 208] width 189 height 15
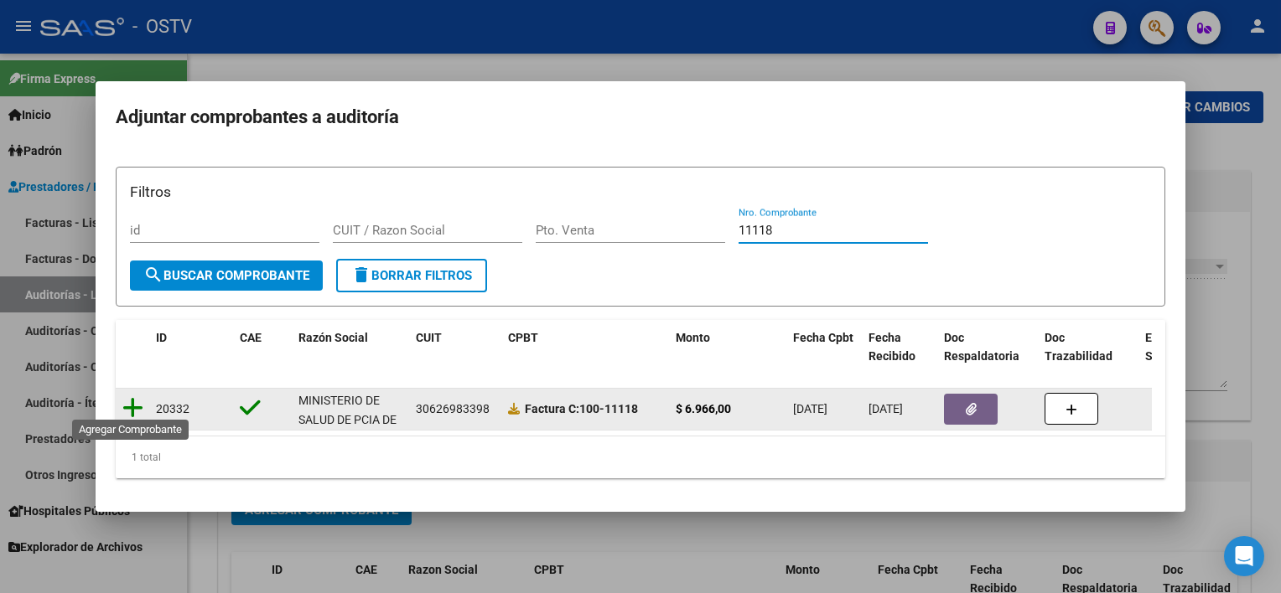
type input "11118"
click at [135, 396] on icon at bounding box center [132, 407] width 21 height 23
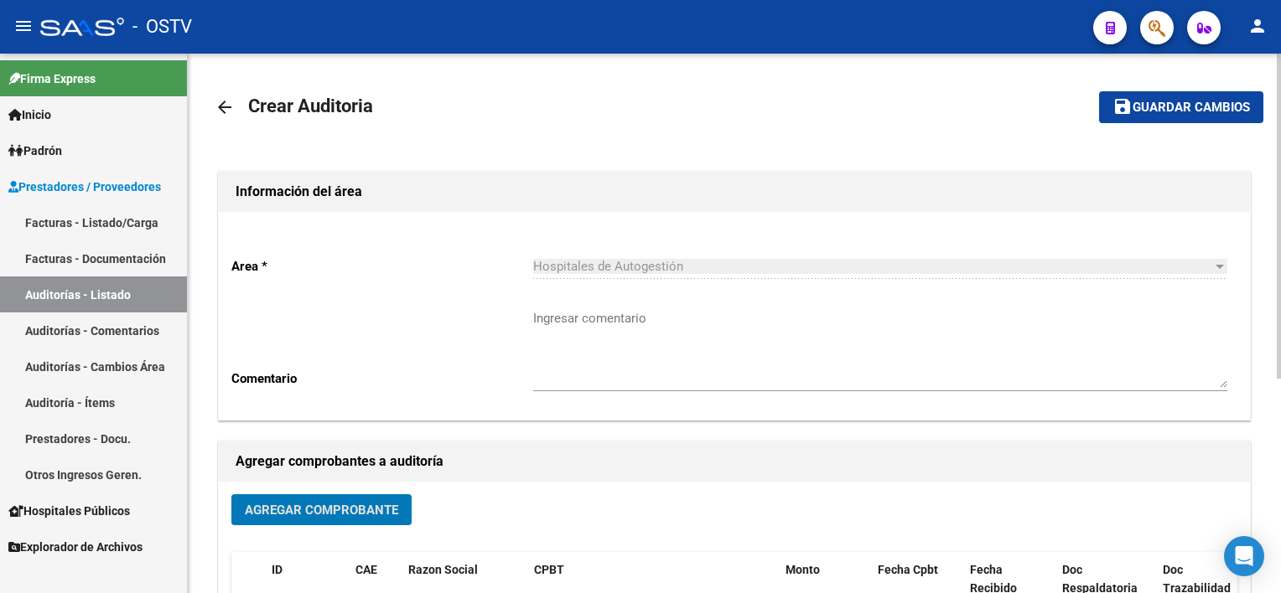
click at [1229, 99] on span "save Guardar cambios" at bounding box center [1180, 106] width 137 height 15
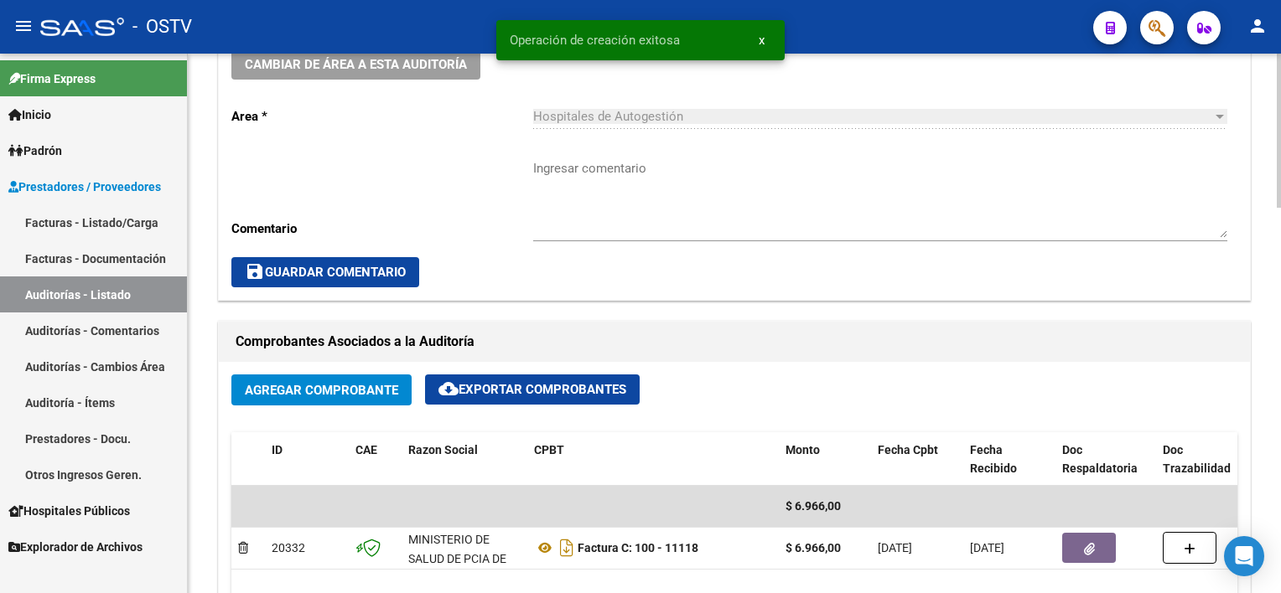
scroll to position [754, 0]
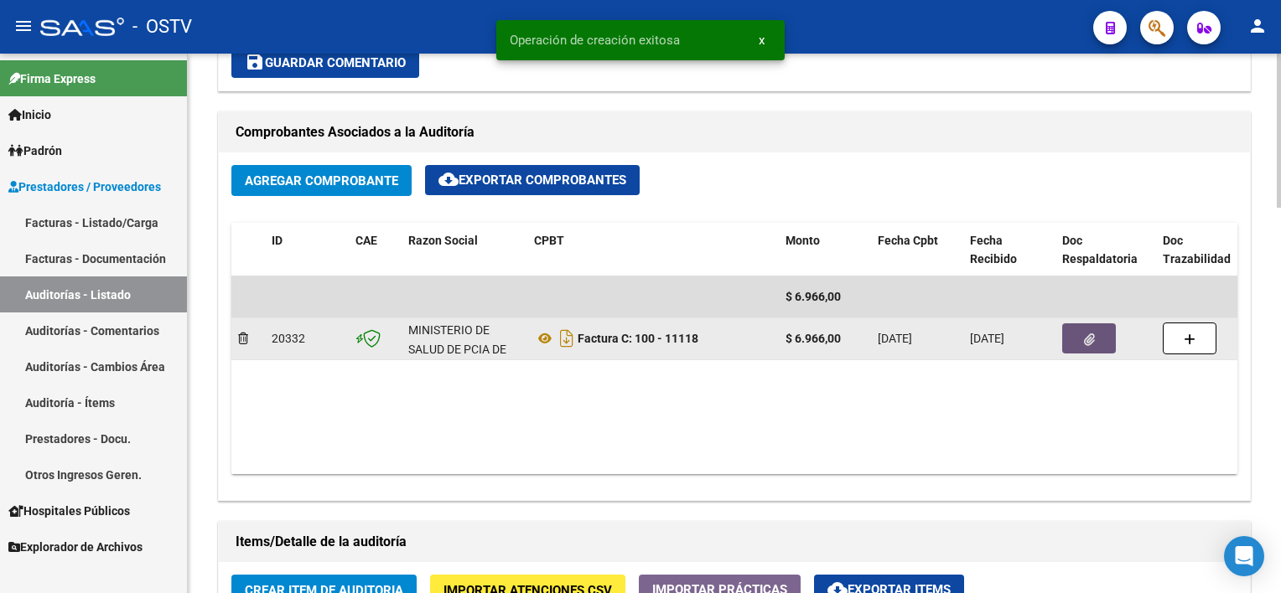
click at [1089, 331] on span "button" at bounding box center [1089, 338] width 11 height 15
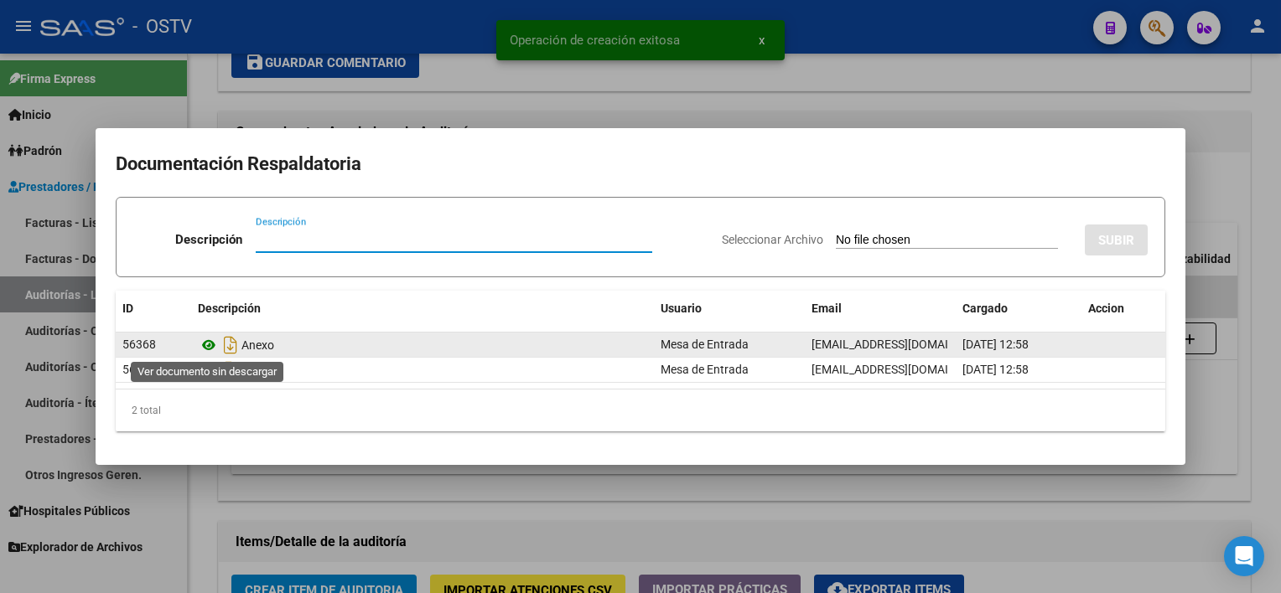
click at [208, 349] on icon at bounding box center [209, 345] width 22 height 20
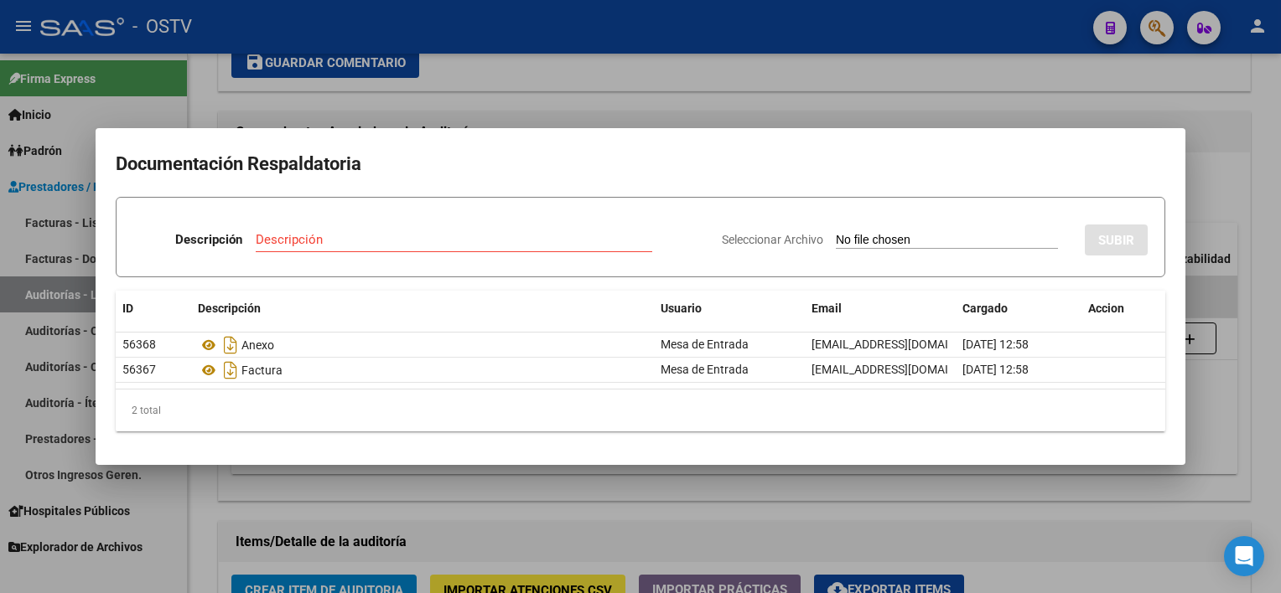
click at [603, 510] on div at bounding box center [640, 296] width 1281 height 593
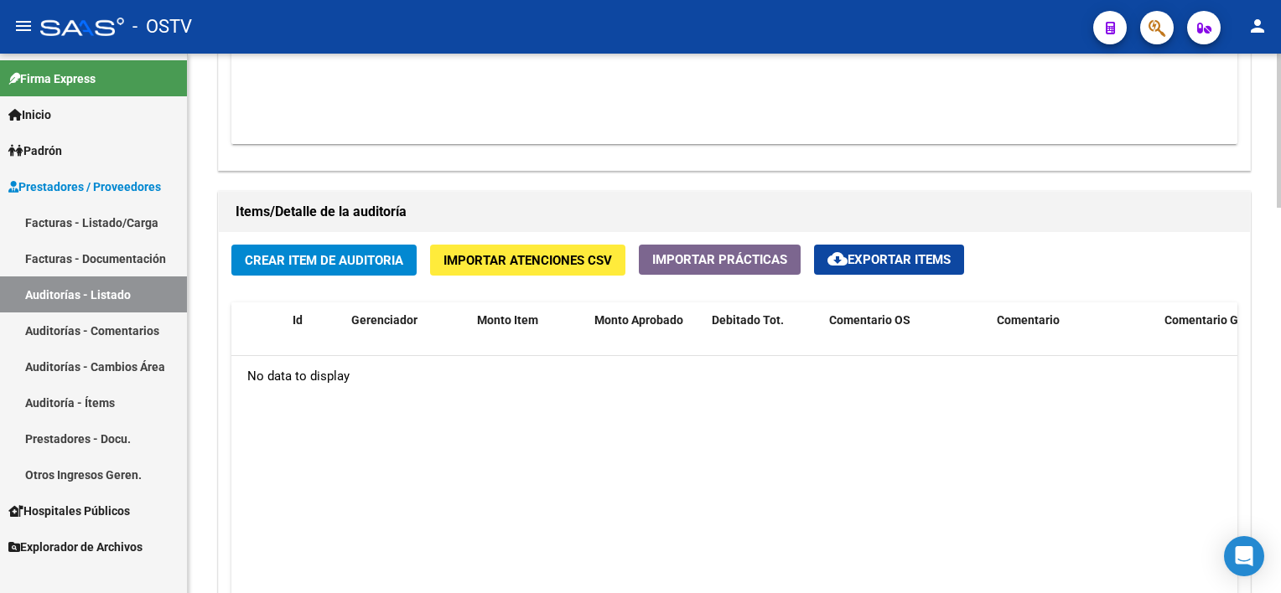
scroll to position [1090, 0]
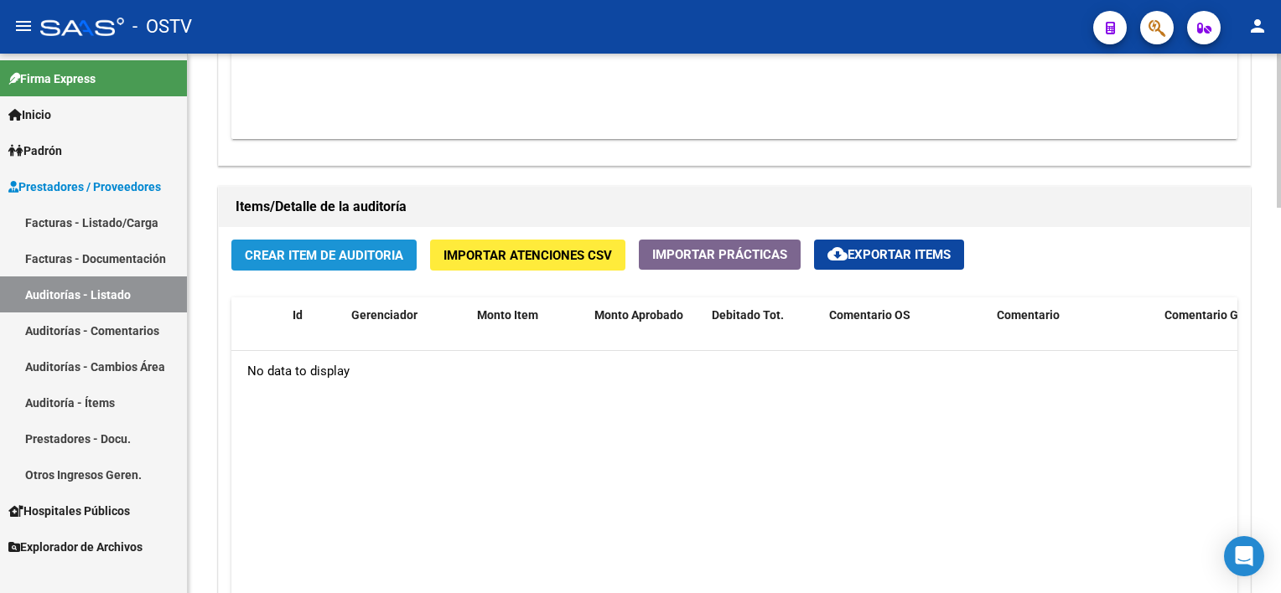
click at [396, 256] on span "Crear Item de Auditoria" at bounding box center [324, 255] width 158 height 15
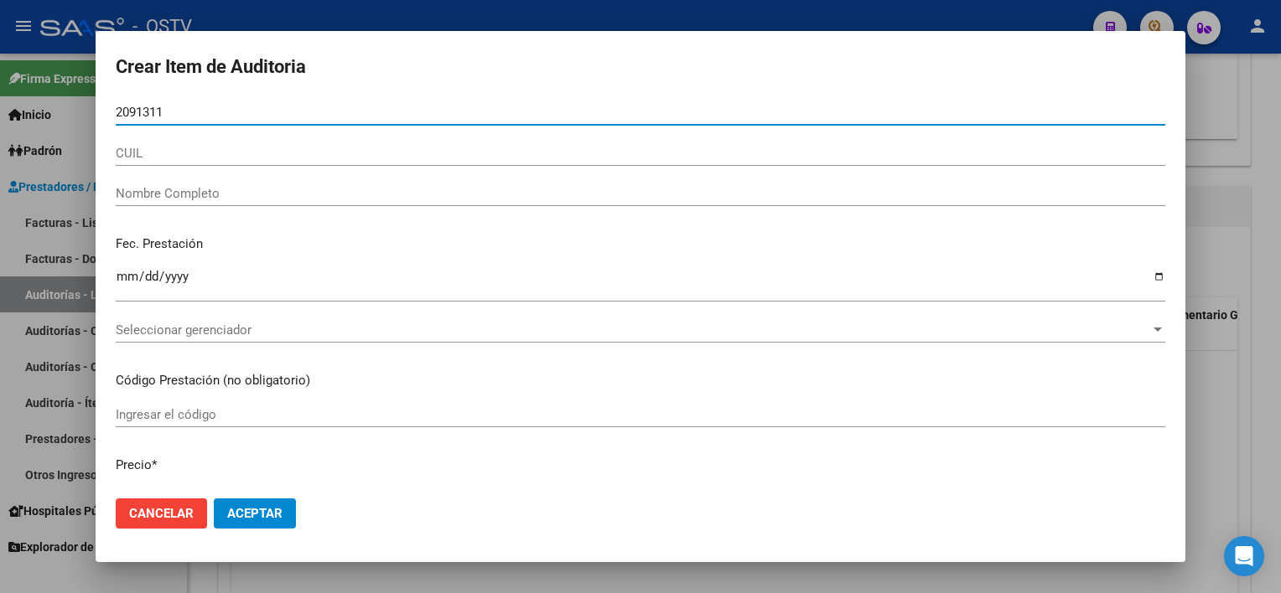
type input "20913118"
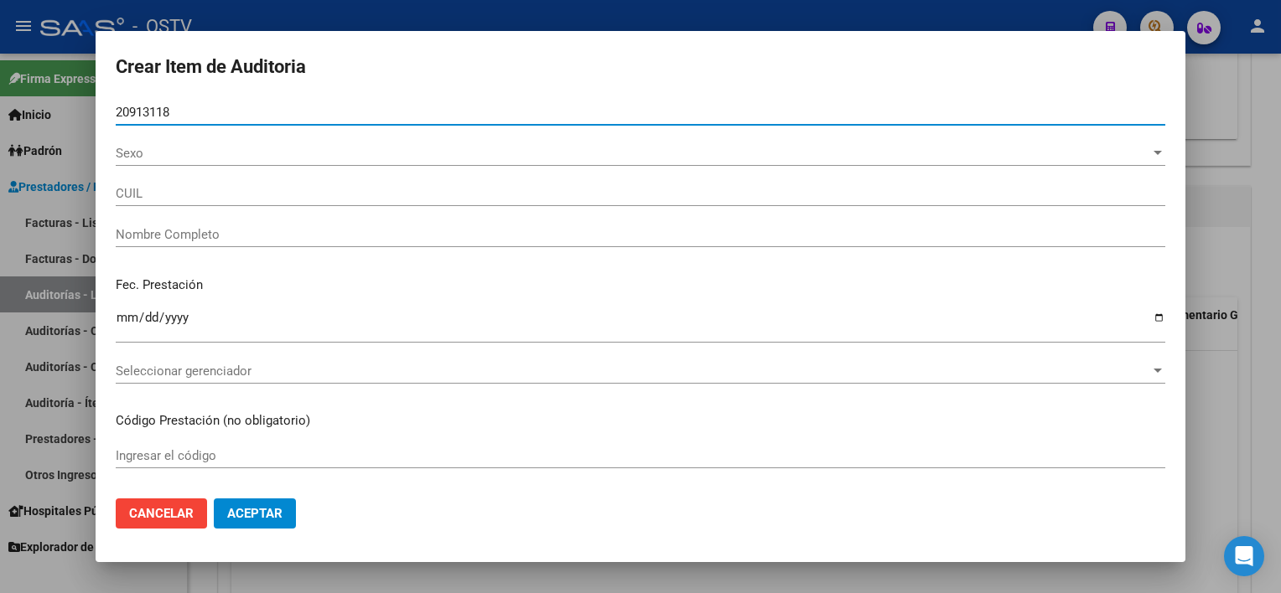
type input "27209131183"
type input "[PERSON_NAME] [PERSON_NAME]"
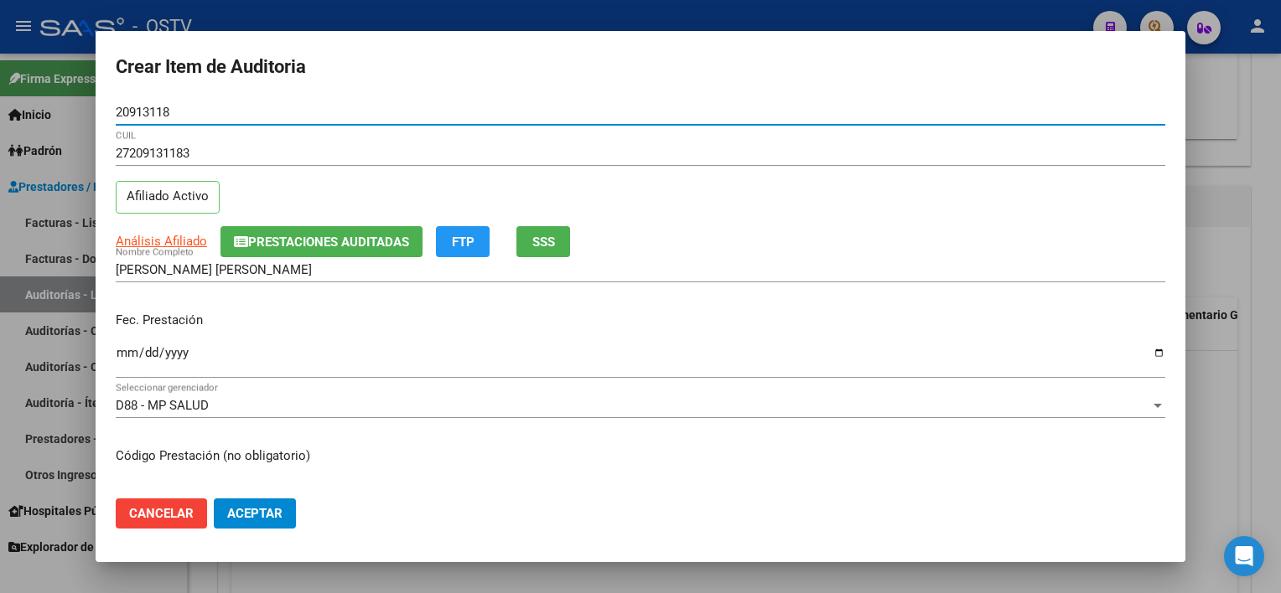
type input "20913118"
click at [134, 248] on span "Análisis Afiliado" at bounding box center [161, 241] width 91 height 15
type textarea "27209131183"
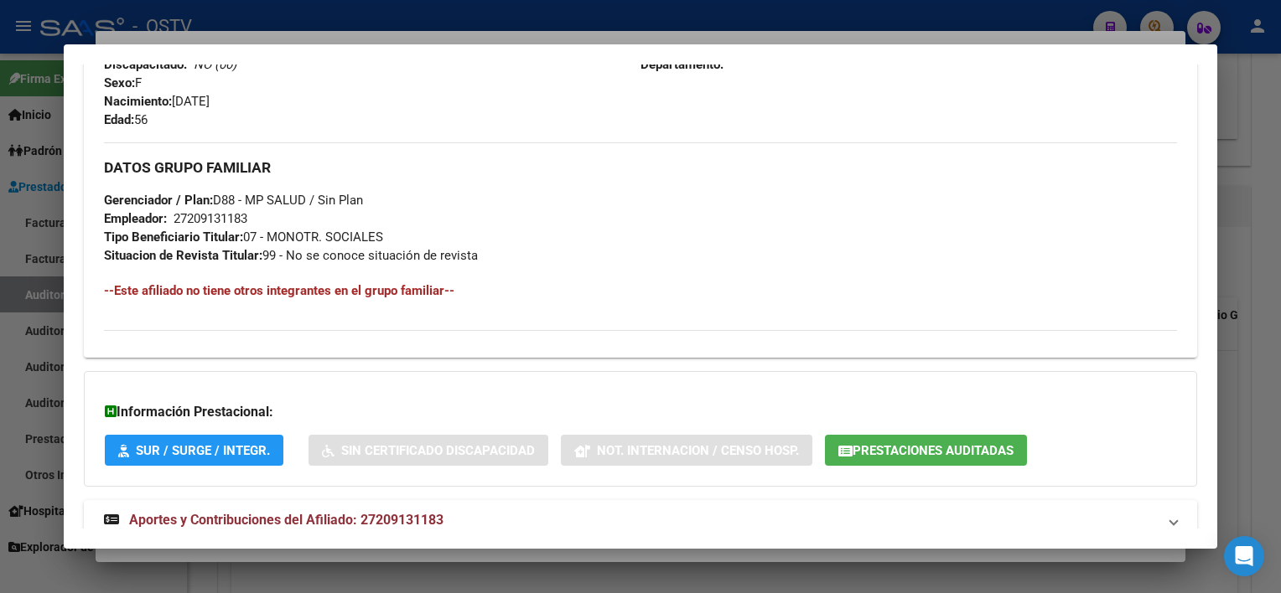
scroll to position [773, 0]
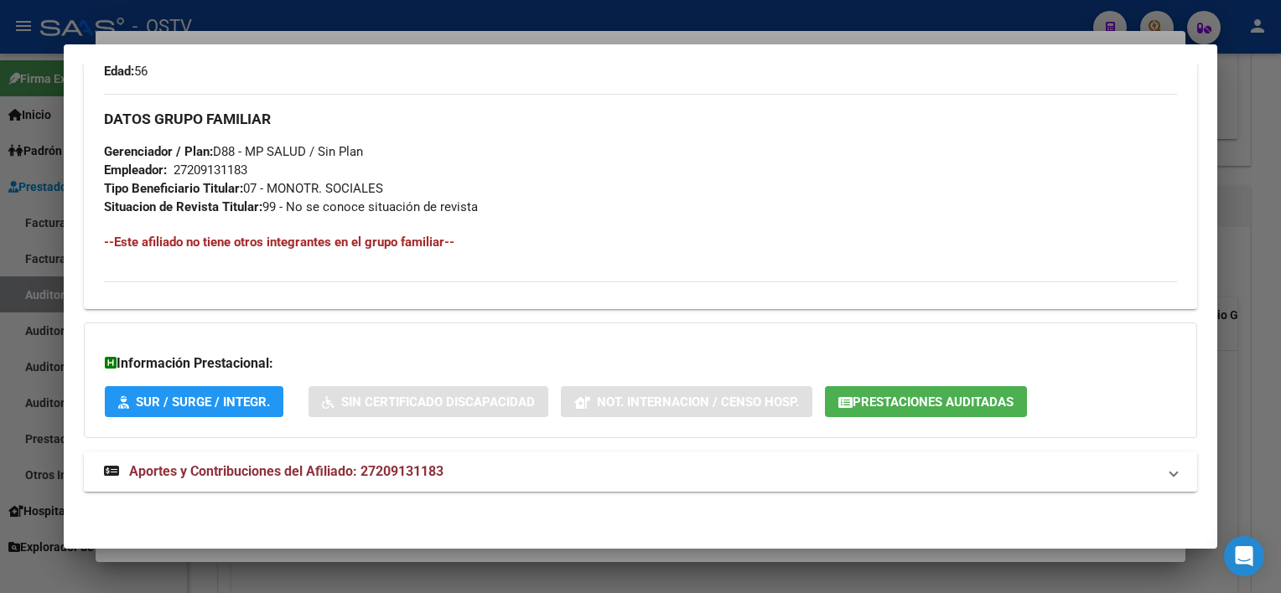
click at [480, 469] on mat-panel-title "Aportes y Contribuciones del Afiliado: 27209131183" at bounding box center [630, 472] width 1052 height 20
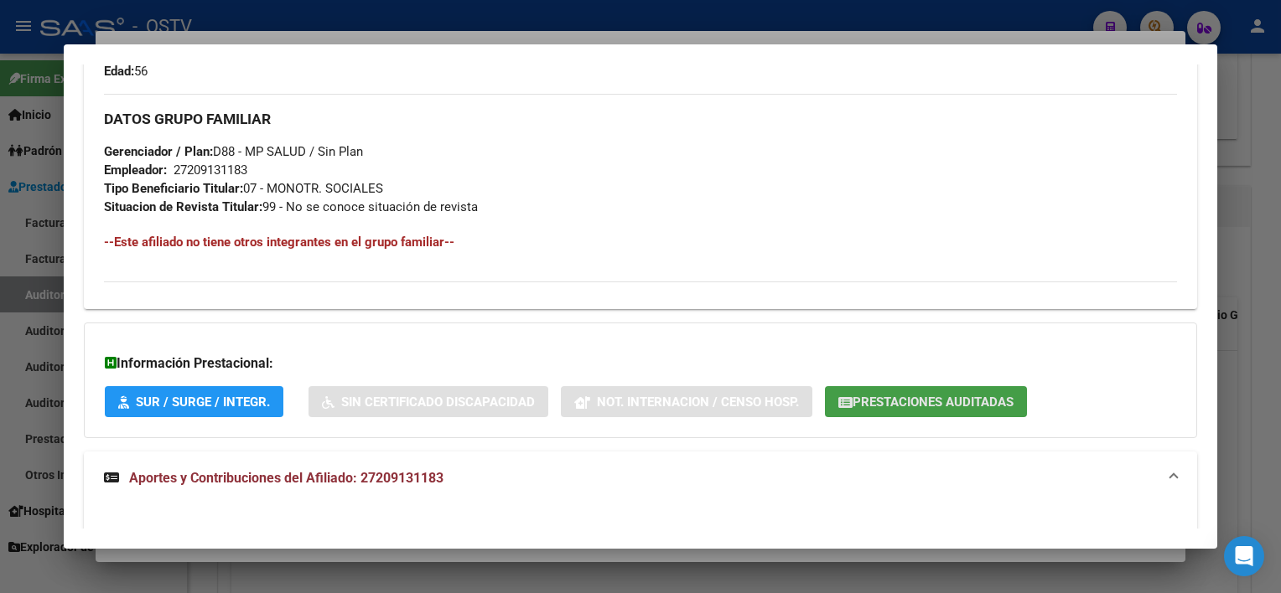
click at [919, 403] on span "Prestaciones Auditadas" at bounding box center [932, 402] width 161 height 15
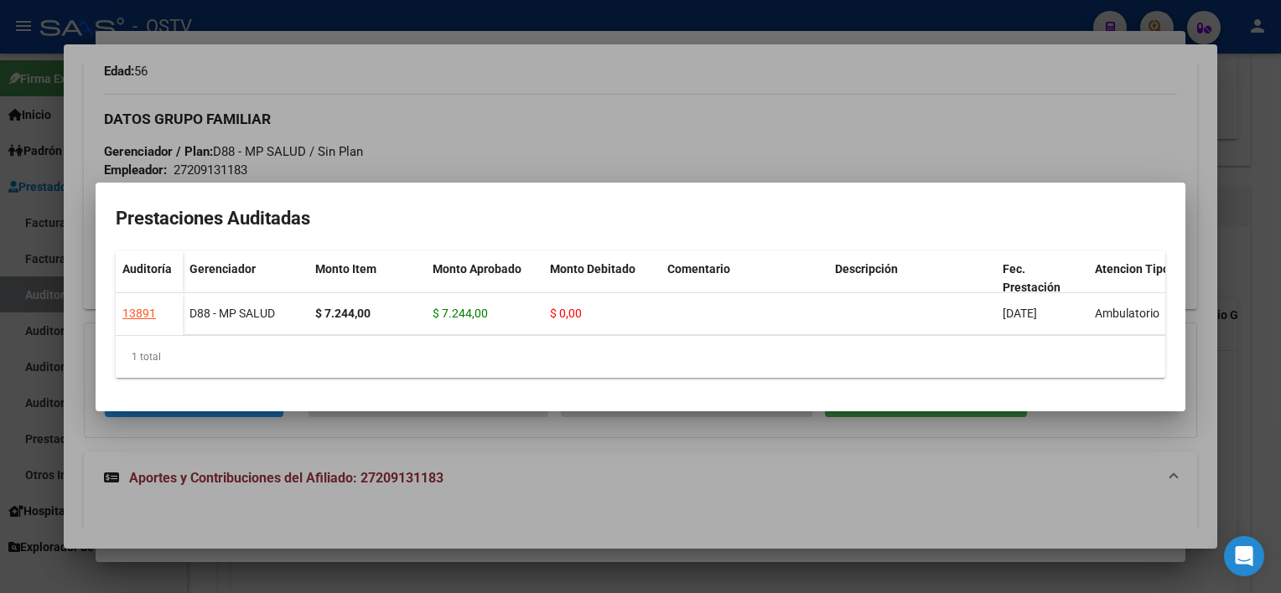
click at [904, 455] on div at bounding box center [640, 296] width 1281 height 593
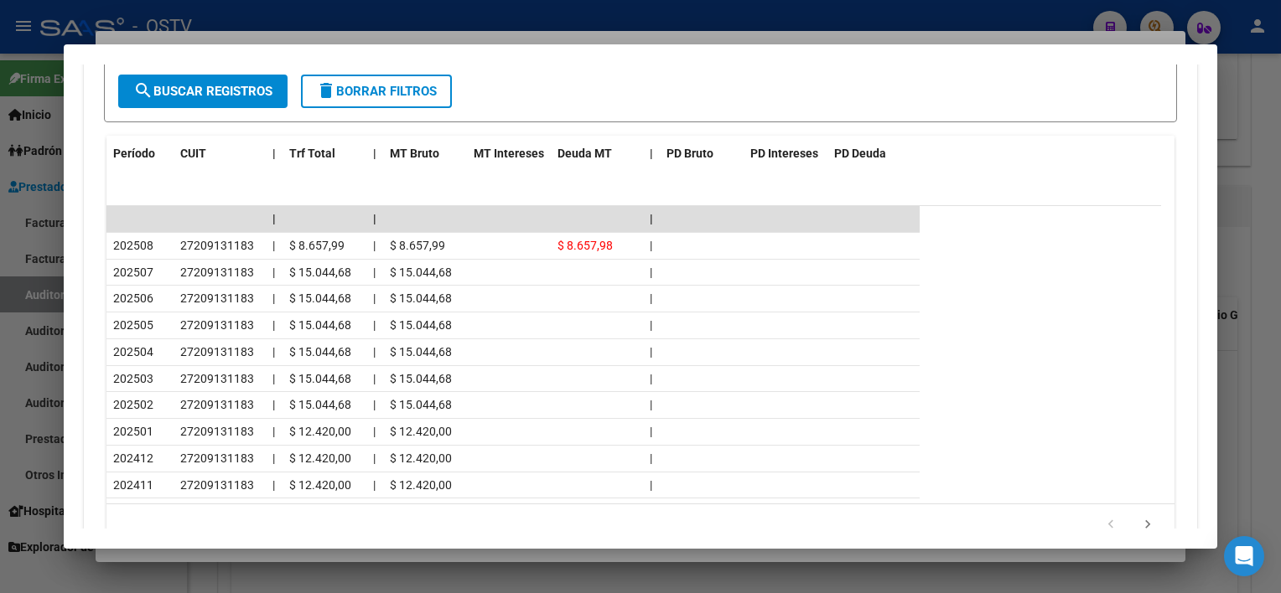
scroll to position [1443, 0]
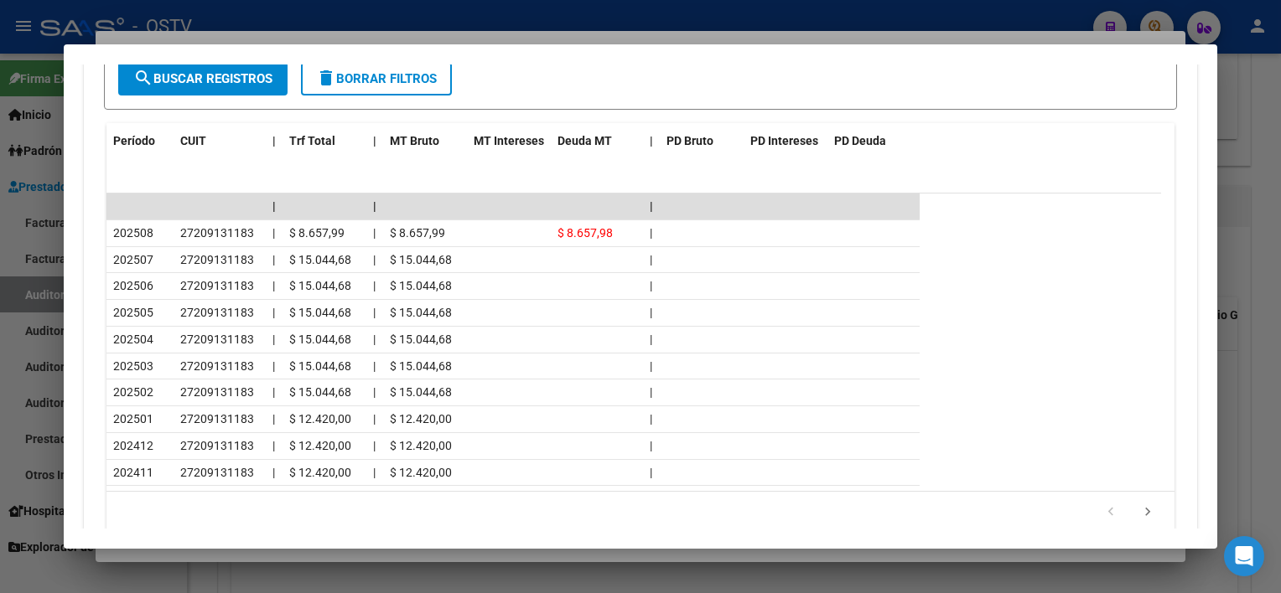
click at [522, 557] on div at bounding box center [640, 296] width 1281 height 593
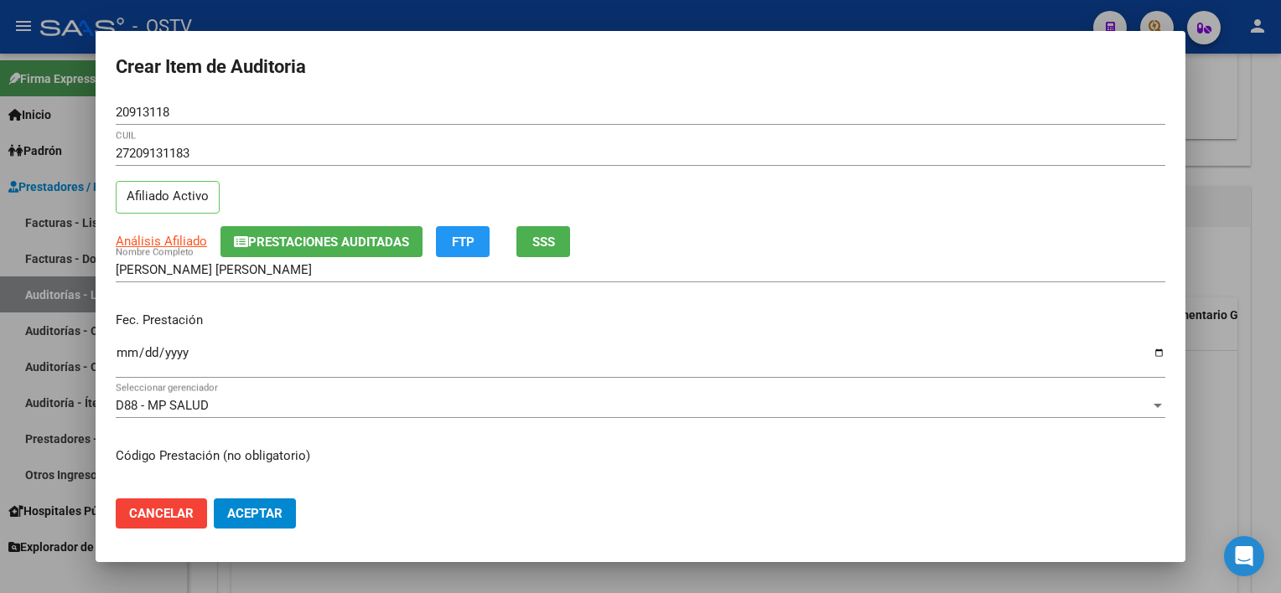
click at [332, 278] on div "[PERSON_NAME] [PERSON_NAME] Nombre Completo" at bounding box center [640, 269] width 1049 height 25
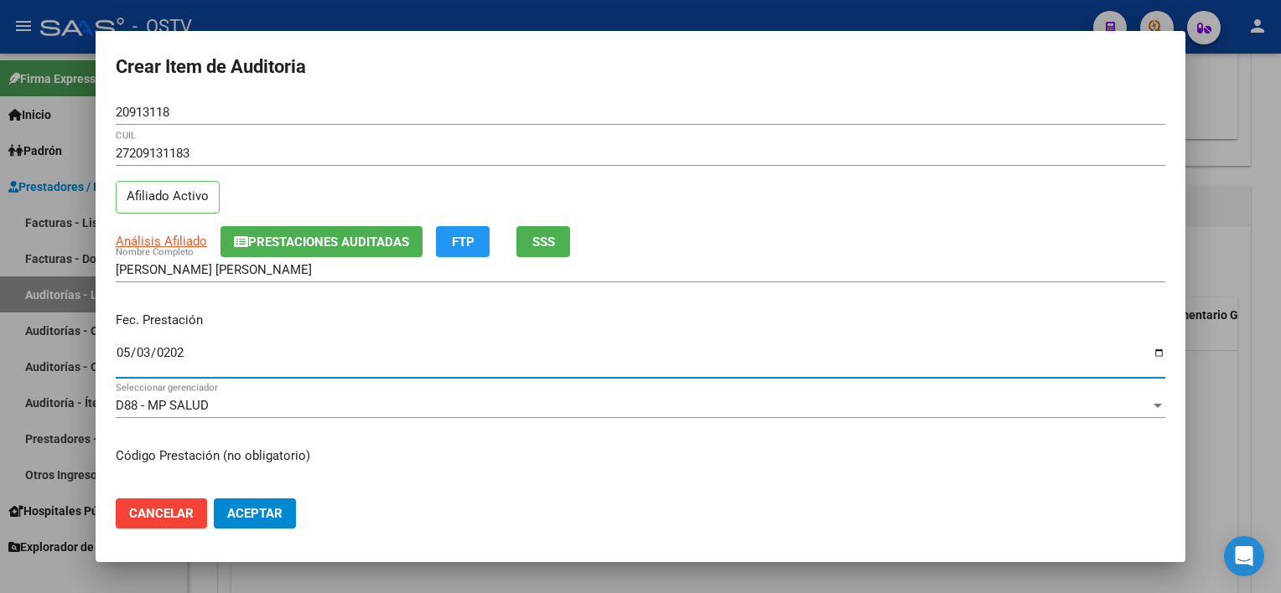
type input "[DATE]"
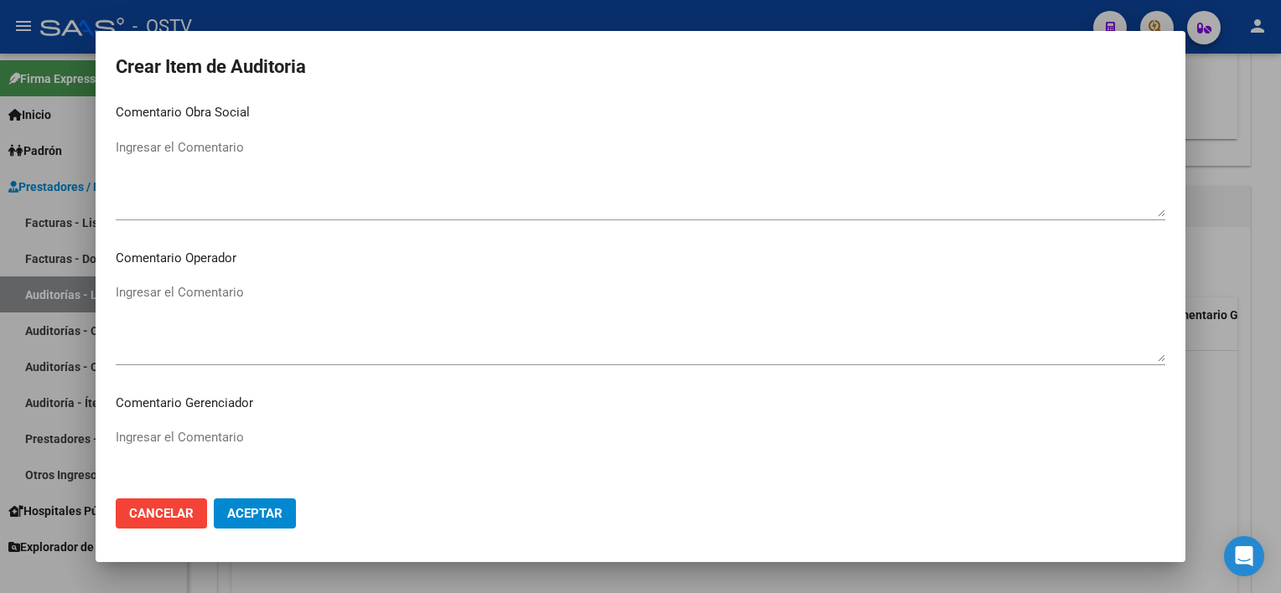
scroll to position [1058, 0]
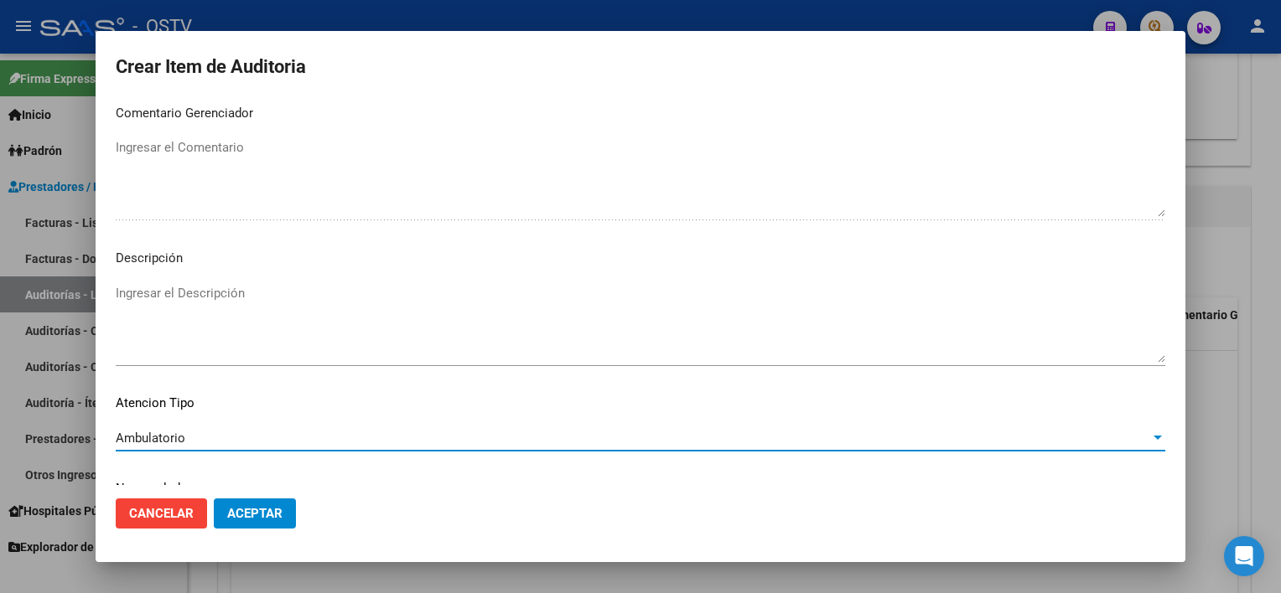
click at [263, 510] on span "Aceptar" at bounding box center [254, 513] width 55 height 15
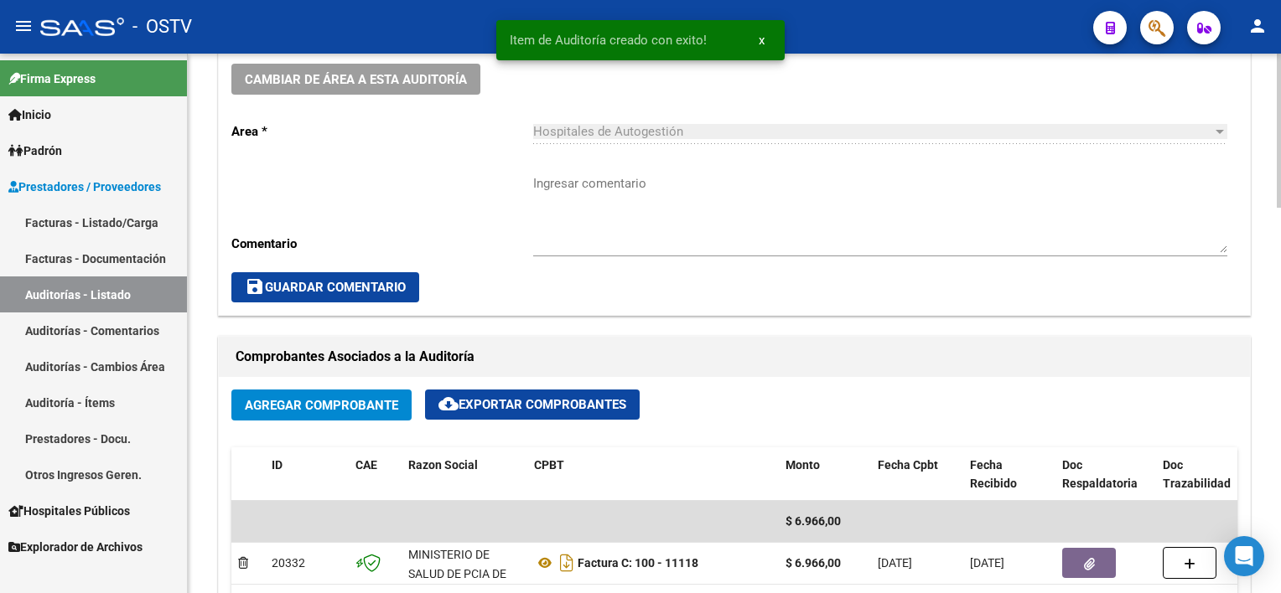
scroll to position [504, 0]
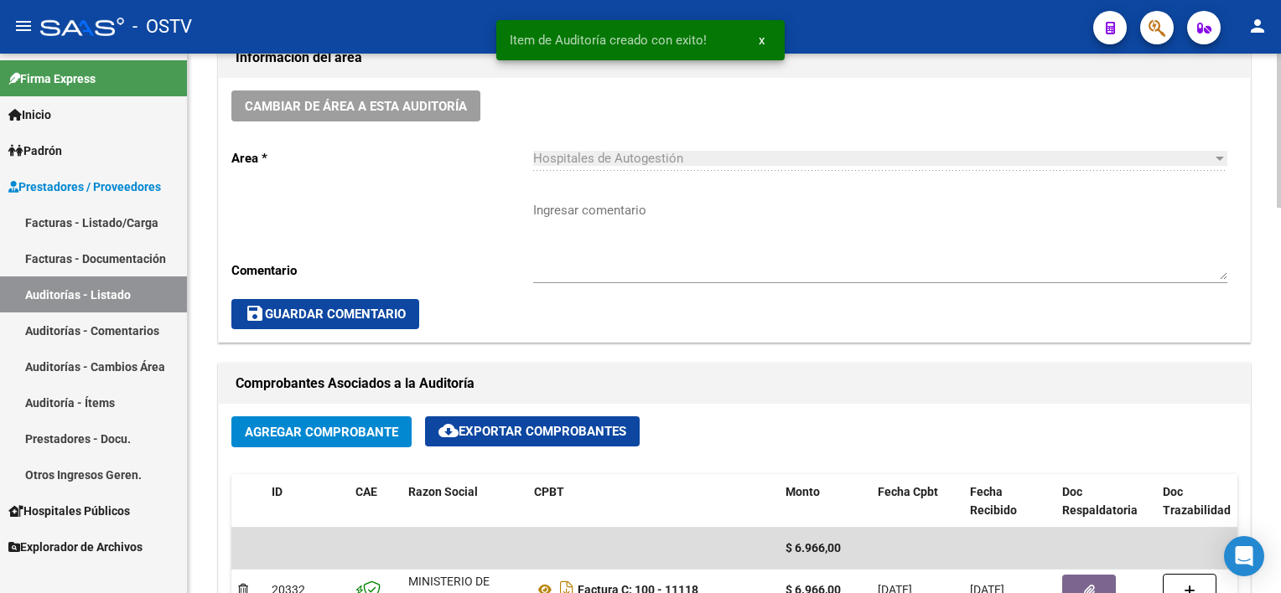
click at [591, 256] on textarea "Ingresar comentario" at bounding box center [880, 240] width 694 height 79
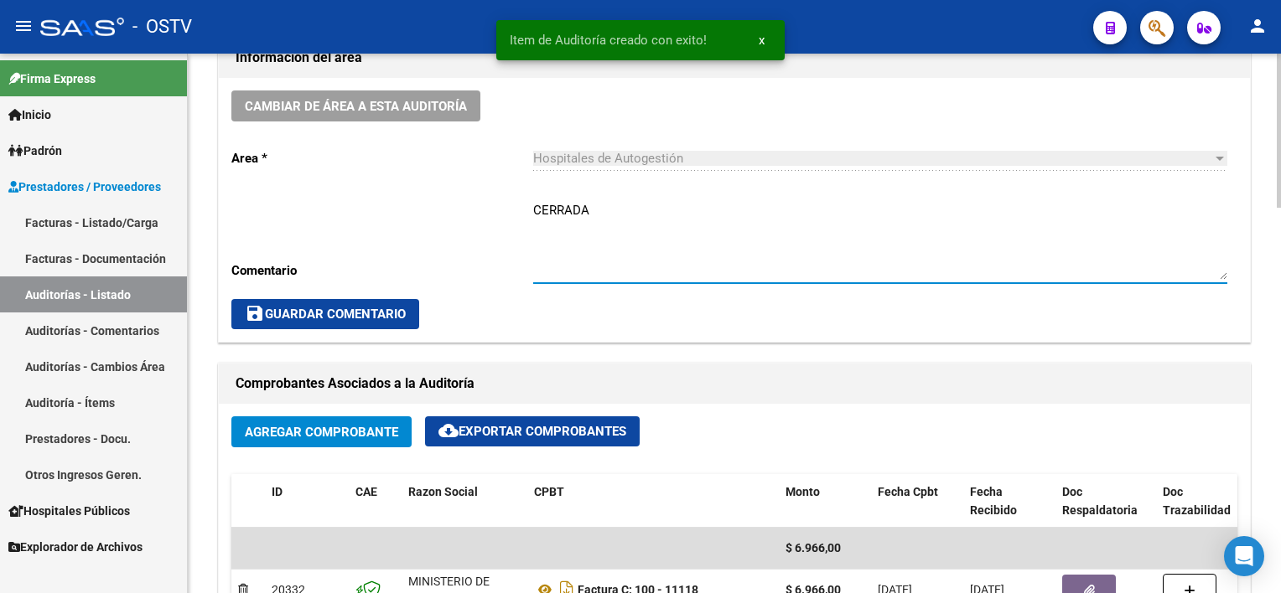
type textarea "CERRADA"
click at [345, 312] on span "save Guardar Comentario" at bounding box center [325, 314] width 161 height 15
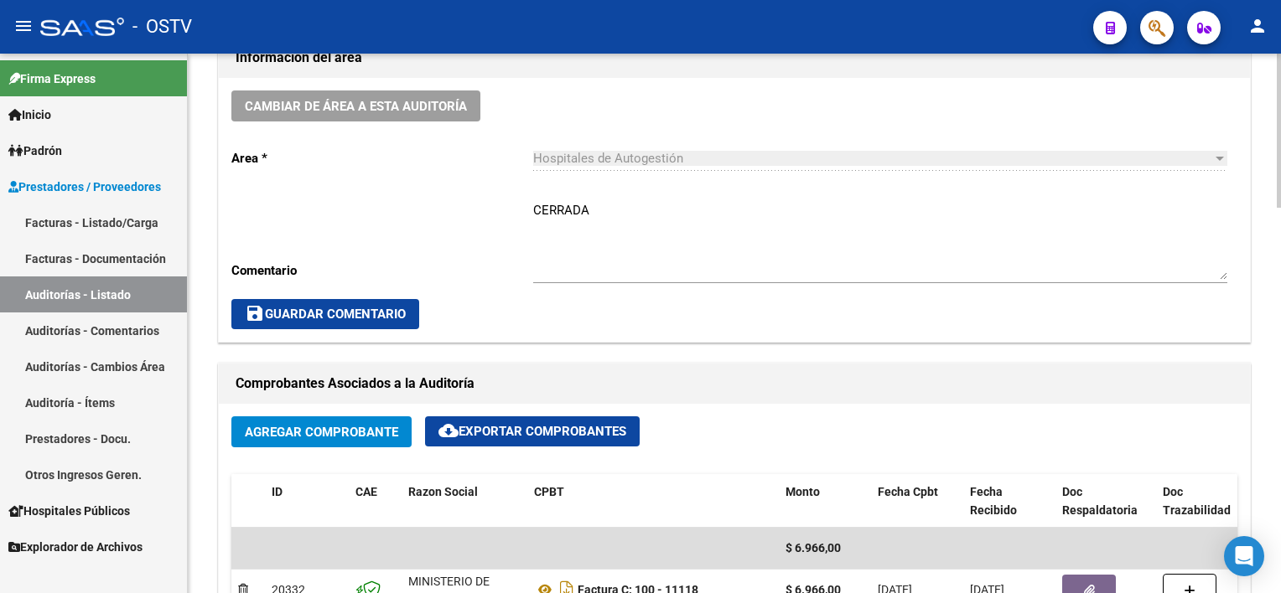
click at [584, 308] on div "save Guardar Comentario" at bounding box center [734, 314] width 1006 height 30
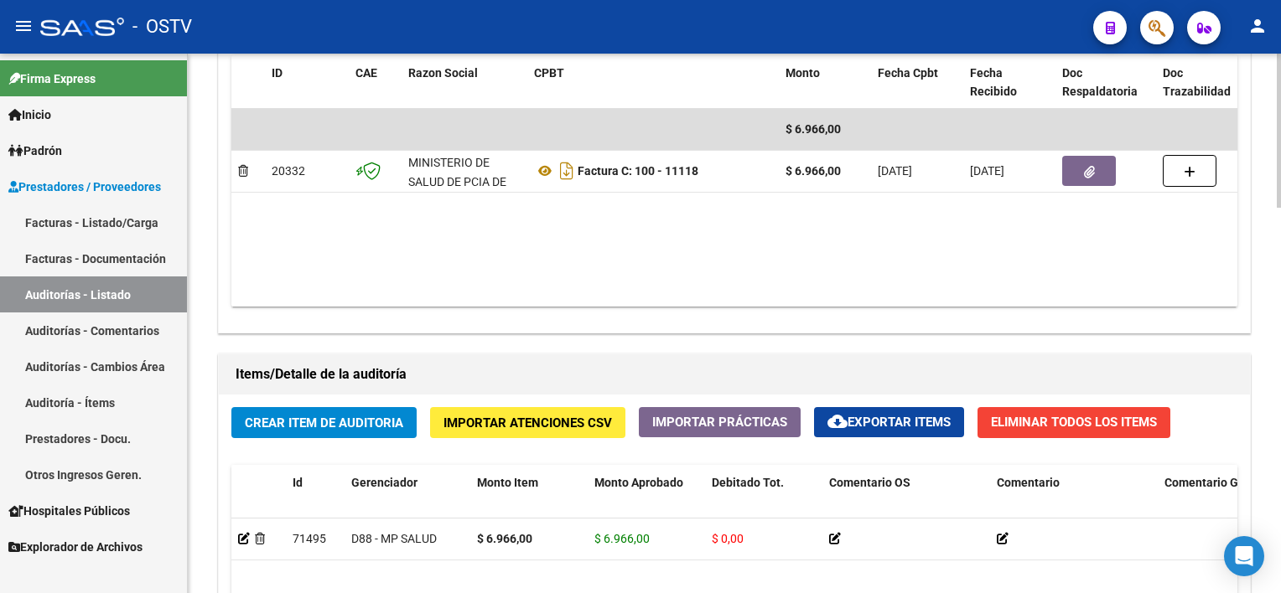
scroll to position [671, 0]
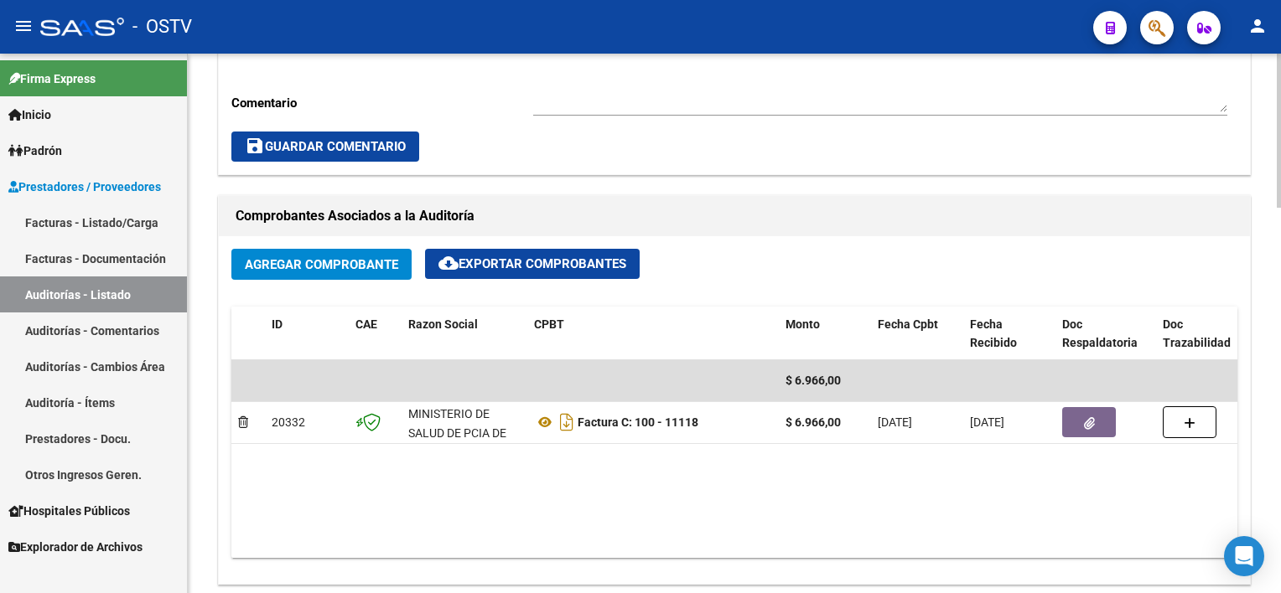
click at [352, 143] on span "save Guardar Comentario" at bounding box center [325, 146] width 161 height 15
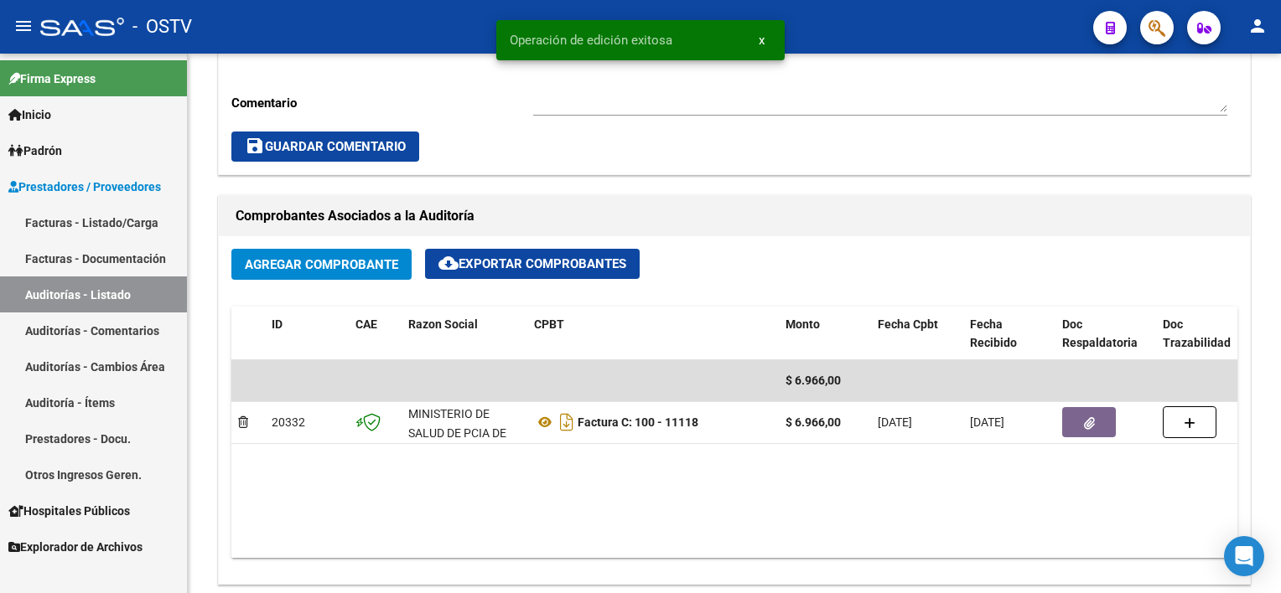
drag, startPoint x: 63, startPoint y: 293, endPoint x: 69, endPoint y: 317, distance: 25.0
click at [63, 293] on link "Auditorías - Listado" at bounding box center [93, 295] width 187 height 36
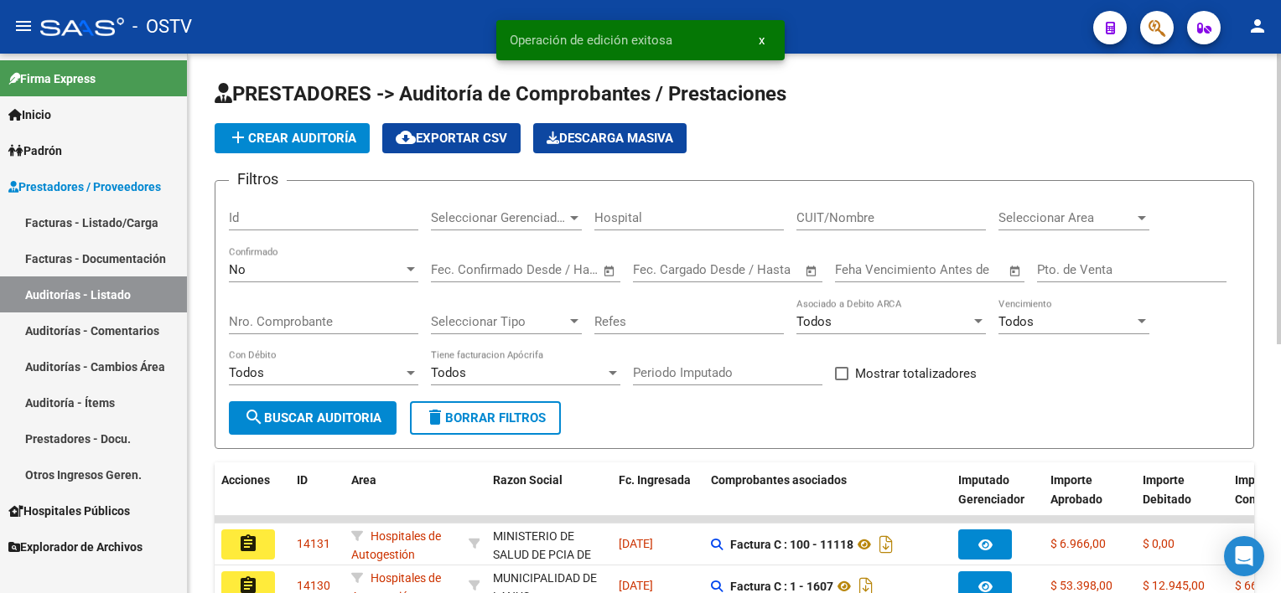
click at [280, 266] on div "No" at bounding box center [316, 269] width 174 height 15
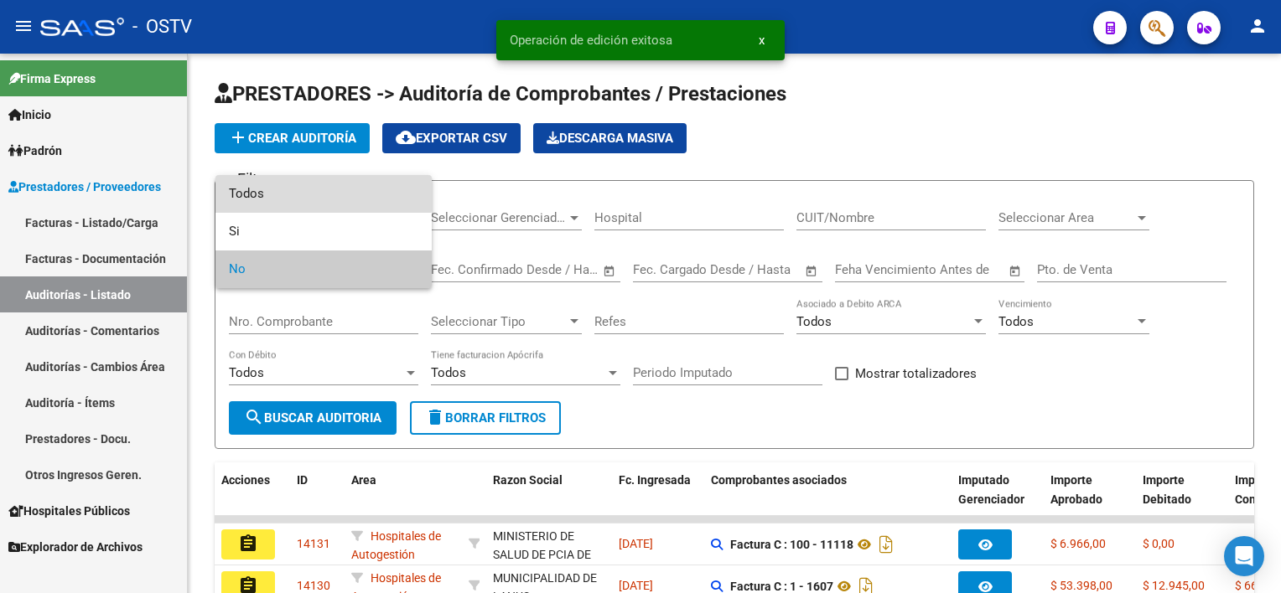
click at [276, 188] on span "Todos" at bounding box center [323, 194] width 189 height 38
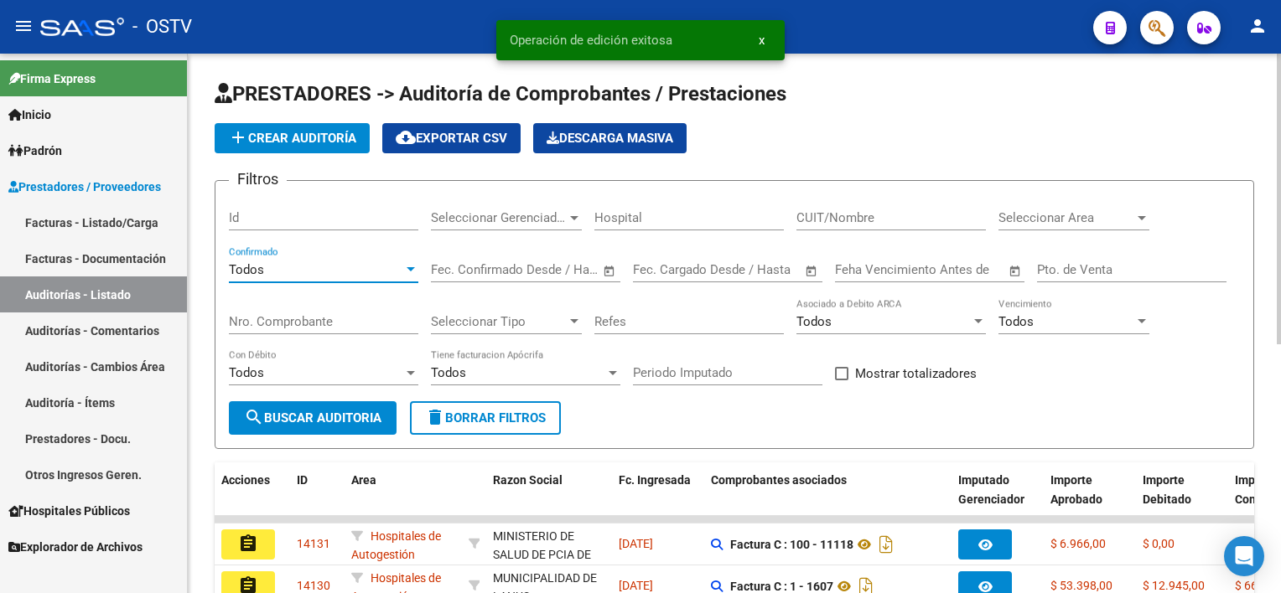
click at [292, 332] on div "Nro. Comprobante" at bounding box center [323, 316] width 189 height 36
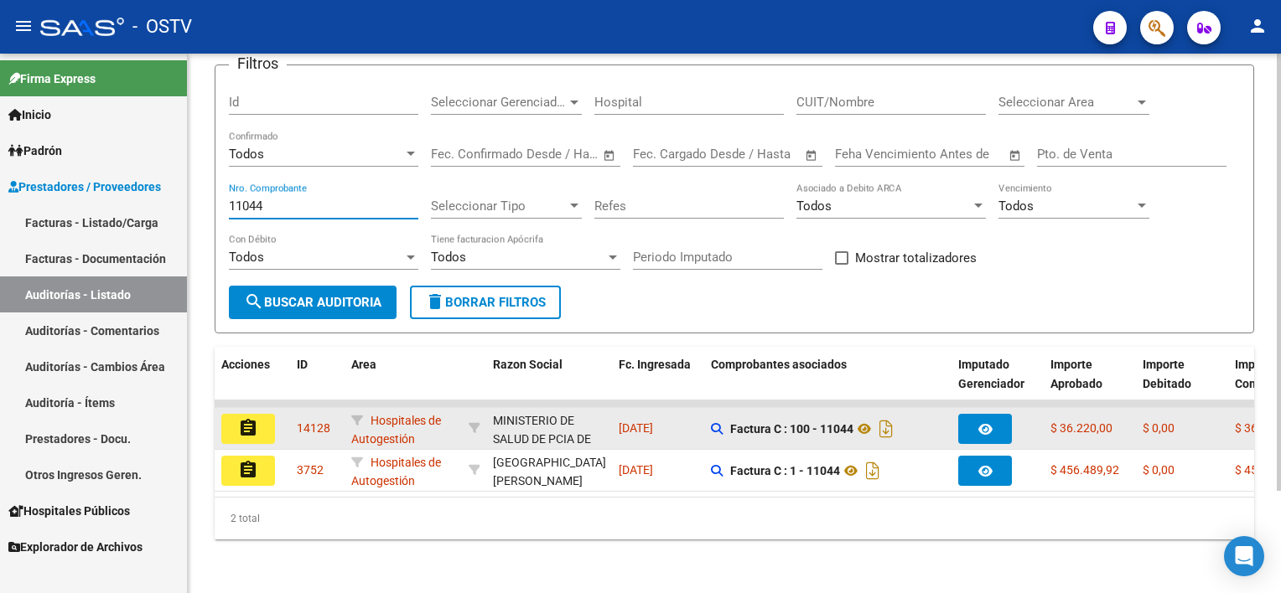
type input "11044"
click at [247, 418] on mat-icon "assignment" at bounding box center [248, 428] width 20 height 20
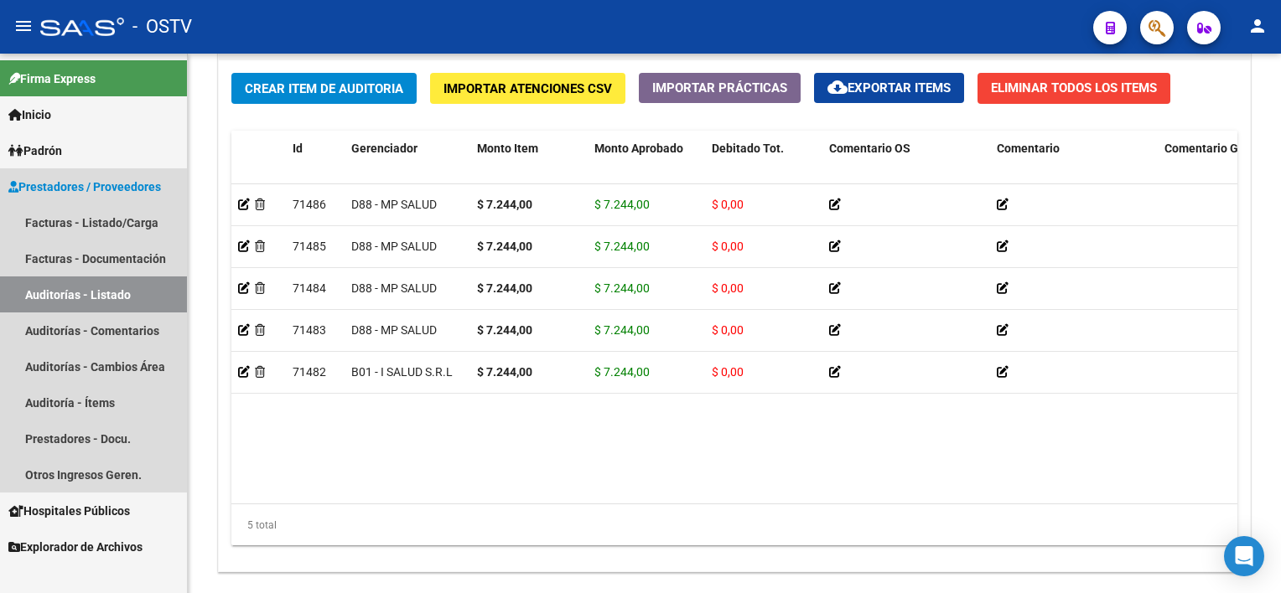
click at [62, 299] on link "Auditorías - Listado" at bounding box center [93, 295] width 187 height 36
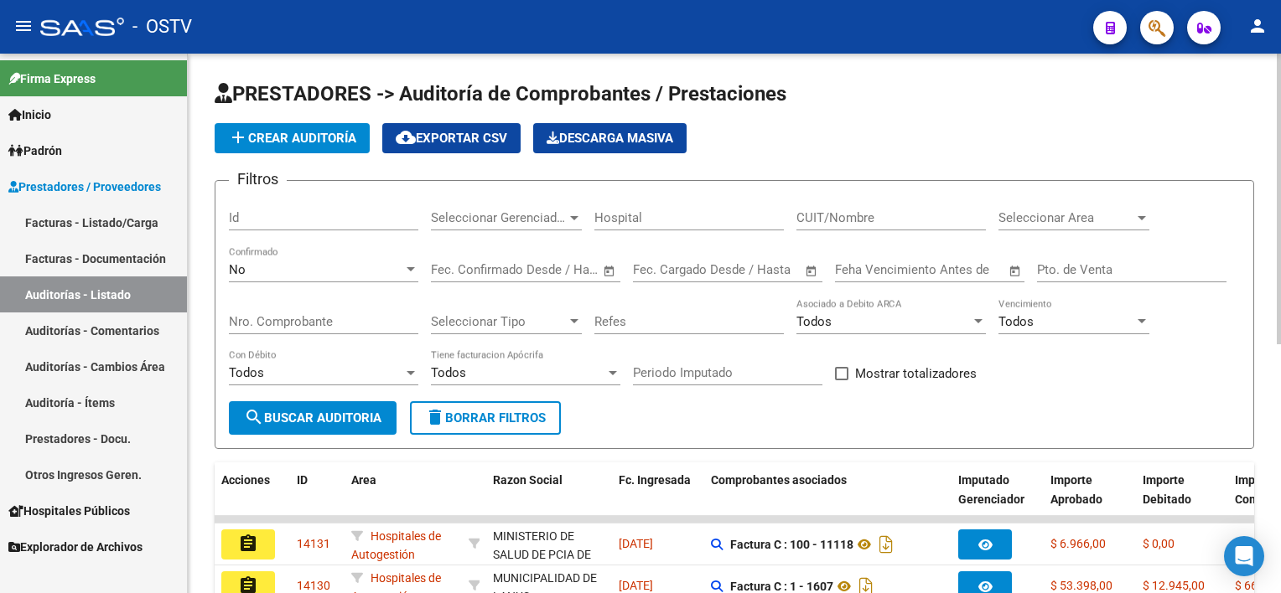
click at [324, 324] on input "Nro. Comprobante" at bounding box center [323, 321] width 189 height 15
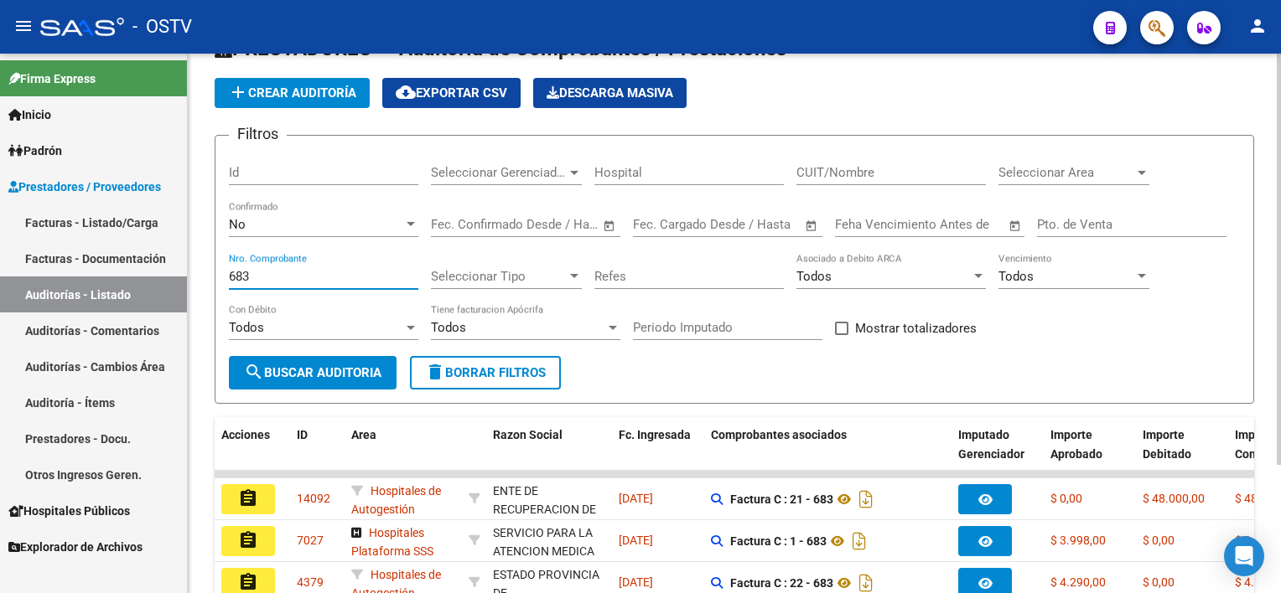
scroll to position [84, 0]
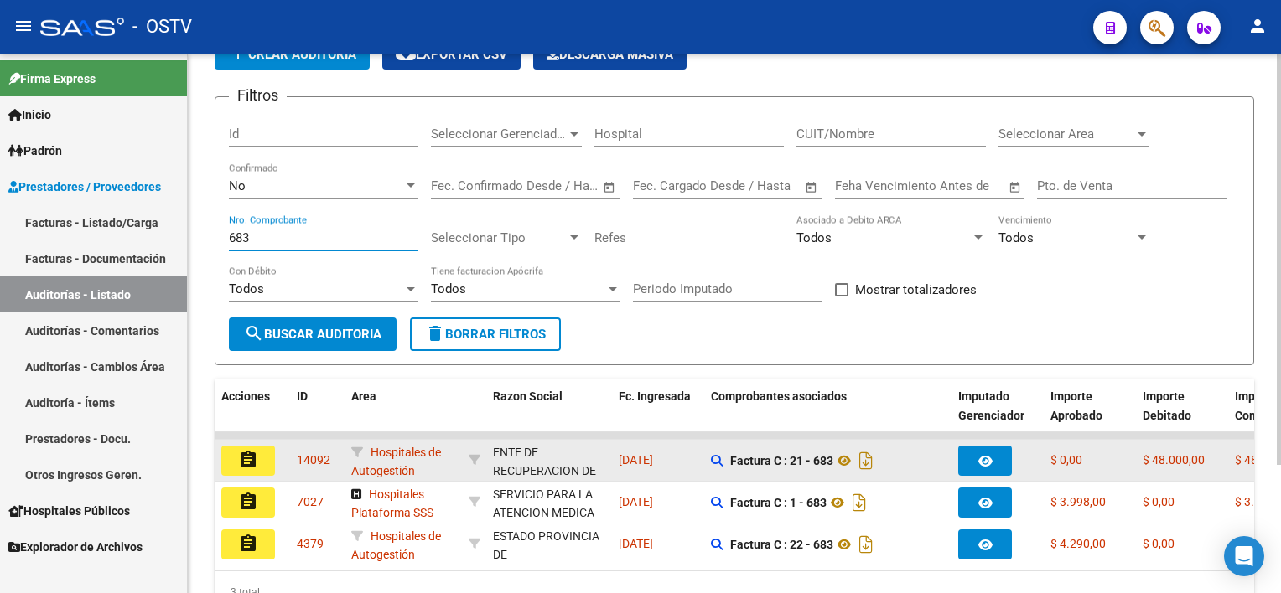
type input "683"
click at [255, 459] on mat-icon "assignment" at bounding box center [248, 460] width 20 height 20
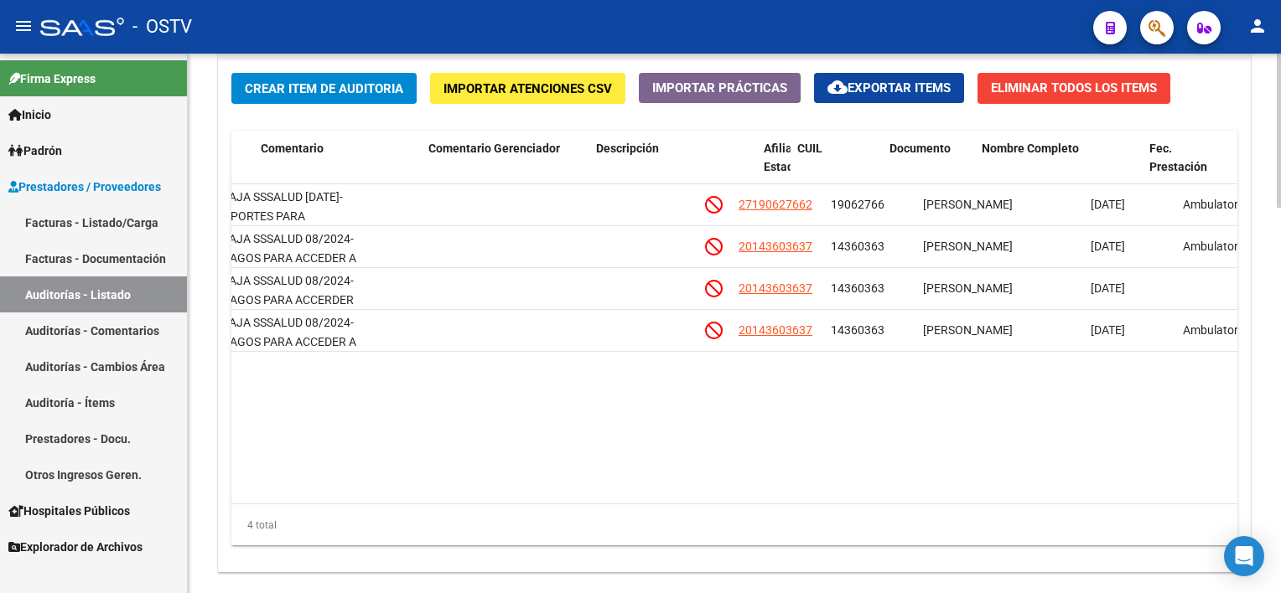
scroll to position [0, 658]
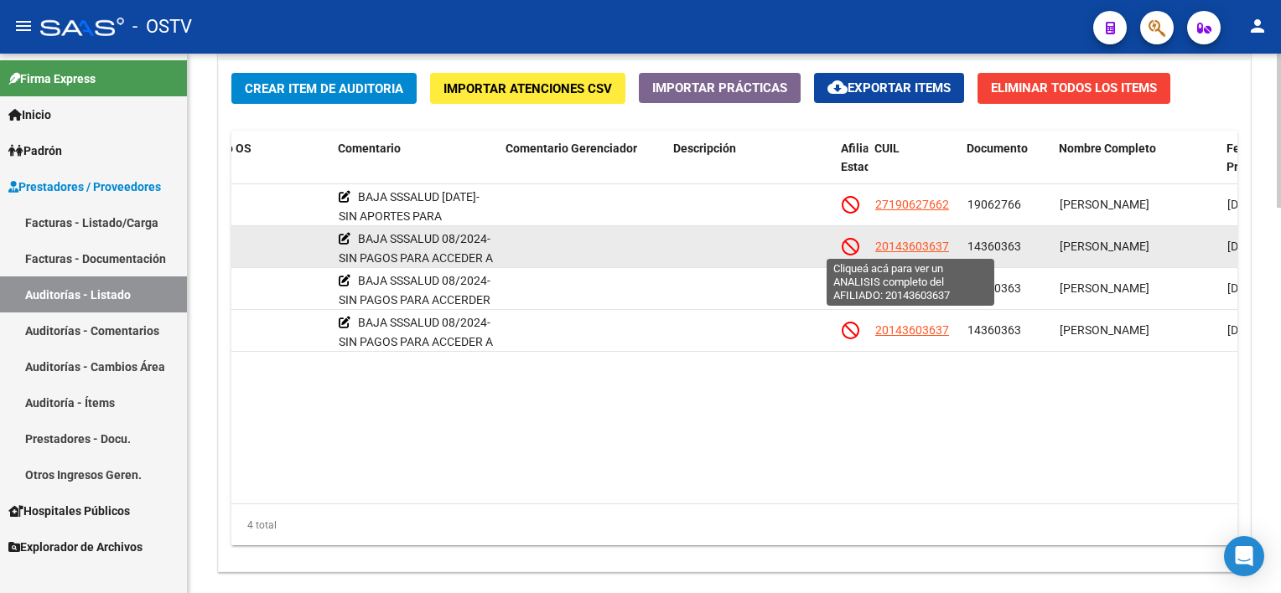
click at [899, 251] on span "20143603637" at bounding box center [912, 246] width 74 height 13
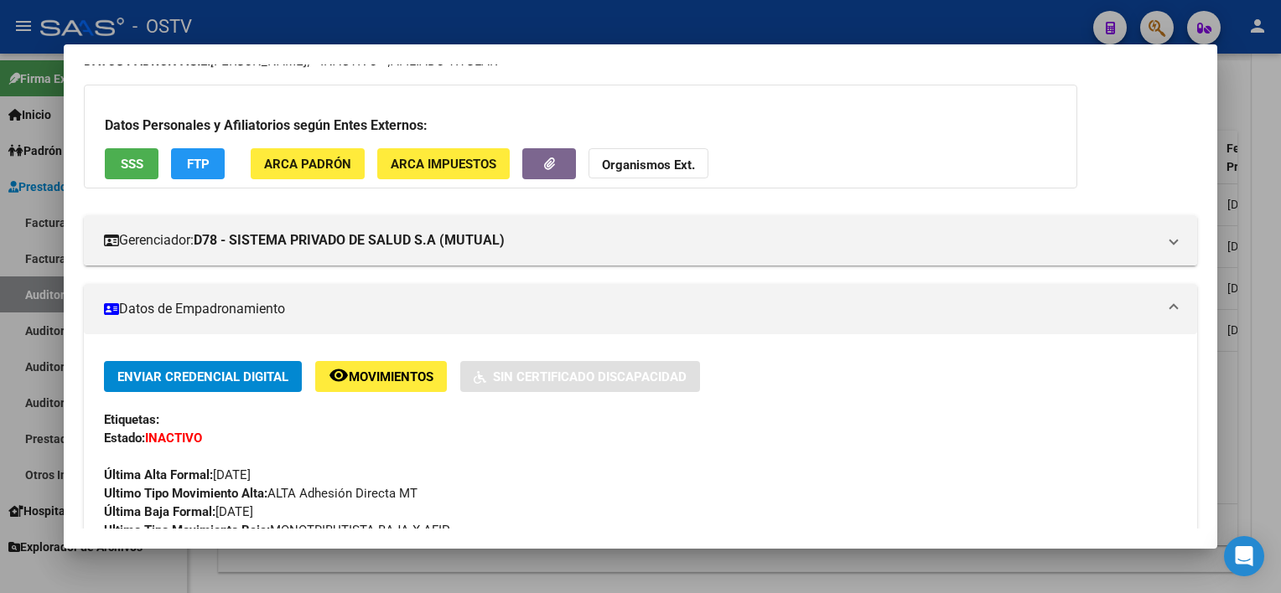
scroll to position [0, 0]
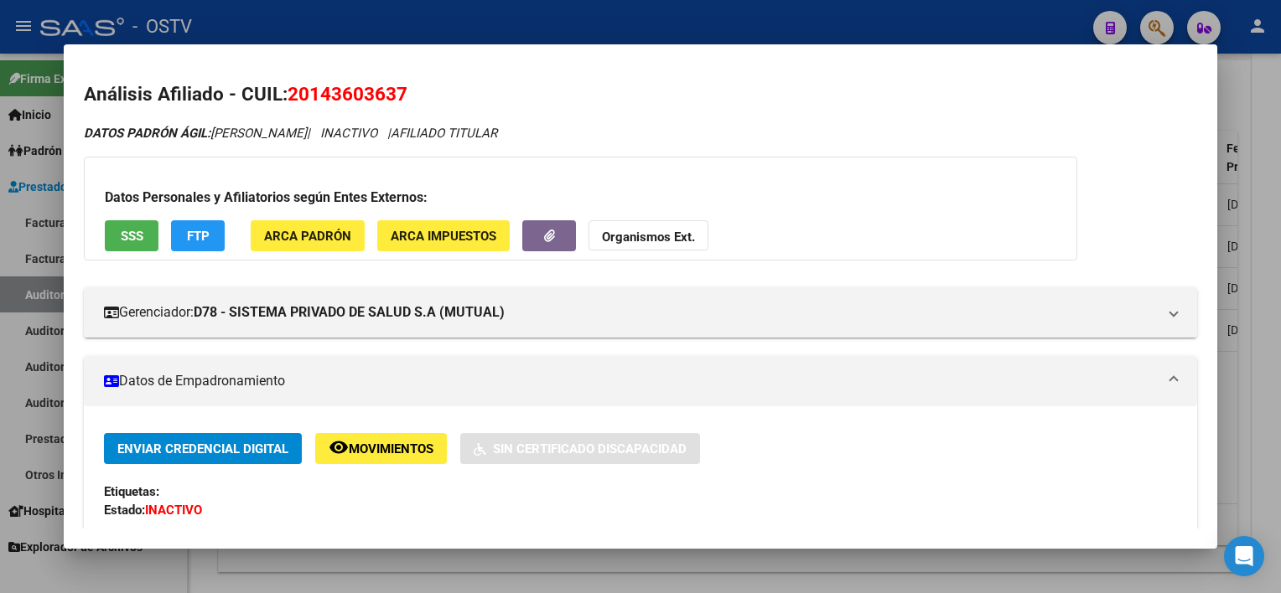
click at [1236, 376] on div at bounding box center [640, 296] width 1281 height 593
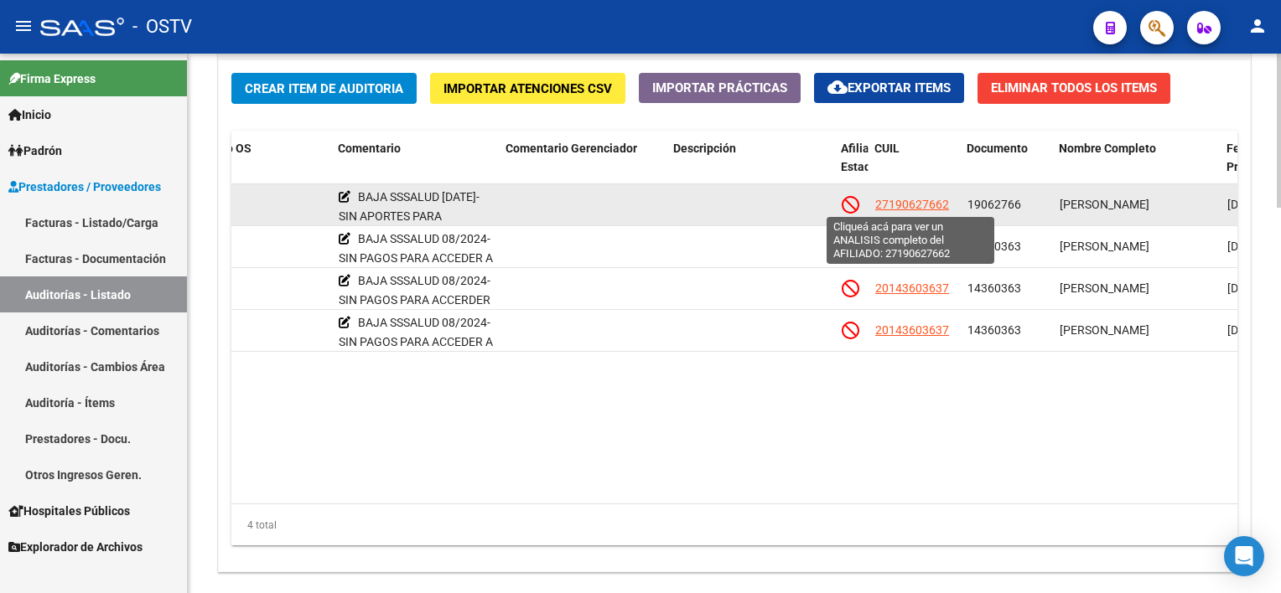
click at [888, 200] on span "27190627662" at bounding box center [912, 204] width 74 height 13
type textarea "27190627662"
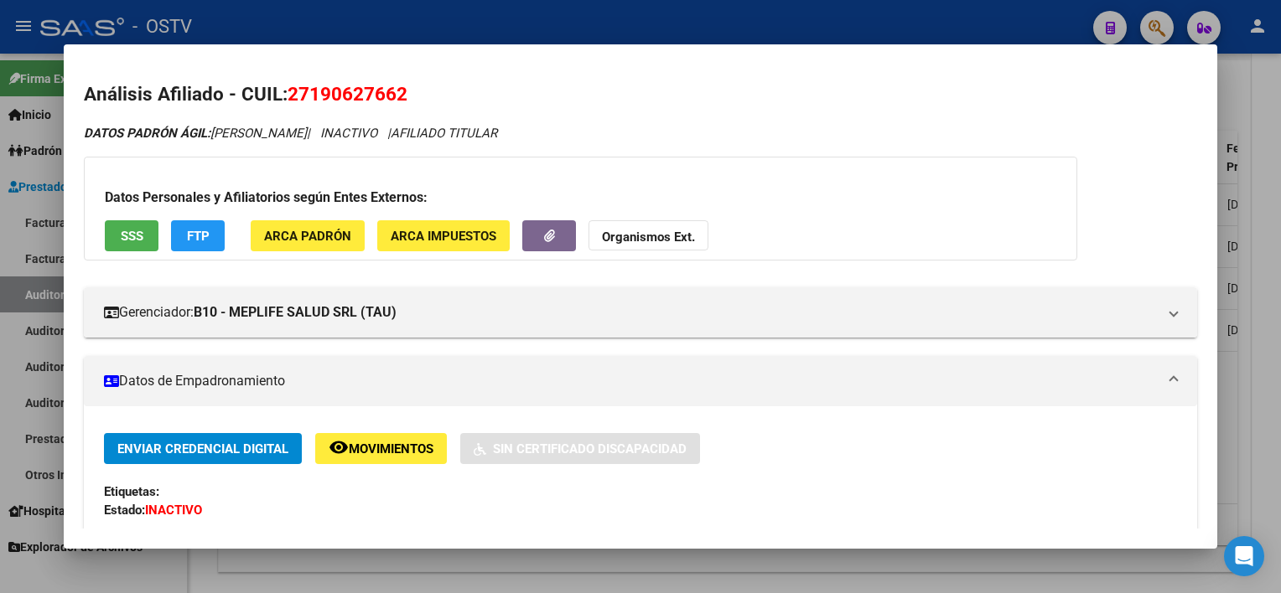
click at [1261, 393] on div at bounding box center [640, 296] width 1281 height 593
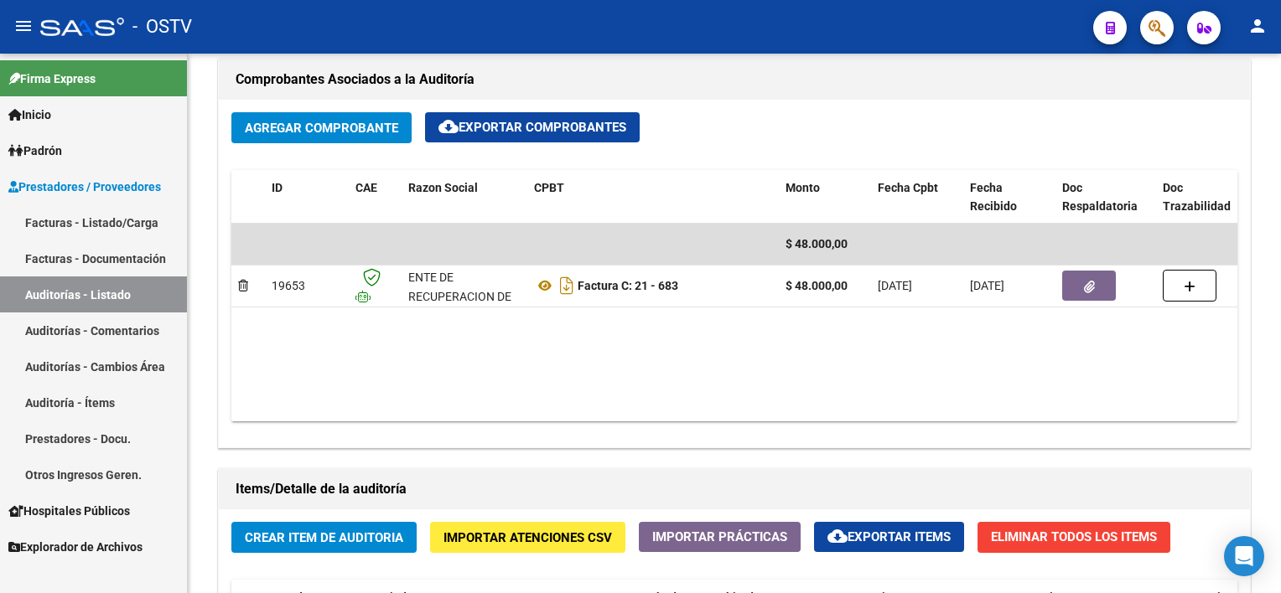
scroll to position [754, 0]
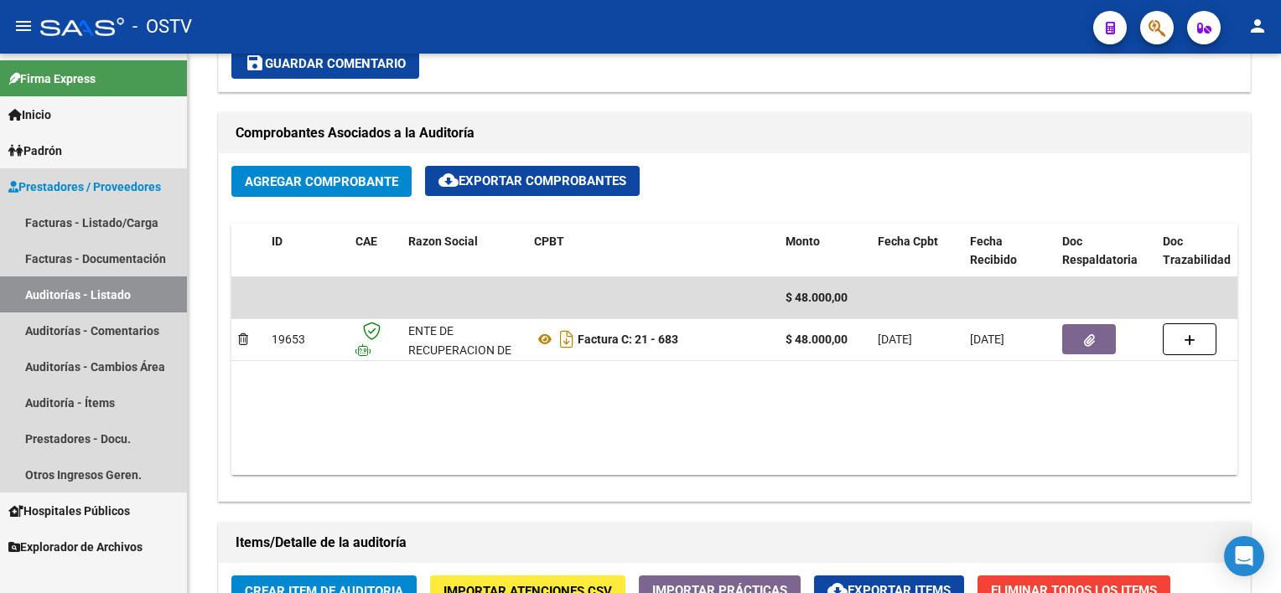
drag, startPoint x: 124, startPoint y: 291, endPoint x: 114, endPoint y: 265, distance: 27.9
click at [124, 291] on link "Auditorías - Listado" at bounding box center [93, 295] width 187 height 36
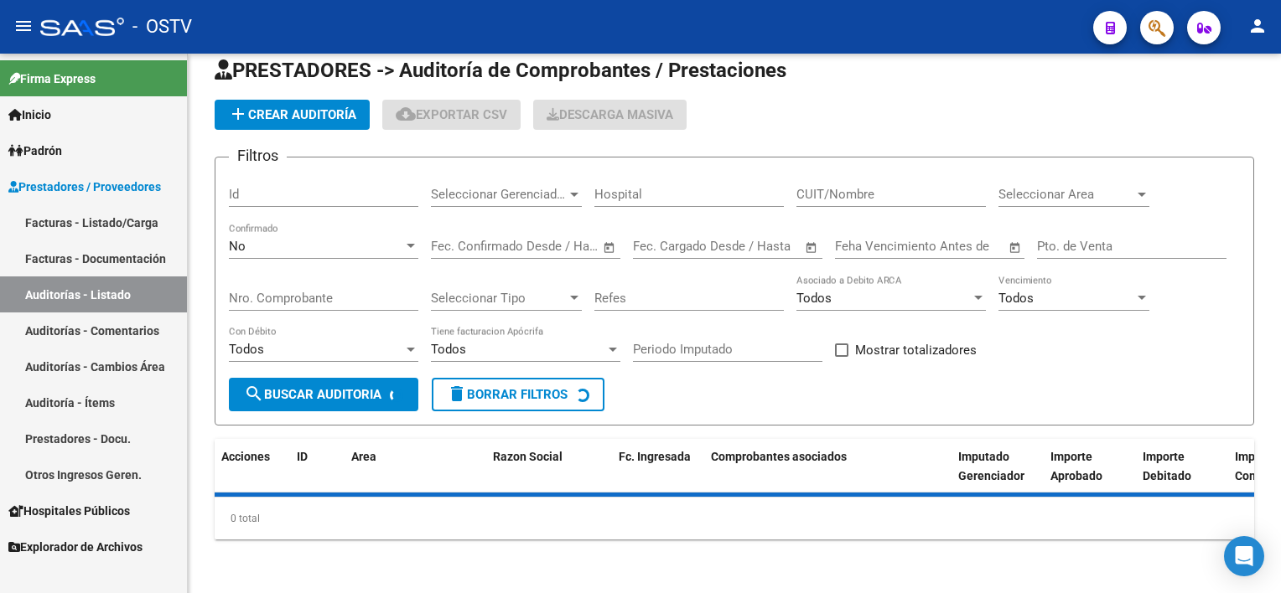
scroll to position [21, 0]
